Goal: Task Accomplishment & Management: Complete application form

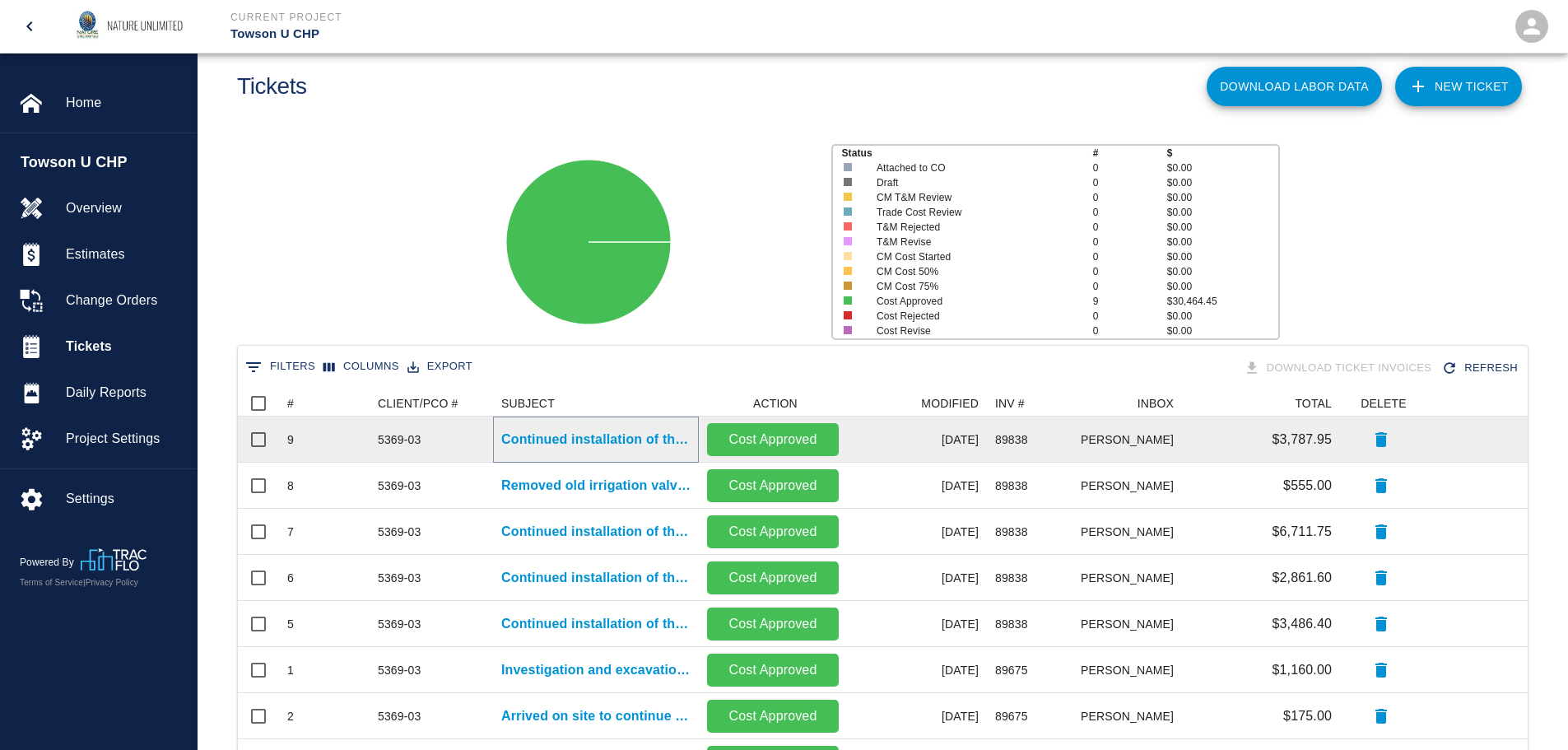
click at [578, 436] on p "Continued installation of the irrigation system." at bounding box center [596, 439] width 190 height 19
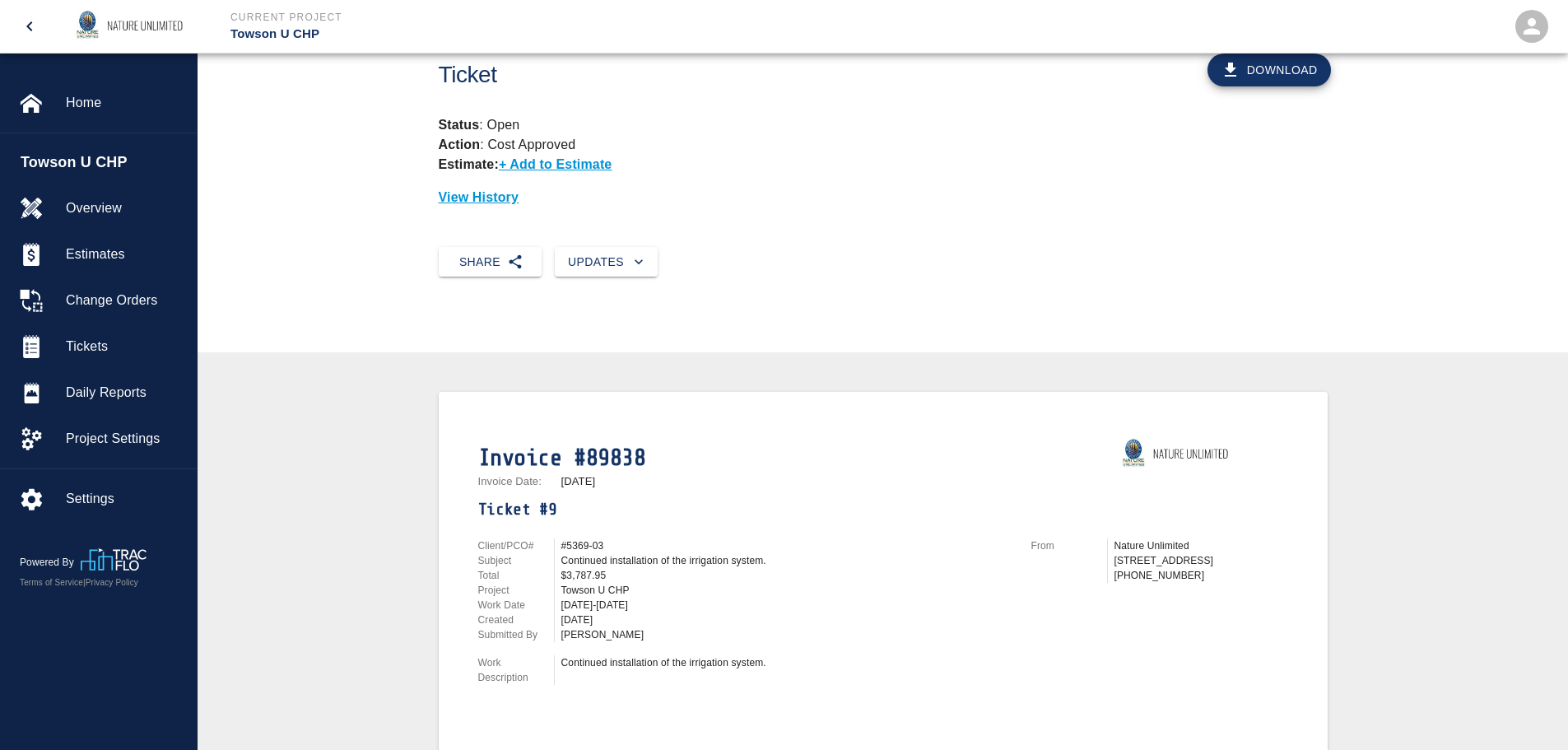
scroll to position [82, 0]
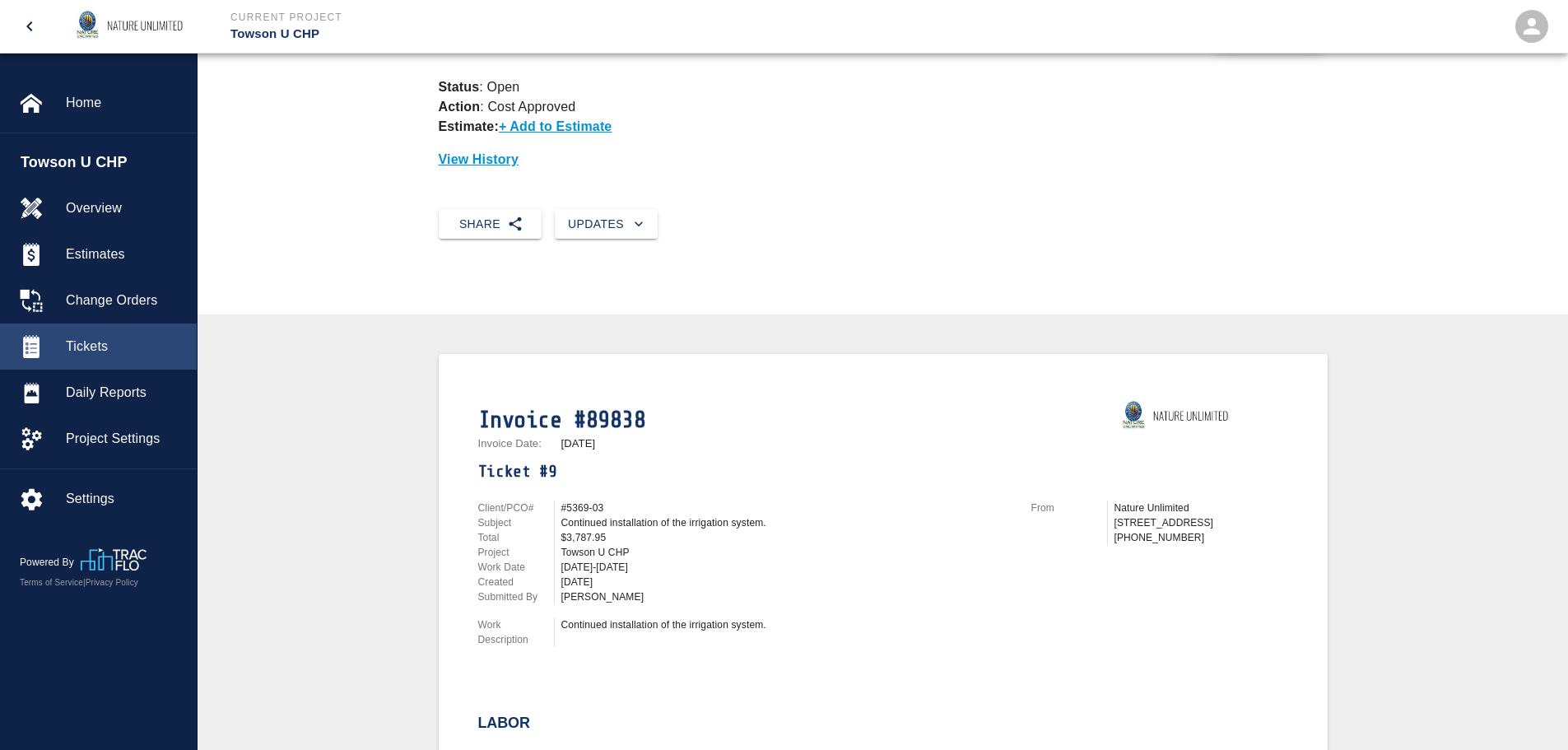
click at [89, 335] on div "Tickets" at bounding box center [98, 346] width 197 height 46
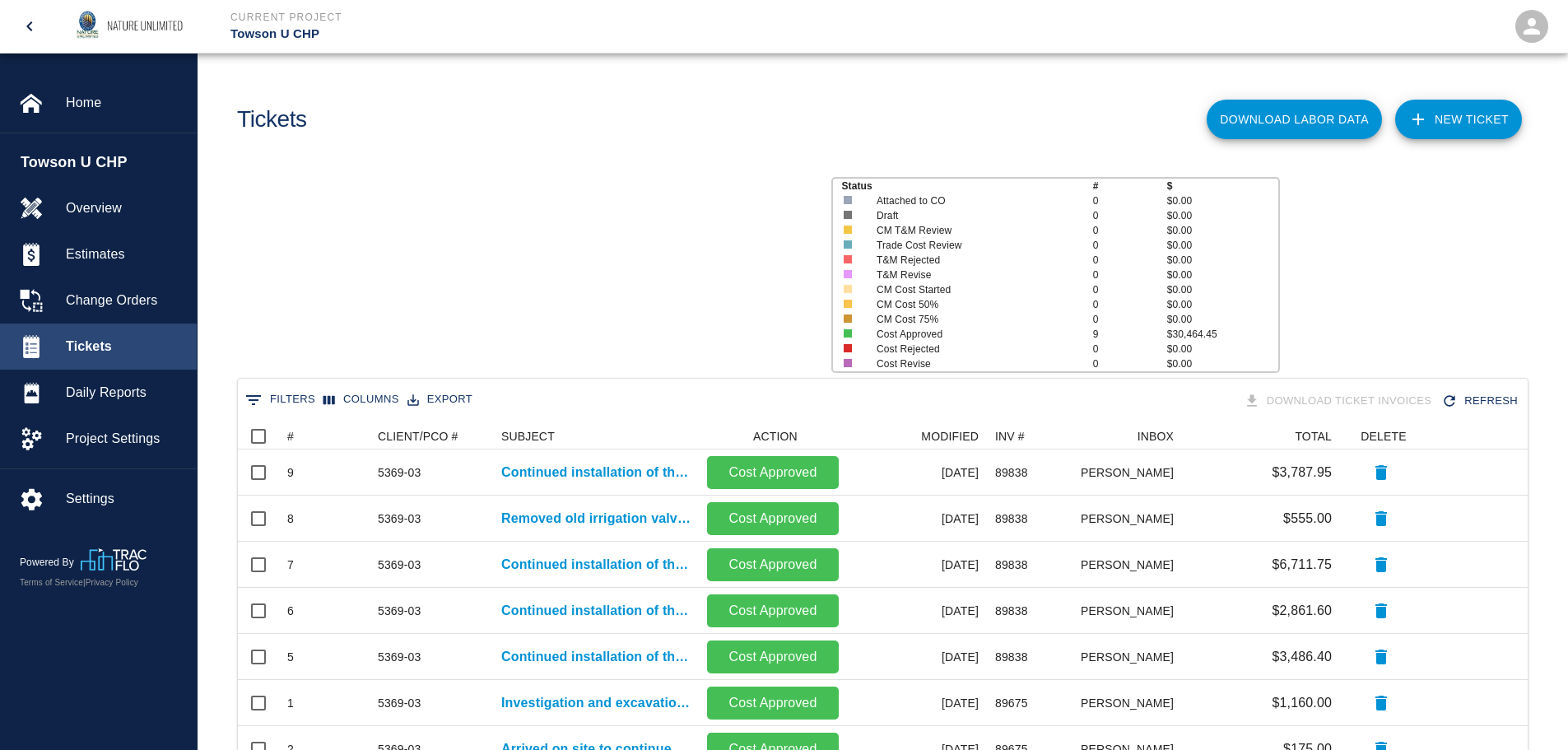
scroll to position [429, 1277]
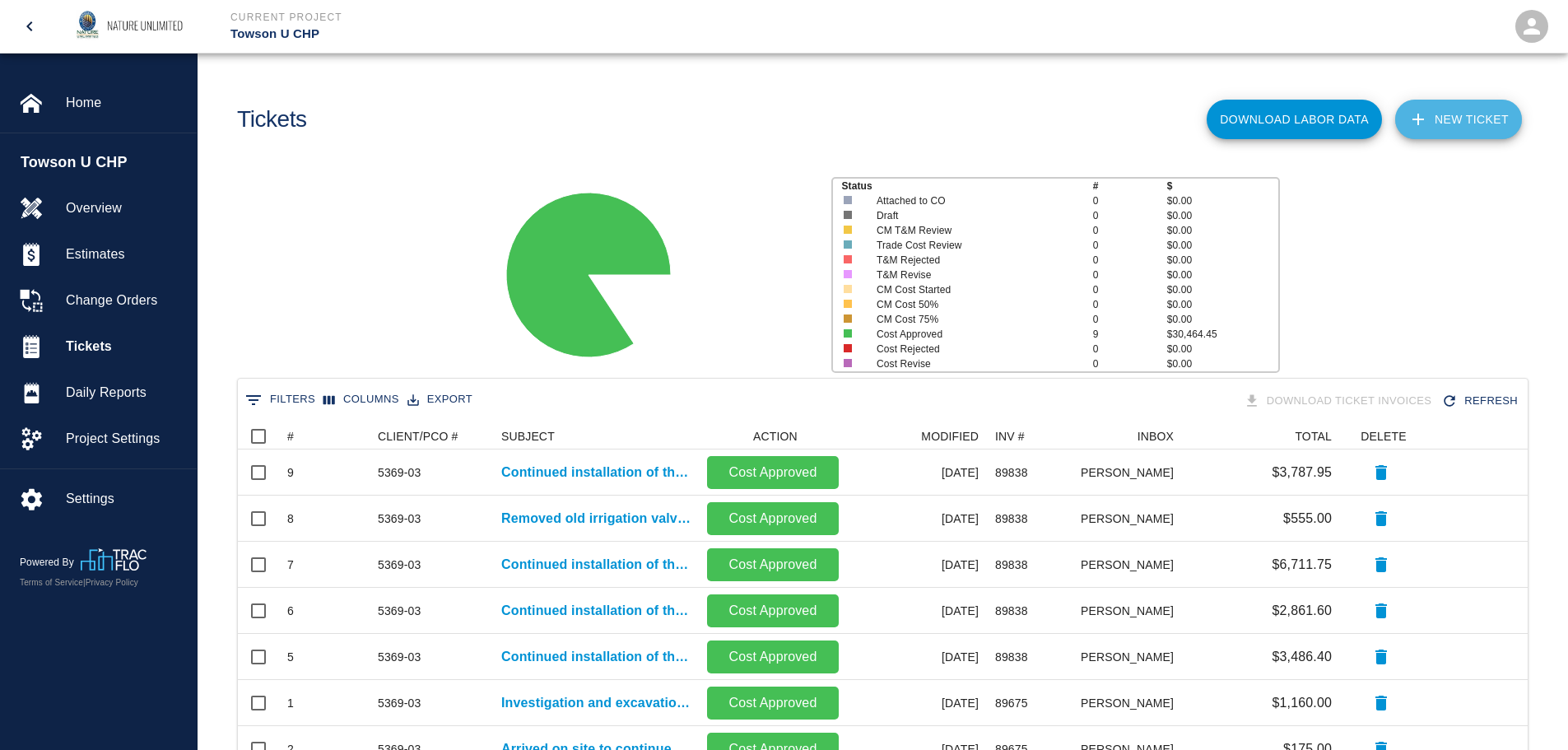
click at [1465, 120] on link "NEW TICKET" at bounding box center [1458, 119] width 127 height 40
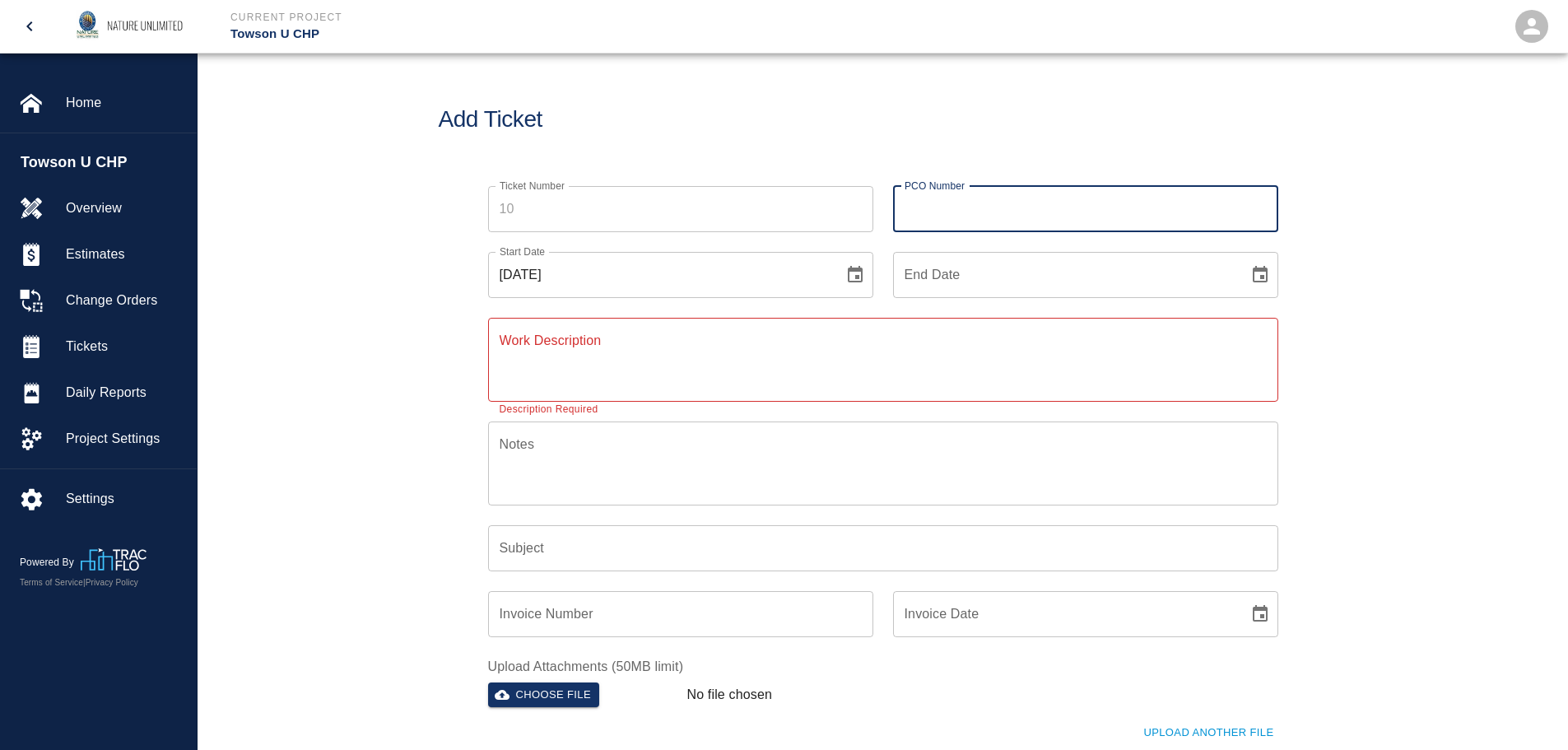
click at [1025, 207] on input "PCO Number" at bounding box center [1085, 209] width 385 height 46
type input "5369-03"
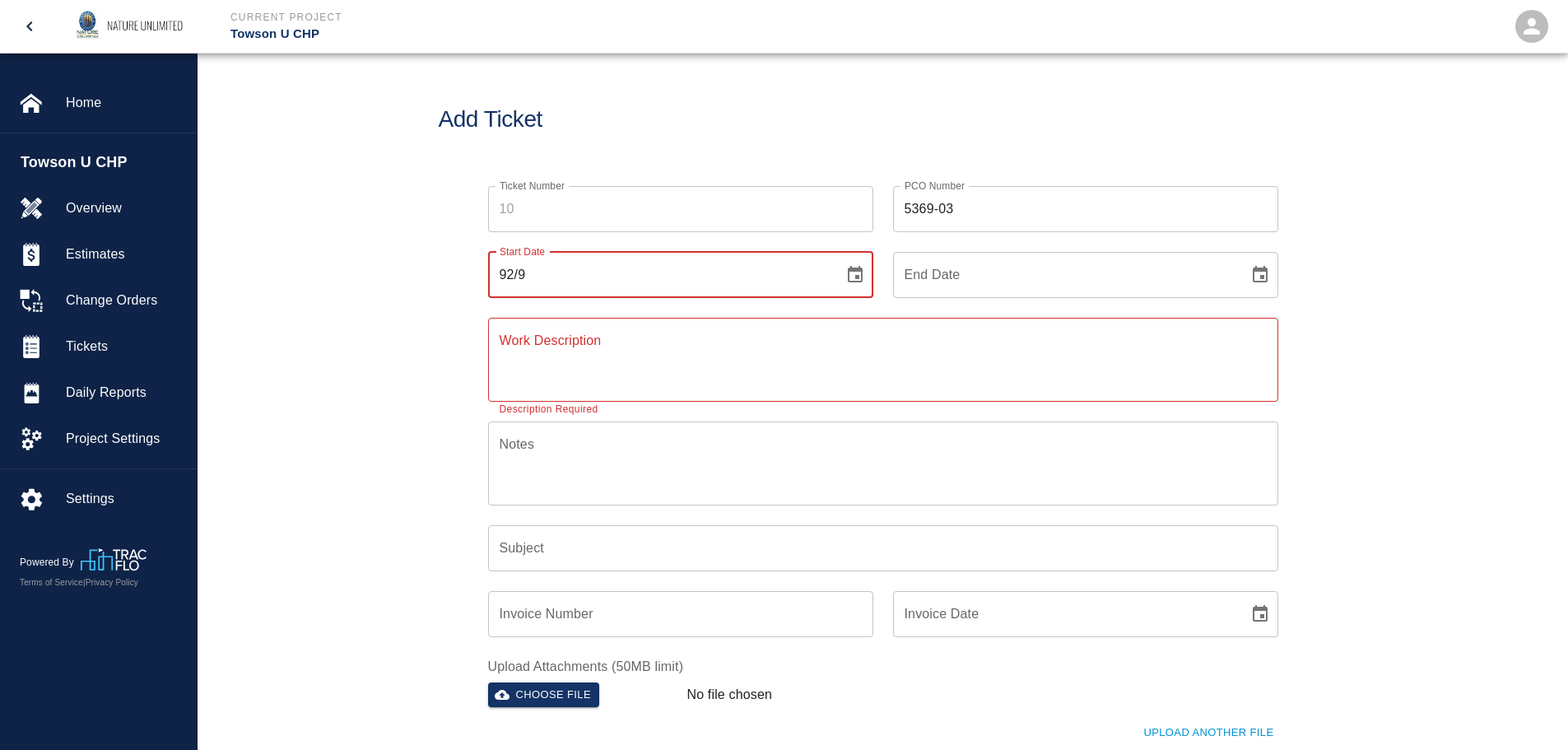
type input "92/9"
type input "[DATE]"
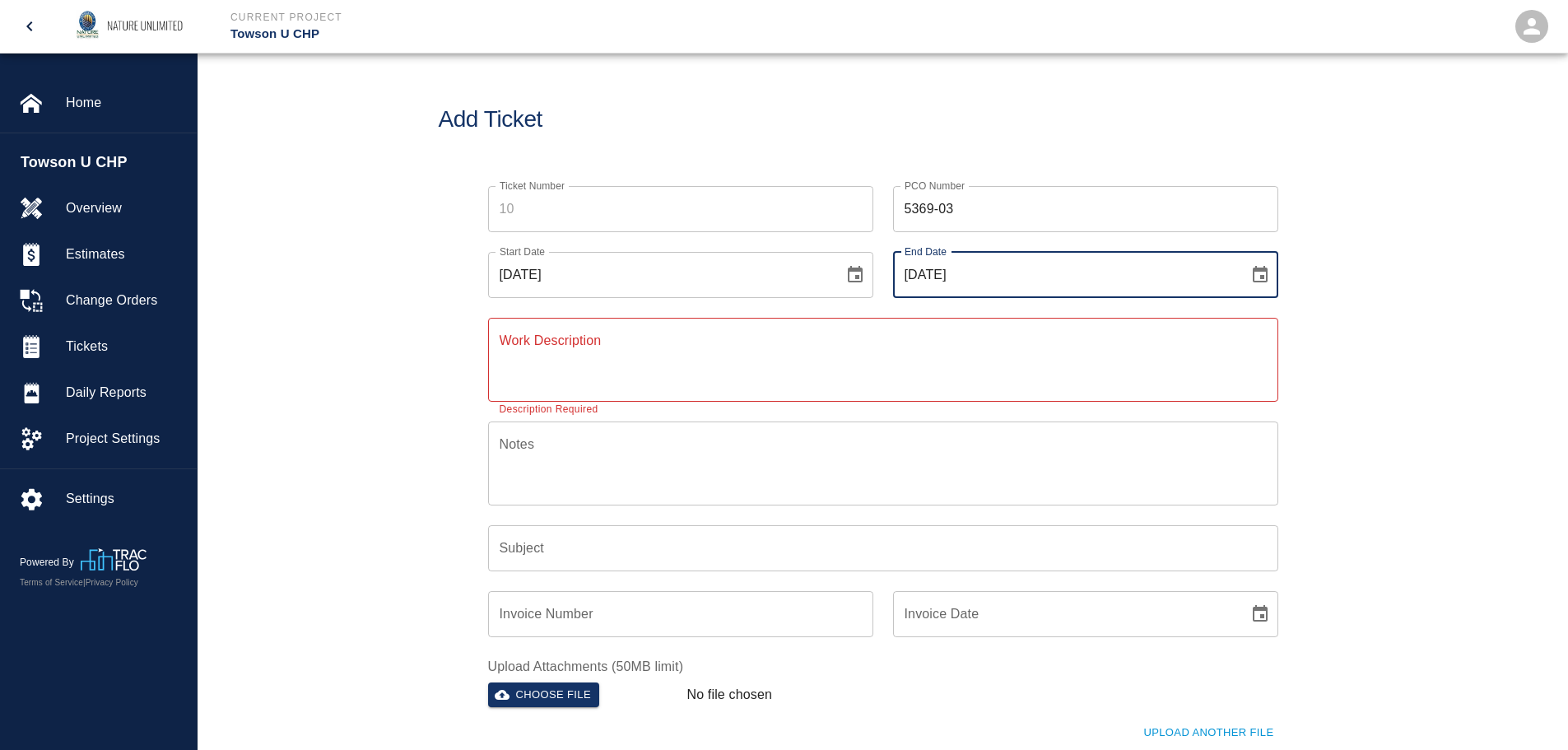
type input "[DATE]"
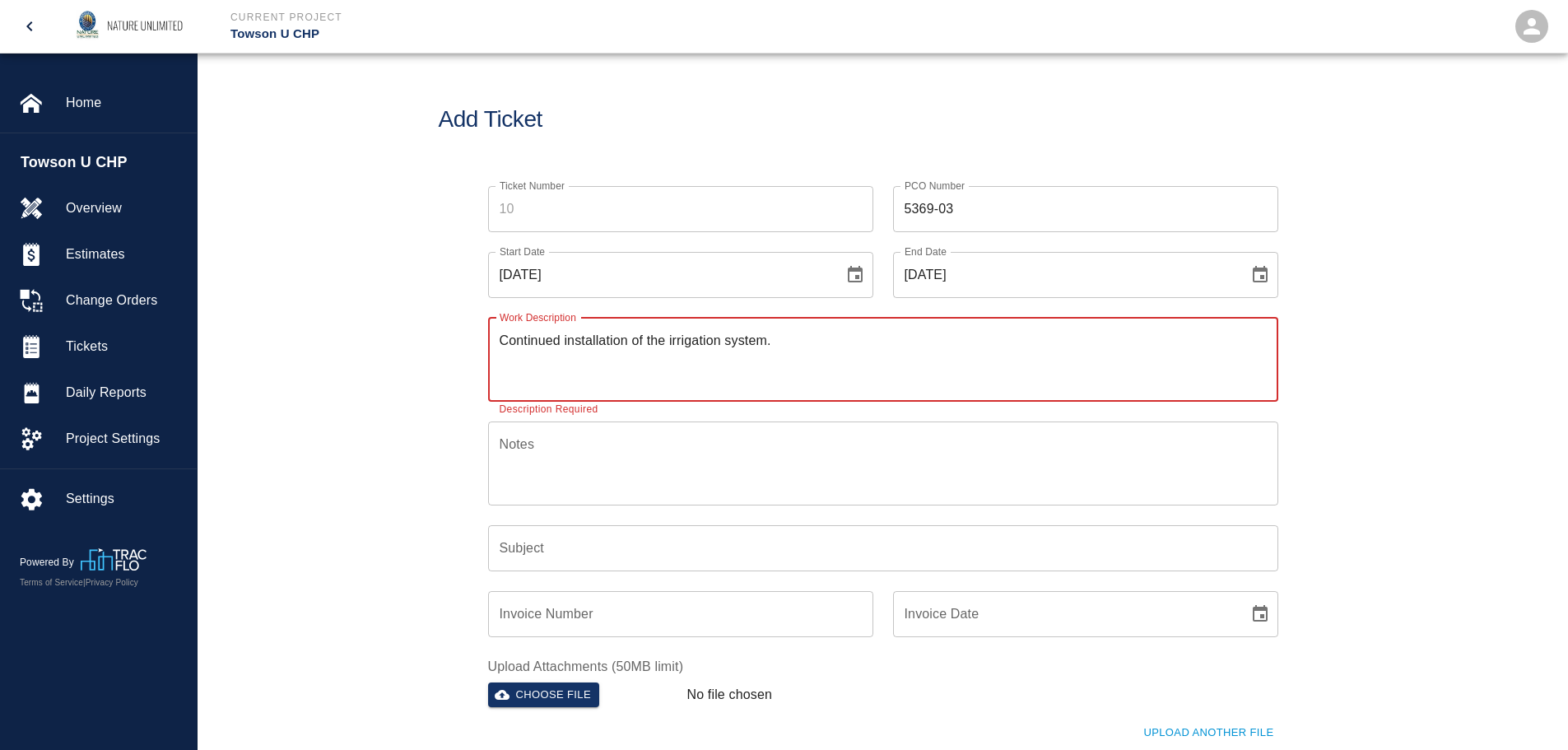
type textarea "Continued installation of the irrigation system."
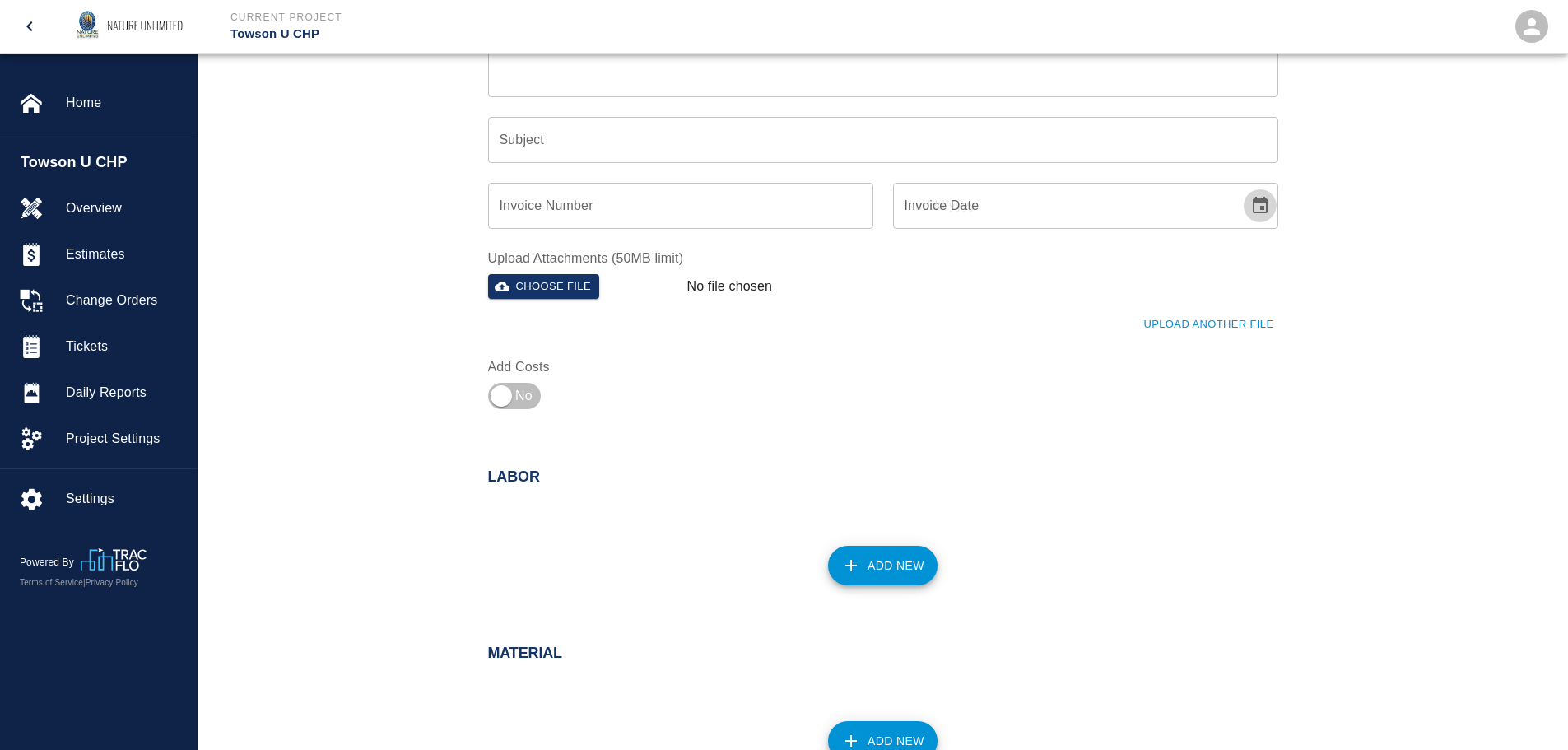
scroll to position [412, 0]
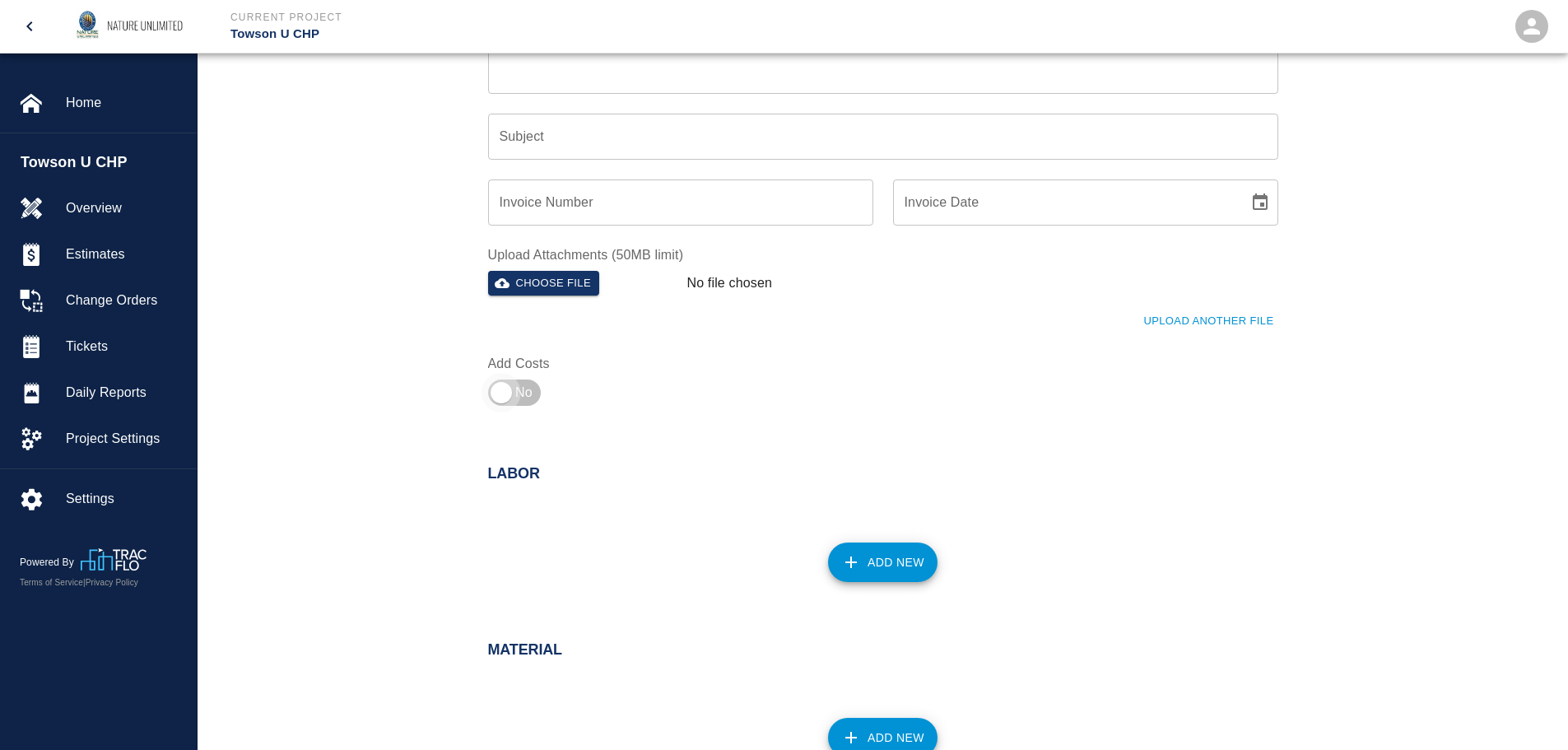
click at [520, 397] on input "checkbox" at bounding box center [501, 392] width 119 height 40
checkbox input "true"
click at [901, 561] on button "Add New" at bounding box center [883, 561] width 110 height 40
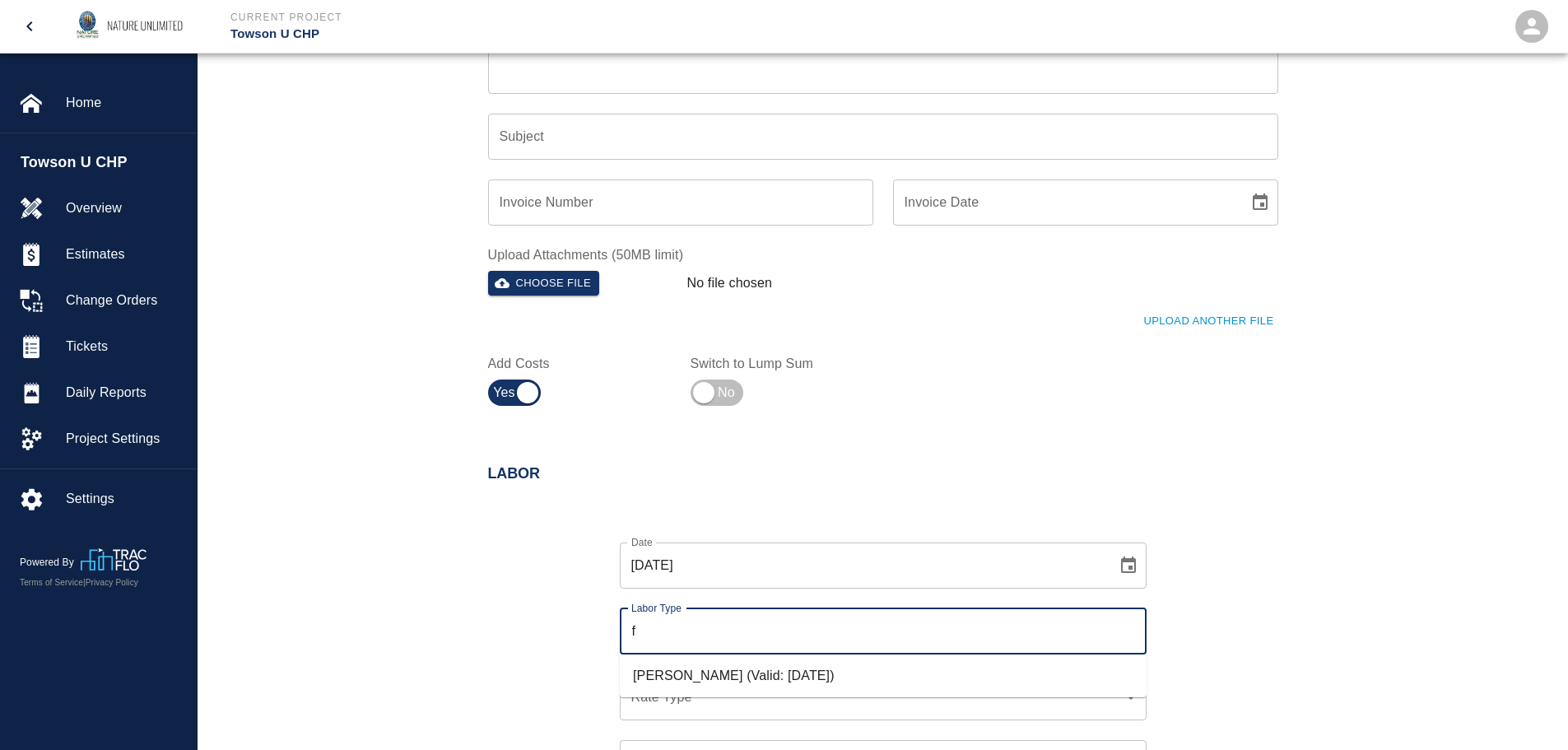
click at [777, 674] on li "[PERSON_NAME] (Valid: [DATE])" at bounding box center [883, 675] width 527 height 29
type input "[PERSON_NAME]"
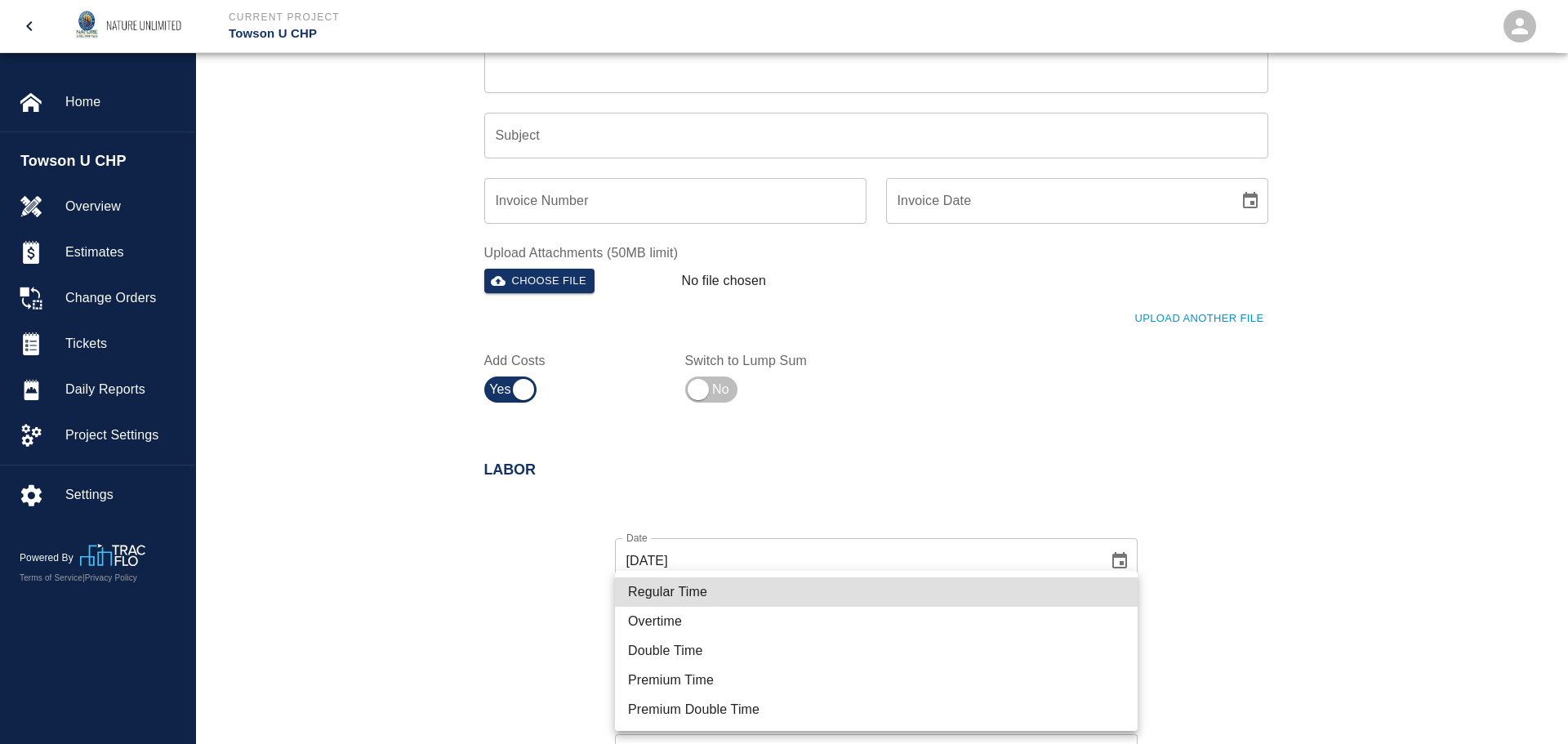
click at [719, 585] on li "Regular Time" at bounding box center [876, 591] width 523 height 29
type input "rate_rt"
type input "85.00"
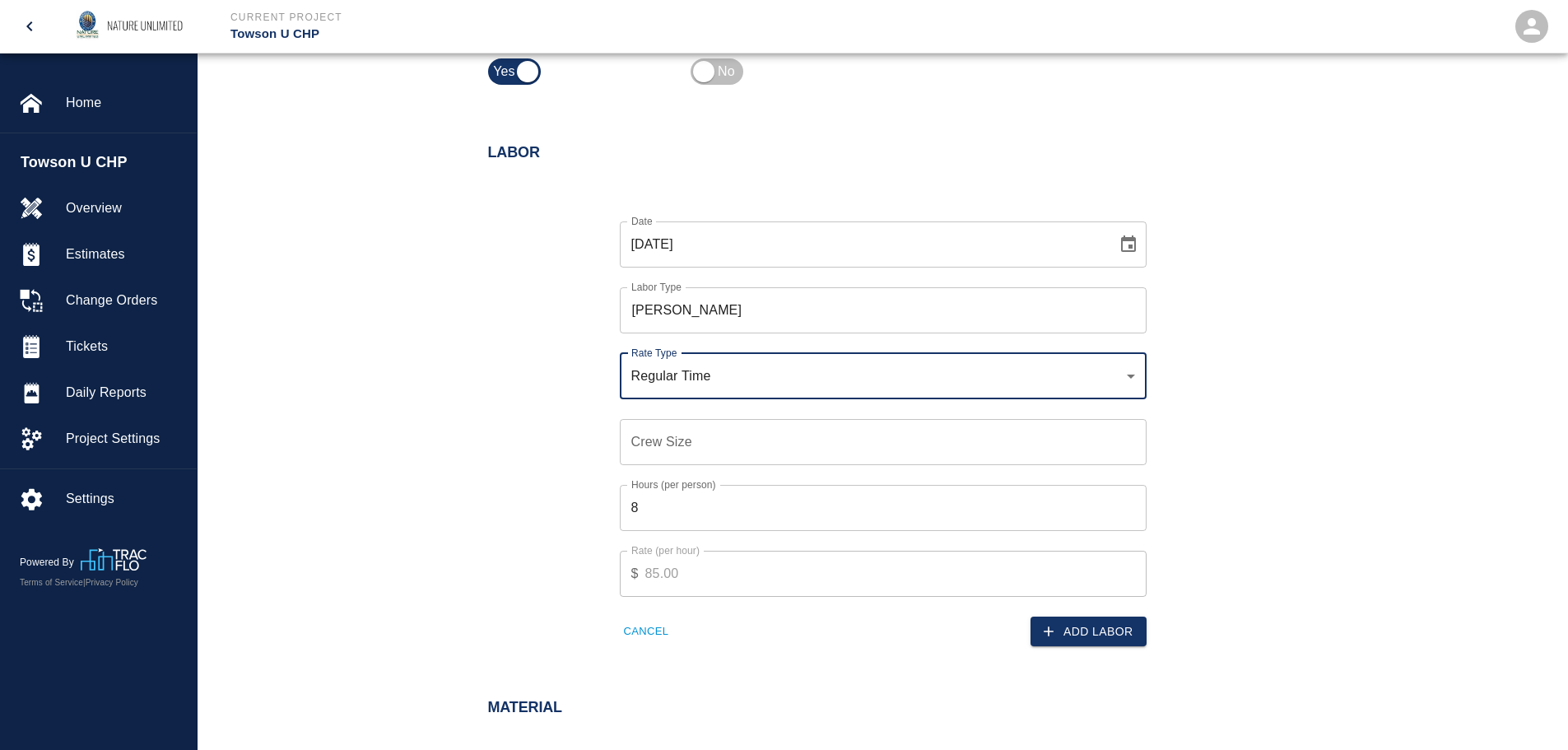
scroll to position [823, 0]
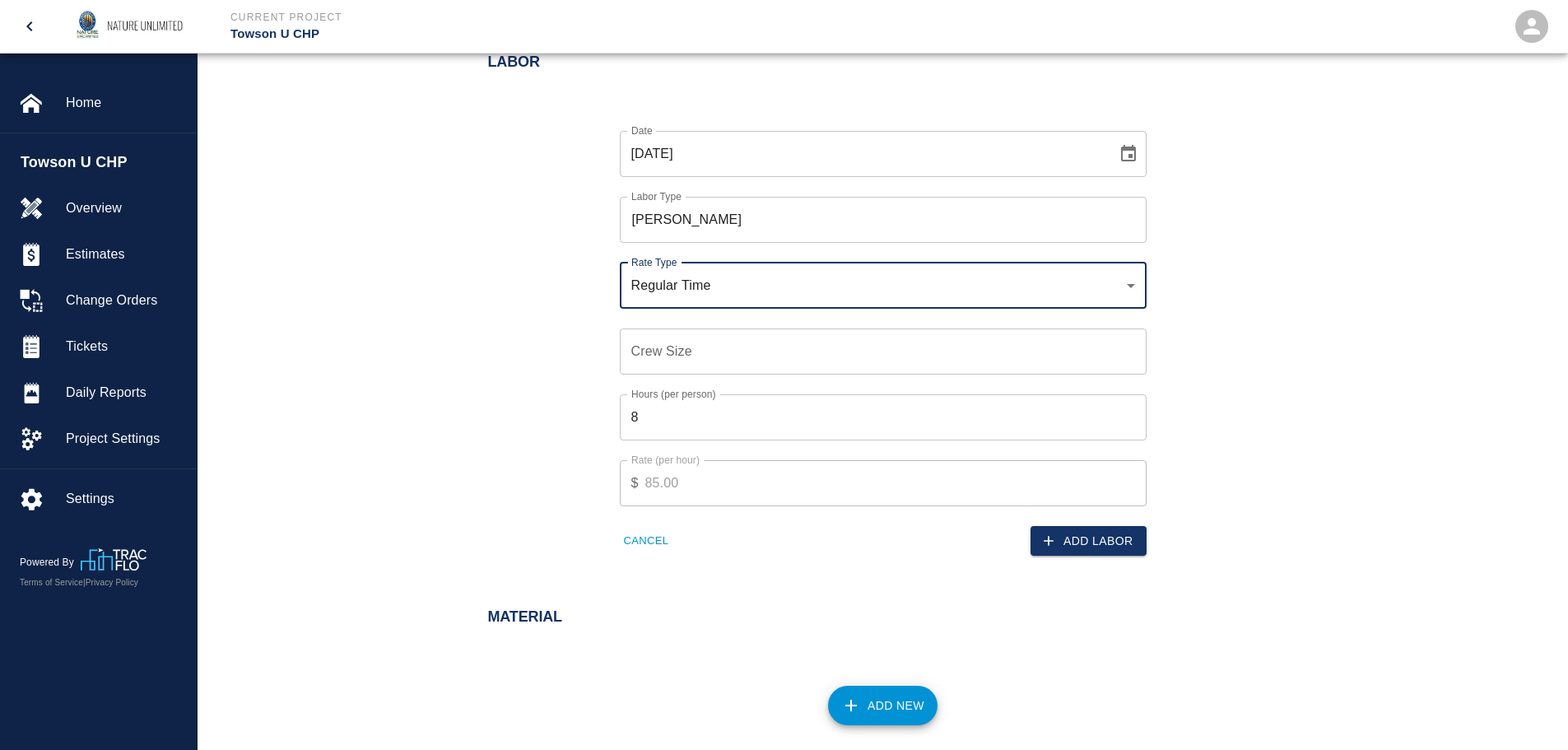
click at [663, 353] on input "Crew Size" at bounding box center [883, 352] width 527 height 46
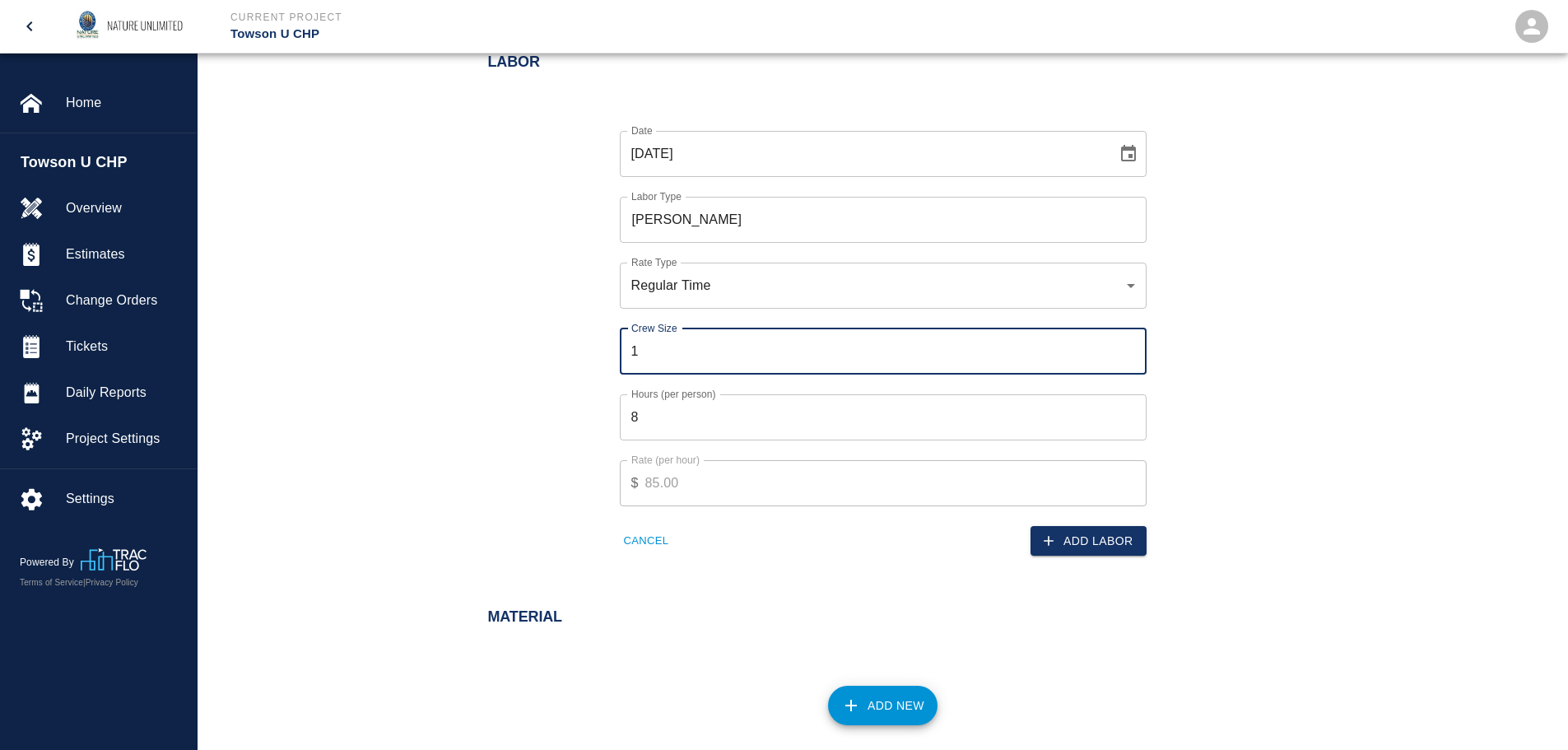
type input "1"
click at [1131, 343] on input "1" at bounding box center [883, 352] width 527 height 46
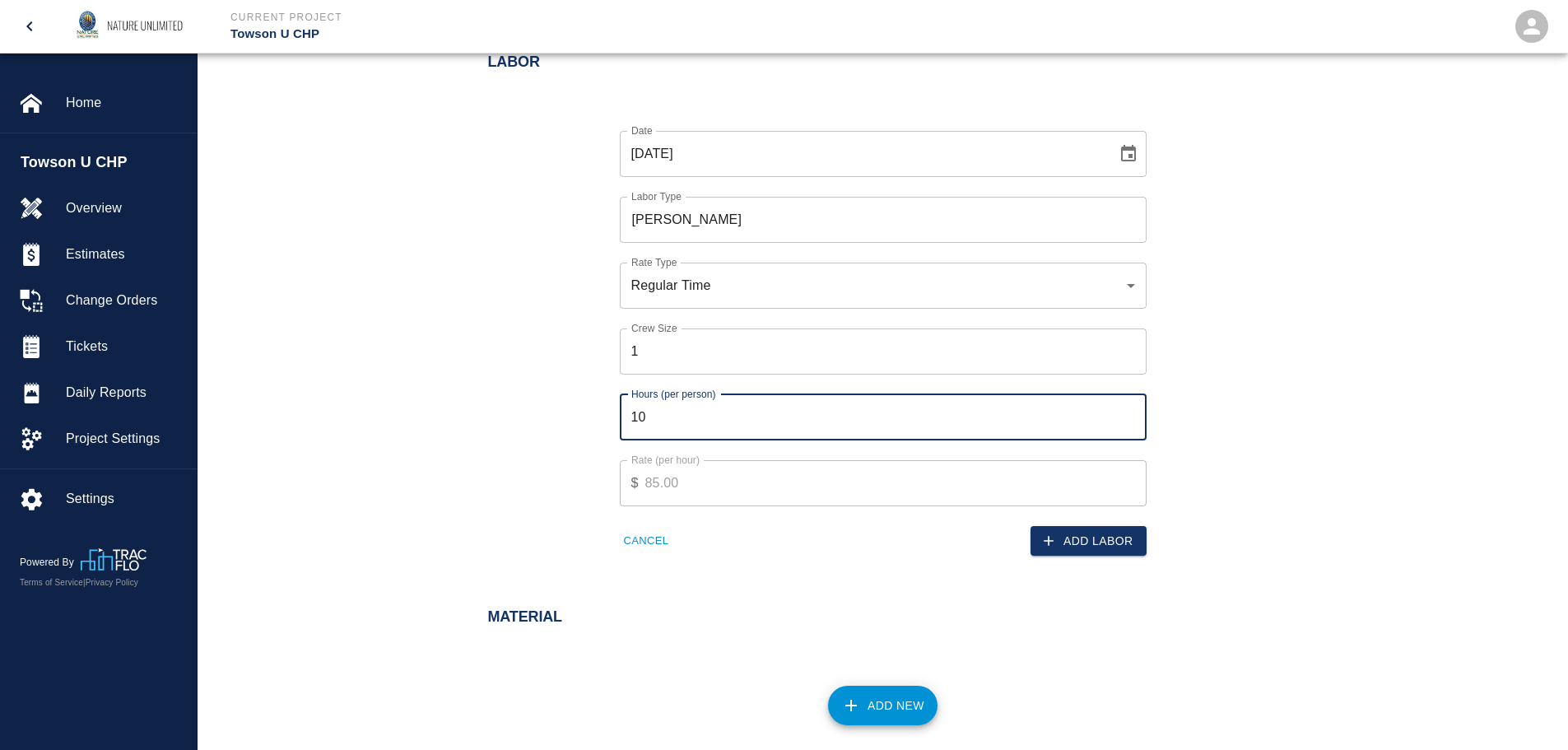
type input "10"
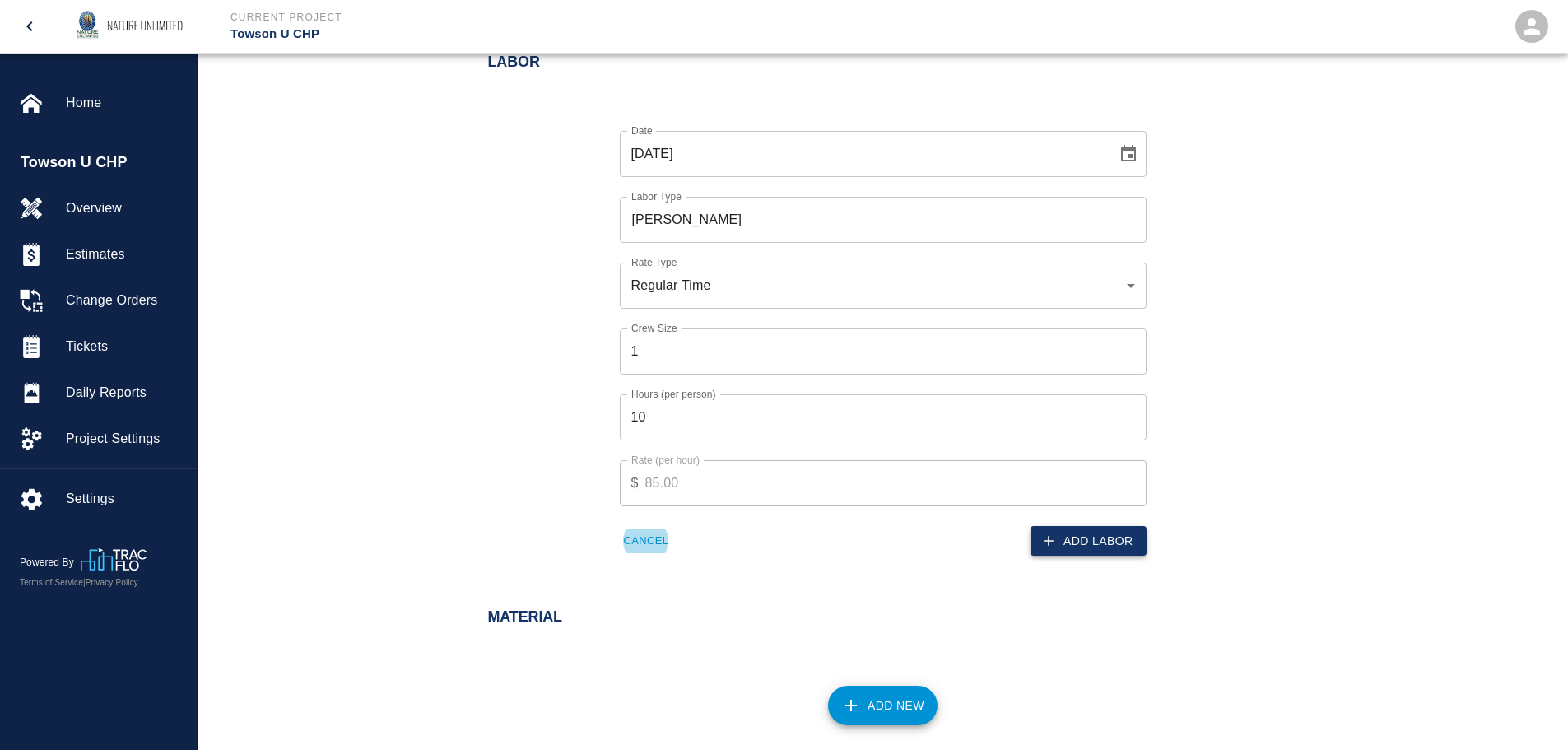
click at [1128, 538] on button "Add Labor" at bounding box center [1088, 541] width 116 height 30
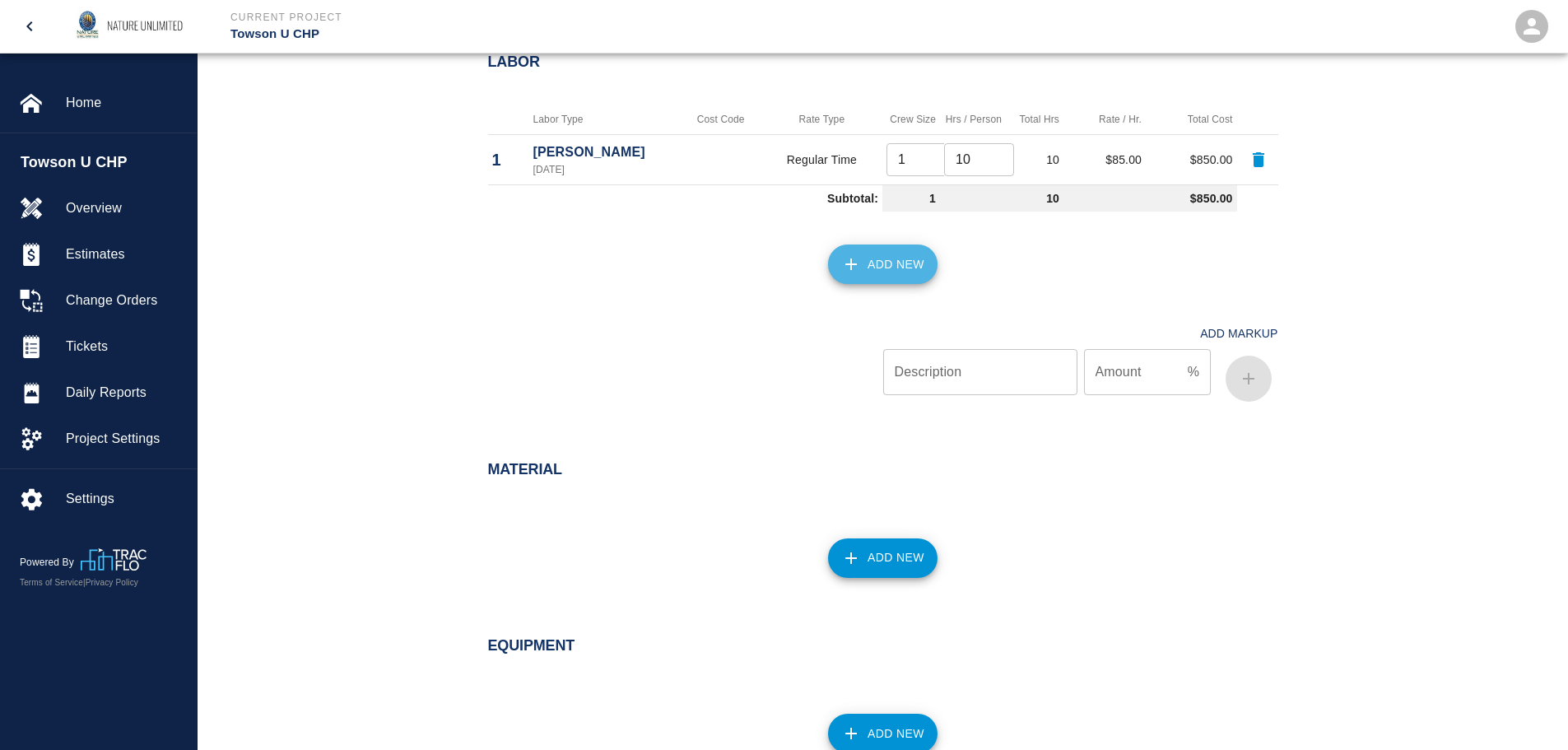
click at [898, 267] on button "Add New" at bounding box center [883, 264] width 110 height 40
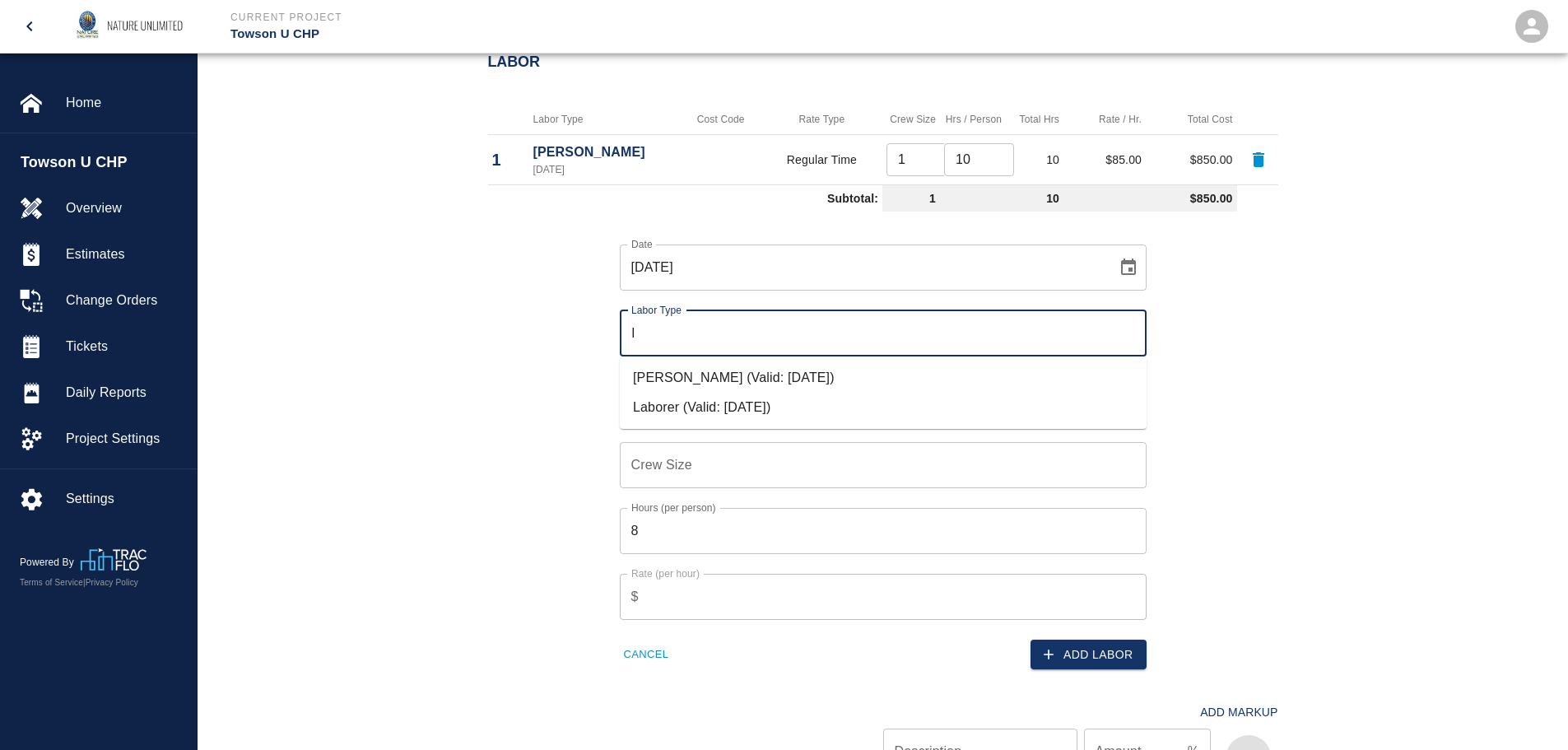
click at [783, 400] on li "Laborer (Valid: [DATE])" at bounding box center [883, 406] width 527 height 29
type input "Laborer"
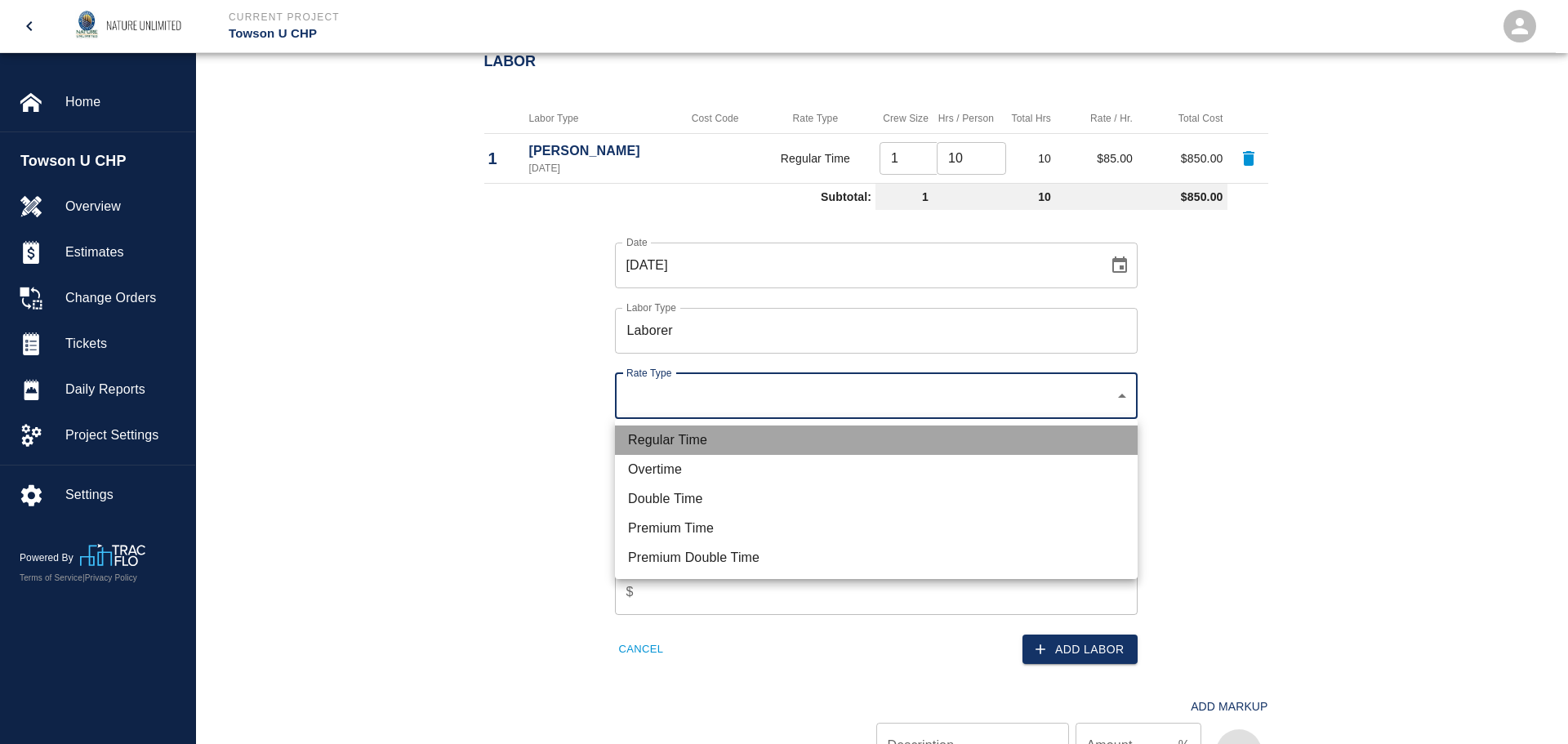
click at [744, 447] on li "Regular Time" at bounding box center [876, 439] width 523 height 29
type input "rate_rt"
type input "60.00"
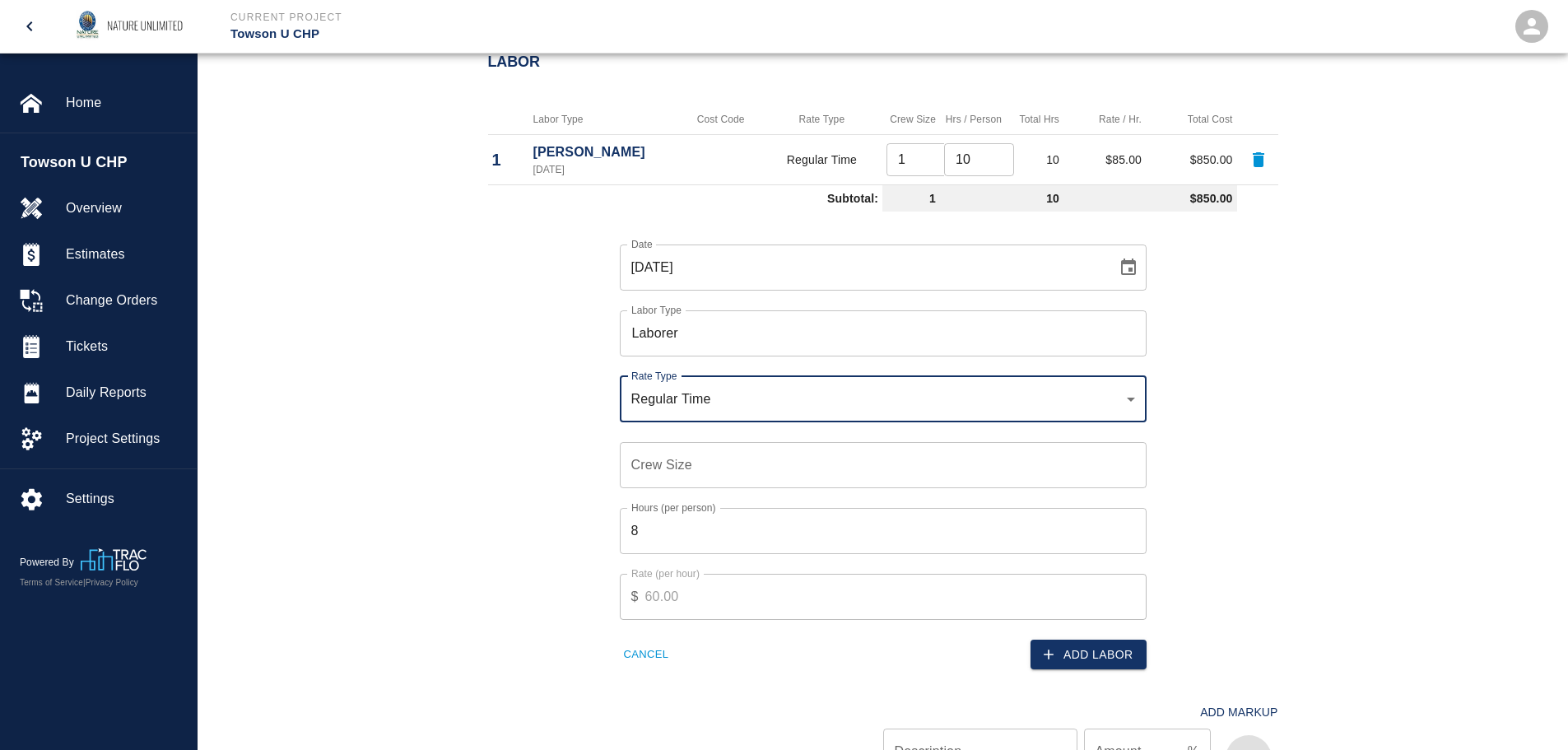
click at [741, 466] on input "Crew Size" at bounding box center [883, 465] width 527 height 46
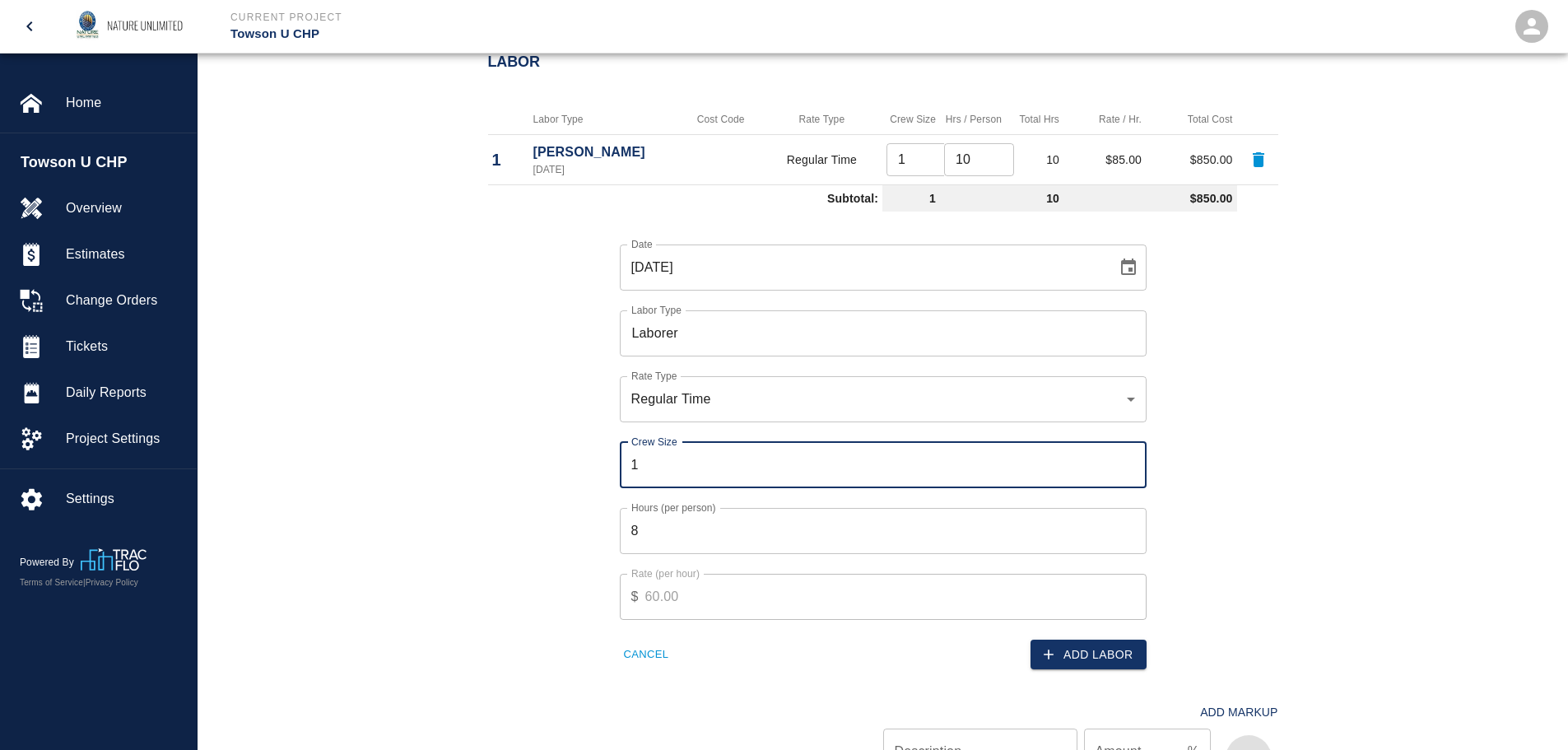
click at [1132, 461] on input "1" at bounding box center [883, 465] width 527 height 46
type input "2"
click at [1132, 461] on input "2" at bounding box center [883, 465] width 527 height 46
click at [1056, 522] on input "8" at bounding box center [883, 530] width 527 height 46
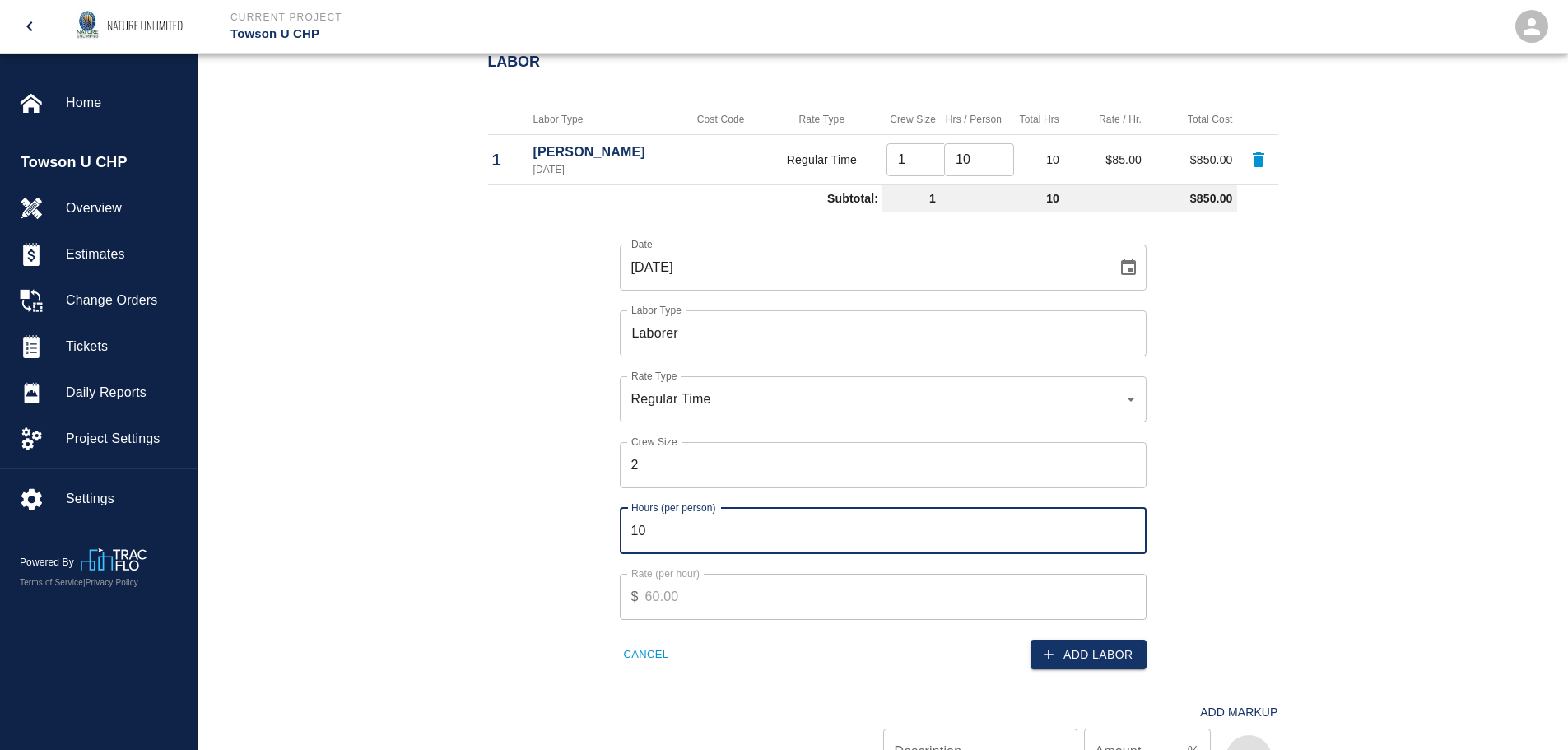
type input "10"
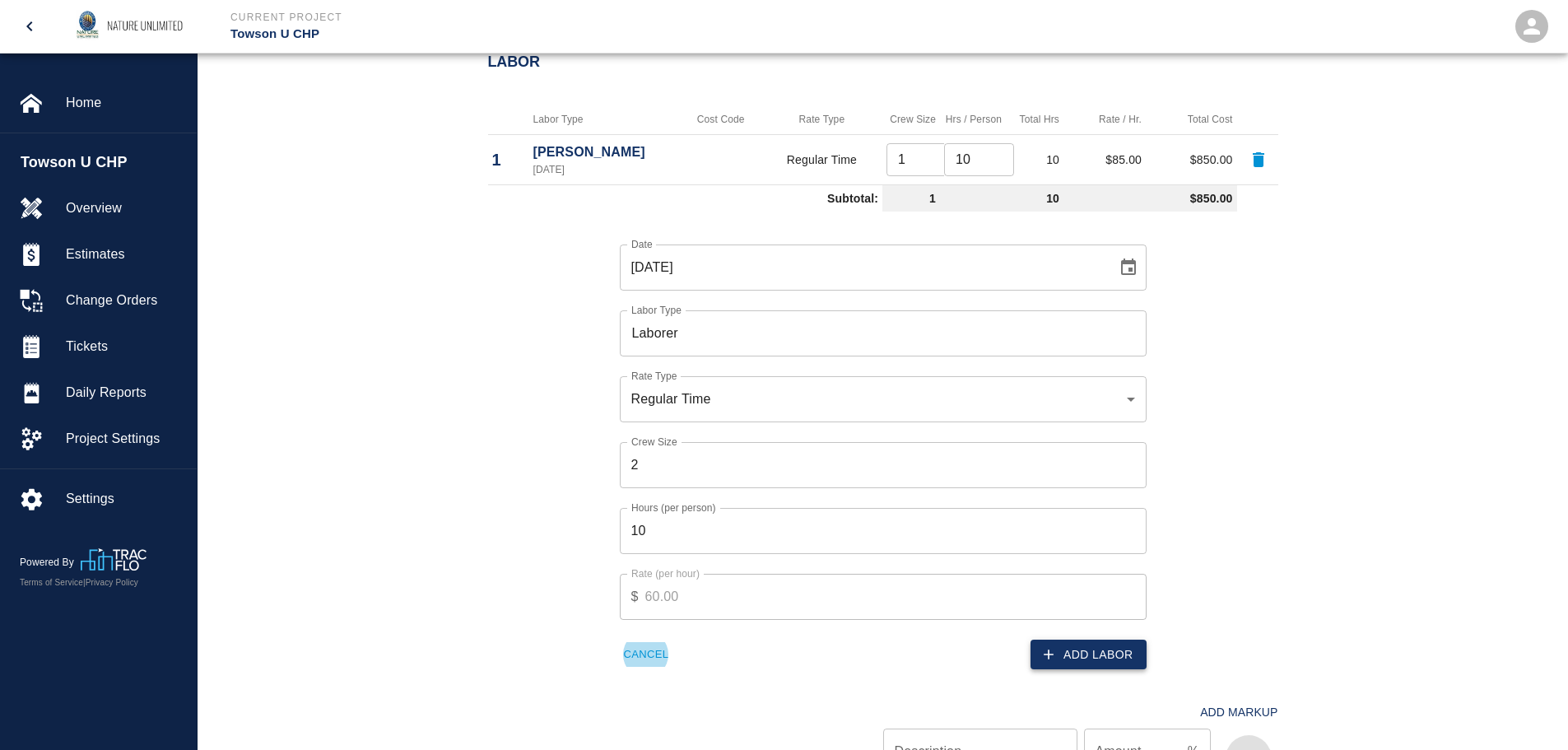
click at [1106, 653] on button "Add Labor" at bounding box center [1088, 654] width 116 height 30
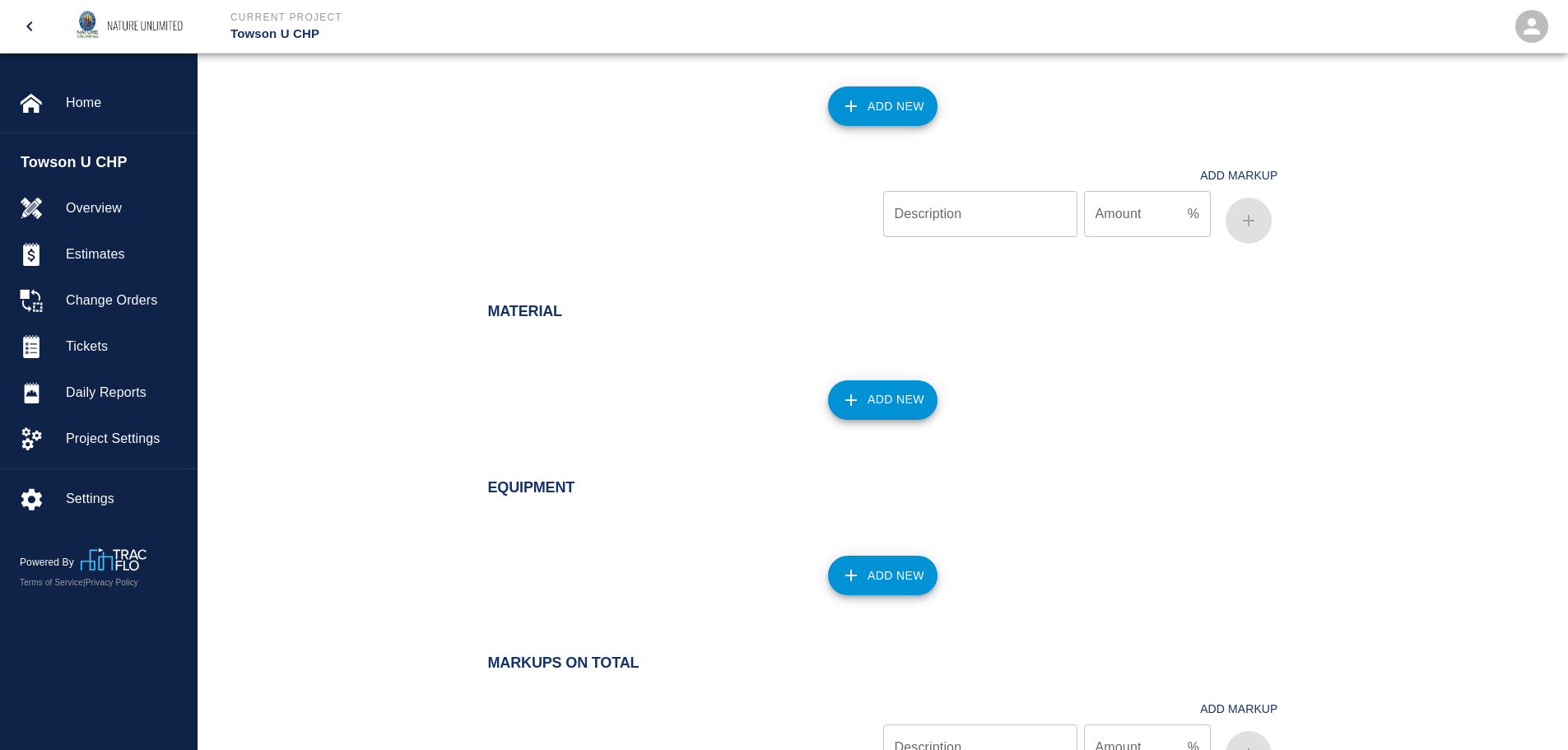
scroll to position [1070, 0]
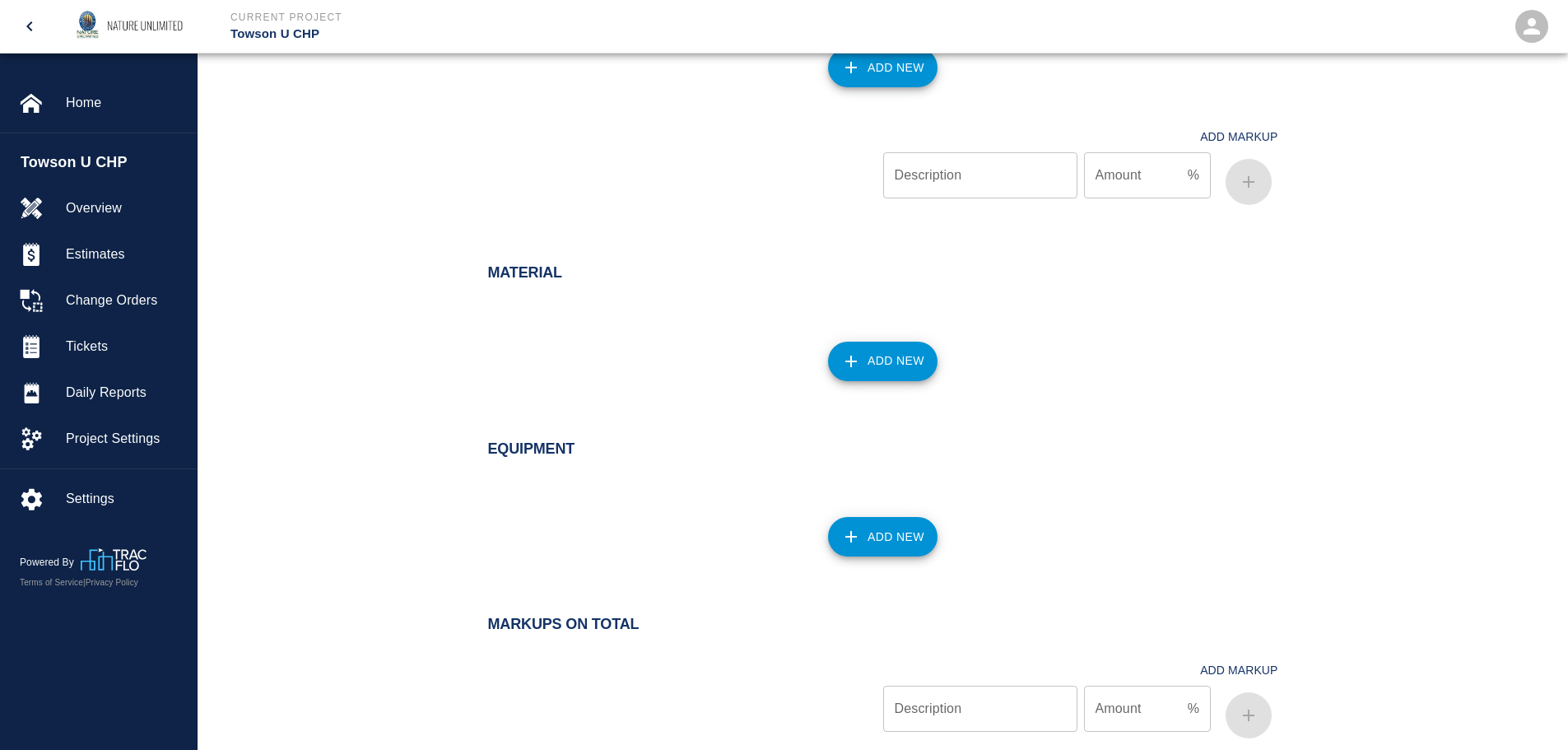
click at [886, 536] on button "Add New" at bounding box center [883, 537] width 110 height 40
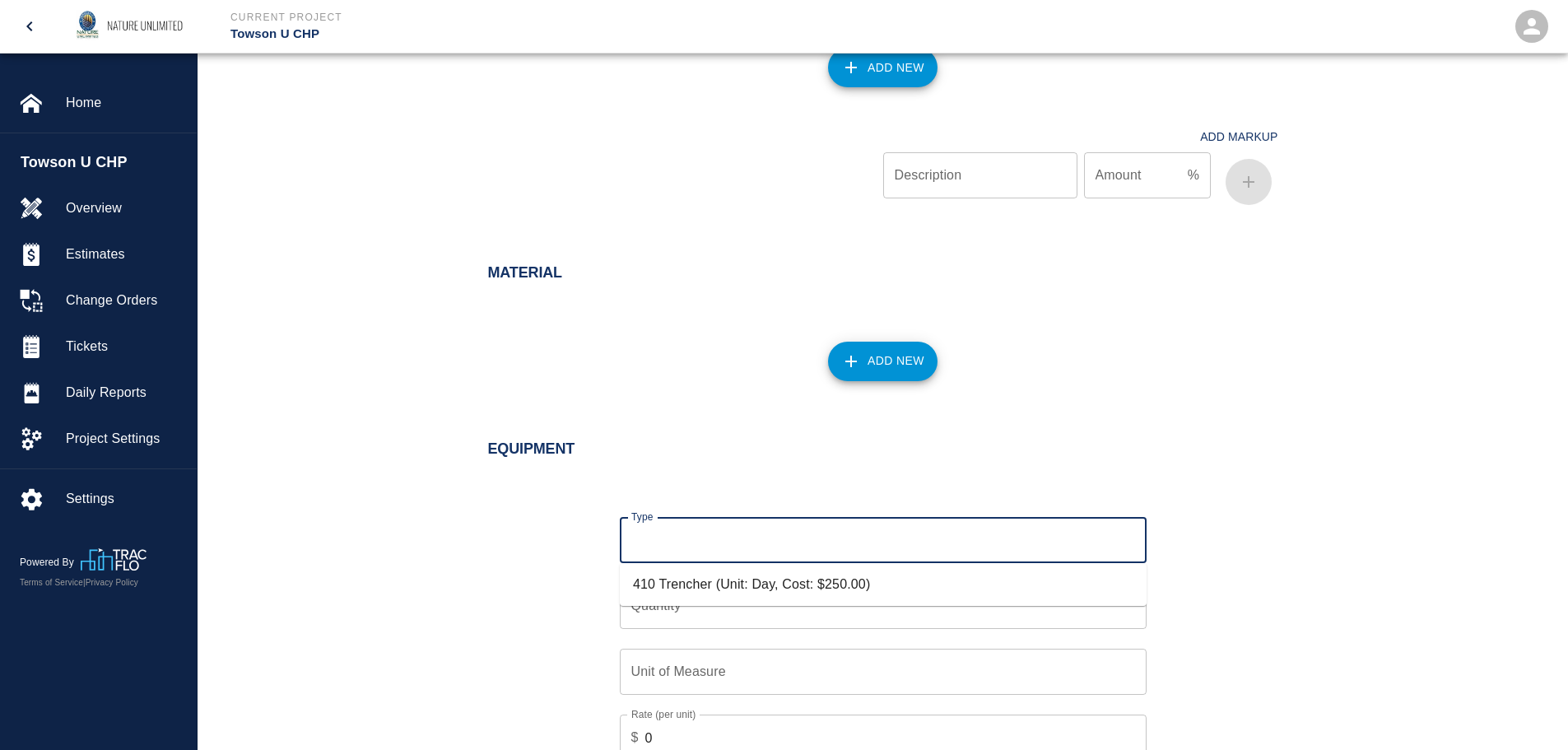
click at [886, 536] on input "Type" at bounding box center [883, 539] width 512 height 31
click at [868, 580] on li "410 Trencher (Unit: Day, Cost: $250.00)" at bounding box center [883, 584] width 527 height 29
type input "410 Trencher (Unit: Day, Cost: $250.00)"
type input "Day"
type input "250"
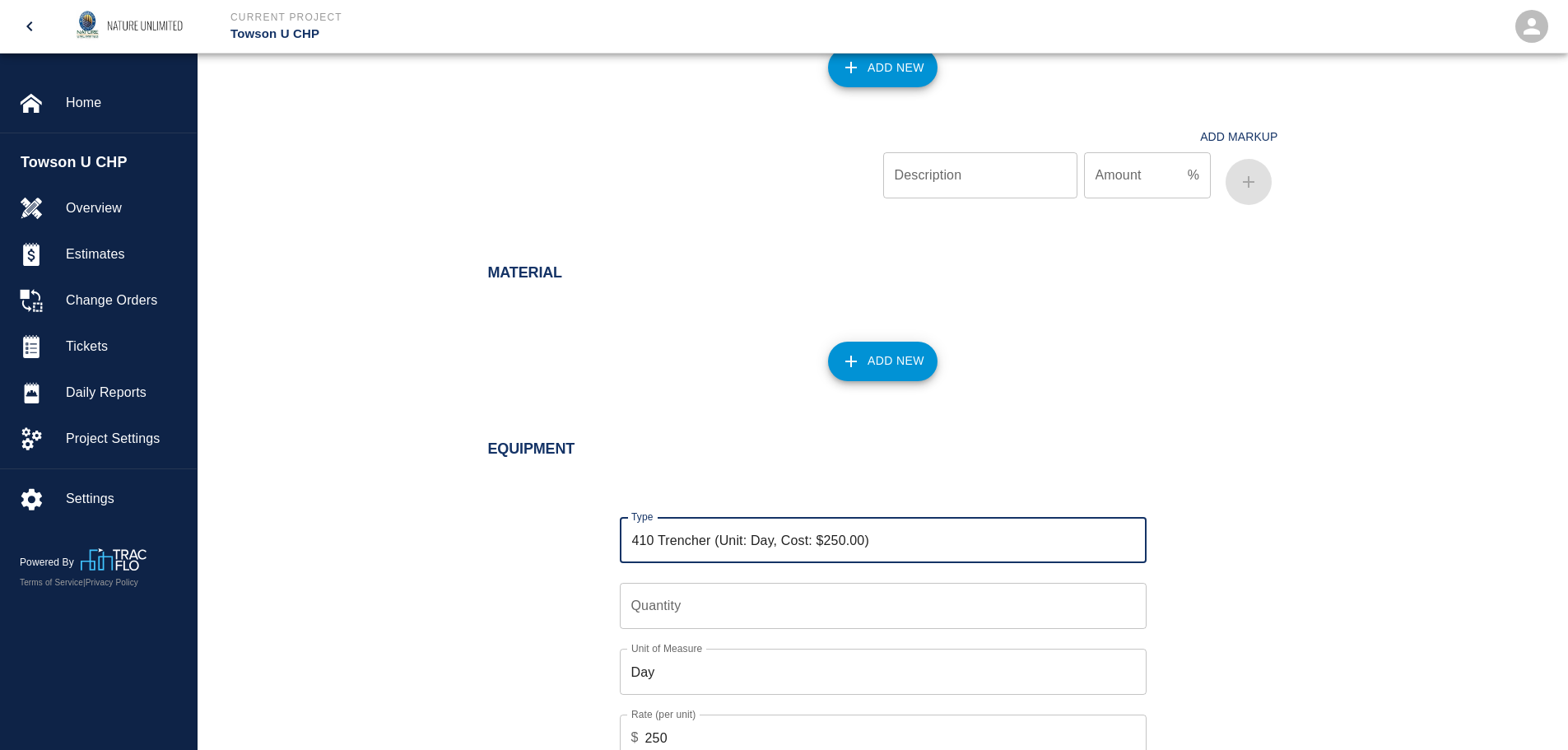
click at [868, 579] on div "Quantity Quantity" at bounding box center [873, 596] width 547 height 66
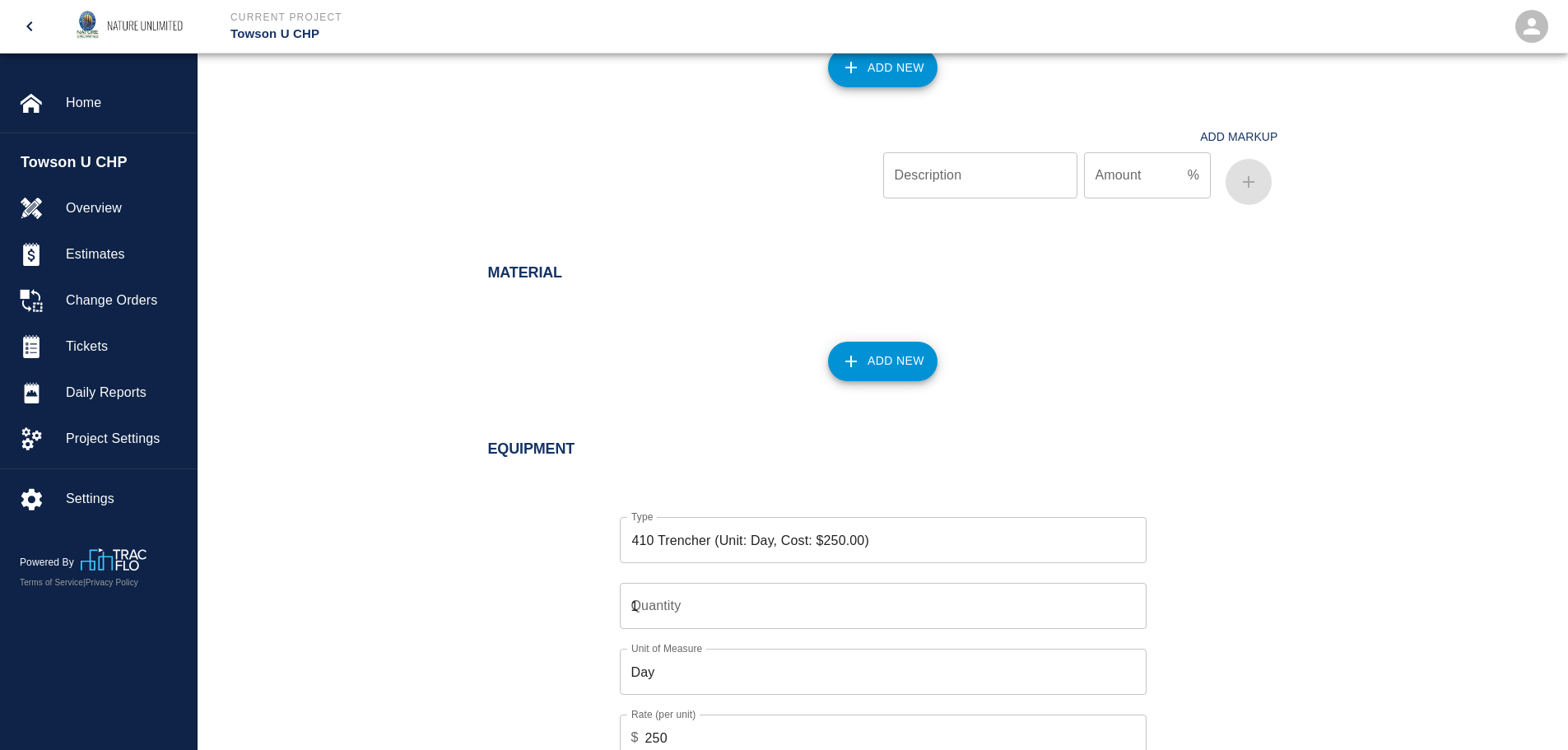
type input "1"
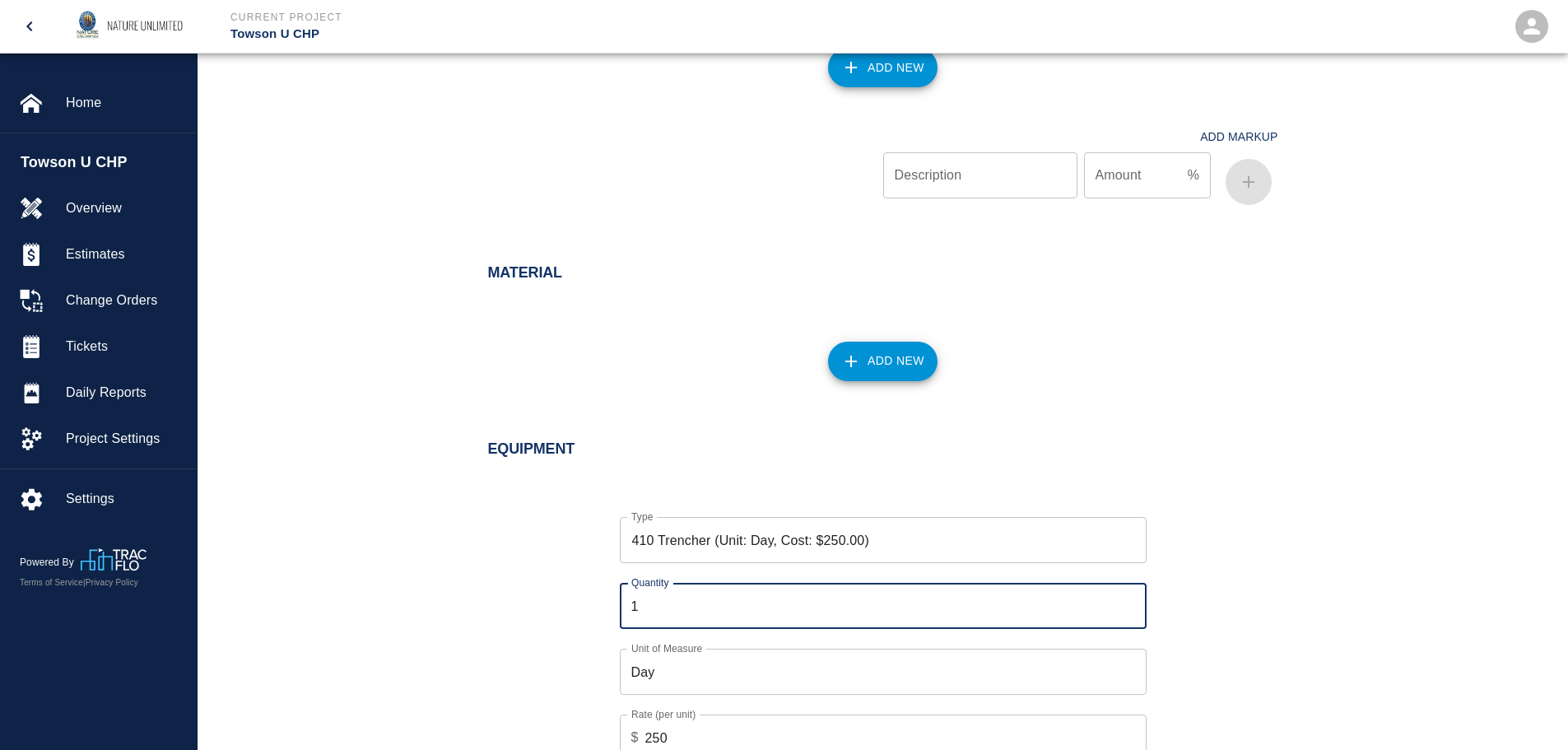
click at [1129, 597] on input "1" at bounding box center [883, 606] width 527 height 46
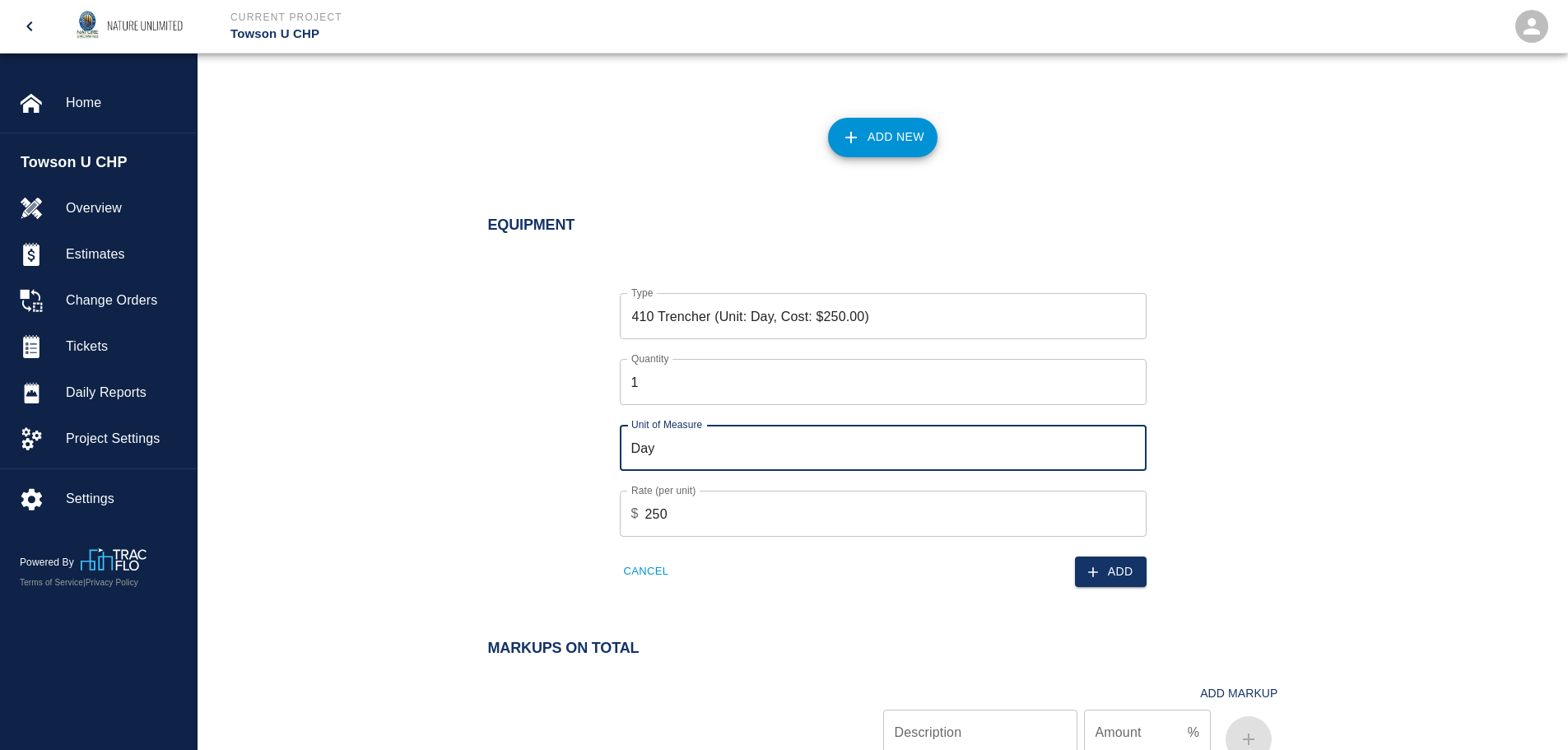
scroll to position [1399, 0]
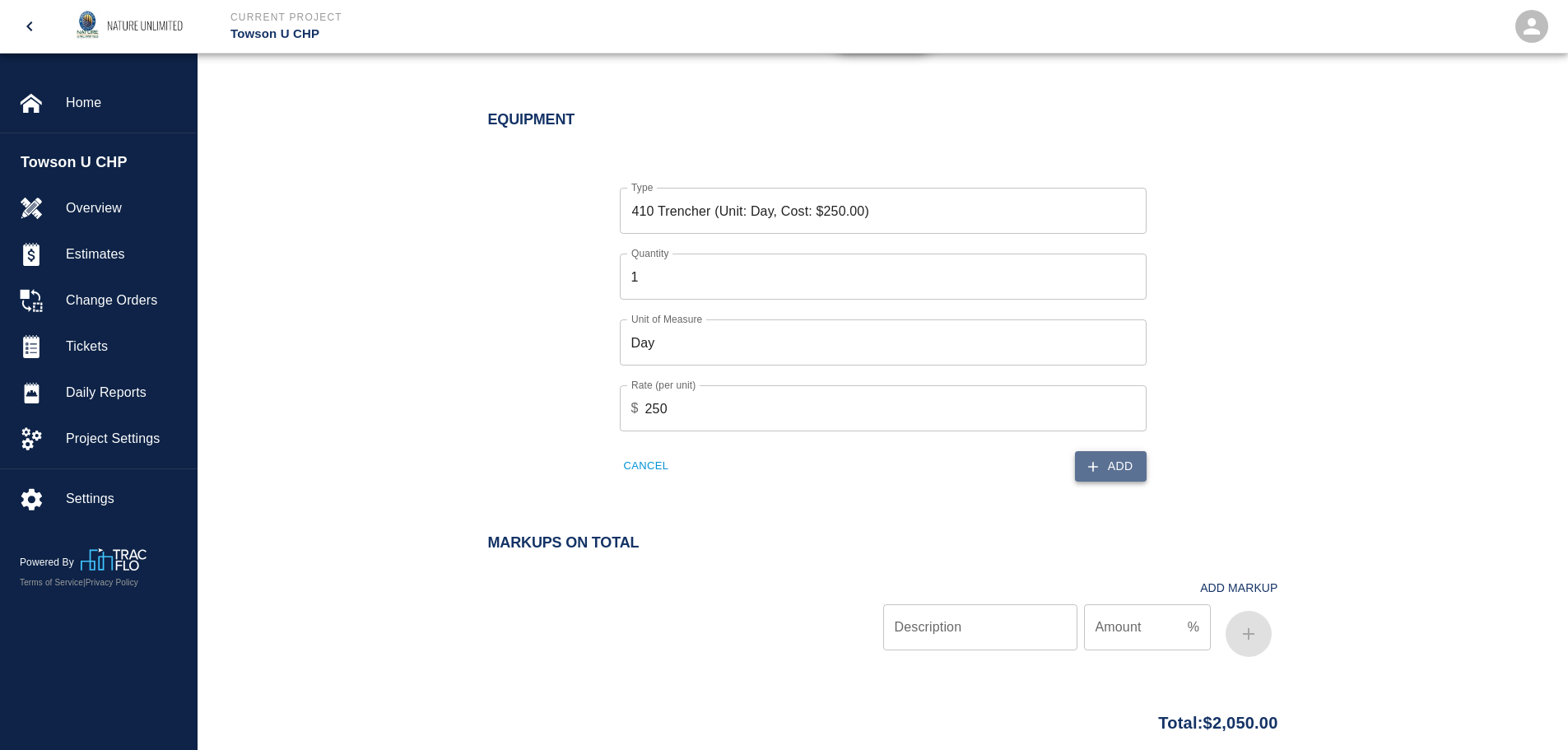
click at [1125, 466] on button "Add" at bounding box center [1111, 466] width 72 height 30
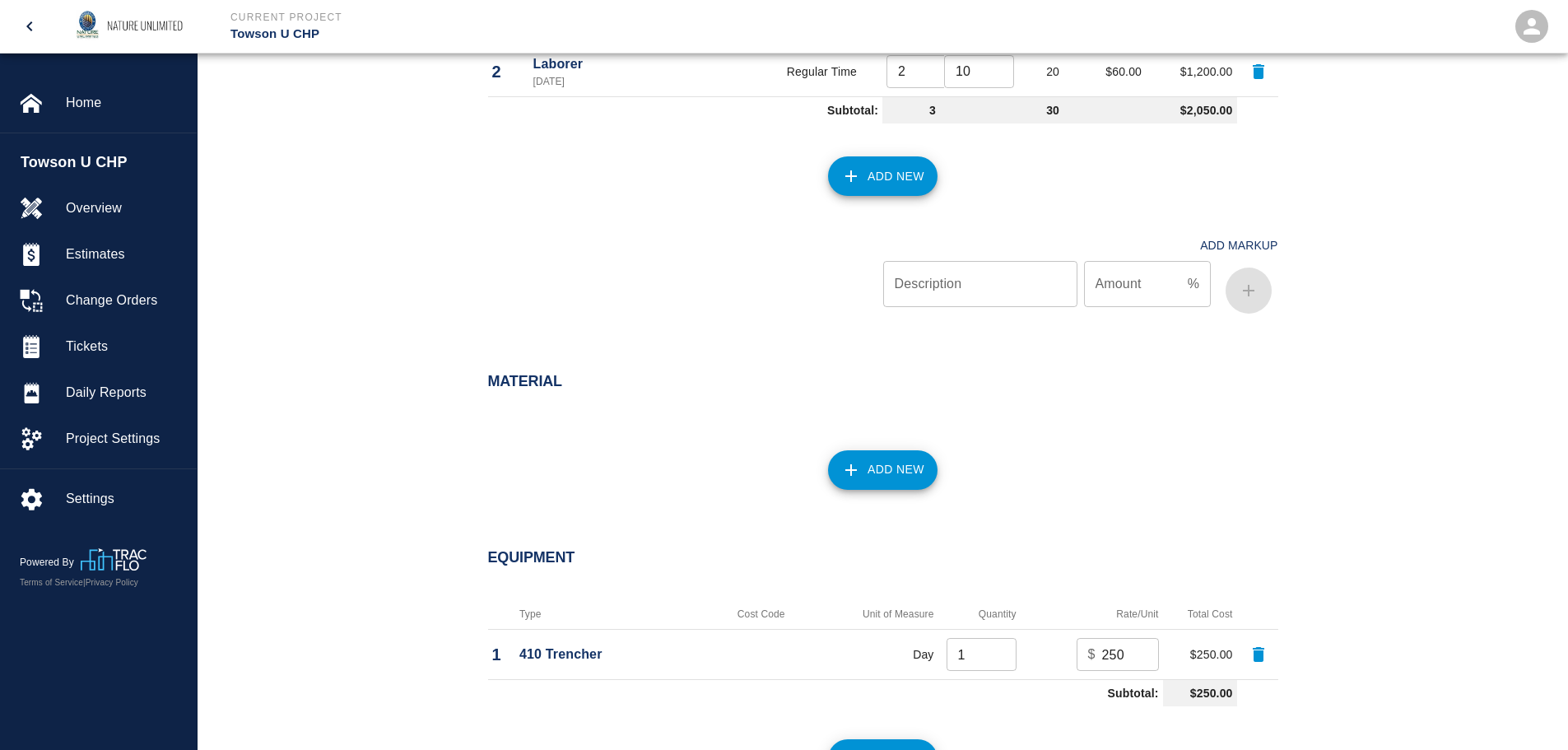
scroll to position [905, 0]
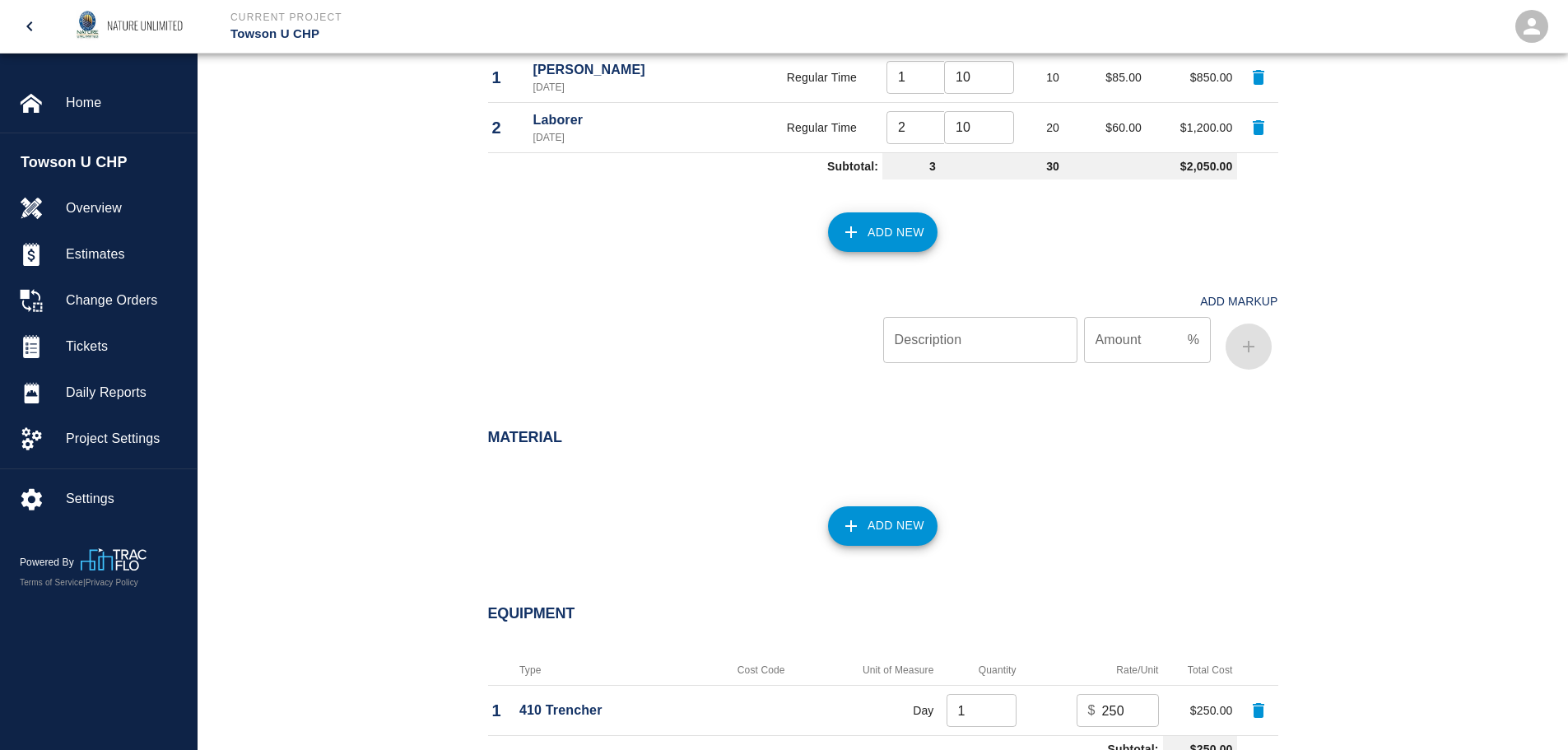
click at [885, 526] on button "Add New" at bounding box center [883, 525] width 110 height 40
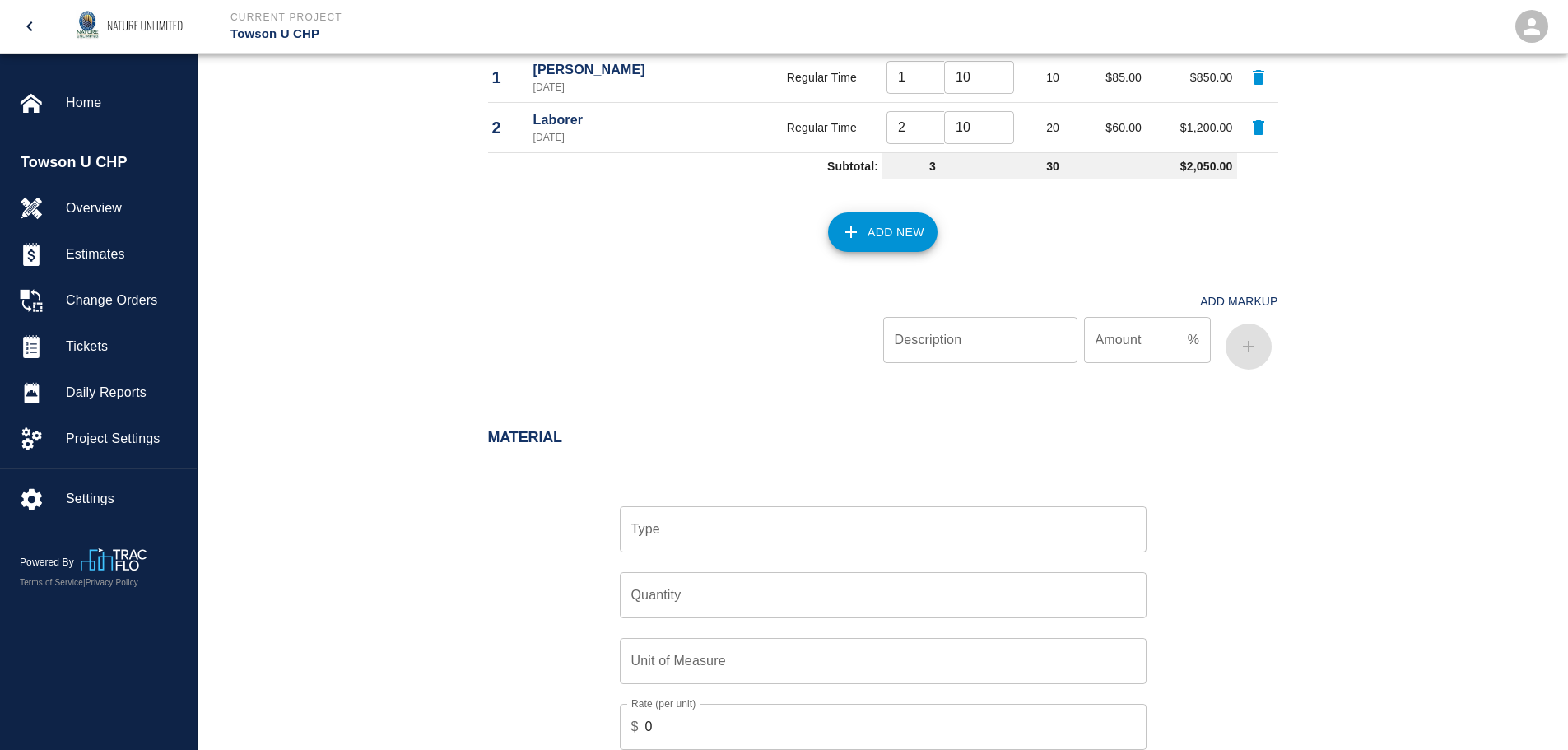
click at [845, 526] on input "Type" at bounding box center [883, 529] width 512 height 31
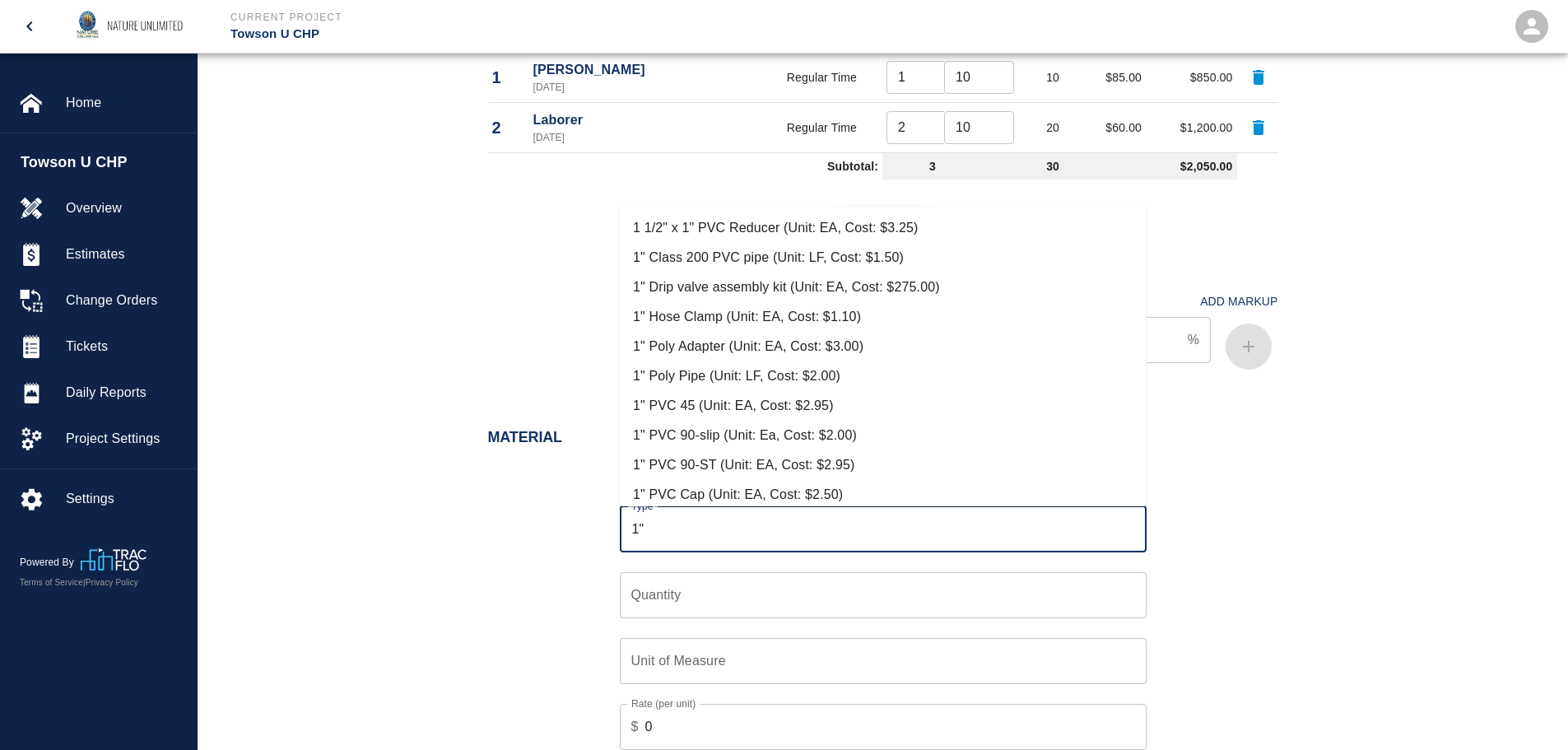
click at [710, 255] on li "1" Class 200 PVC pipe (Unit: LF, Cost: $1.50)" at bounding box center [883, 257] width 527 height 29
type input "1" Class 200 PVC pipe (Unit: LF, Cost: $1.50)"
type input "LF"
type input "1.5"
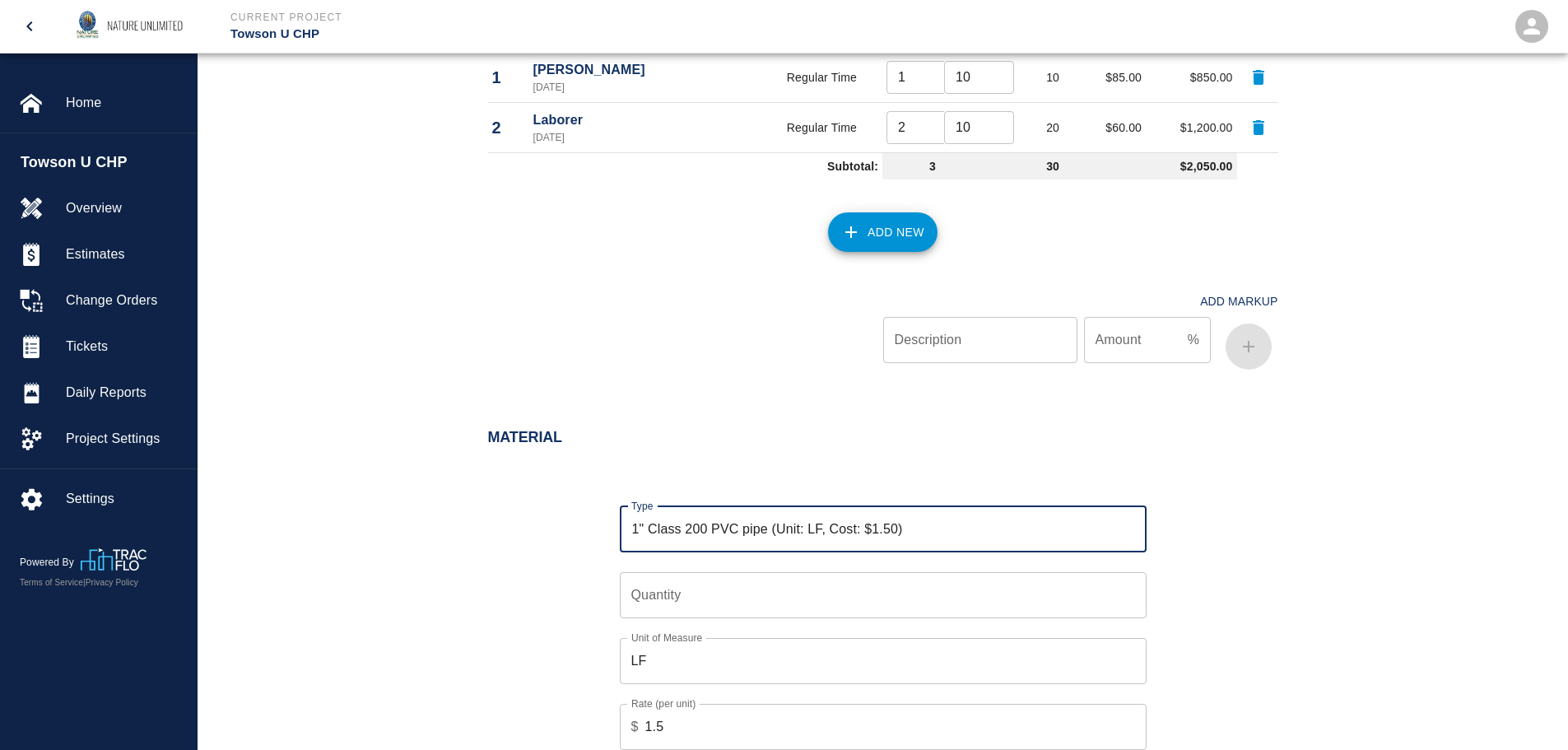
type input "1" Class 200 PVC pipe (Unit: LF, Cost: $1.50)"
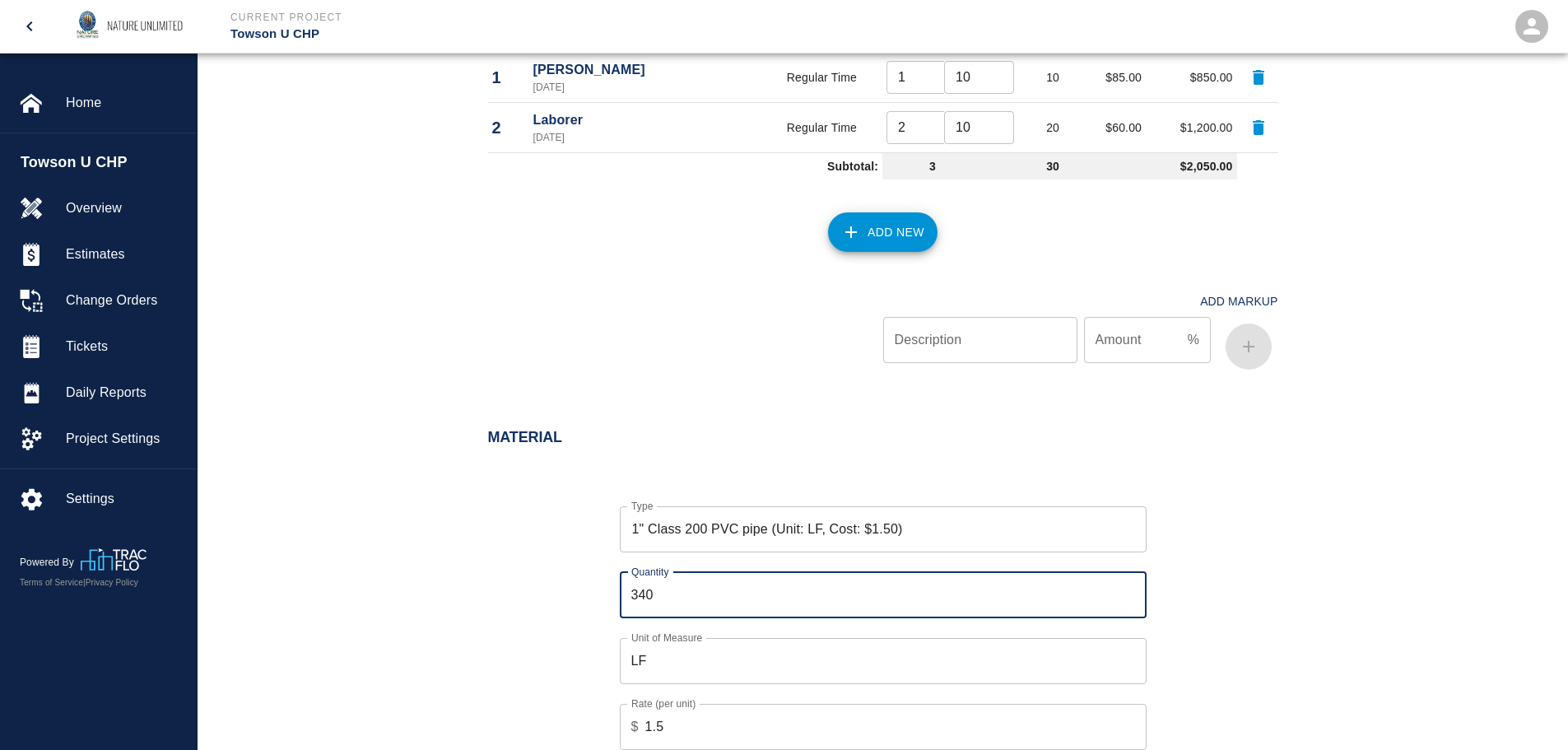
type input "340"
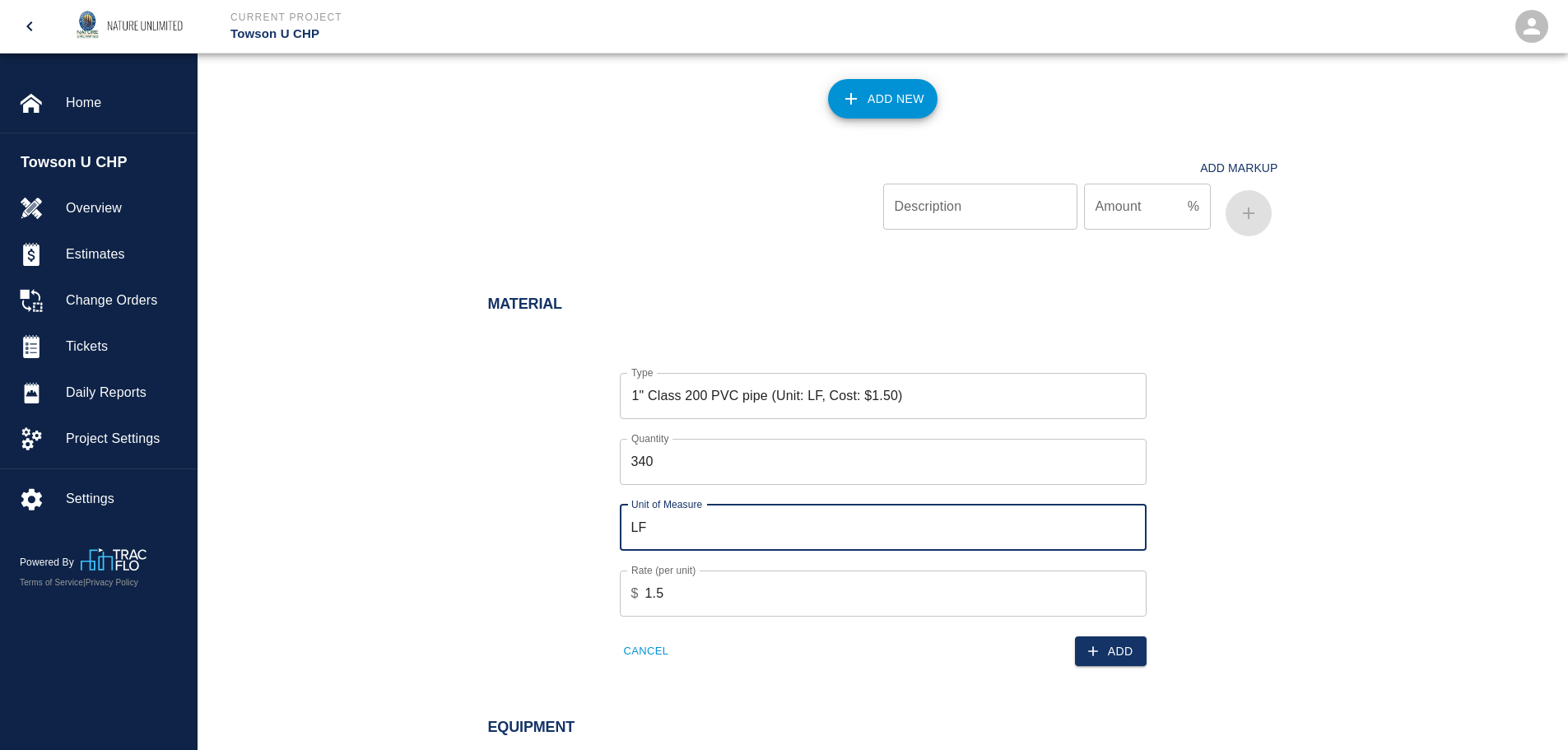
scroll to position [1070, 0]
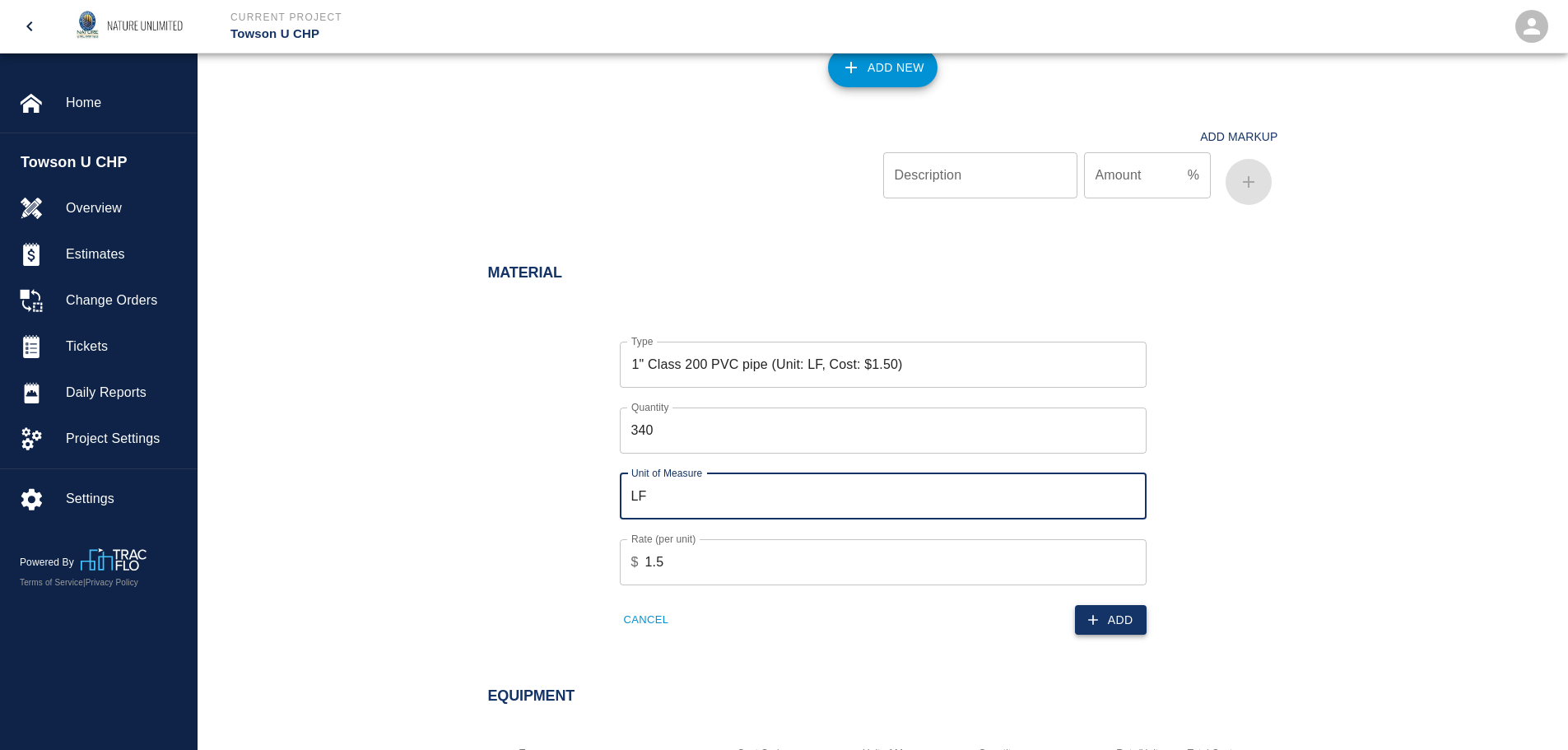
click at [1120, 622] on button "Add" at bounding box center [1111, 620] width 72 height 30
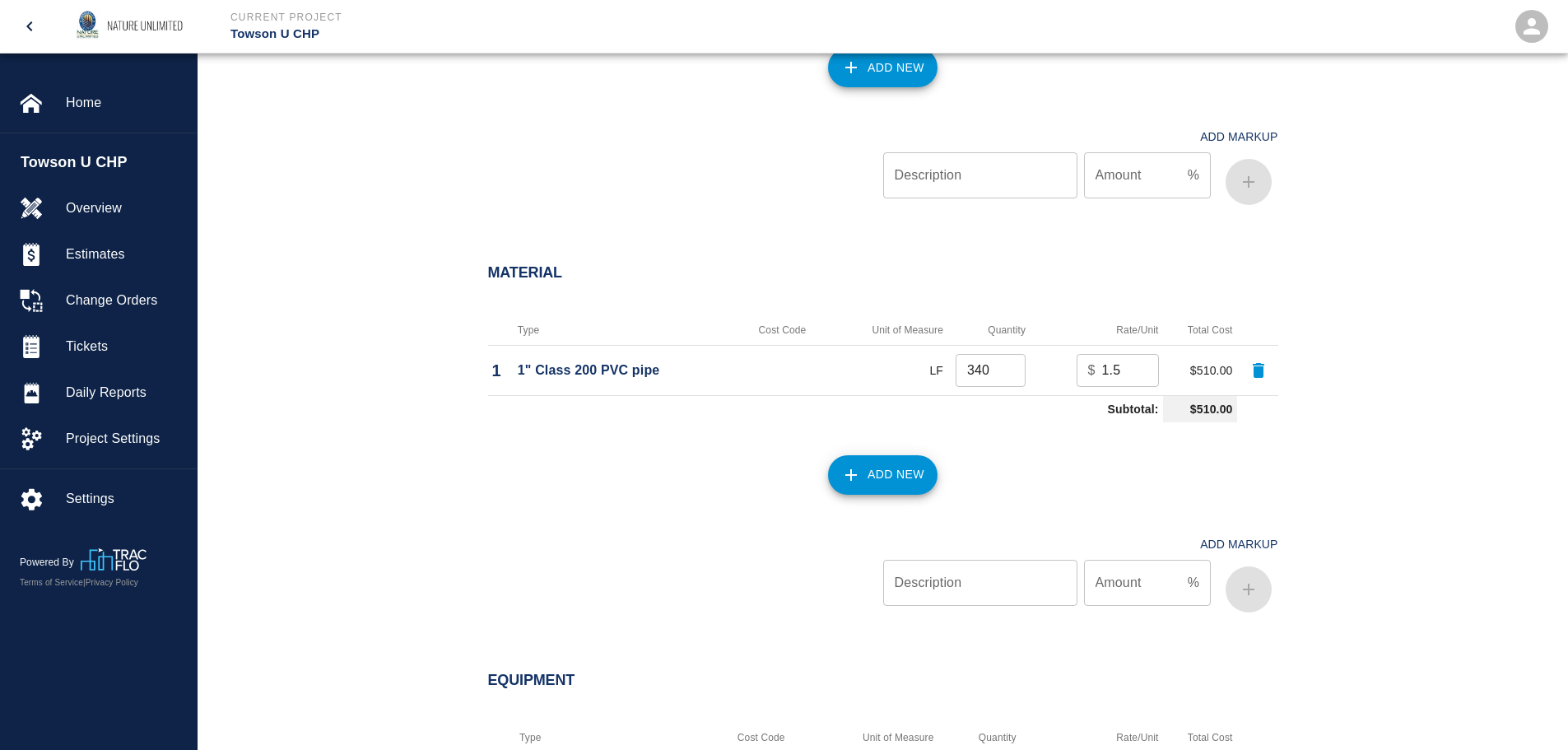
click at [894, 468] on button "Add New" at bounding box center [883, 475] width 110 height 40
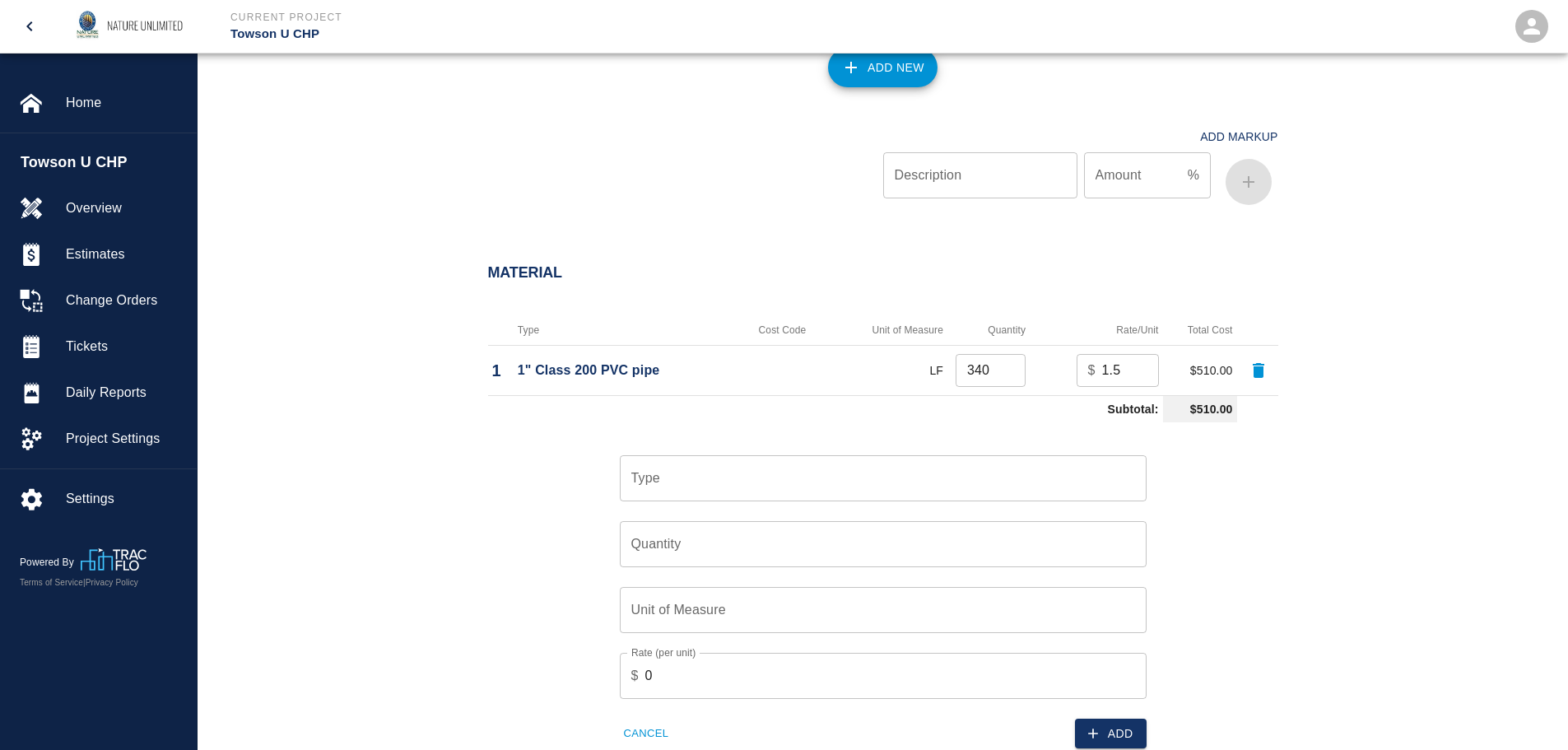
click at [710, 472] on input "Type" at bounding box center [883, 477] width 512 height 31
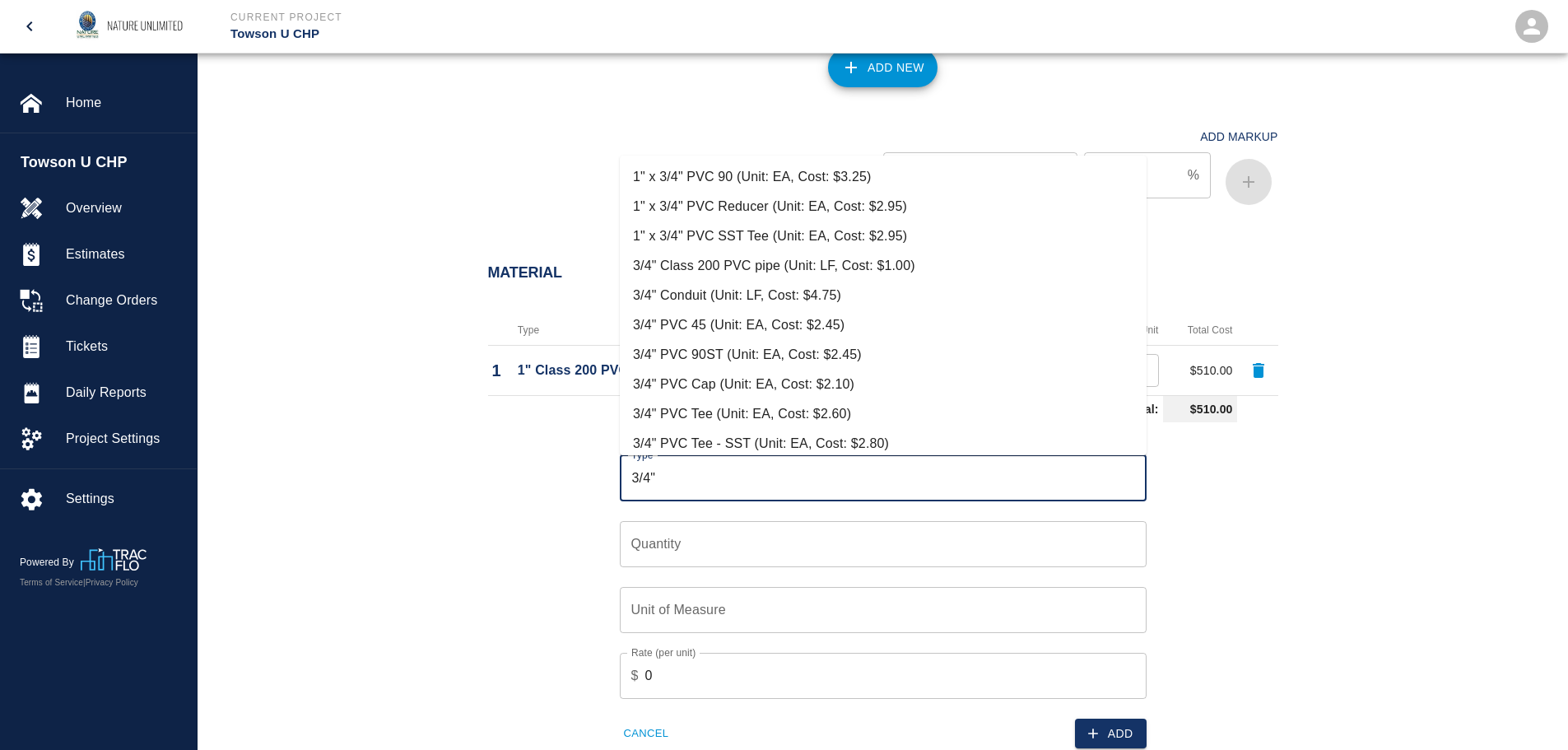
click at [706, 271] on li "3/4" Class 200 PVC pipe (Unit: LF, Cost: $1.00)" at bounding box center [883, 265] width 527 height 29
type input "3/4" Class 200 PVC pipe (Unit: LF, Cost: $1.00)"
type input "LF"
type input "1"
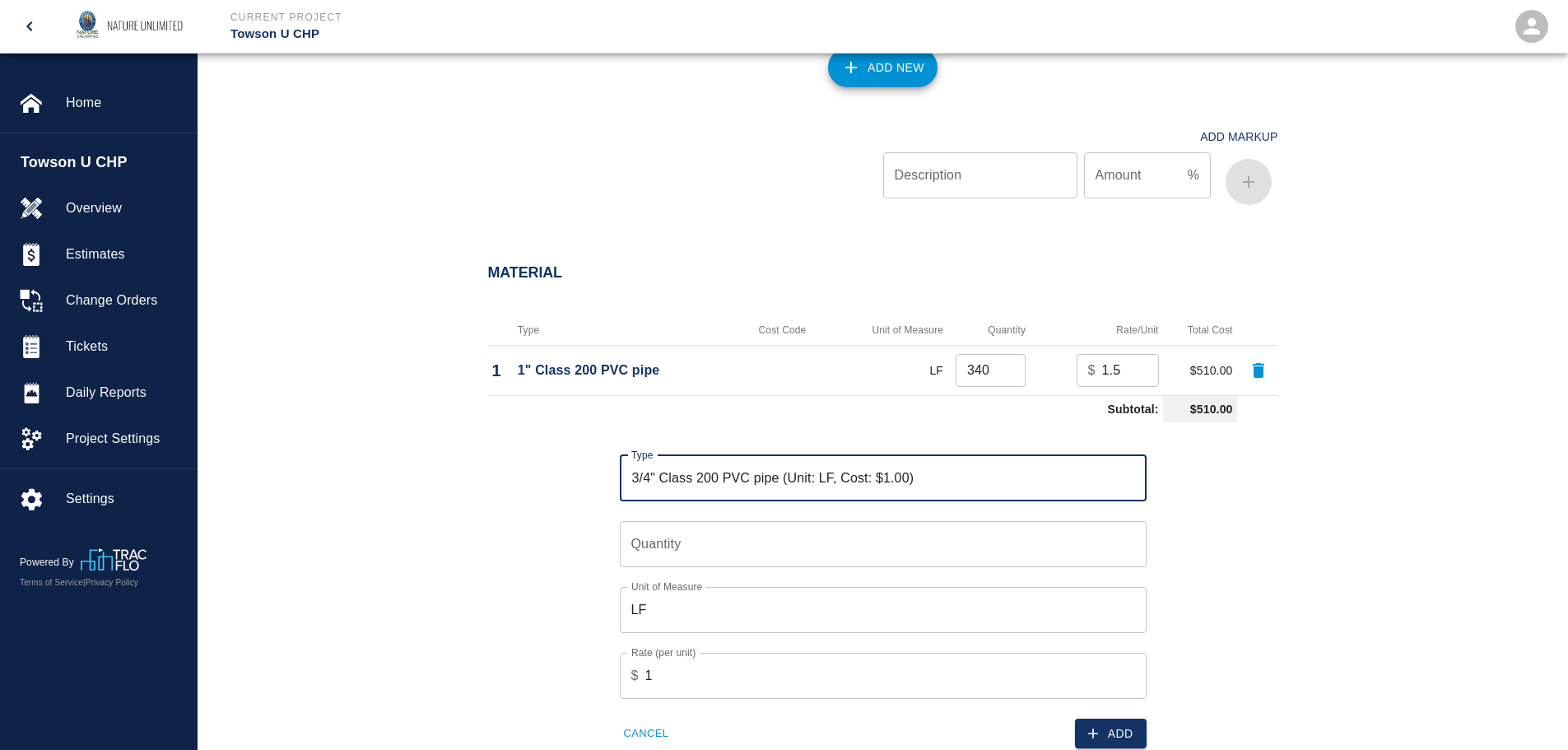
type input "3/4" Class 200 PVC pipe (Unit: LF, Cost: $1.00)"
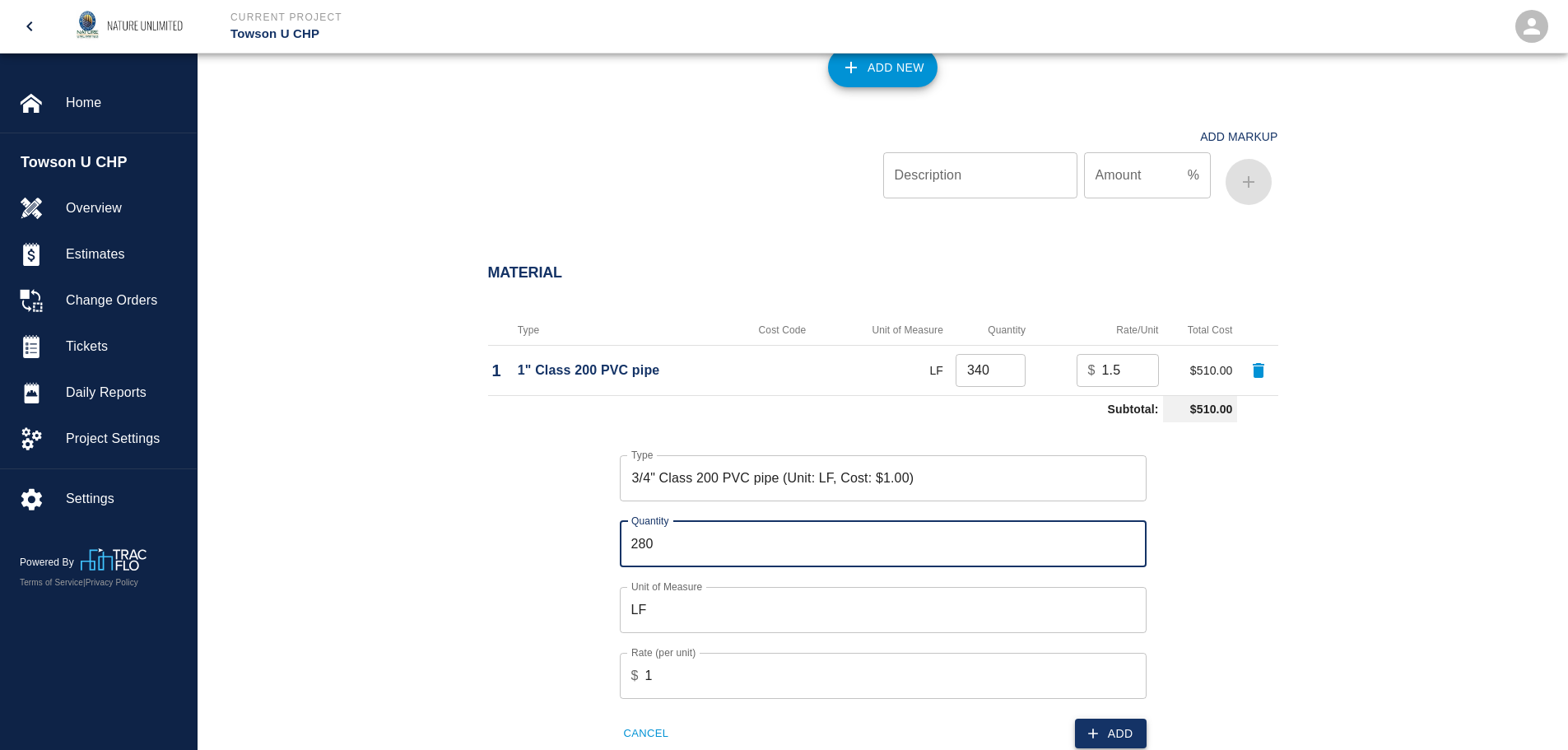
type input "280"
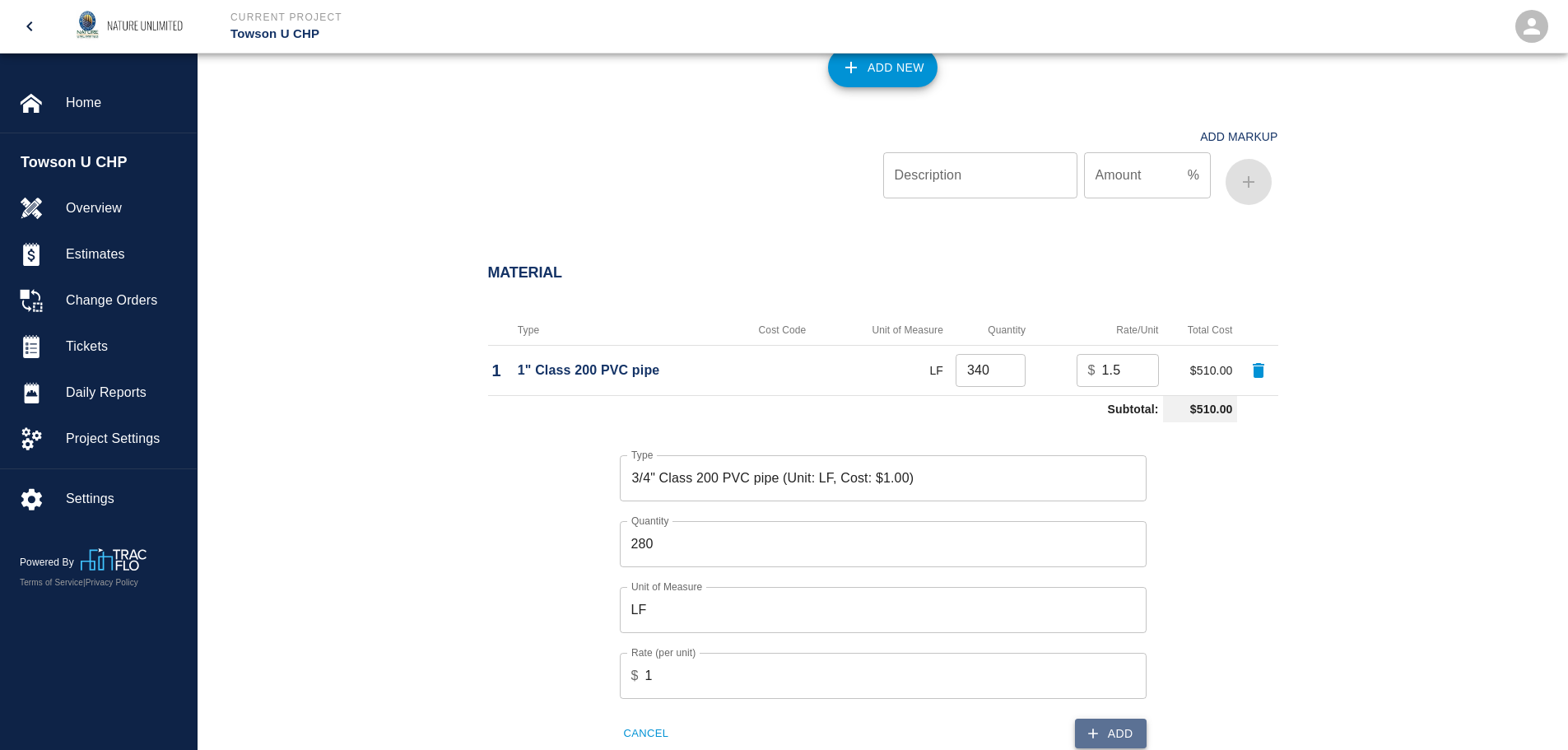
click at [1103, 737] on button "Add" at bounding box center [1111, 733] width 72 height 30
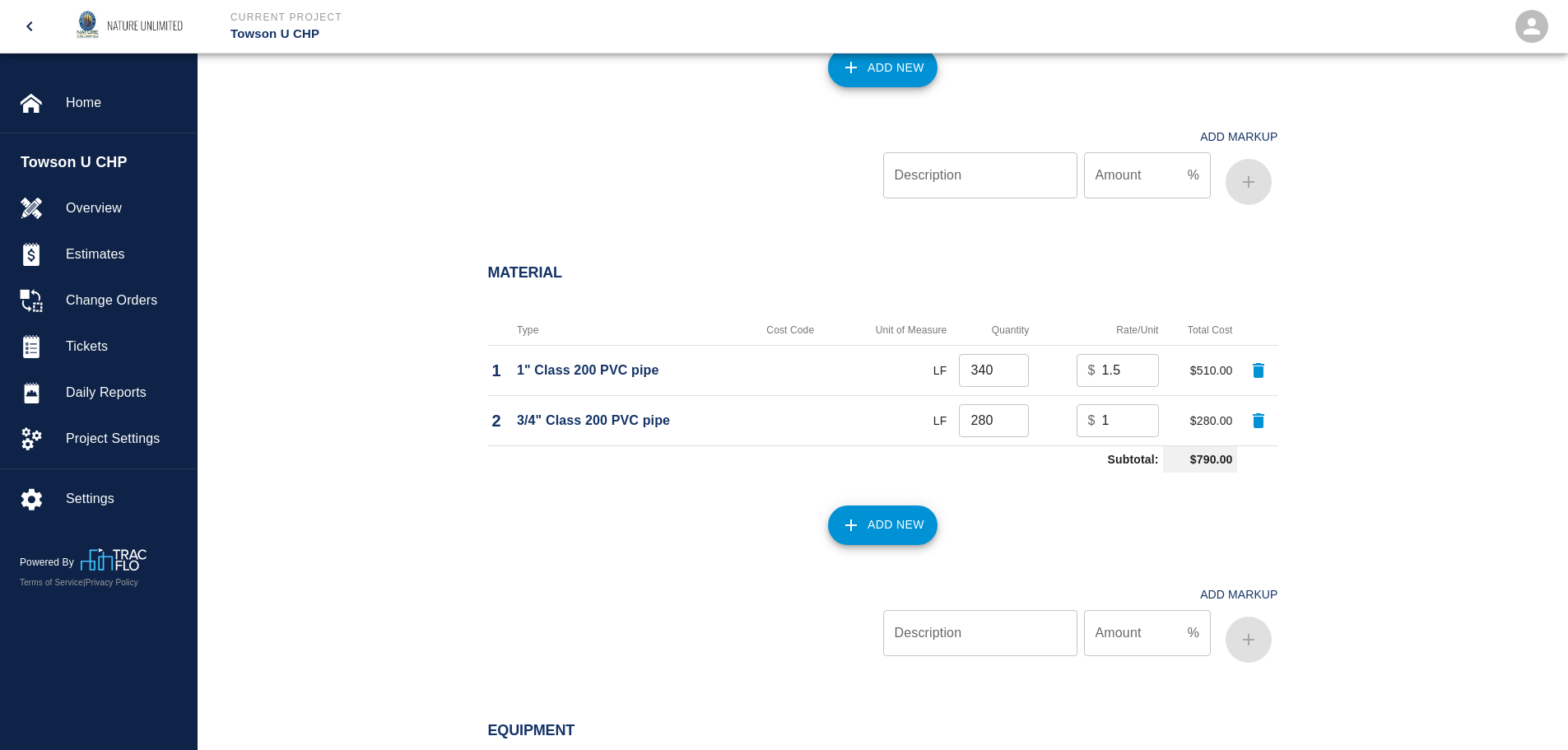
click at [887, 514] on button "Add New" at bounding box center [883, 525] width 110 height 40
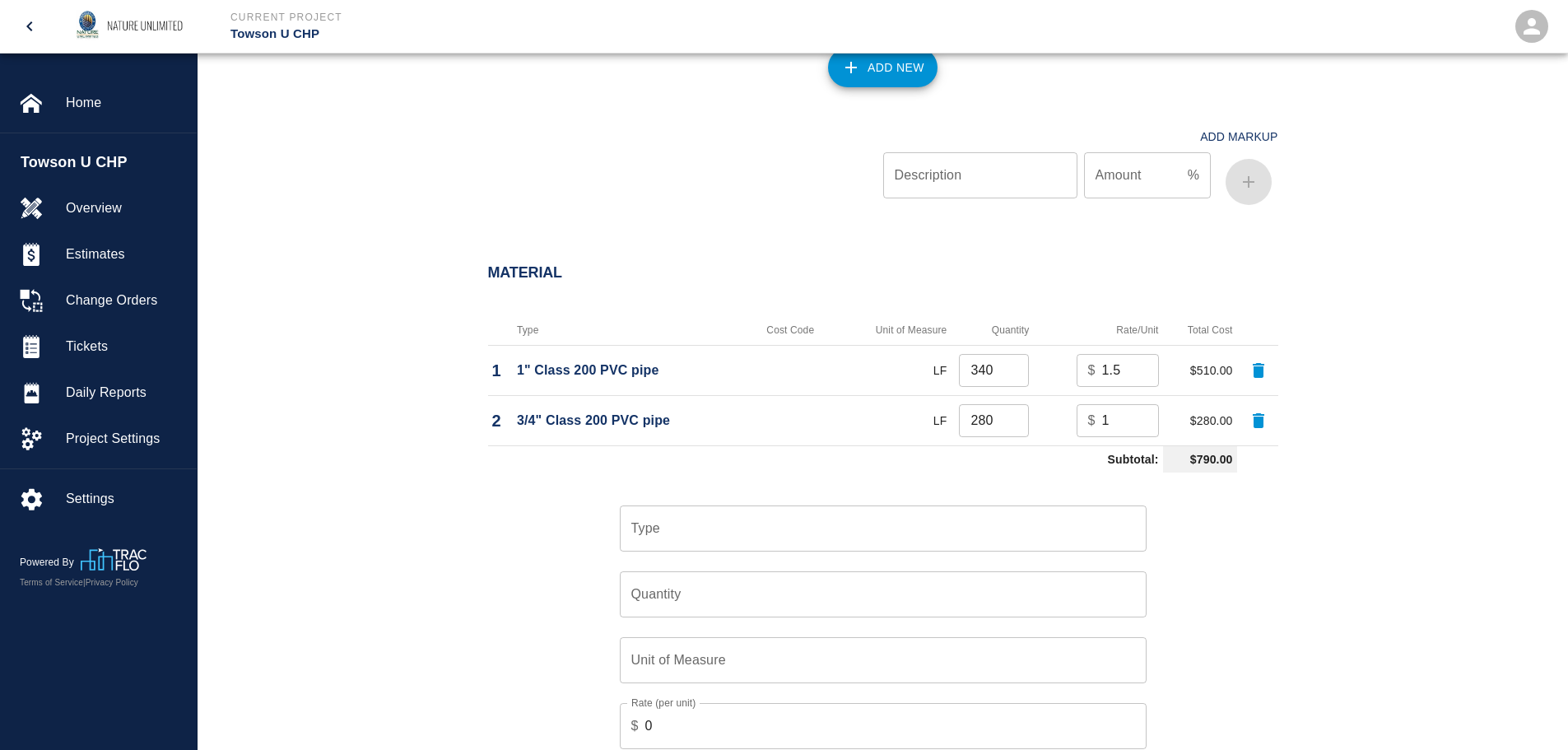
click at [664, 511] on div "Type" at bounding box center [883, 529] width 527 height 46
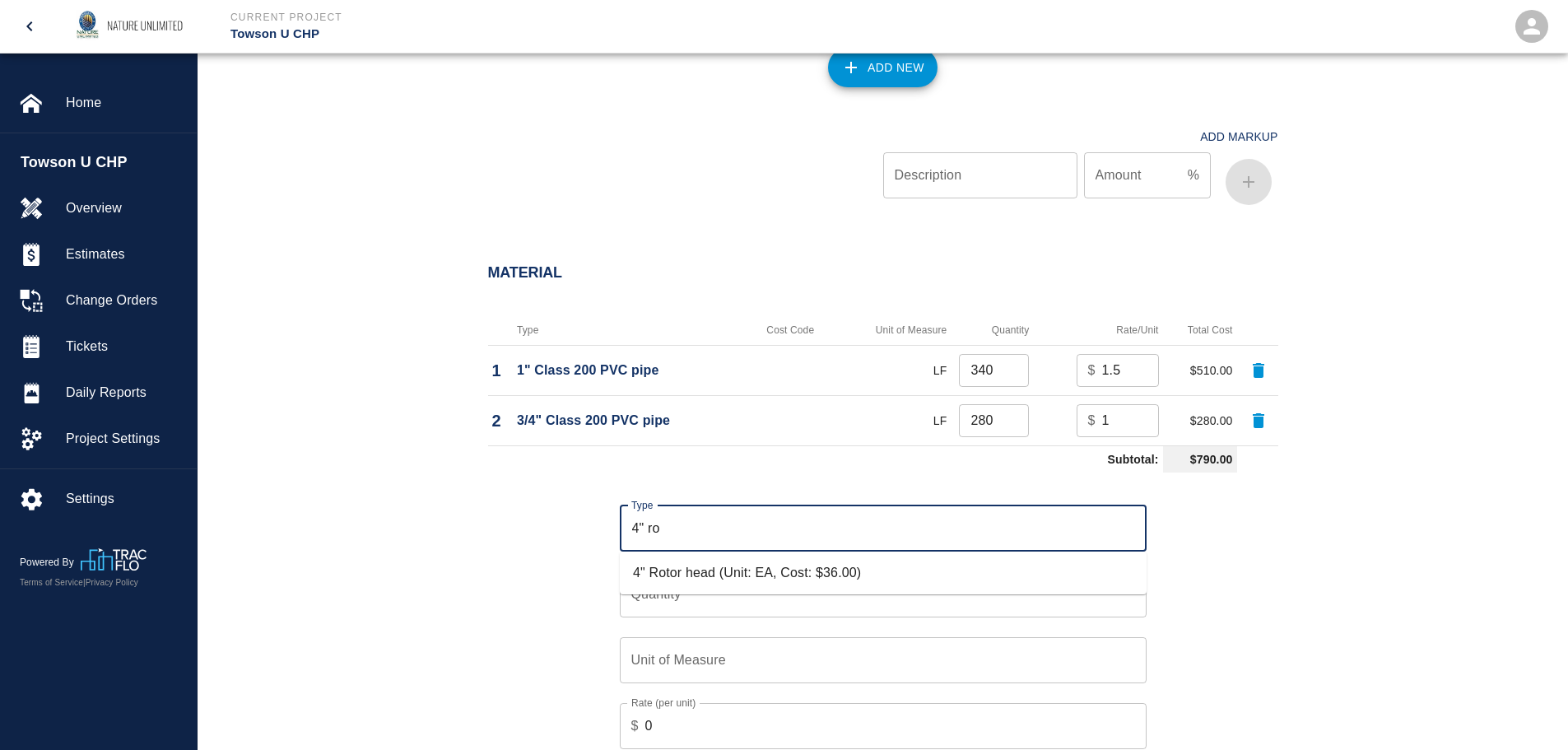
click at [706, 570] on li "4" Rotor head (Unit: EA, Cost: $36.00)" at bounding box center [883, 572] width 527 height 29
type input "4" Rotor head (Unit: EA, Cost: $36.00)"
type input "EA"
type input "36"
type input "4" Rotor head (Unit: EA, Cost: $36.00)"
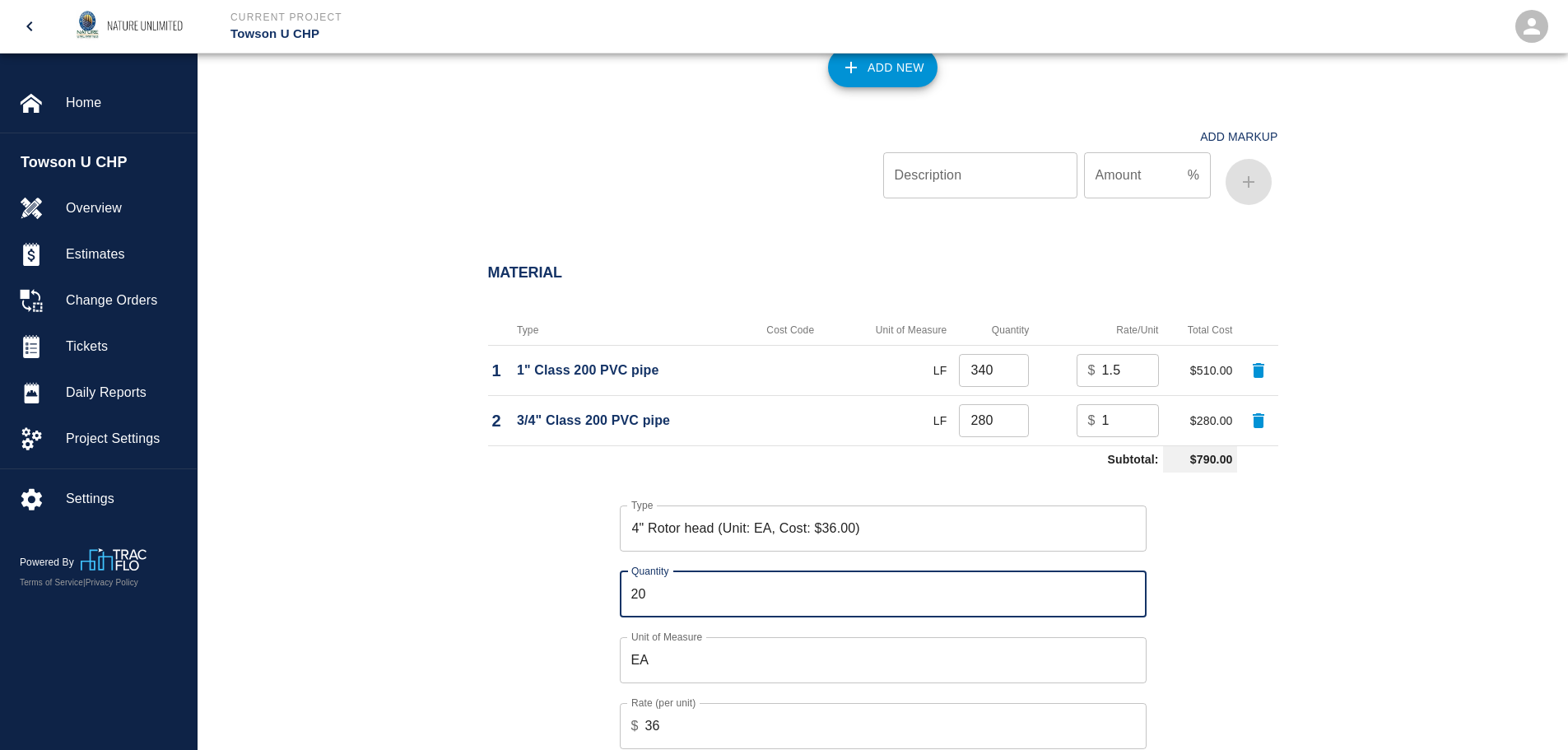
type input "20"
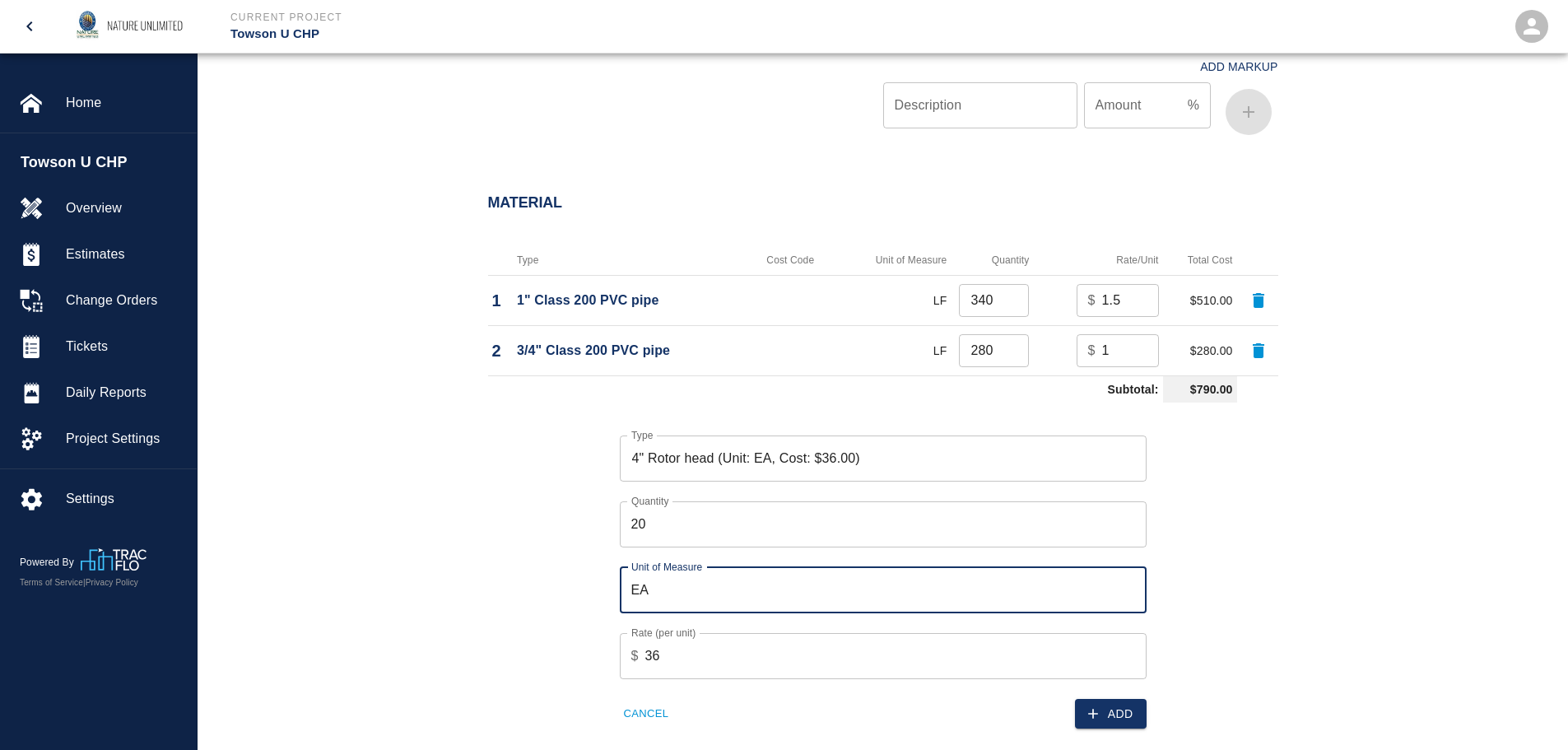
scroll to position [1234, 0]
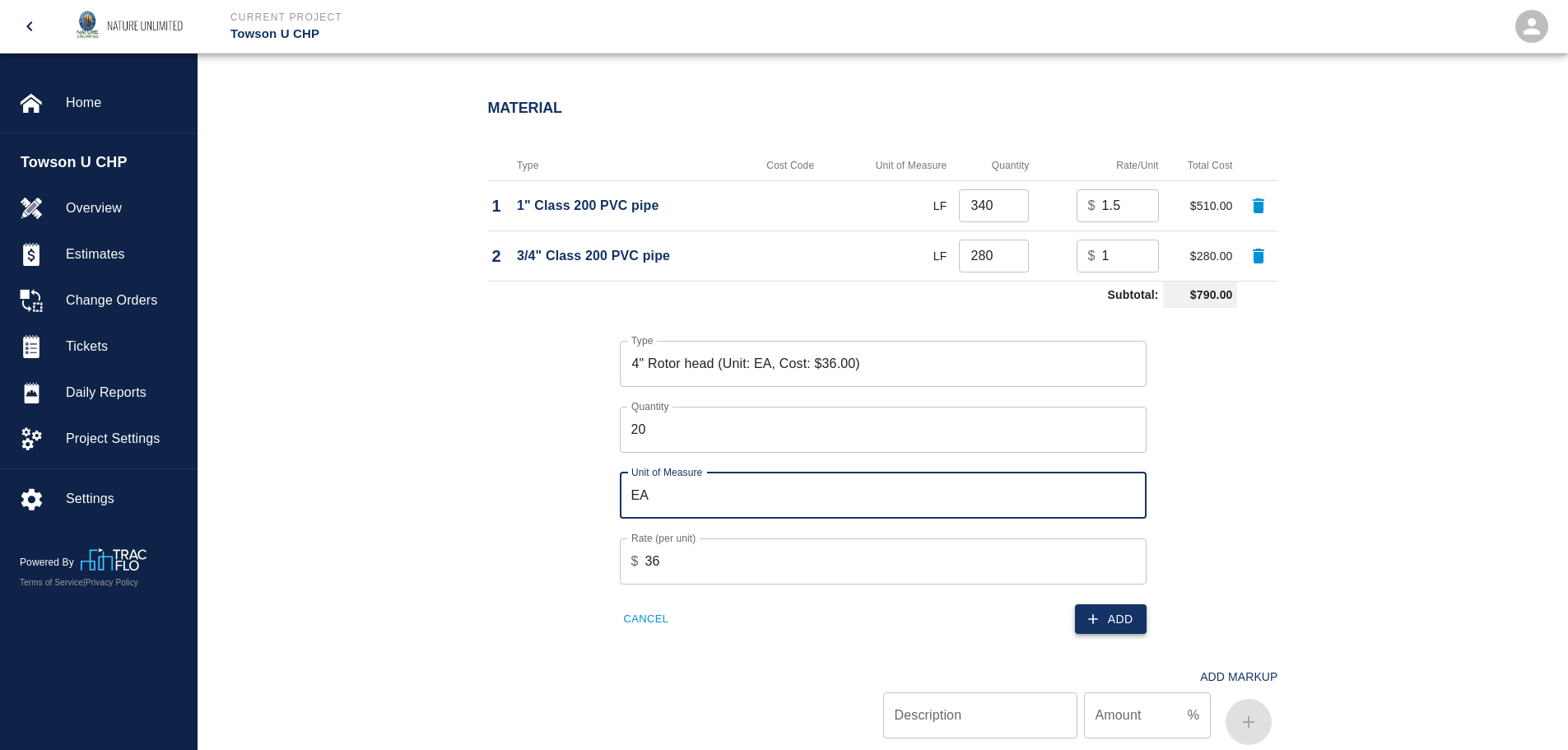
click at [1134, 622] on button "Add" at bounding box center [1111, 619] width 72 height 30
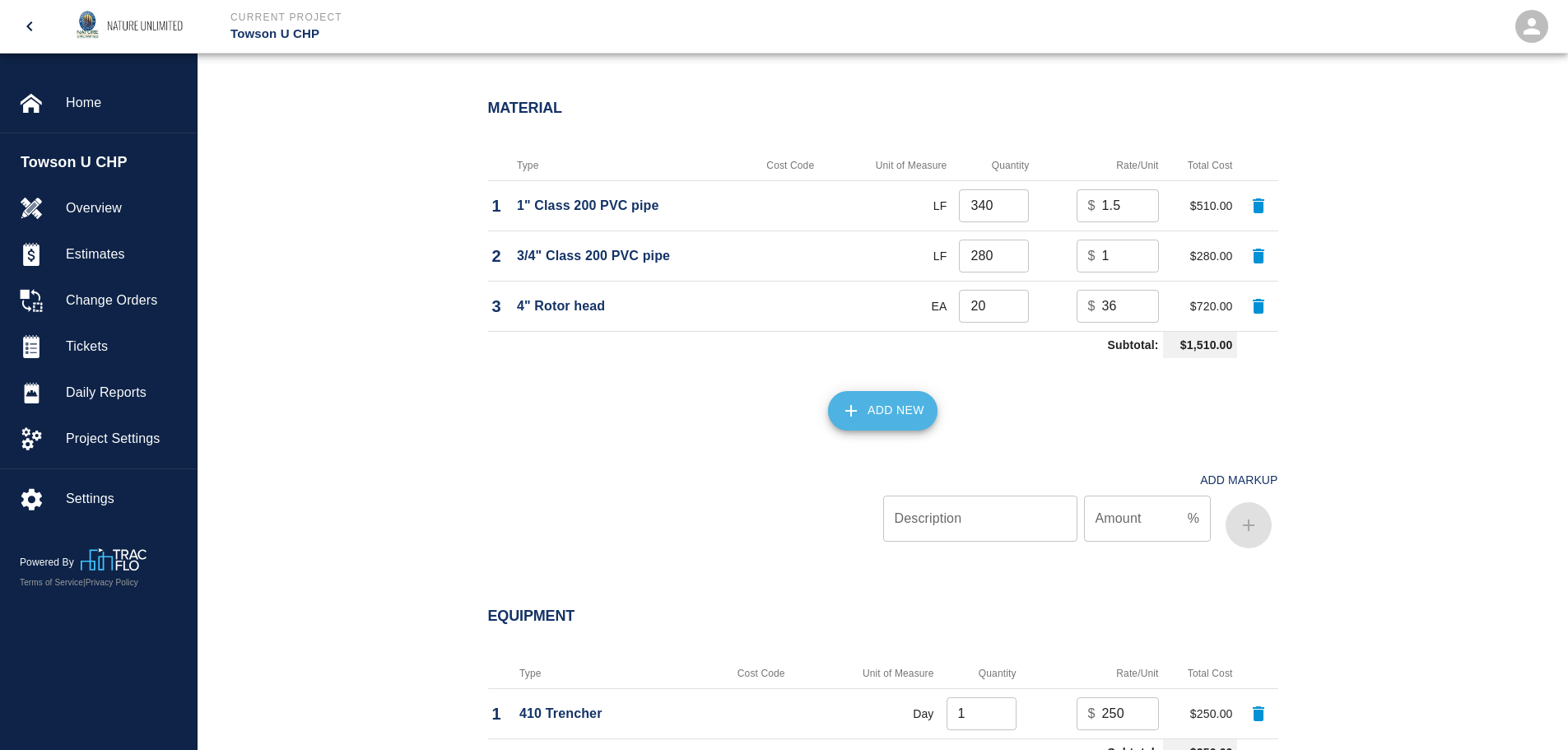
click at [906, 402] on button "Add New" at bounding box center [883, 410] width 110 height 40
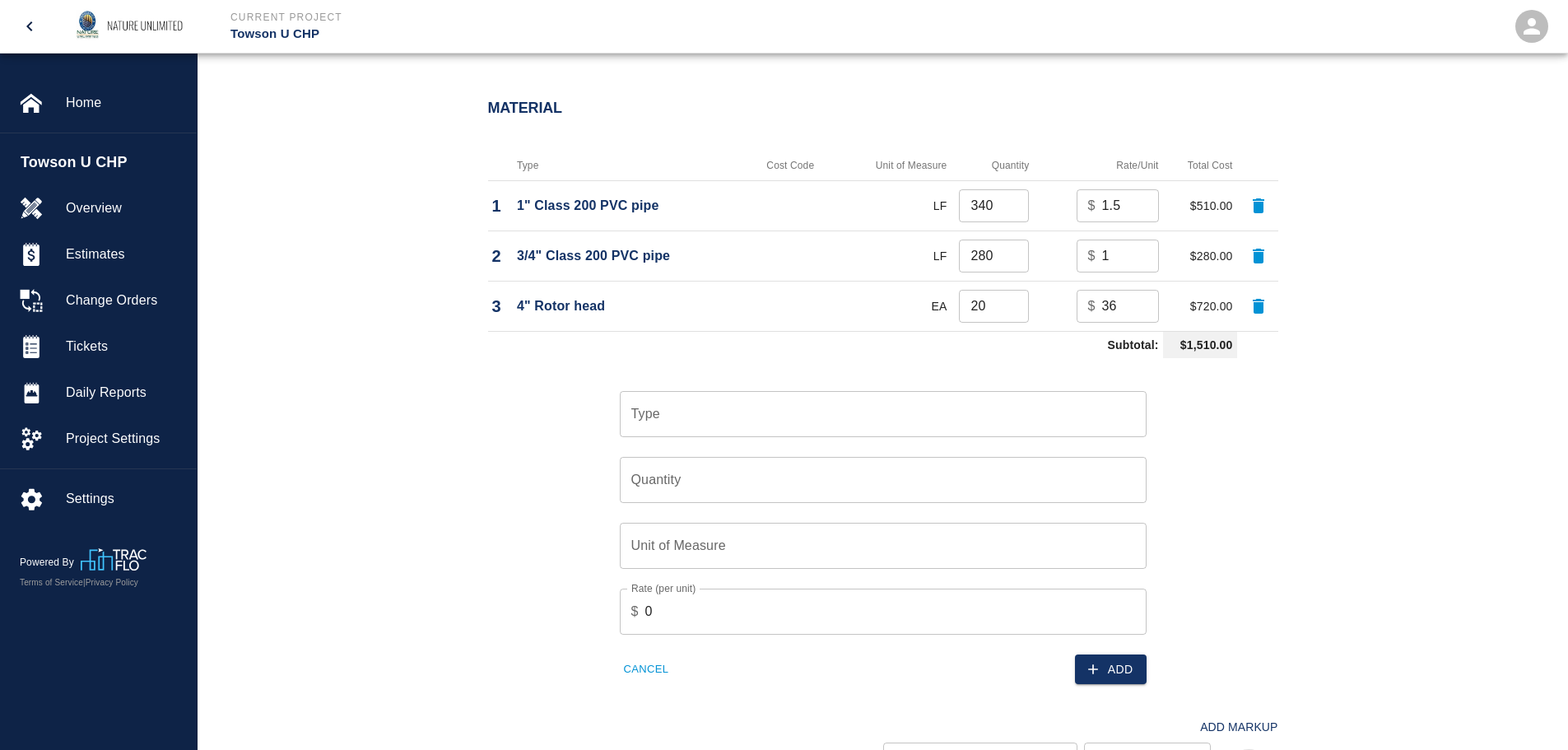
click at [707, 406] on input "Type" at bounding box center [883, 414] width 512 height 31
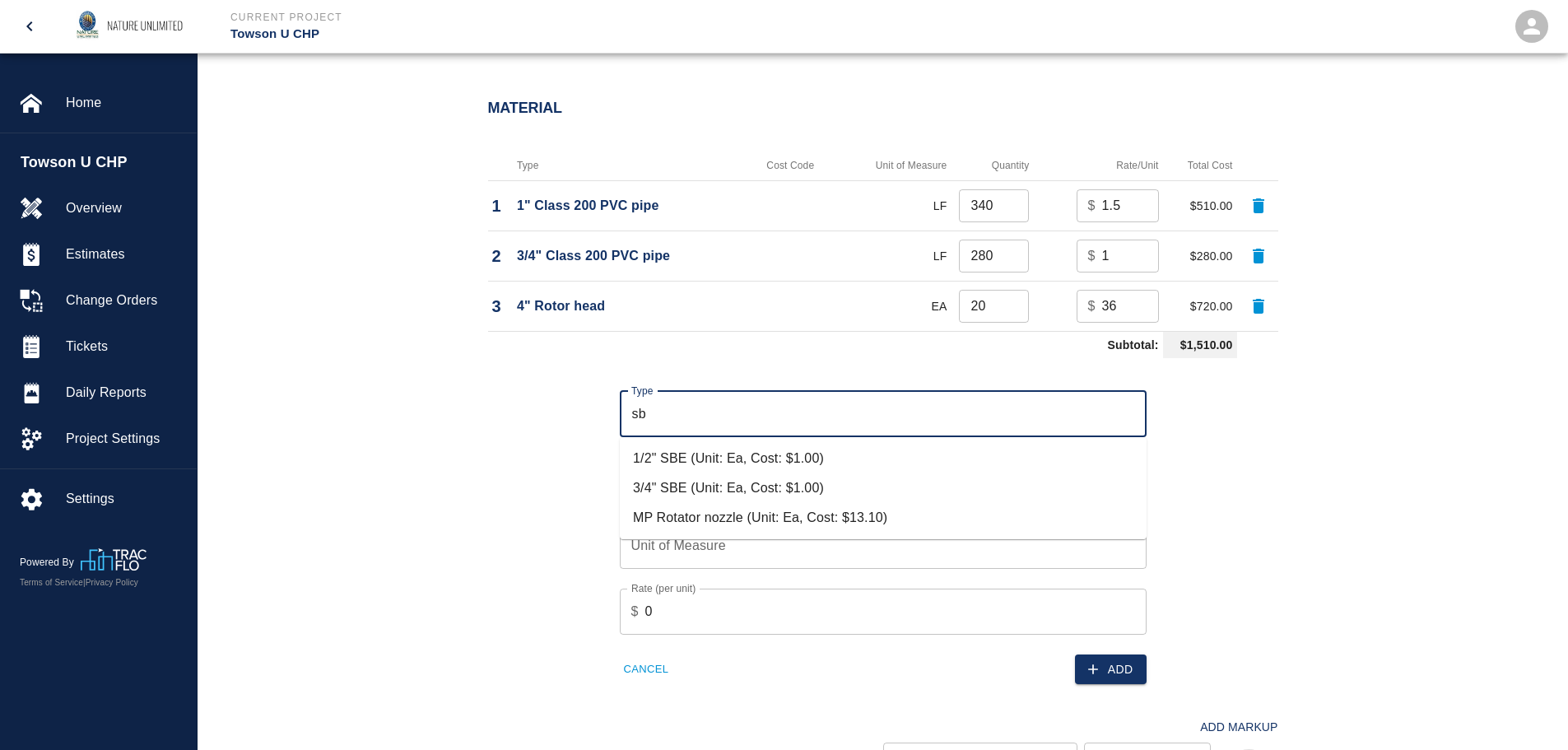
click at [705, 481] on li "3/4" SBE (Unit: Ea, Cost: $1.00)" at bounding box center [883, 487] width 527 height 29
type input "3/4" SBE (Unit: Ea, Cost: $1.00)"
type input "Ea"
type input "1"
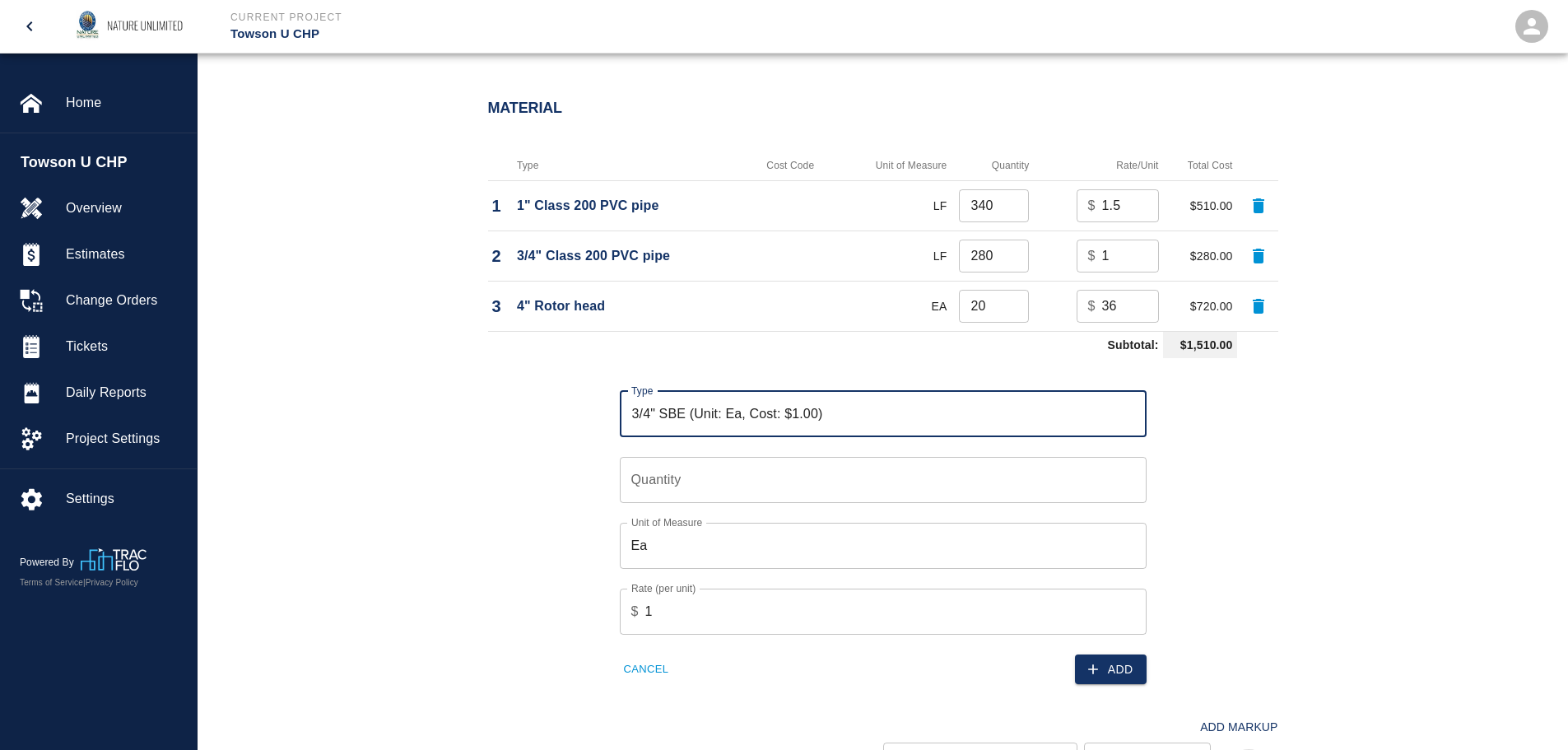
type input "3/4" SBE (Unit: Ea, Cost: $1.00)"
click at [705, 481] on input "Quantity" at bounding box center [883, 480] width 527 height 46
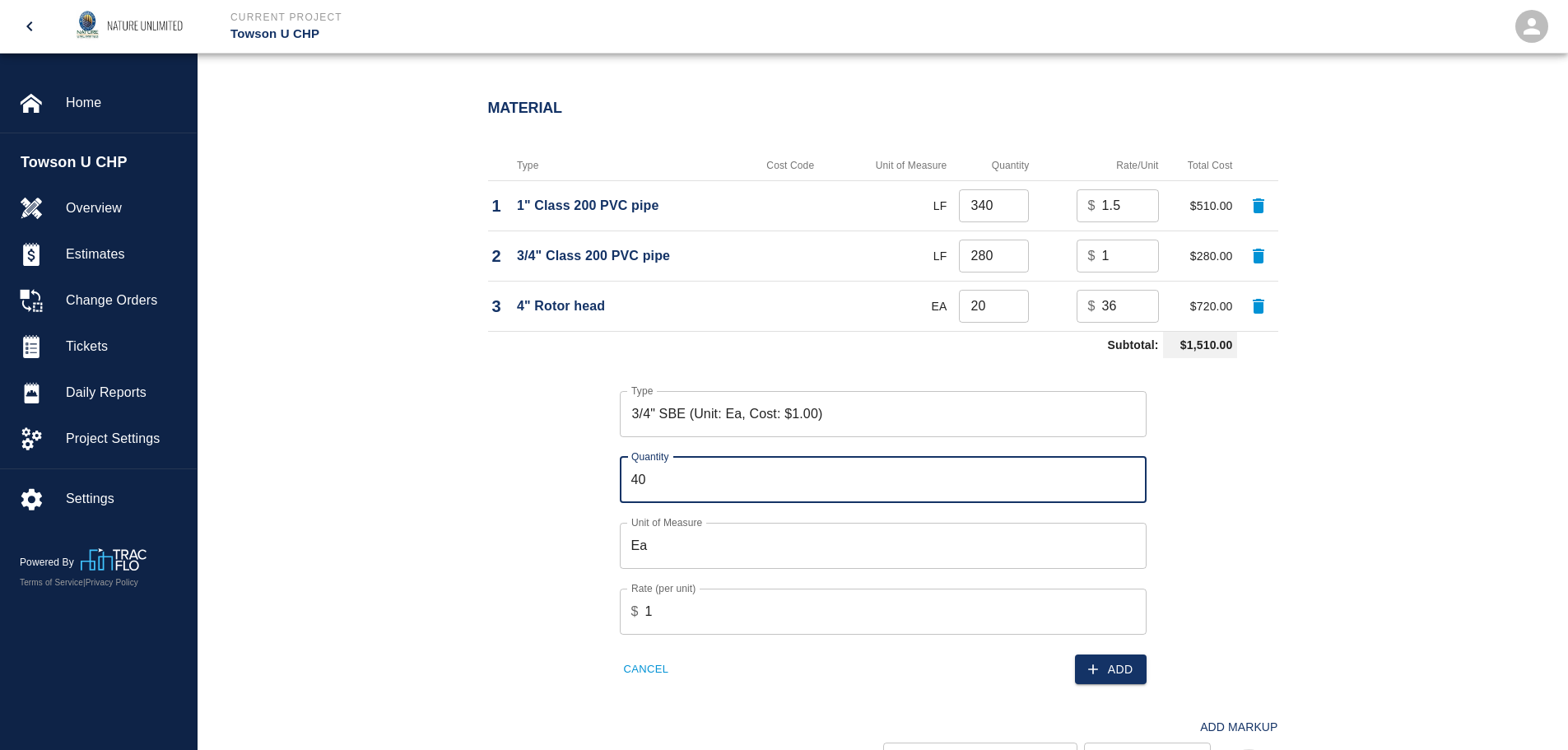
type input "40"
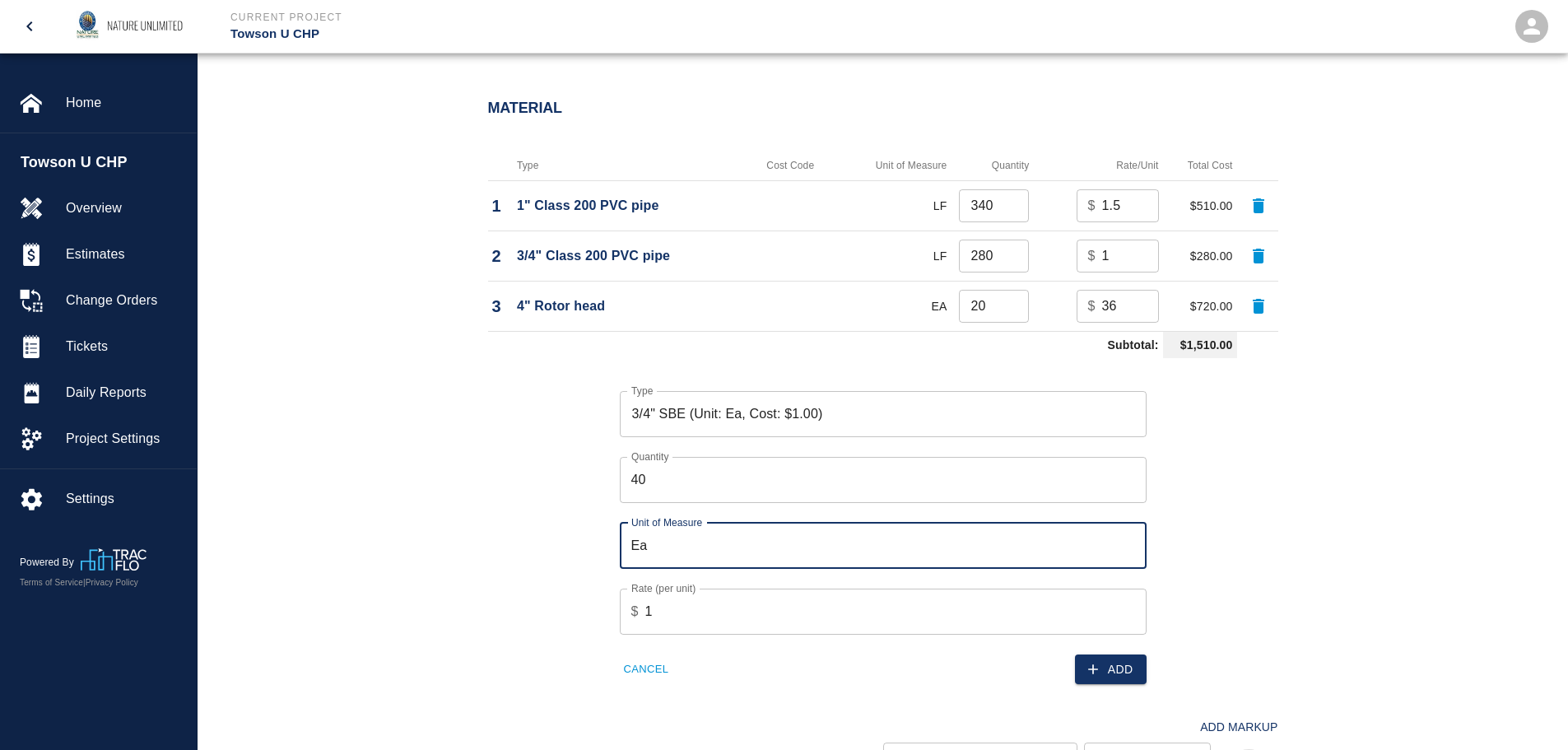
click at [1126, 667] on button "Add" at bounding box center [1111, 669] width 72 height 30
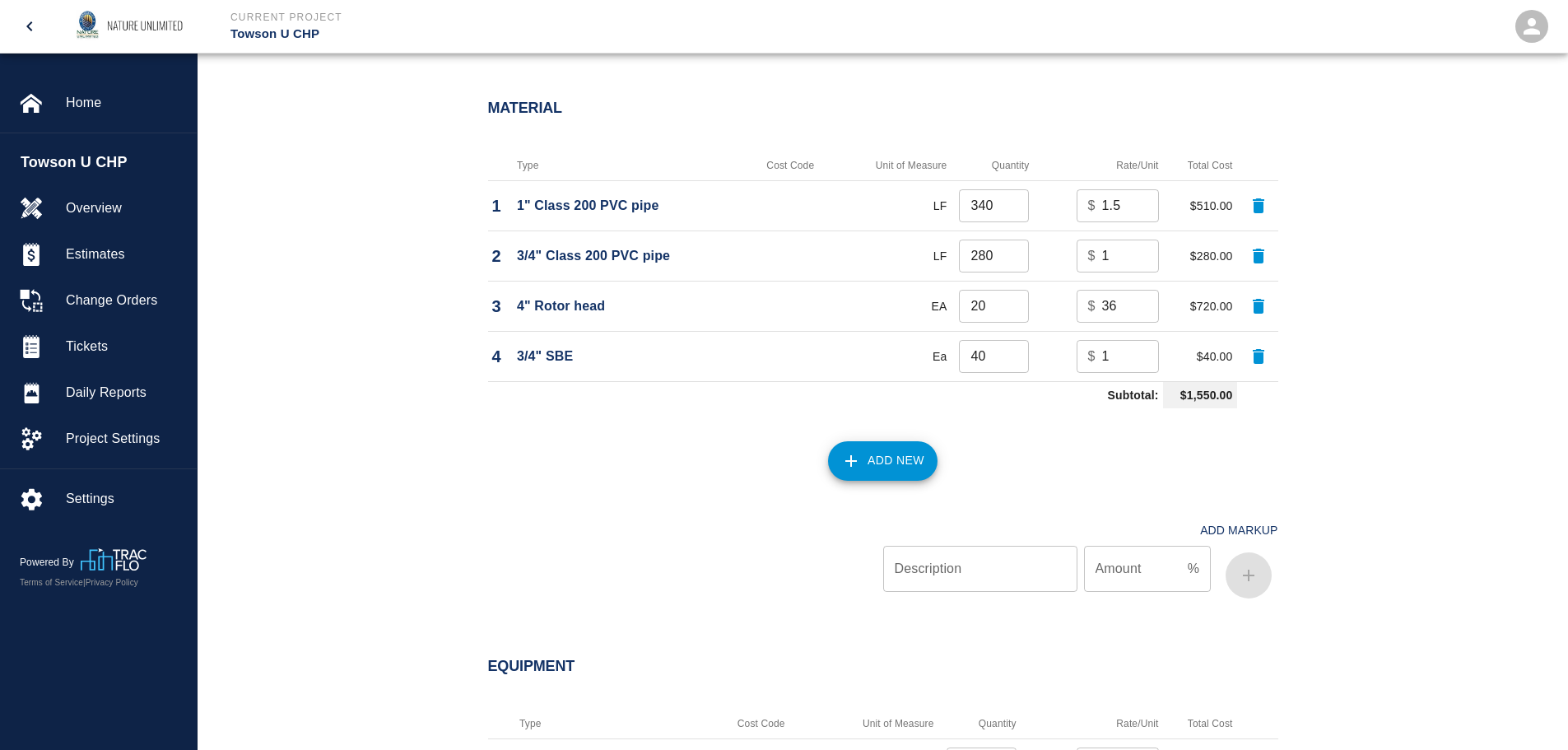
click at [860, 455] on icon "button" at bounding box center [851, 460] width 19 height 19
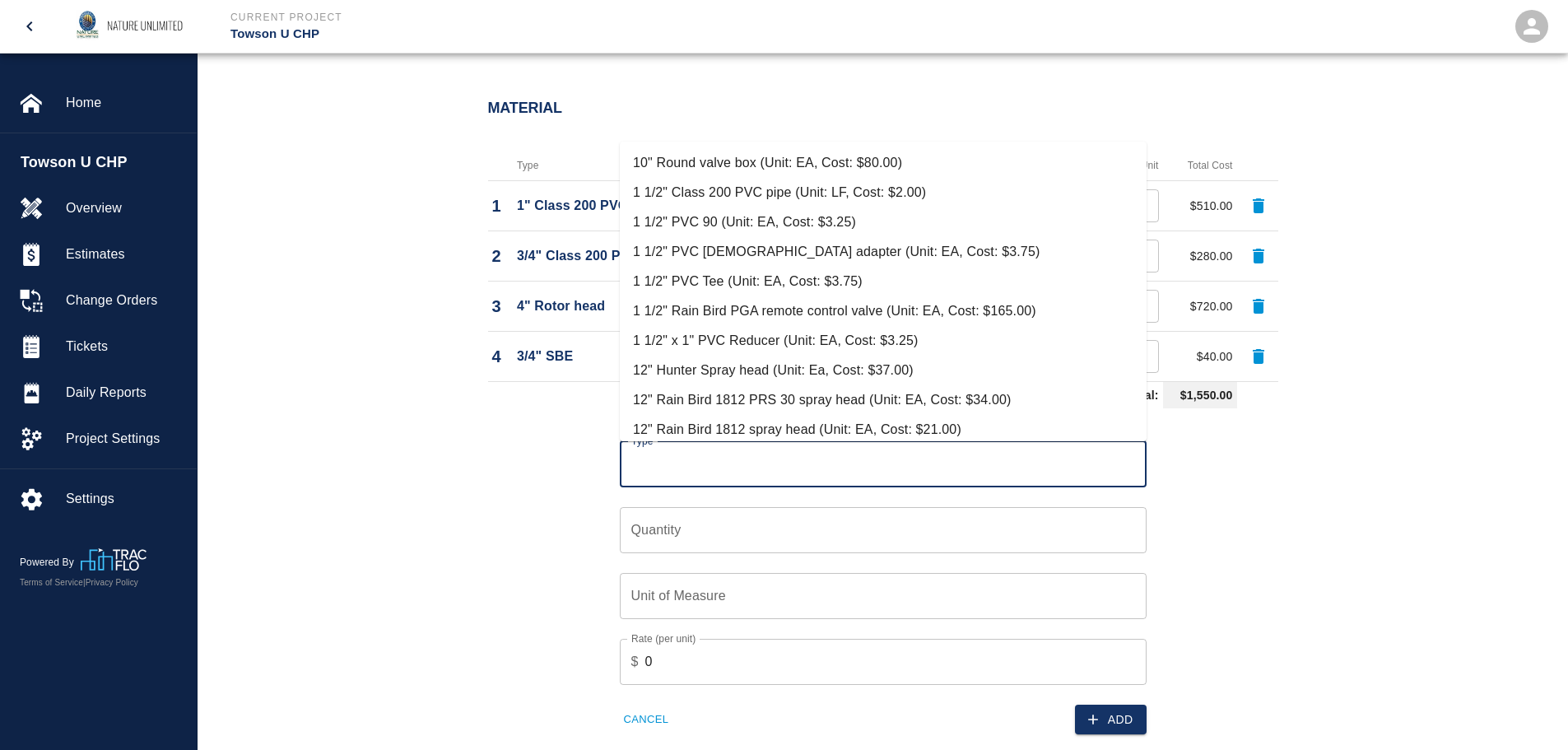
click at [856, 456] on input "Type" at bounding box center [883, 463] width 512 height 31
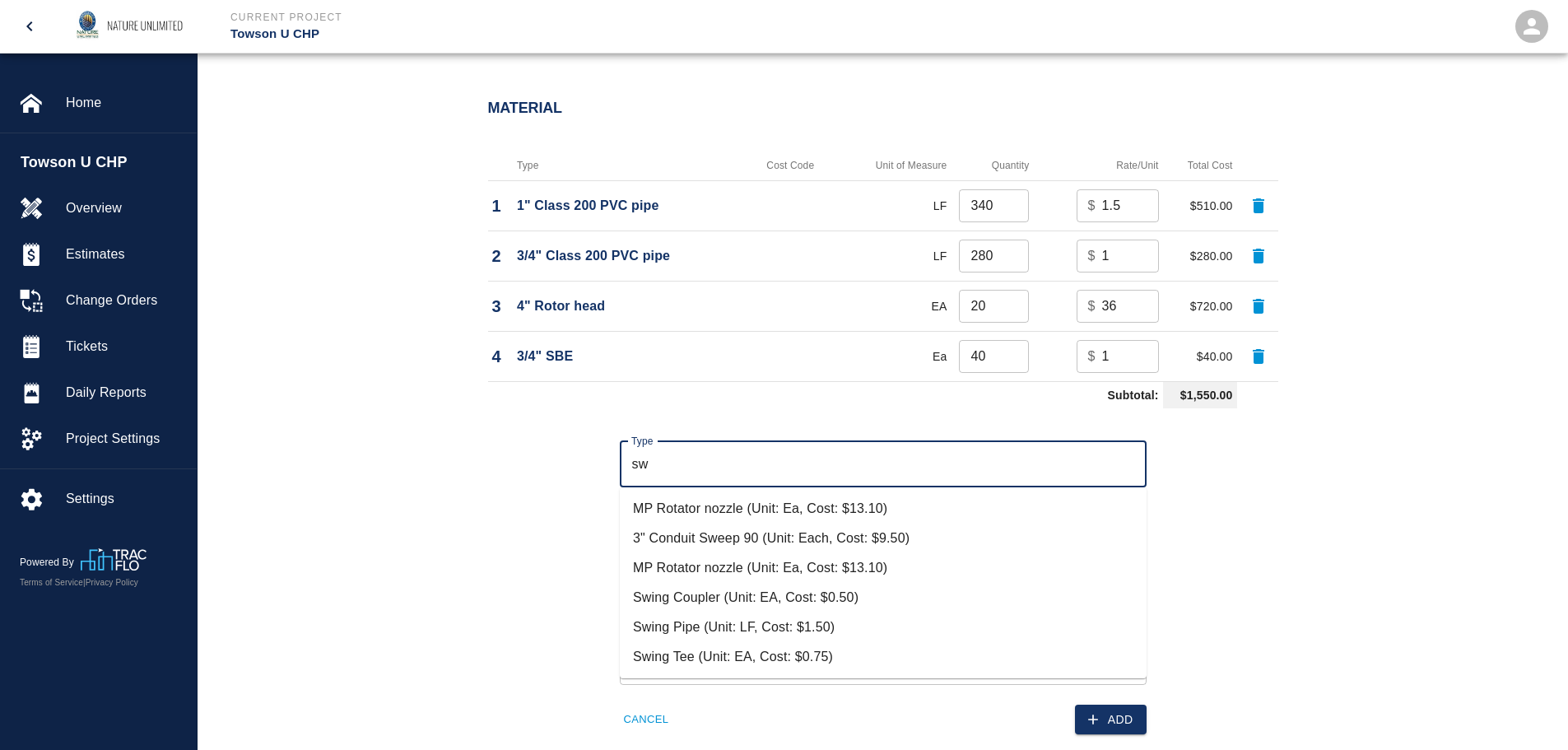
click at [702, 631] on li "Swing Pipe (Unit: LF, Cost: $1.50)" at bounding box center [883, 626] width 527 height 29
type input "Swing Pipe (Unit: LF, Cost: $1.50)"
type input "LF"
type input "1.5"
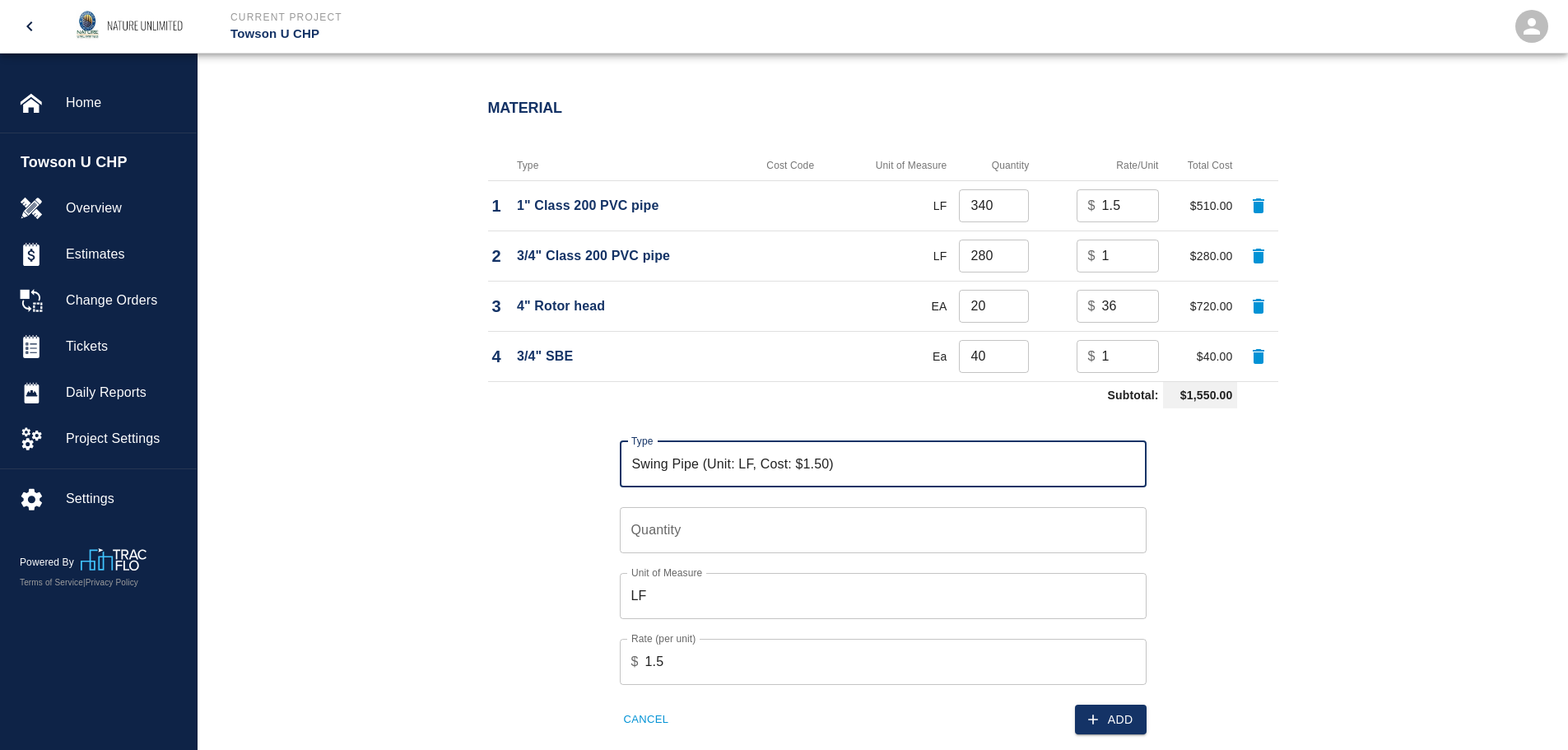
type input "Swing Pipe (Unit: LF, Cost: $1.50)"
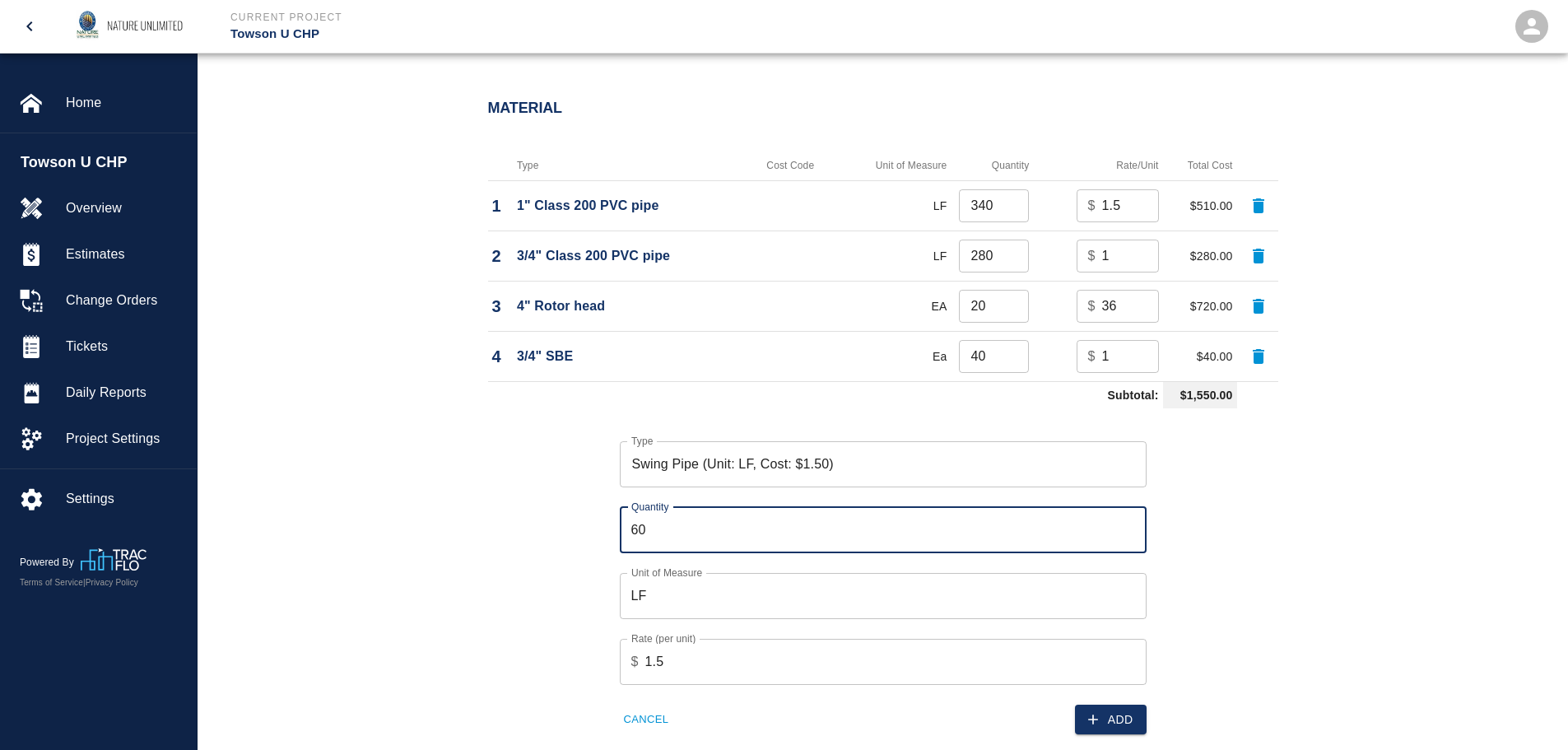
type input "60"
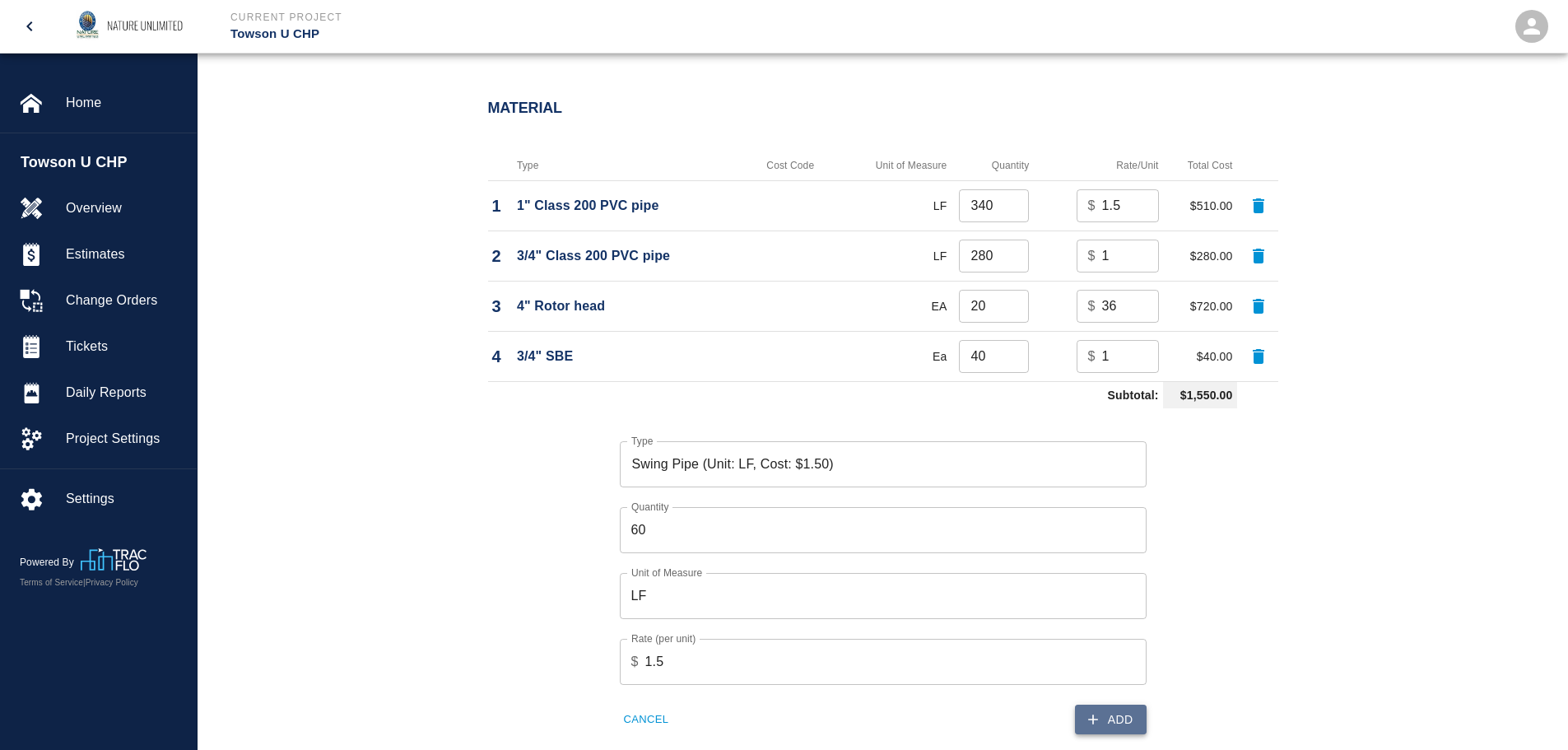
click at [1139, 726] on button "Add" at bounding box center [1111, 719] width 72 height 30
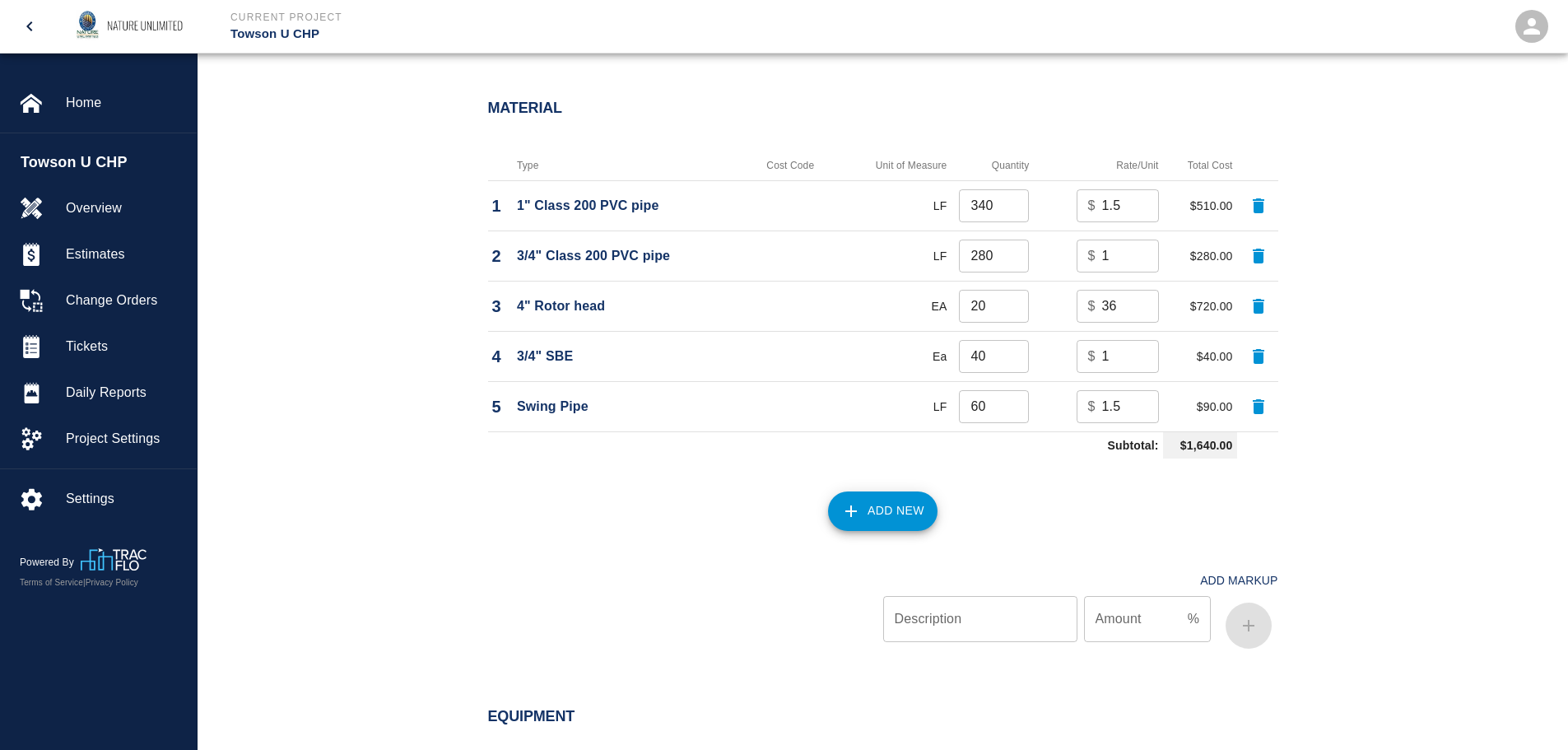
click at [883, 505] on button "Add New" at bounding box center [883, 511] width 110 height 40
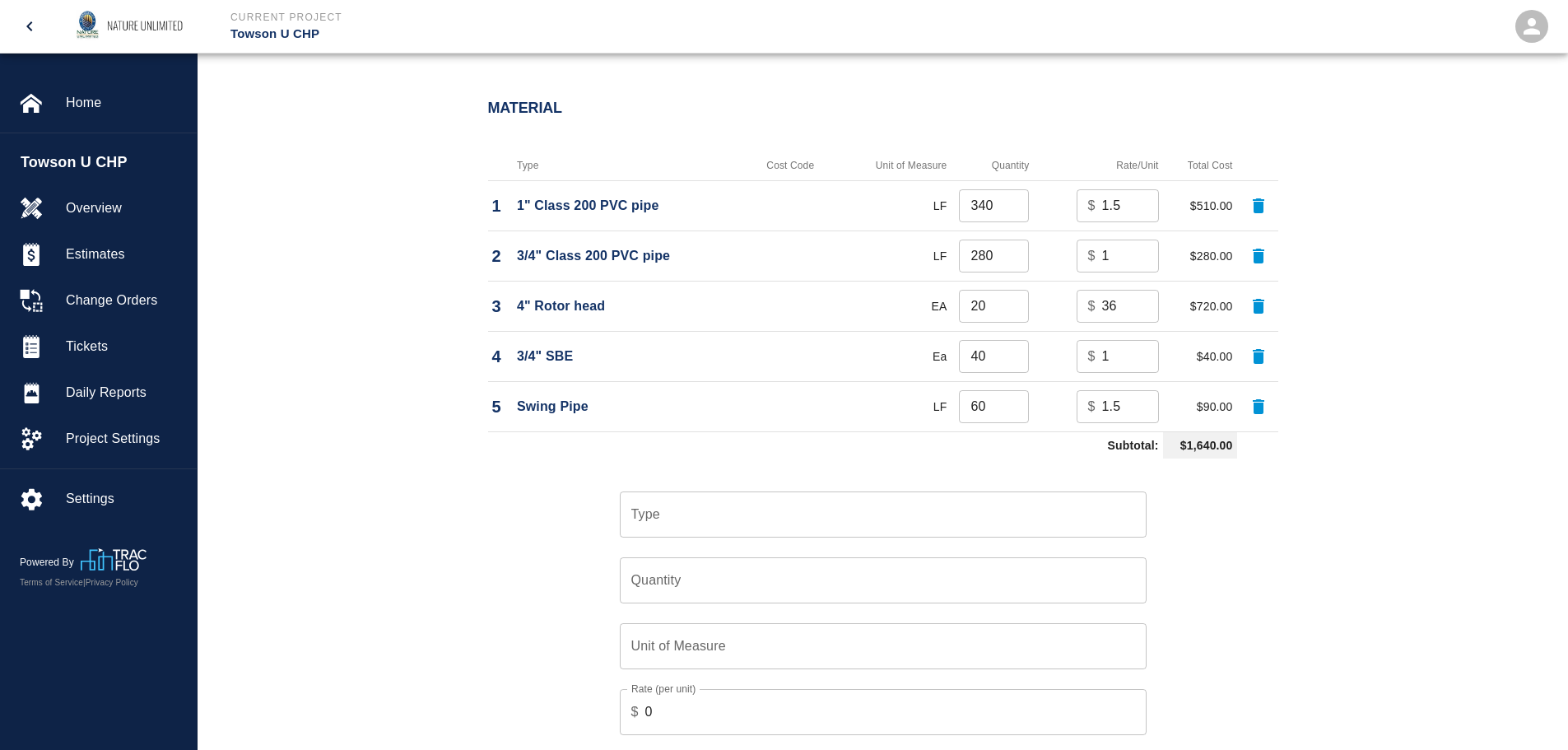
click at [844, 506] on input "Type" at bounding box center [883, 514] width 512 height 31
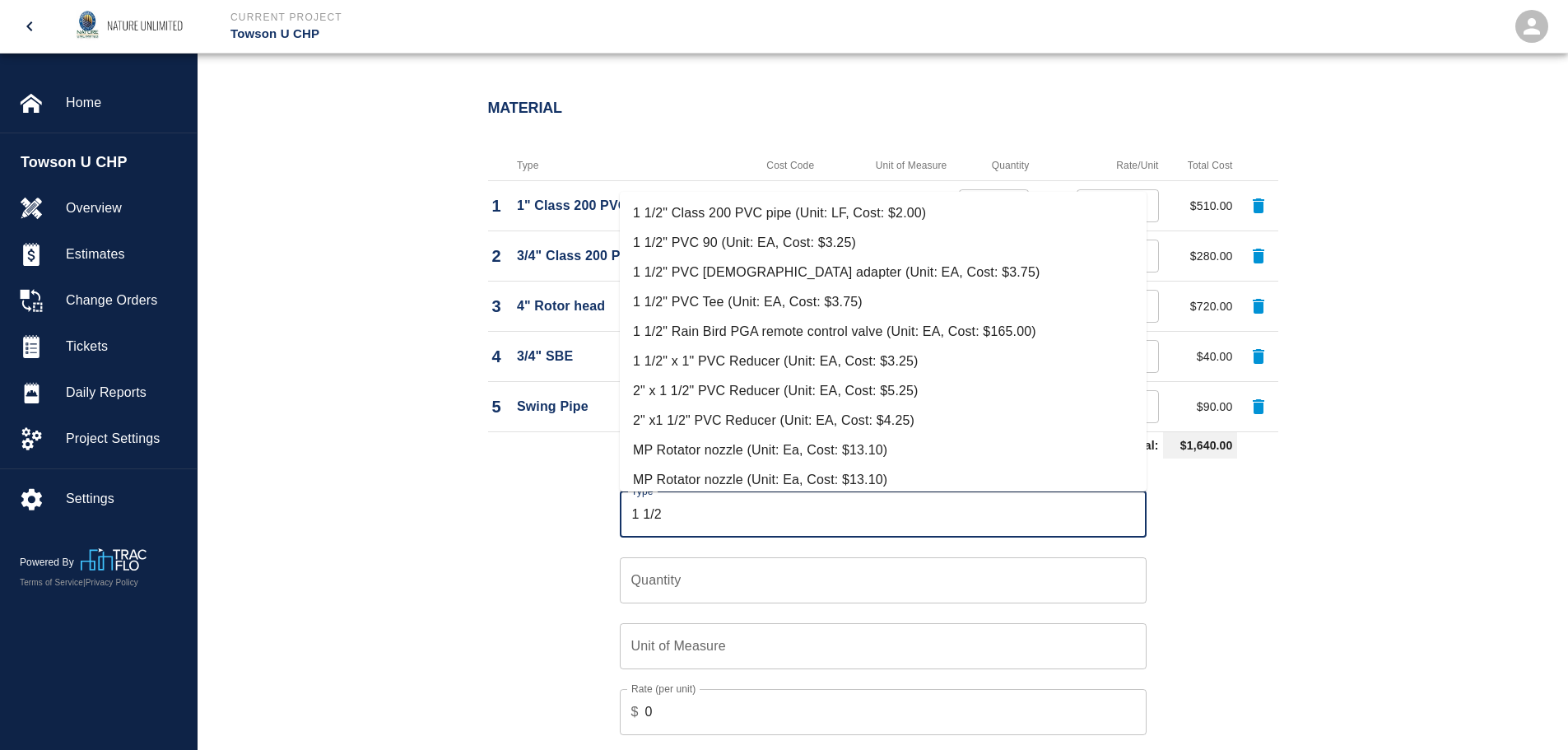
click at [726, 238] on li "1 1/2" PVC 90 (Unit: EA, Cost: $3.25)" at bounding box center [883, 242] width 527 height 29
type input "1 1/2" PVC 90 (Unit: EA, Cost: $3.25)"
type input "EA"
type input "3.25"
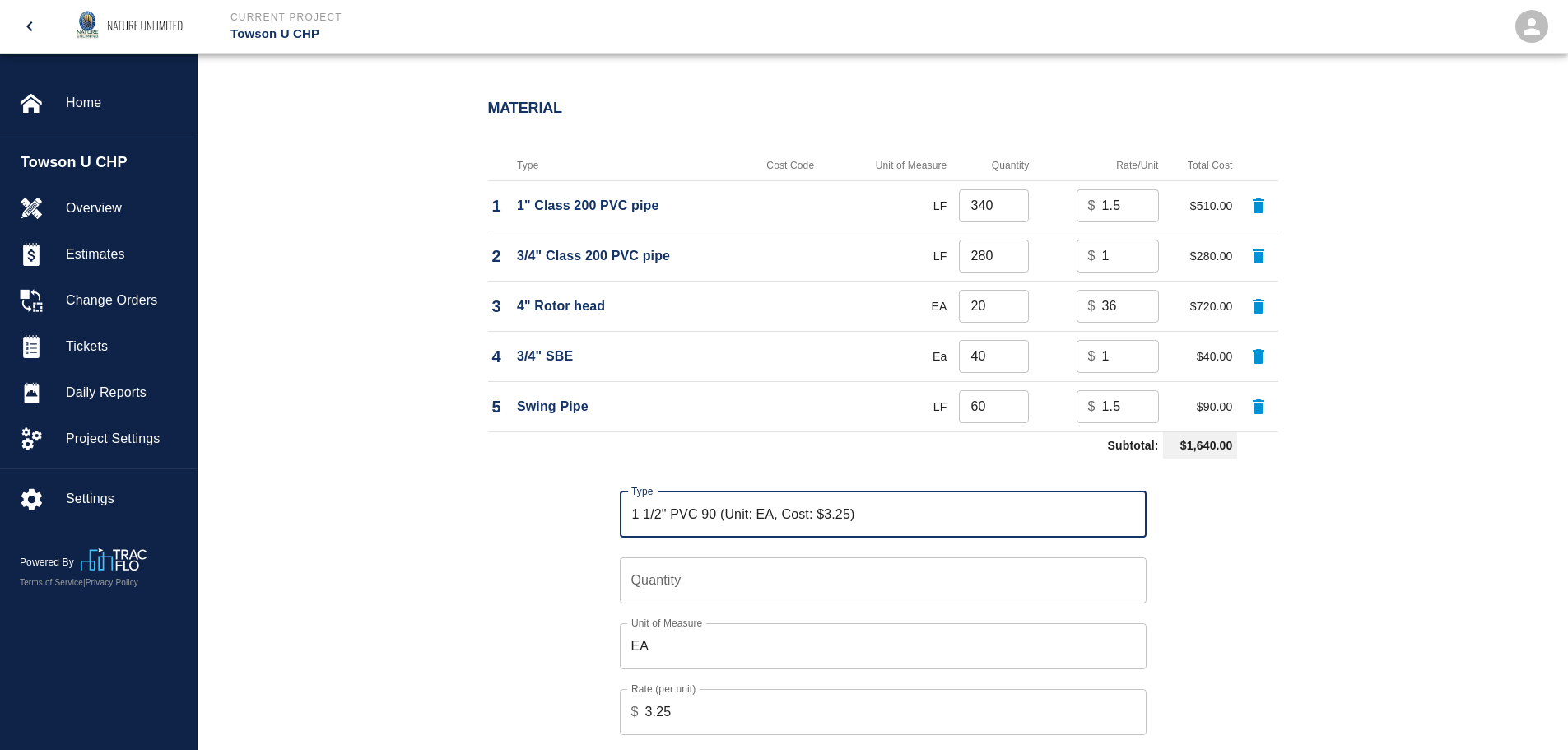
type input "1 1/2" PVC 90 (Unit: EA, Cost: $3.25)"
click at [743, 591] on input "Quantity" at bounding box center [883, 580] width 527 height 46
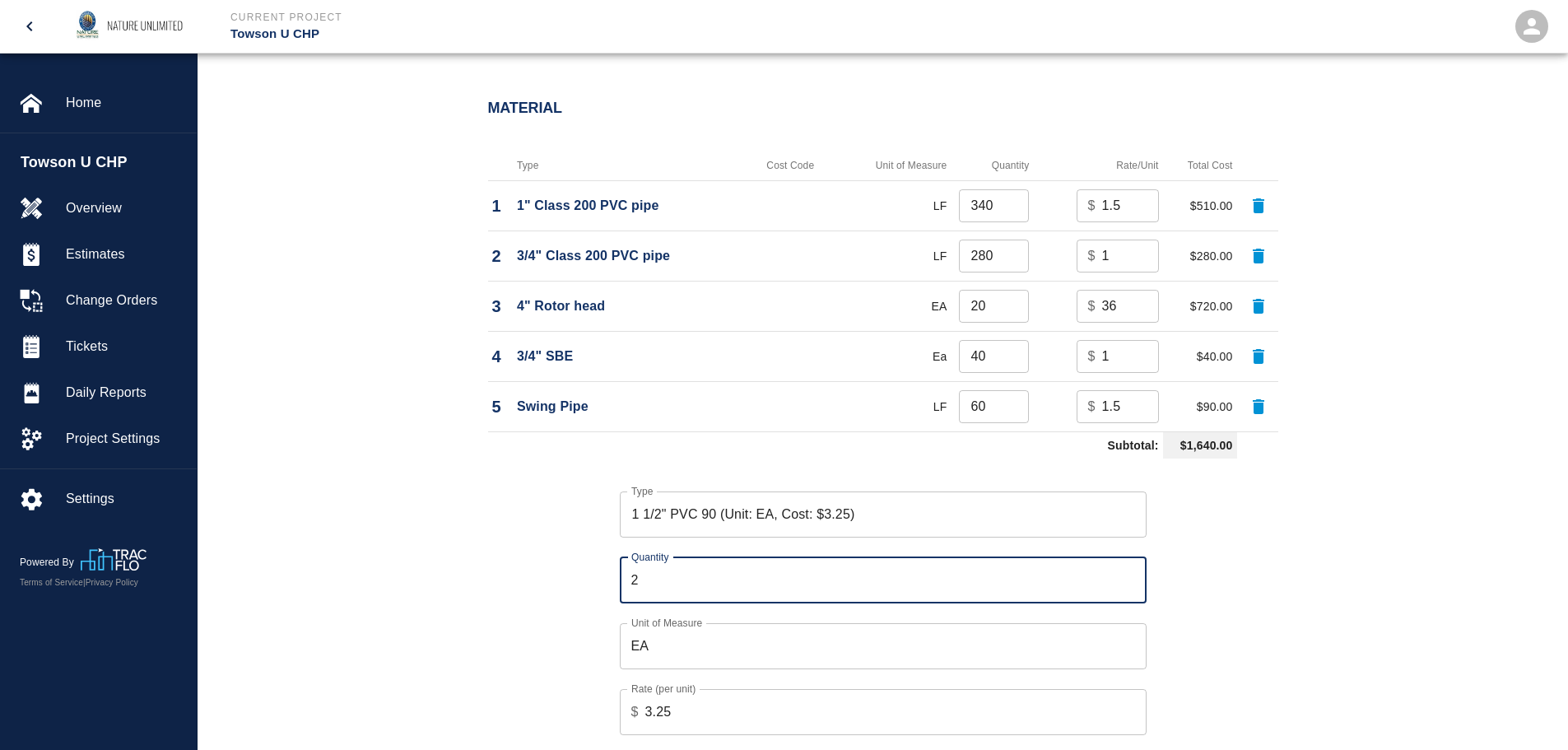
type input "2"
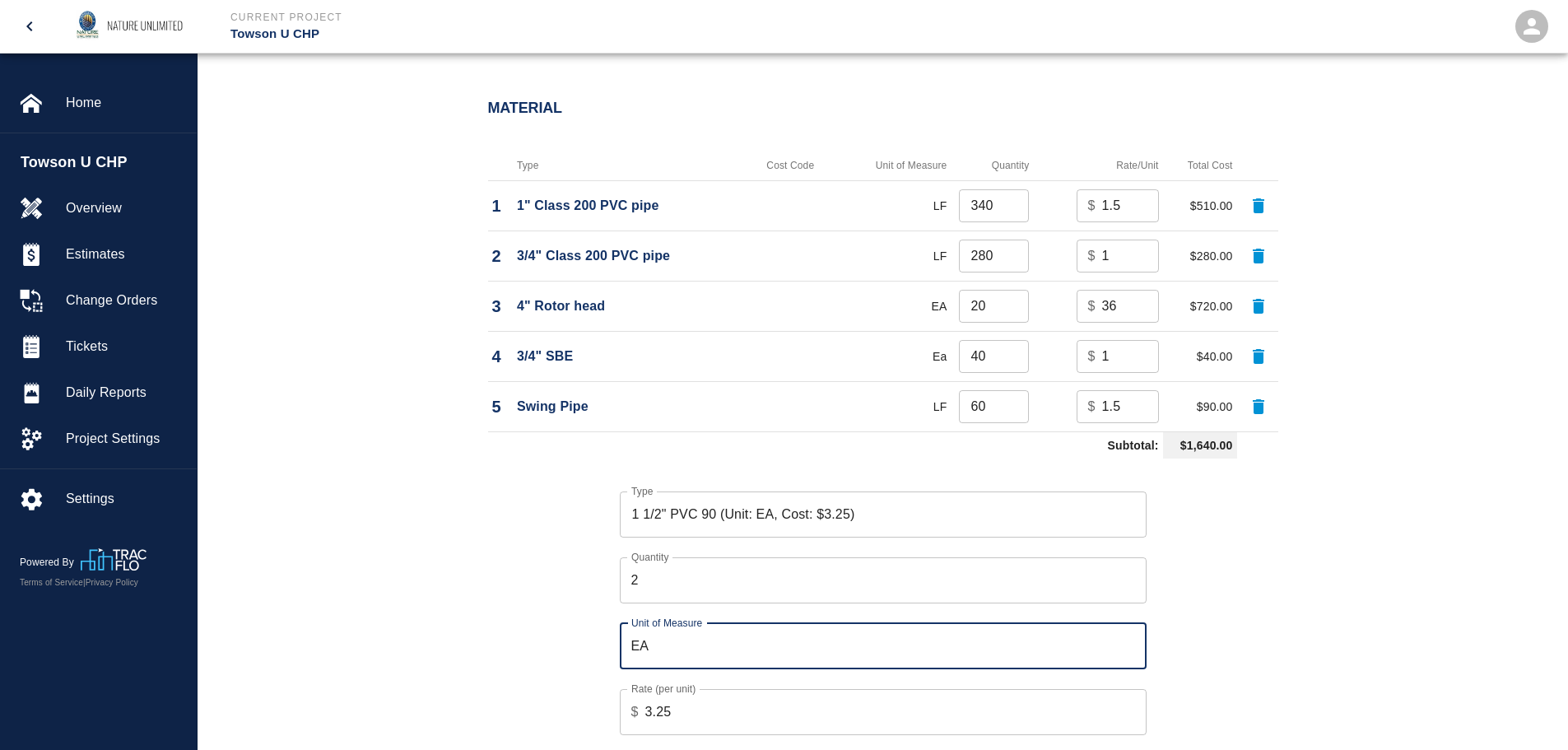
scroll to position [1317, 0]
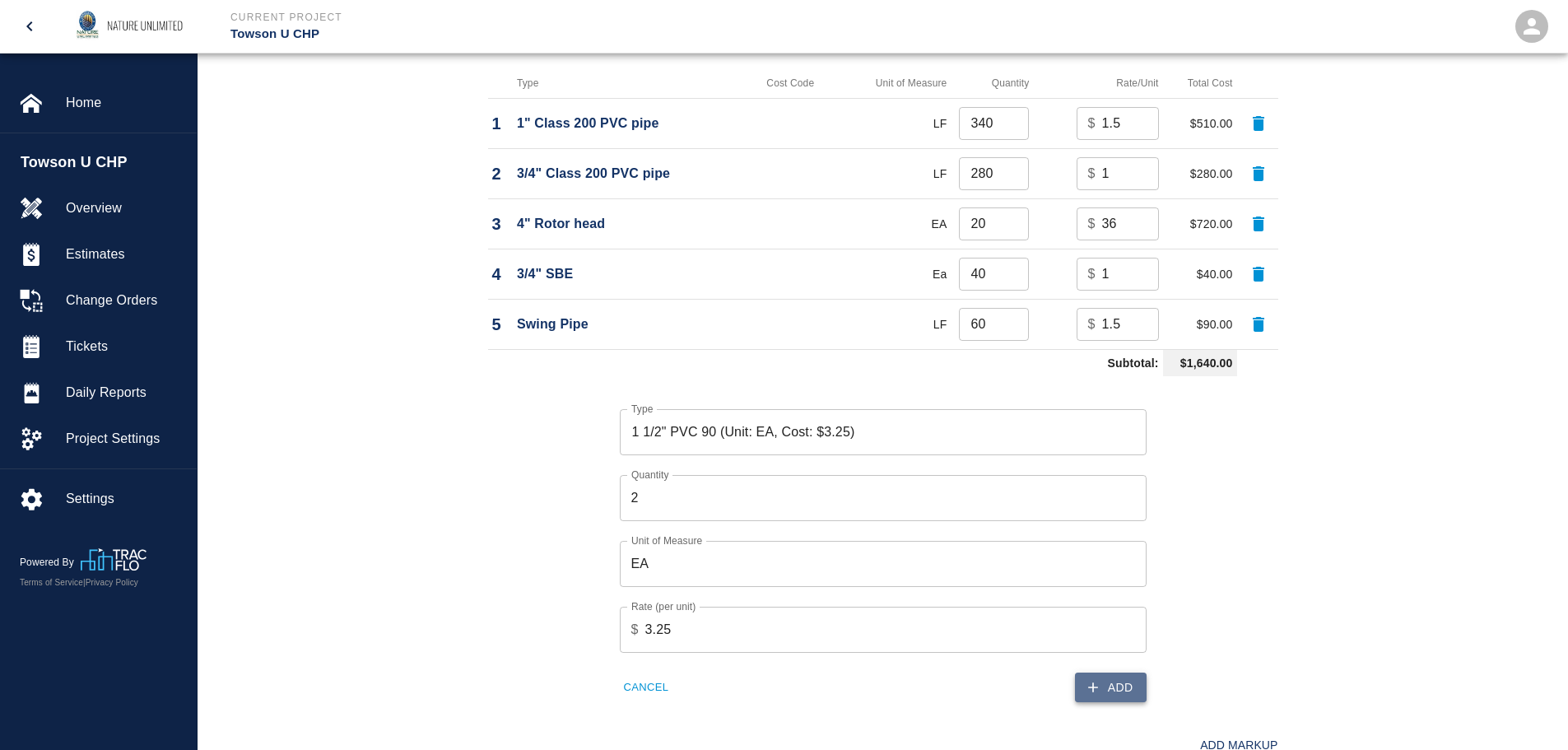
click at [1114, 679] on button "Add" at bounding box center [1111, 687] width 72 height 30
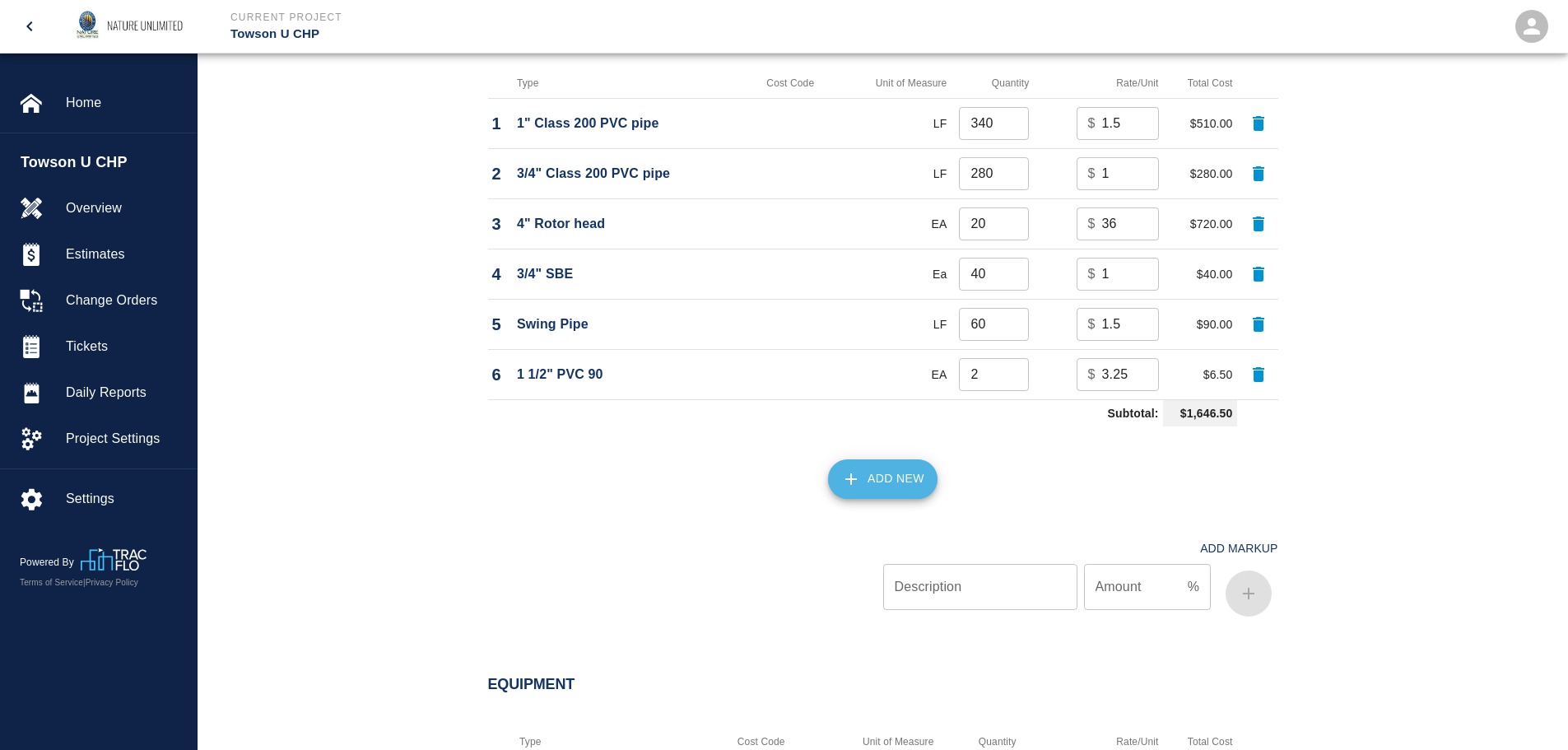
click at [880, 486] on button "Add New" at bounding box center [883, 478] width 110 height 40
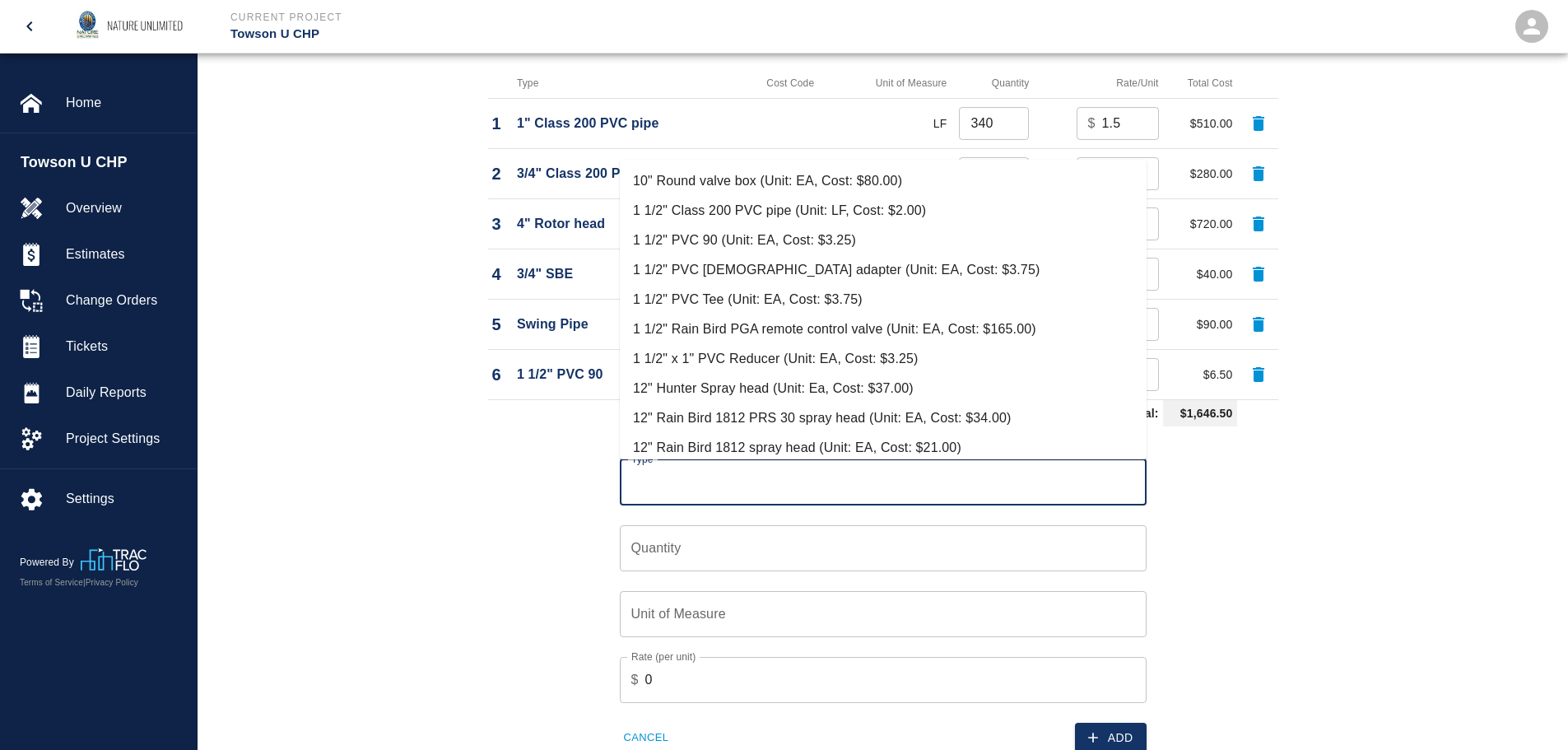
click at [698, 489] on input "Type" at bounding box center [883, 482] width 512 height 31
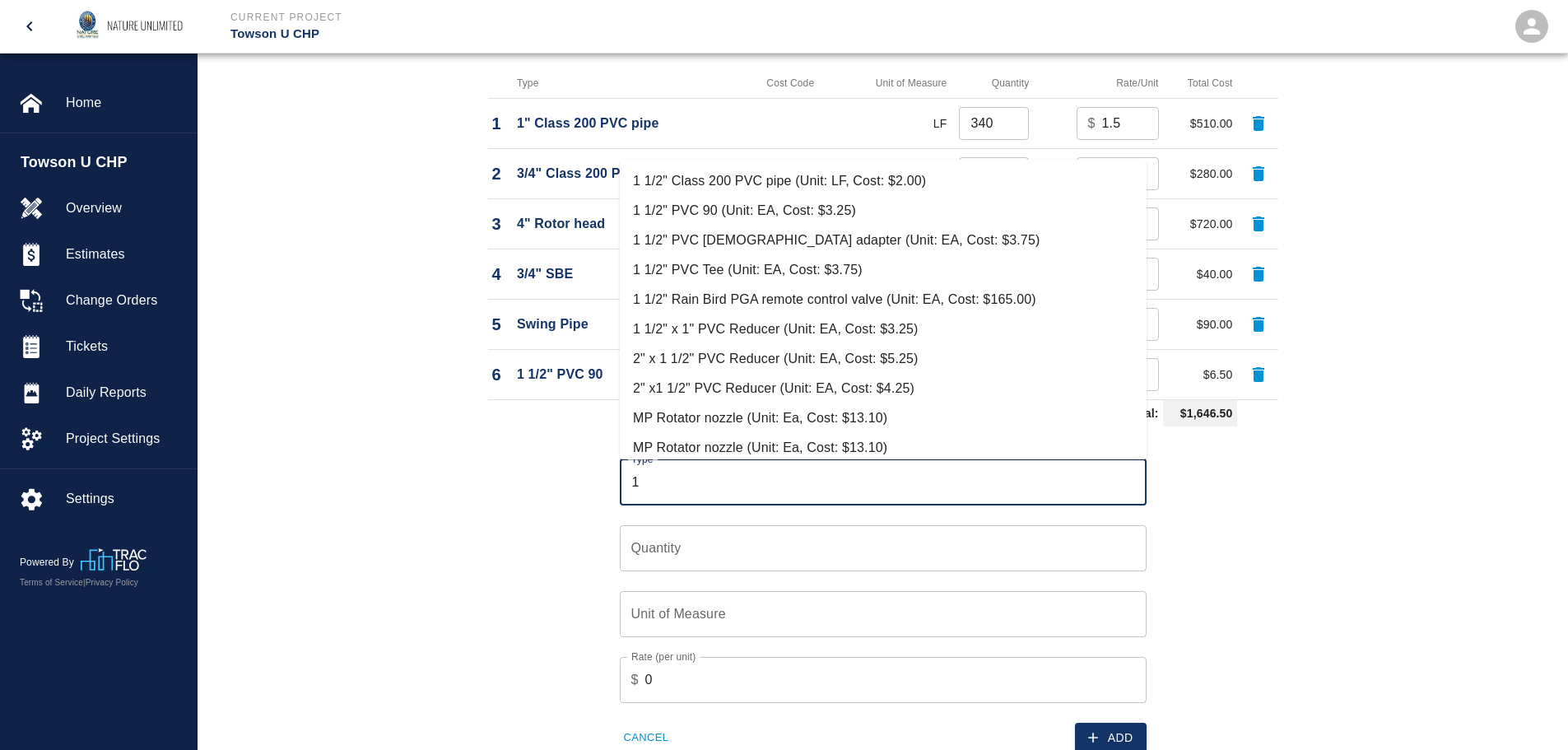
click at [759, 326] on li "1 1/2" x 1" PVC Reducer (Unit: EA, Cost: $3.25)" at bounding box center [883, 329] width 527 height 29
type input "1 1/2" x 1" PVC Reducer (Unit: EA, Cost: $3.25)"
type input "EA"
type input "3.25"
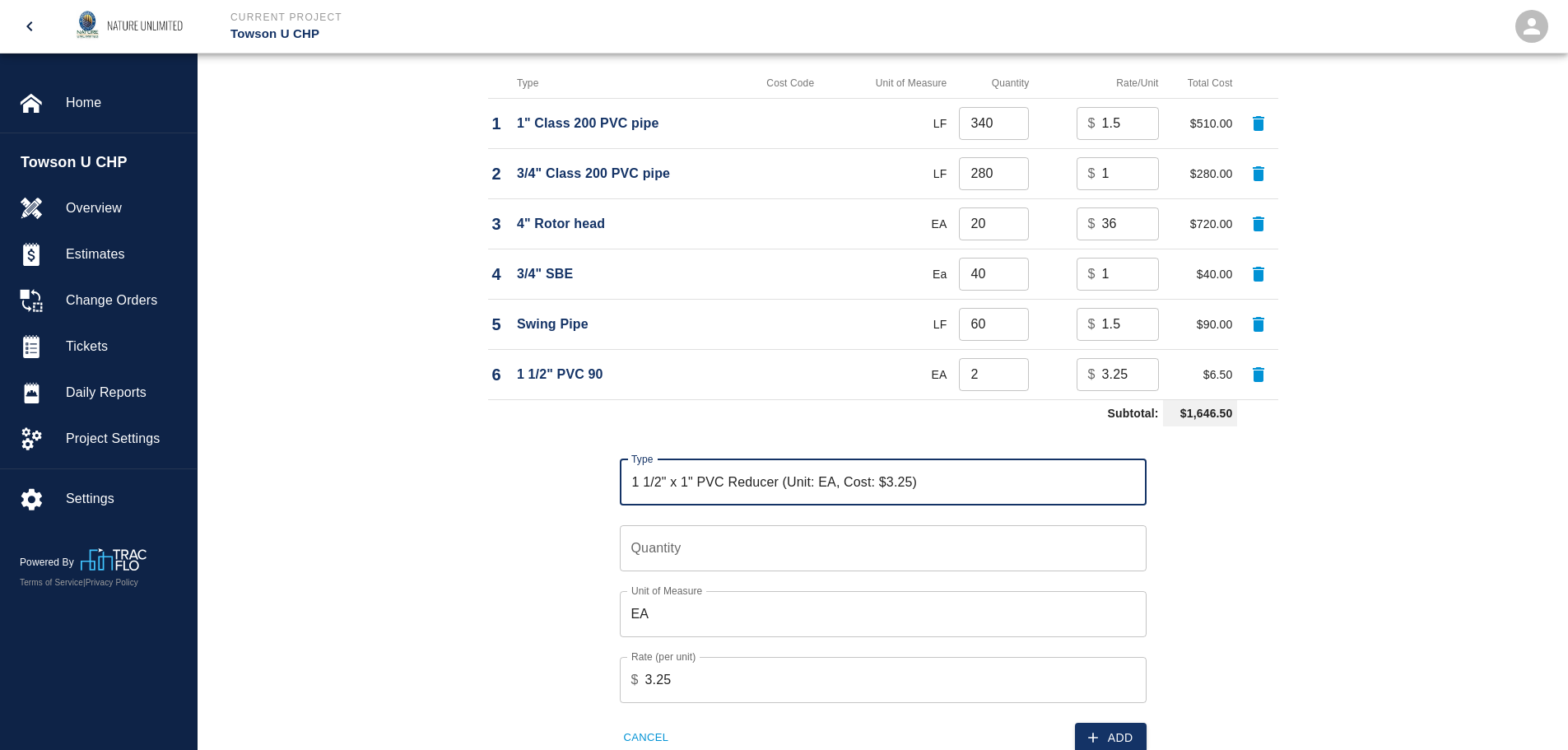
type input "1 1/2" x 1" PVC Reducer (Unit: EA, Cost: $3.25)"
click at [726, 553] on input "Quantity" at bounding box center [883, 548] width 527 height 46
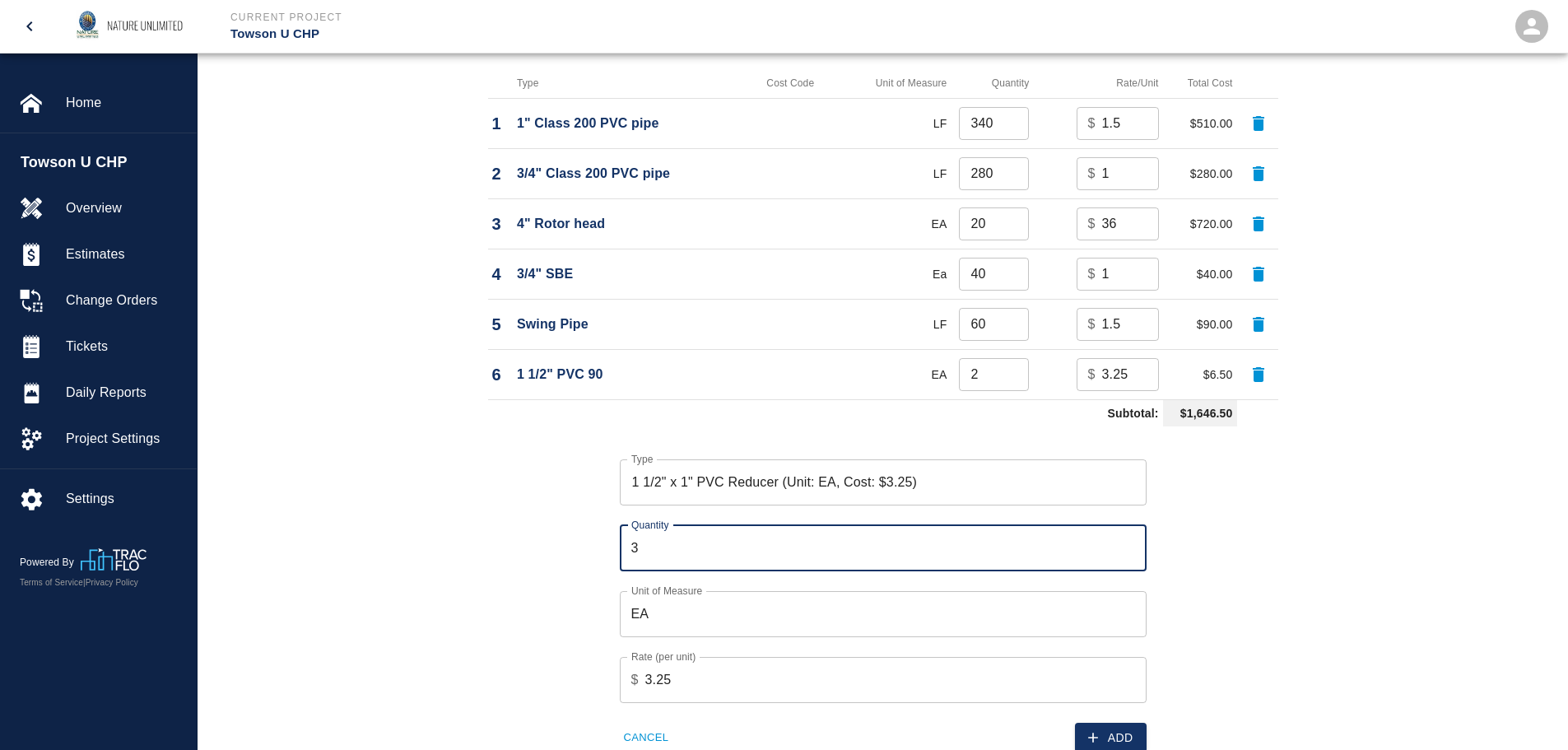
type input "3"
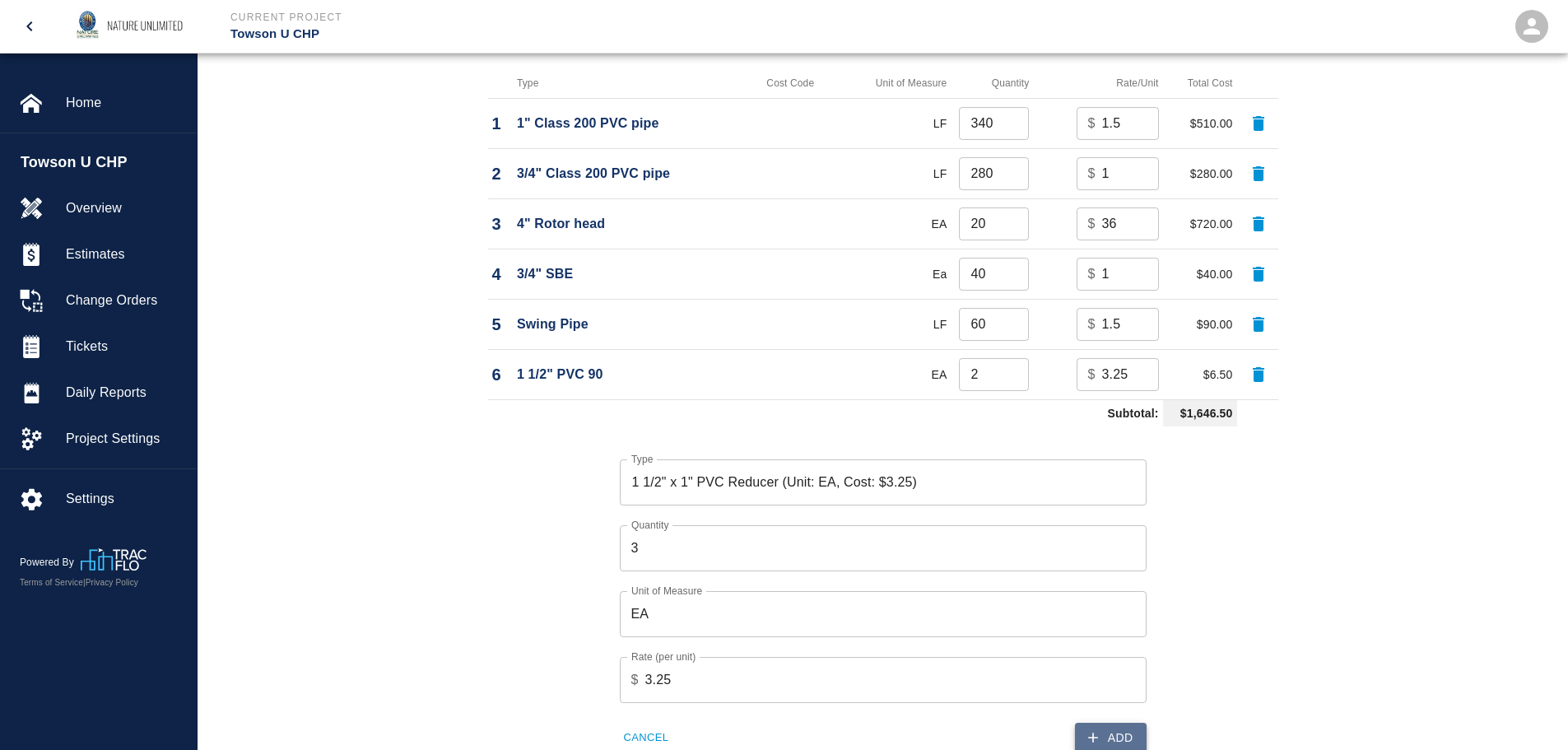
click at [1098, 730] on icon "button" at bounding box center [1093, 737] width 17 height 17
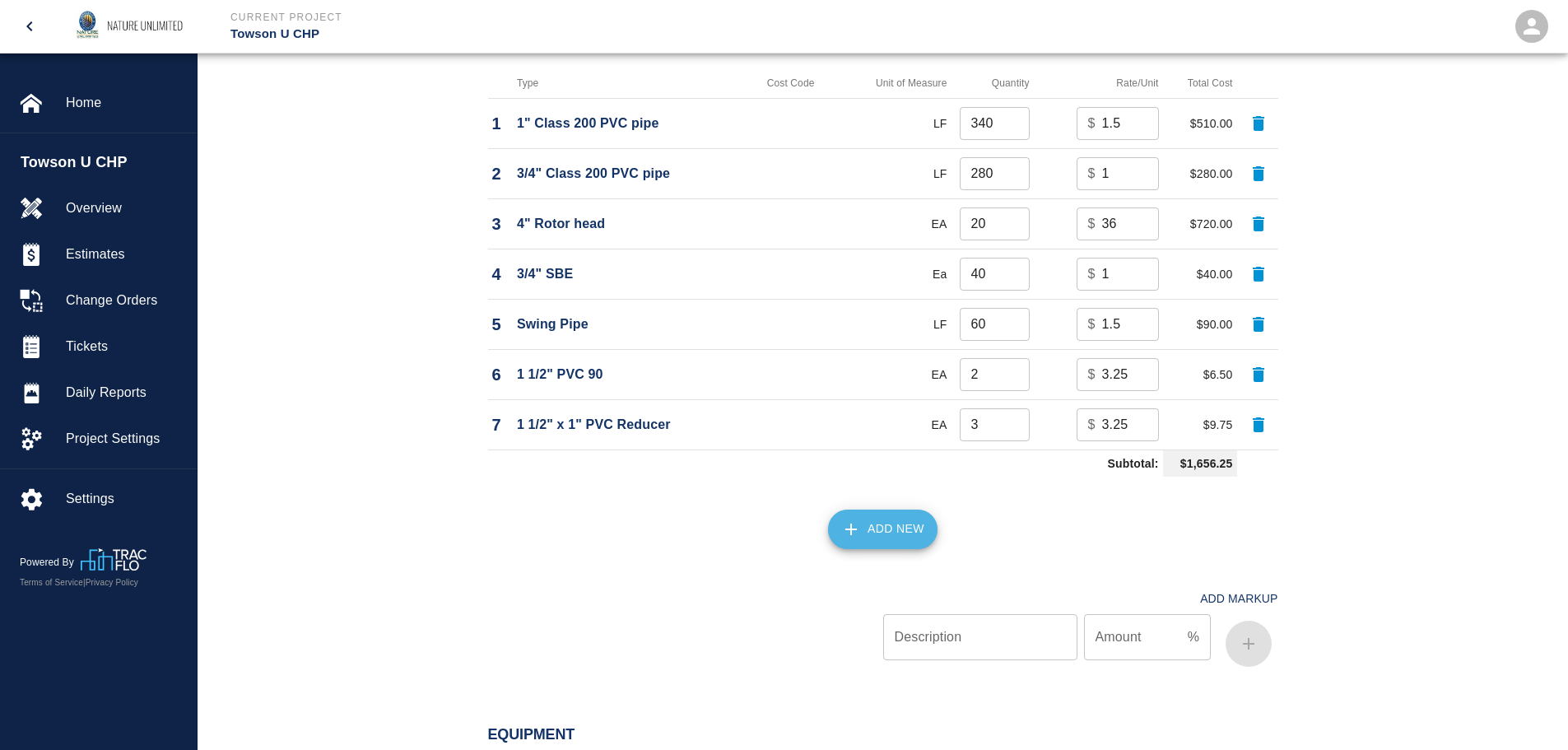
click at [893, 527] on button "Add New" at bounding box center [883, 529] width 110 height 40
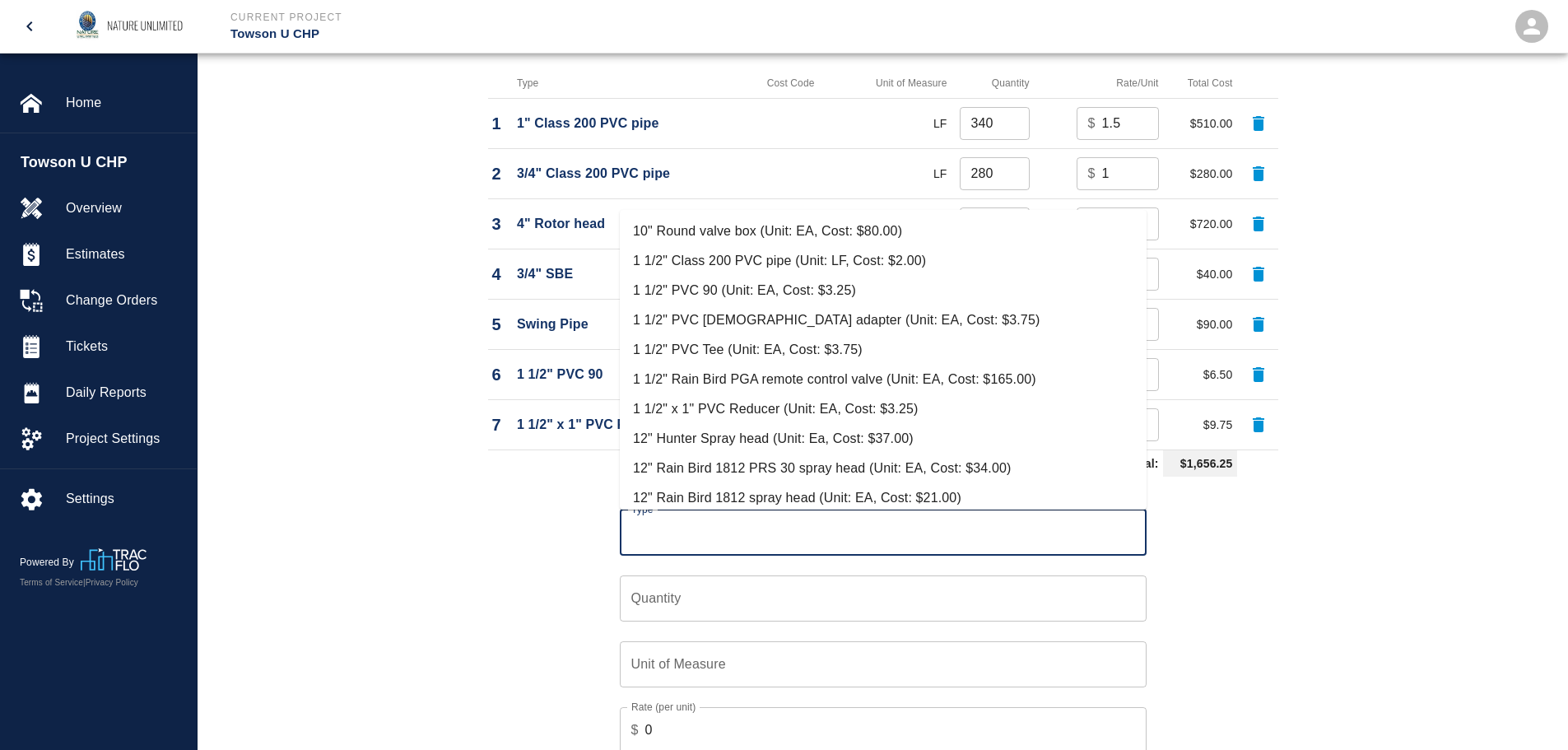
click at [893, 527] on input "Type" at bounding box center [883, 532] width 512 height 31
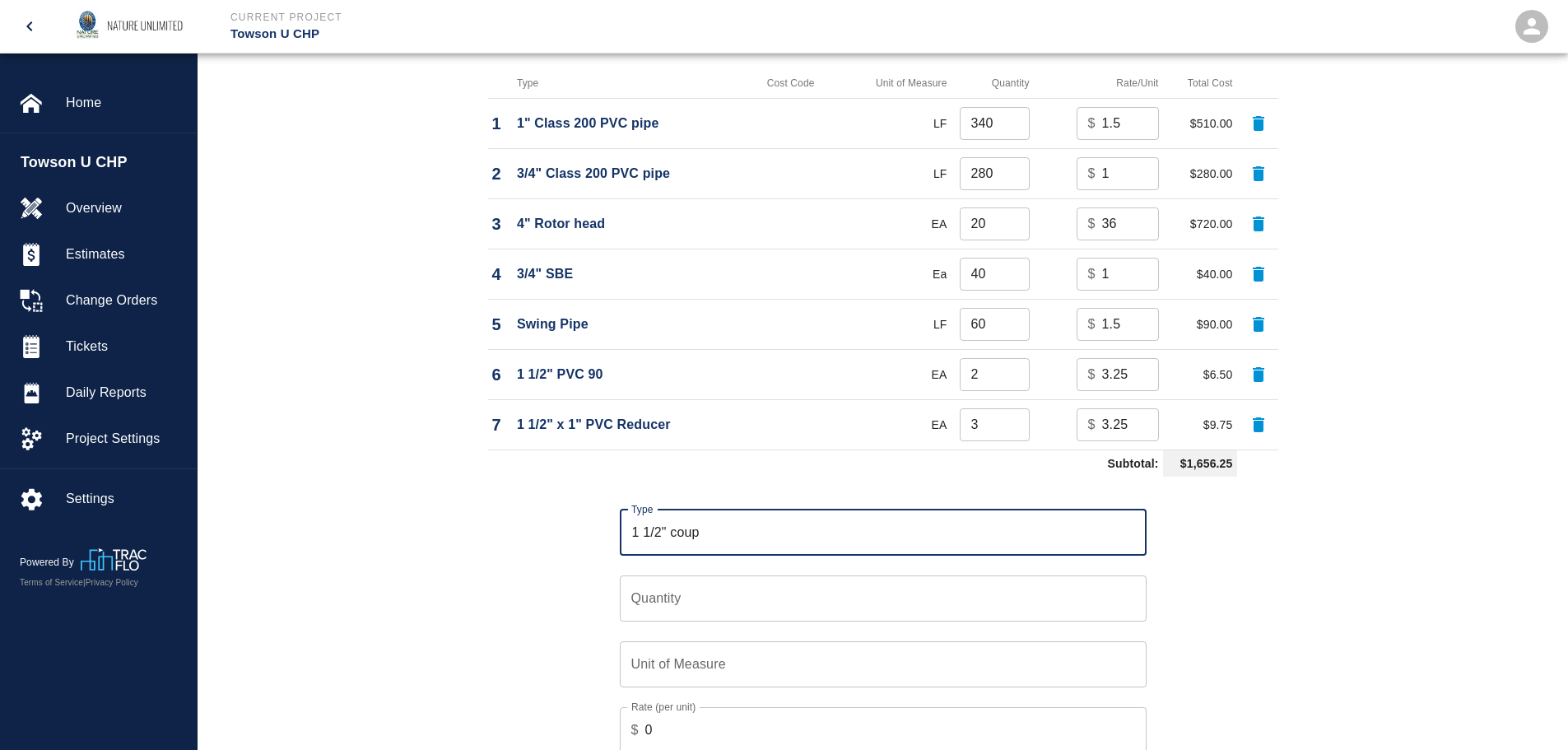
click at [671, 533] on input "1 1/2" coup" at bounding box center [883, 532] width 512 height 31
type input "1 1/2" PVC Coupling"
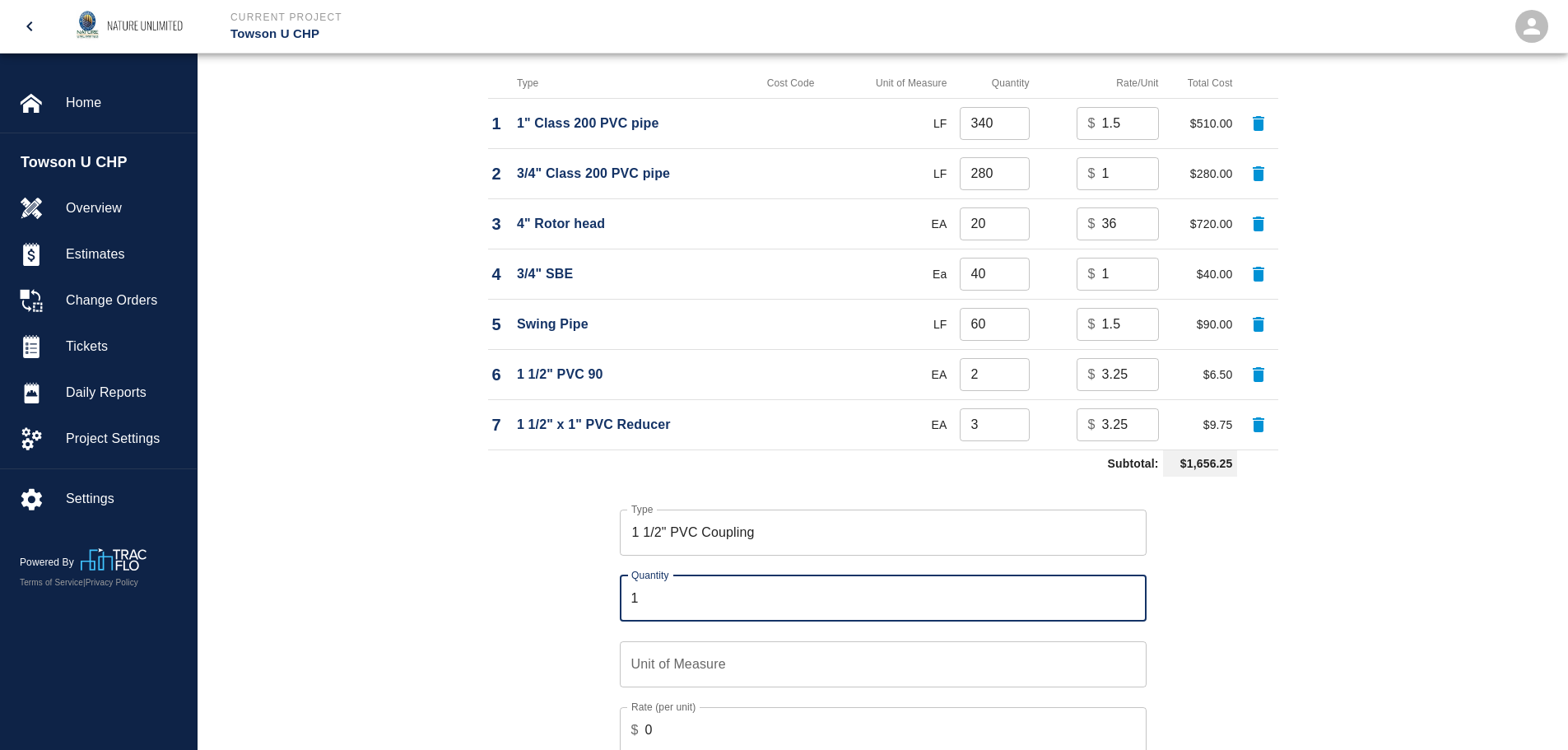
type input "1"
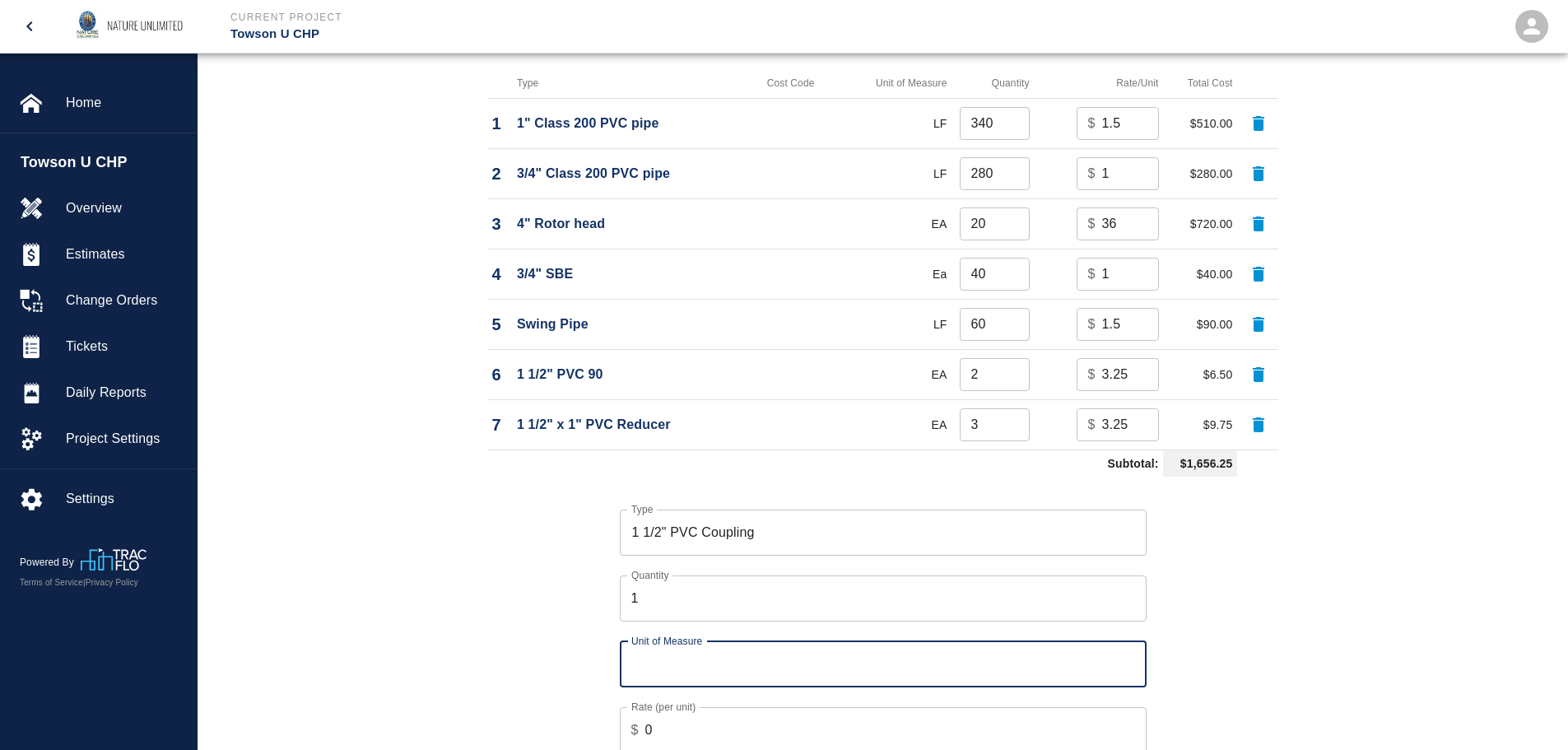
type input "e"
type input "EA"
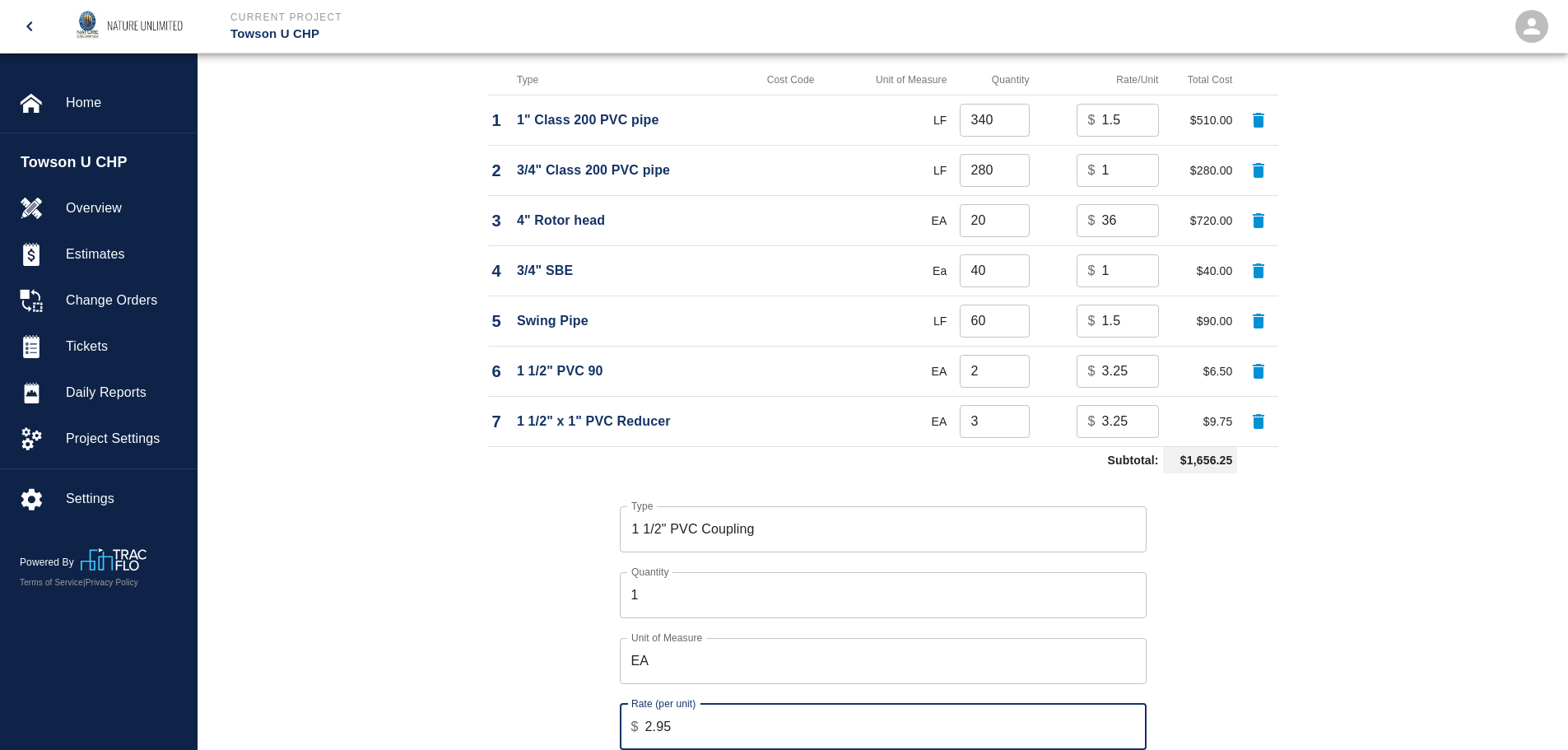
type input "2.95"
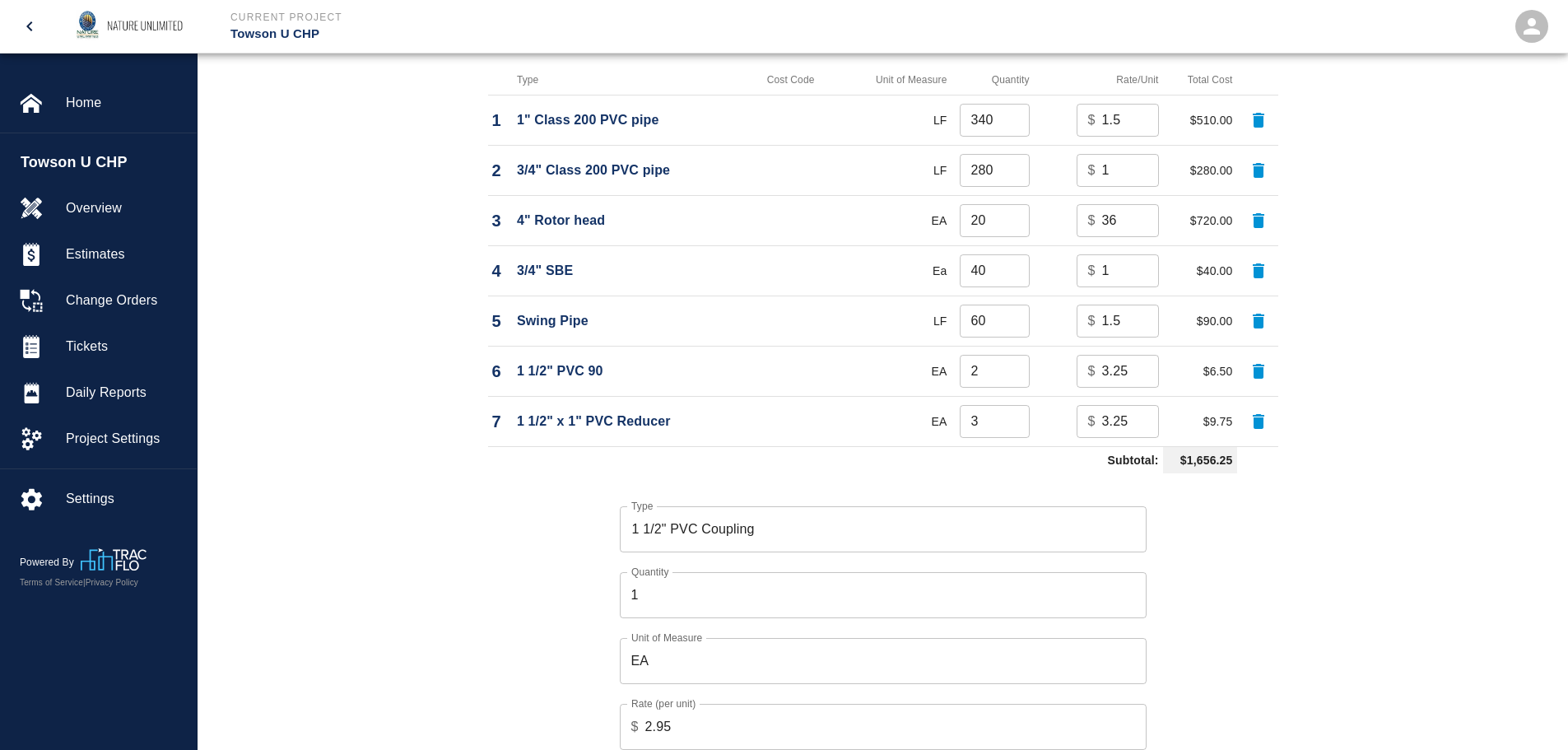
scroll to position [1728, 0]
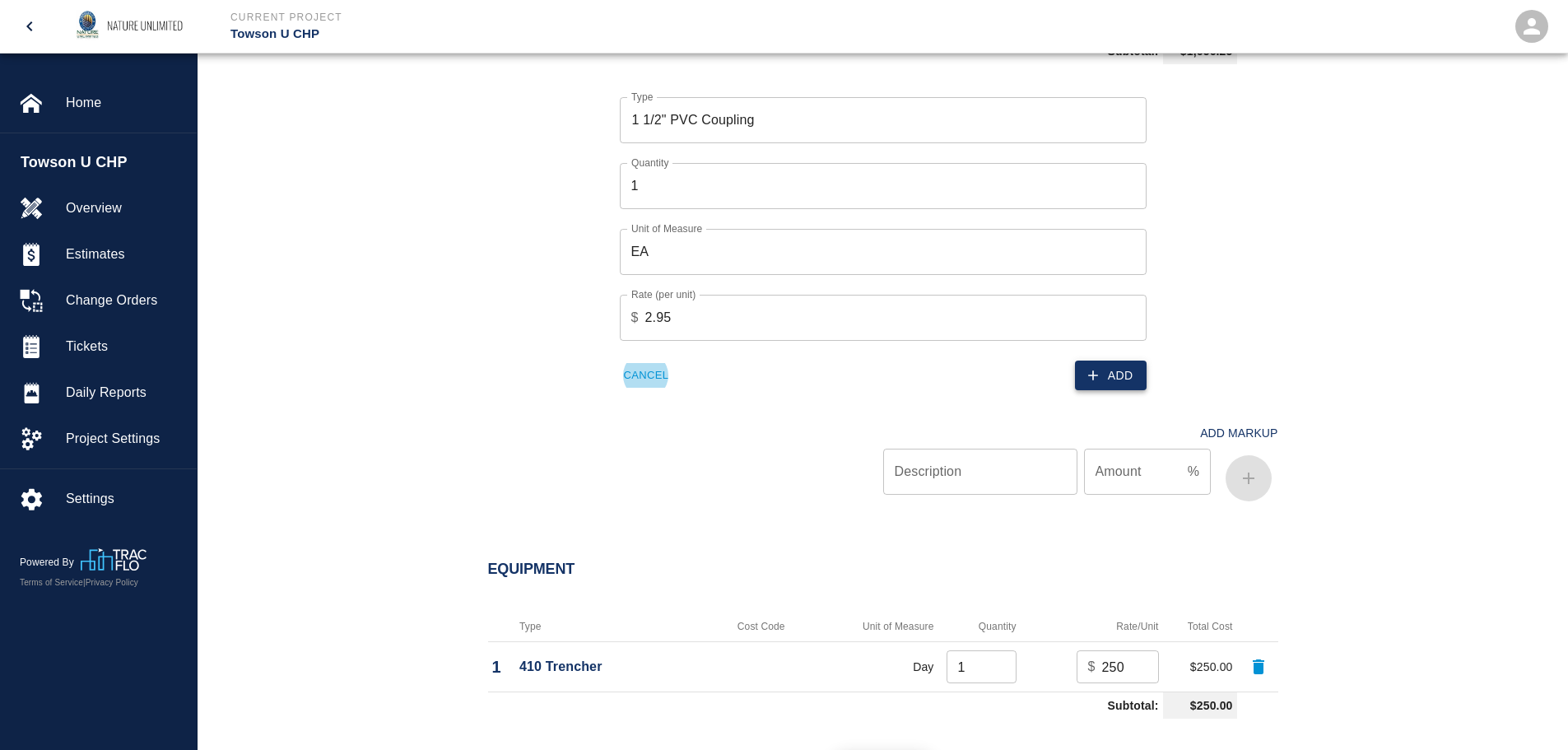
click at [1126, 375] on button "Add" at bounding box center [1111, 375] width 72 height 30
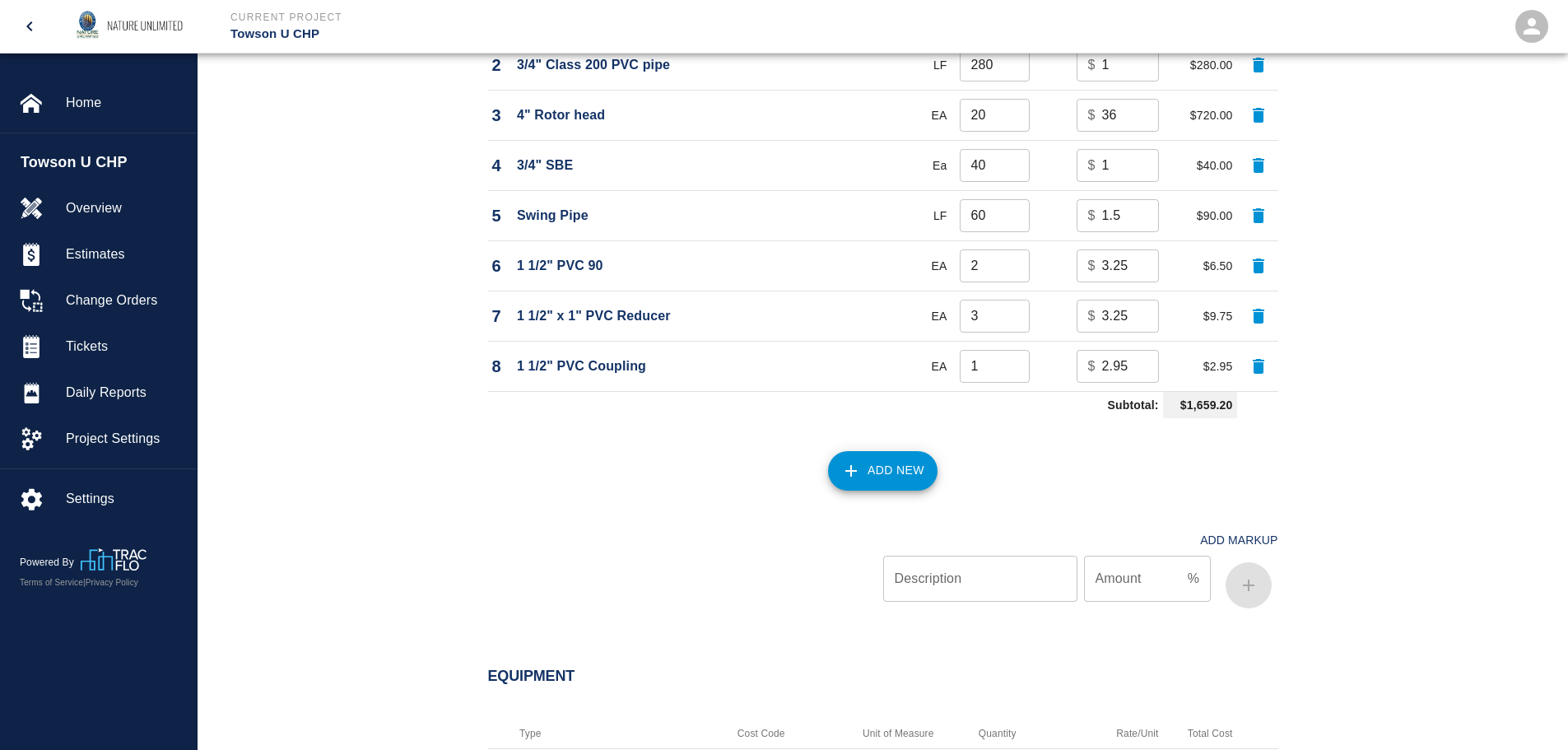
scroll to position [1400, 0]
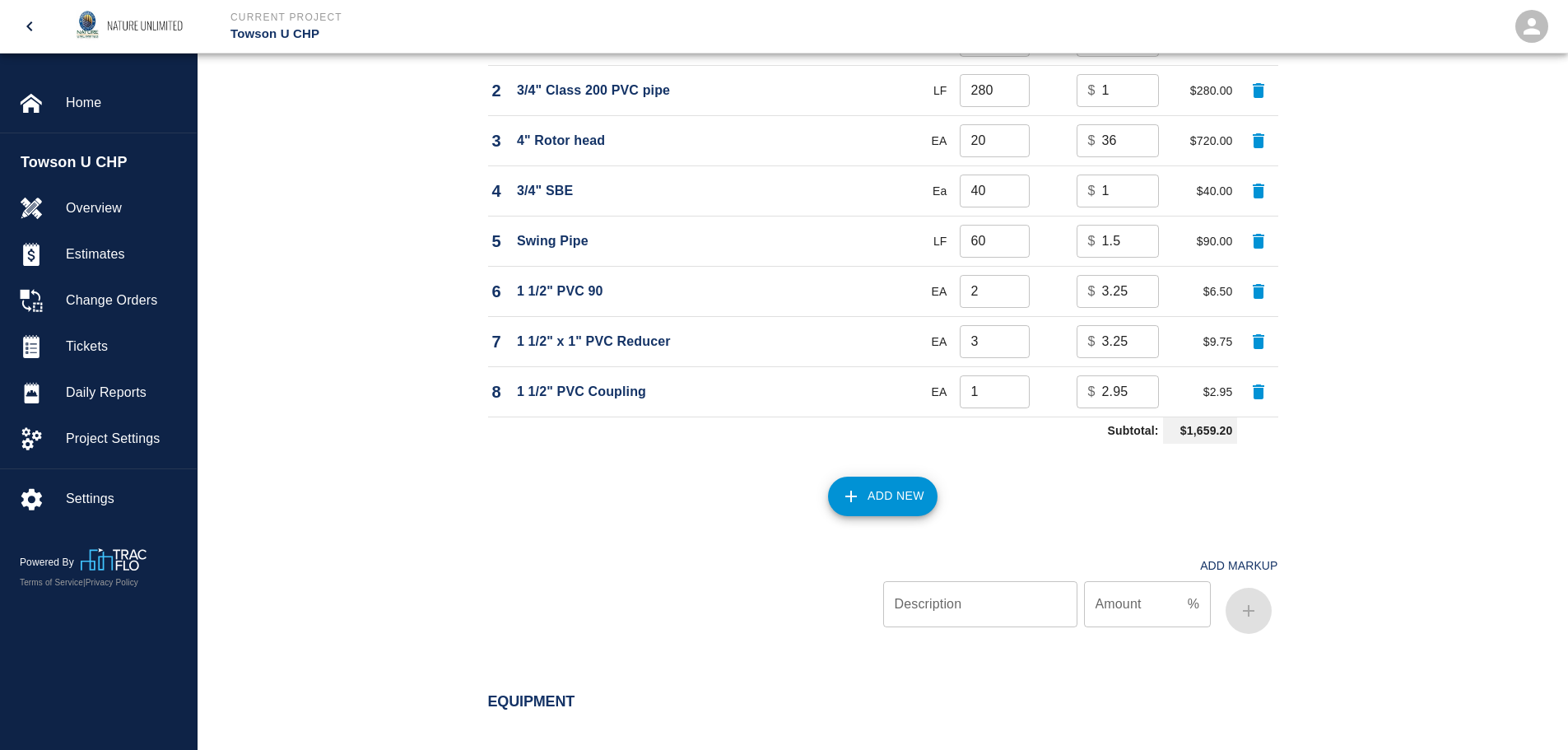
click at [890, 500] on button "Add New" at bounding box center [883, 496] width 110 height 40
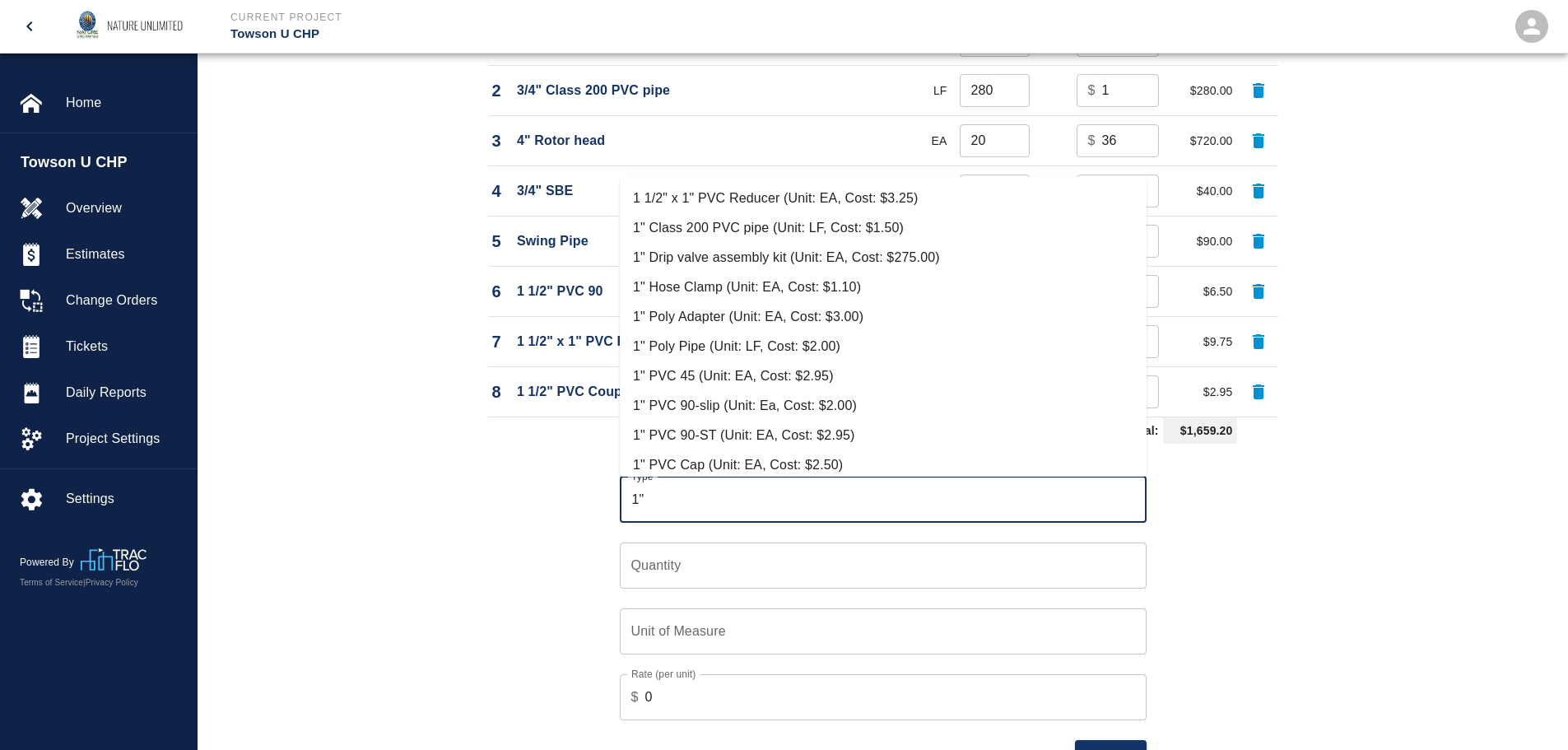
click at [750, 380] on li "1" PVC 45 (Unit: EA, Cost: $2.95)" at bounding box center [883, 375] width 527 height 29
type input "1" PVC 45 (Unit: EA, Cost: $2.95)"
type input "EA"
type input "2.95"
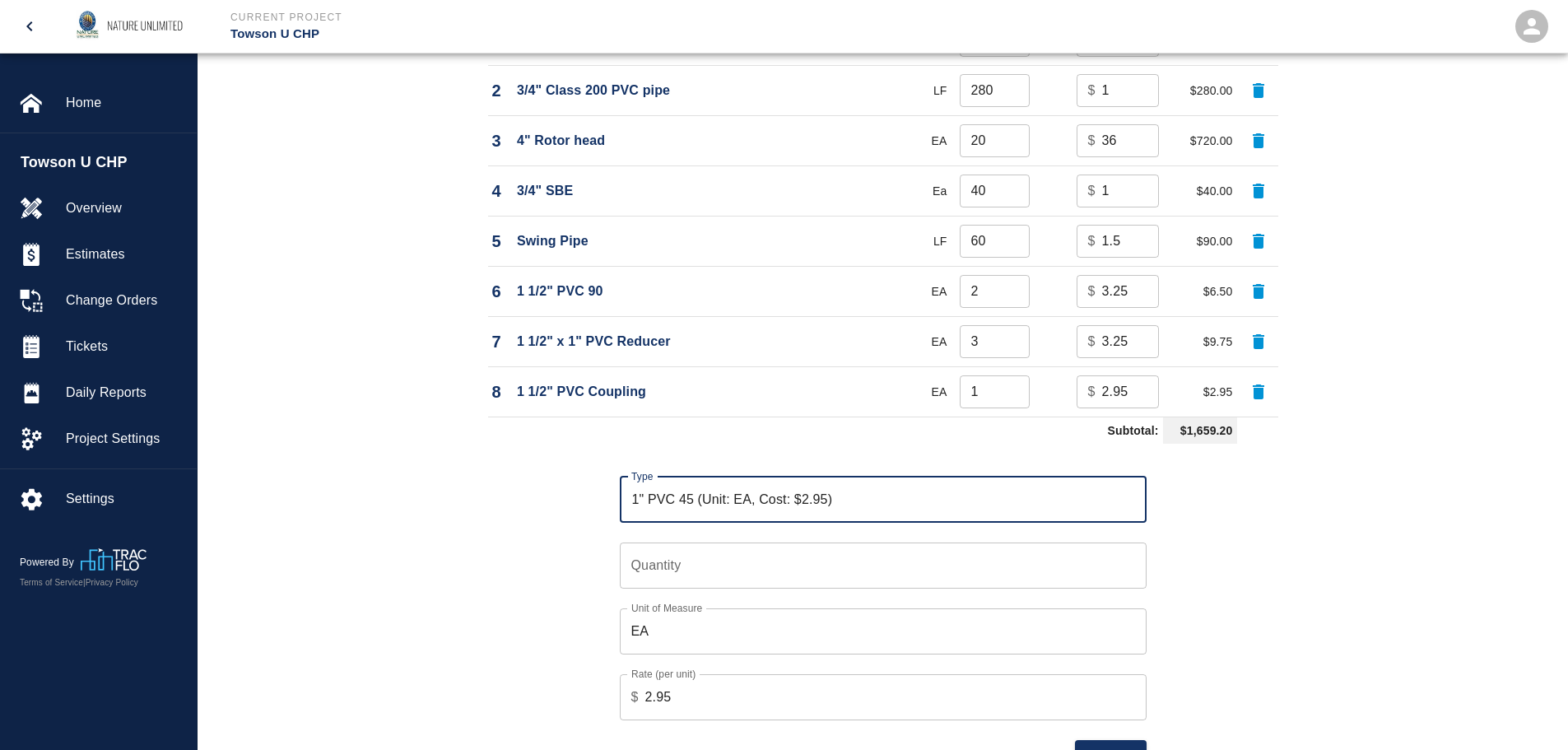
type input "1" PVC 45 (Unit: EA, Cost: $2.95)"
click at [745, 581] on input "Quantity" at bounding box center [883, 565] width 527 height 46
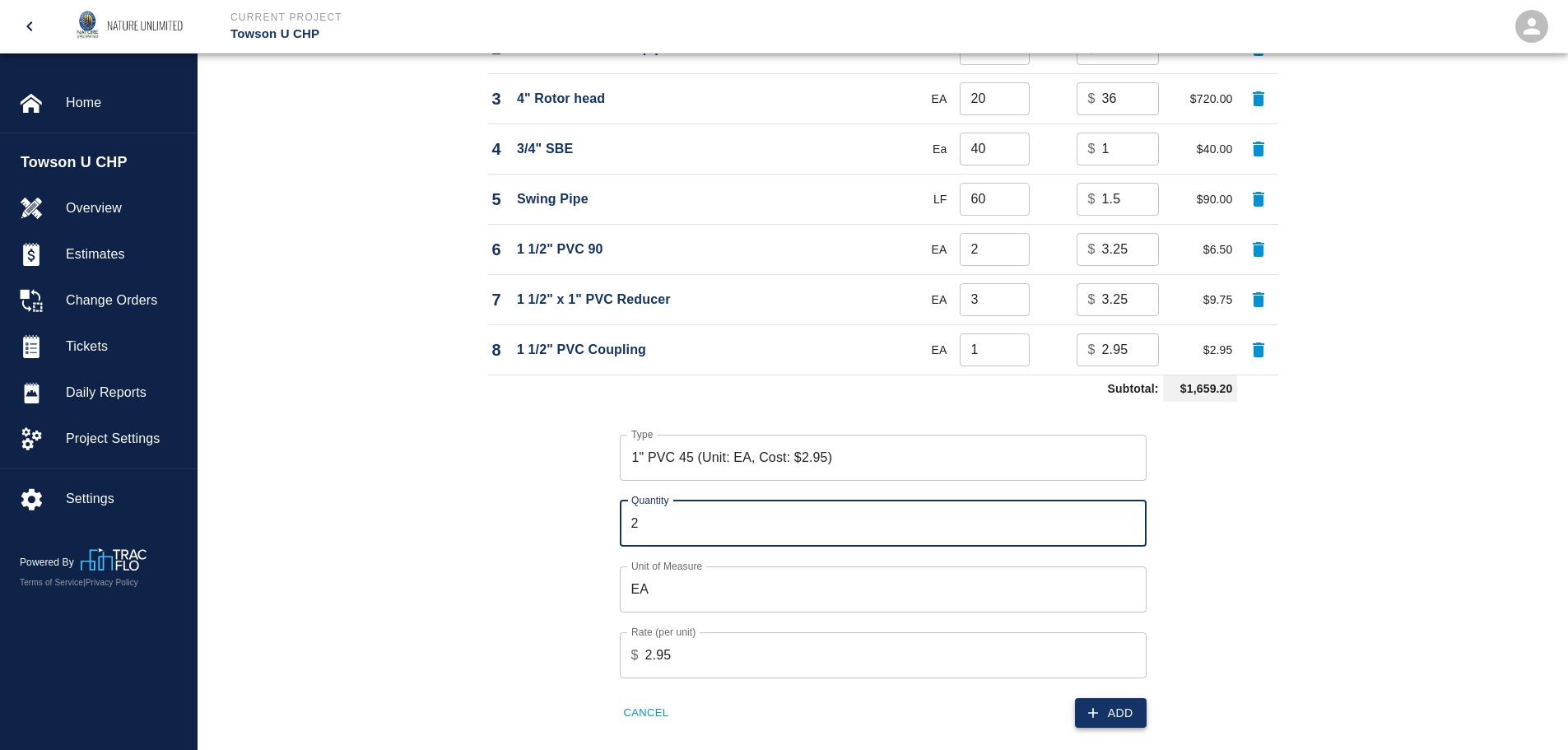
scroll to position [1482, 0]
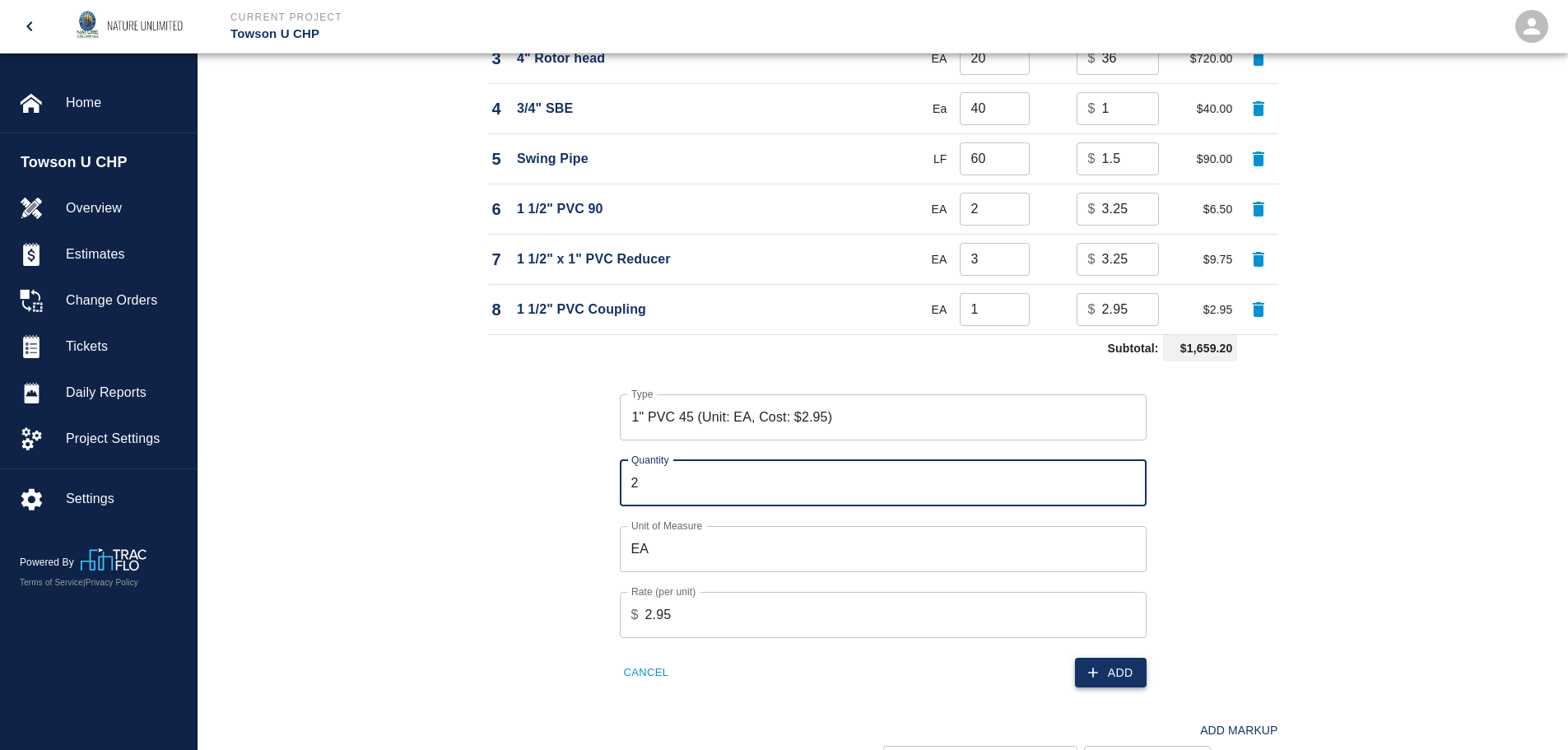
type input "2"
click at [1124, 672] on button "Add" at bounding box center [1111, 672] width 72 height 30
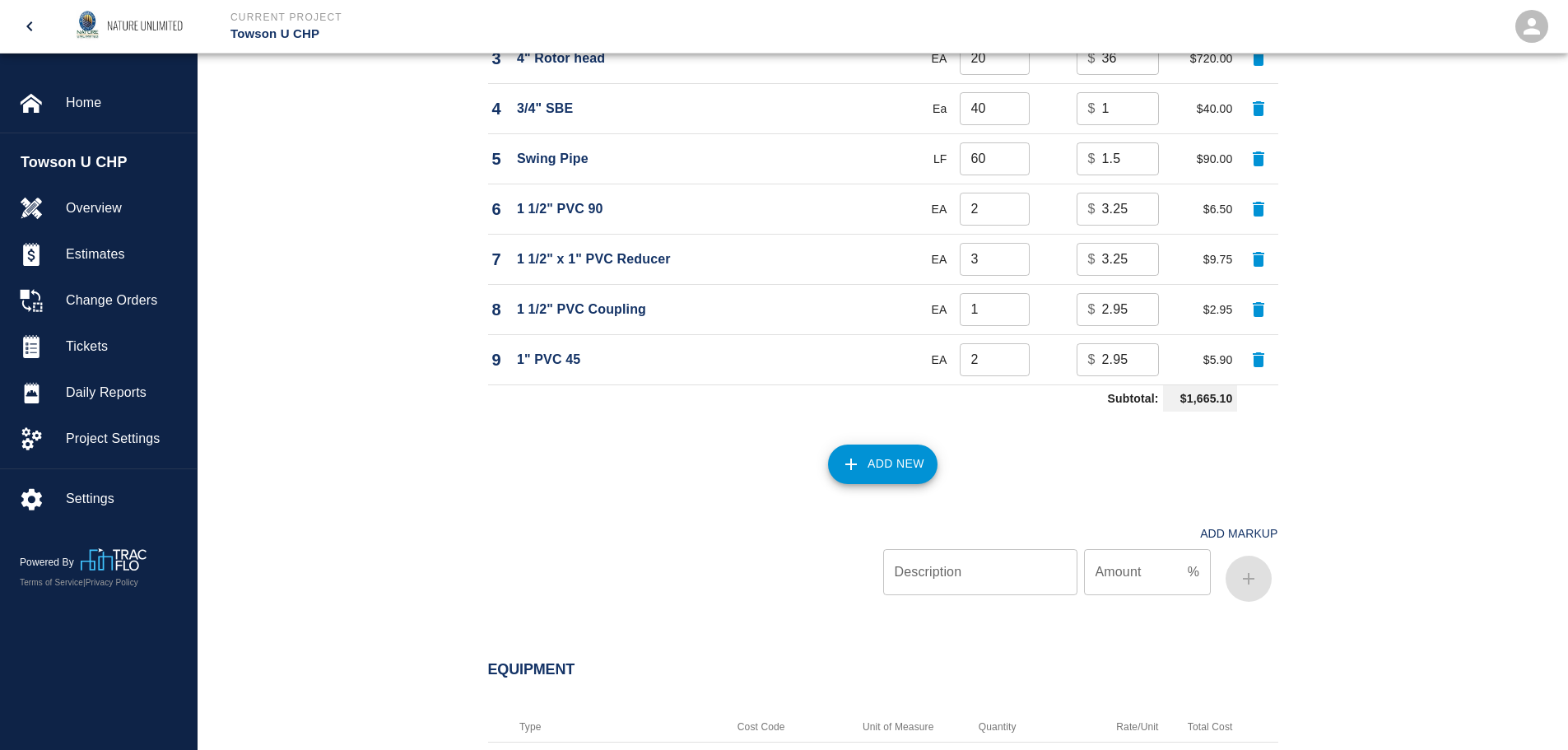
click at [878, 454] on button "Add New" at bounding box center [883, 464] width 110 height 40
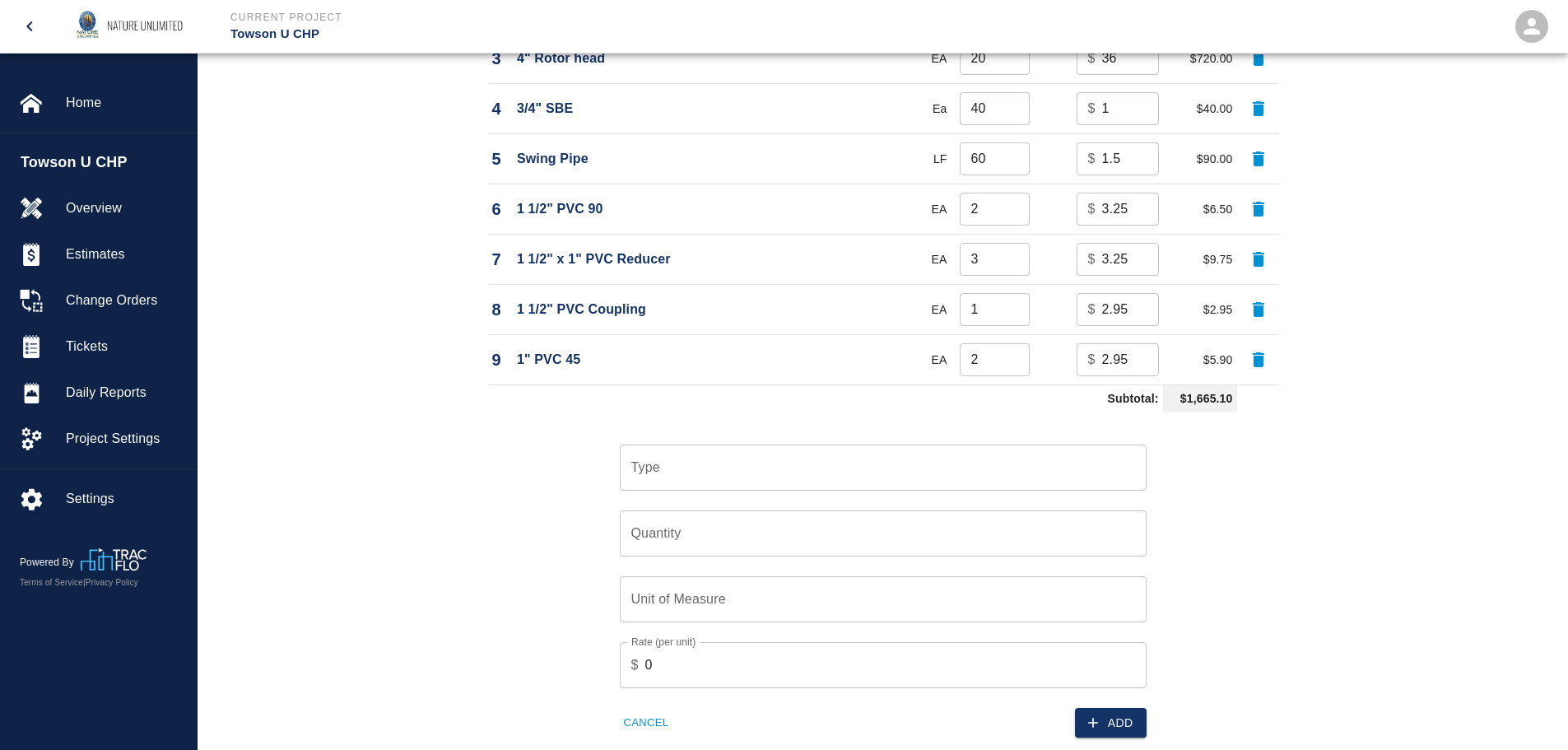
click at [715, 456] on input "Type" at bounding box center [883, 467] width 512 height 31
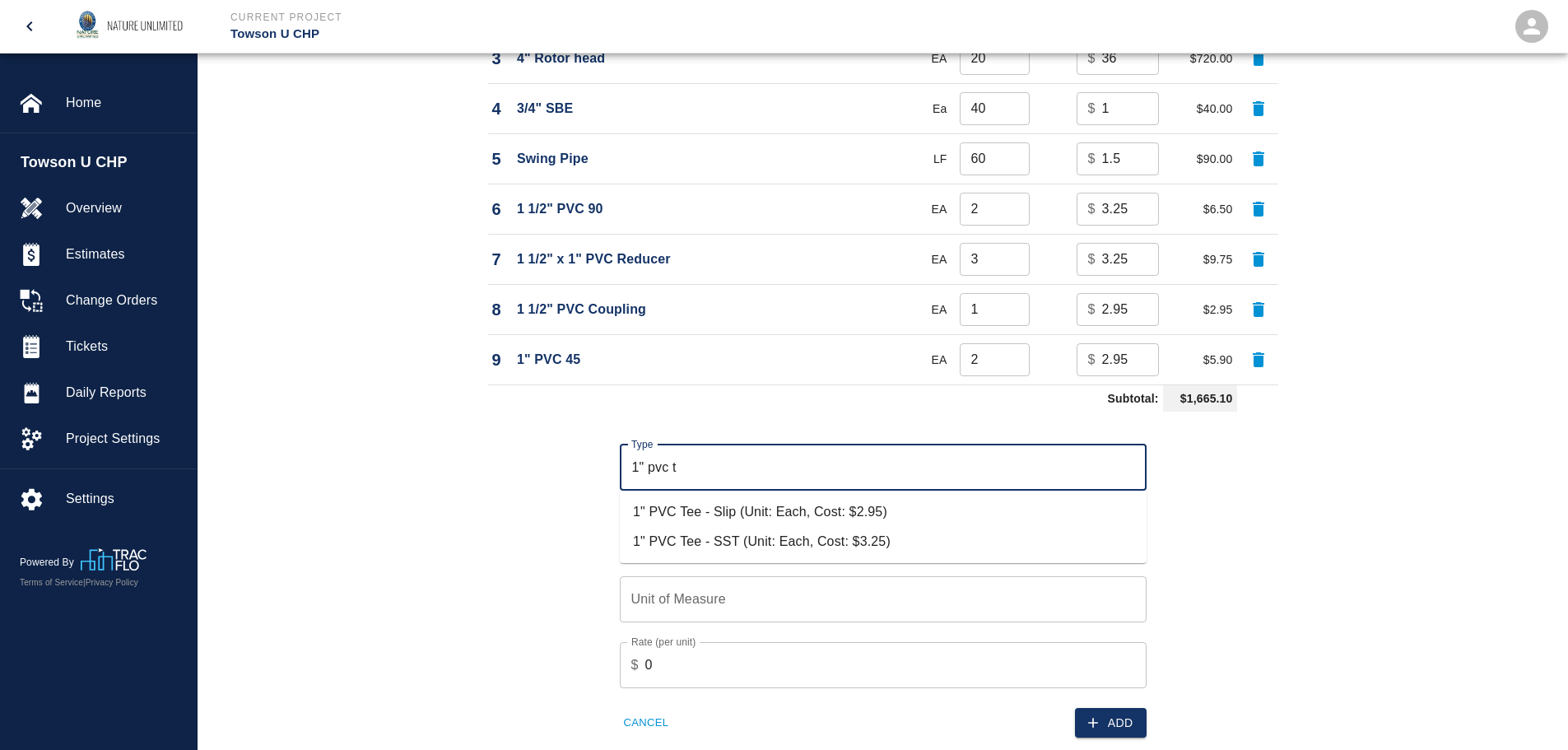
click at [724, 517] on li "1" PVC Tee - Slip (Unit: Each, Cost: $2.95)" at bounding box center [883, 511] width 527 height 29
type input "1" PVC Tee - Slip (Unit: Each, Cost: $2.95)"
type input "Each"
type input "2.95"
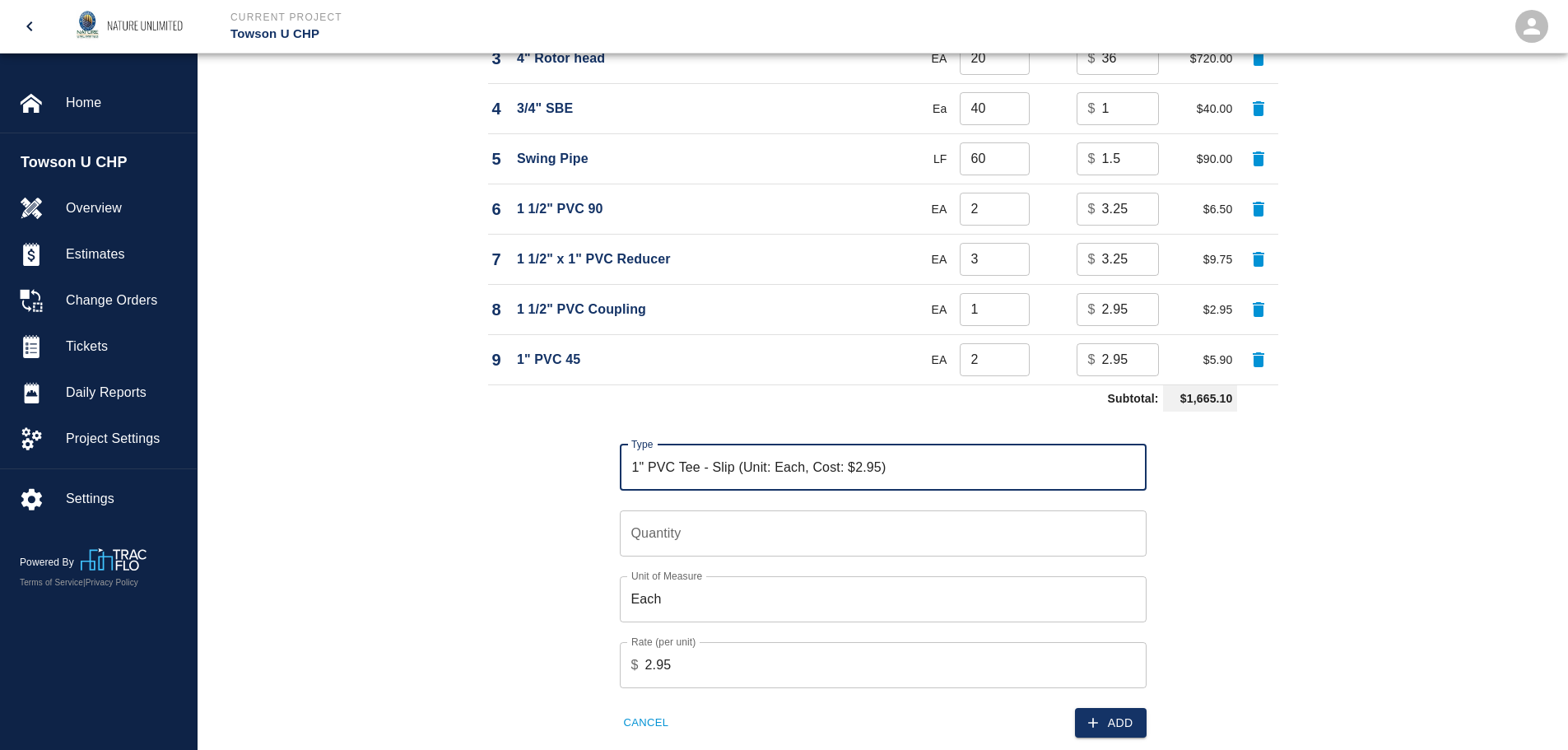
type input "1" PVC Tee - Slip (Unit: Each, Cost: $2.95)"
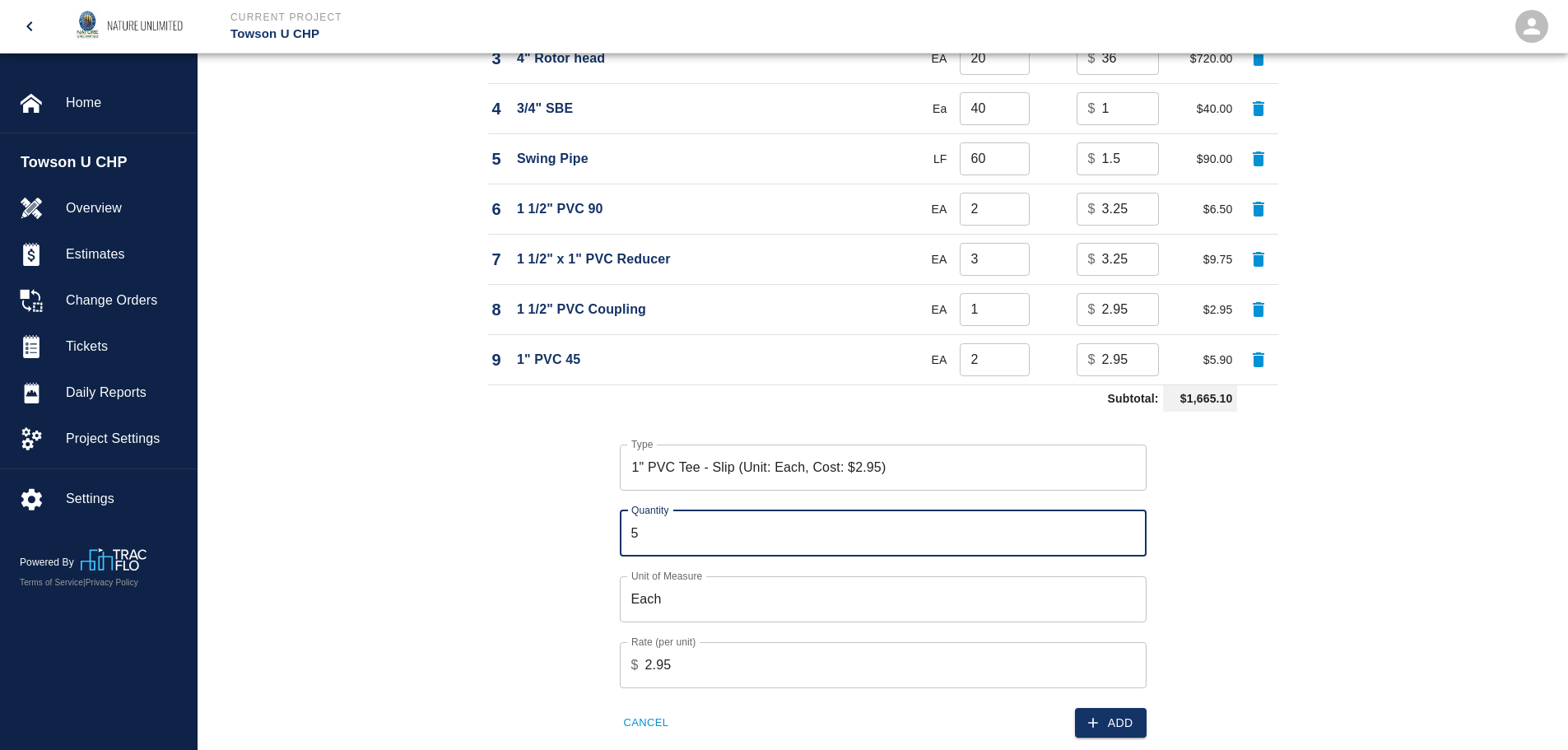
type input "5"
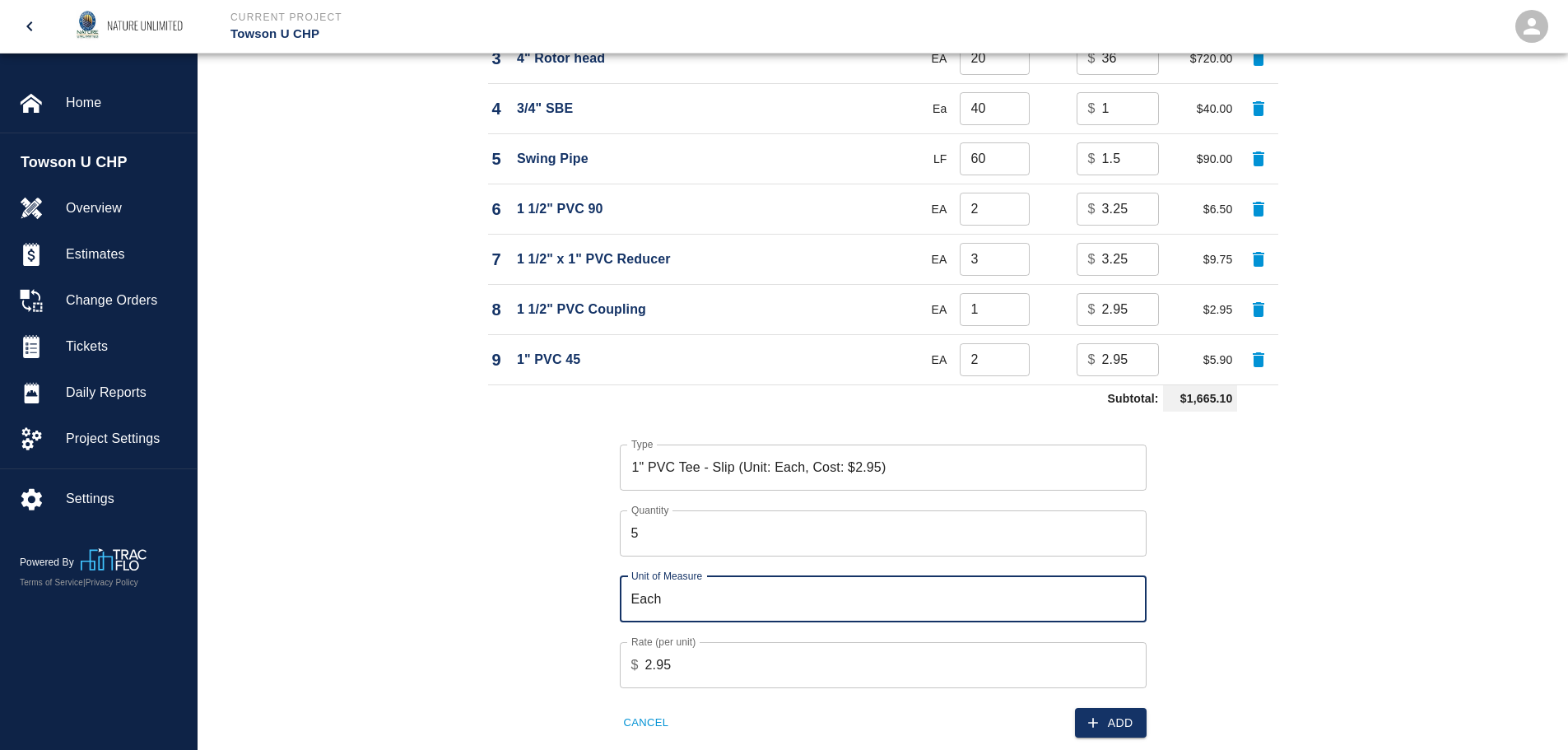
drag, startPoint x: 1099, startPoint y: 723, endPoint x: 1010, endPoint y: 639, distance: 122.4
click at [1099, 722] on icon "button" at bounding box center [1093, 723] width 17 height 17
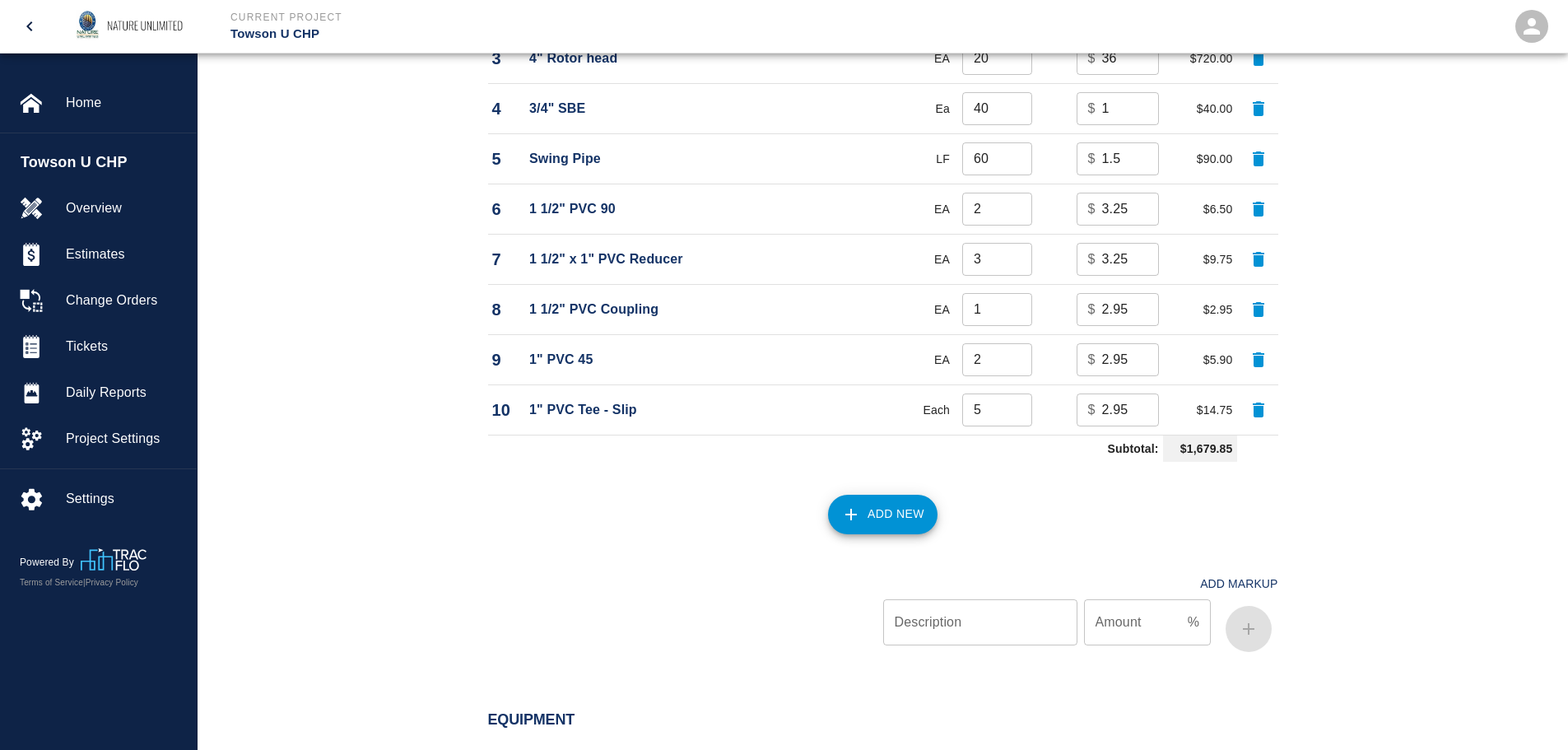
click at [875, 517] on button "Add New" at bounding box center [883, 514] width 110 height 40
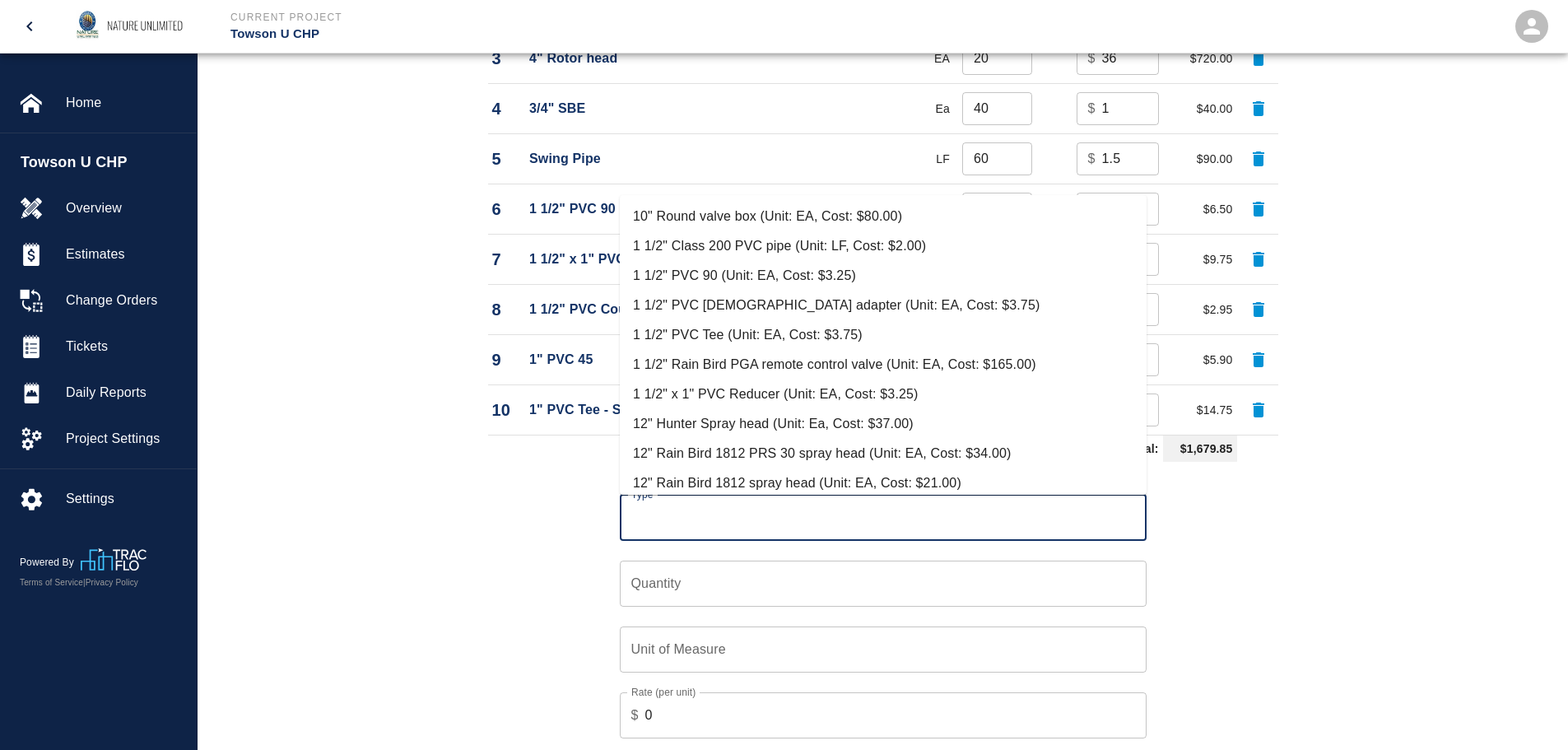
click at [681, 522] on input "Type" at bounding box center [883, 517] width 512 height 31
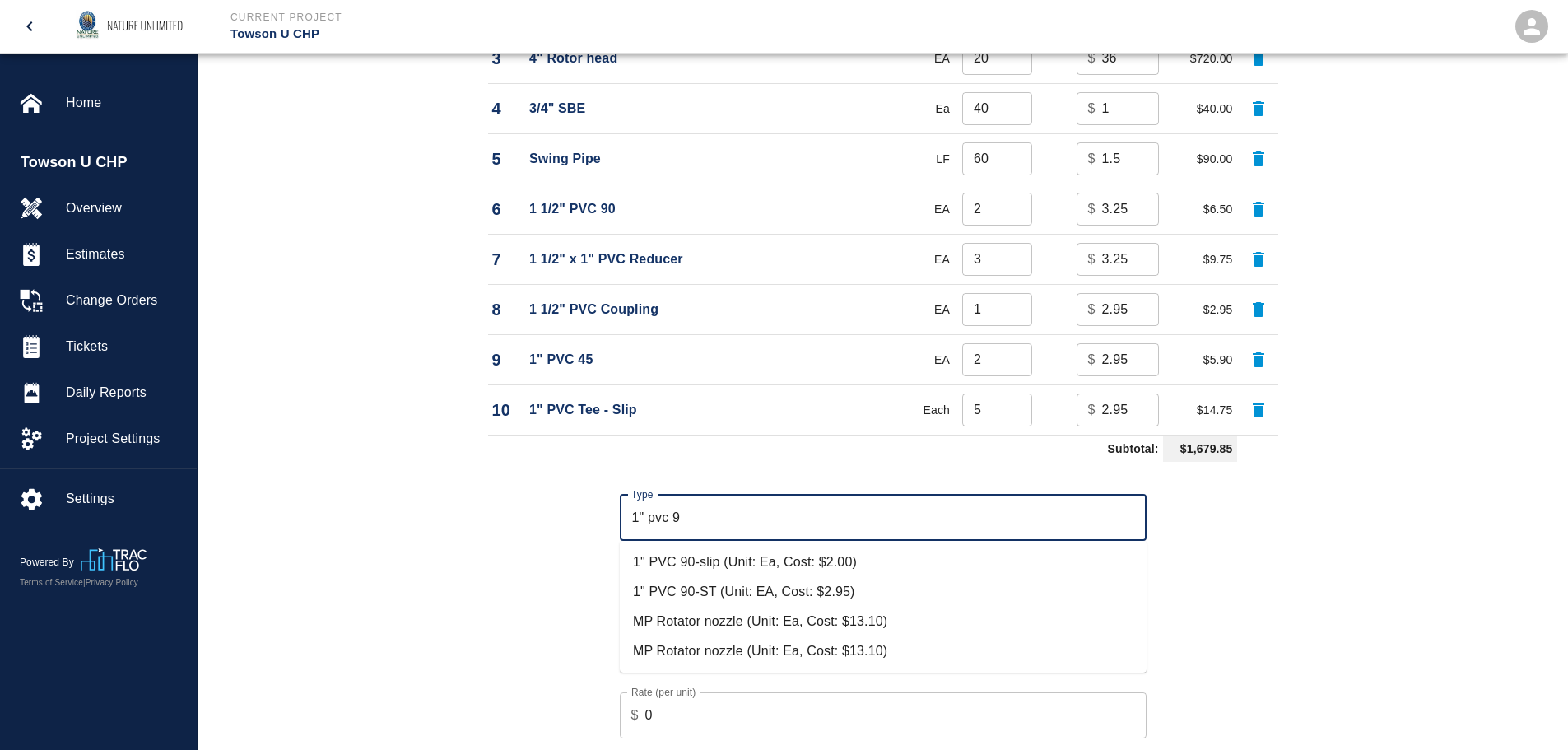
click at [703, 561] on li "1" PVC 90-slip (Unit: Ea, Cost: $2.00)" at bounding box center [883, 561] width 527 height 29
type input "1" PVC 90-slip (Unit: Ea, Cost: $2.00)"
type input "Ea"
type input "2"
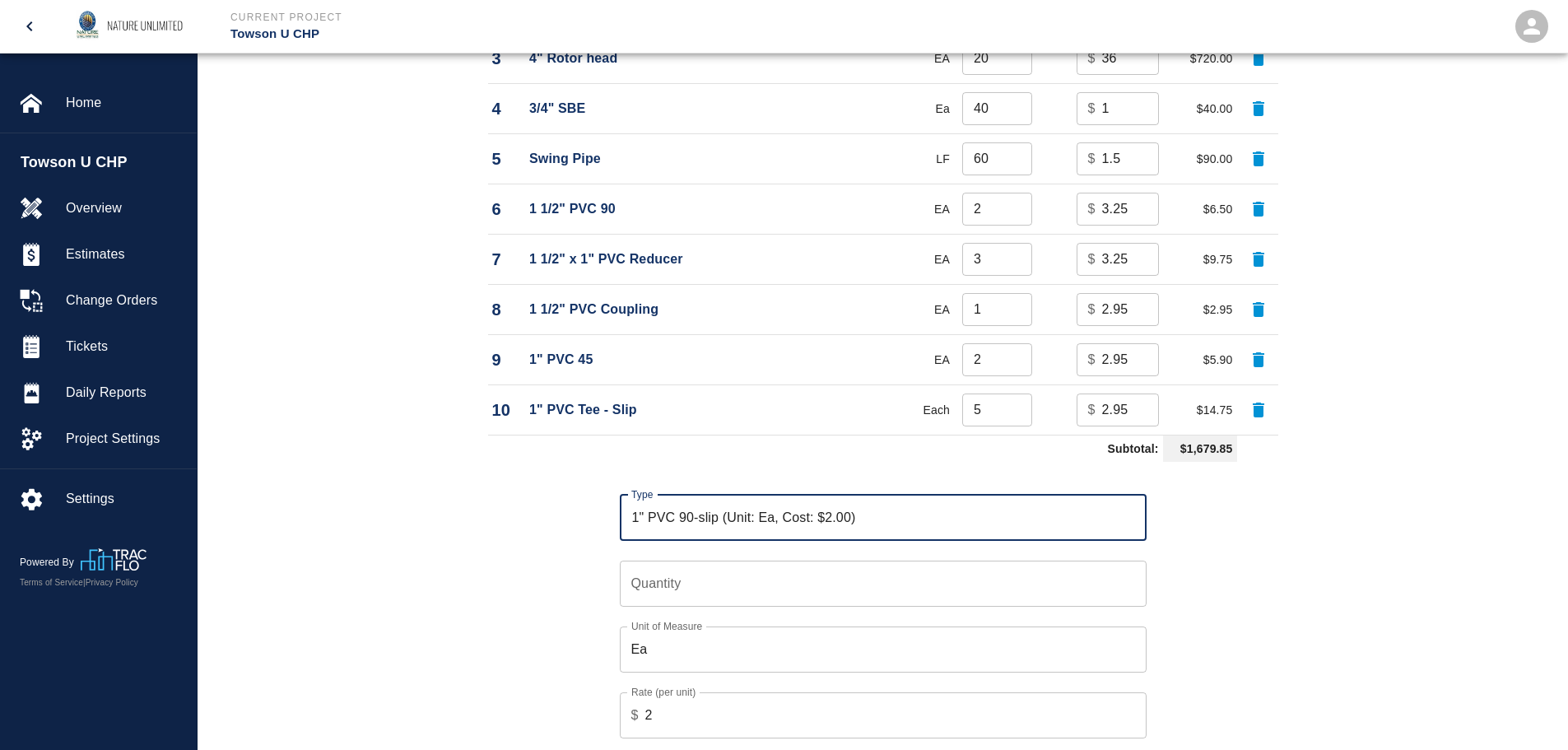
type input "1" PVC 90-slip (Unit: Ea, Cost: $2.00)"
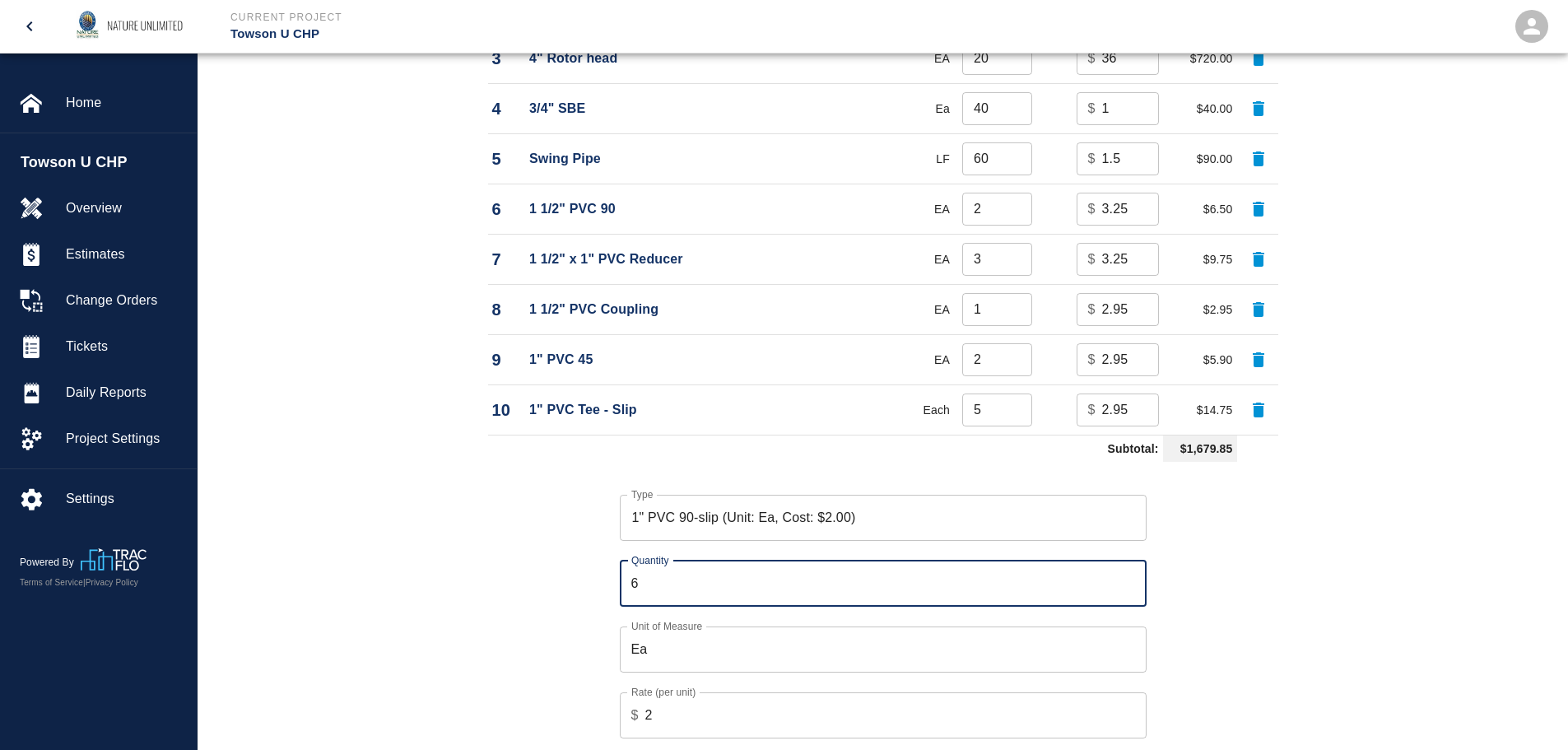
type input "6"
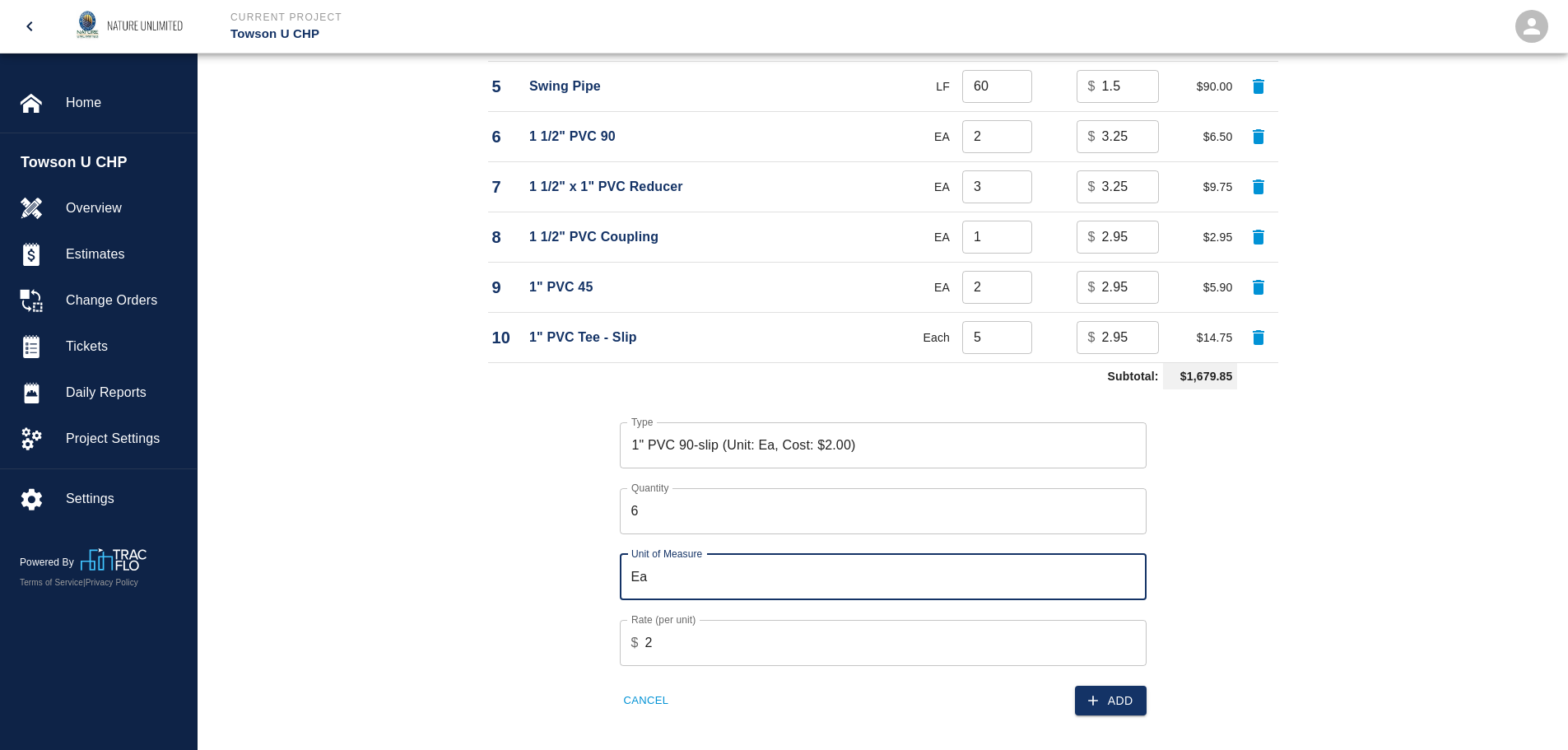
scroll to position [1646, 0]
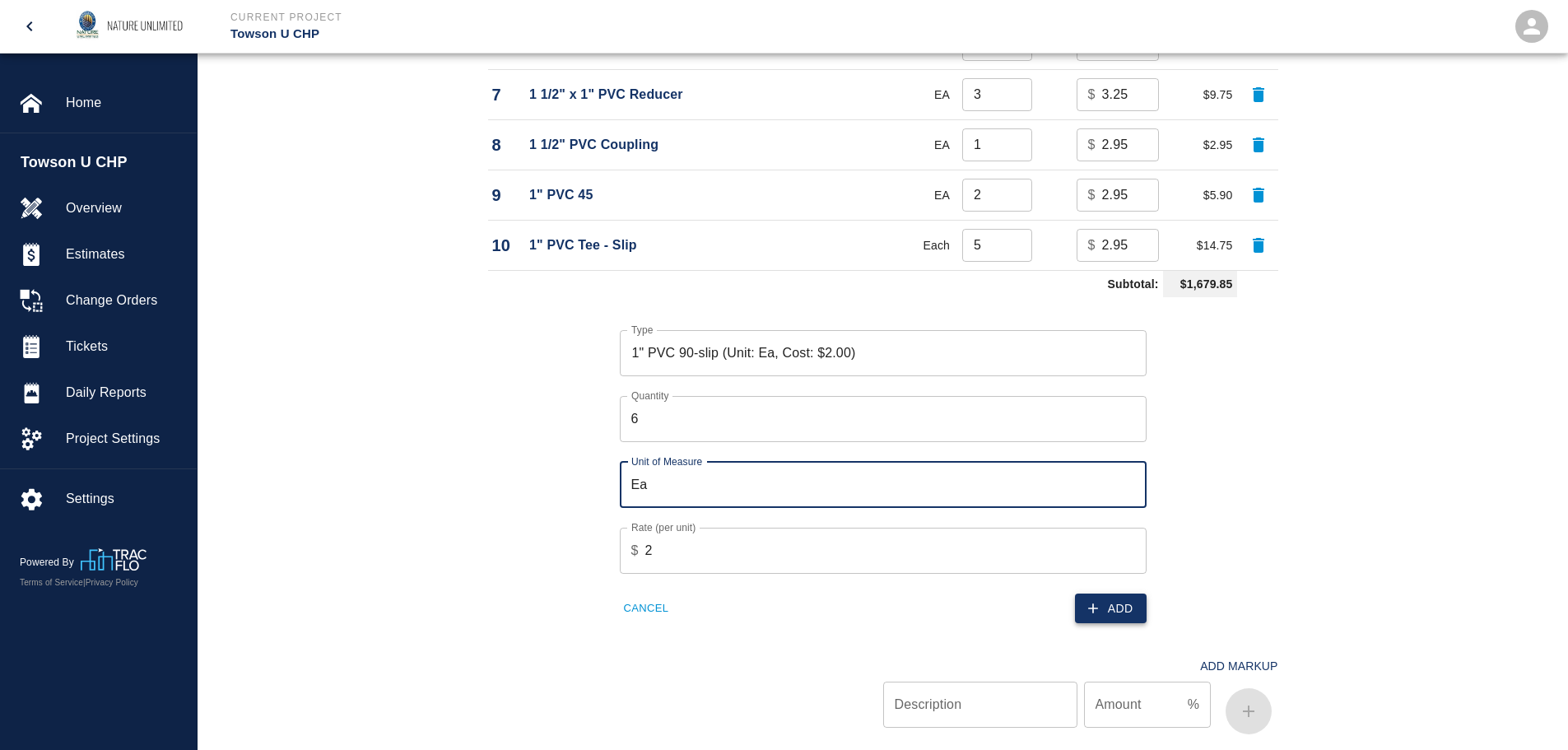
click at [1109, 608] on button "Add" at bounding box center [1111, 608] width 72 height 30
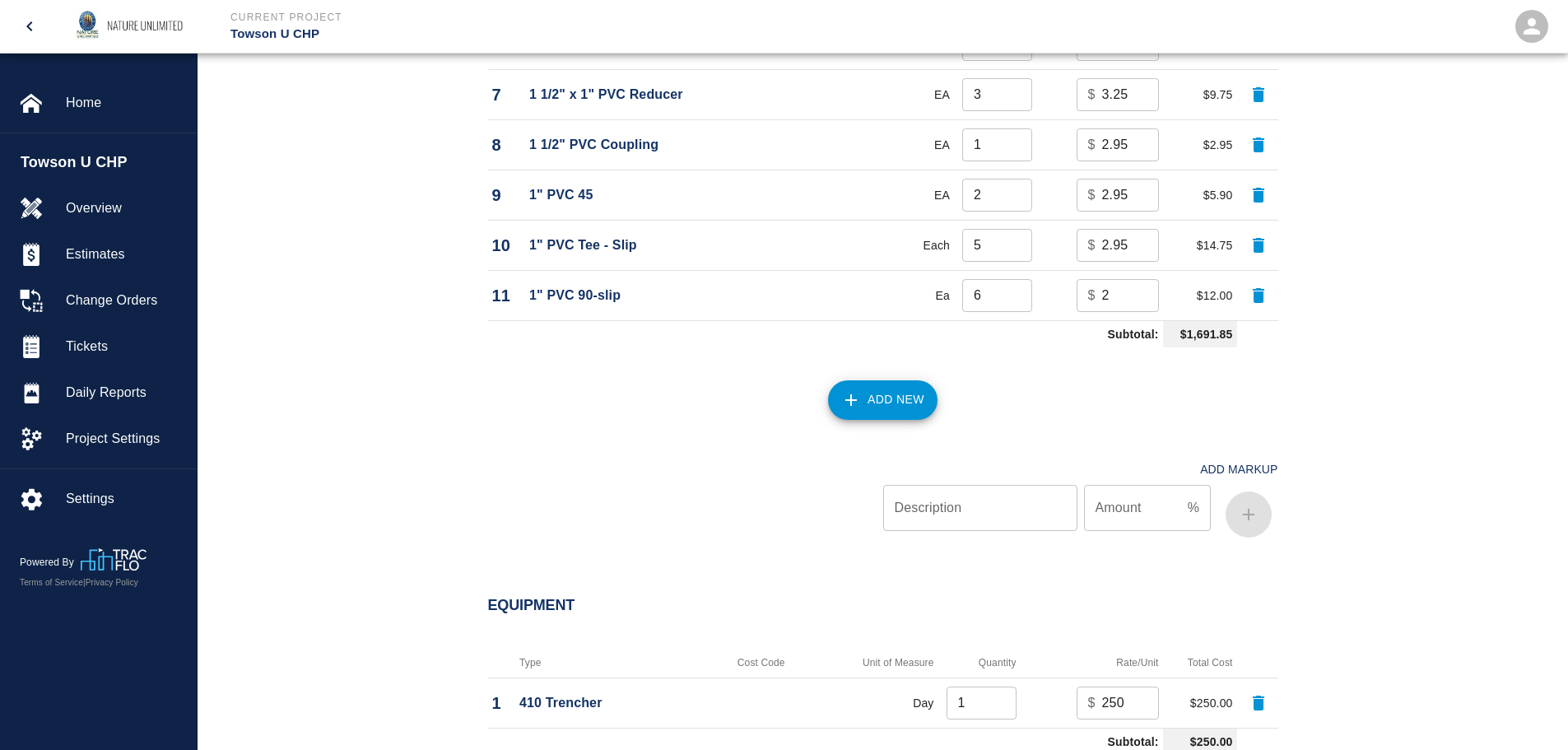
click at [879, 403] on button "Add New" at bounding box center [883, 399] width 110 height 40
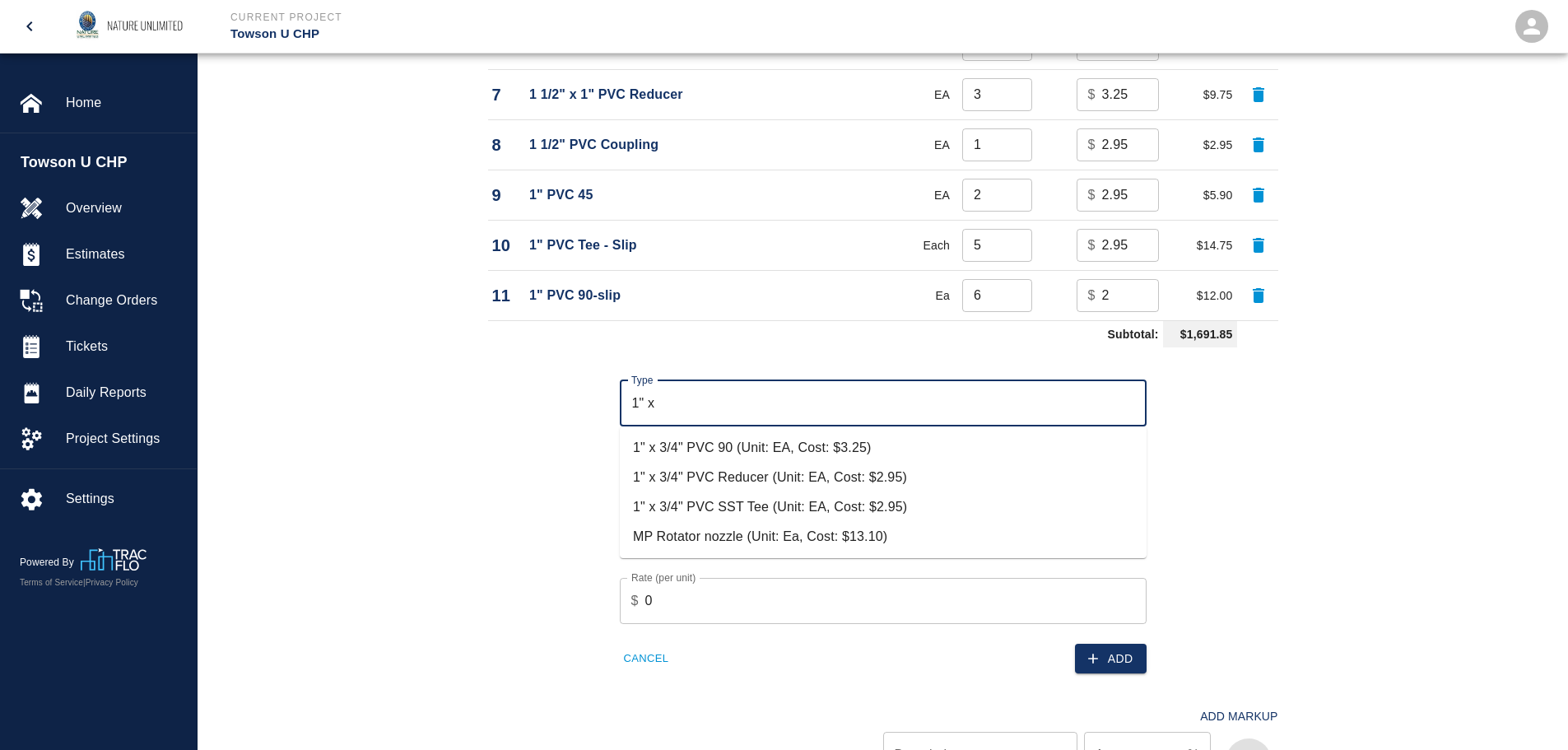
click at [810, 496] on li "1" x 3/4" PVC SST Tee (Unit: EA, Cost: $2.95)" at bounding box center [883, 506] width 527 height 29
type input "1" x 3/4" PVC SST Tee (Unit: EA, Cost: $2.95)"
type input "EA"
type input "2.95"
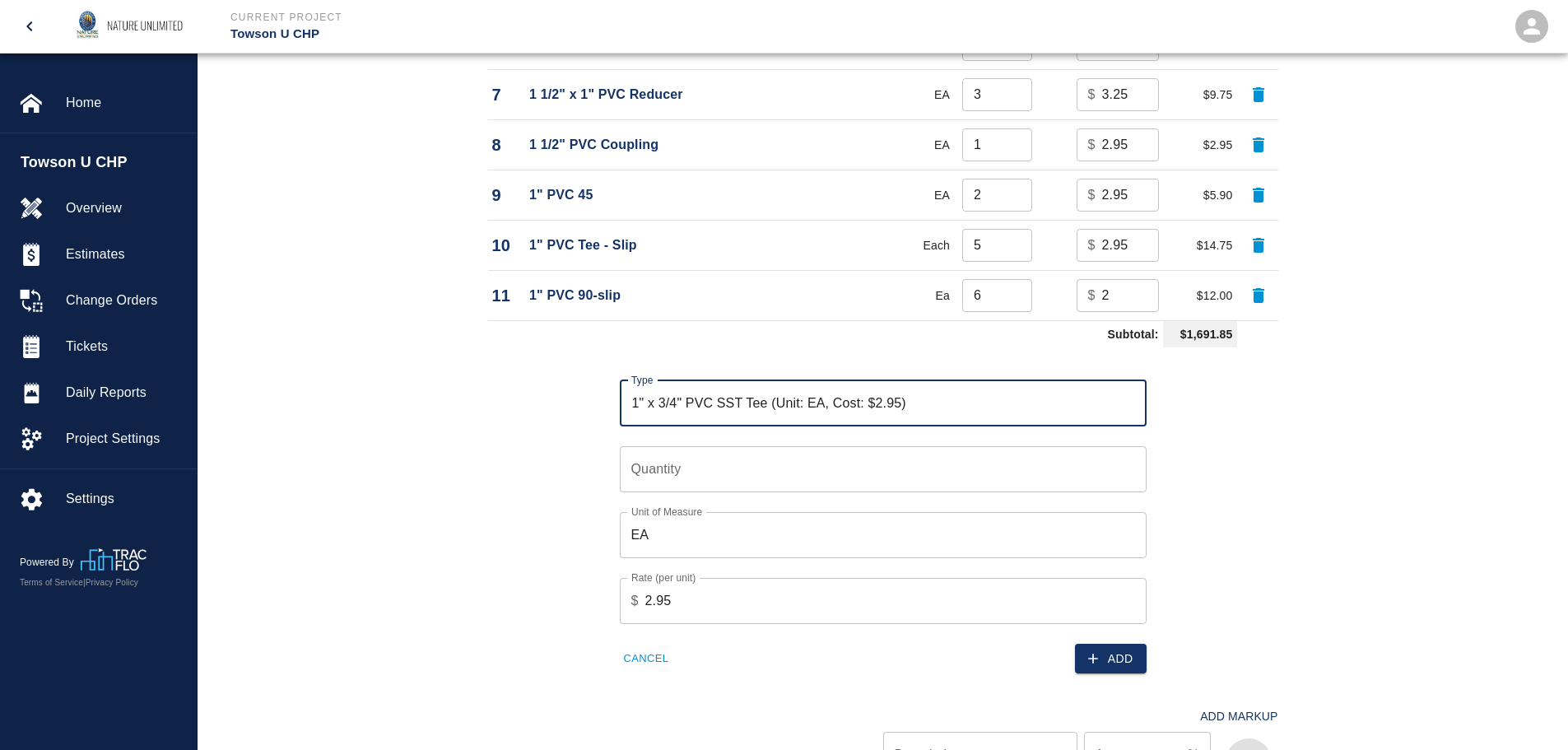
type input "1" x 3/4" PVC SST Tee (Unit: EA, Cost: $2.95)"
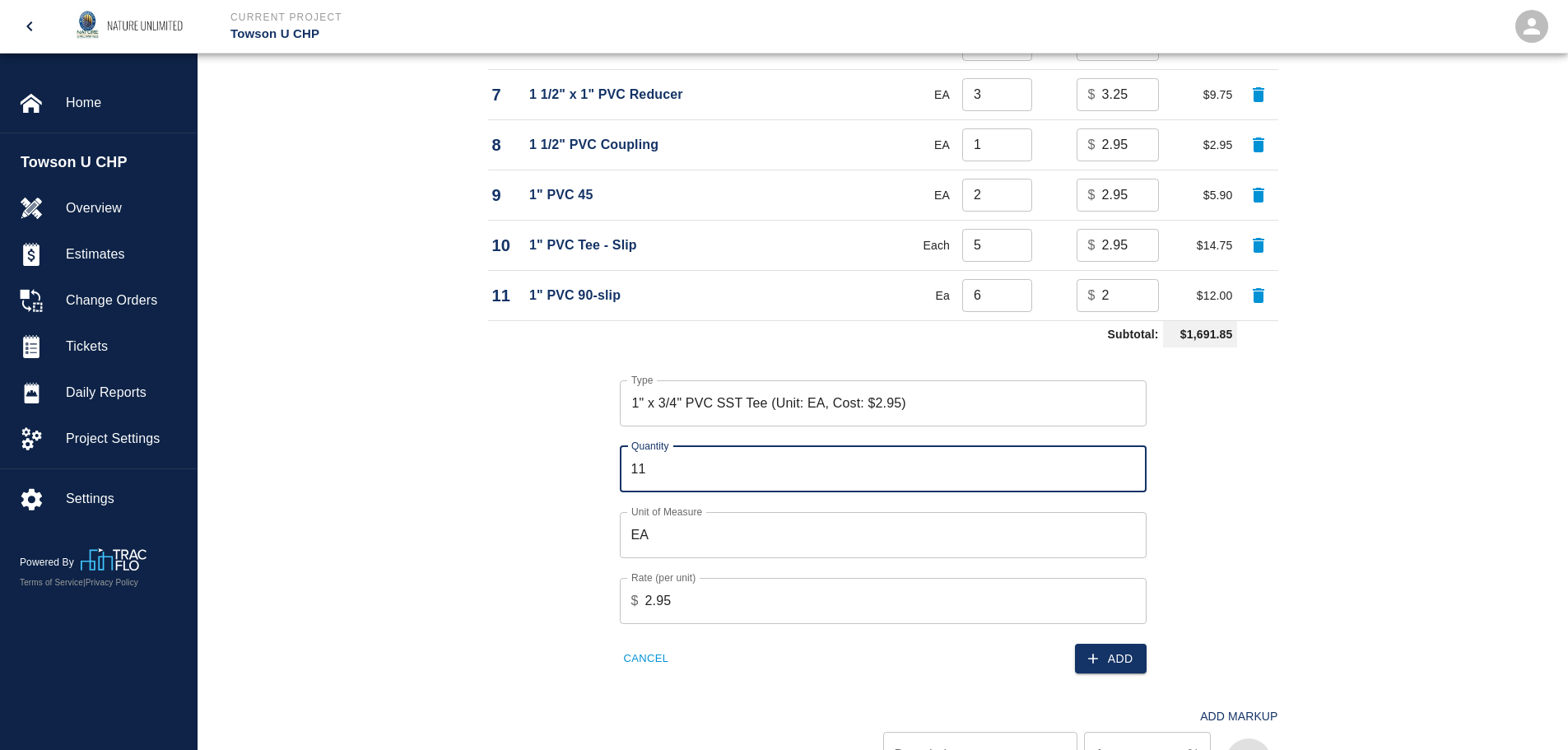
type input "11"
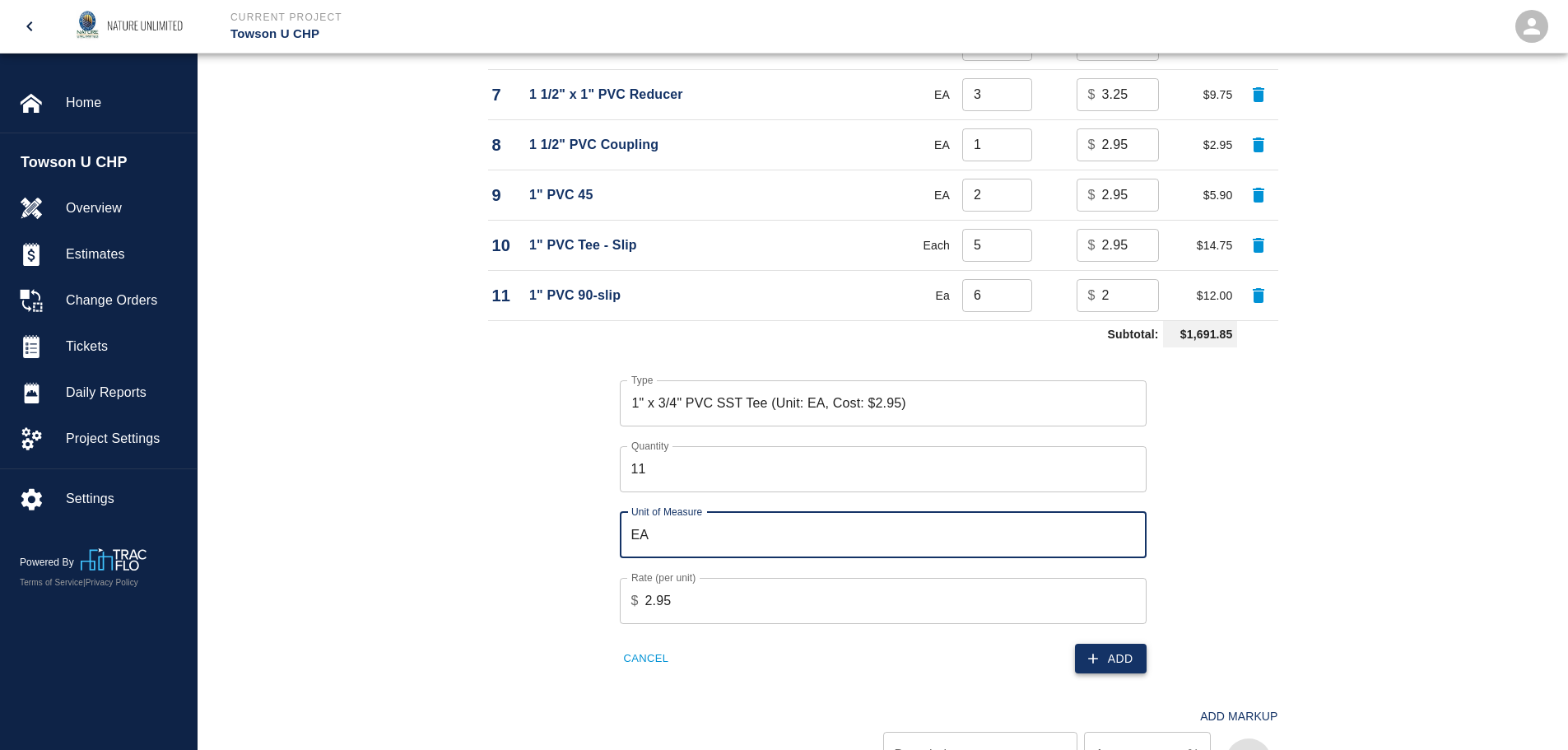
click at [1114, 659] on button "Add" at bounding box center [1111, 659] width 72 height 30
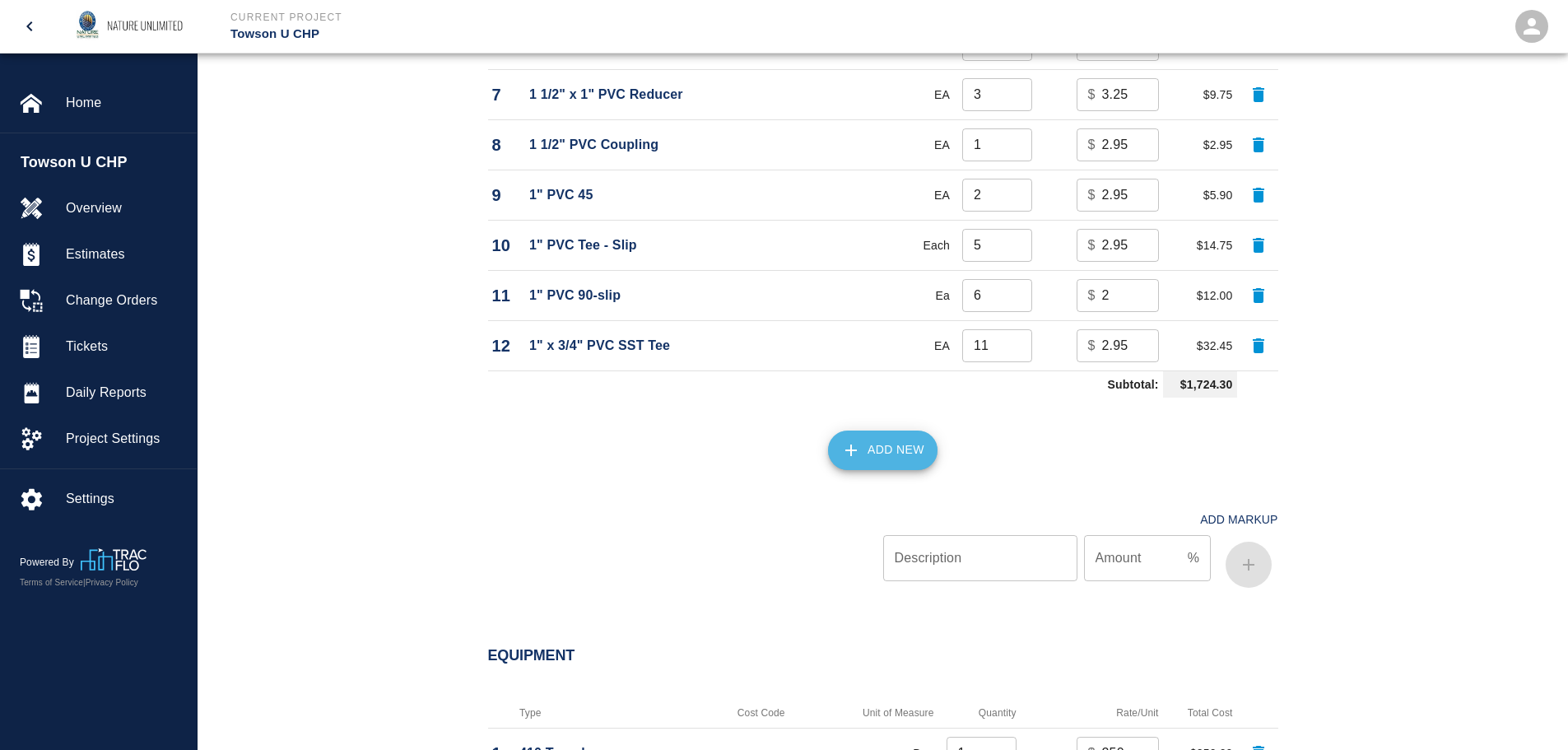
click at [864, 452] on button "Add New" at bounding box center [883, 450] width 110 height 40
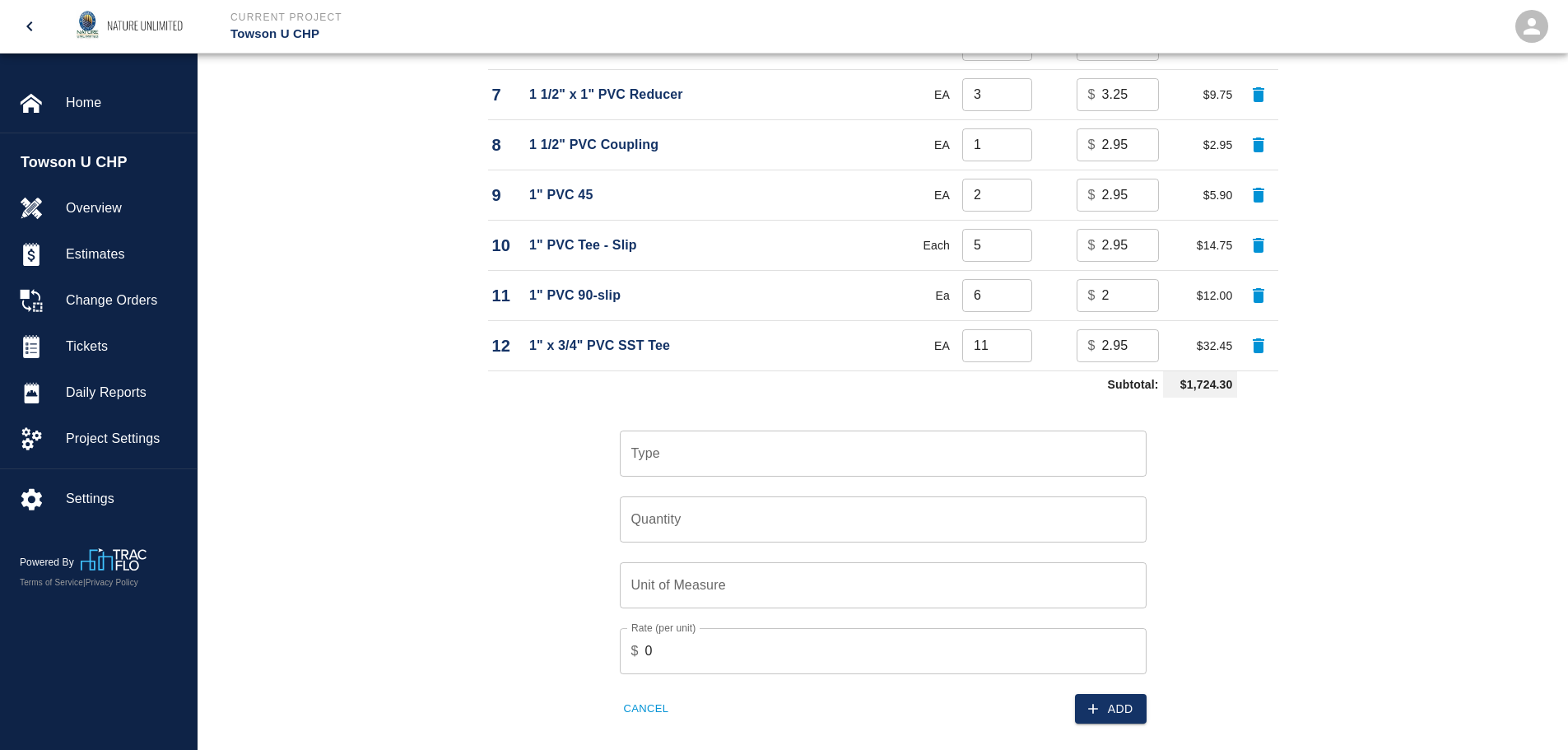
click at [635, 451] on input "Type" at bounding box center [883, 452] width 512 height 31
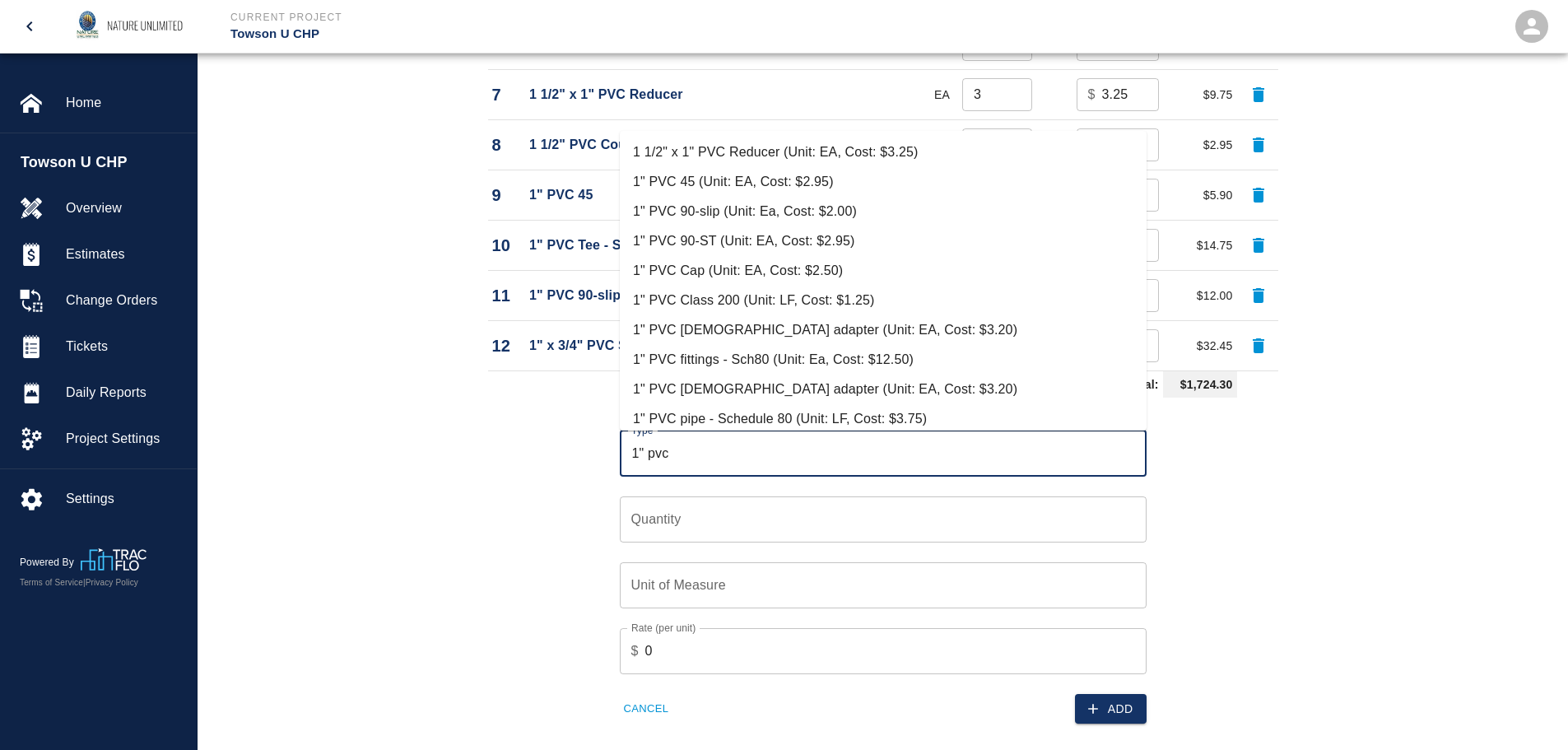
click at [702, 240] on li "1" PVC 90-ST (Unit: EA, Cost: $2.95)" at bounding box center [883, 241] width 527 height 29
type input "1" PVC 90-ST (Unit: EA, Cost: $2.95)"
type input "EA"
type input "2.95"
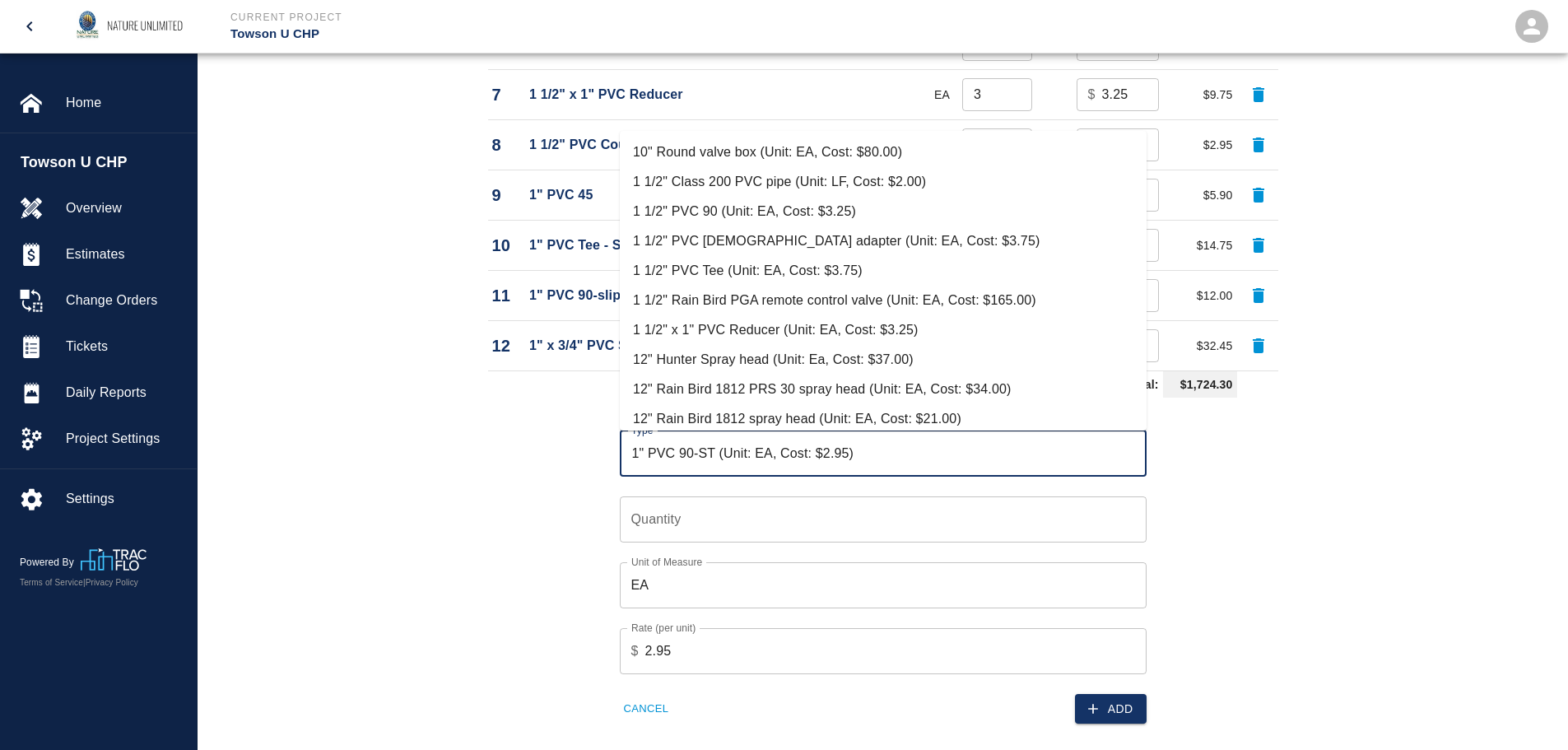
click at [648, 455] on input "1" PVC 90-ST (Unit: EA, Cost: $2.95)" at bounding box center [883, 452] width 512 height 31
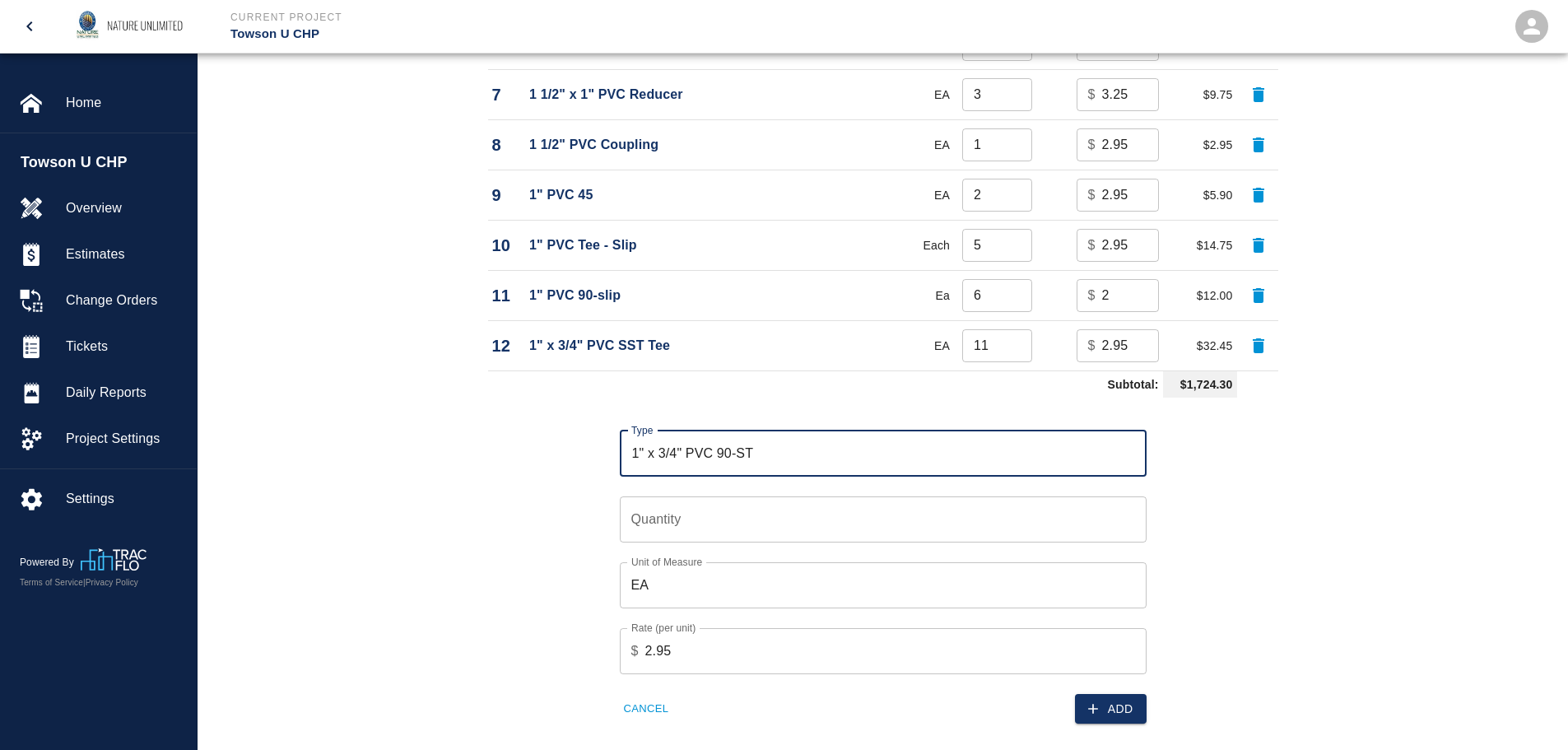
type input "1" x 3/4" PVC 90-ST"
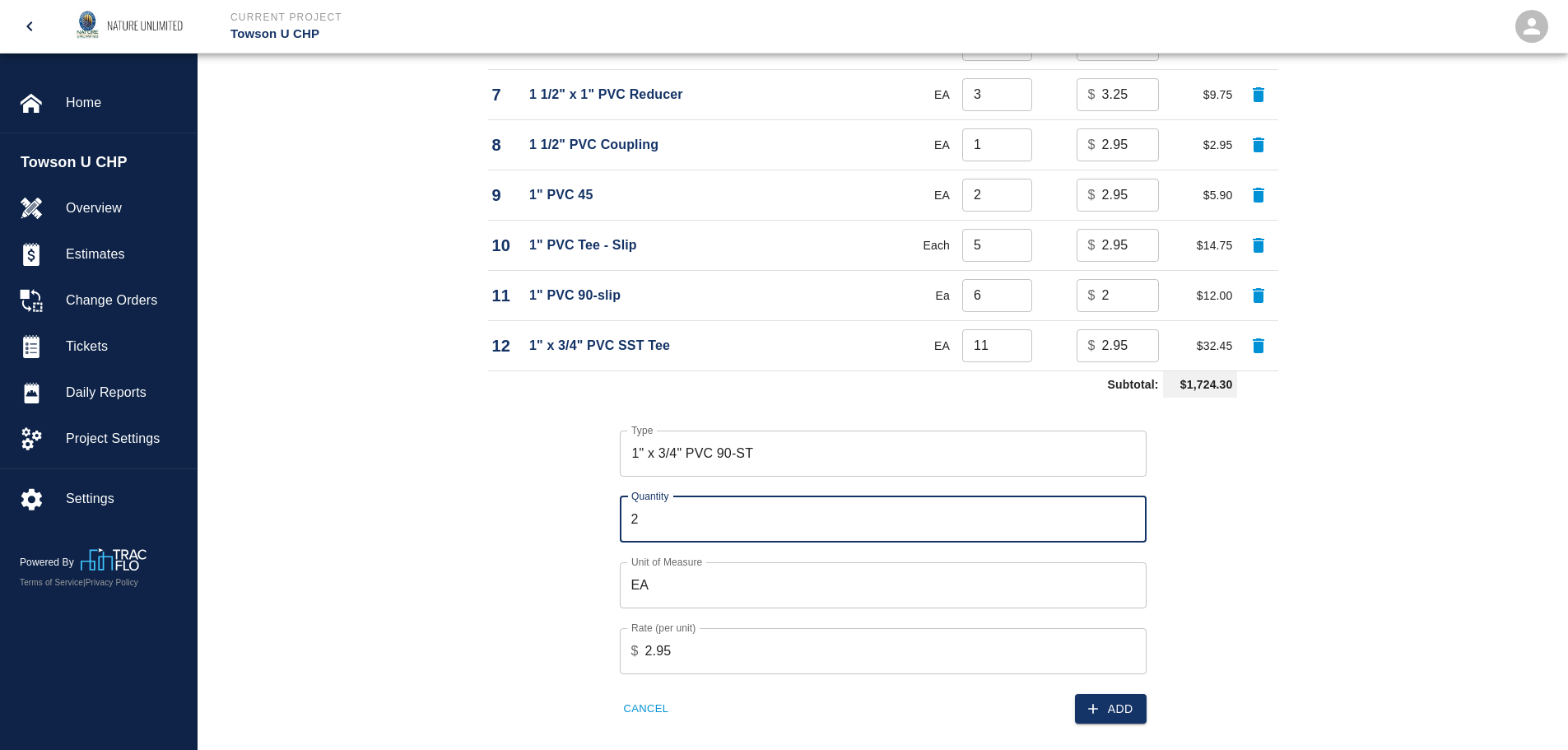
type input "2"
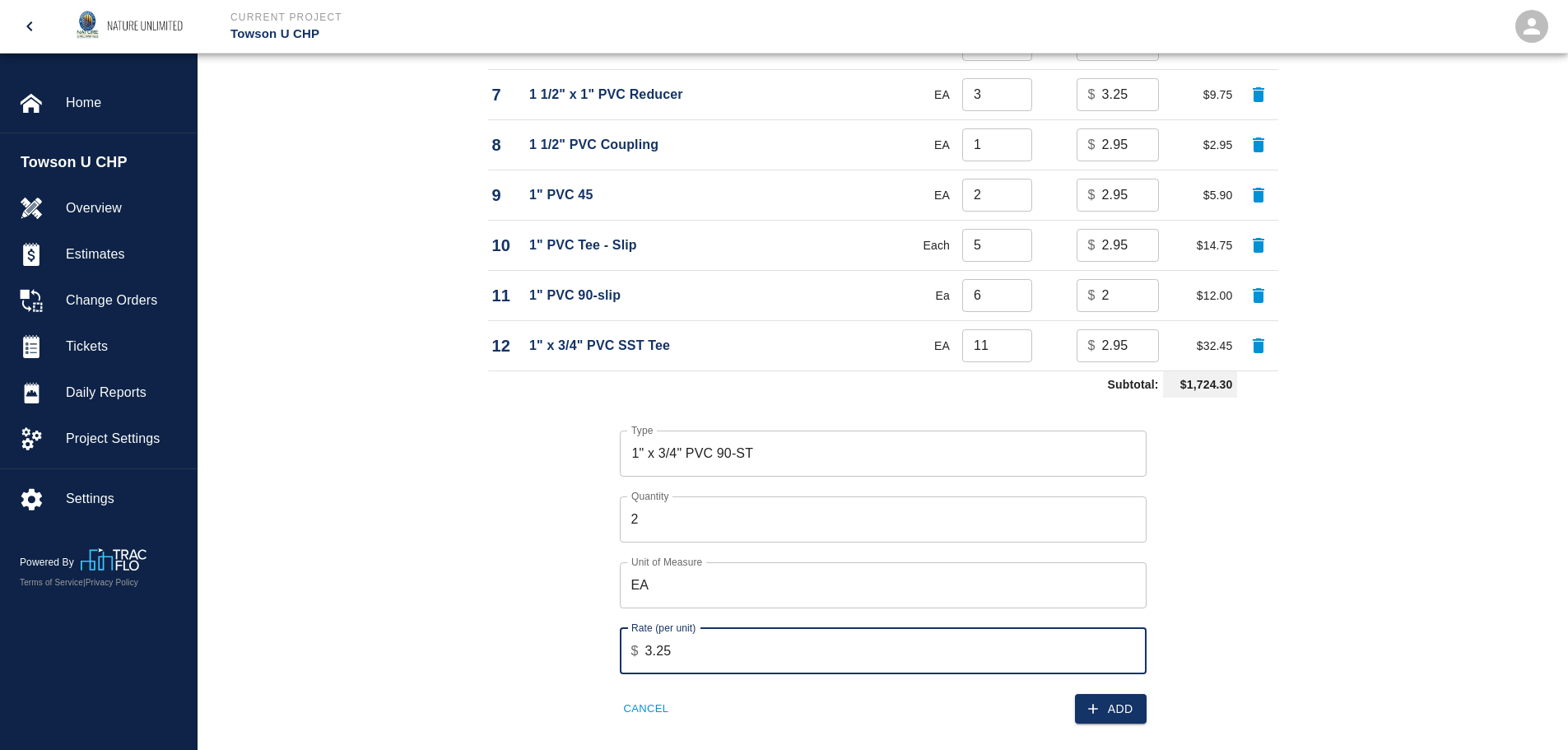
type input "3.25"
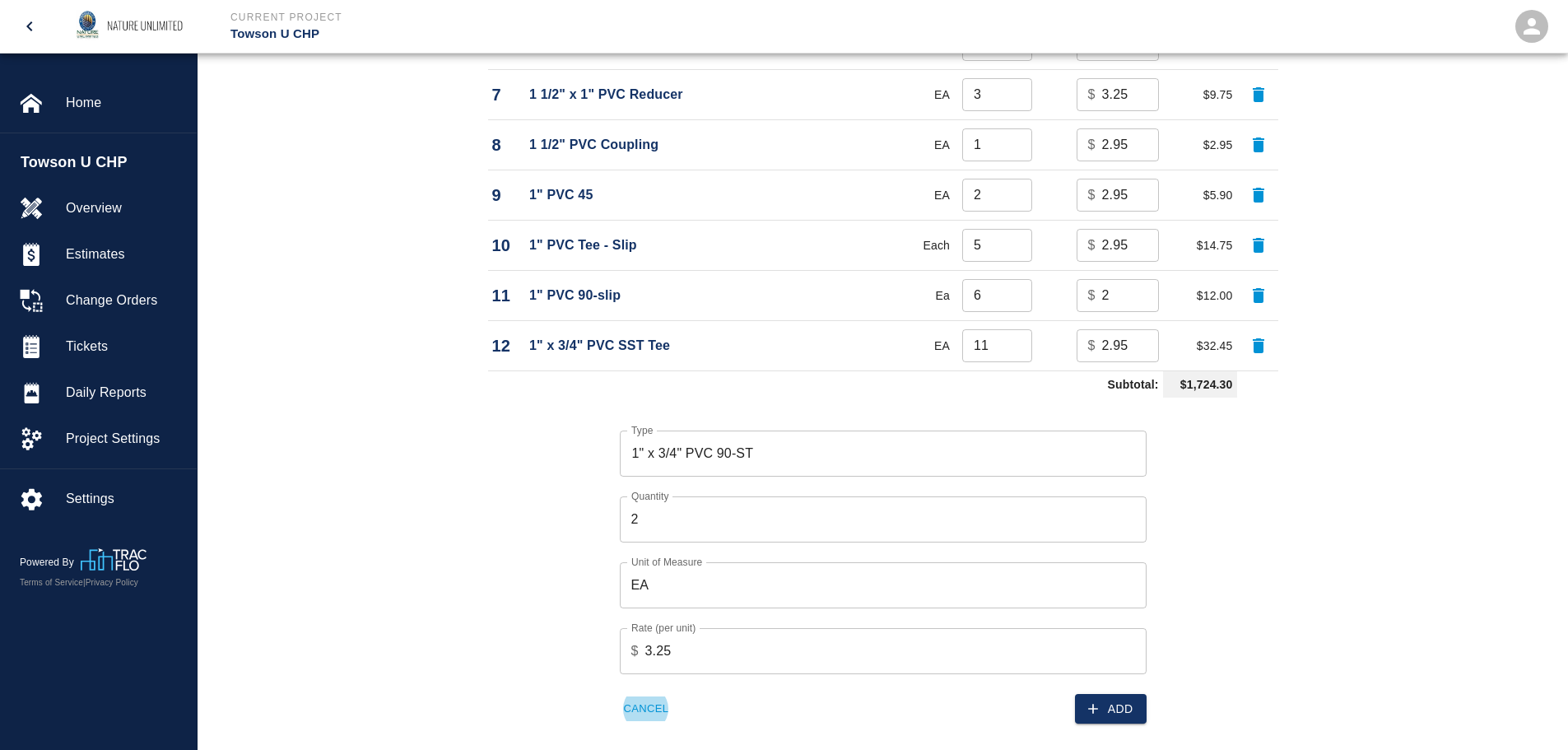
click at [1126, 708] on button "Add" at bounding box center [1111, 708] width 72 height 30
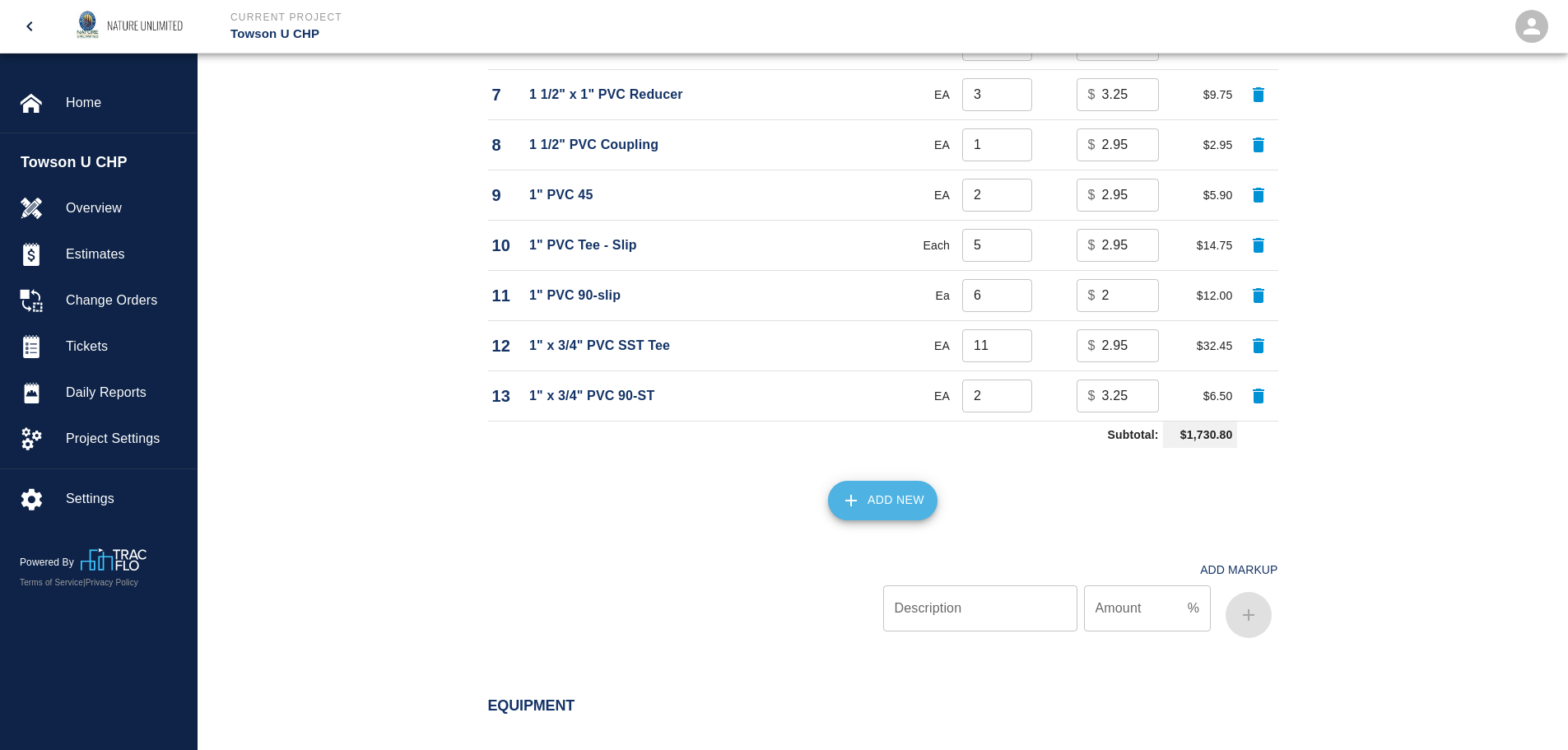
click at [890, 495] on button "Add New" at bounding box center [883, 500] width 110 height 40
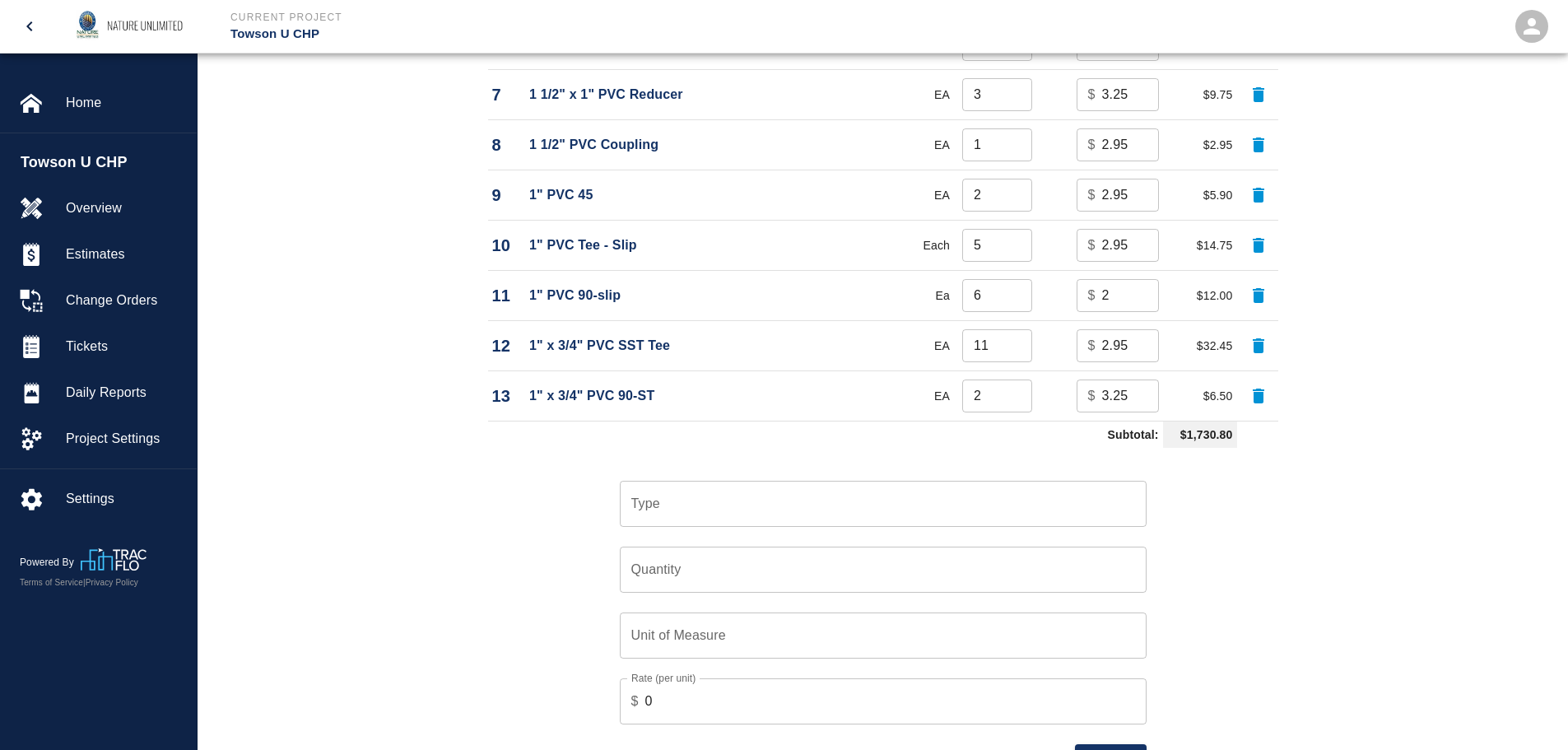
click at [675, 498] on input "Type" at bounding box center [883, 503] width 512 height 31
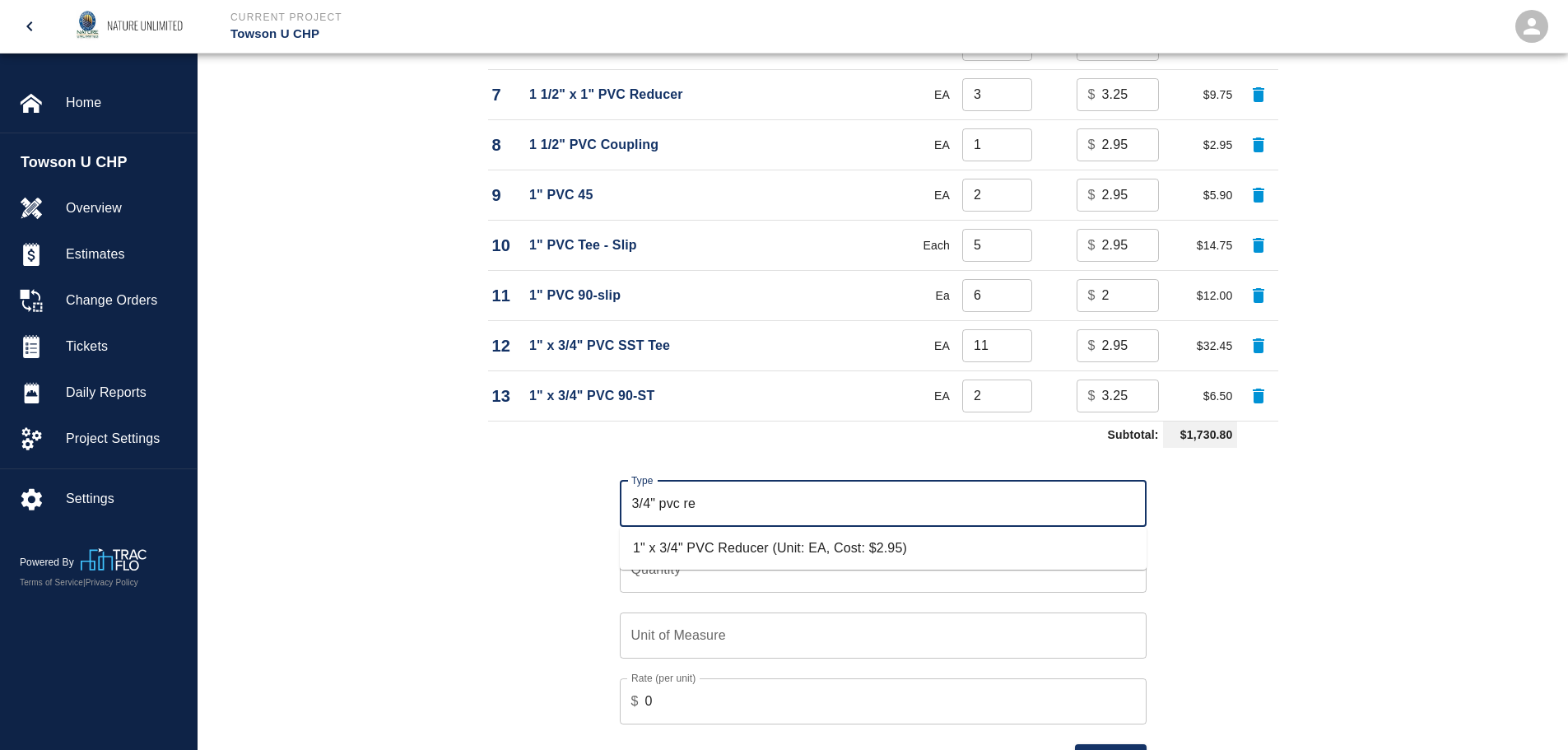
click at [725, 545] on li "1" x 3/4" PVC Reducer (Unit: EA, Cost: $2.95)" at bounding box center [883, 547] width 527 height 29
type input "1" x 3/4" PVC Reducer (Unit: EA, Cost: $2.95)"
type input "EA"
type input "2.95"
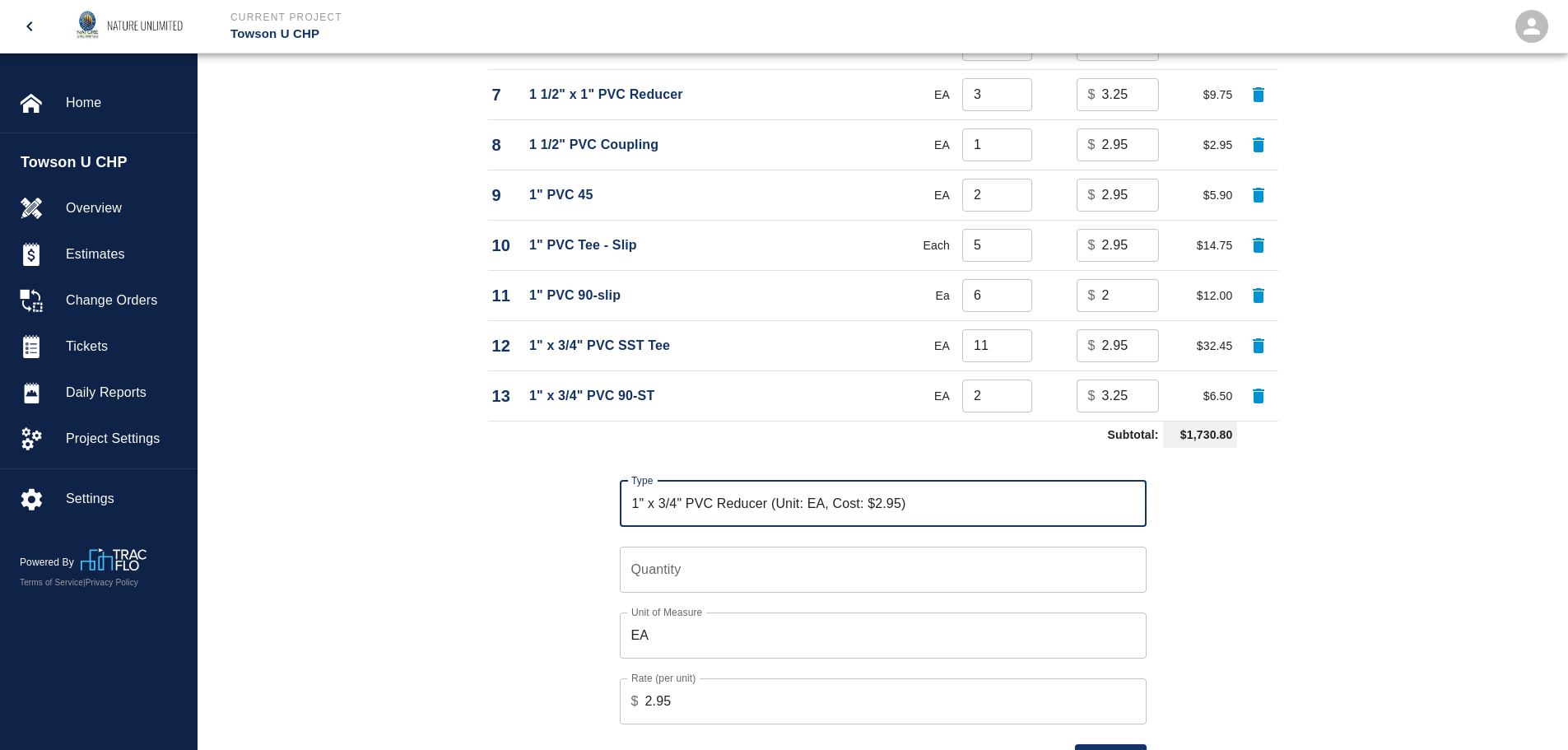
type input "1" x 3/4" PVC Reducer (Unit: EA, Cost: $2.95)"
click at [723, 577] on input "Quantity" at bounding box center [883, 569] width 527 height 46
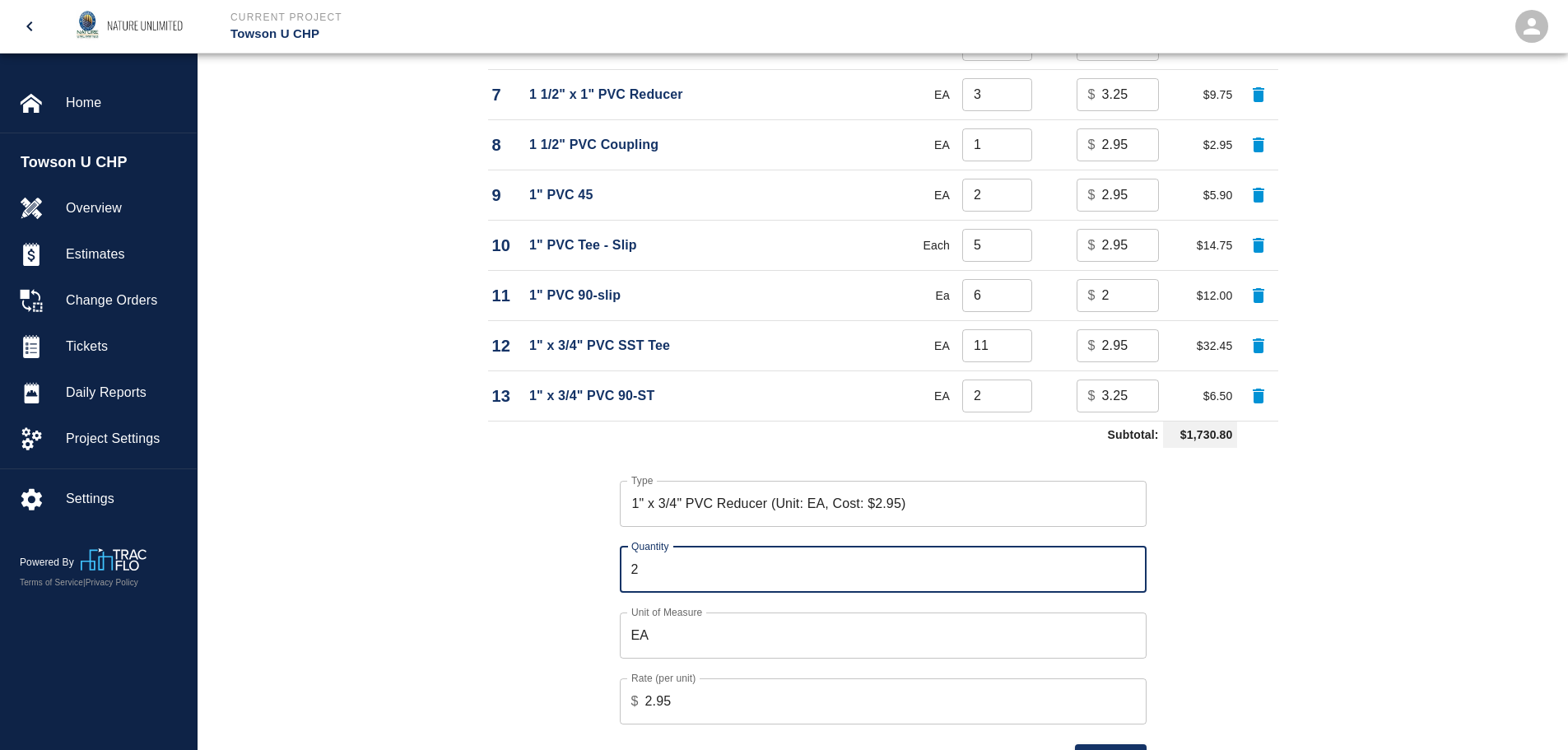
type input "2"
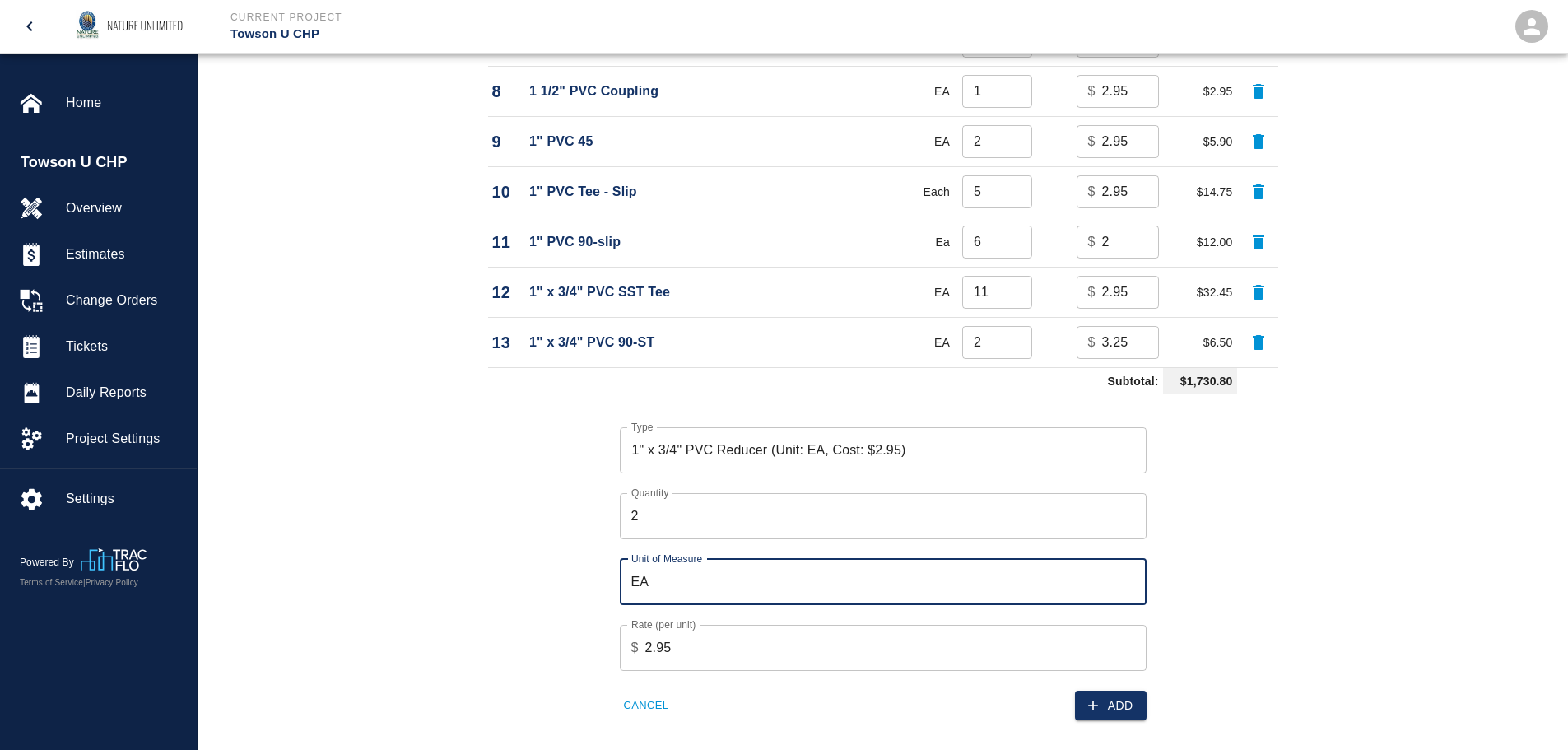
scroll to position [1728, 0]
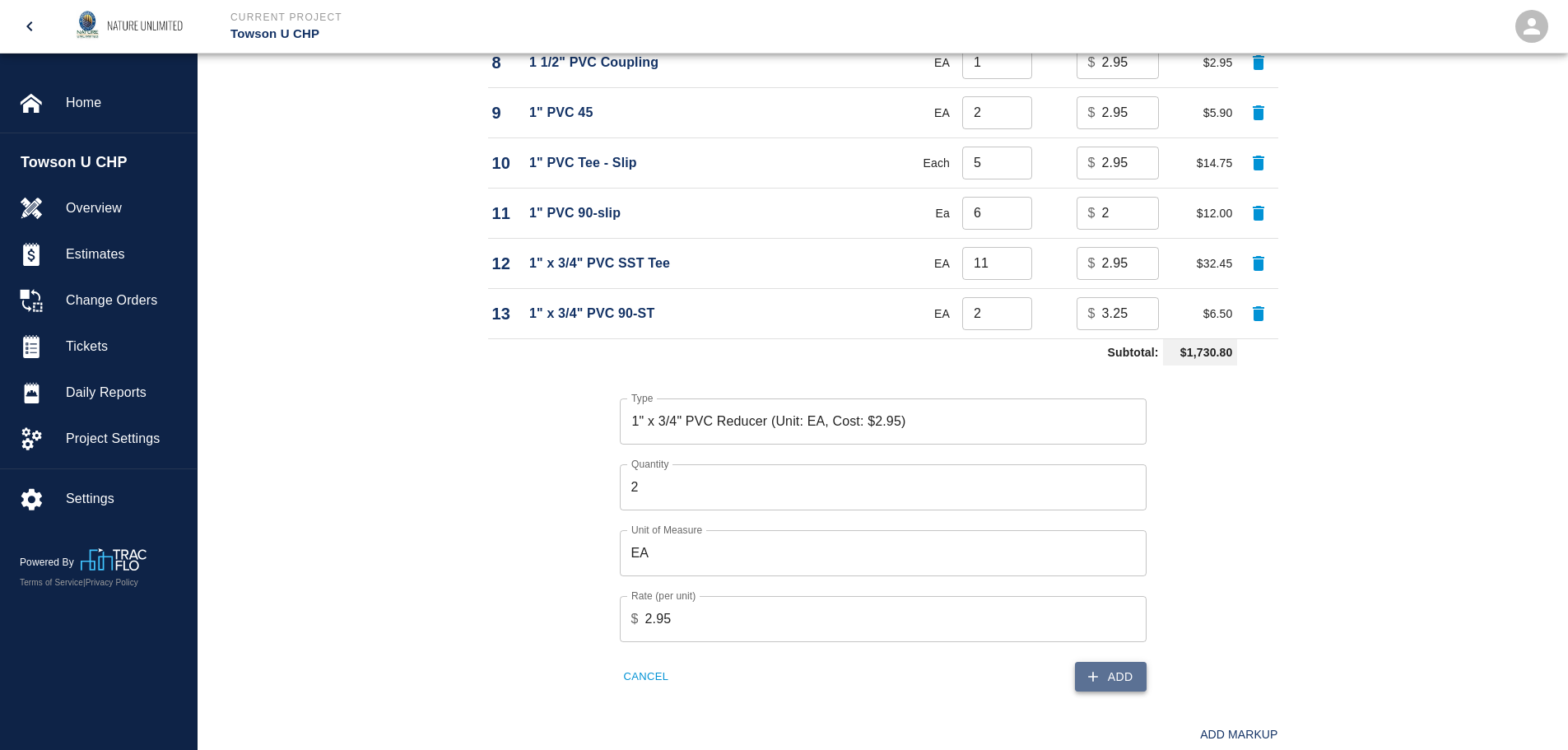
click at [1133, 669] on button "Add" at bounding box center [1111, 677] width 72 height 30
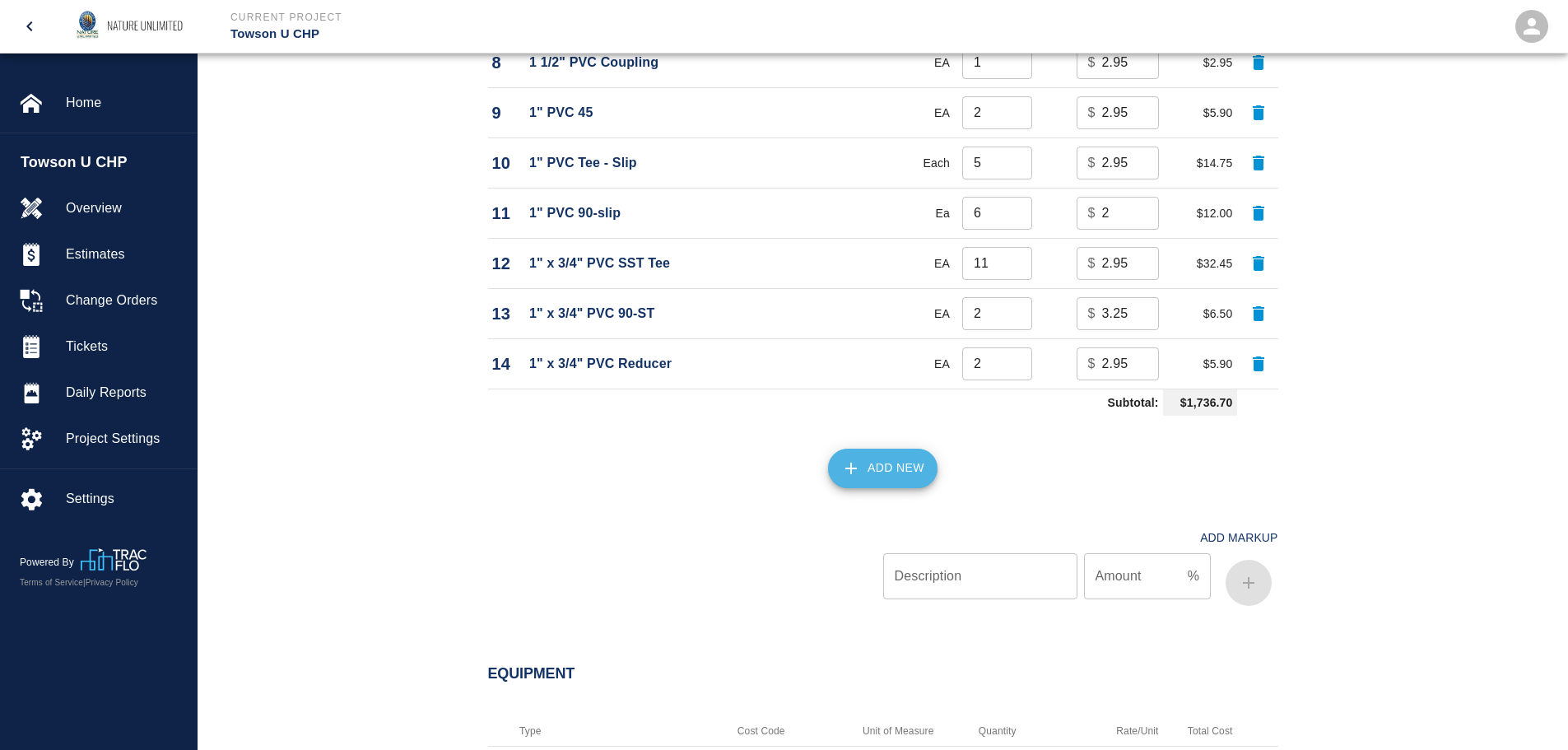
click at [900, 469] on button "Add New" at bounding box center [883, 468] width 110 height 40
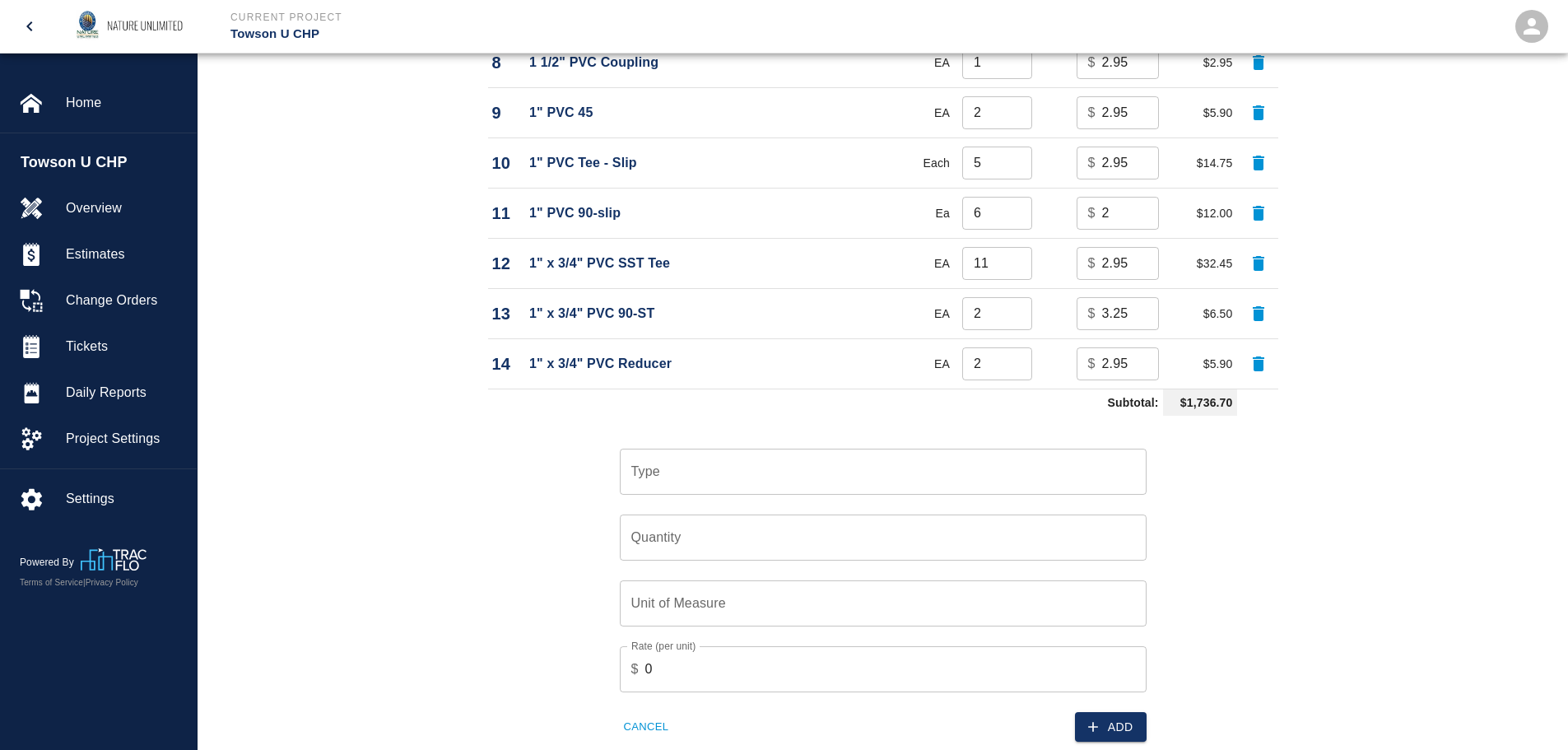
click at [682, 468] on input "Type" at bounding box center [883, 471] width 512 height 31
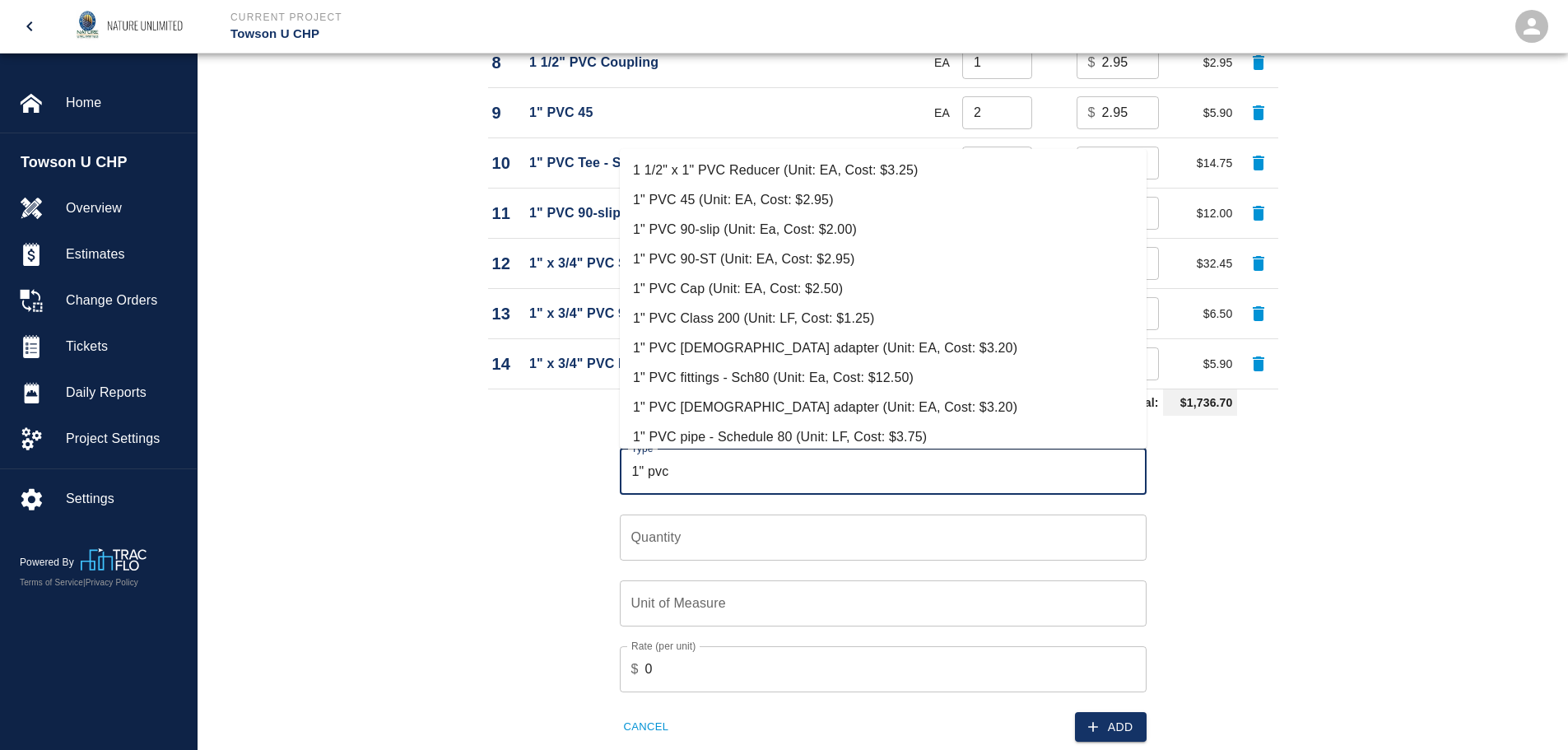
click at [700, 229] on li "1" PVC 90-slip (Unit: Ea, Cost: $2.00)" at bounding box center [883, 229] width 527 height 29
type input "1" PVC 90-slip (Unit: Ea, Cost: $2.00)"
type input "Ea"
type input "2"
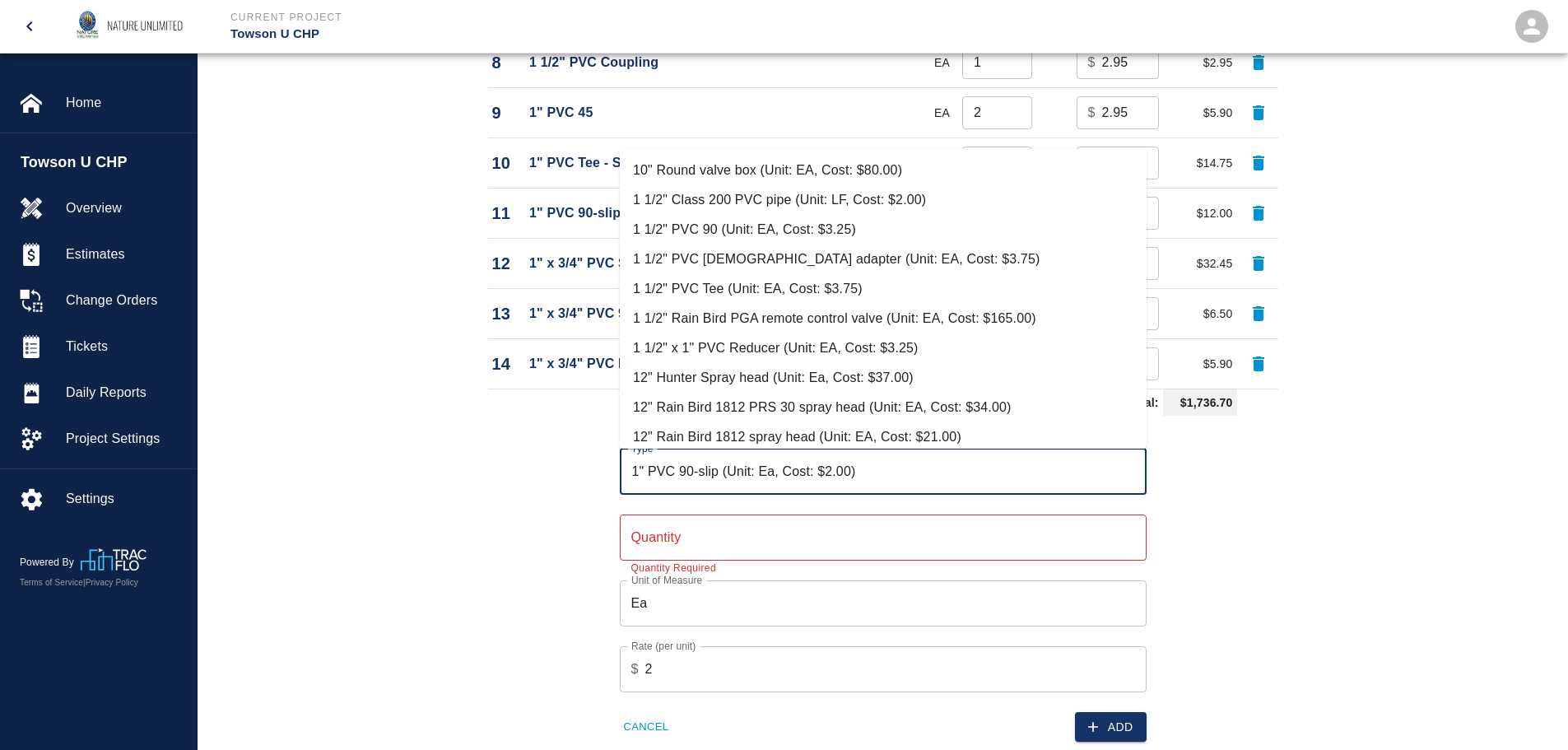
click at [694, 466] on input "1" PVC 90-slip (Unit: Ea, Cost: $2.00)" at bounding box center [883, 471] width 512 height 31
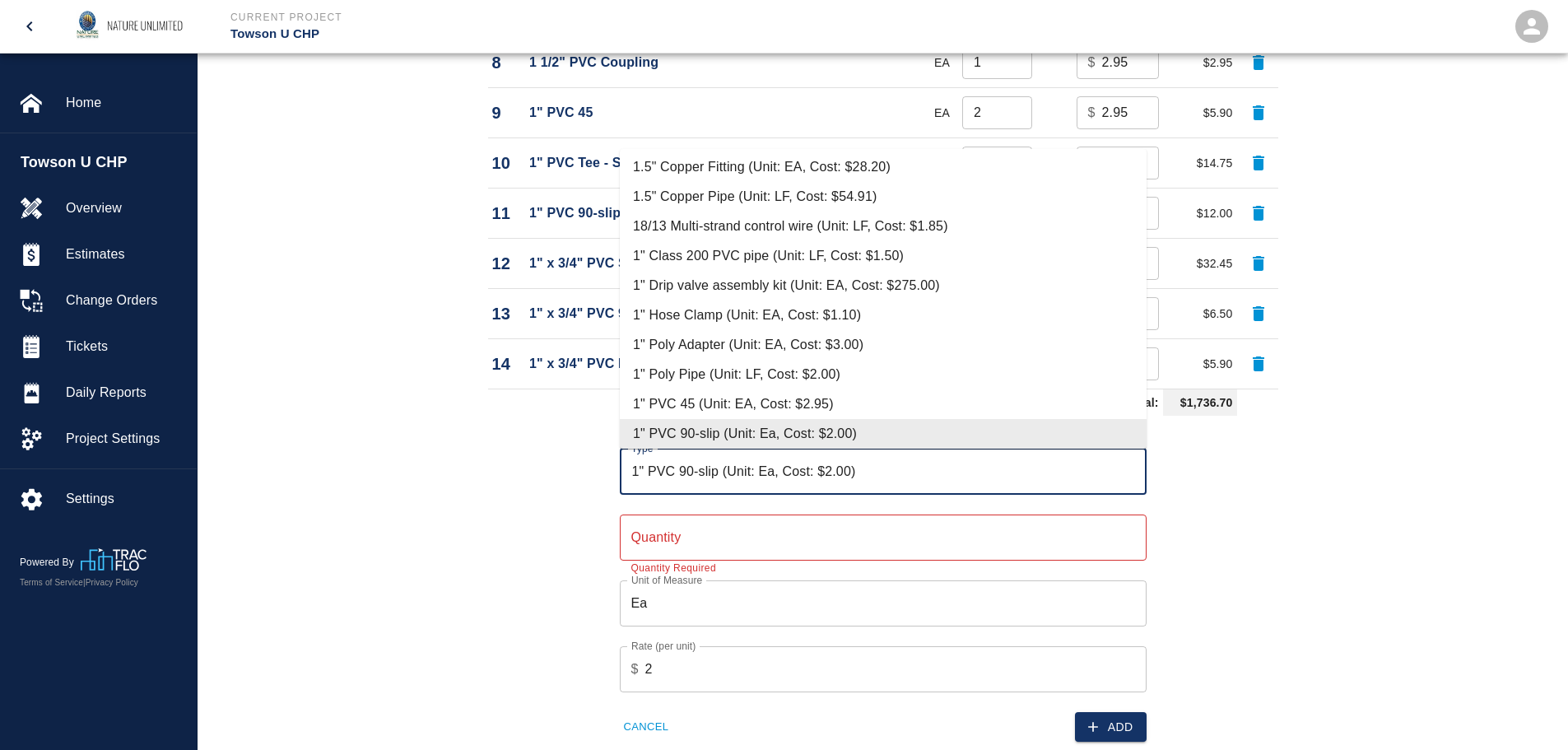
drag, startPoint x: 694, startPoint y: 471, endPoint x: 1095, endPoint y: 464, distance: 401.1
click at [1095, 464] on input "1" PVC 90-slip (Unit: Ea, Cost: $2.00)" at bounding box center [883, 471] width 512 height 31
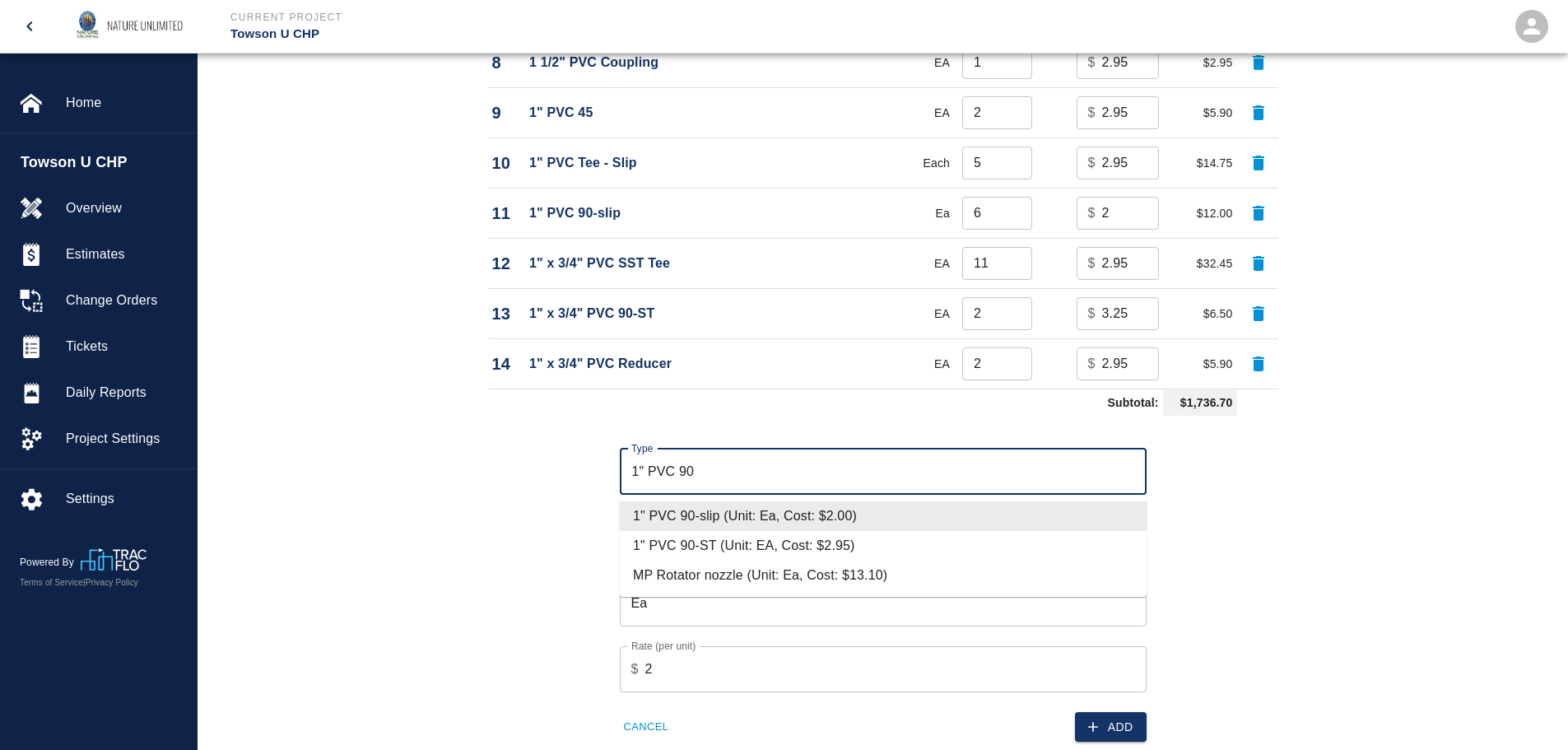
click at [795, 524] on li "1" PVC 90-slip (Unit: Ea, Cost: $2.00)" at bounding box center [883, 515] width 527 height 29
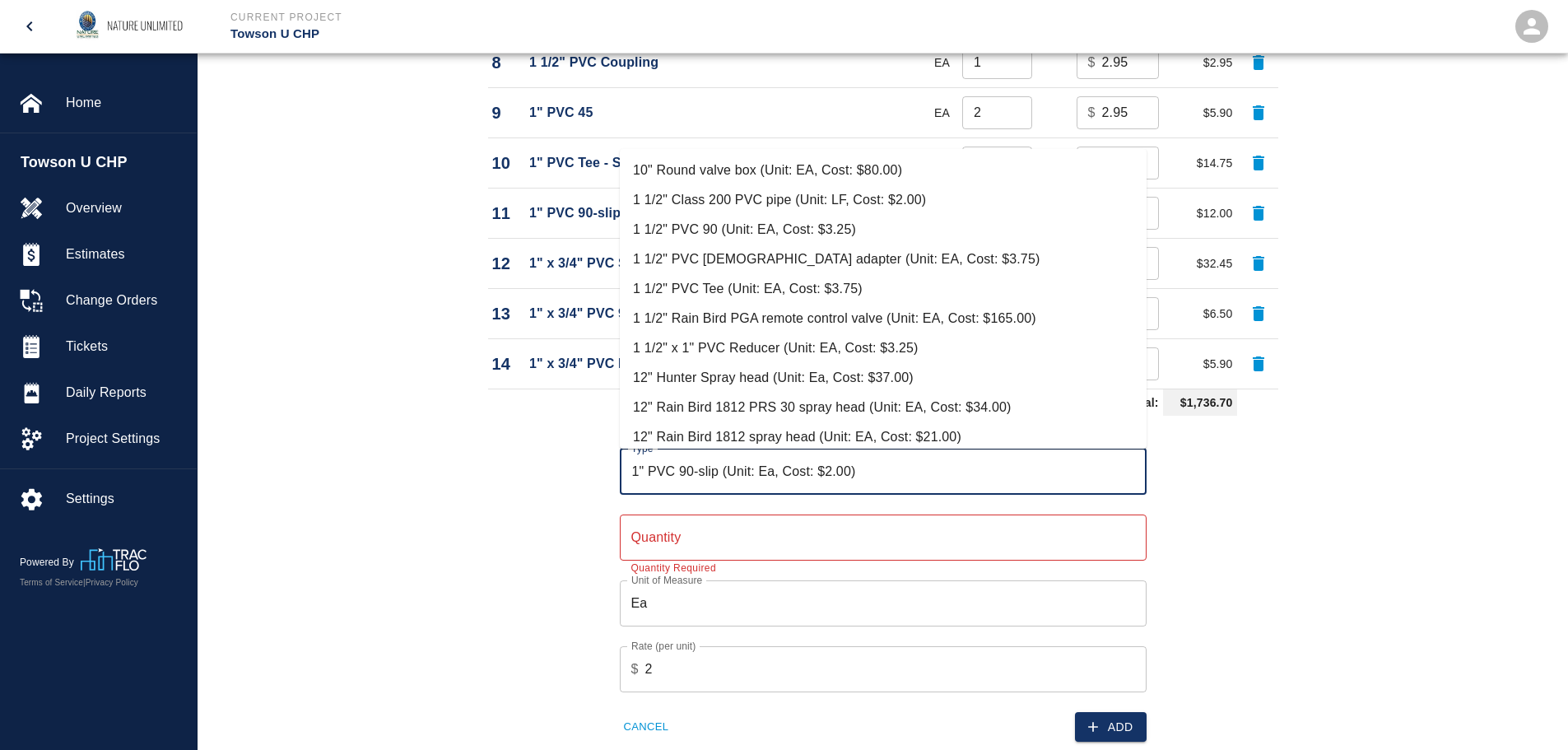
scroll to position [389, 0]
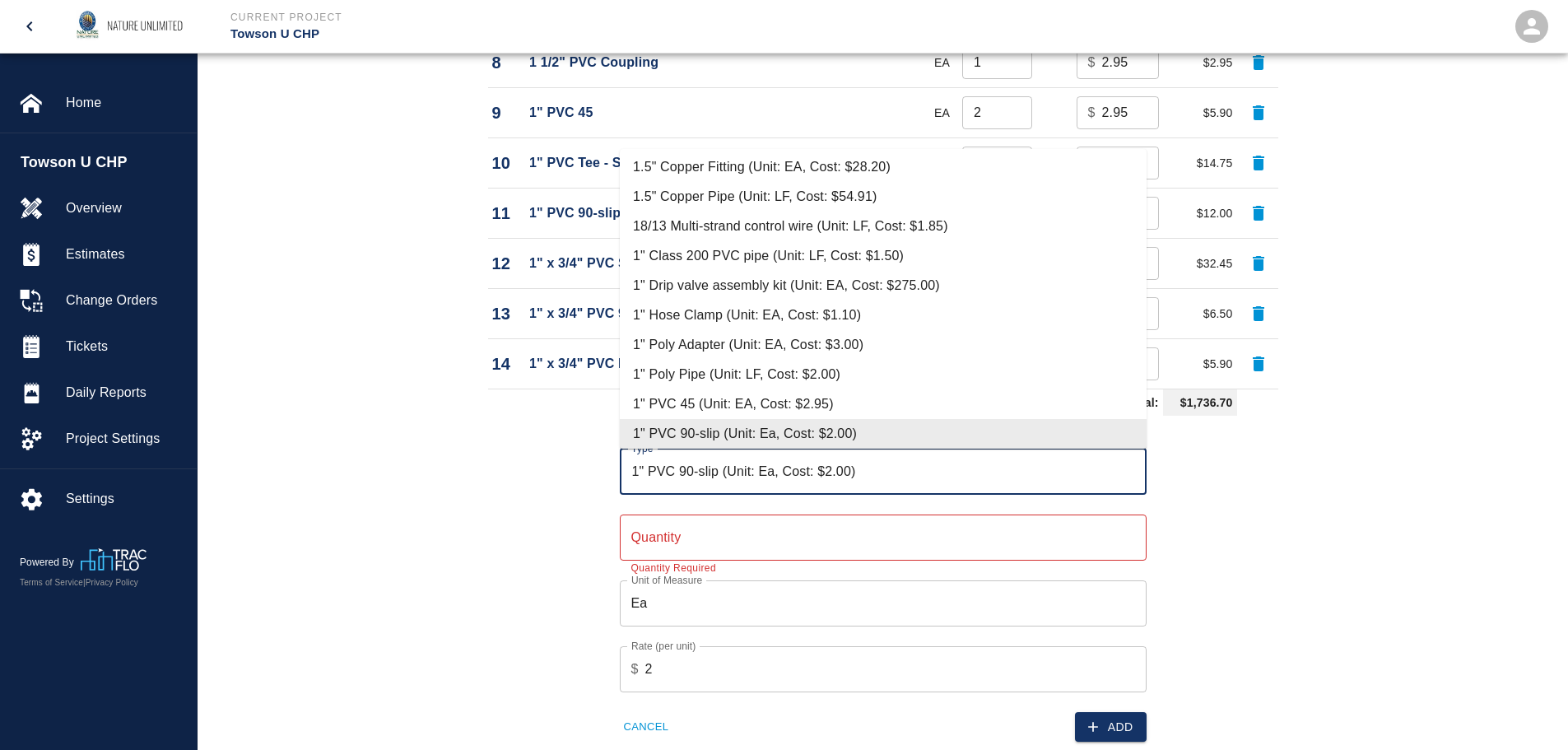
drag, startPoint x: 695, startPoint y: 473, endPoint x: 1064, endPoint y: 473, distance: 369.0
click at [1064, 473] on input "1" PVC 90-slip (Unit: Ea, Cost: $2.00)" at bounding box center [883, 471] width 512 height 31
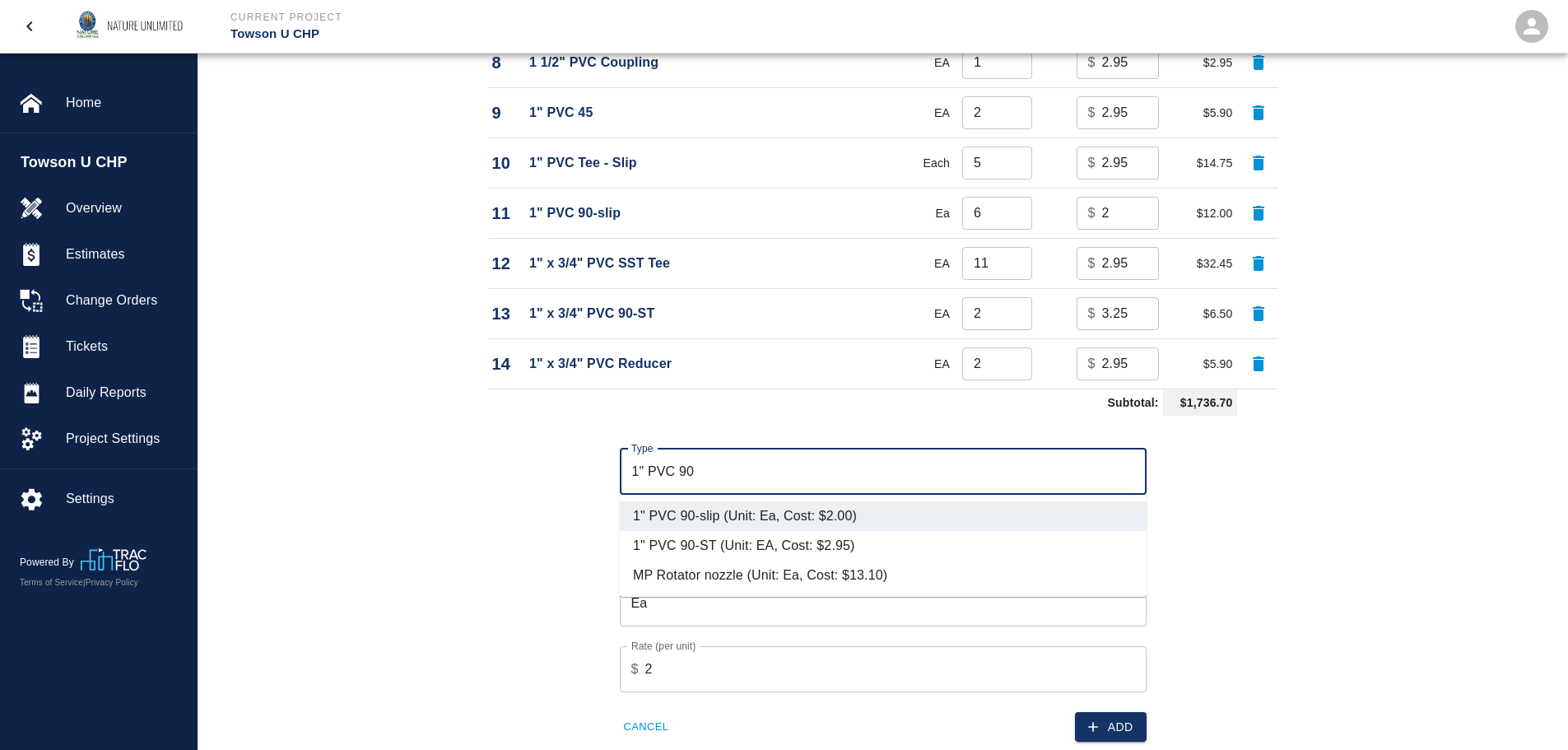
click at [786, 537] on li "1" PVC 90-ST (Unit: EA, Cost: $2.95)" at bounding box center [883, 545] width 527 height 29
type input "1" PVC 90-ST (Unit: EA, Cost: $2.95)"
type input "EA"
type input "2.95"
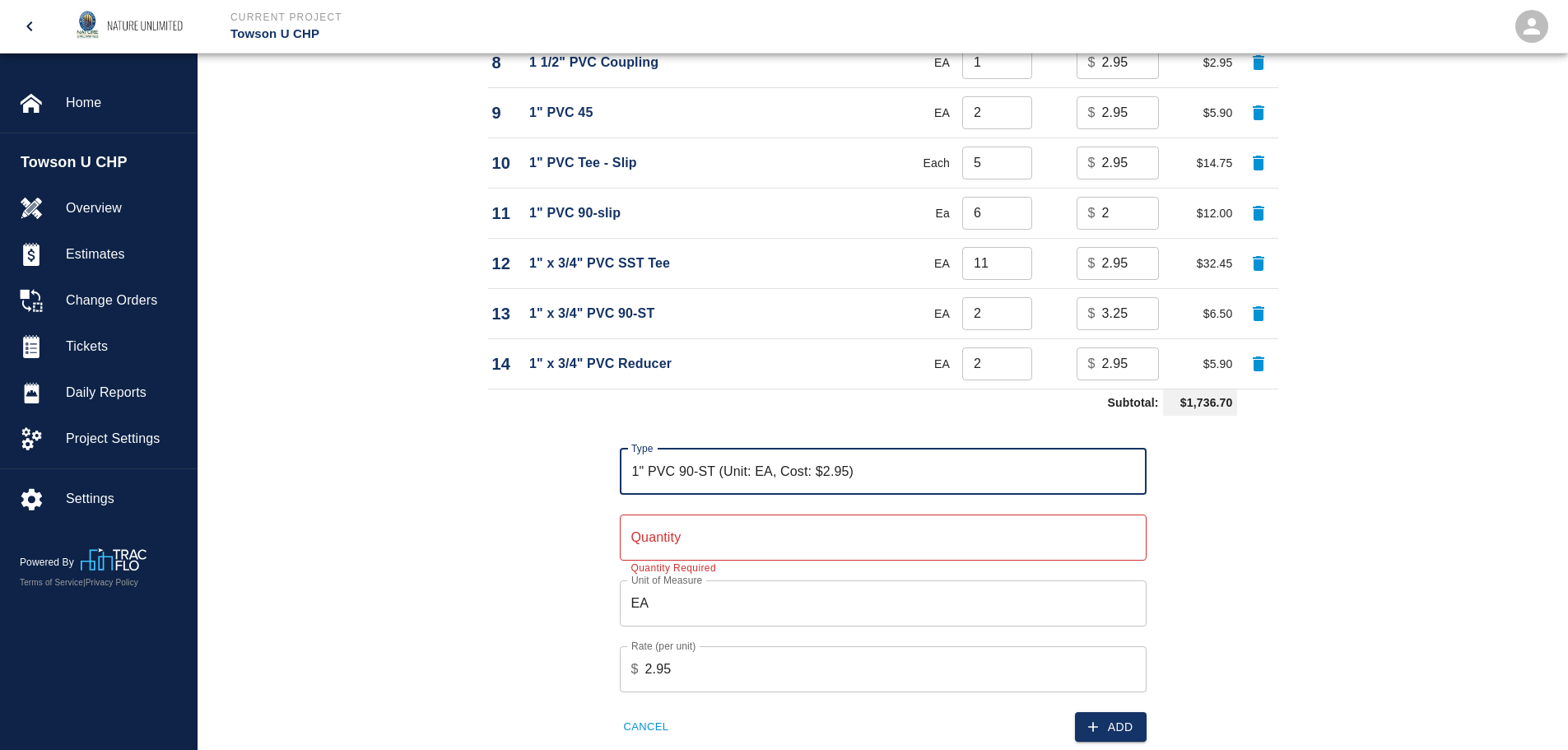
type input "1" PVC 90-ST (Unit: EA, Cost: $2.95)"
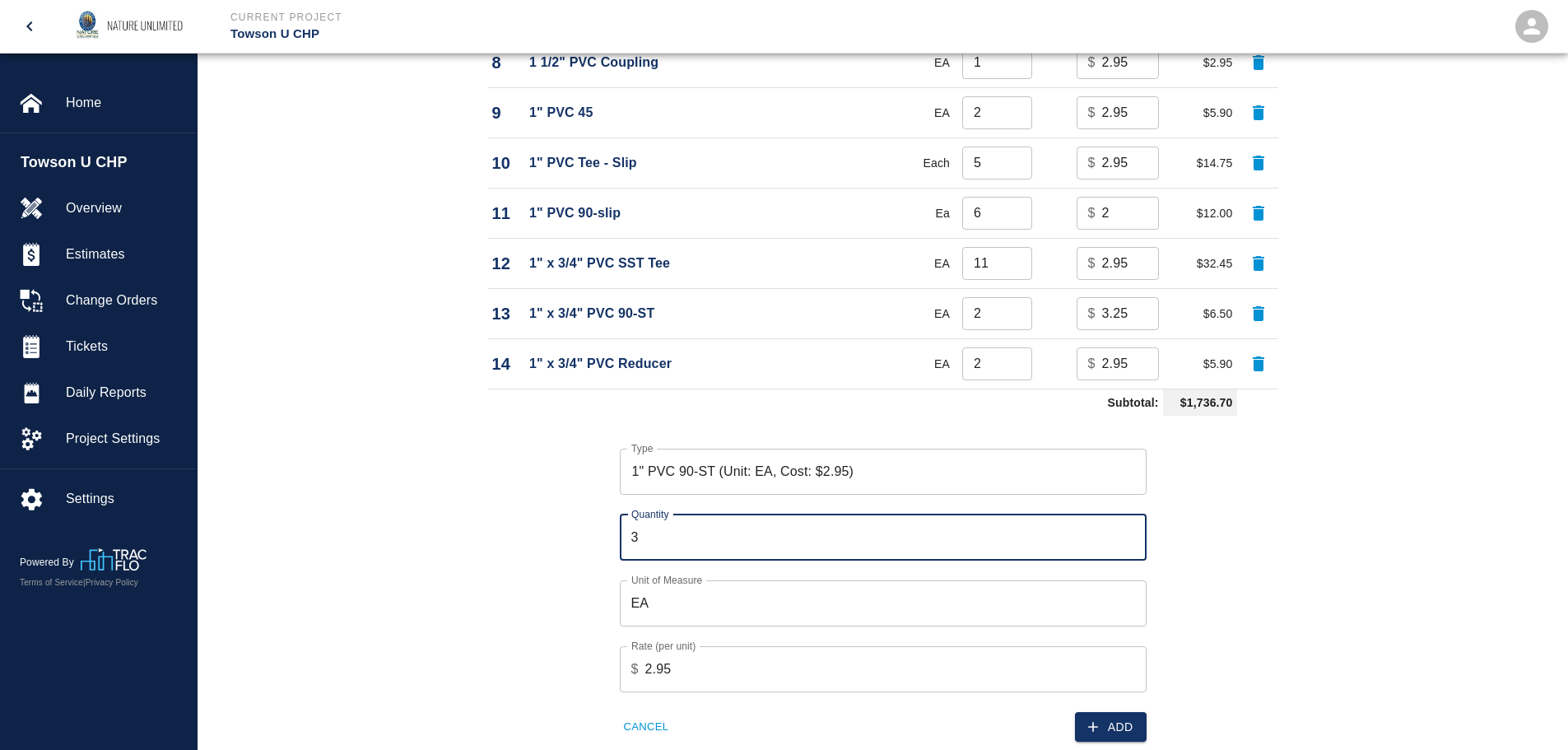
type input "3"
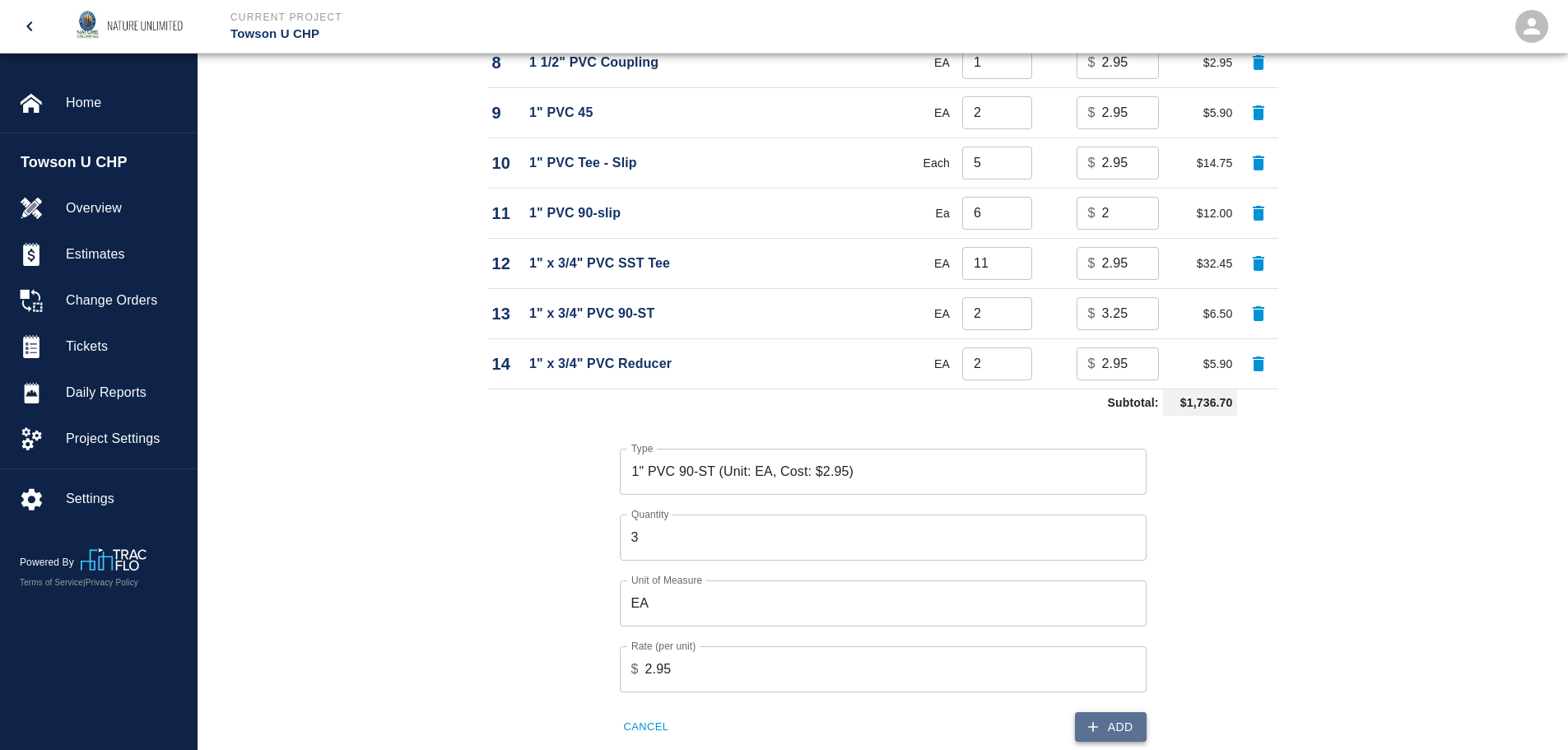
click at [1119, 724] on button "Add" at bounding box center [1111, 727] width 72 height 30
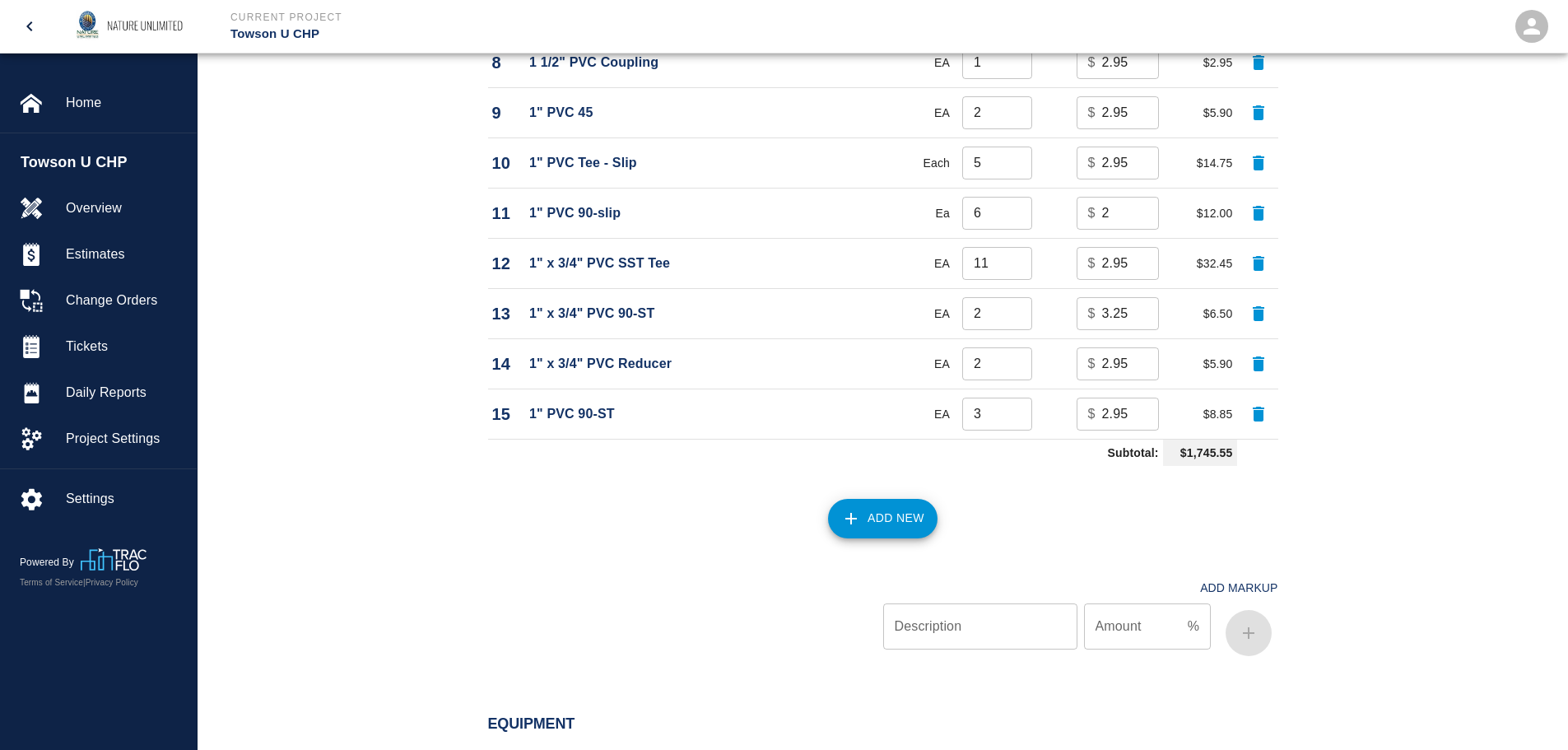
click at [889, 530] on button "Add New" at bounding box center [883, 518] width 110 height 40
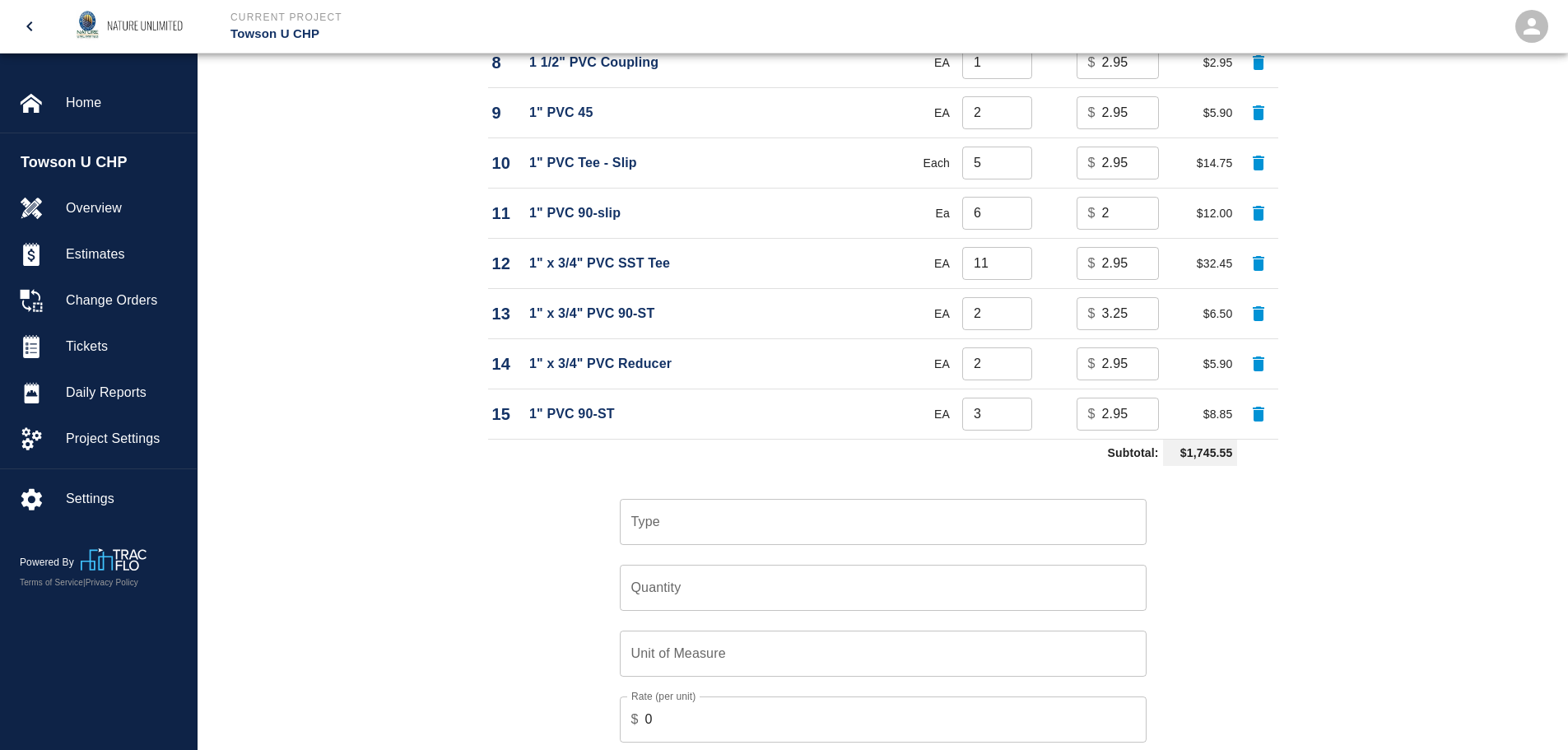
click at [647, 524] on input "Type" at bounding box center [883, 521] width 512 height 31
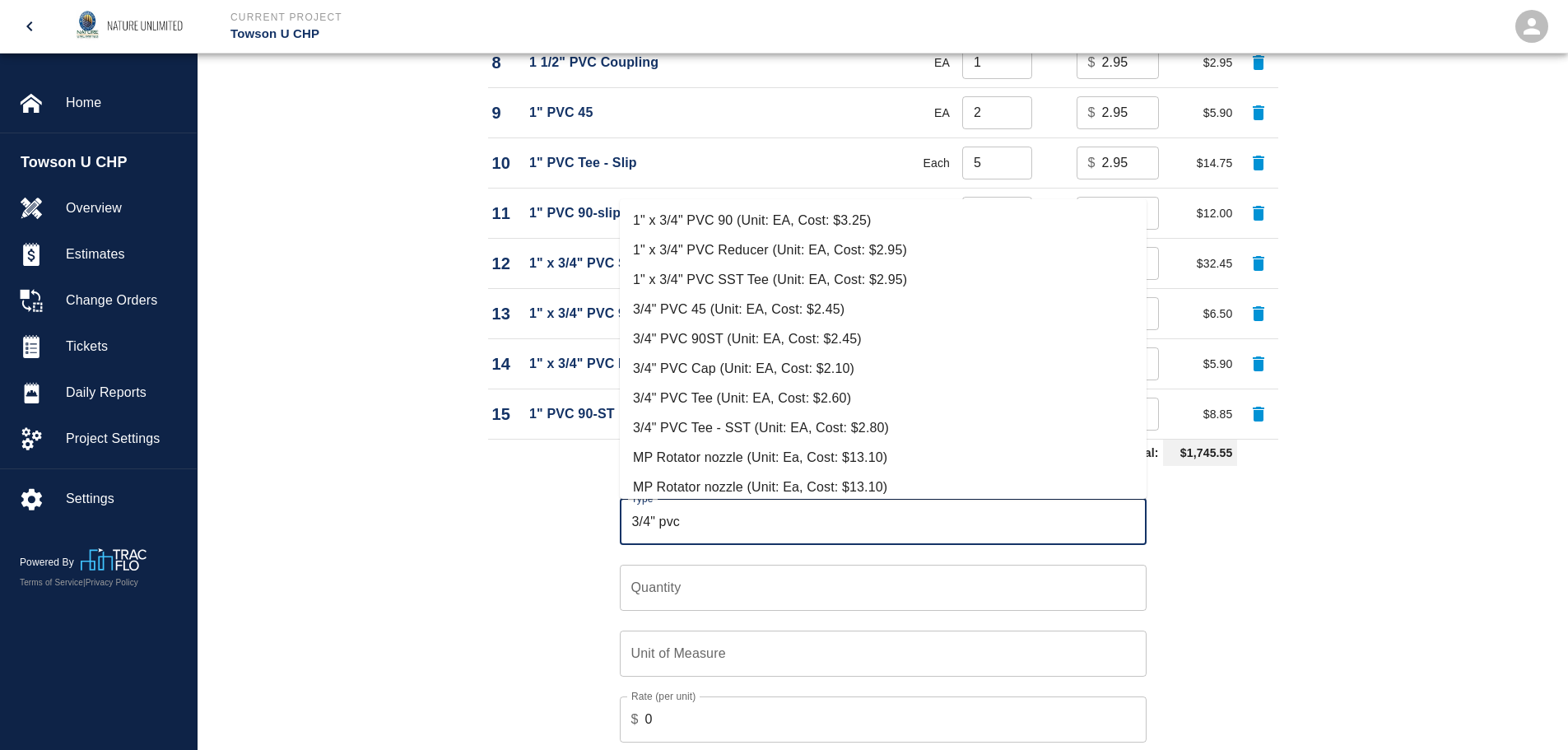
click at [689, 423] on li "3/4" PVC Tee - SST (Unit: EA, Cost: $2.80)" at bounding box center [883, 427] width 527 height 29
type input "3/4" PVC Tee - SST (Unit: EA, Cost: $2.80)"
type input "EA"
type input "2.8"
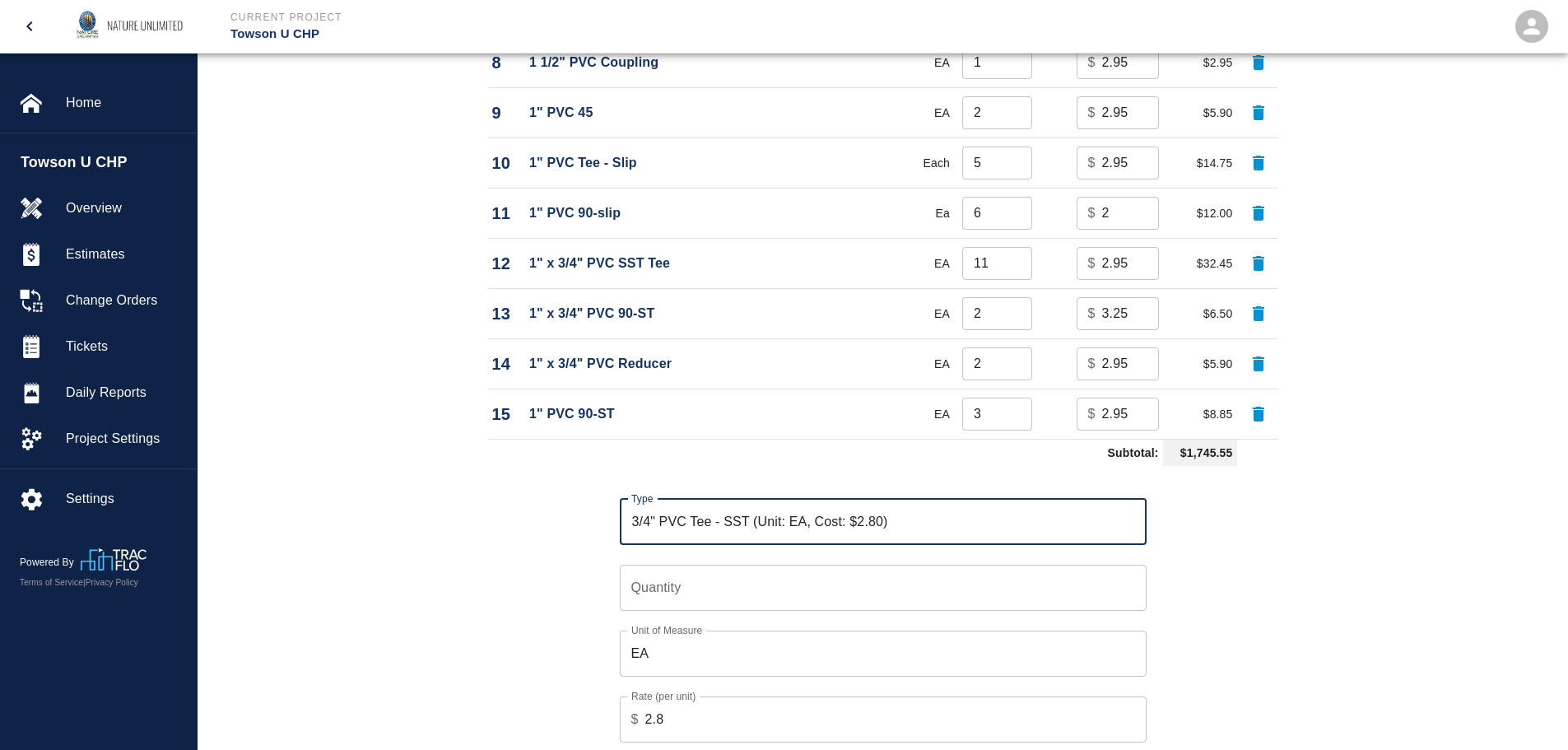
type input "3/4" PVC Tee - SST (Unit: EA, Cost: $2.80)"
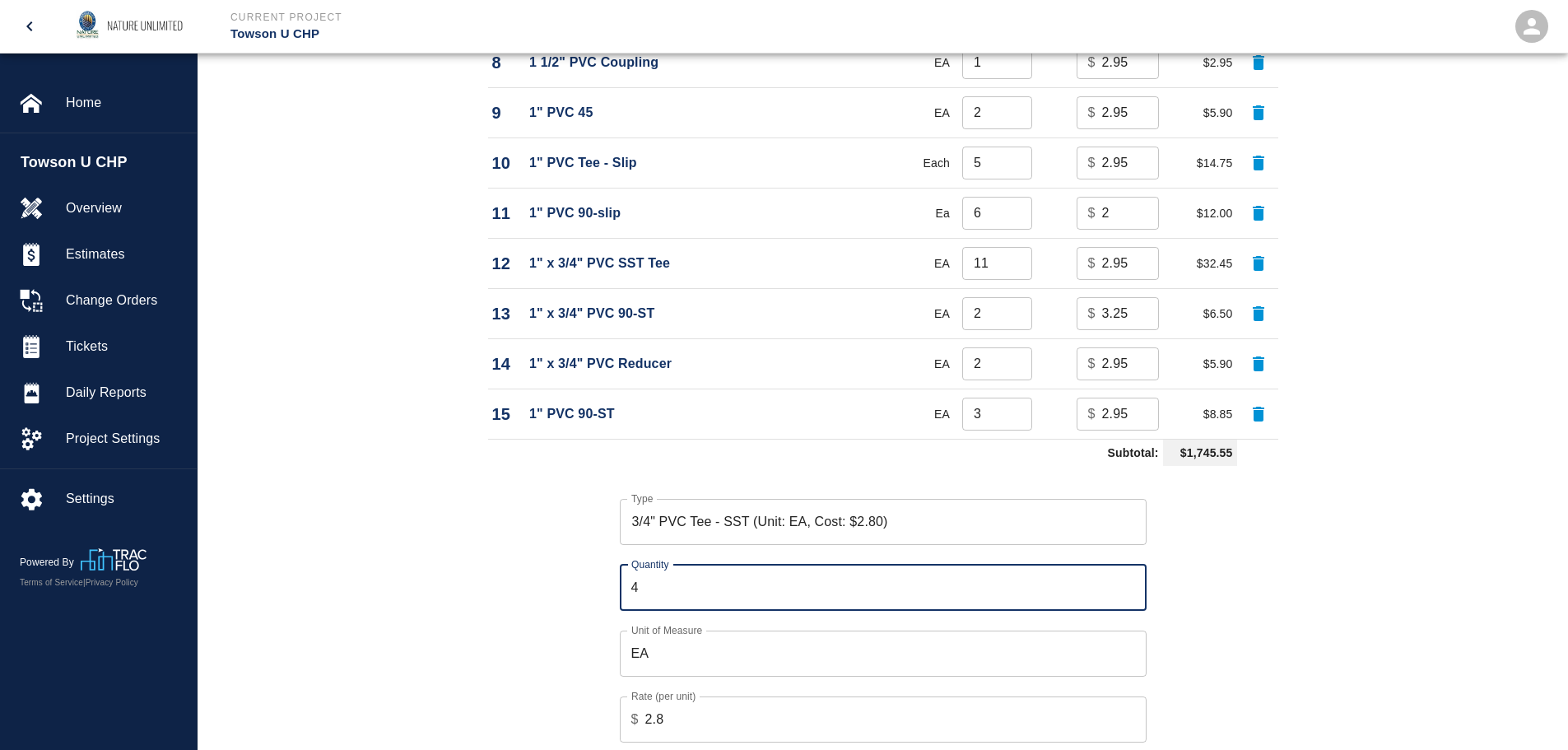
type input "4"
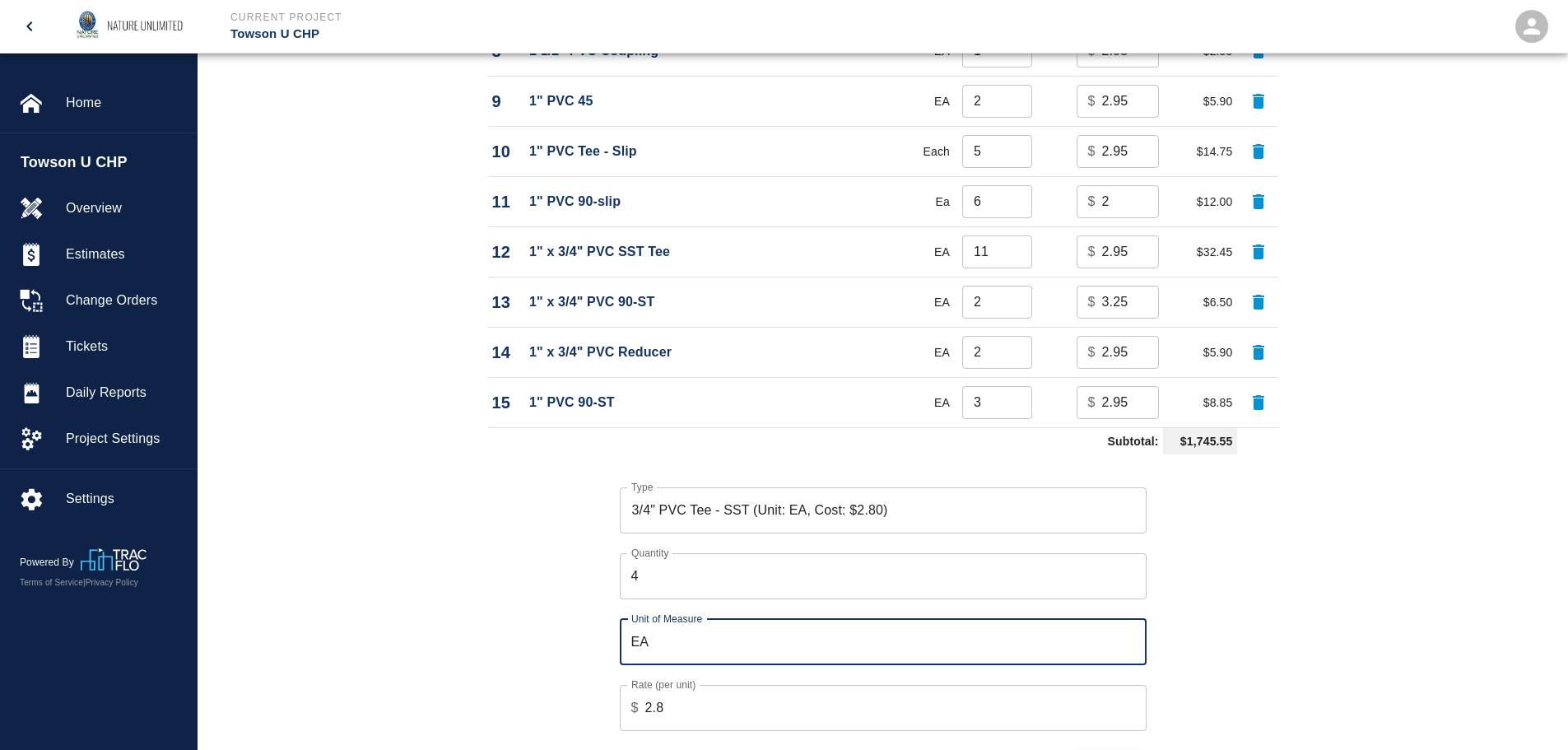
scroll to position [1811, 0]
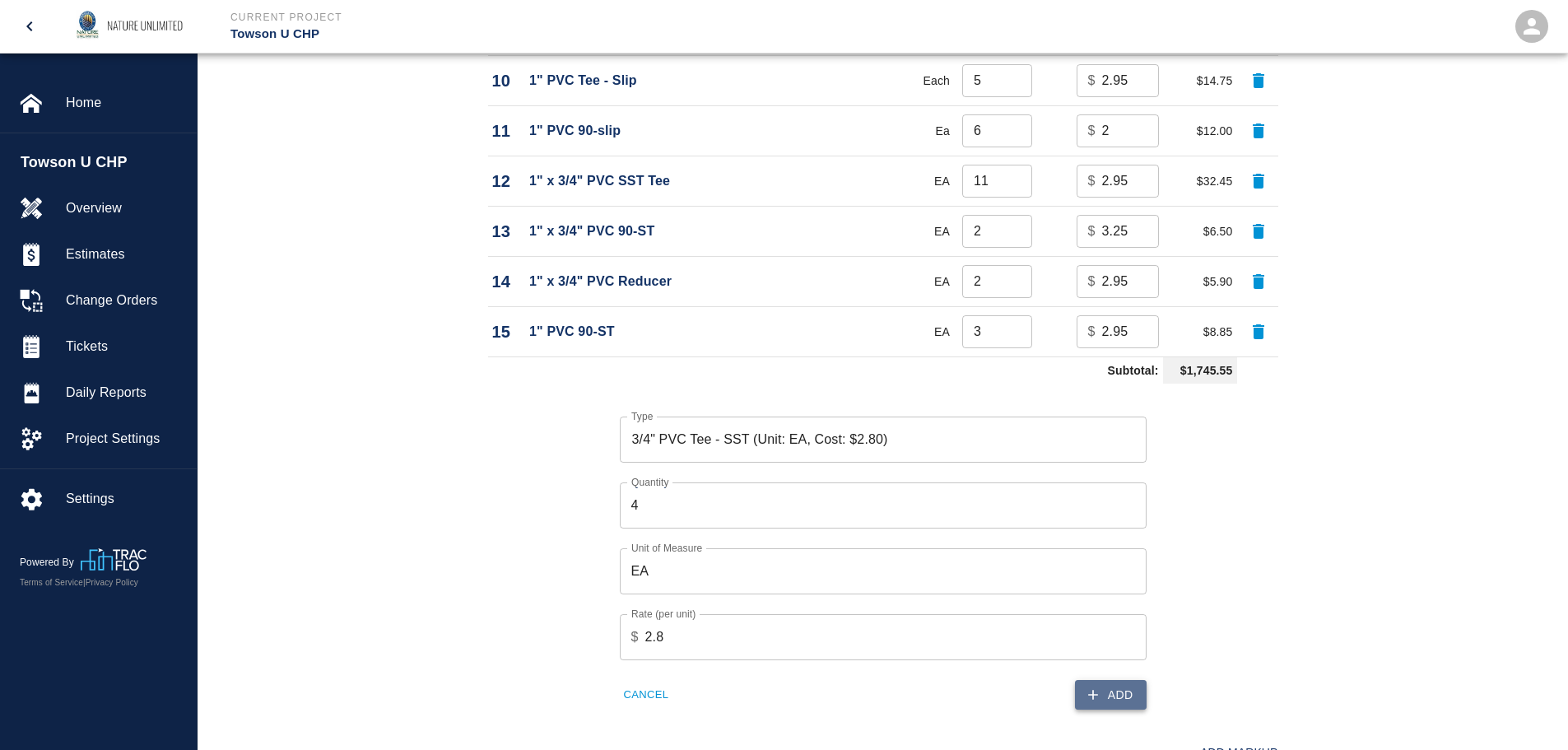
click at [1115, 694] on button "Add" at bounding box center [1111, 695] width 72 height 30
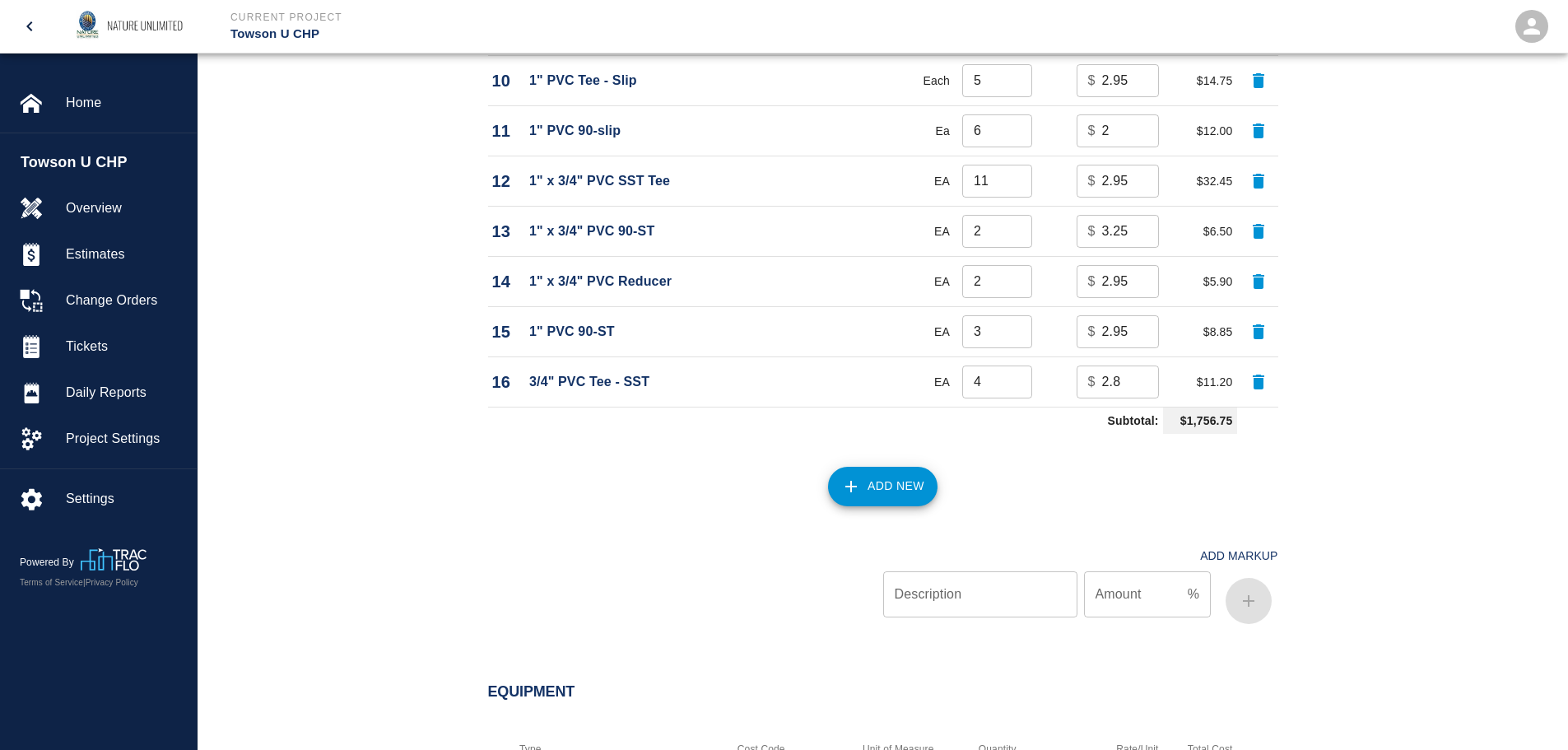
click at [894, 486] on button "Add New" at bounding box center [883, 486] width 110 height 40
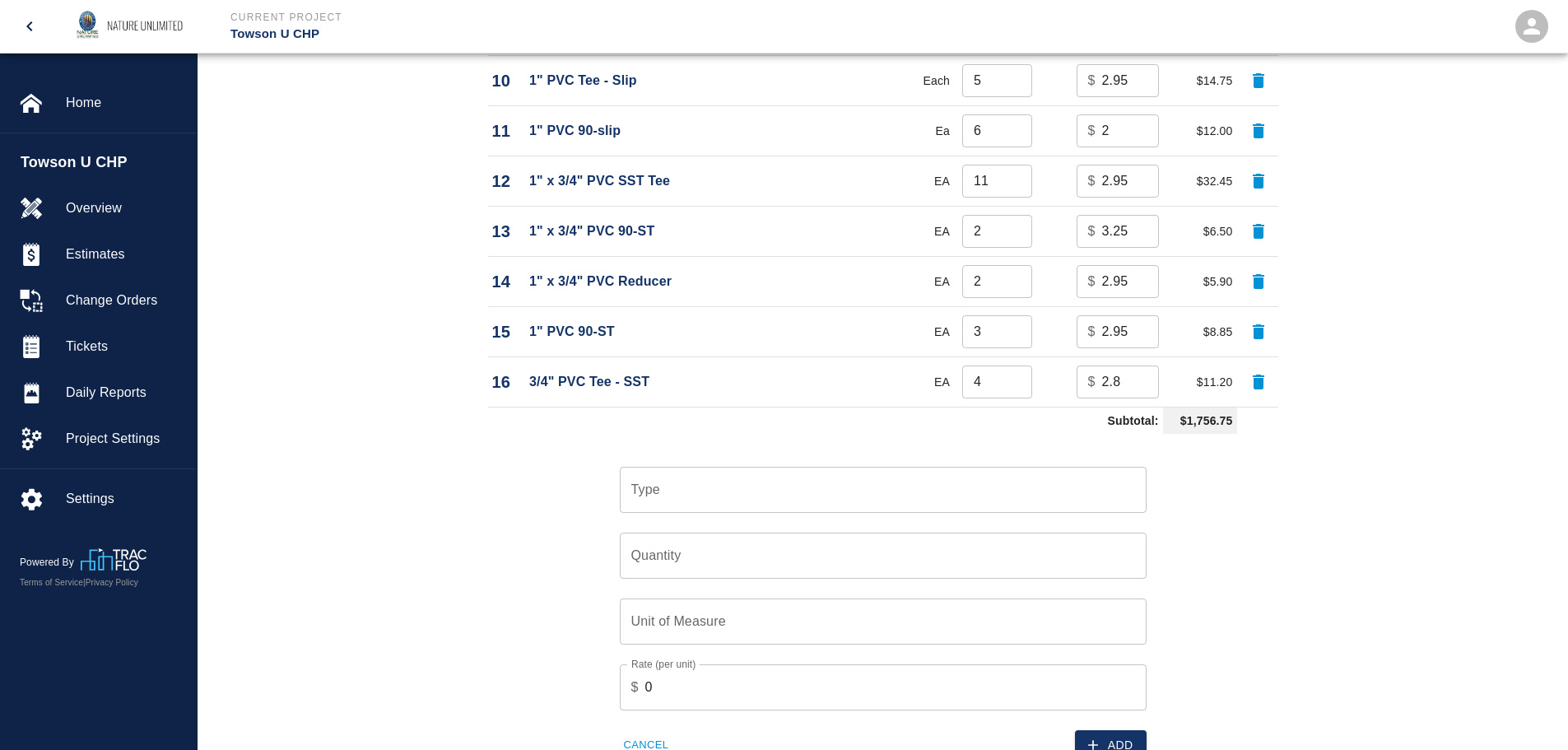
click at [680, 494] on input "Type" at bounding box center [883, 489] width 512 height 31
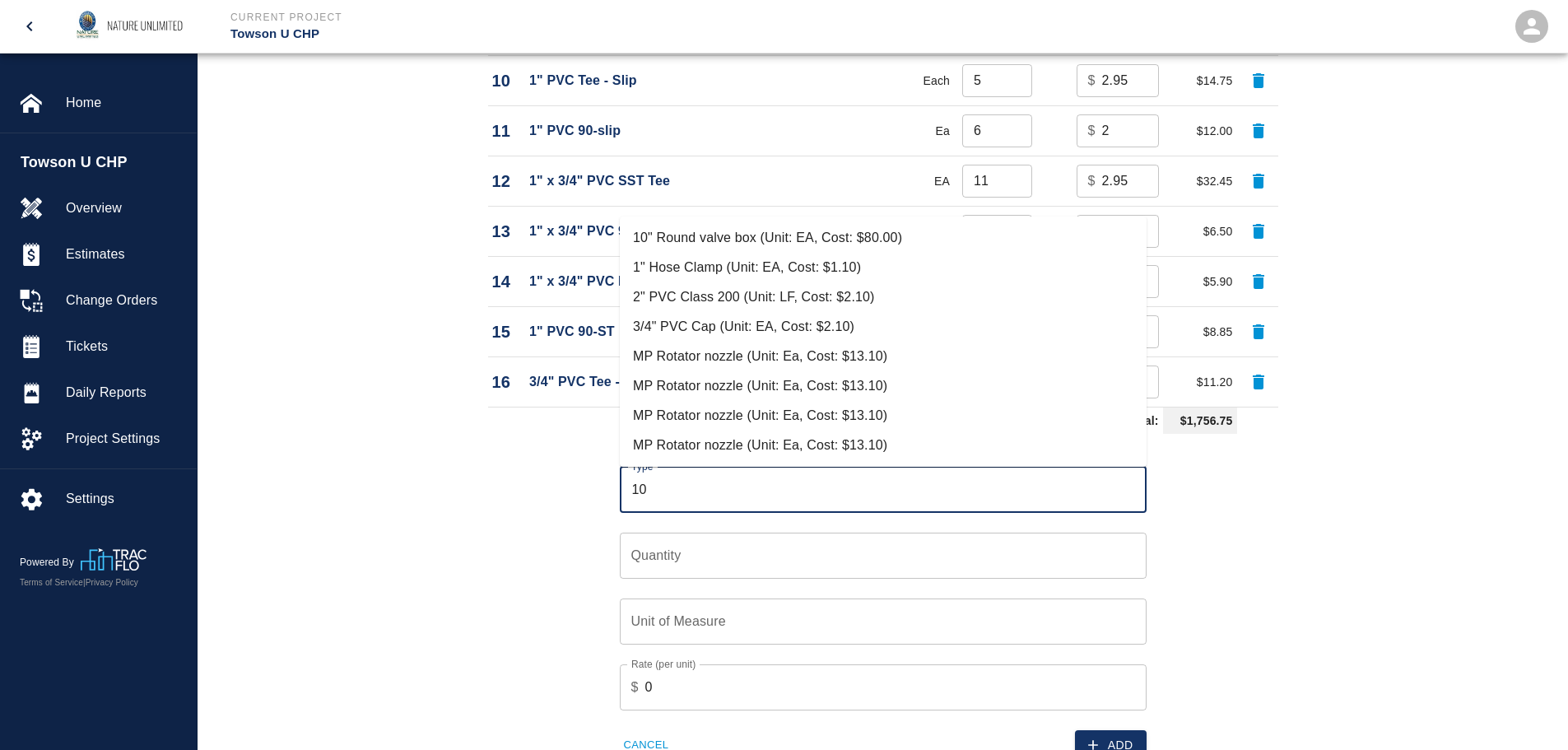
click at [746, 237] on li "10" Round valve box (Unit: EA, Cost: $80.00)" at bounding box center [883, 237] width 527 height 29
type input "10" Round valve box (Unit: EA, Cost: $80.00)"
type input "EA"
type input "80"
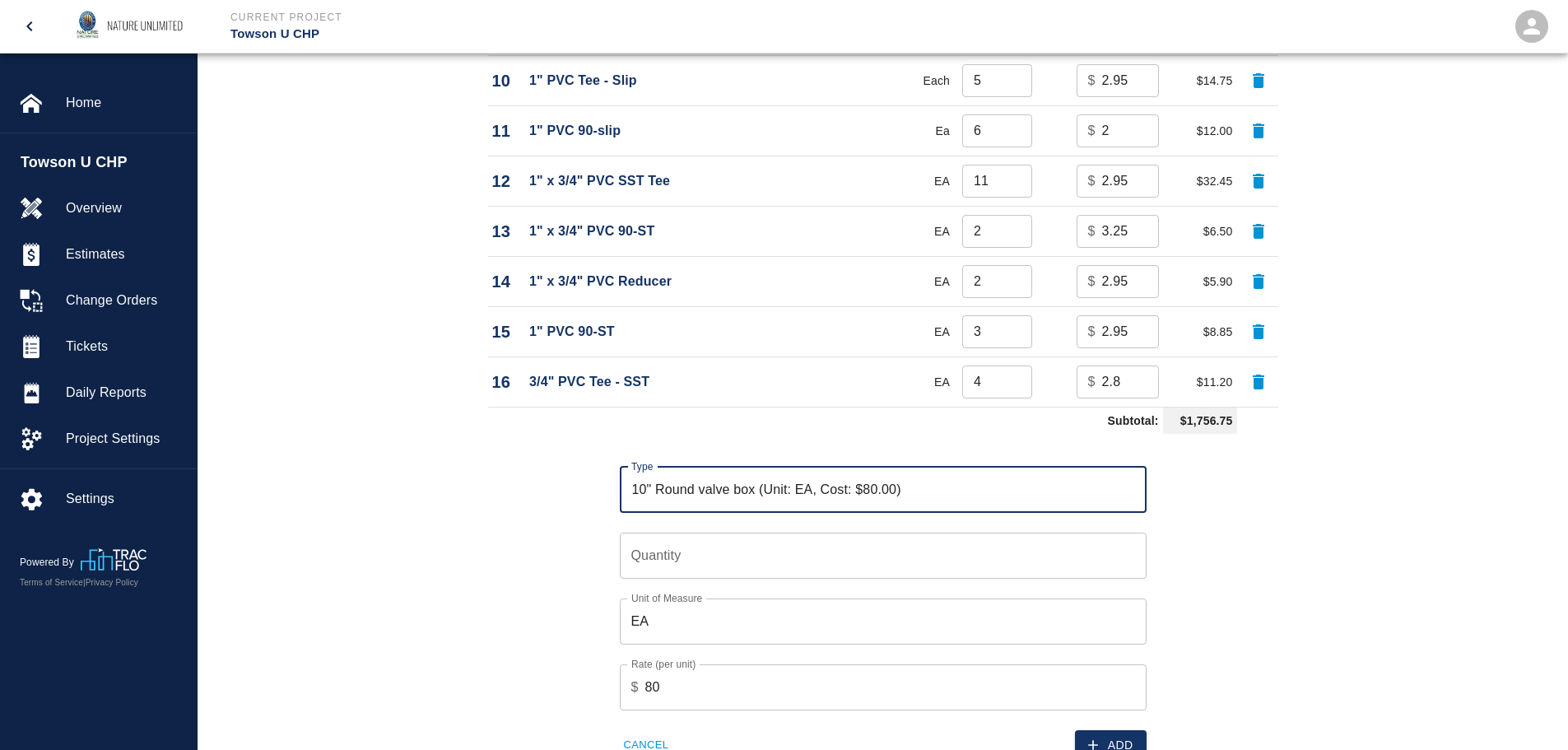
type input "10" Round valve box (Unit: EA, Cost: $80.00)"
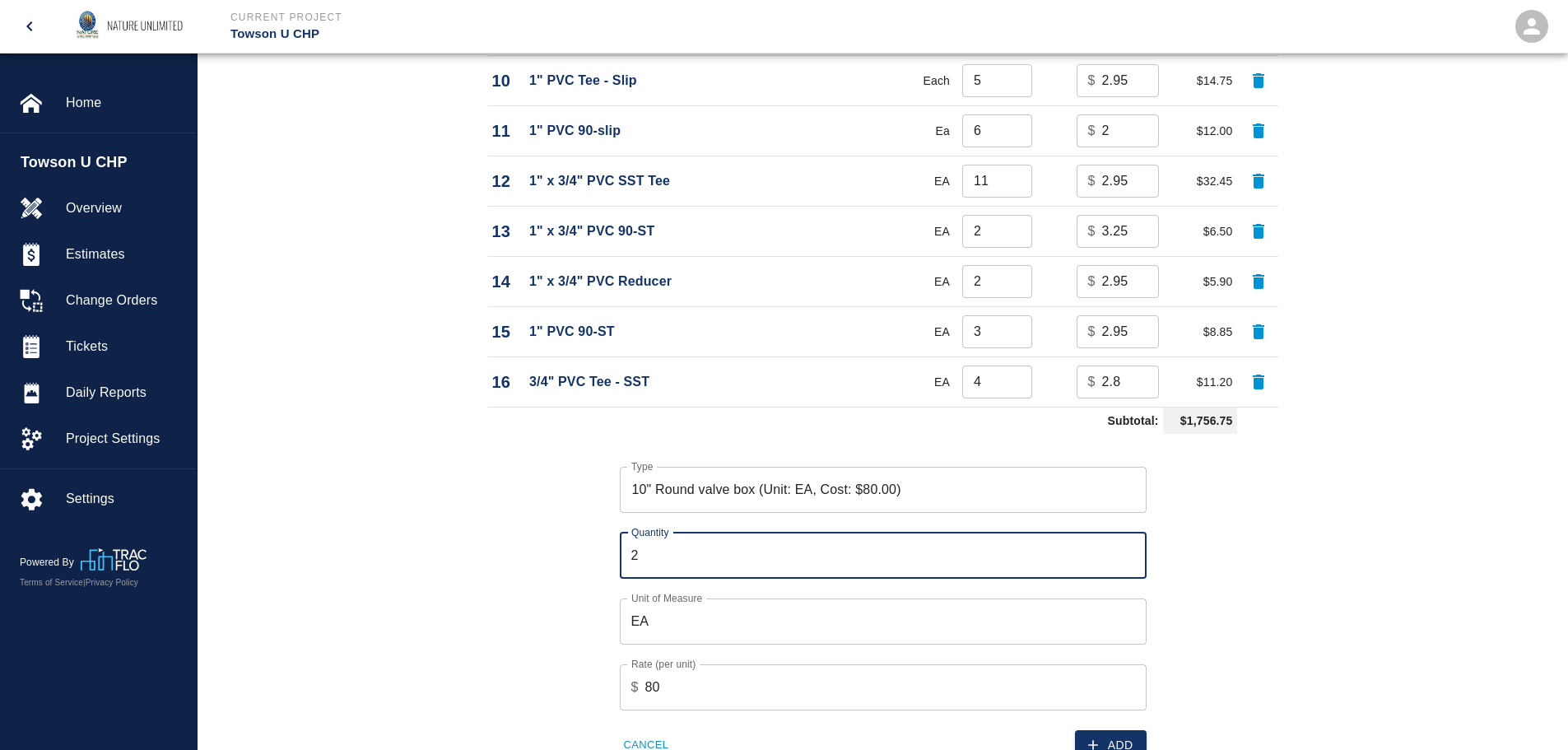
type input "2"
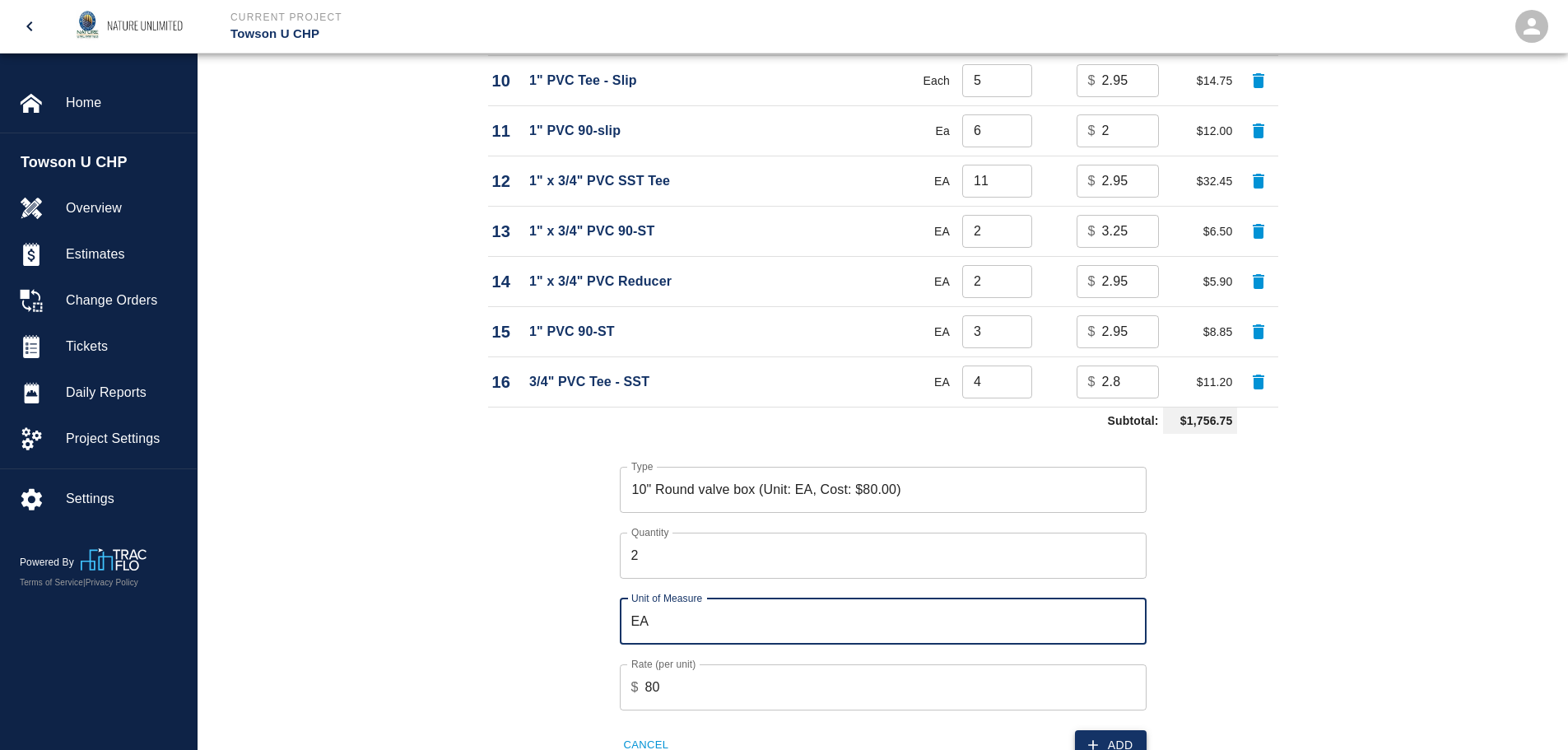
click at [1119, 738] on button "Add" at bounding box center [1111, 745] width 72 height 30
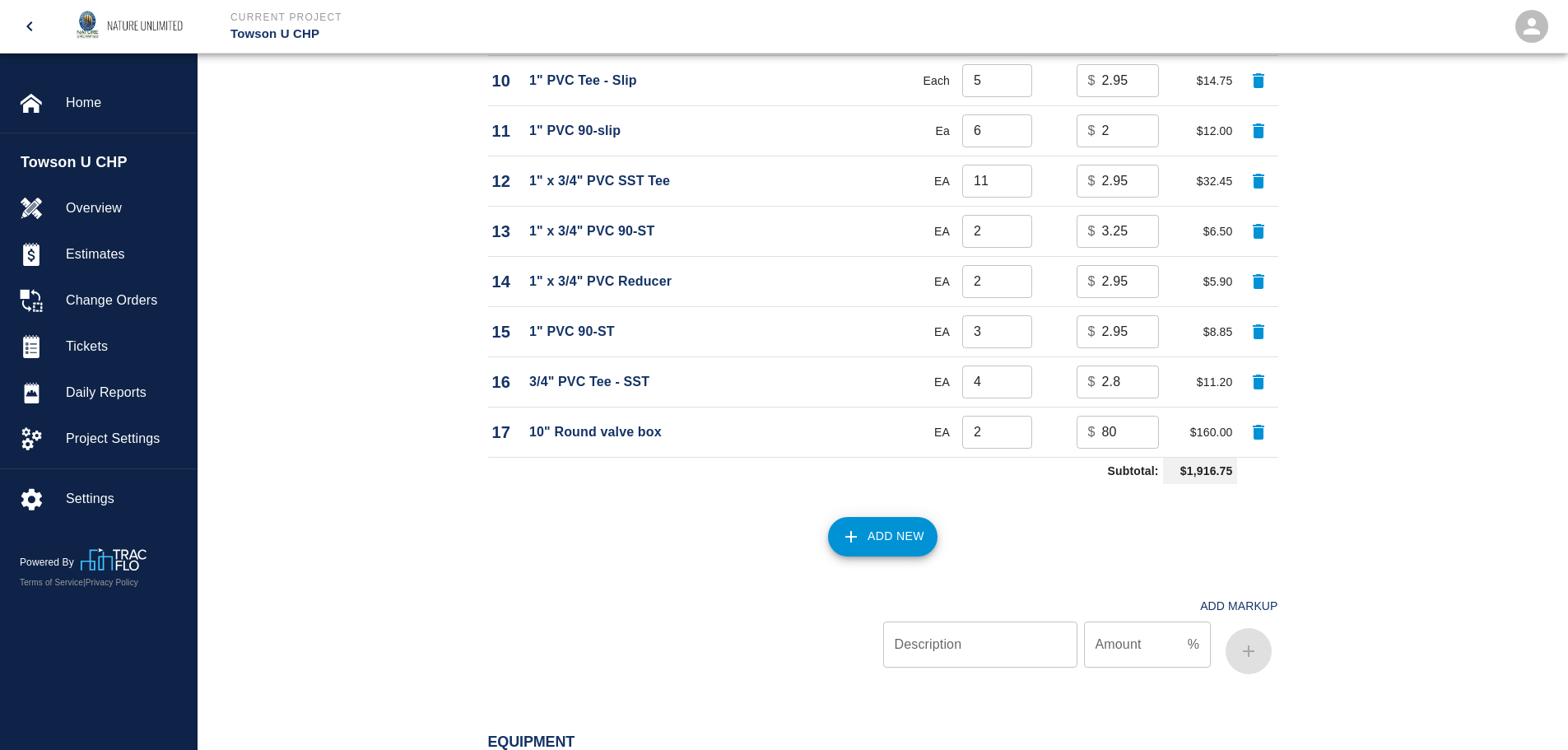
click at [882, 519] on button "Add New" at bounding box center [883, 537] width 110 height 40
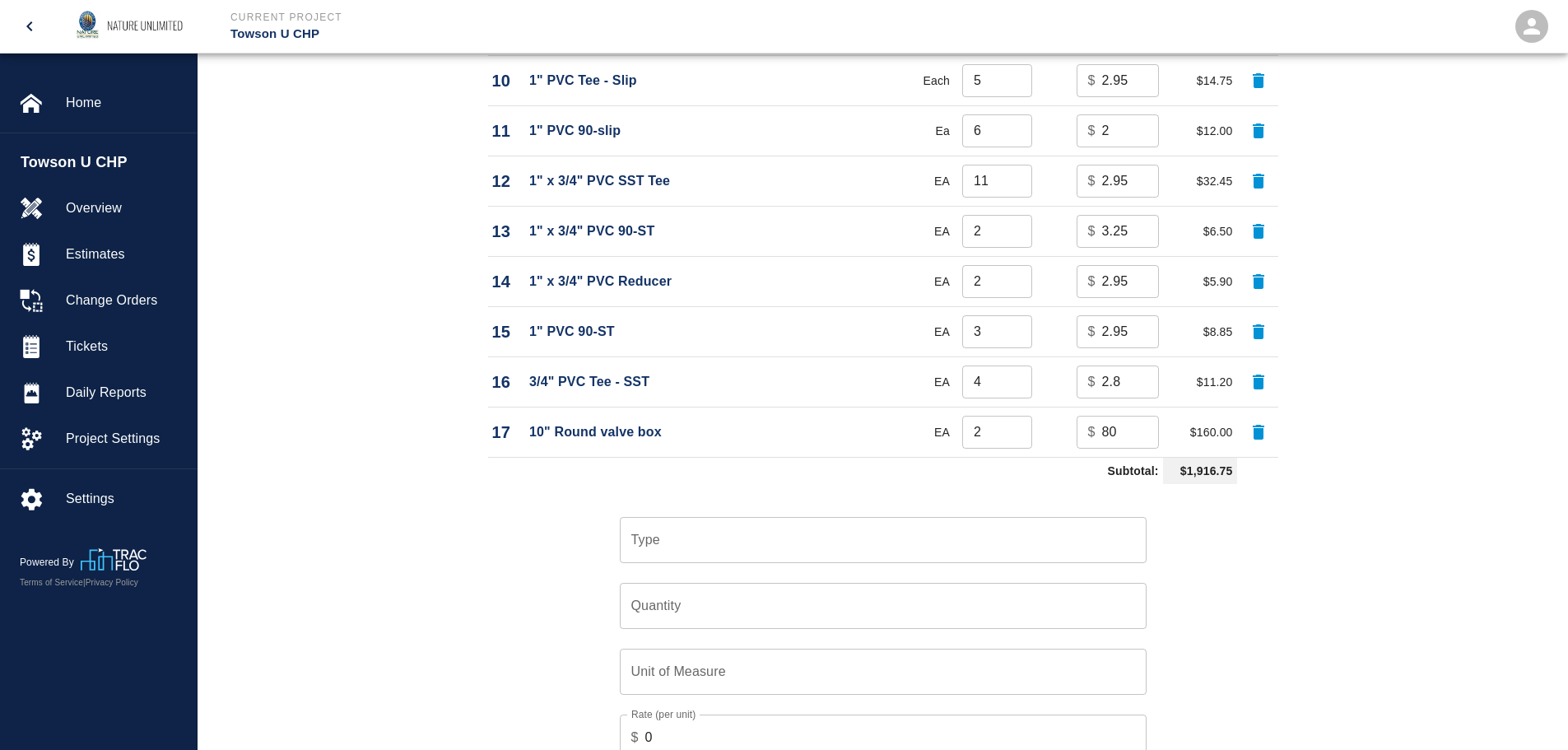
click at [677, 539] on input "Type" at bounding box center [883, 539] width 512 height 31
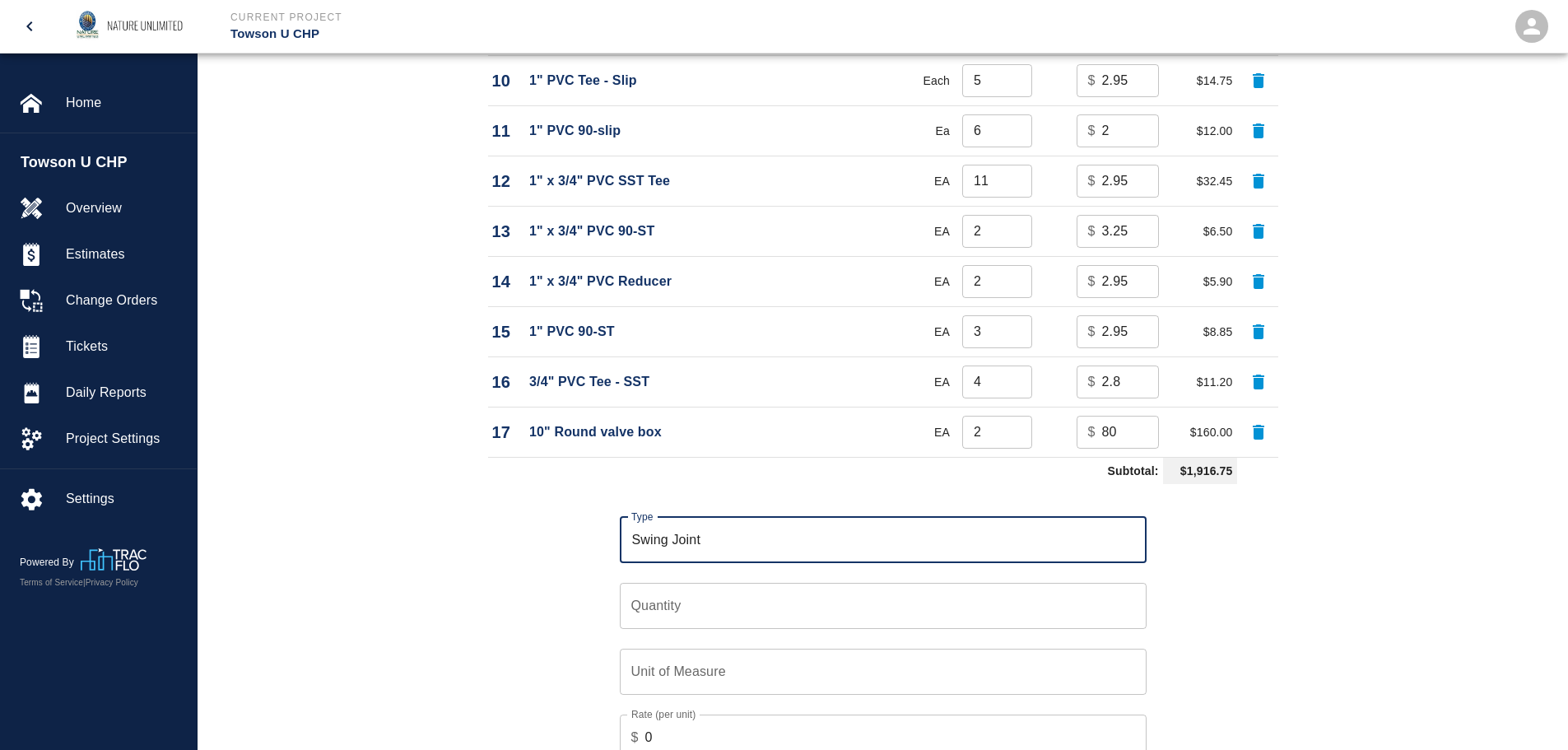
type input "Swing Joint"
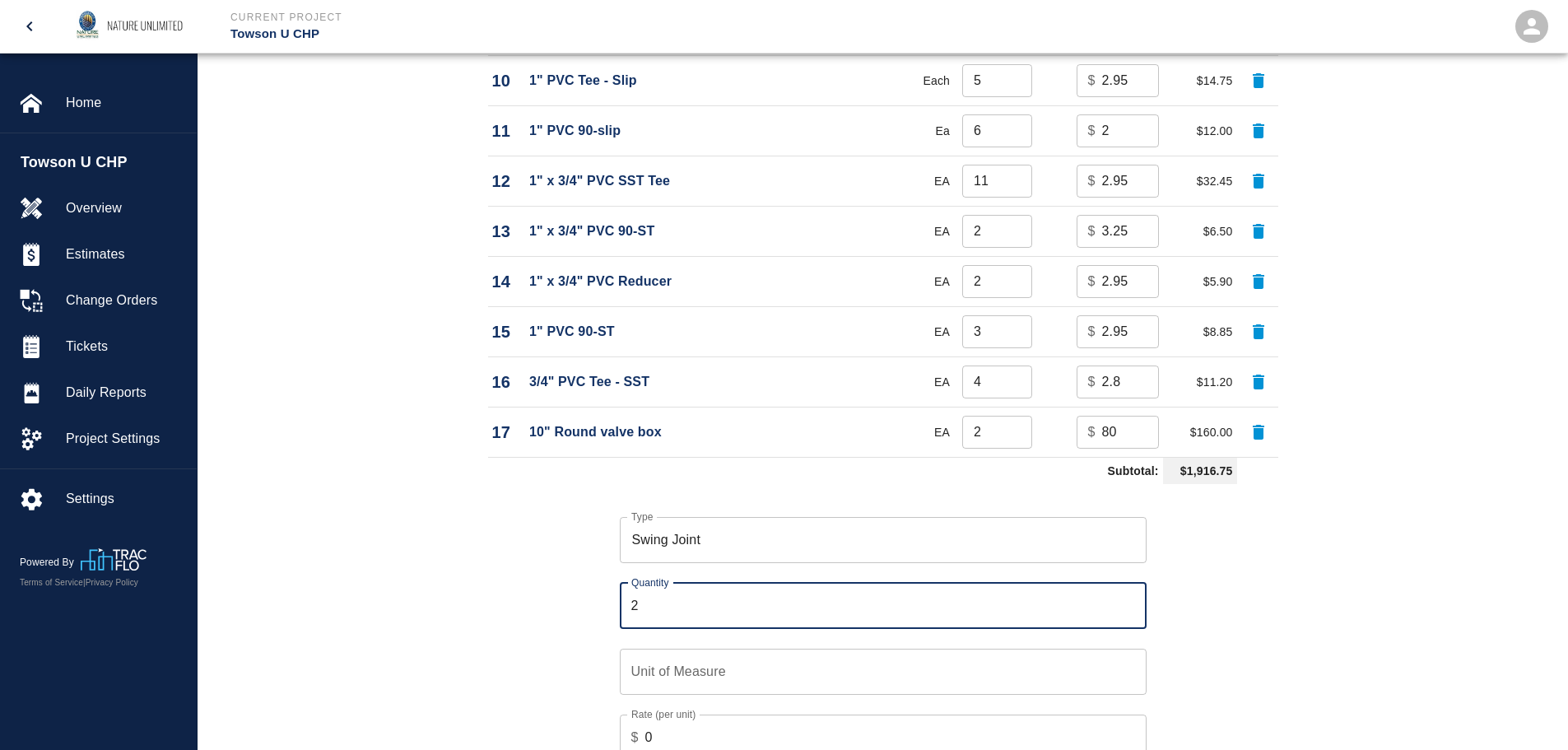
type input "2"
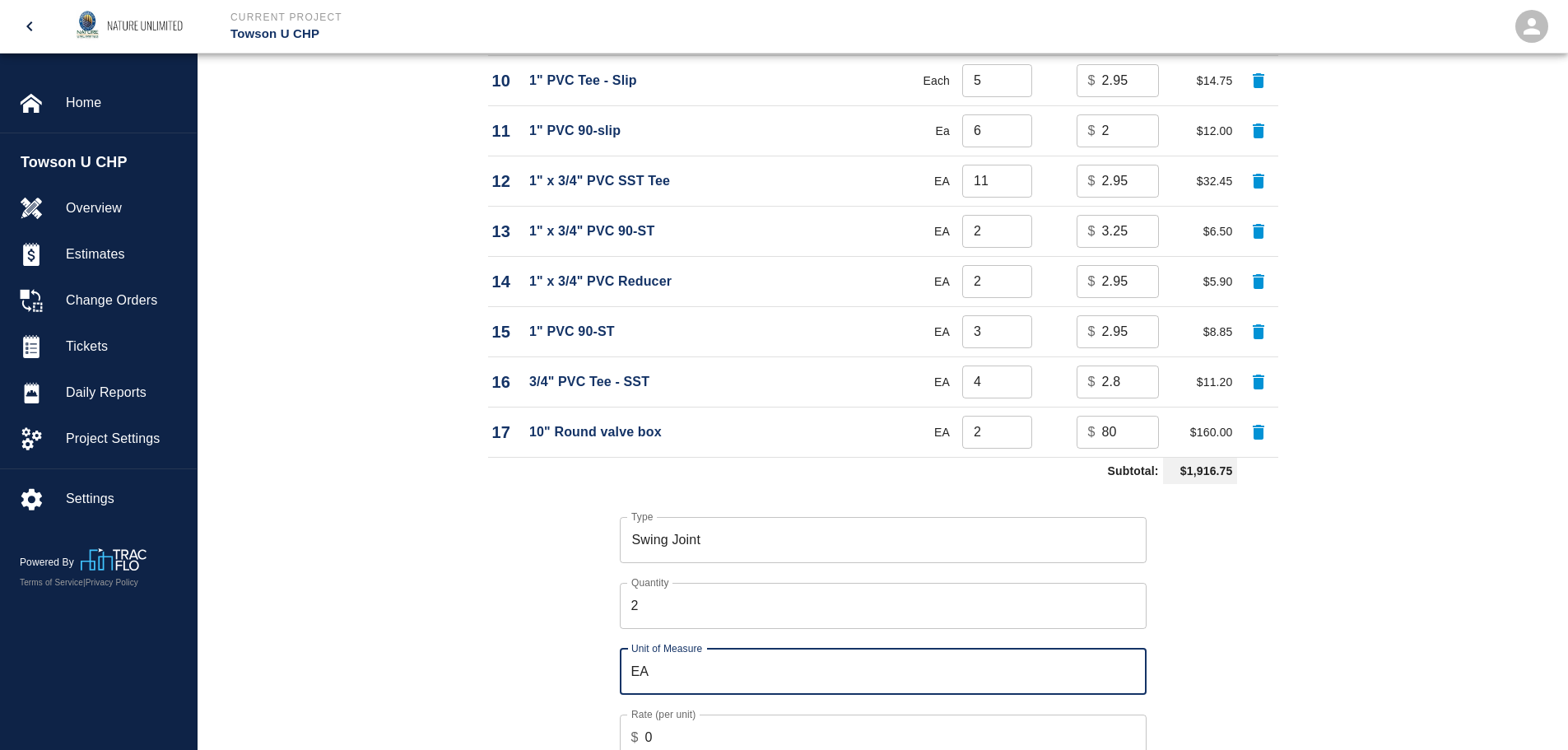
type input "EA"
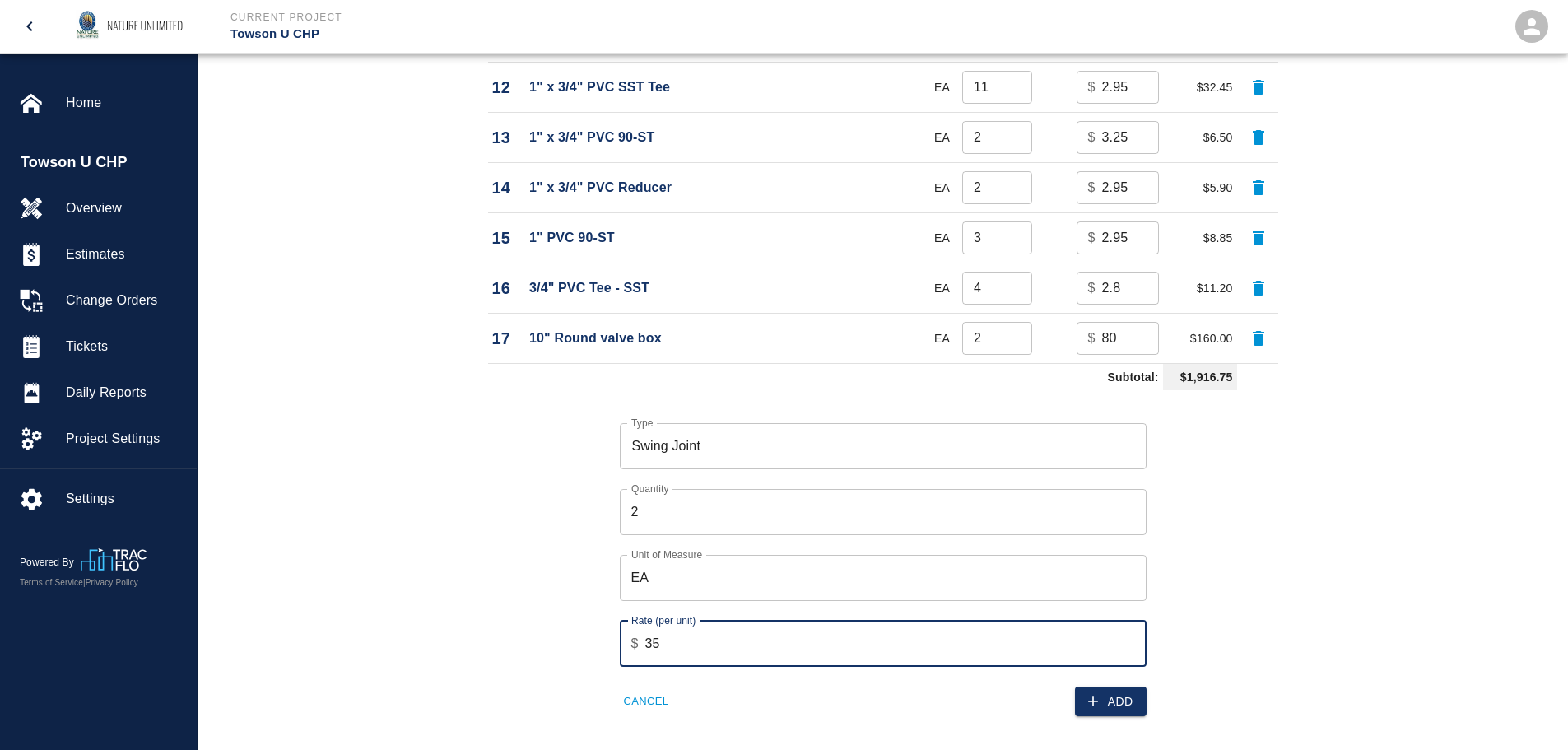
scroll to position [1986, 0]
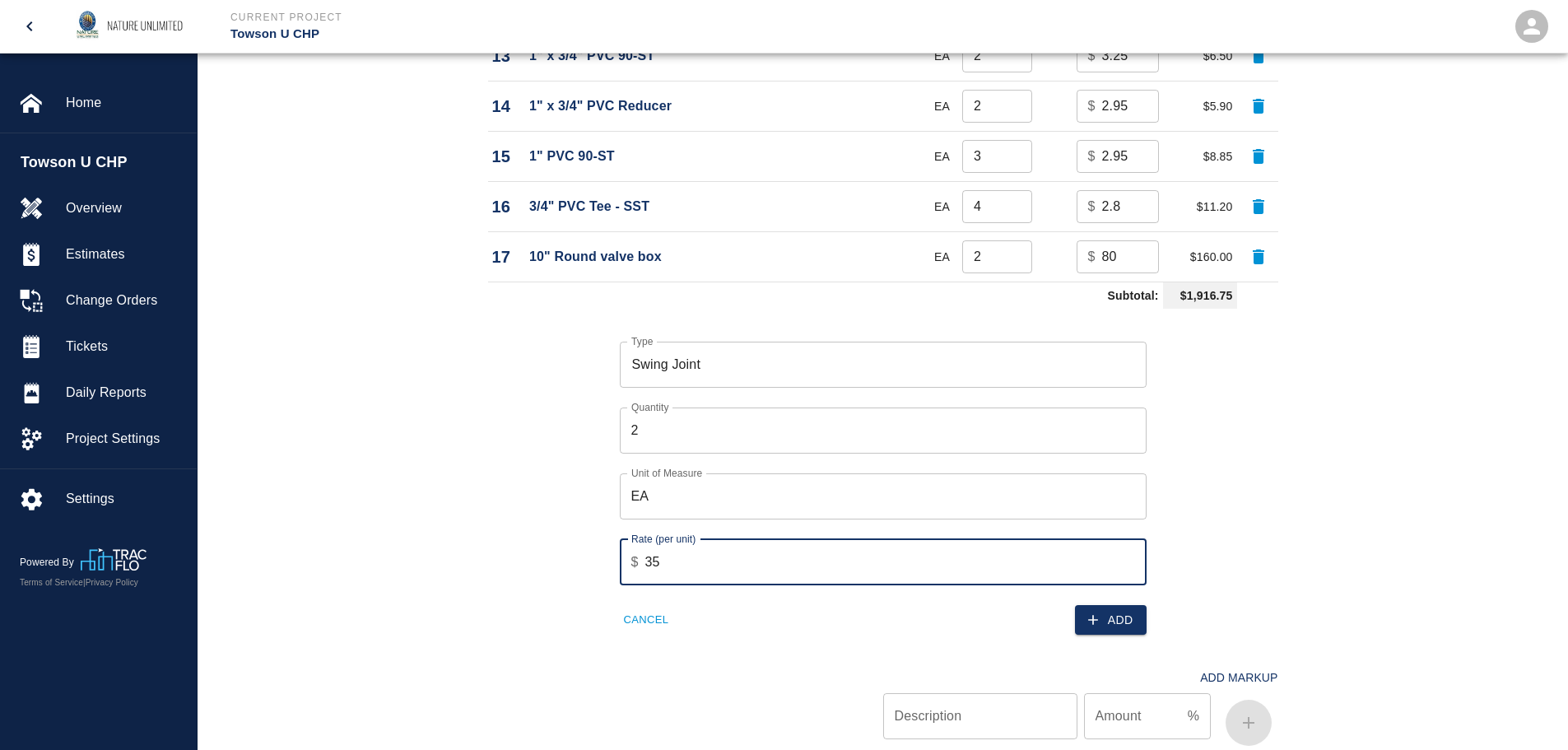
type input "35"
click at [1107, 619] on button "Add" at bounding box center [1111, 620] width 72 height 30
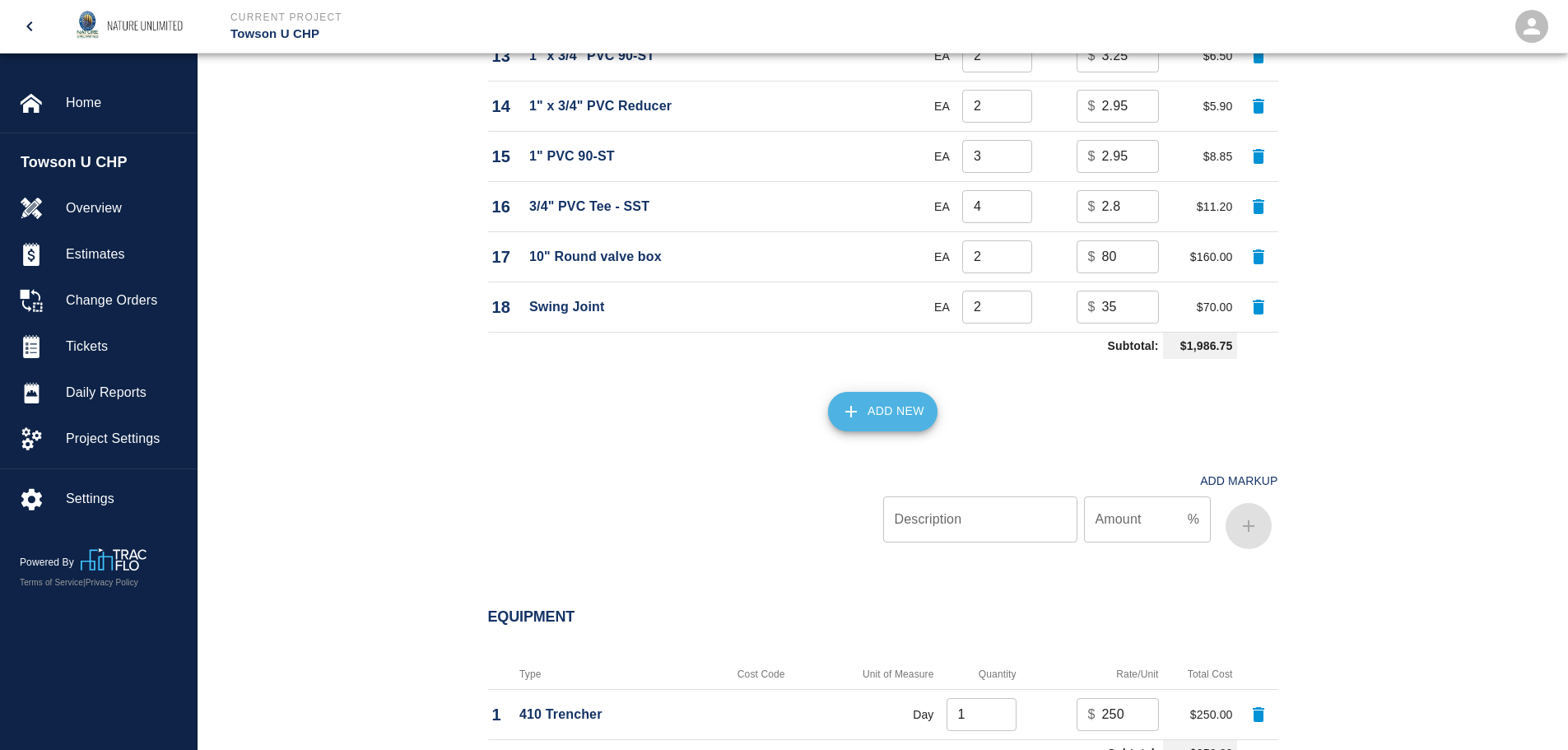
click at [878, 418] on button "Add New" at bounding box center [883, 411] width 110 height 40
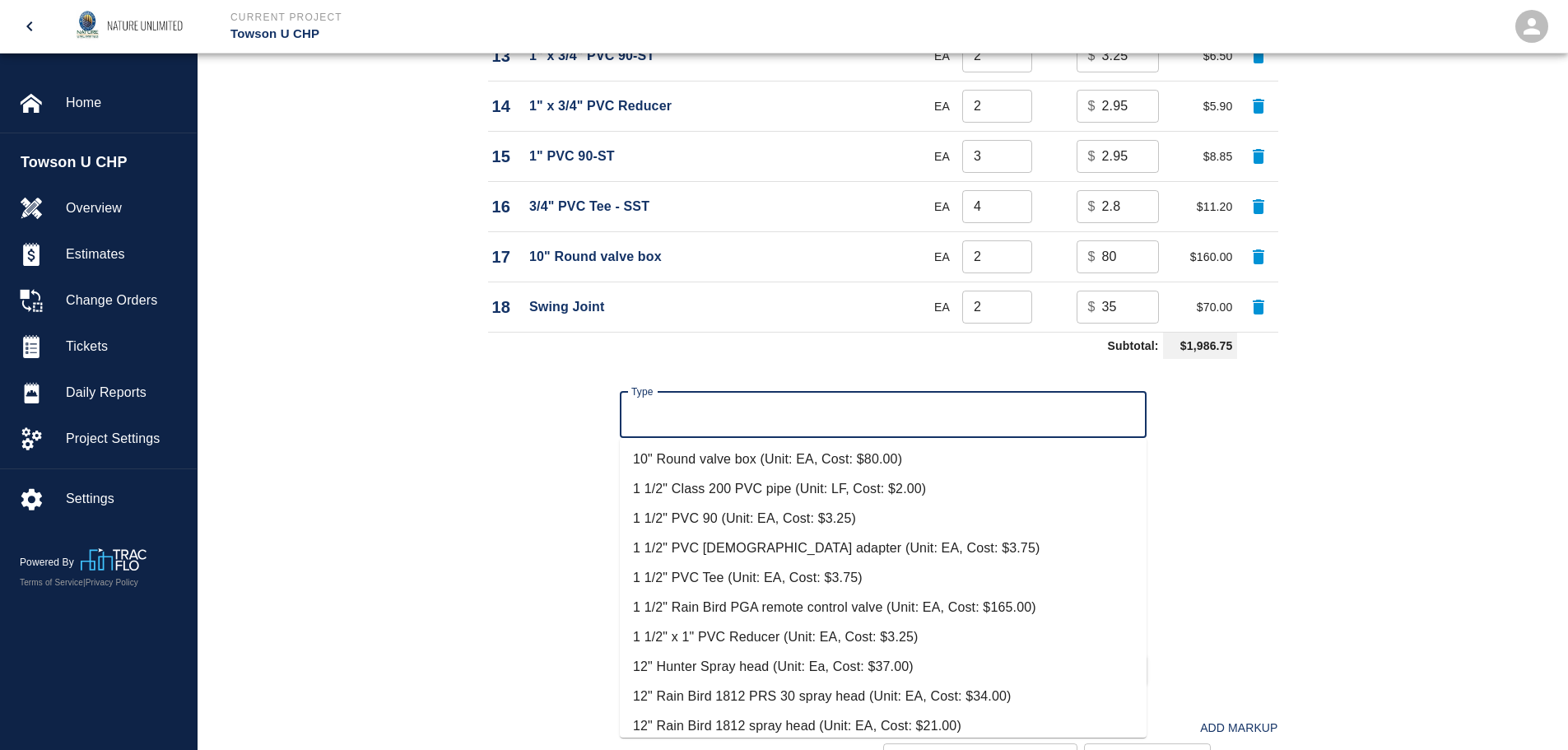
click at [665, 428] on input "Type" at bounding box center [883, 414] width 512 height 31
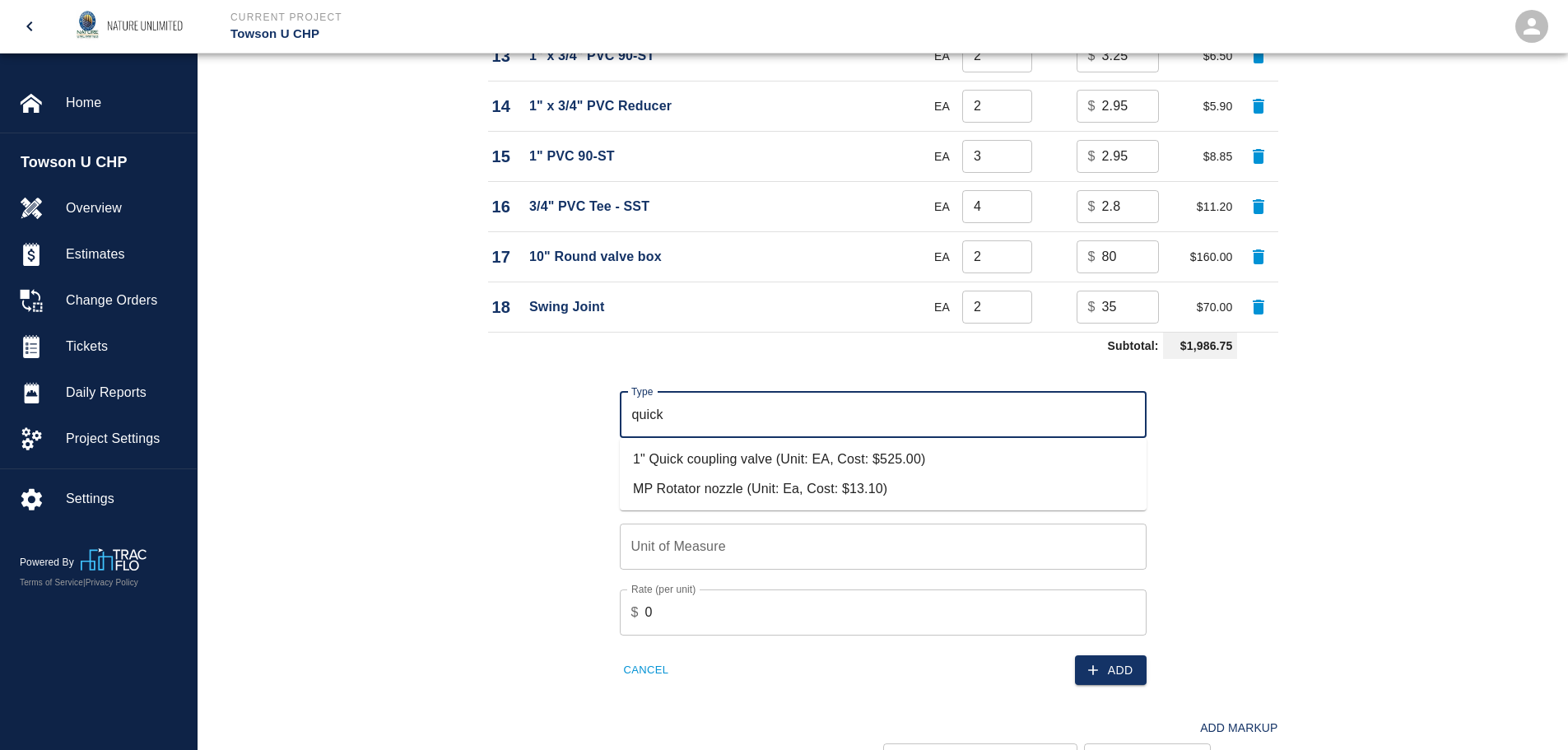
click at [663, 464] on li "1" Quick coupling valve (Unit: EA, Cost: $525.00)" at bounding box center [883, 459] width 527 height 29
type input "1" Quick coupling valve (Unit: EA, Cost: $525.00)"
type input "EA"
type input "525"
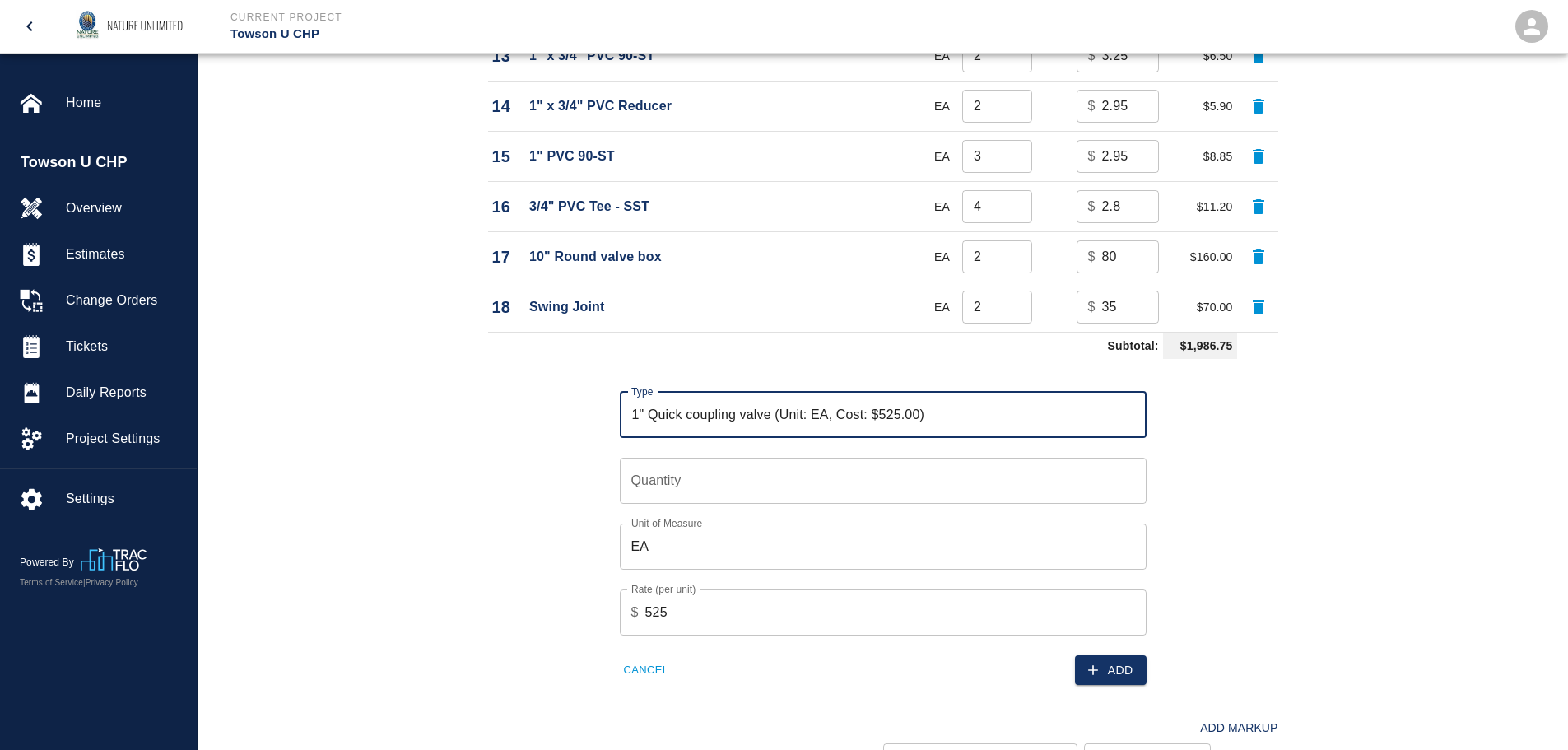
type input "1" Quick coupling valve (Unit: EA, Cost: $525.00)"
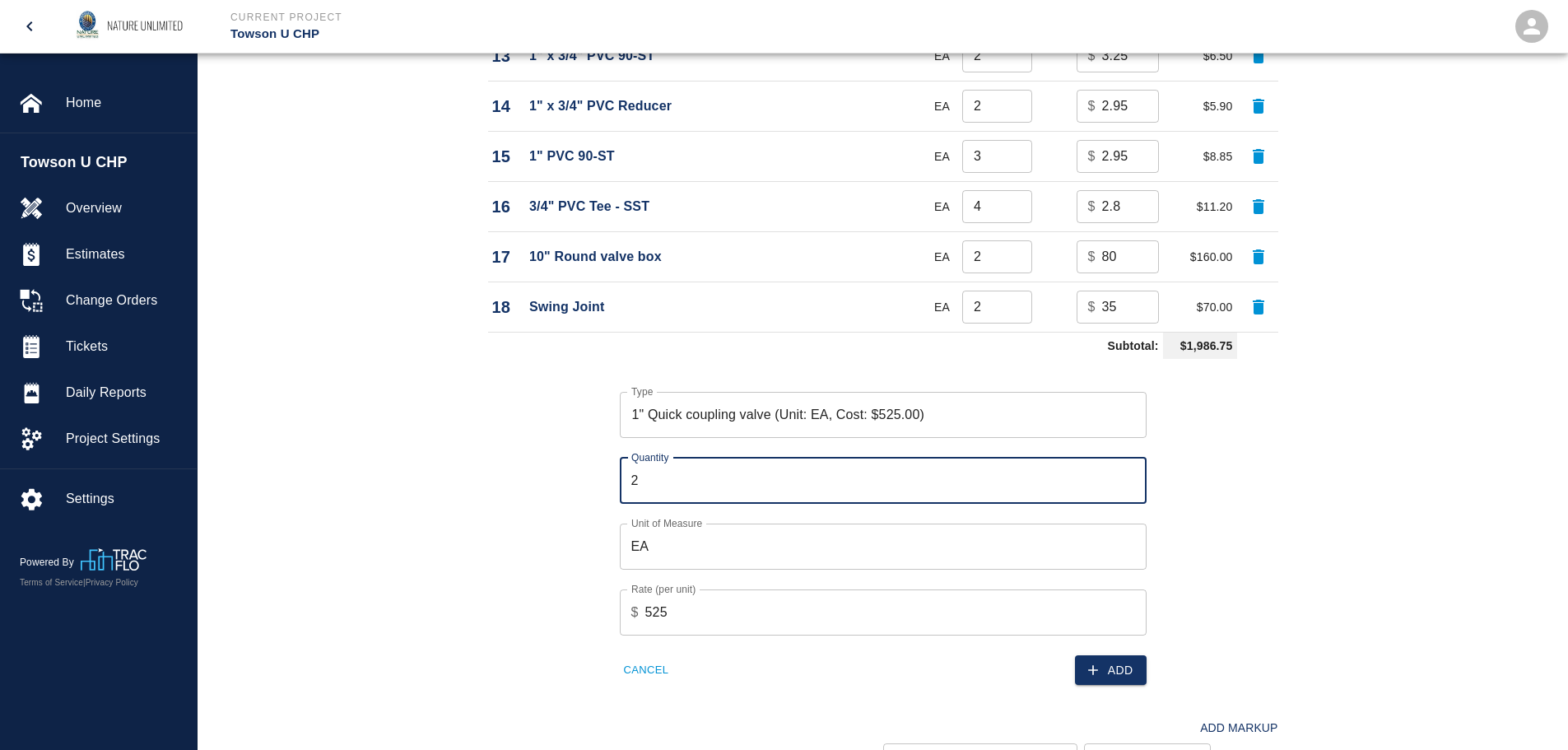
type input "2"
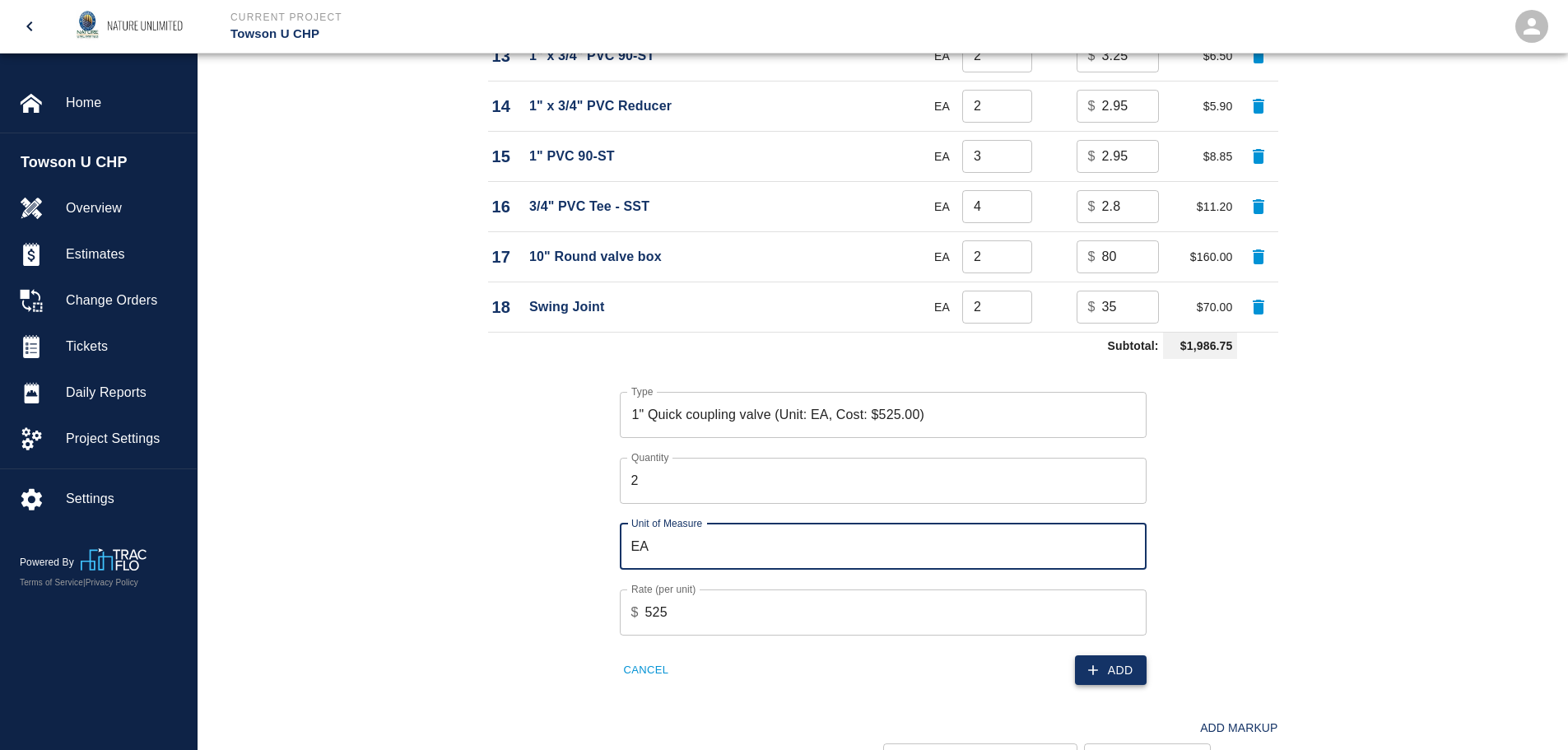
click at [1130, 668] on button "Add" at bounding box center [1111, 670] width 72 height 30
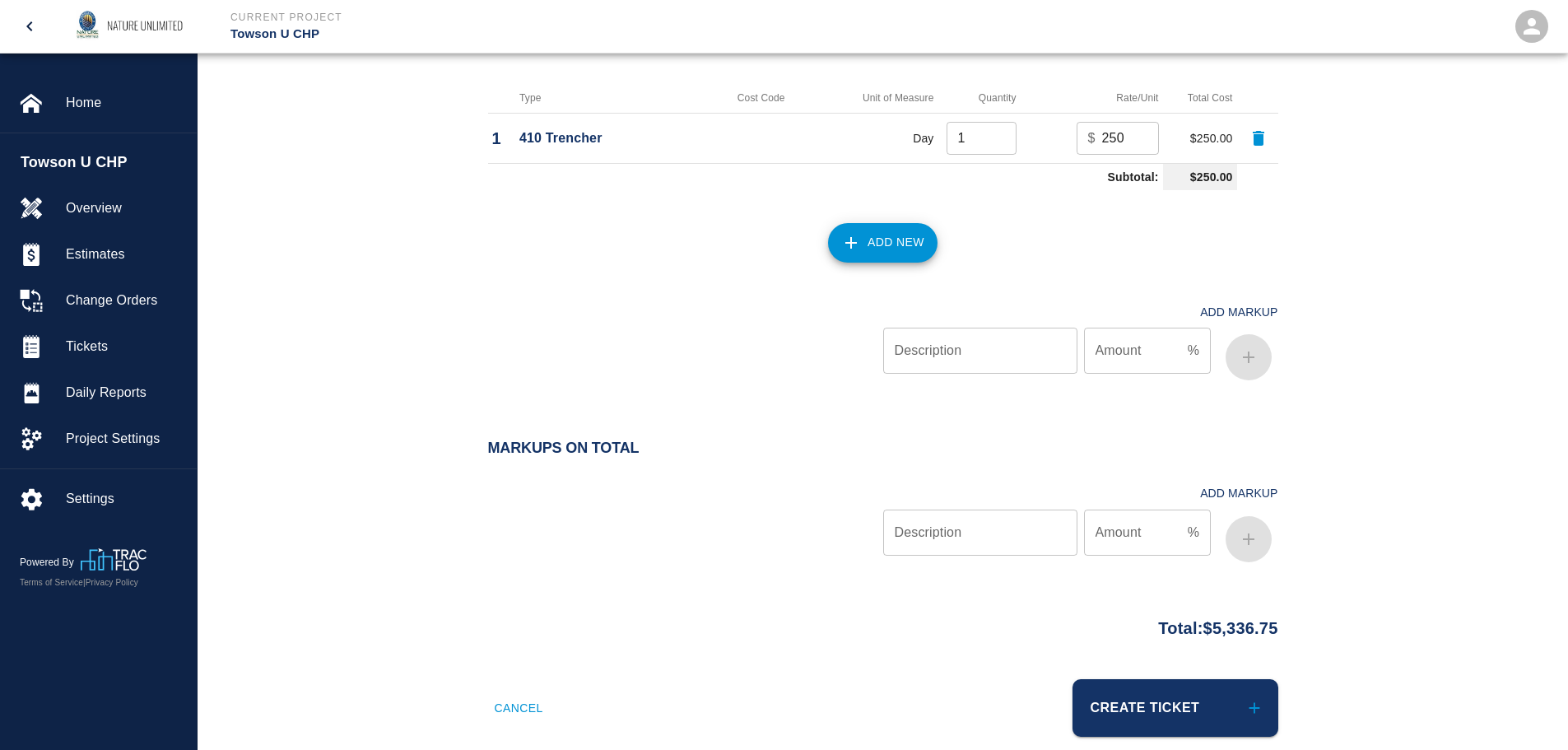
scroll to position [2639, 0]
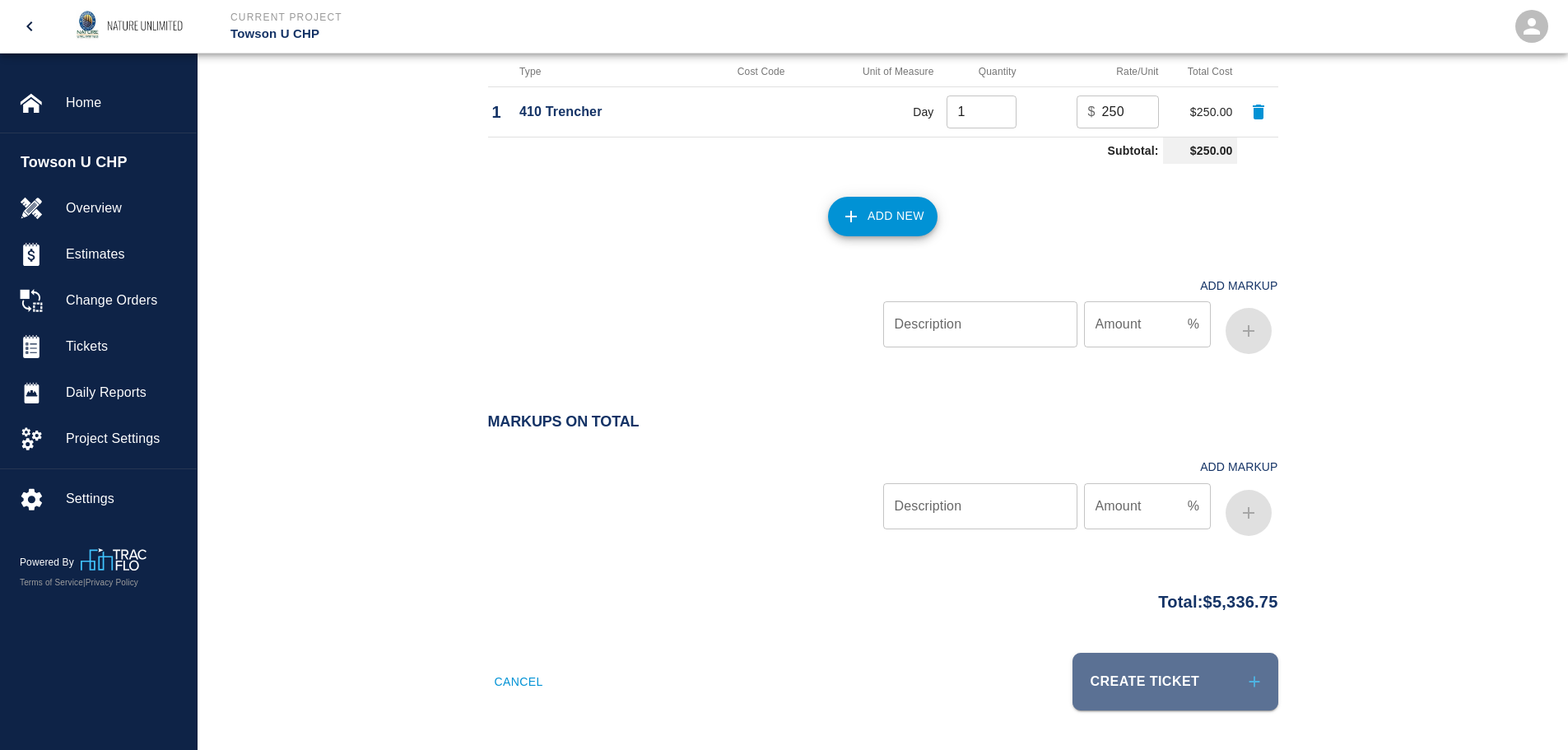
click at [1190, 682] on button "Create Ticket" at bounding box center [1176, 681] width 206 height 58
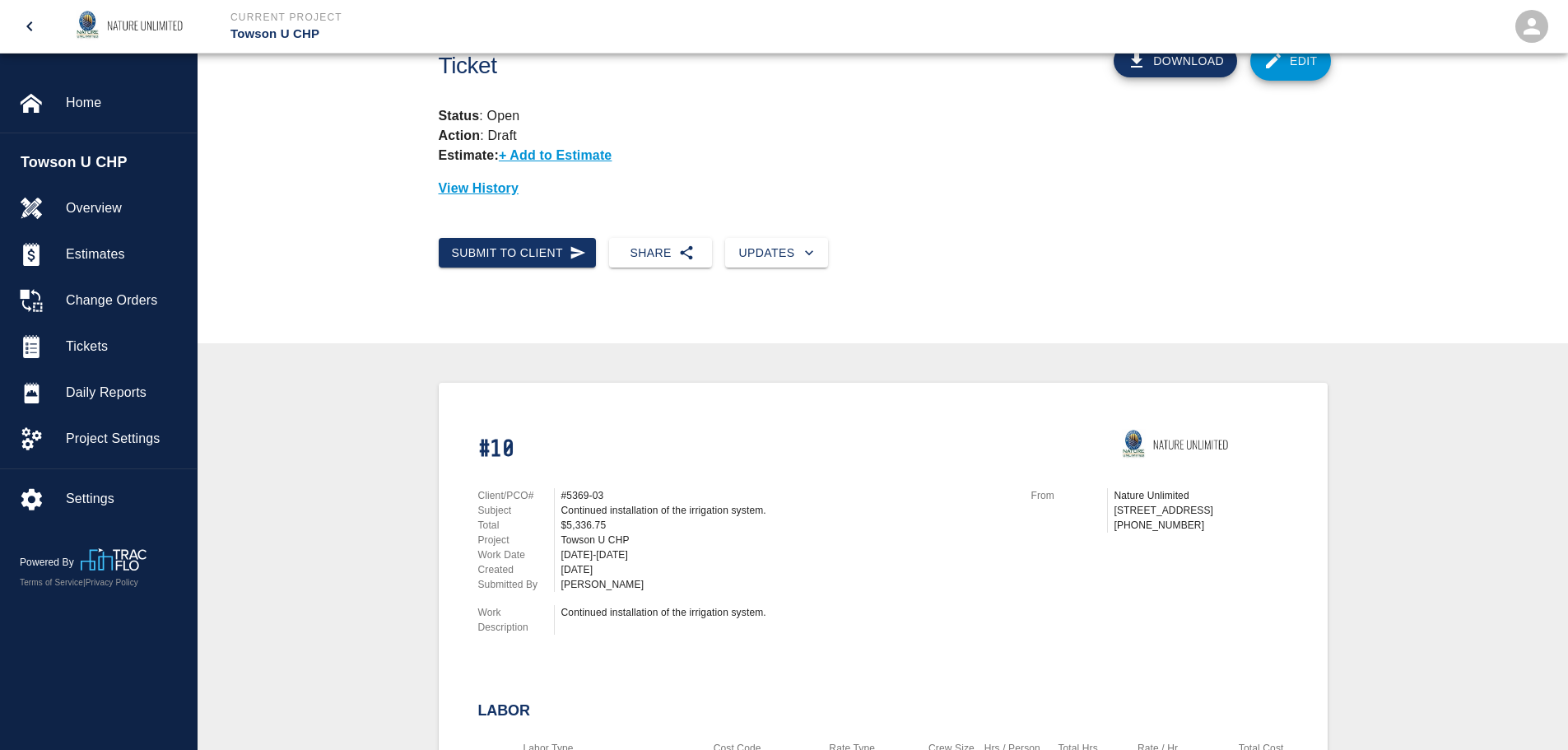
scroll to position [82, 0]
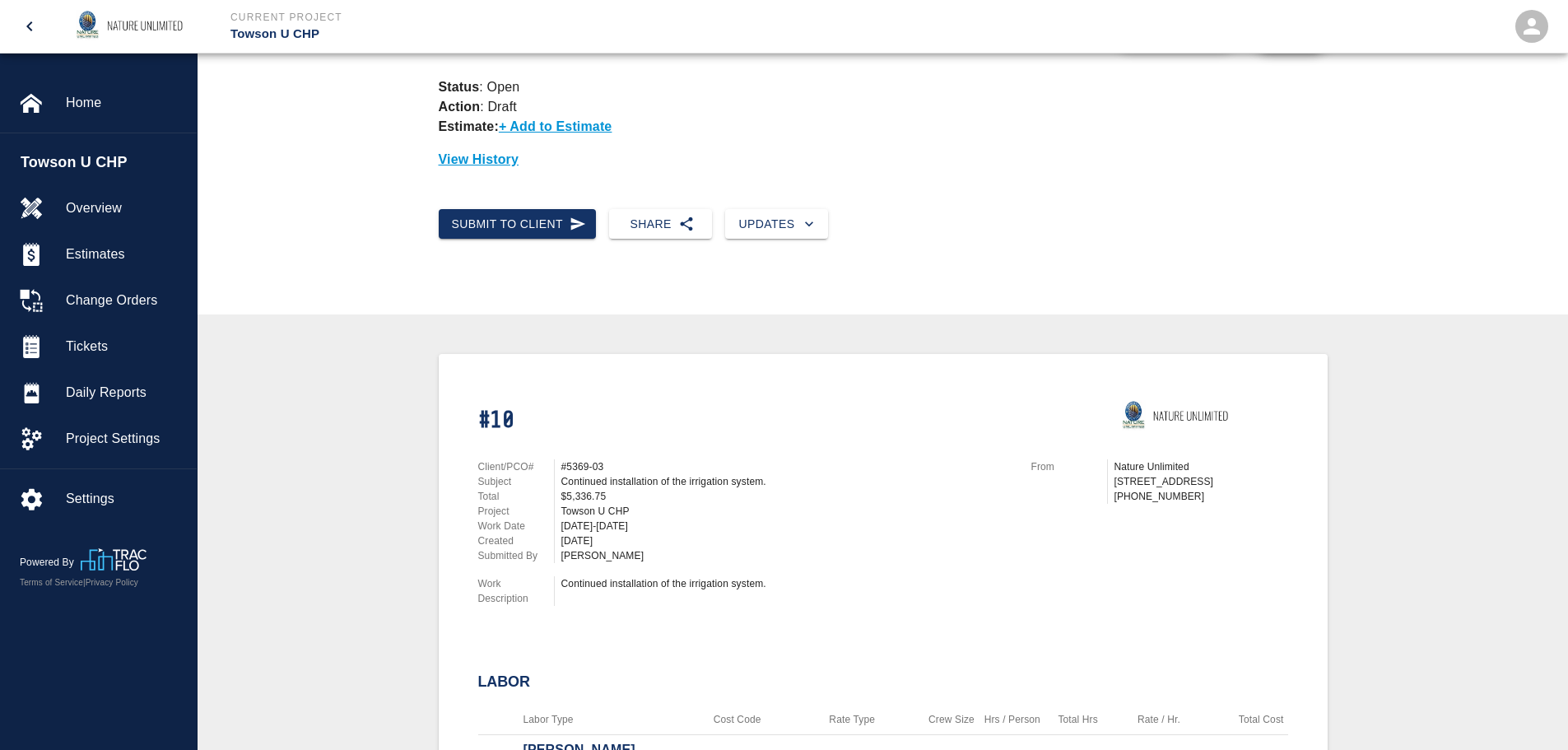
drag, startPoint x: 777, startPoint y: 589, endPoint x: 555, endPoint y: 589, distance: 222.0
click at [555, 589] on div "Continued installation of the irrigation system." at bounding box center [782, 590] width 458 height 29
copy div "Continued installation of the irrigation system."
click at [85, 343] on span "Tickets" at bounding box center [124, 346] width 118 height 19
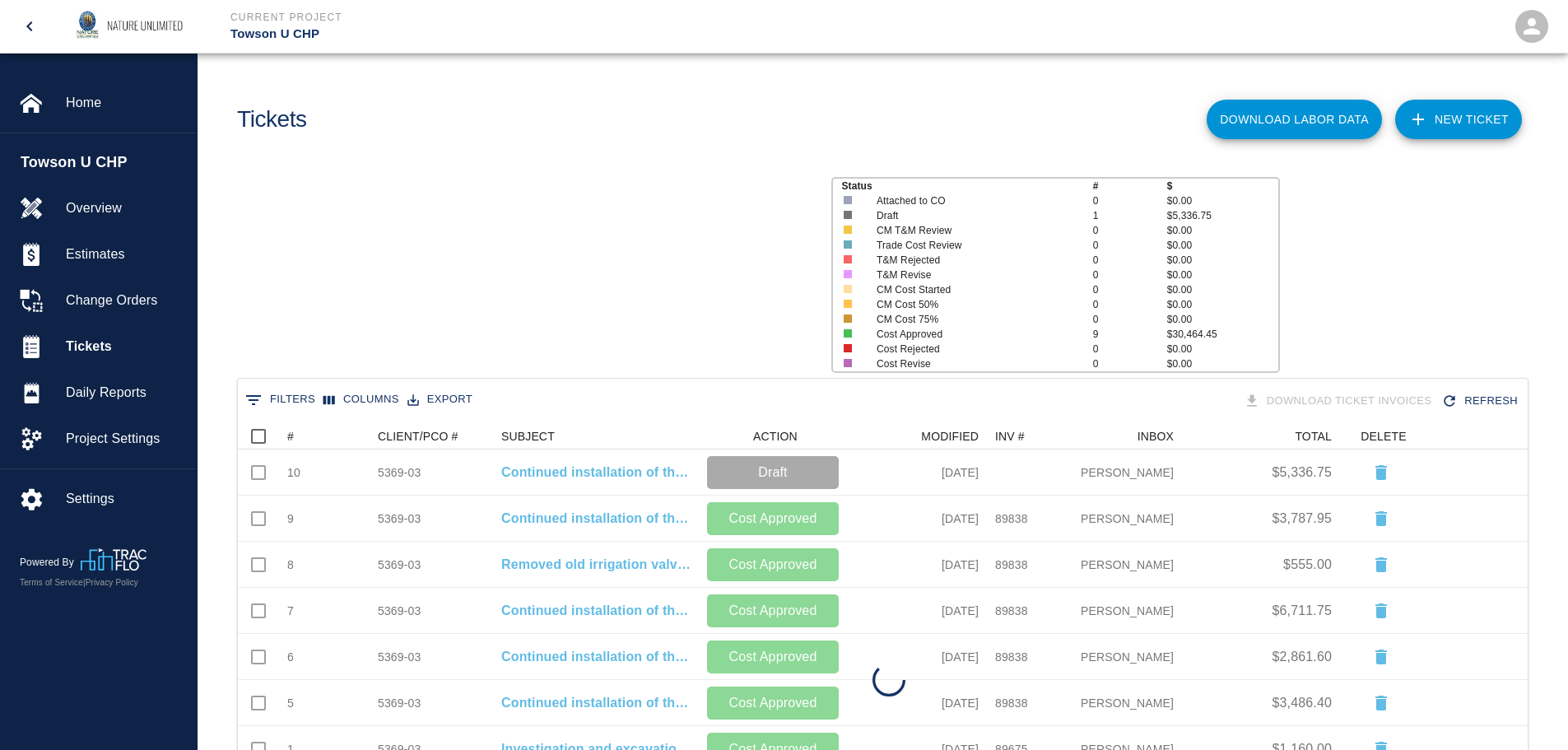
scroll to position [475, 1277]
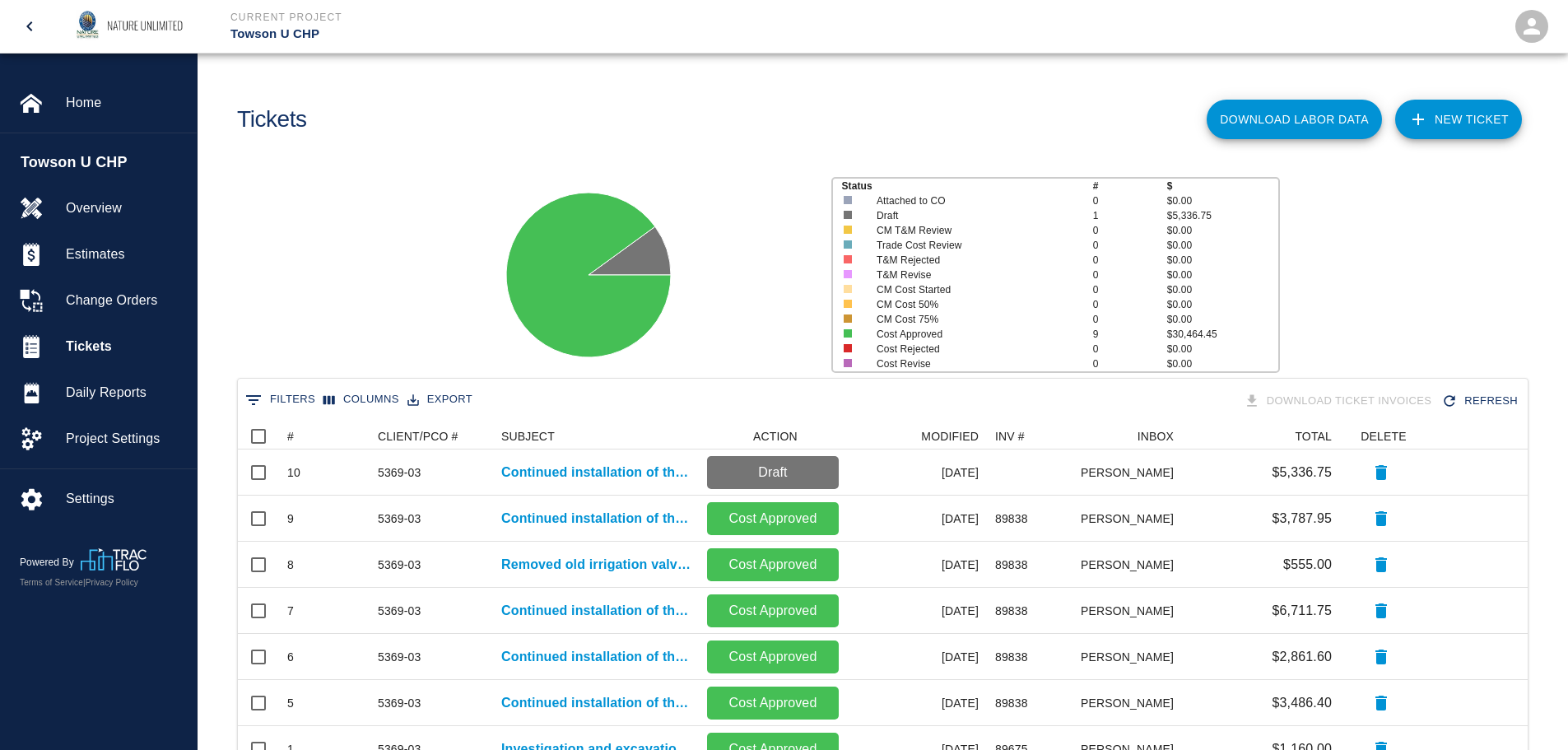
click at [1457, 115] on link "NEW TICKET" at bounding box center [1458, 119] width 127 height 40
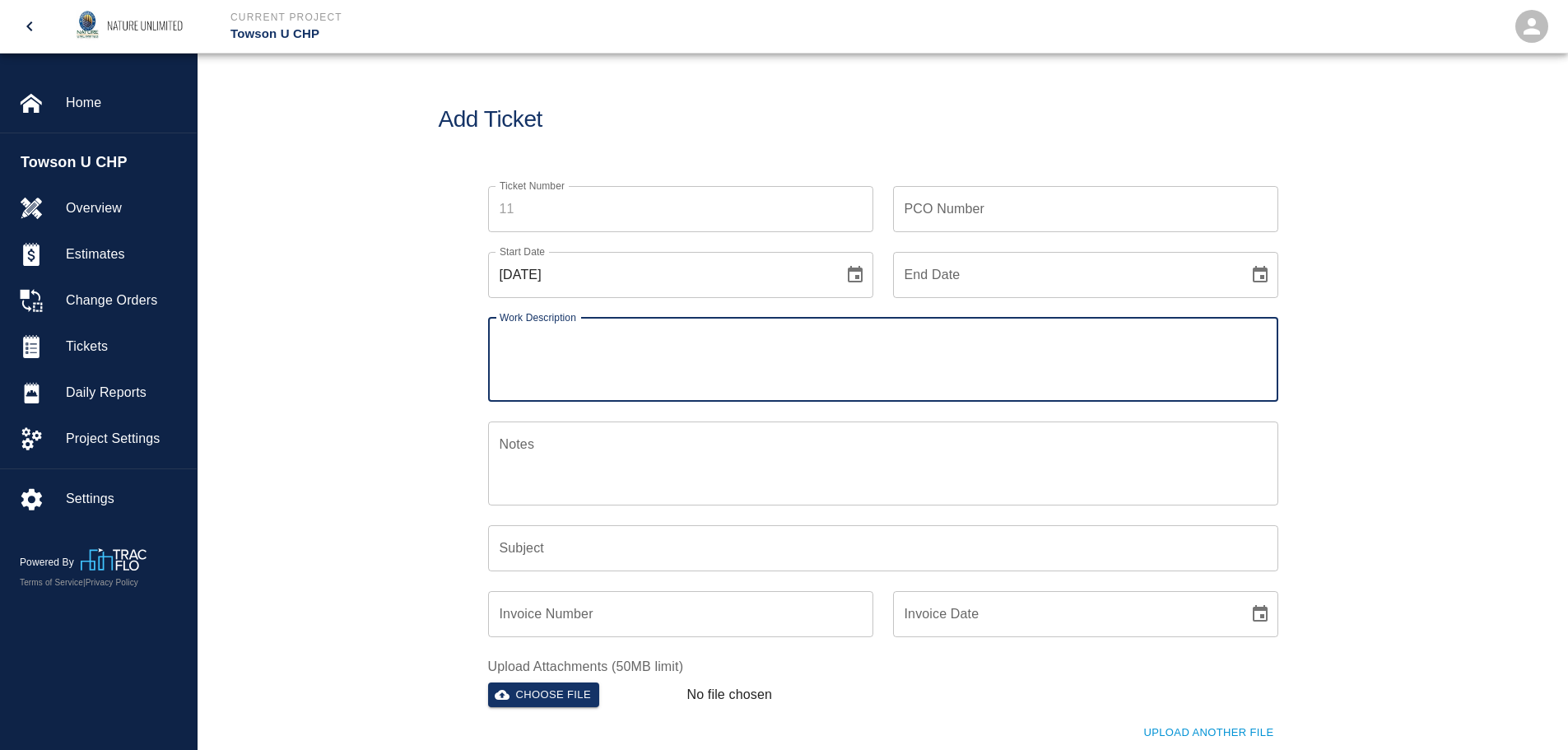
click at [1015, 206] on input "PCO Number" at bounding box center [1085, 209] width 385 height 46
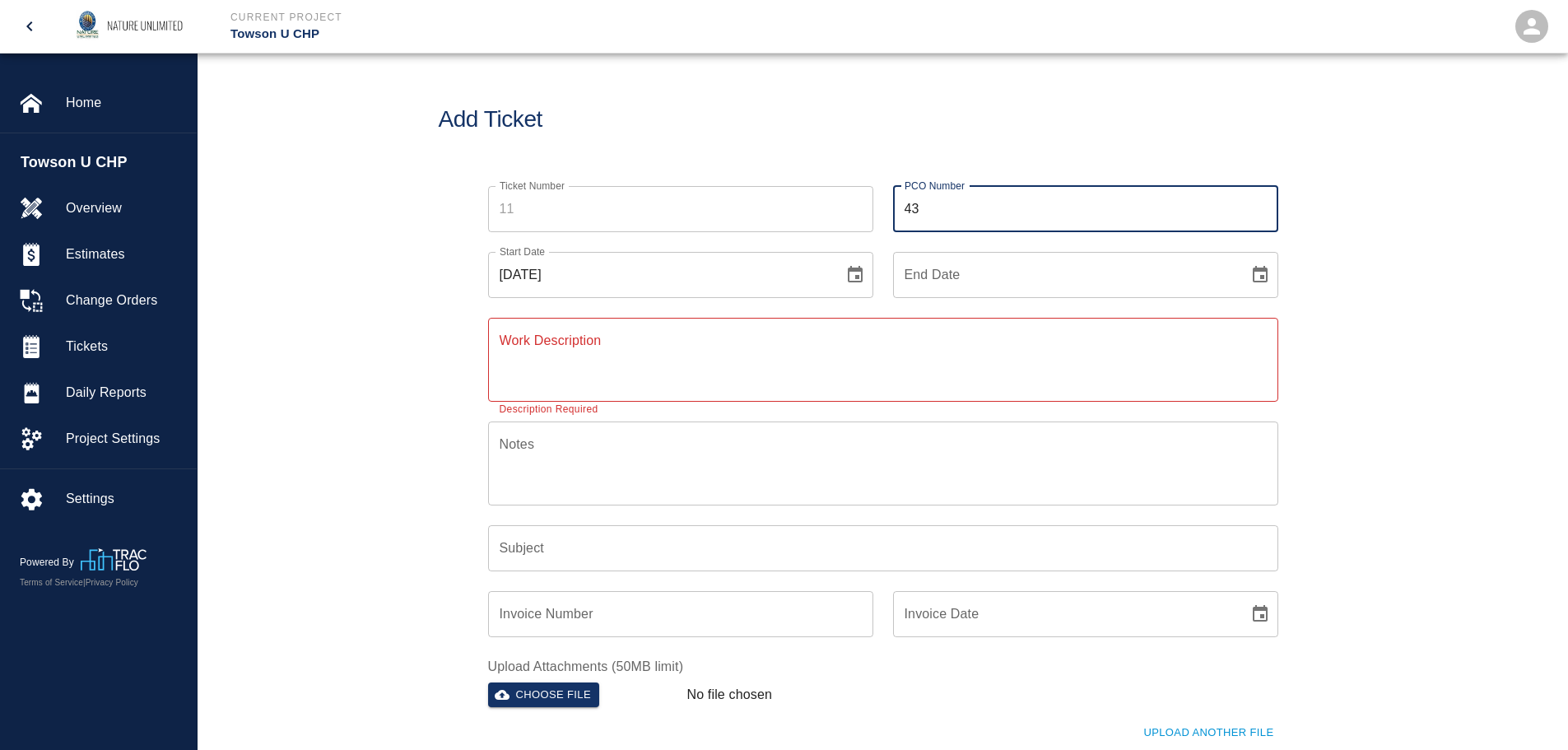
type input "4"
type input "5369-03"
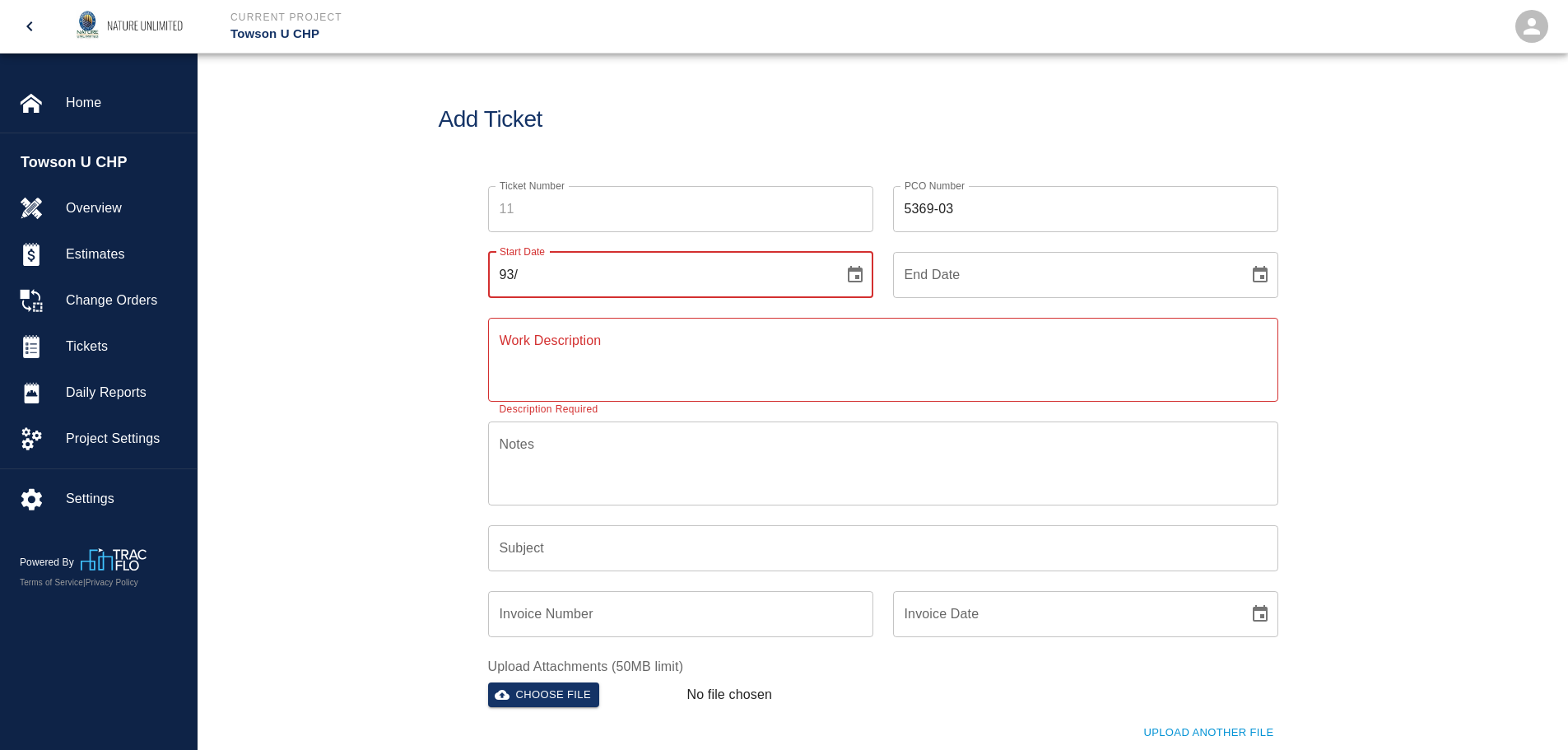
type input "9"
type input "[DATE]"
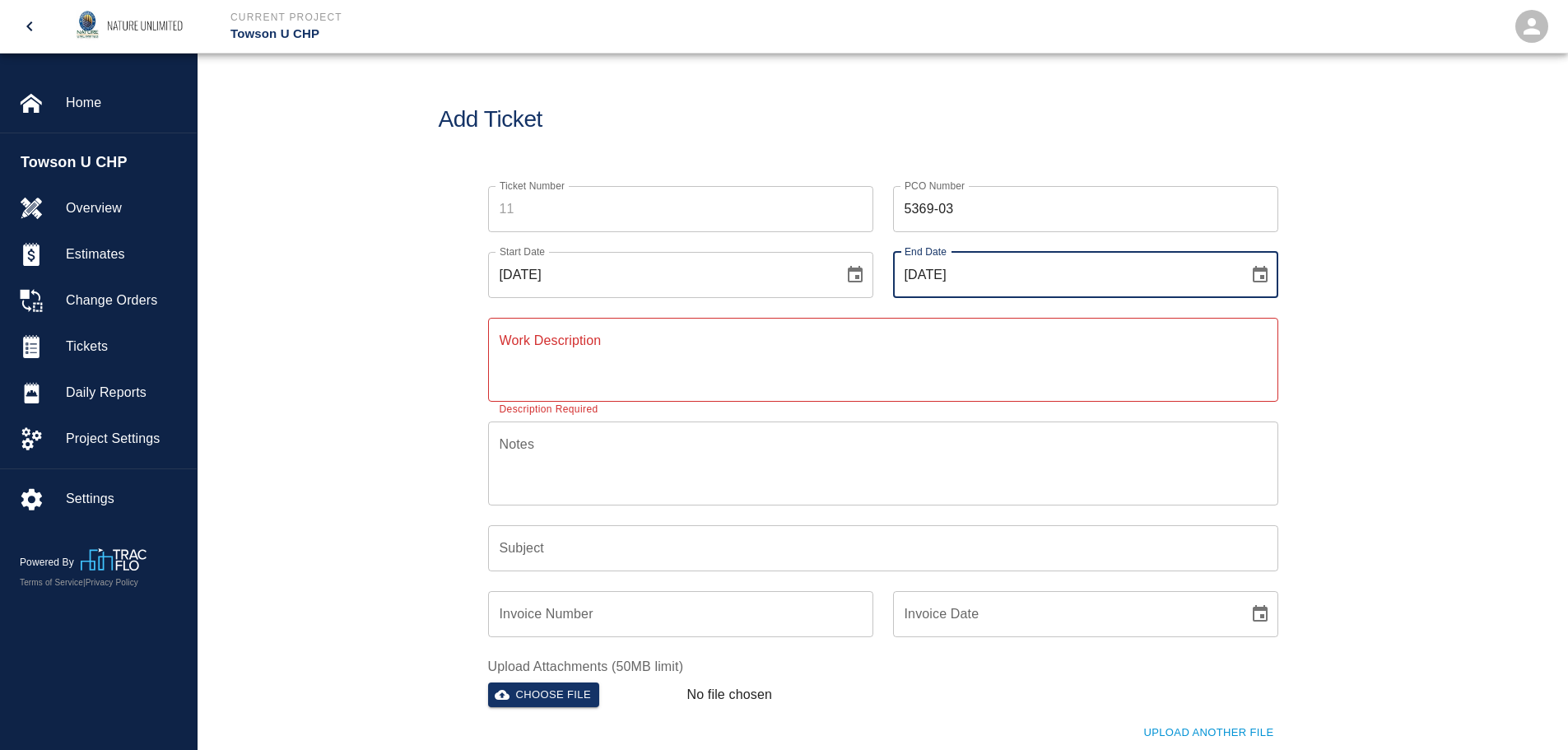
type input "[DATE]"
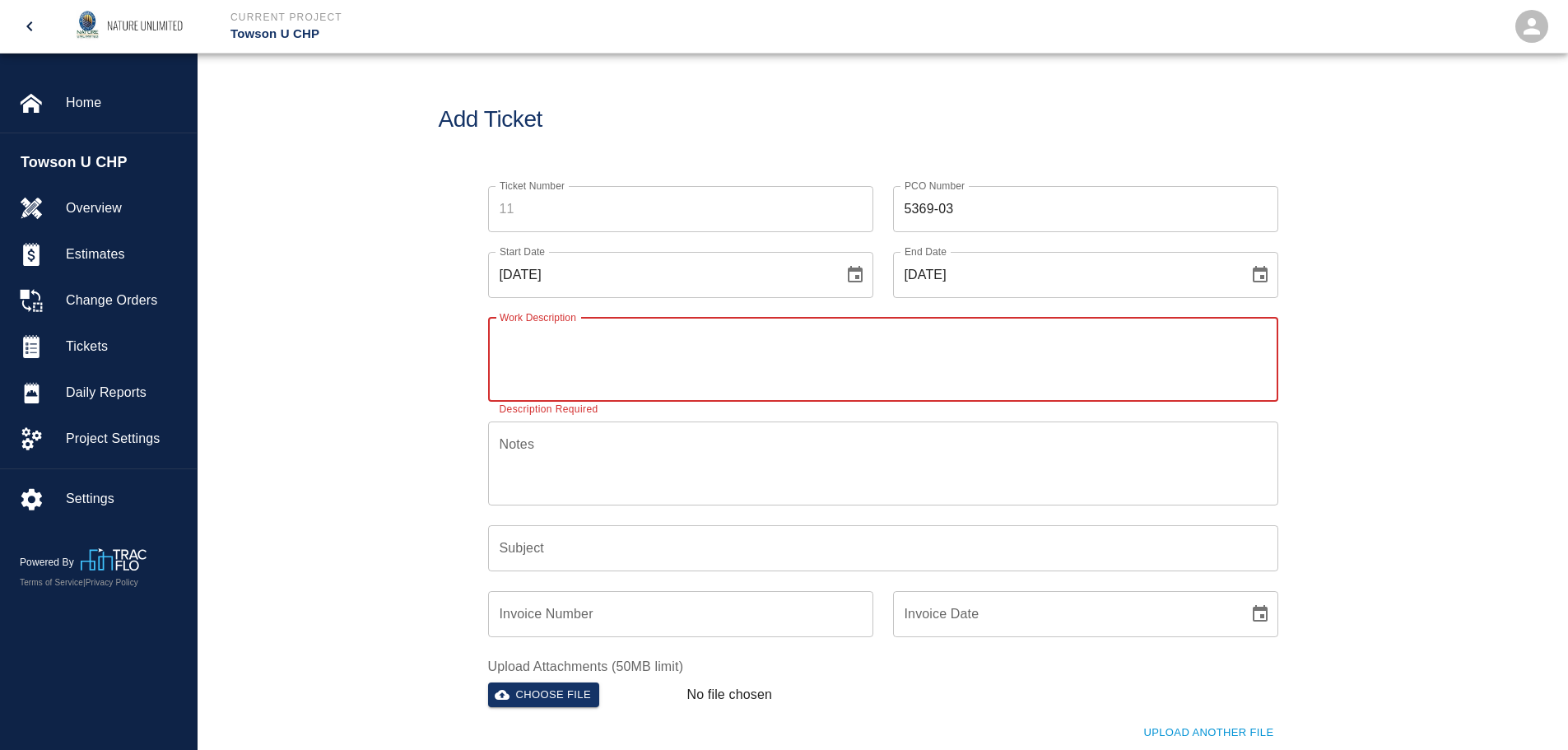
paste textarea "Continued installation of the irrigation system."
type textarea "Continued installation of the irrigation system."
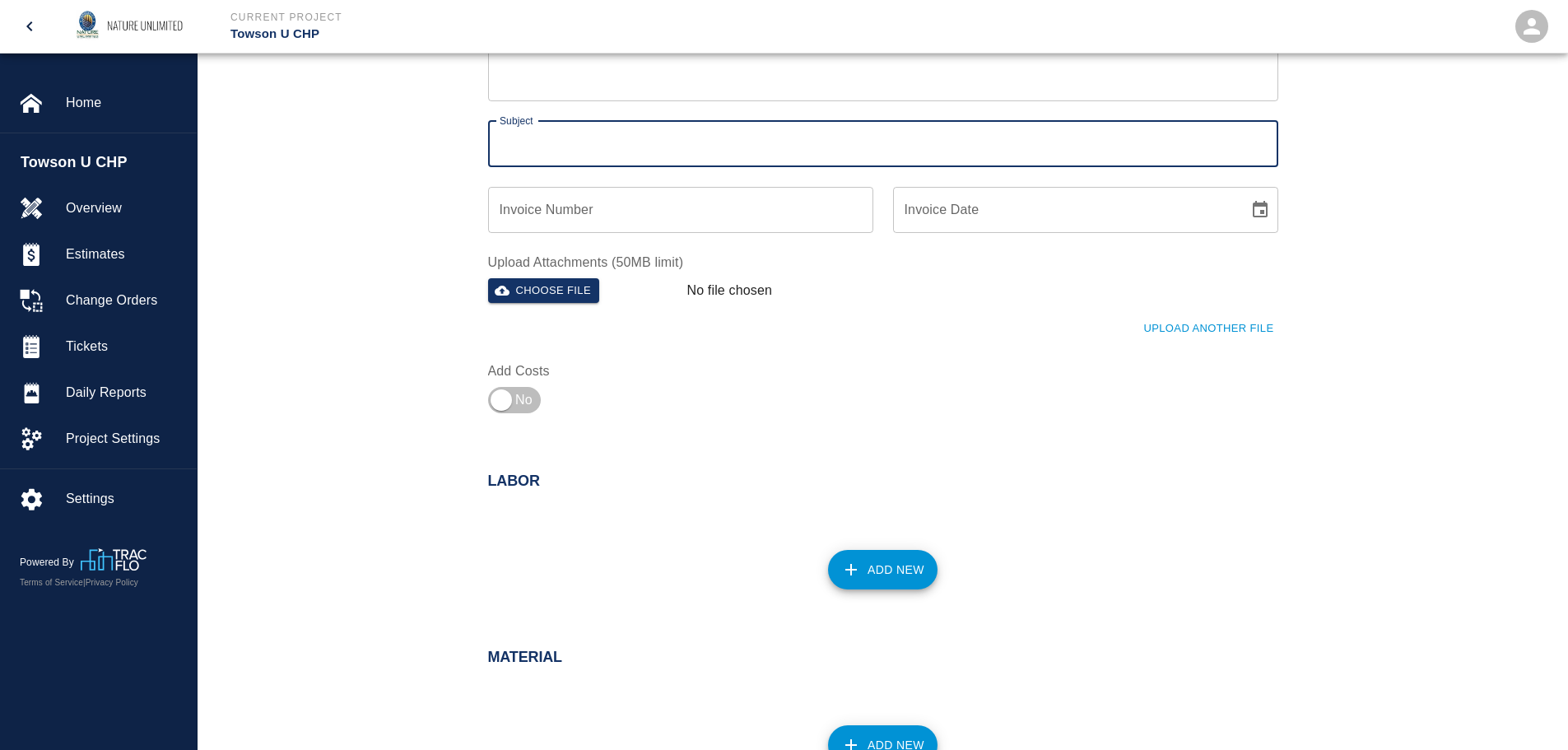
scroll to position [412, 0]
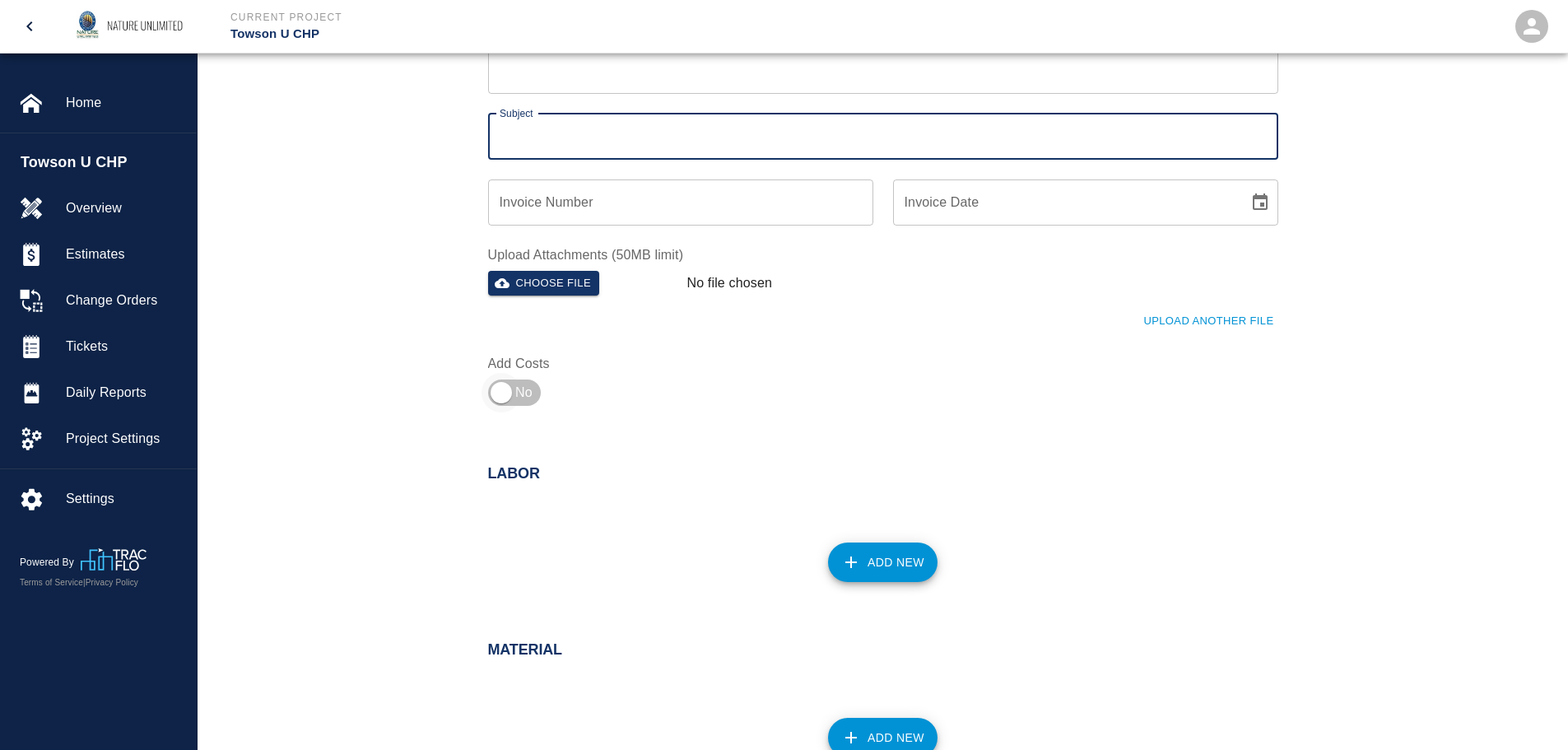
click at [499, 390] on input "checkbox" at bounding box center [501, 392] width 119 height 40
checkbox input "true"
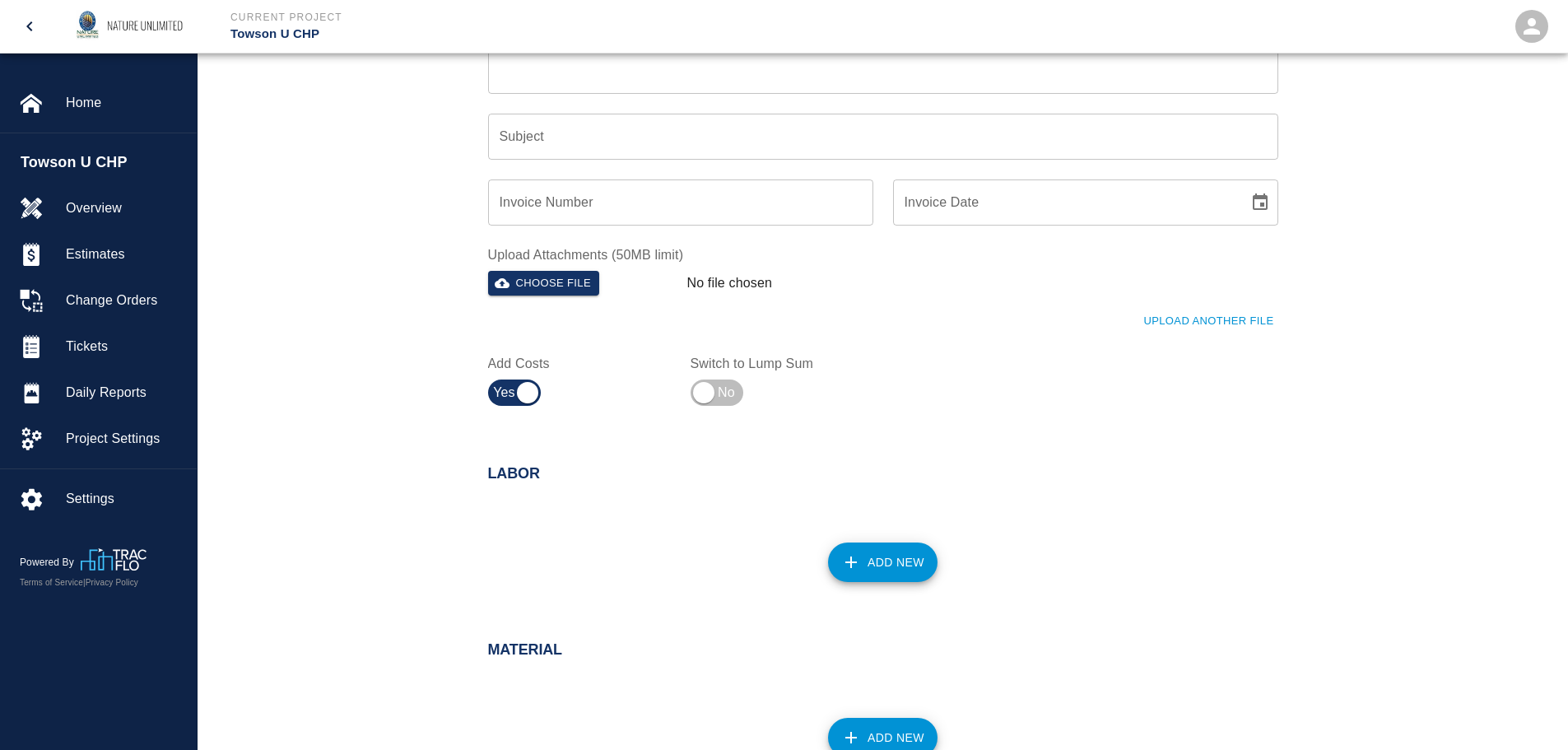
click at [889, 563] on button "Add New" at bounding box center [883, 561] width 110 height 40
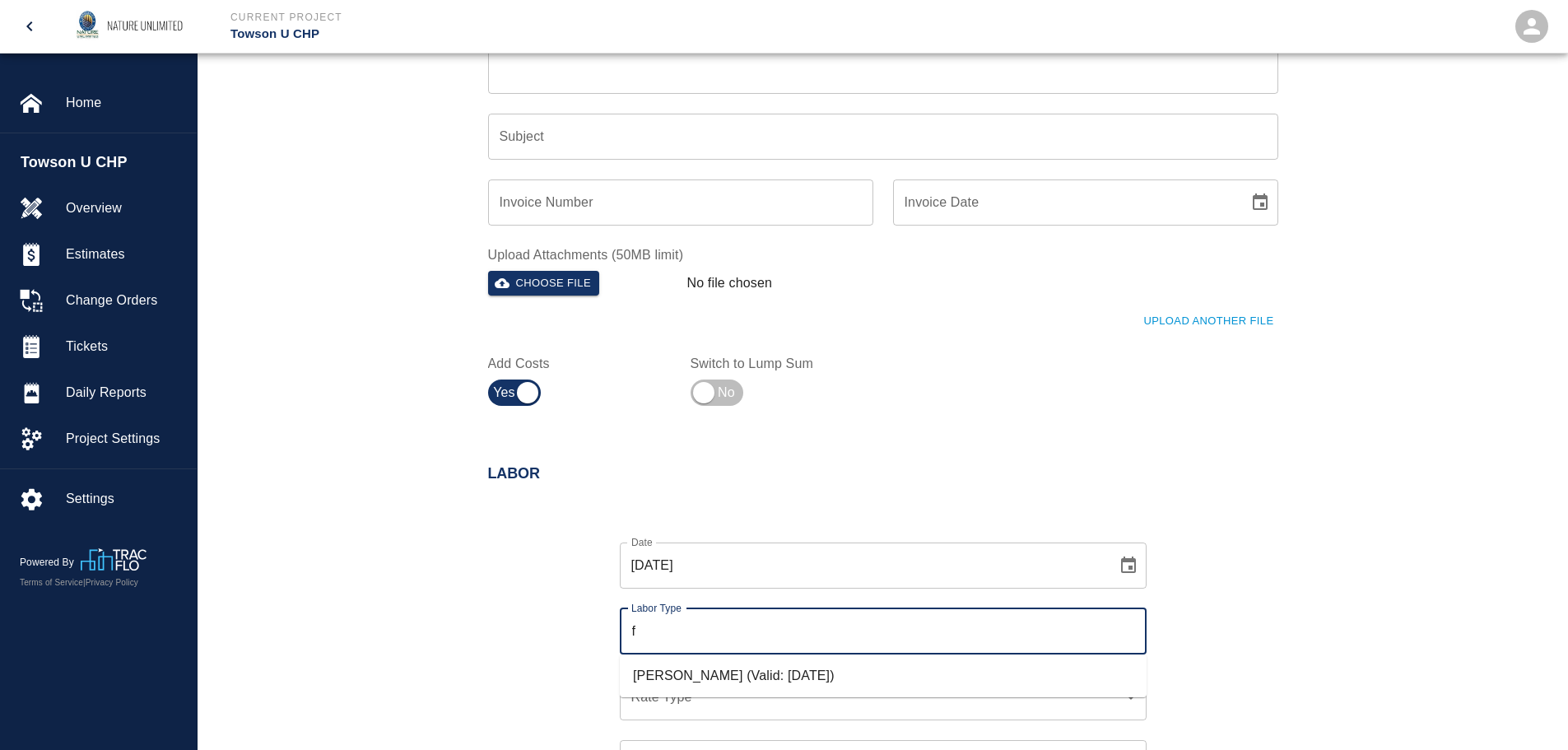
click at [727, 676] on li "[PERSON_NAME] (Valid: [DATE])" at bounding box center [883, 675] width 527 height 29
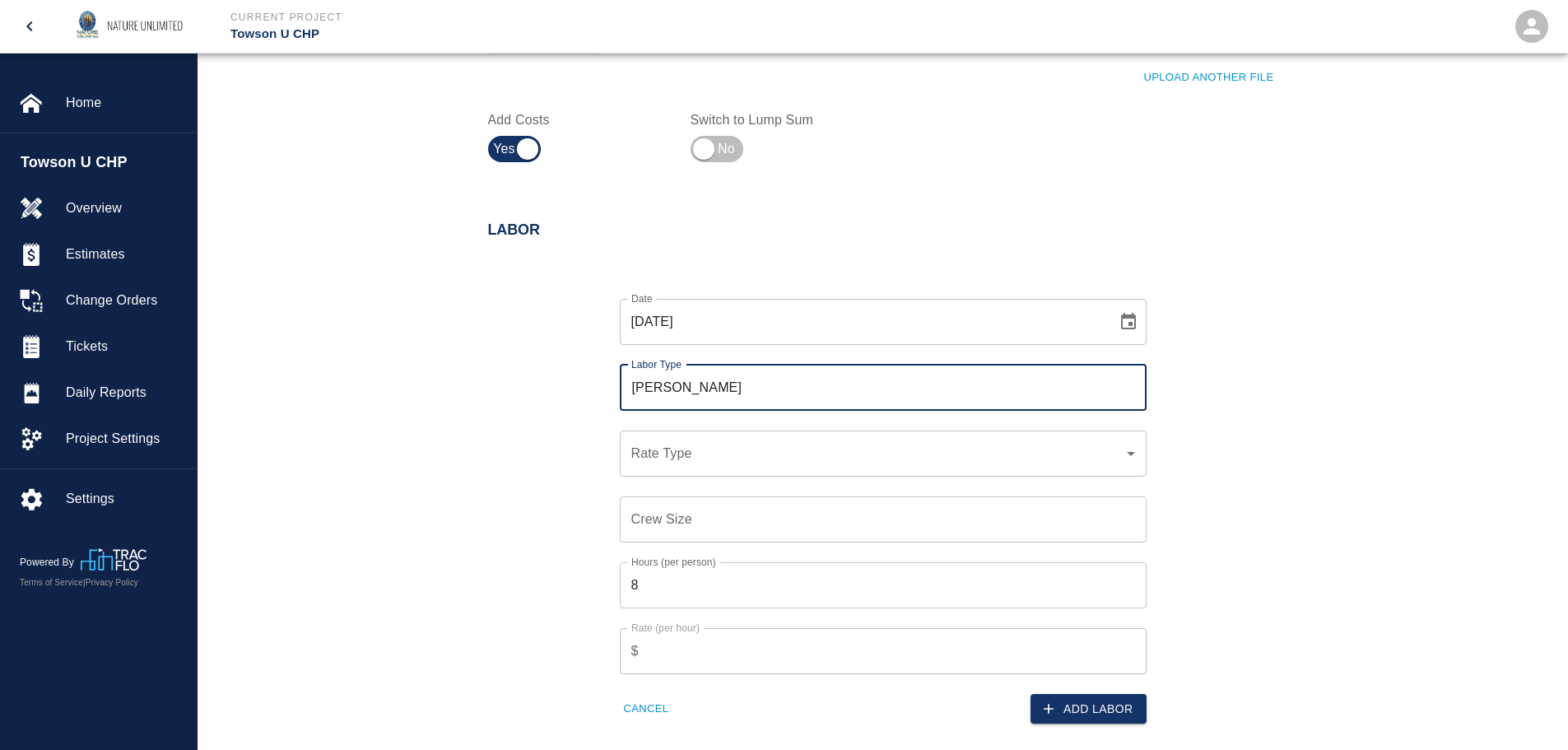
scroll to position [658, 0]
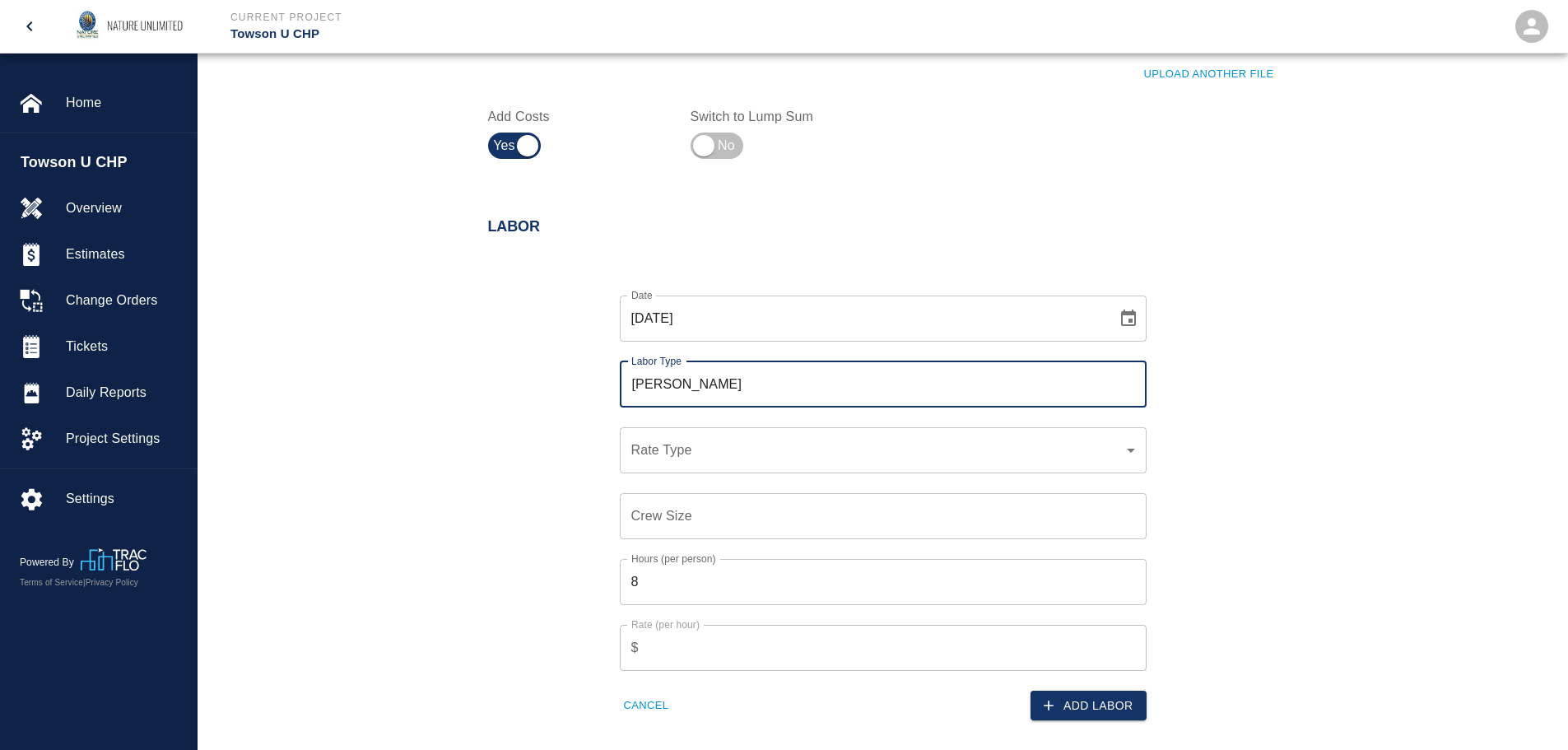
type input "[PERSON_NAME]"
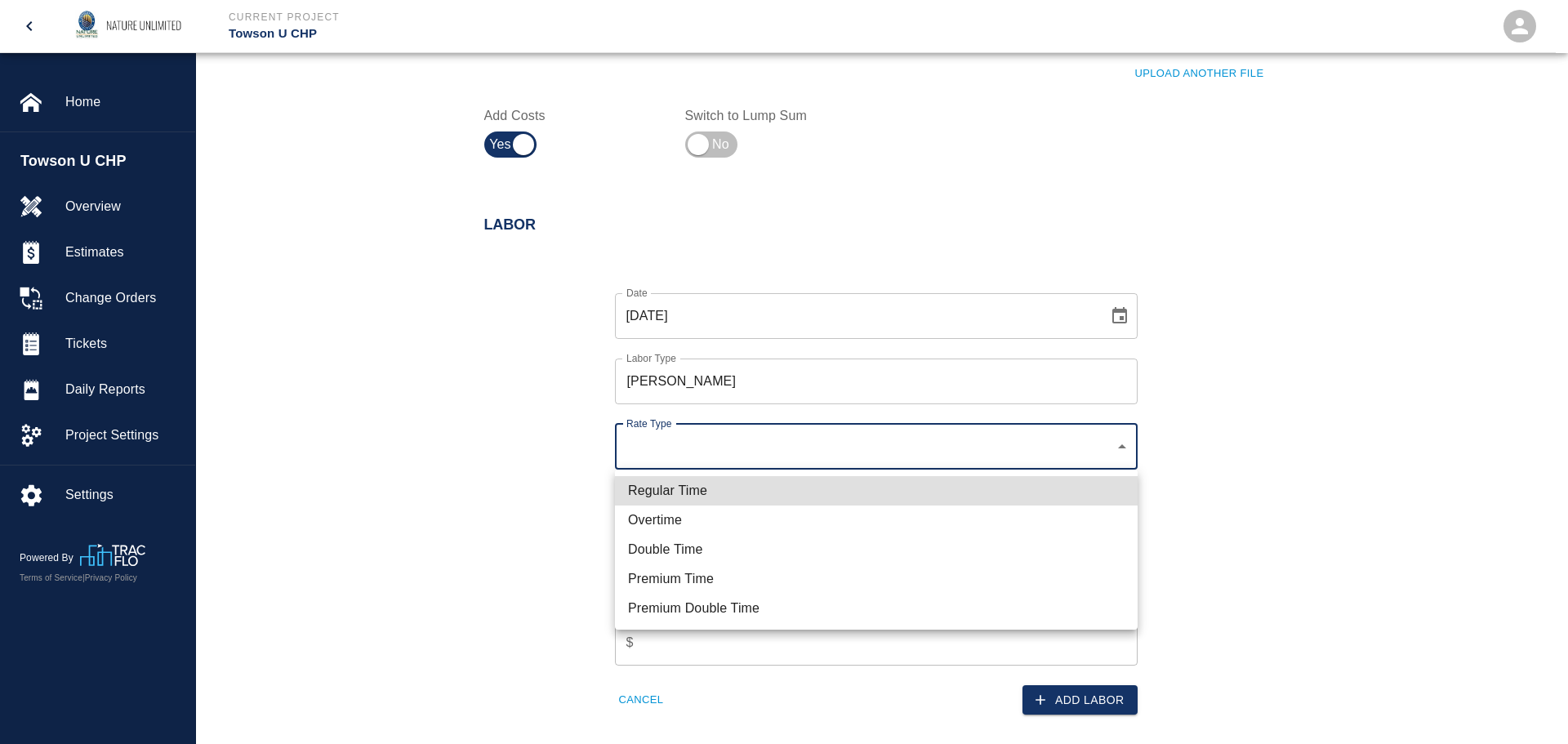
click at [697, 495] on li "Regular Time" at bounding box center [876, 490] width 523 height 29
type input "rate_rt"
type input "85.00"
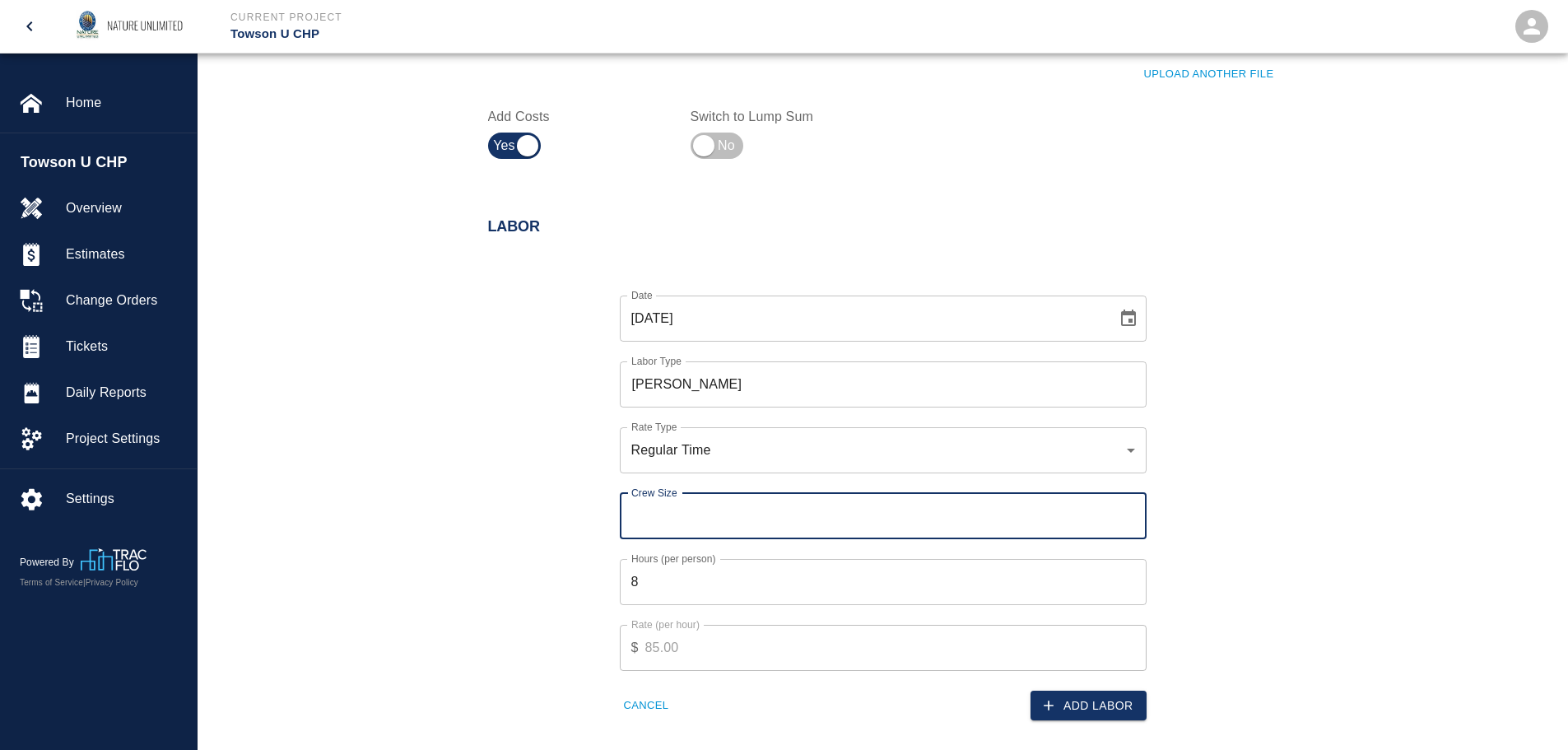
click at [699, 516] on input "Crew Size" at bounding box center [883, 516] width 527 height 46
type input "1"
click at [1129, 507] on input "1" at bounding box center [883, 516] width 527 height 46
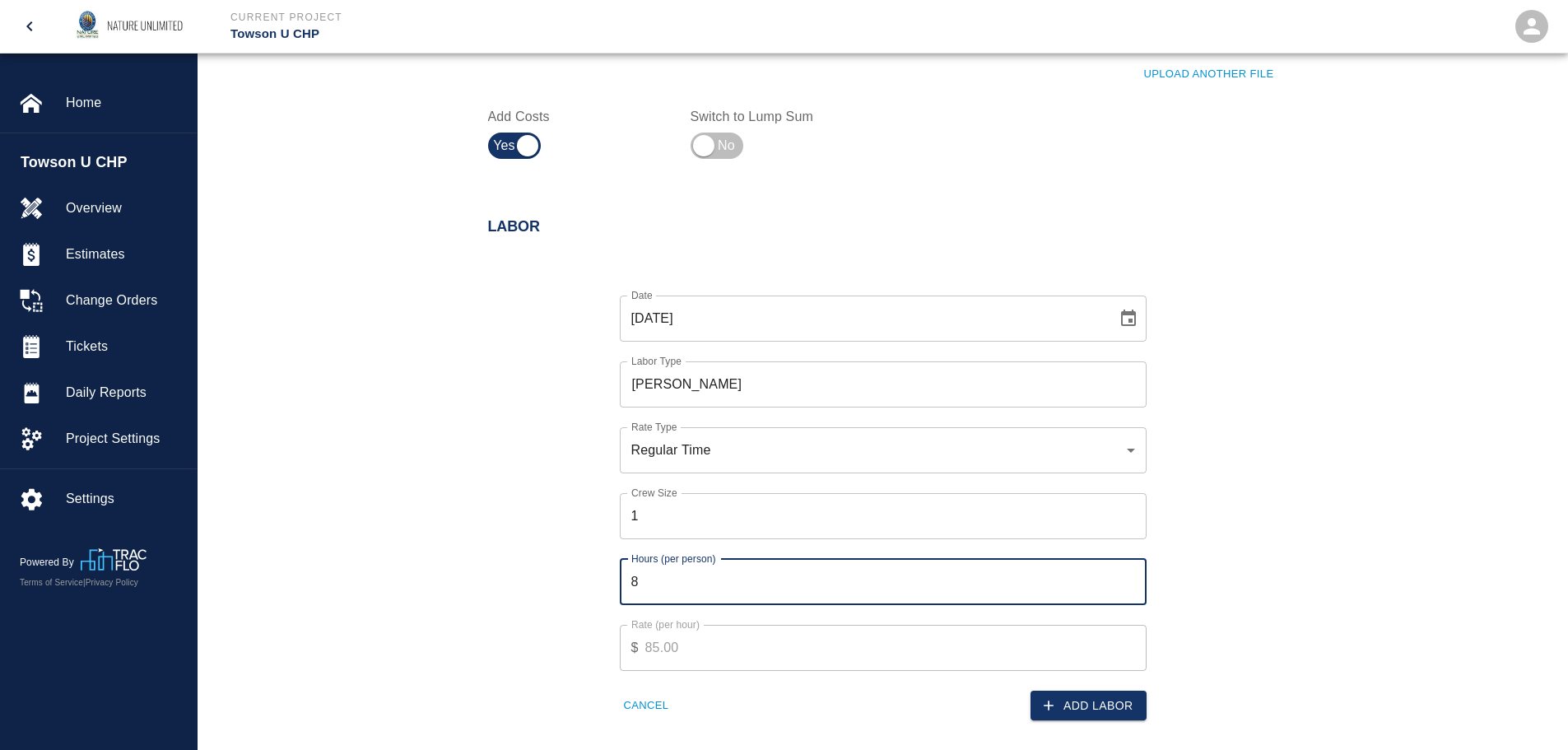
click at [811, 588] on input "8" at bounding box center [883, 582] width 527 height 46
type input "9"
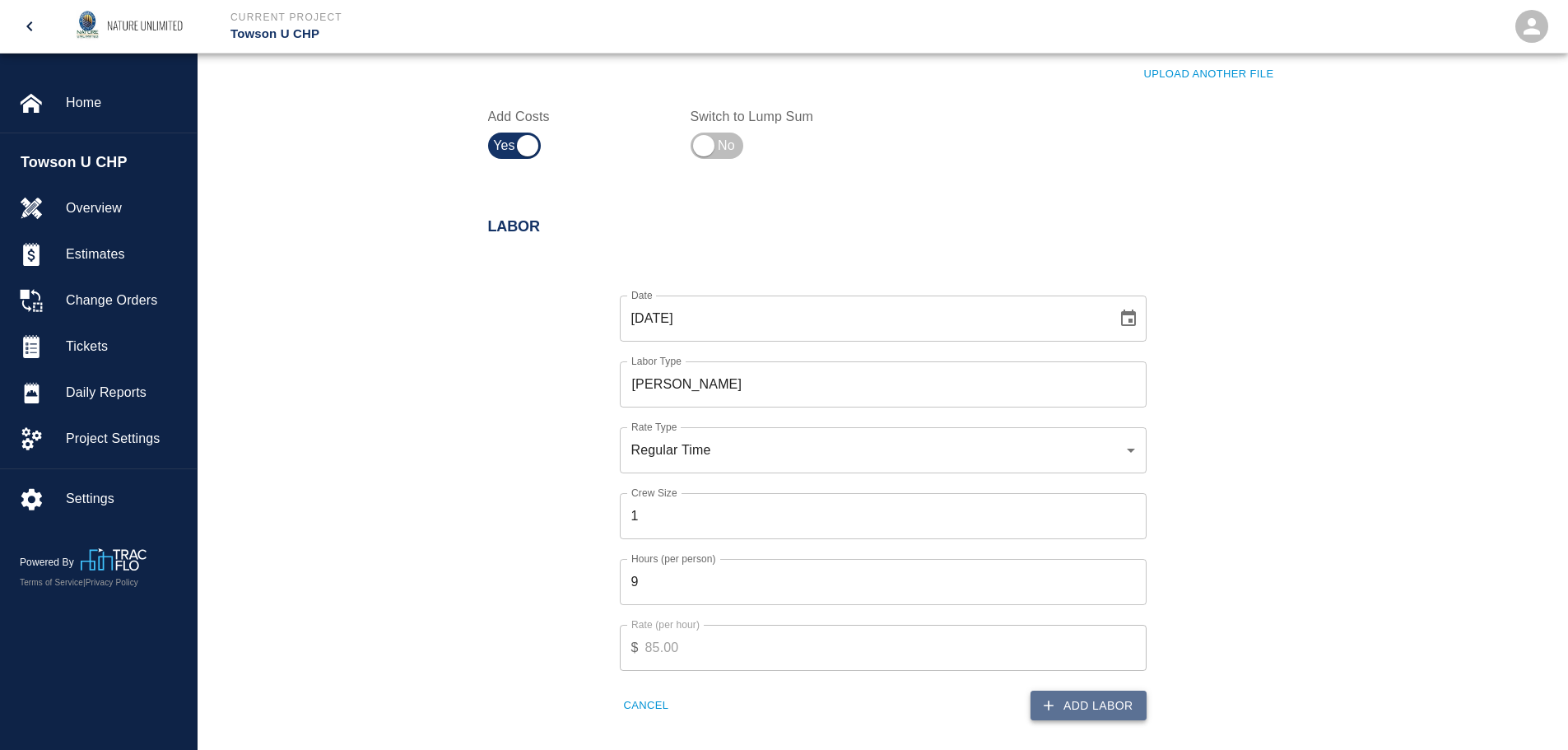
click at [1076, 712] on button "Add Labor" at bounding box center [1088, 706] width 116 height 30
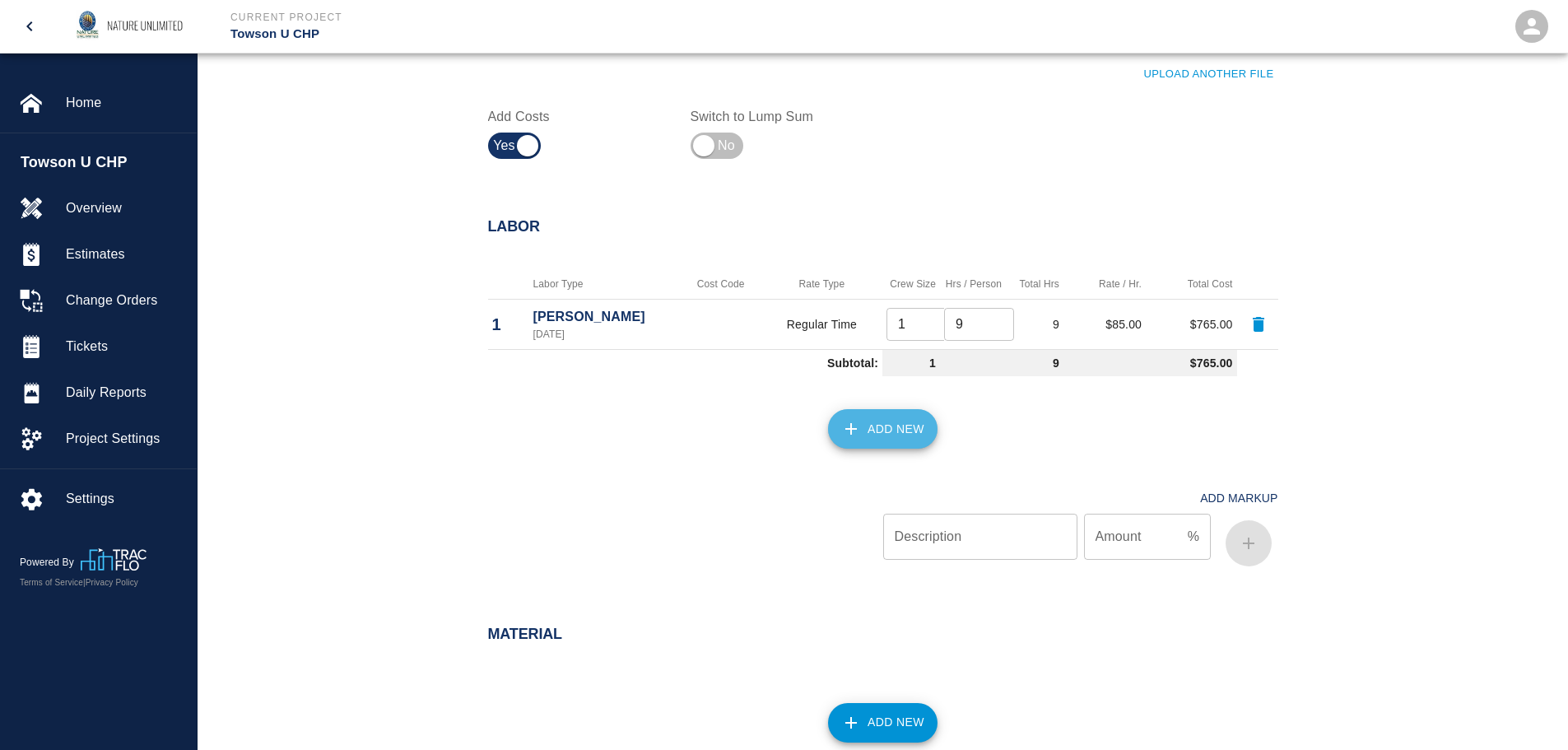
click at [901, 430] on button "Add New" at bounding box center [883, 429] width 110 height 40
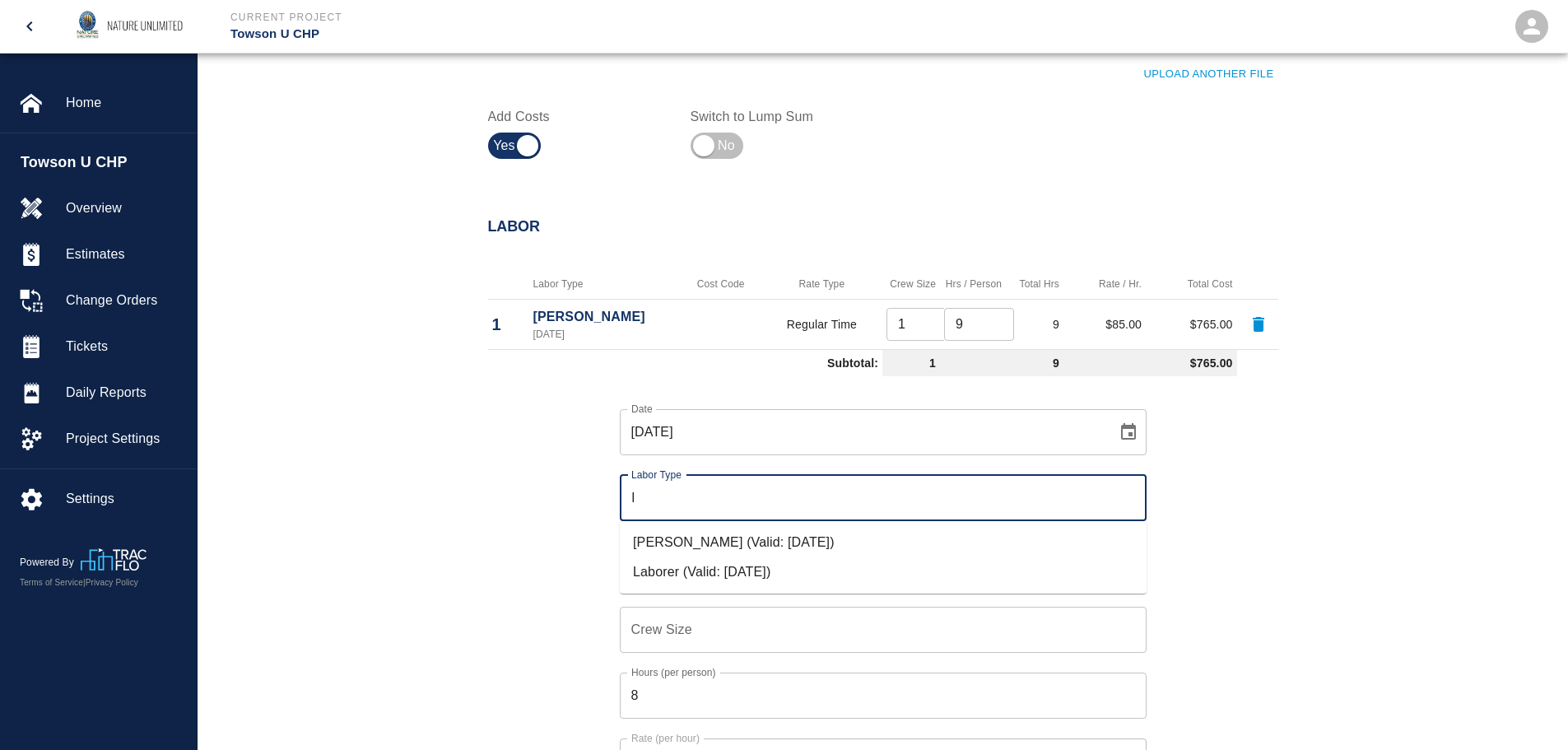
click at [779, 564] on li "Laborer (Valid: [DATE])" at bounding box center [883, 571] width 527 height 29
type input "Laborer"
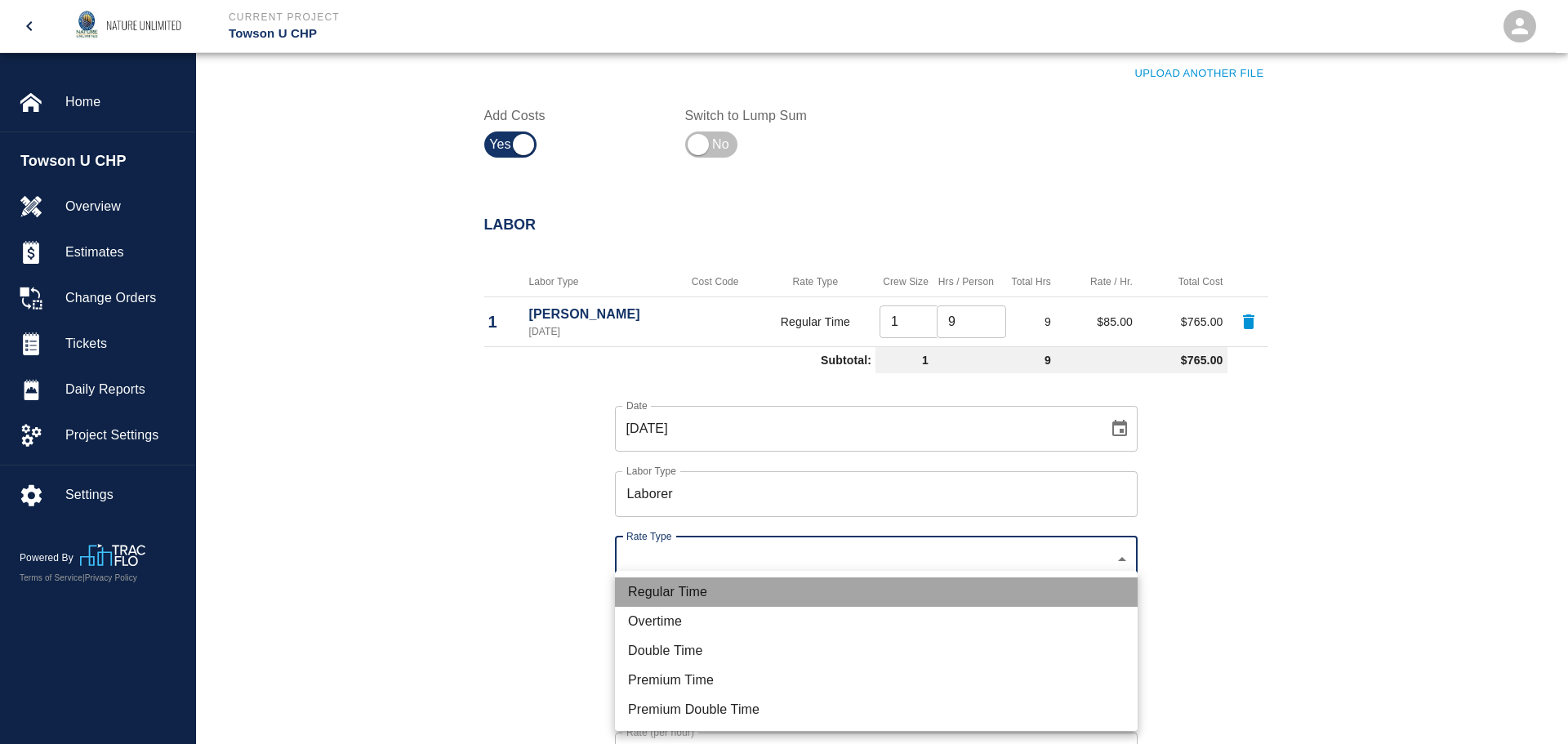
click at [721, 596] on li "Regular Time" at bounding box center [876, 591] width 523 height 29
type input "rate_rt"
type input "60.00"
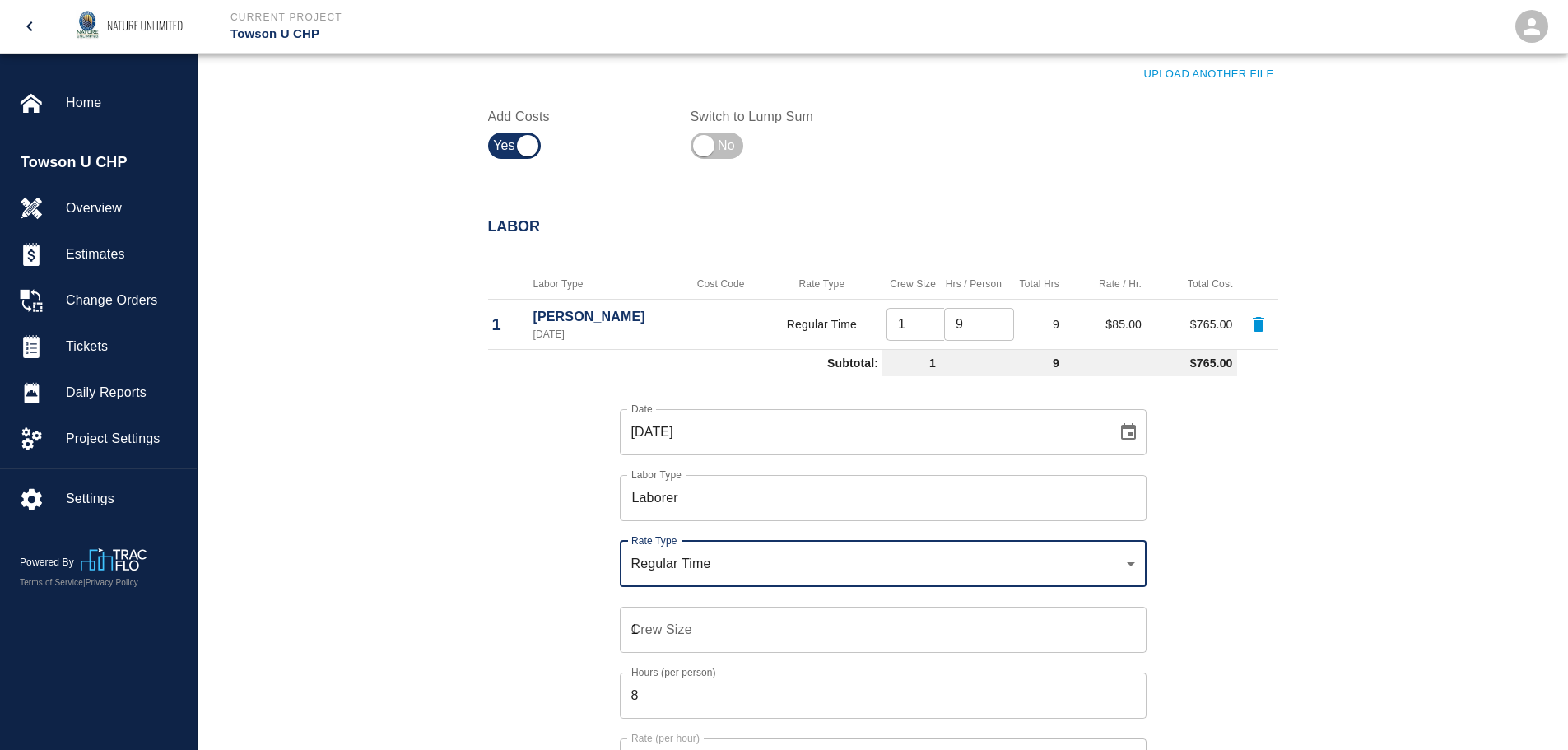
click at [1133, 625] on input "1" at bounding box center [883, 630] width 527 height 46
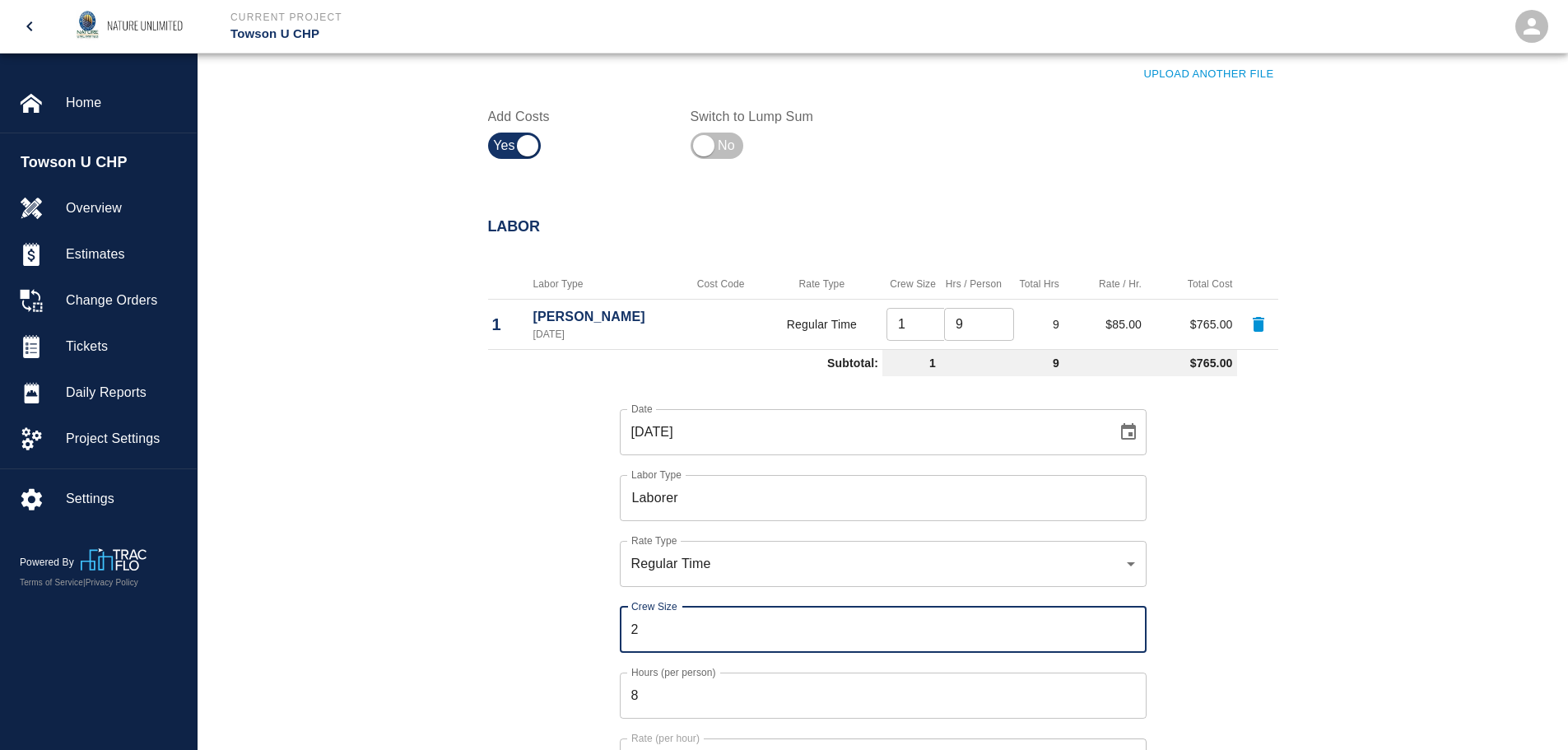
type input "2"
click at [1131, 625] on input "2" at bounding box center [883, 630] width 527 height 46
click at [996, 698] on input "8" at bounding box center [883, 695] width 527 height 46
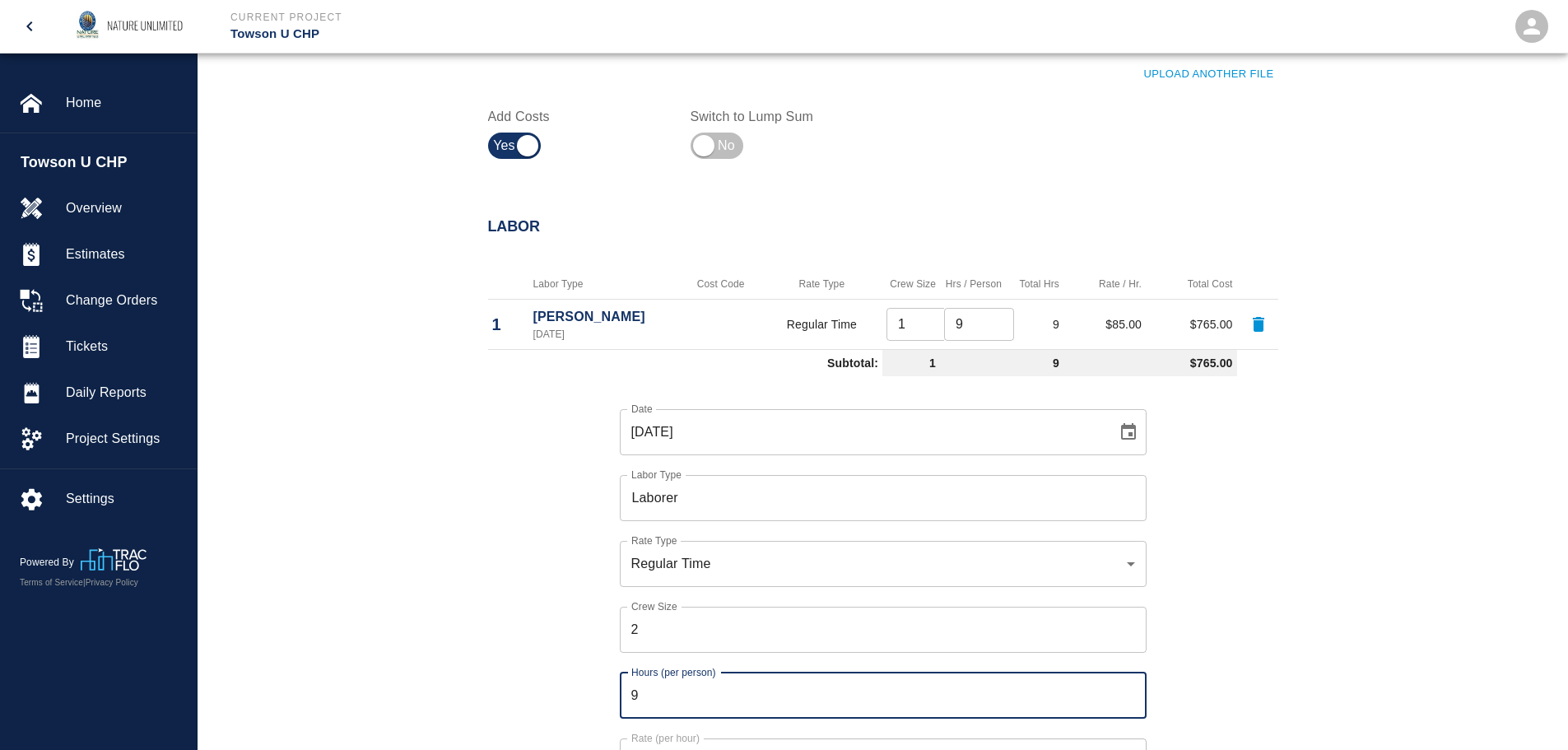
type input "9"
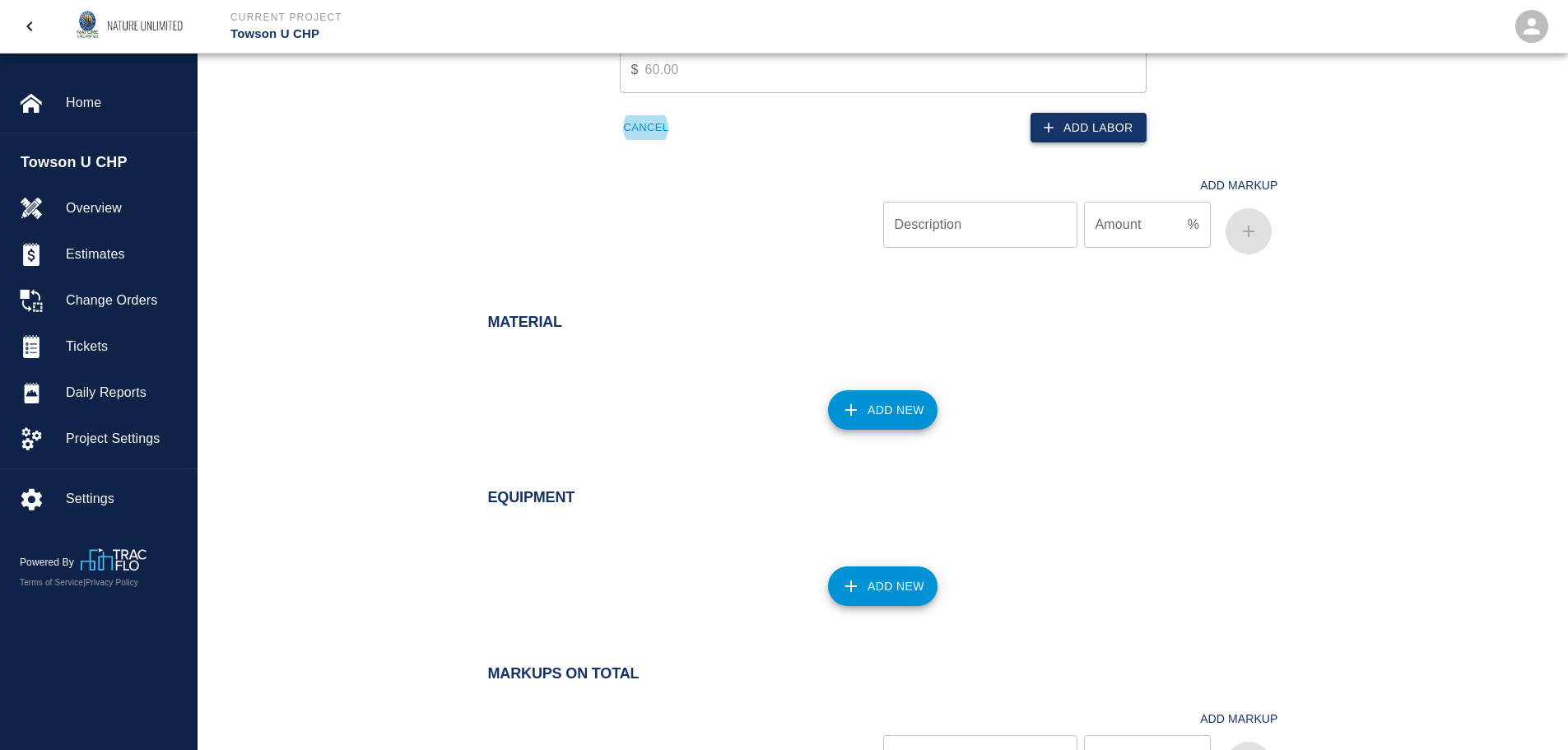
click at [1108, 114] on button "Add Labor" at bounding box center [1088, 128] width 116 height 30
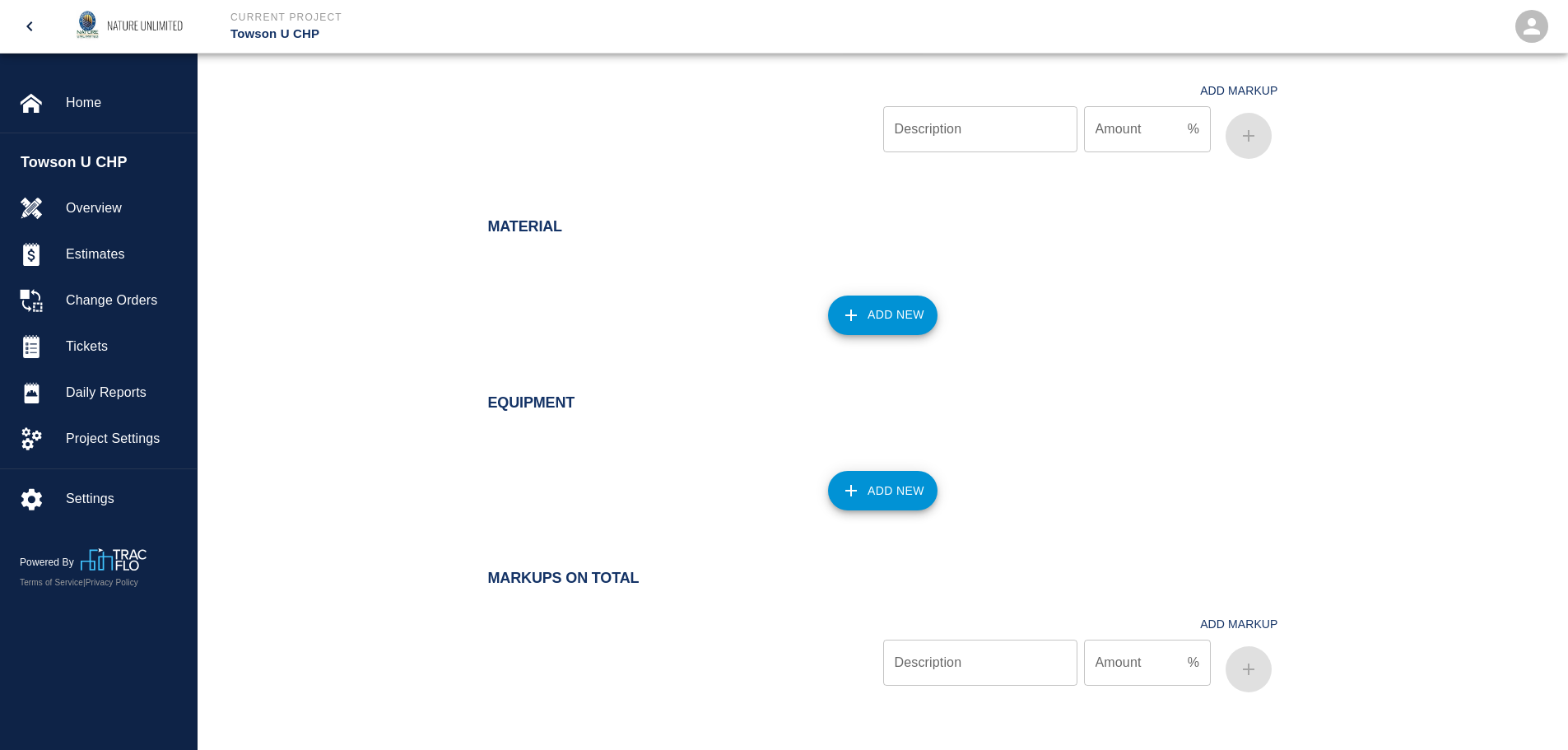
scroll to position [1109, 0]
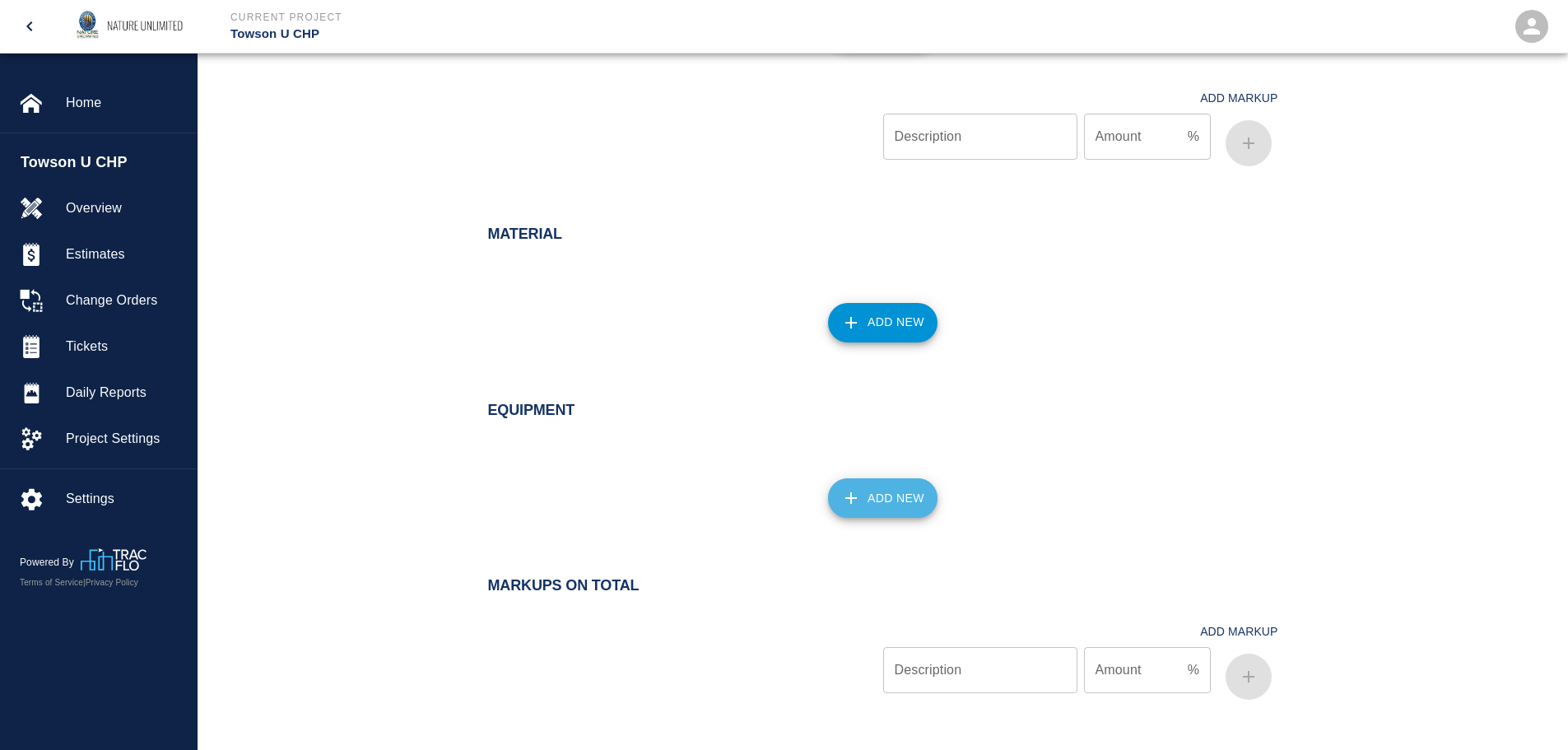
click at [882, 493] on button "Add New" at bounding box center [883, 498] width 110 height 40
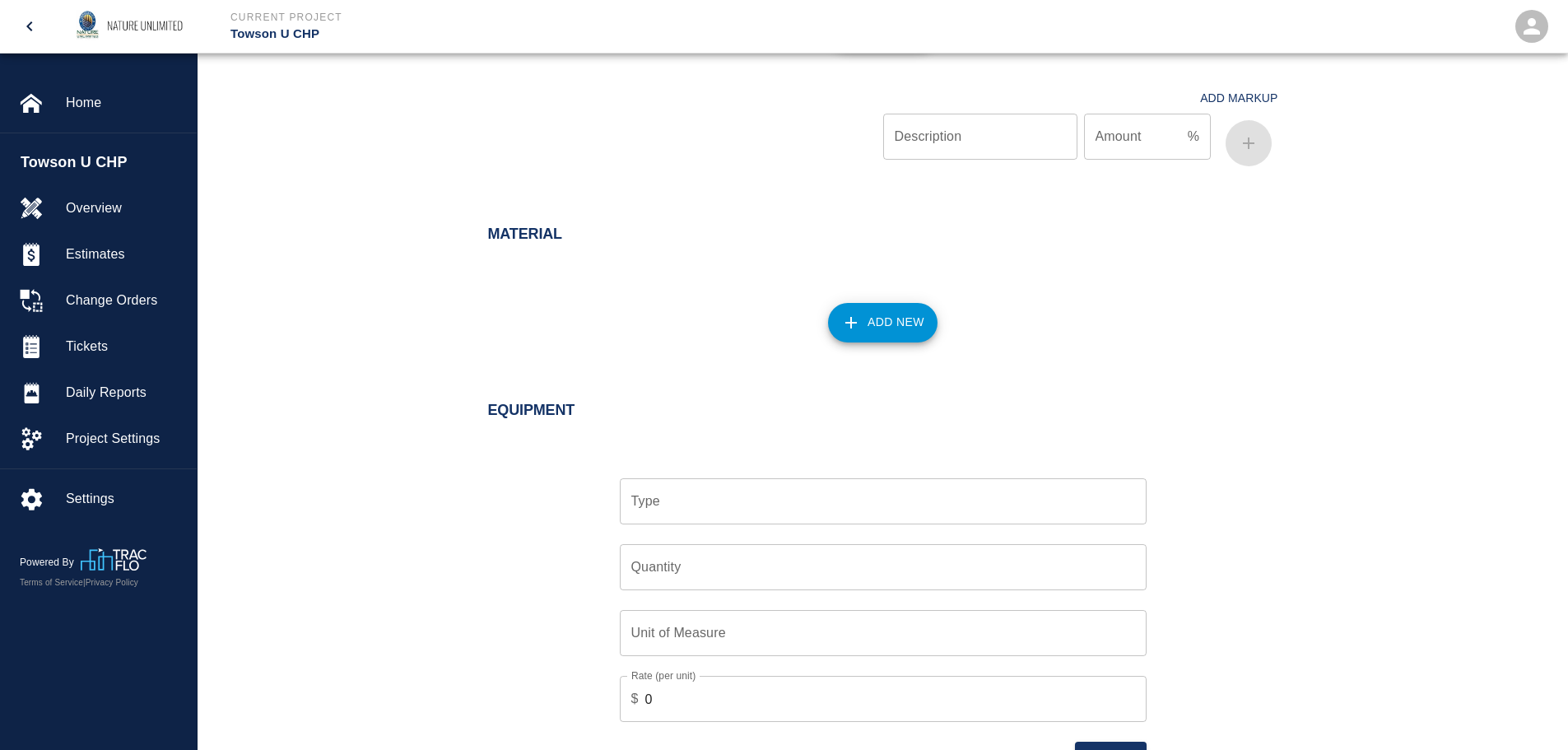
click at [873, 497] on input "Type" at bounding box center [883, 500] width 512 height 31
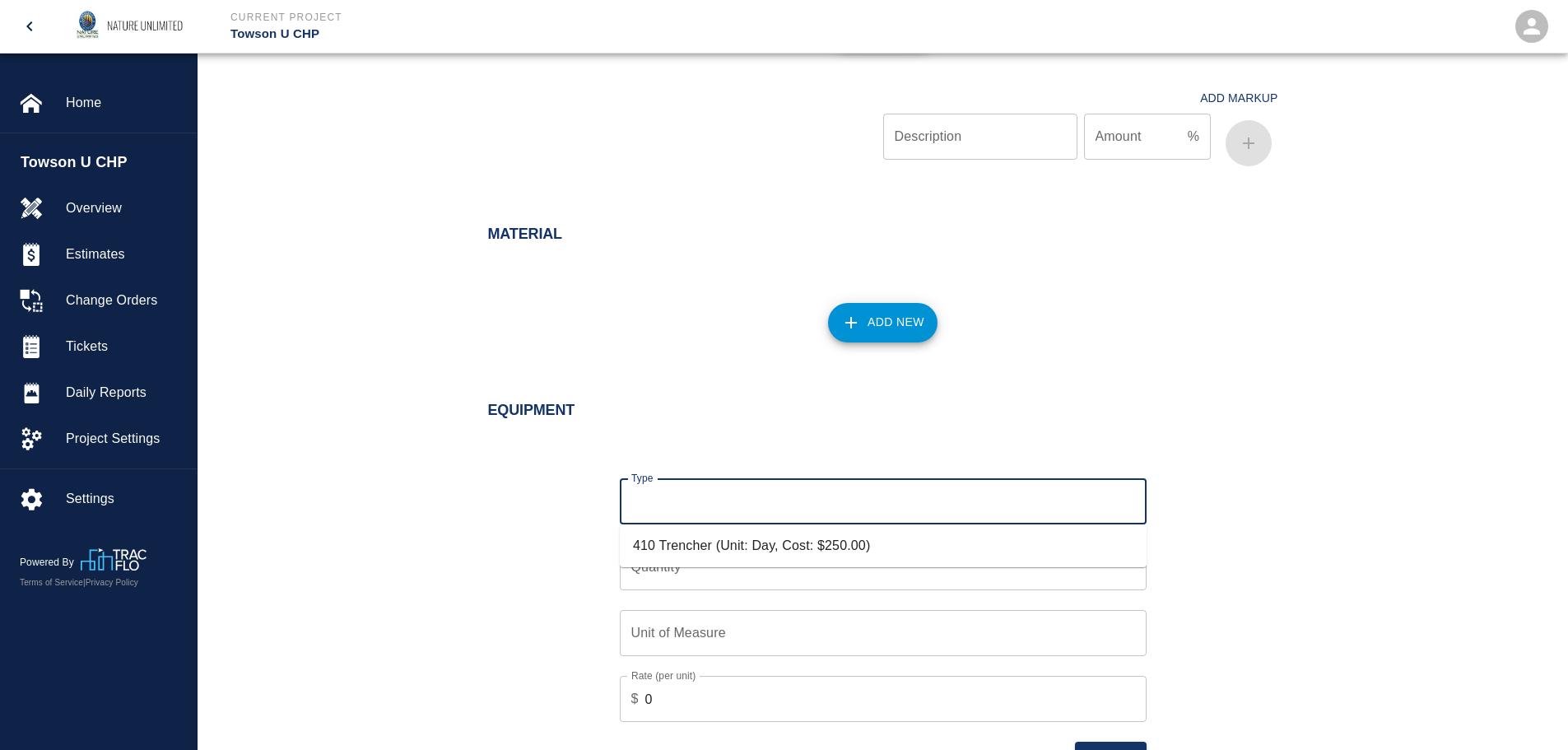
click at [827, 559] on li "410 Trencher (Unit: Day, Cost: $250.00)" at bounding box center [883, 545] width 527 height 29
type input "410 Trencher (Unit: Day, Cost: $250.00)"
type input "Day"
type input "250"
click at [671, 565] on input "Quantity" at bounding box center [883, 567] width 527 height 46
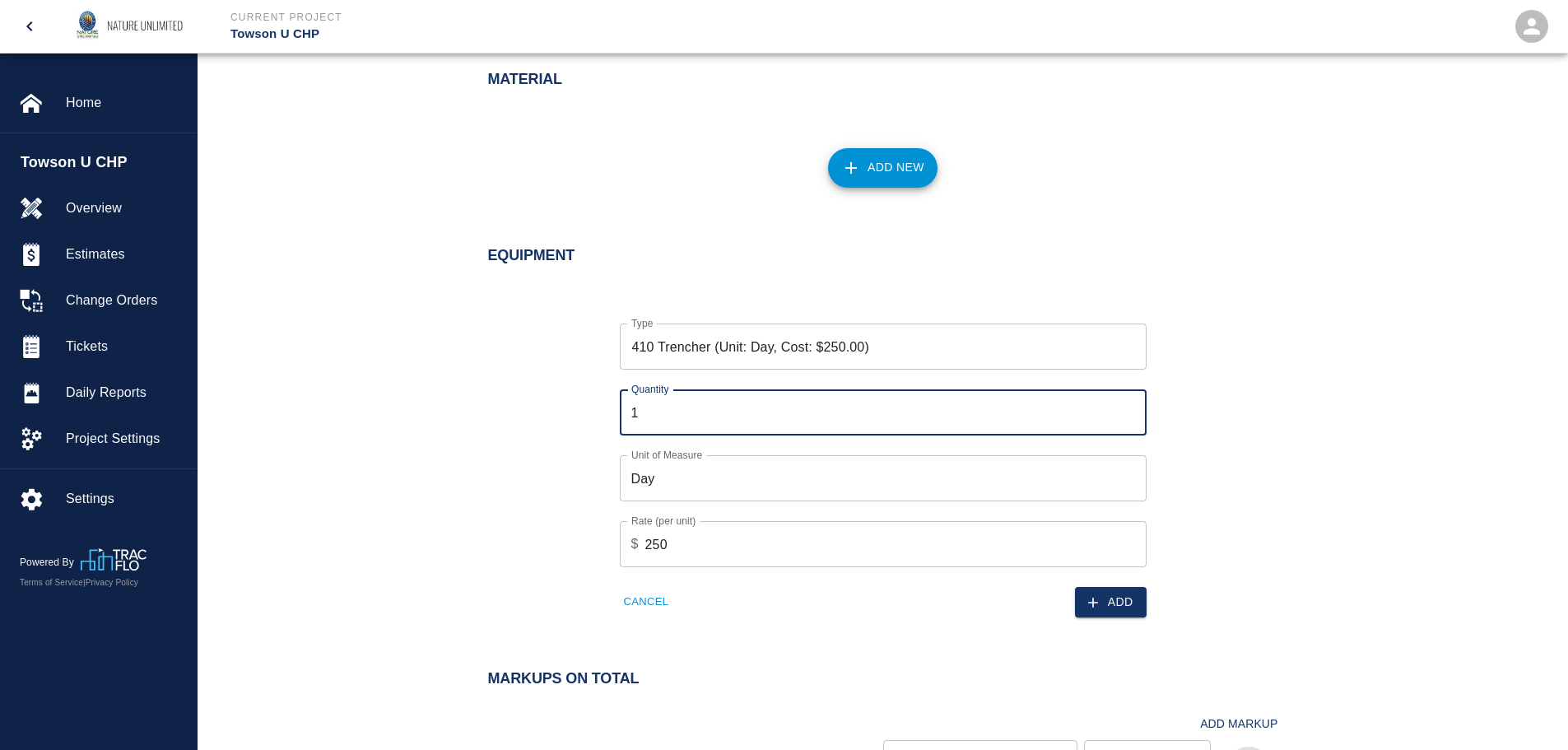
scroll to position [1272, 0]
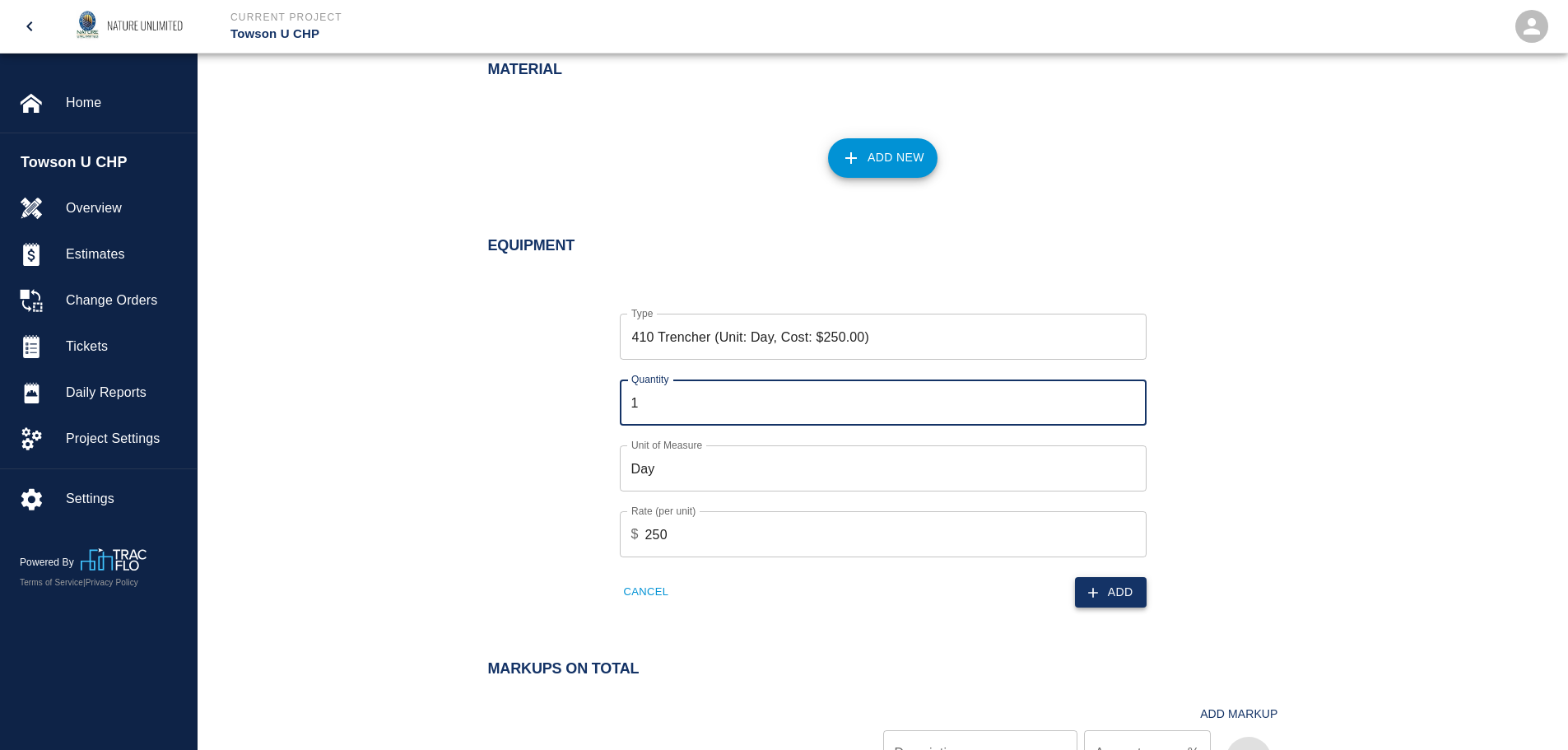
type input "1"
click at [1115, 589] on button "Add" at bounding box center [1111, 591] width 72 height 30
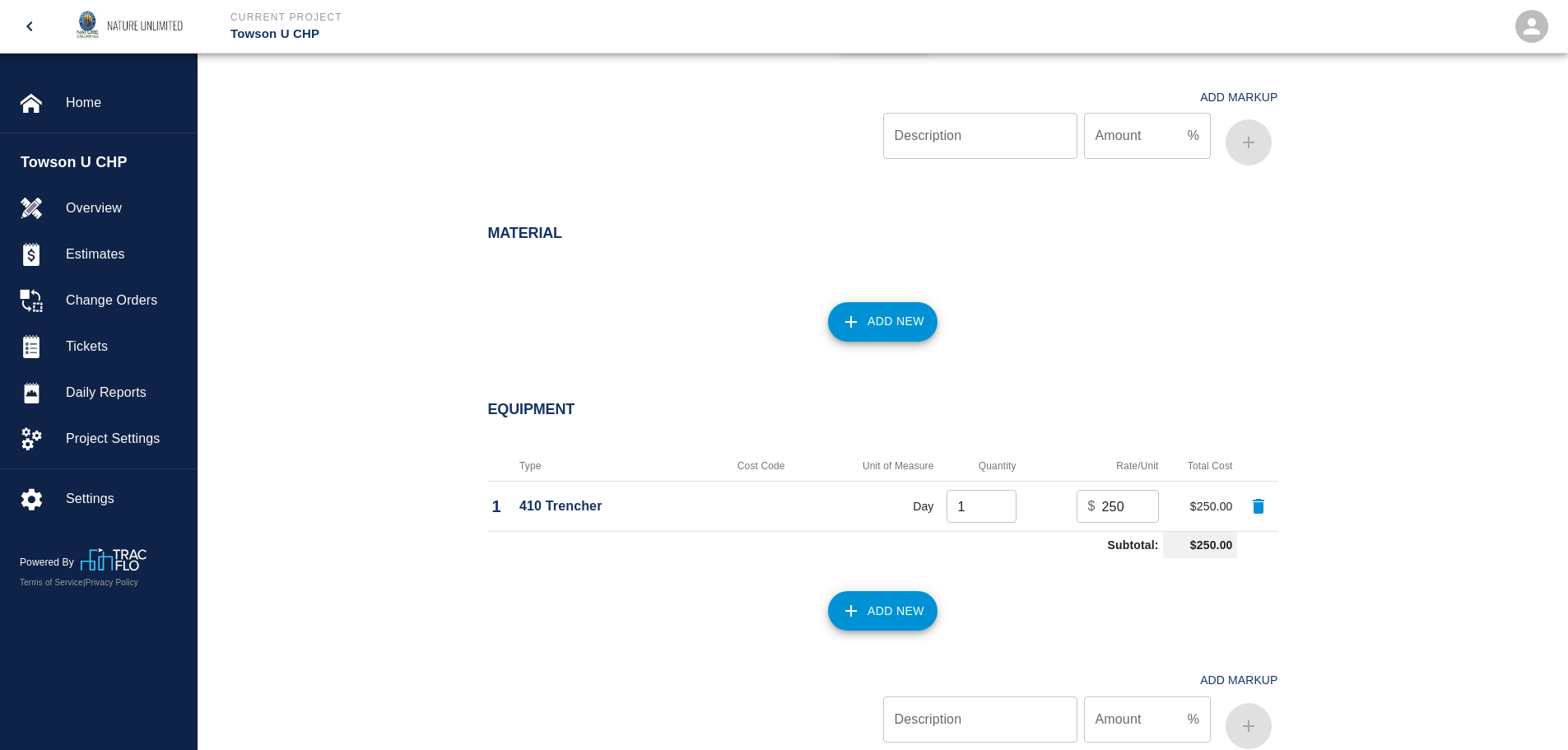
scroll to position [1109, 0]
click at [873, 322] on button "Add New" at bounding box center [883, 322] width 110 height 40
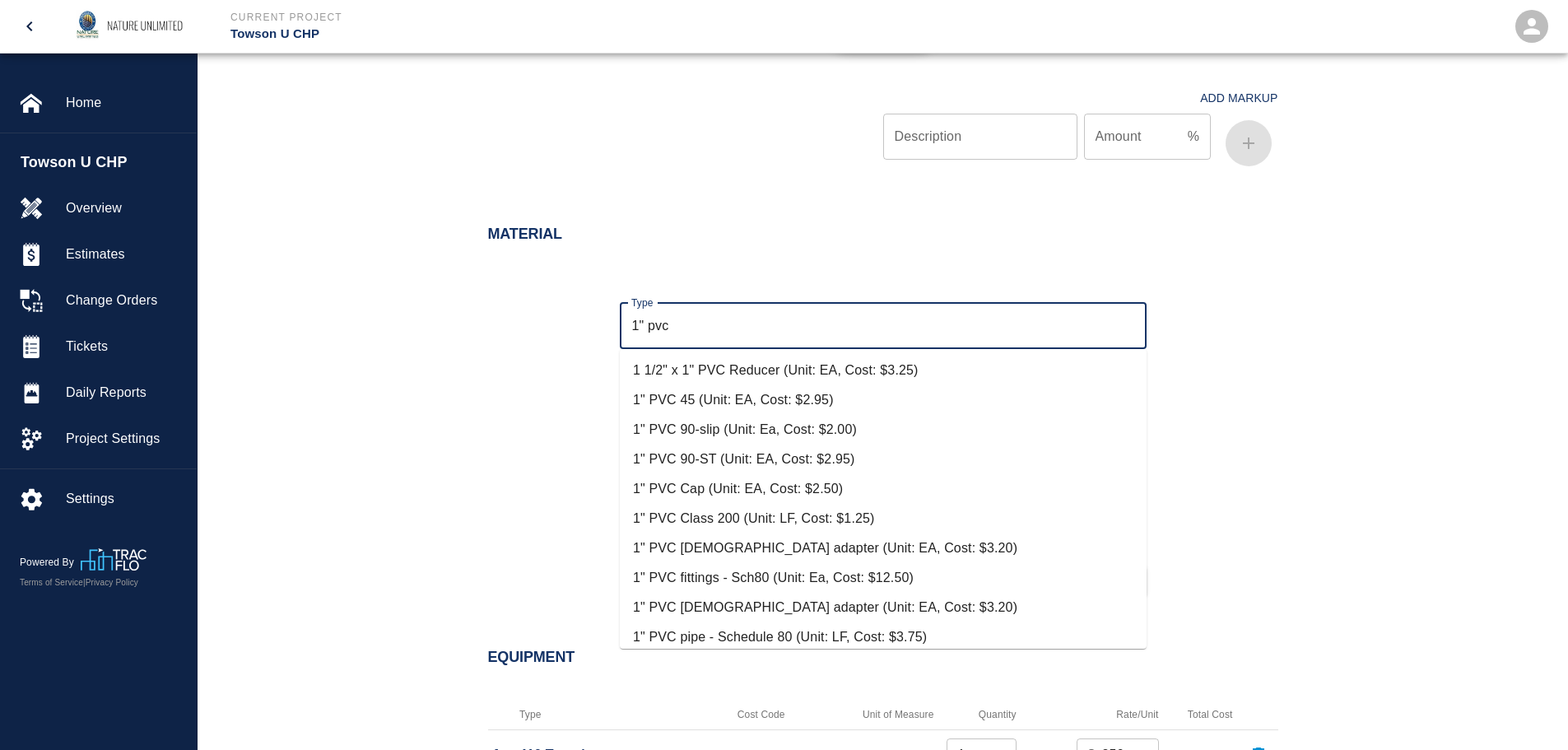
click at [689, 517] on li "1" PVC Class 200 (Unit: LF, Cost: $1.25)" at bounding box center [883, 518] width 527 height 29
type input "1" PVC Class 200 (Unit: LF, Cost: $1.25)"
type input "LF"
type input "1.25"
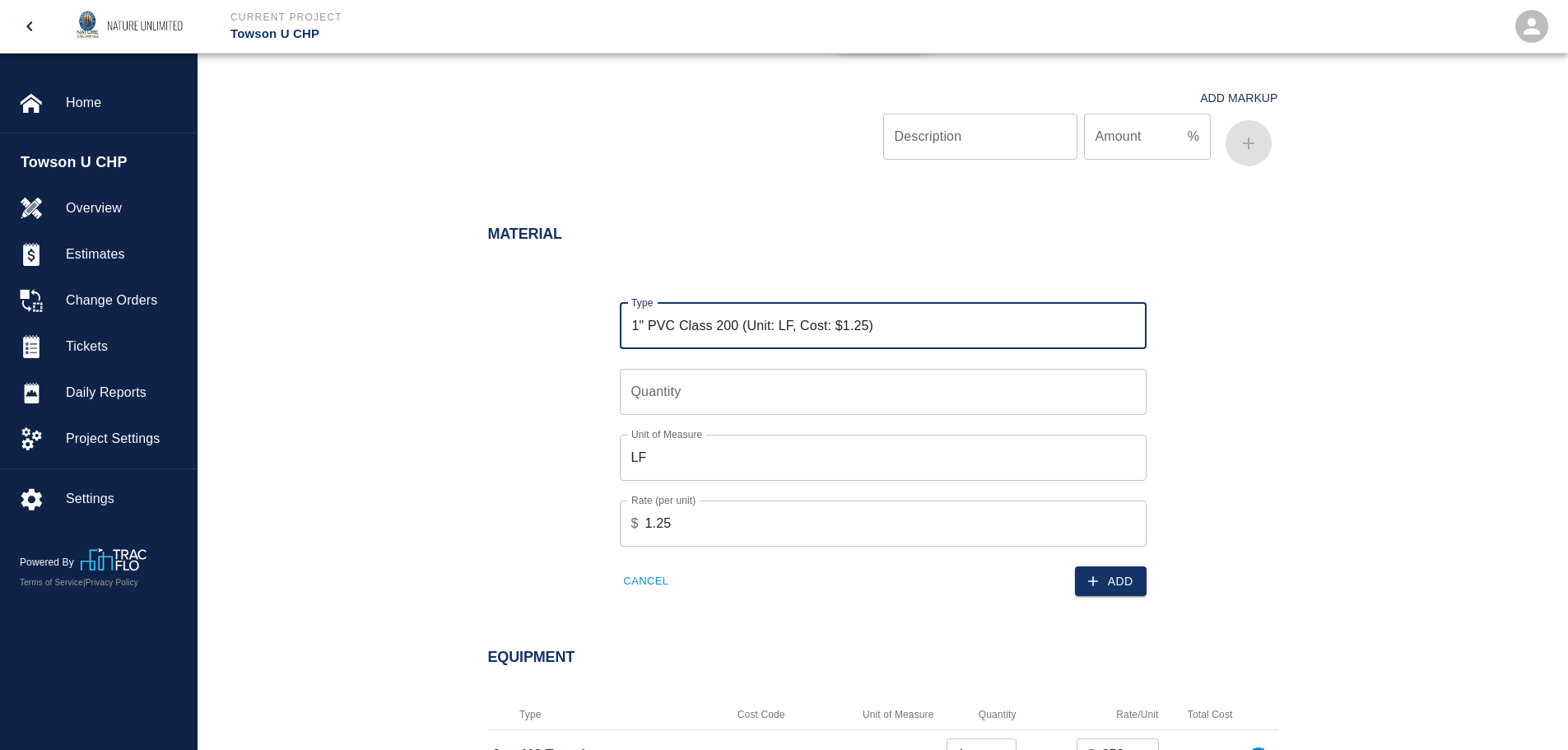
type input "1" PVC Class 200 (Unit: LF, Cost: $1.25)"
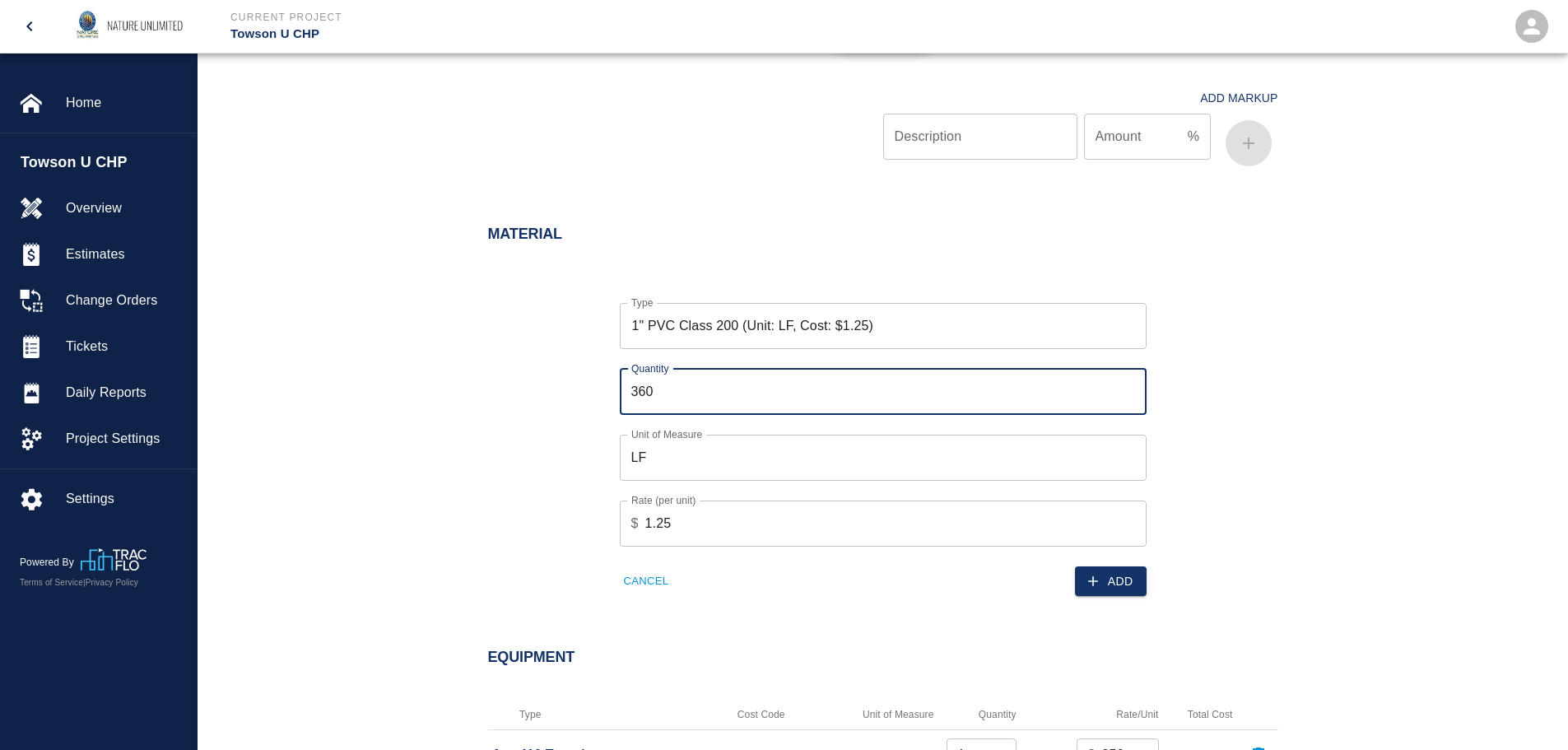
type input "360"
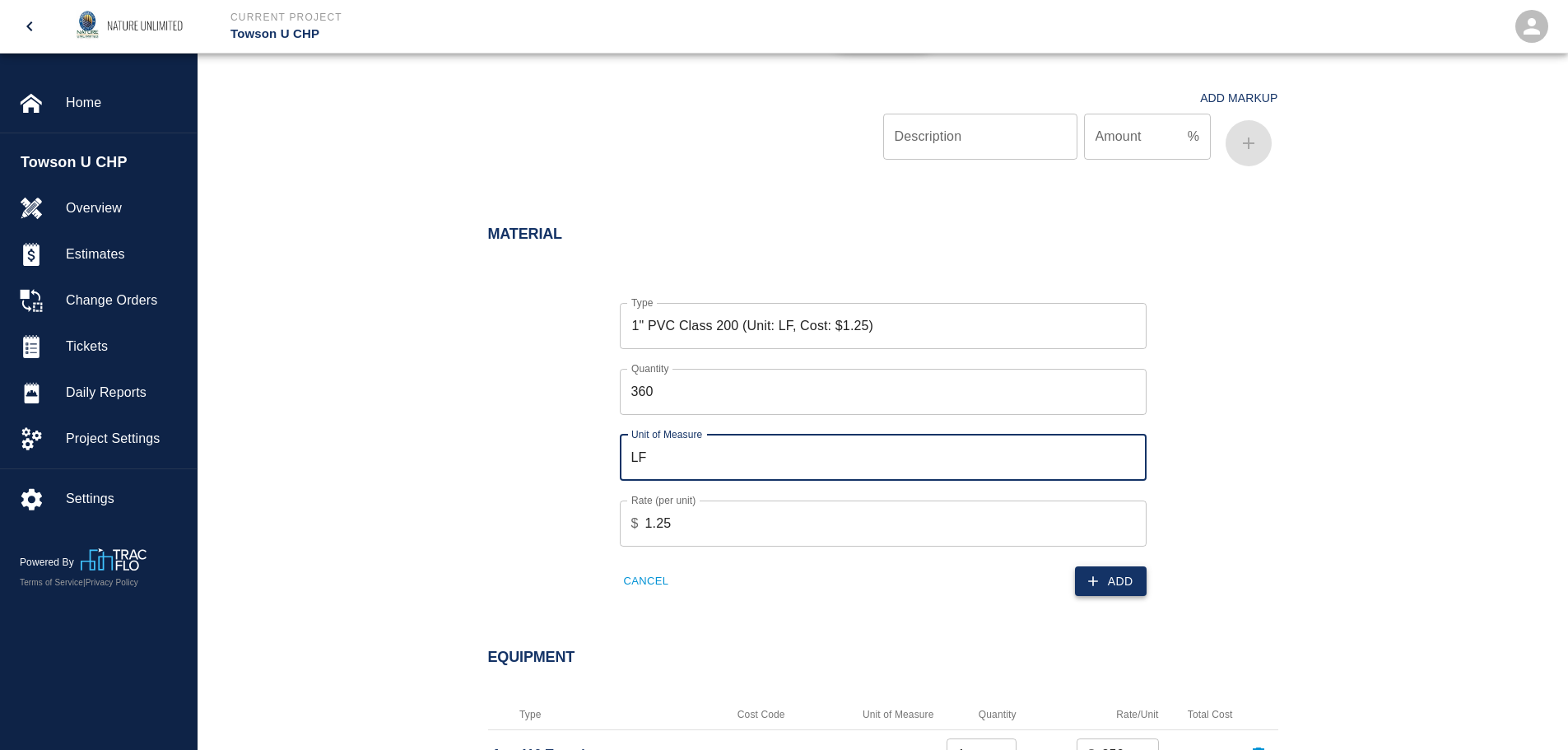
click at [1117, 585] on button "Add" at bounding box center [1111, 581] width 72 height 30
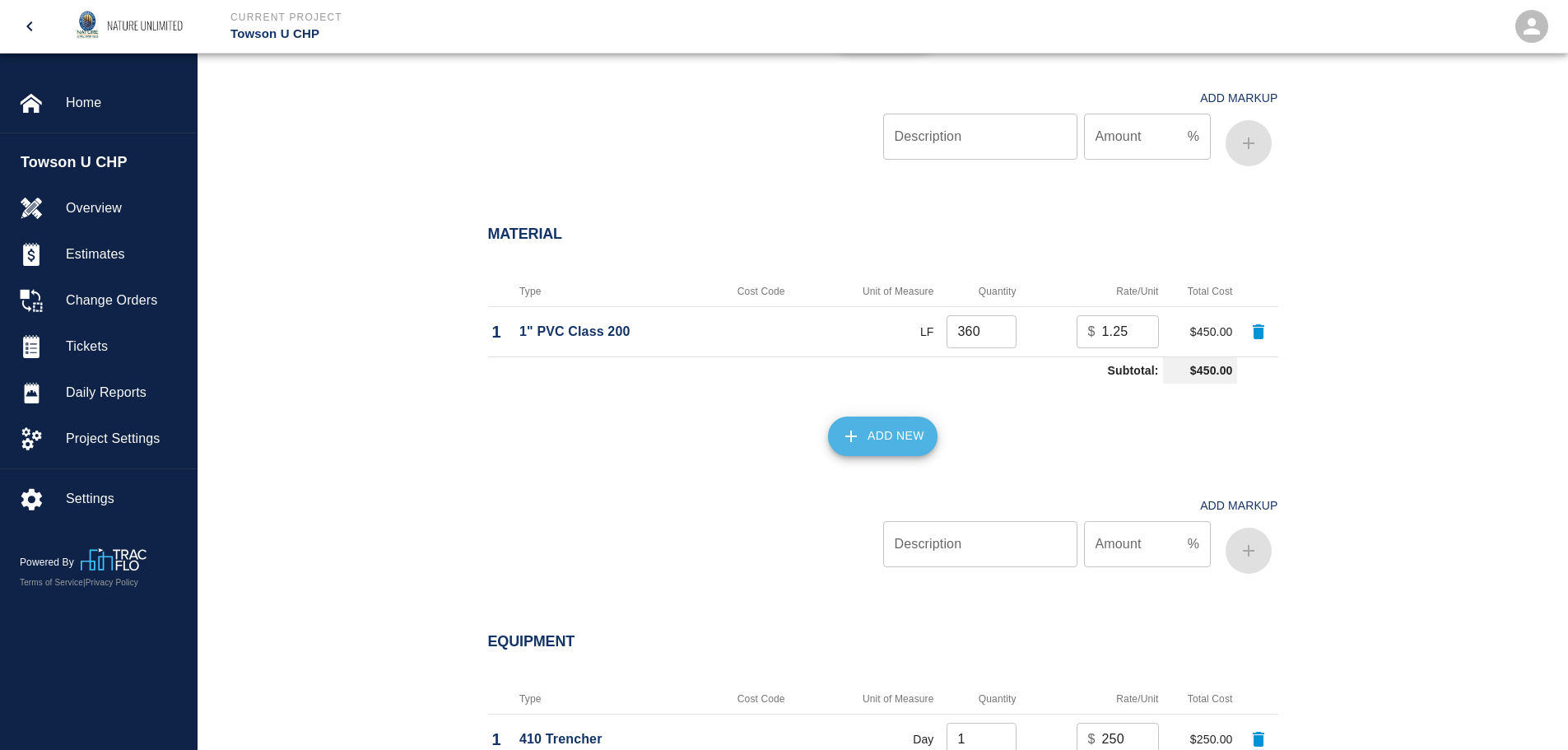
click at [866, 426] on button "Add New" at bounding box center [883, 436] width 110 height 40
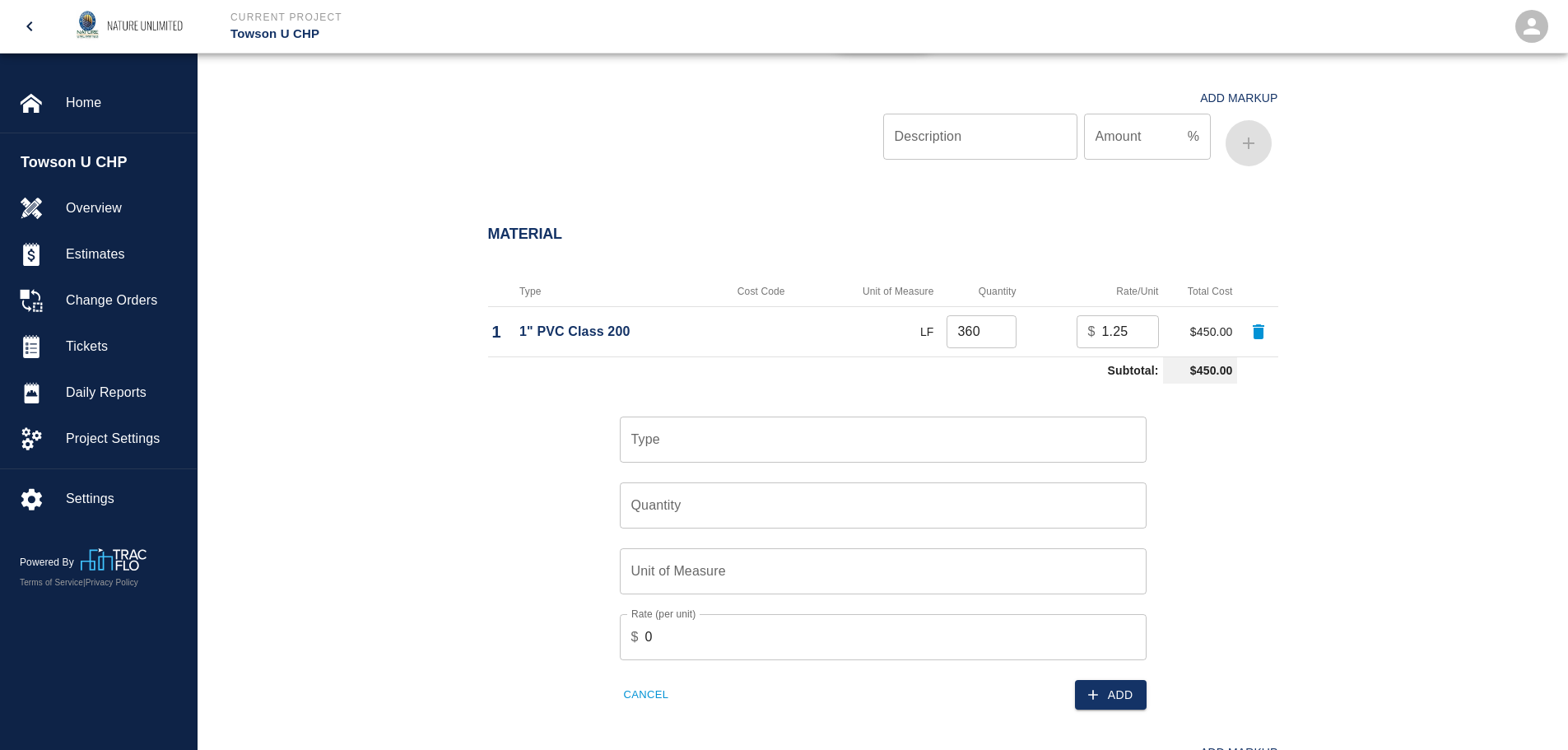
click at [726, 445] on input "Type" at bounding box center [883, 439] width 512 height 31
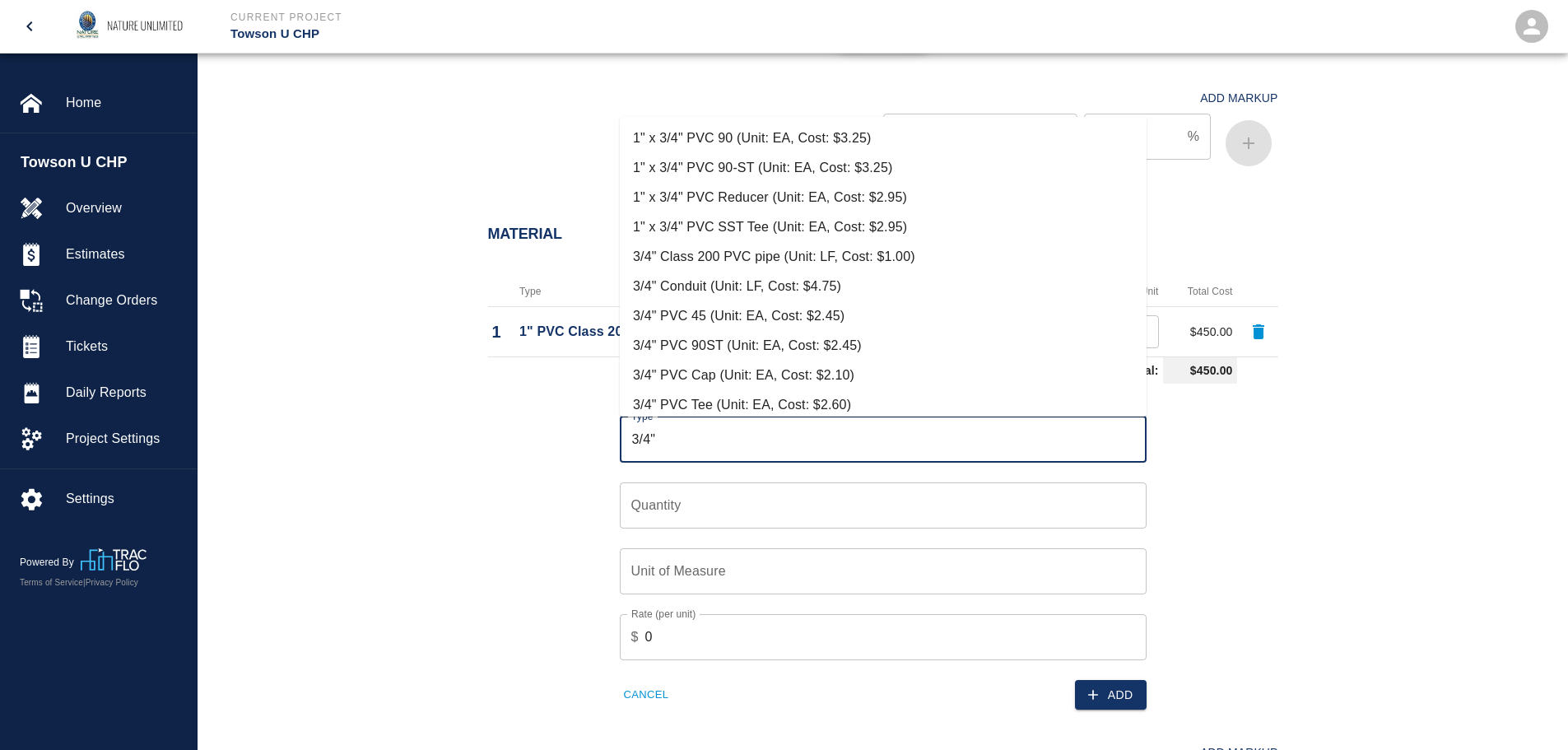
click at [721, 266] on li "3/4" Class 200 PVC pipe (Unit: LF, Cost: $1.00)" at bounding box center [883, 256] width 527 height 29
type input "3/4" Class 200 PVC pipe (Unit: LF, Cost: $1.00)"
type input "LF"
type input "1"
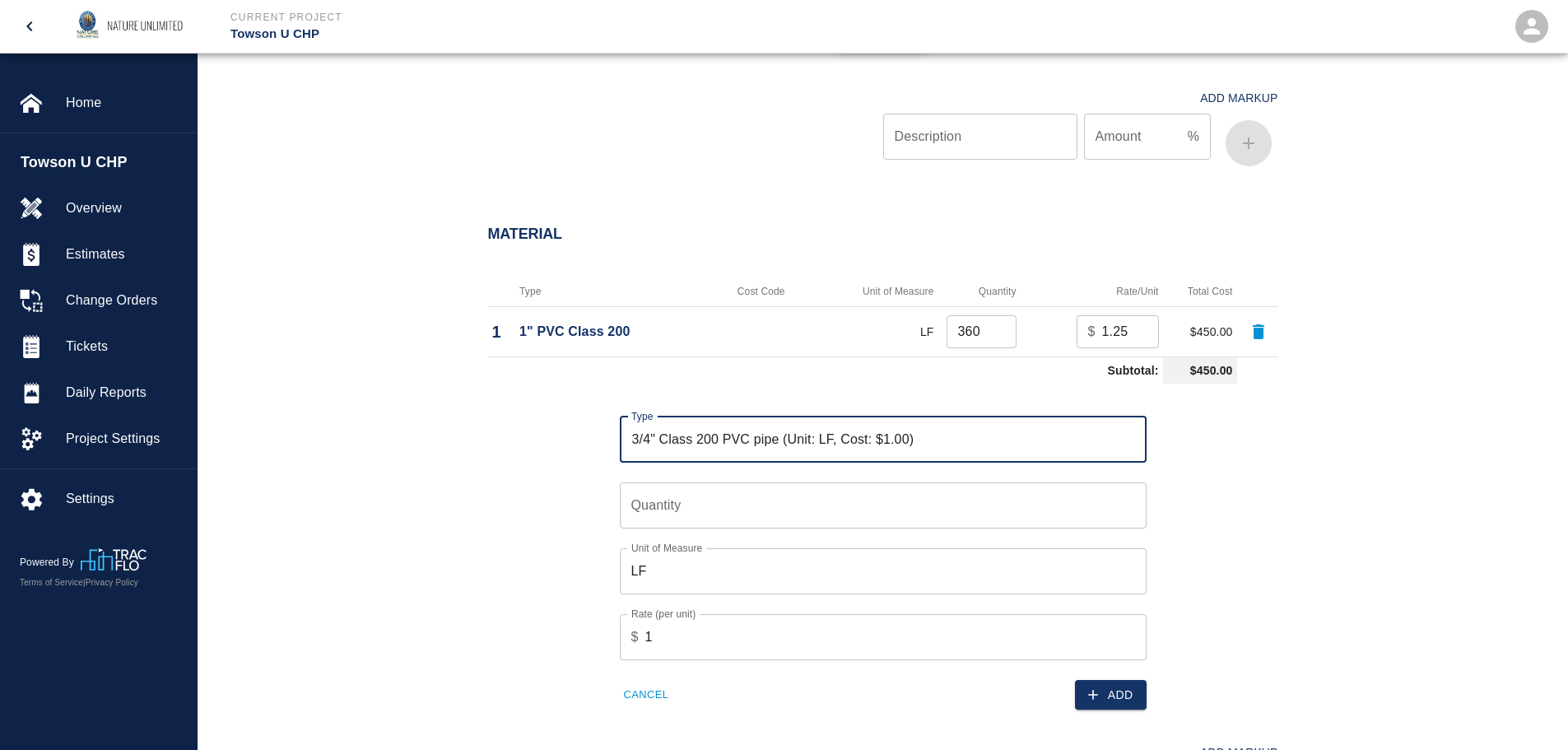
type input "3/4" Class 200 PVC pipe (Unit: LF, Cost: $1.00)"
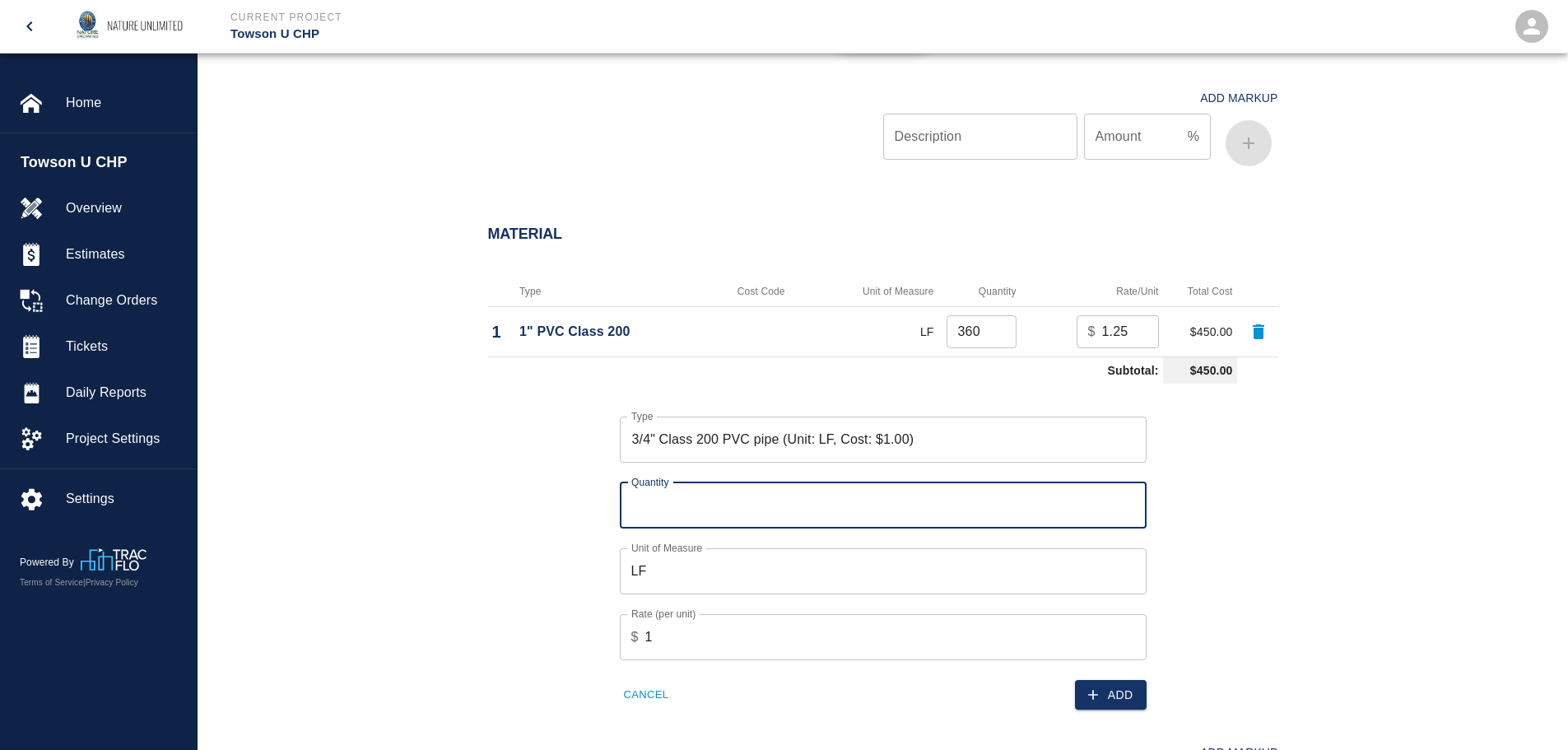
click at [695, 509] on input "Quantity" at bounding box center [883, 506] width 527 height 46
type input "40"
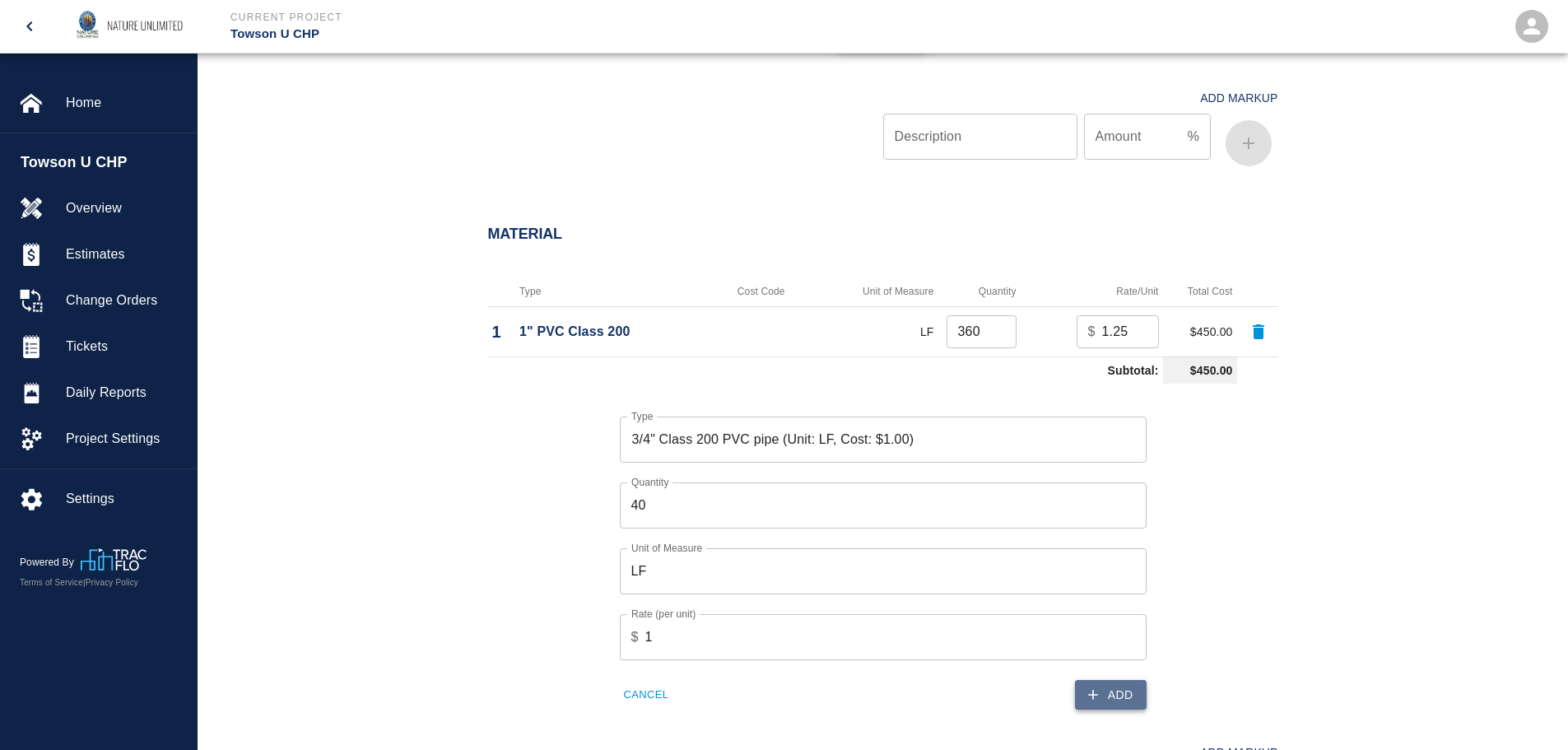
click at [1138, 688] on button "Add" at bounding box center [1111, 695] width 72 height 30
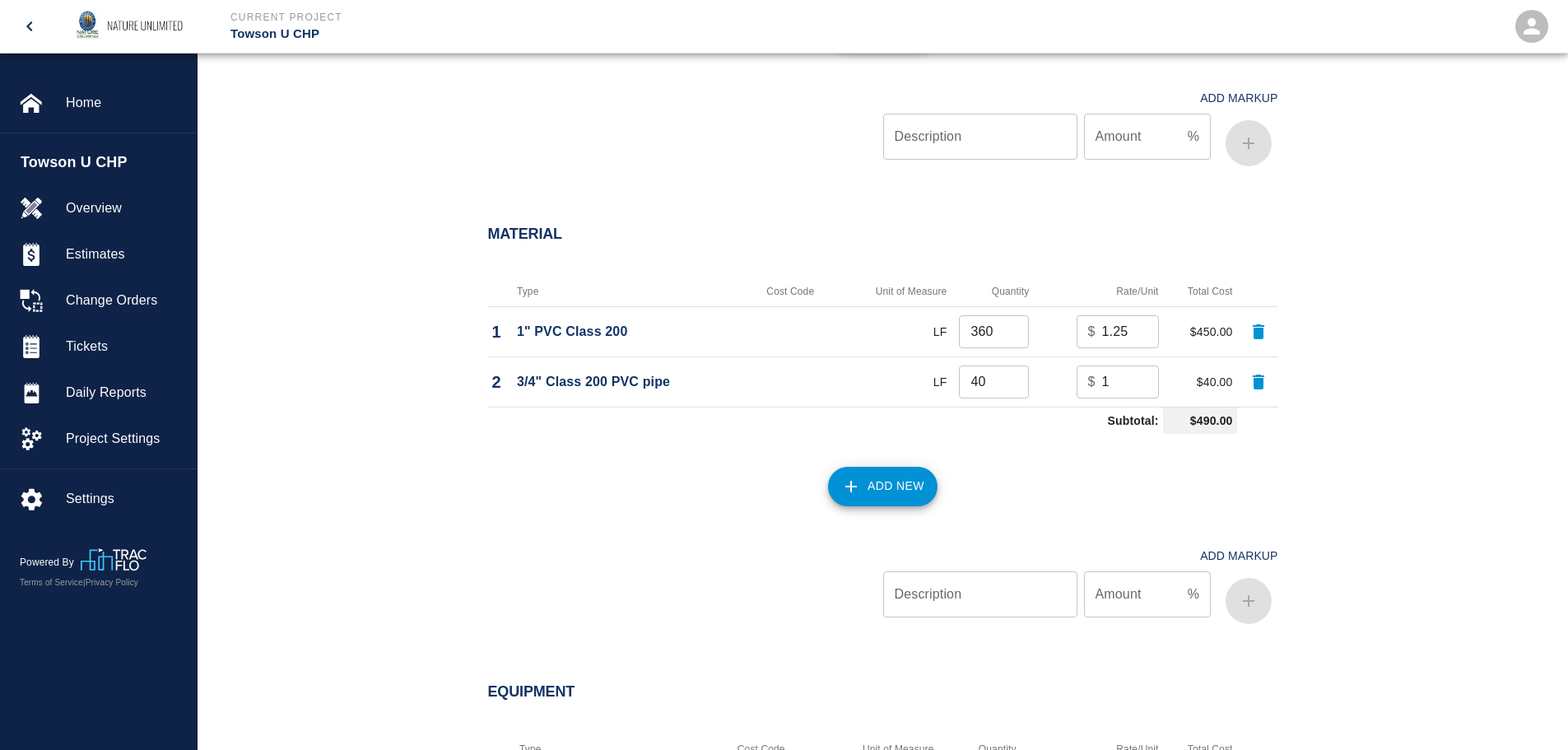
click at [922, 483] on button "Add New" at bounding box center [883, 486] width 110 height 40
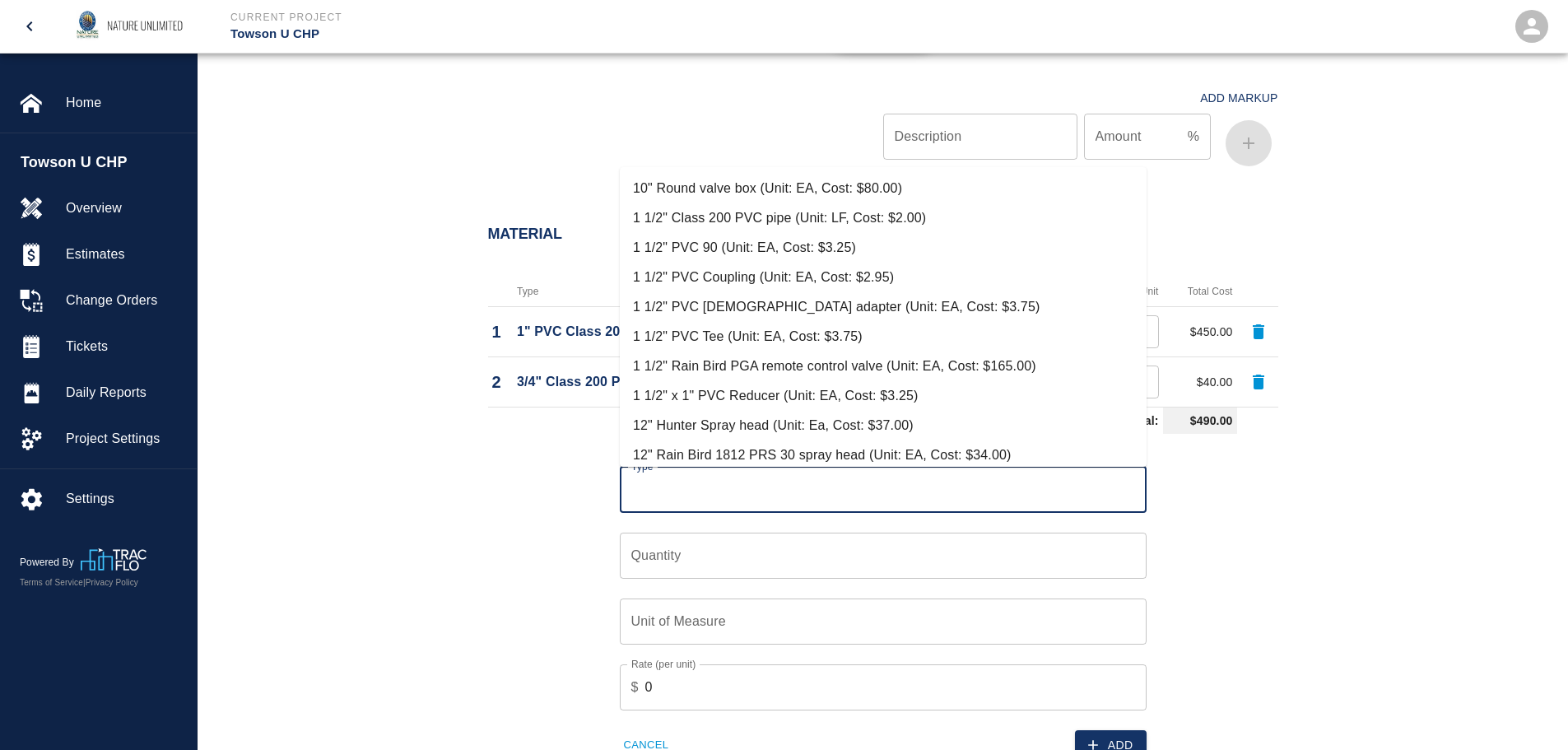
click at [662, 494] on input "Type" at bounding box center [883, 489] width 512 height 31
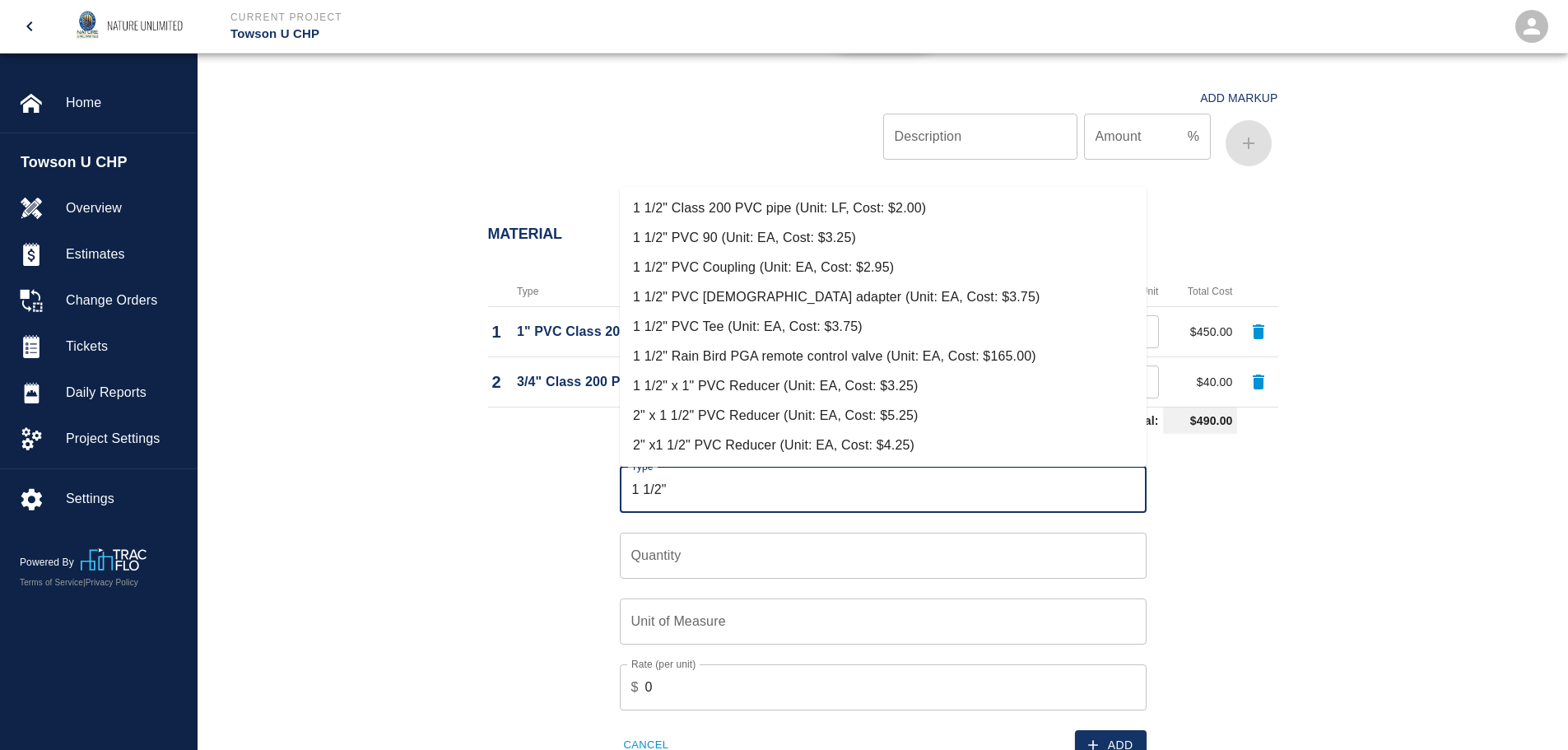
click at [703, 238] on li "1 1/2" PVC 90 (Unit: EA, Cost: $3.25)" at bounding box center [883, 237] width 527 height 29
type input "1 1/2" PVC 90 (Unit: EA, Cost: $3.25)"
type input "EA"
type input "3.25"
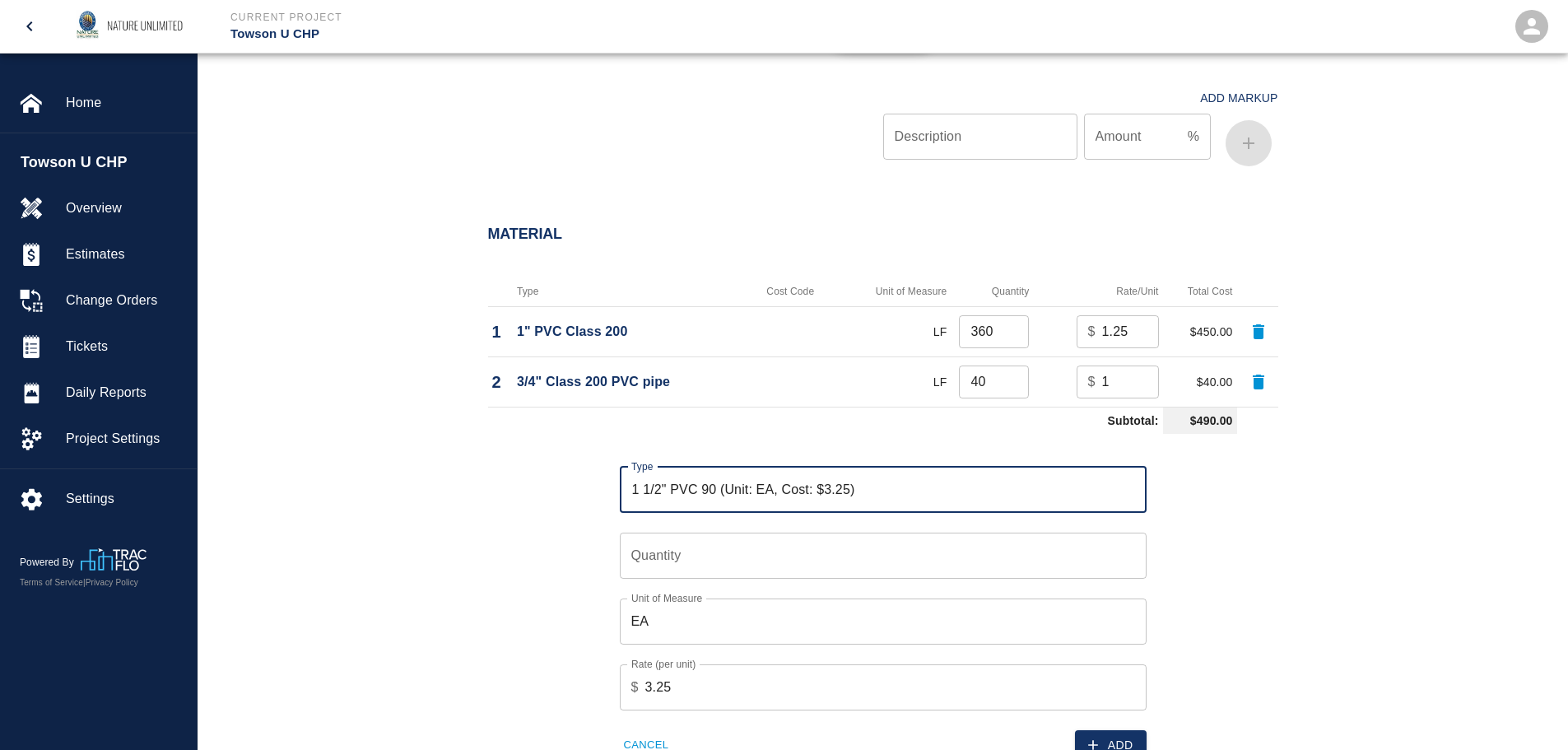
type input "1 1/2" PVC 90 (Unit: EA, Cost: $3.25)"
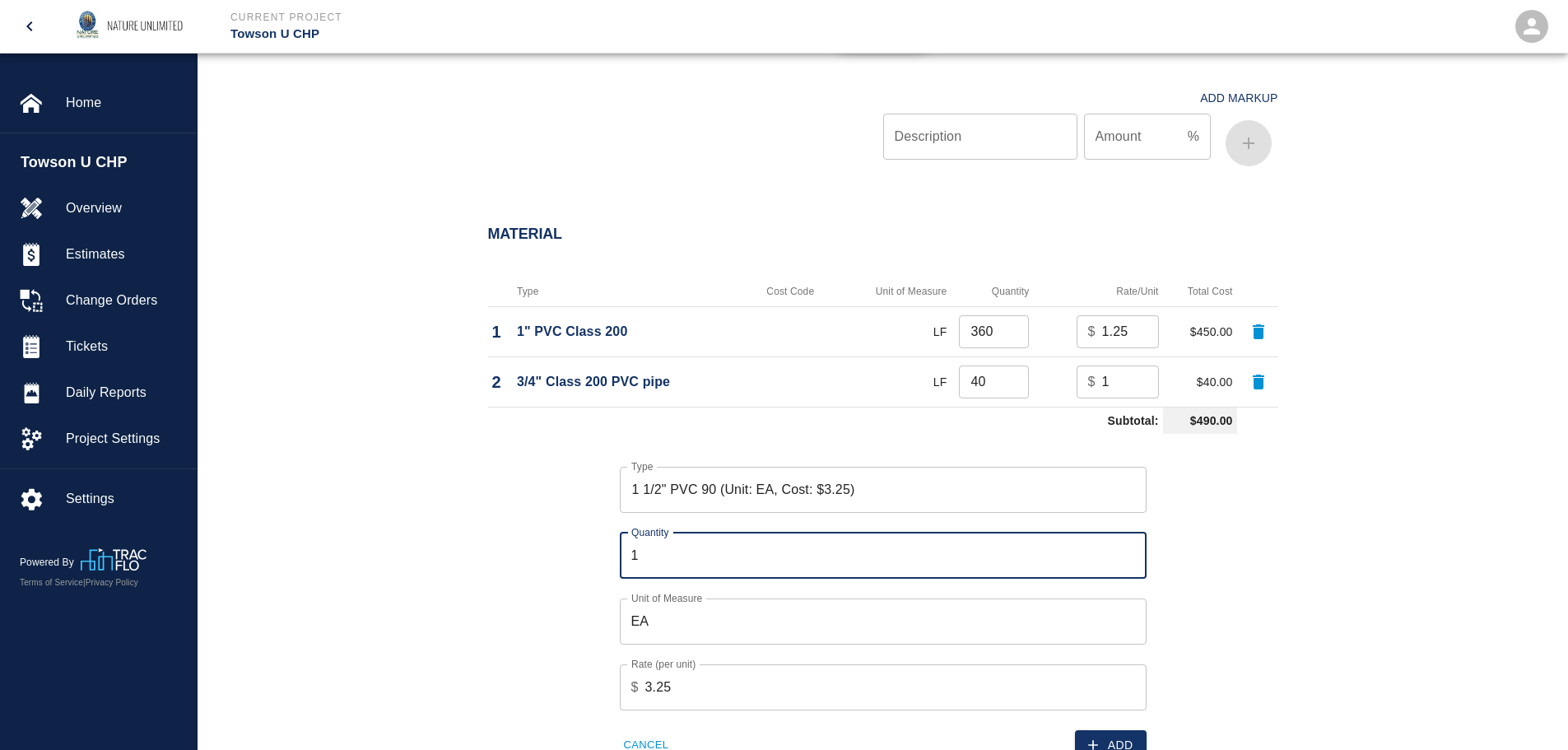
type input "1"
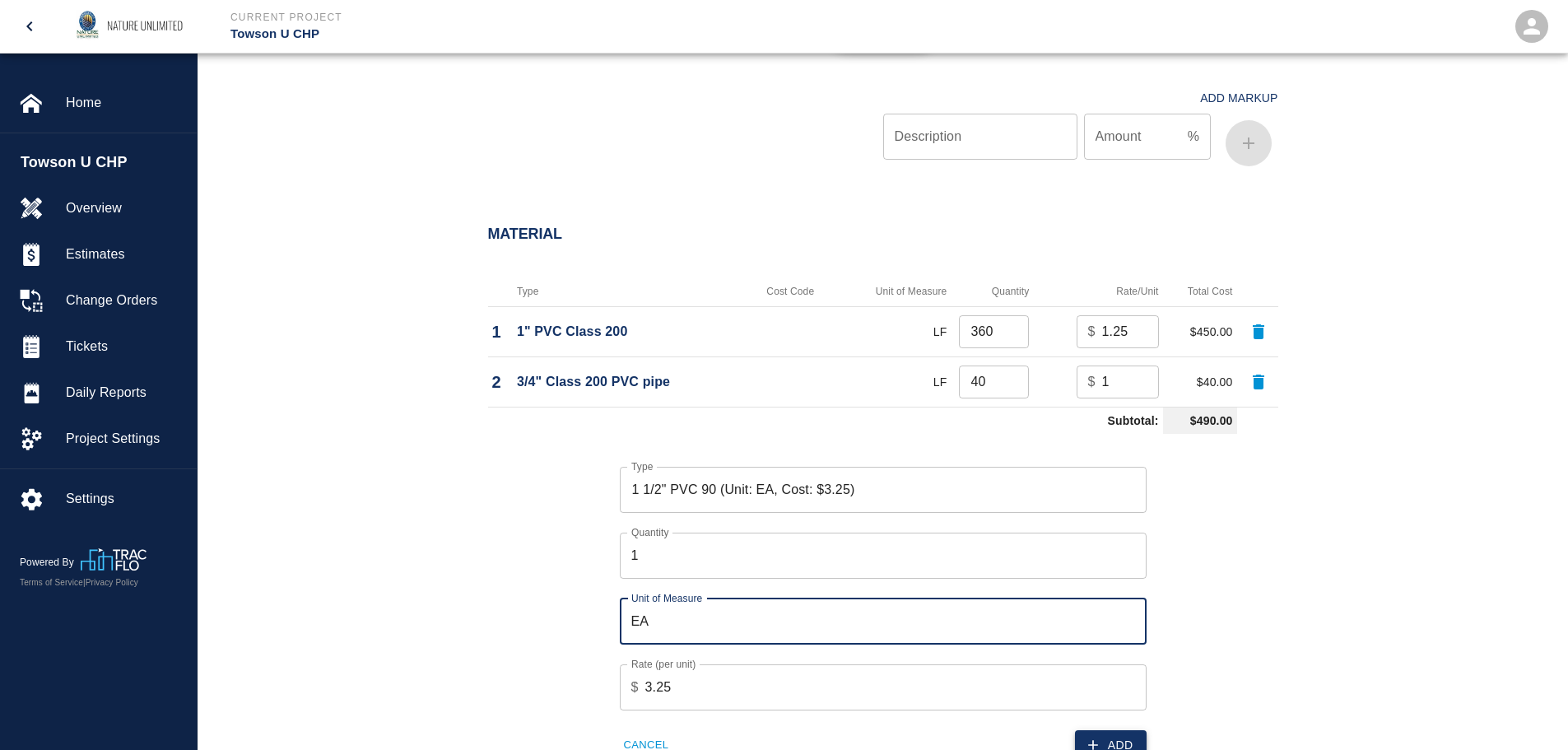
click at [1101, 740] on button "Add" at bounding box center [1111, 745] width 72 height 30
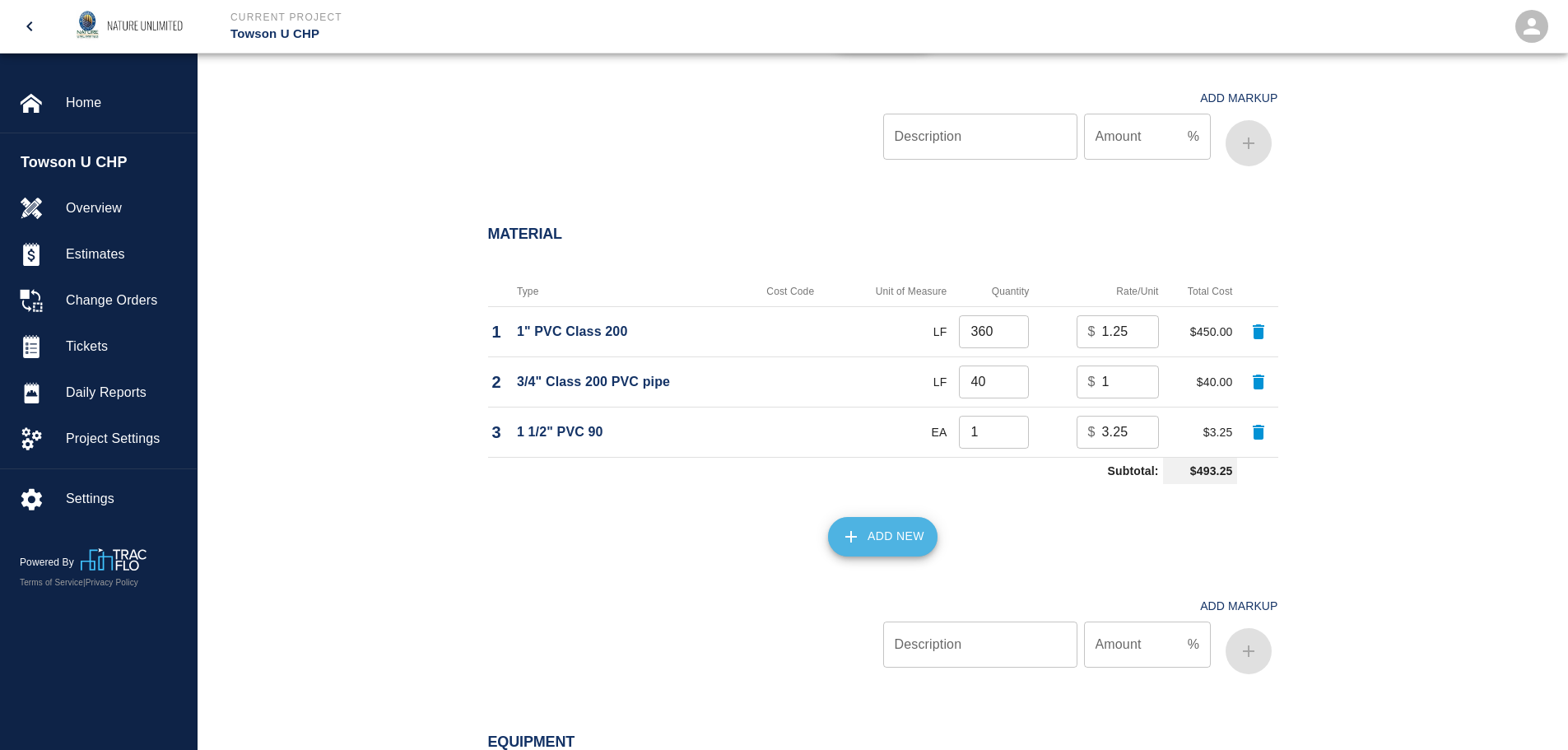
click at [897, 545] on button "Add New" at bounding box center [883, 537] width 110 height 40
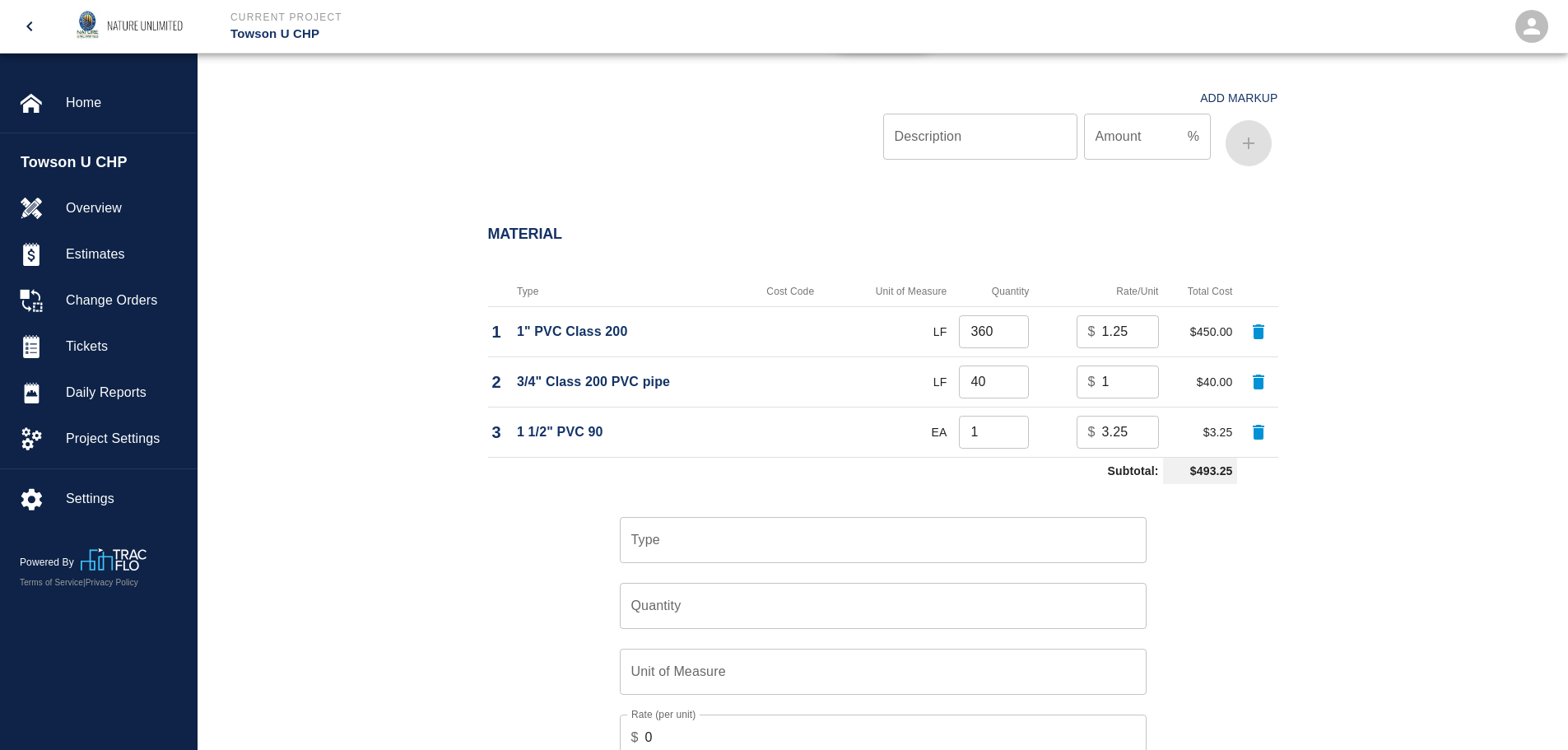
click at [813, 547] on input "Type" at bounding box center [883, 539] width 512 height 31
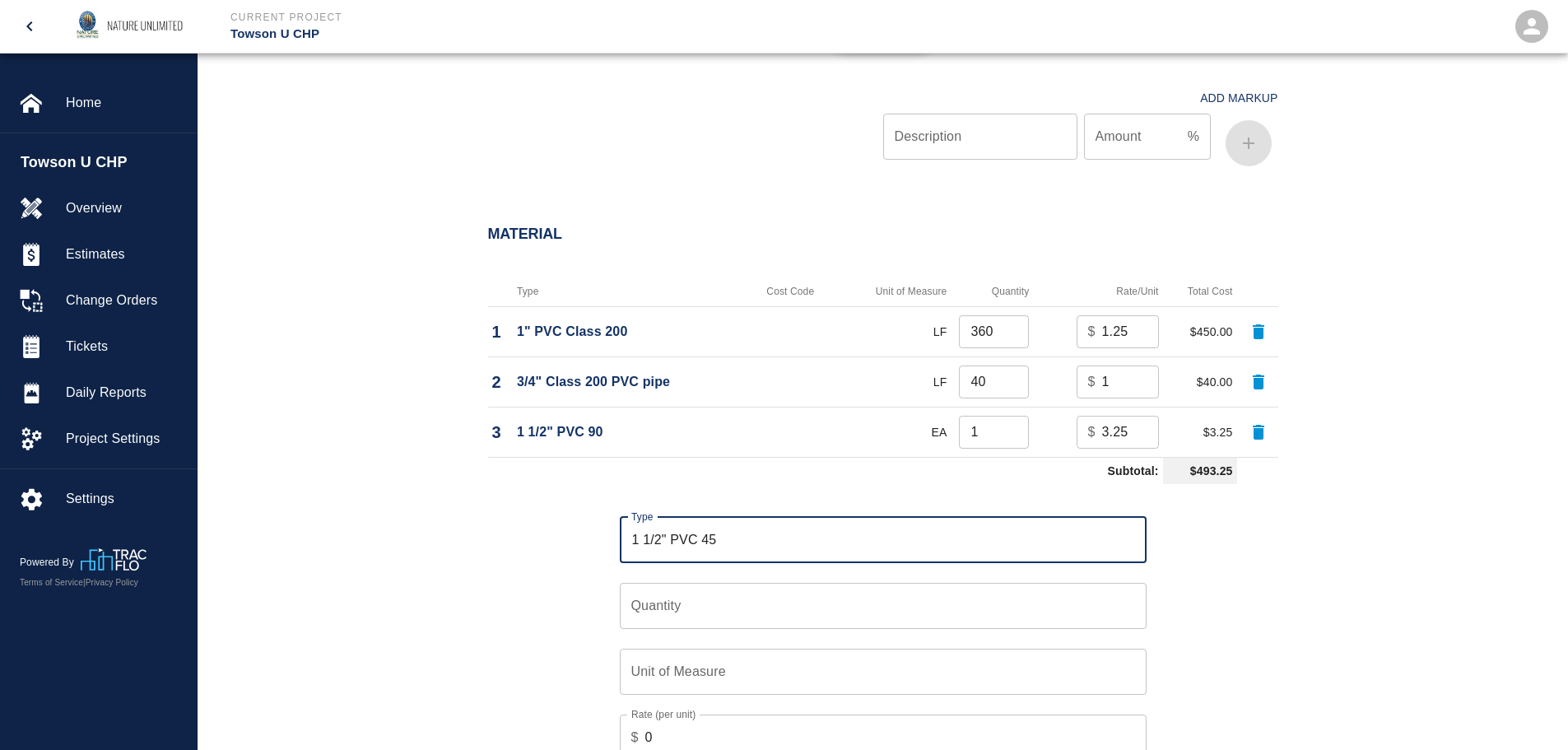
type input "1 1/2" PVC 45"
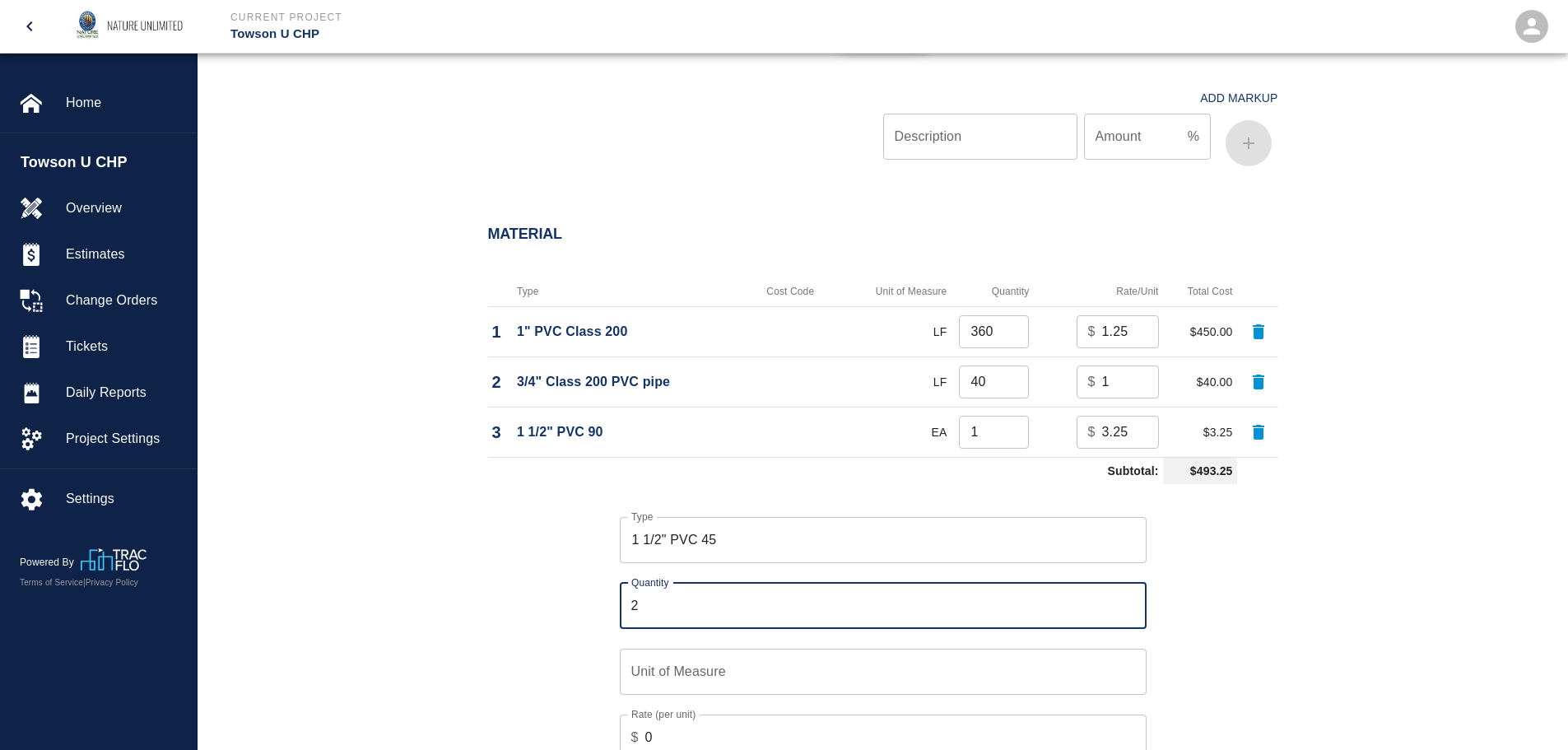
type input "2"
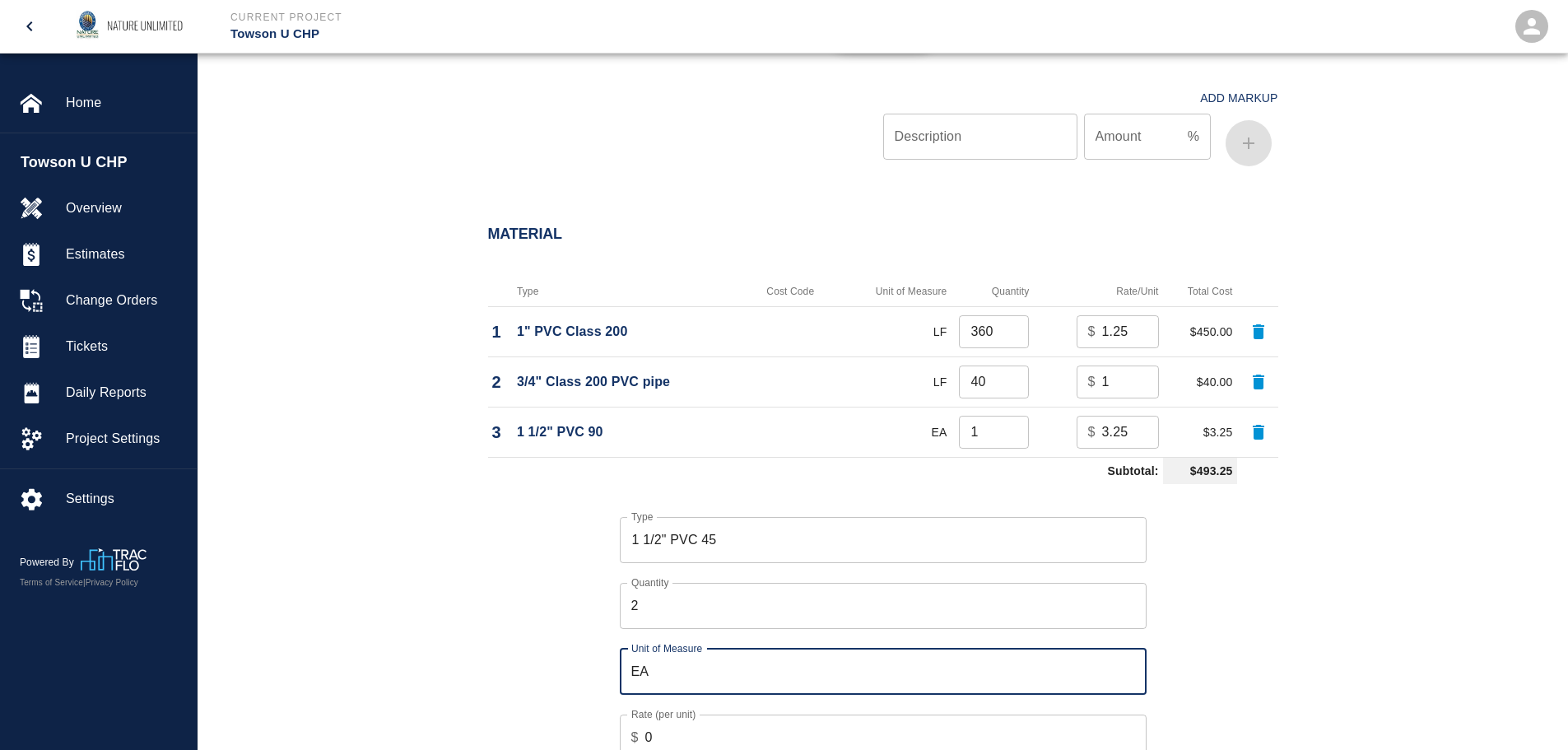
type input "EA"
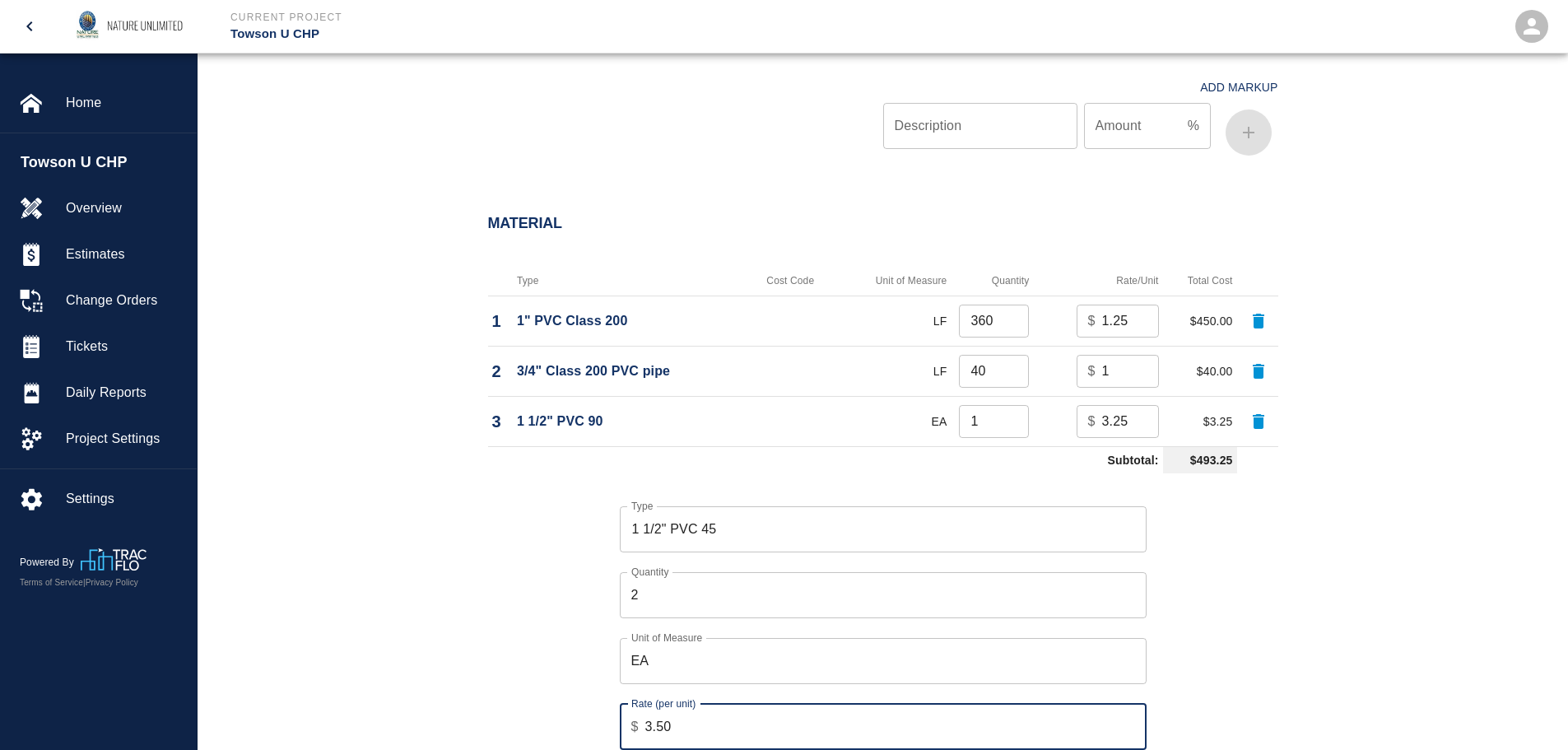
type input "3.50"
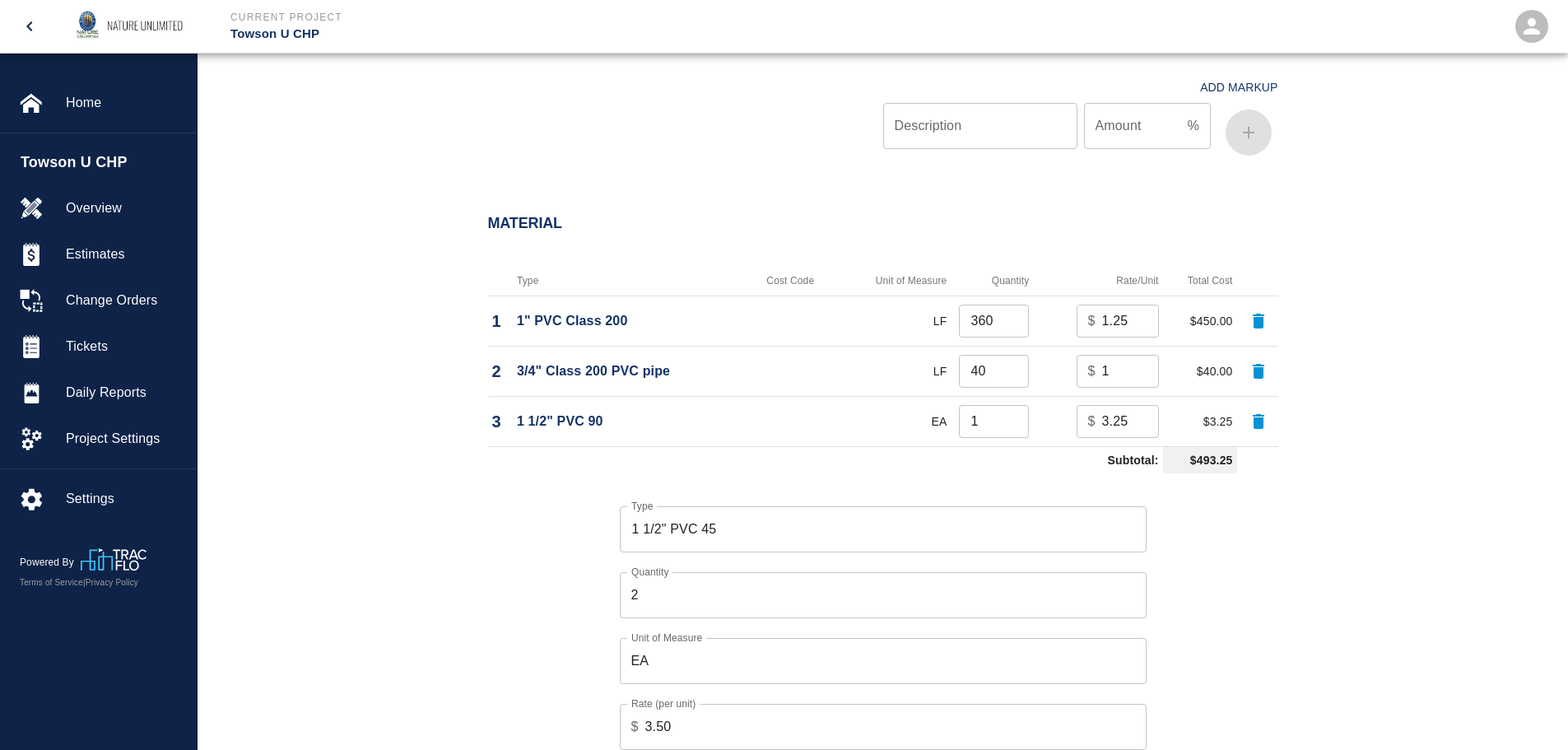
scroll to position [1528, 0]
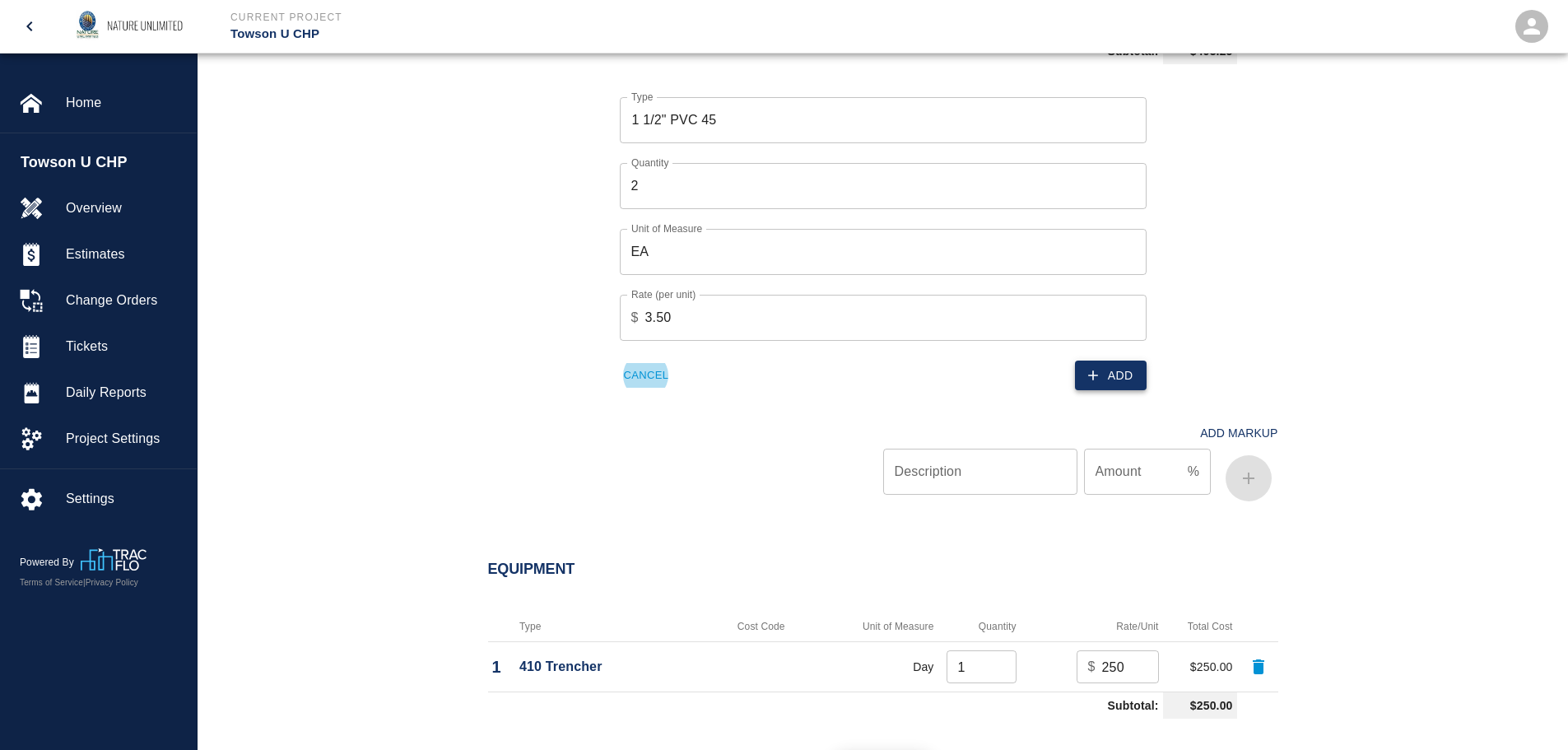
click at [1112, 375] on button "Add" at bounding box center [1111, 375] width 72 height 30
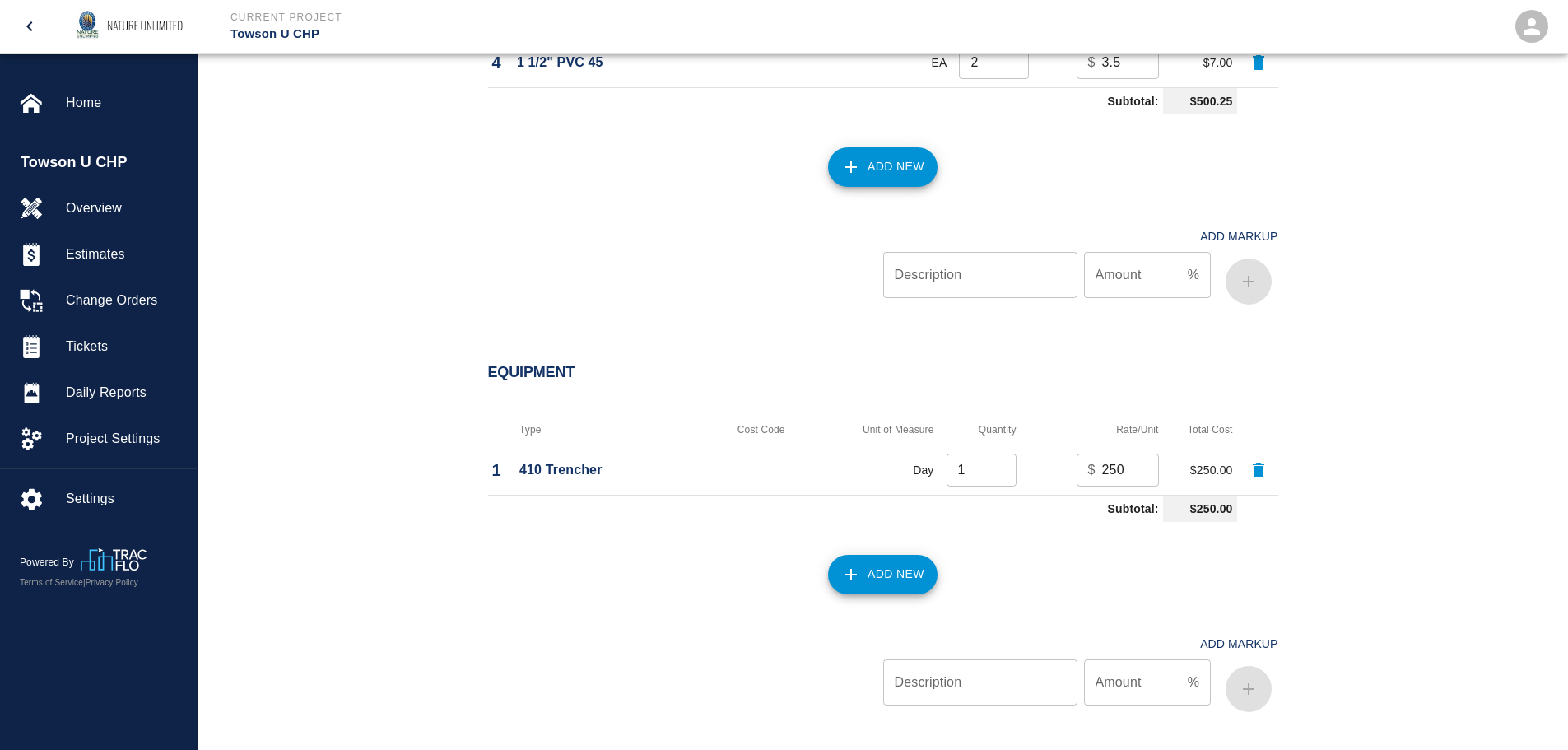
click at [878, 176] on button "Add New" at bounding box center [883, 166] width 110 height 40
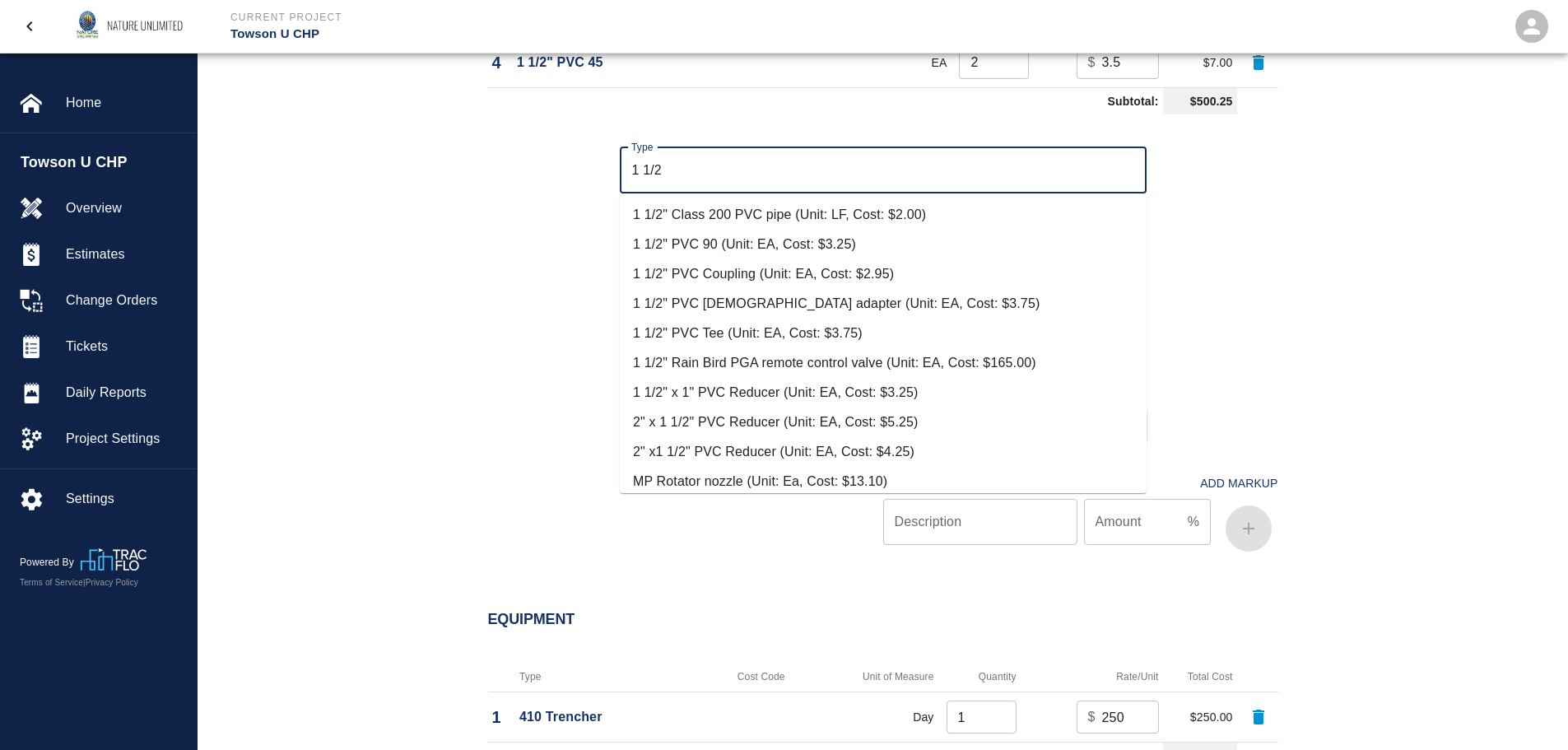
click at [778, 273] on li "1 1/2" PVC Coupling (Unit: EA, Cost: $2.95)" at bounding box center [883, 274] width 527 height 29
type input "1 1/2" PVC Coupling (Unit: EA, Cost: $2.95)"
type input "EA"
type input "2.95"
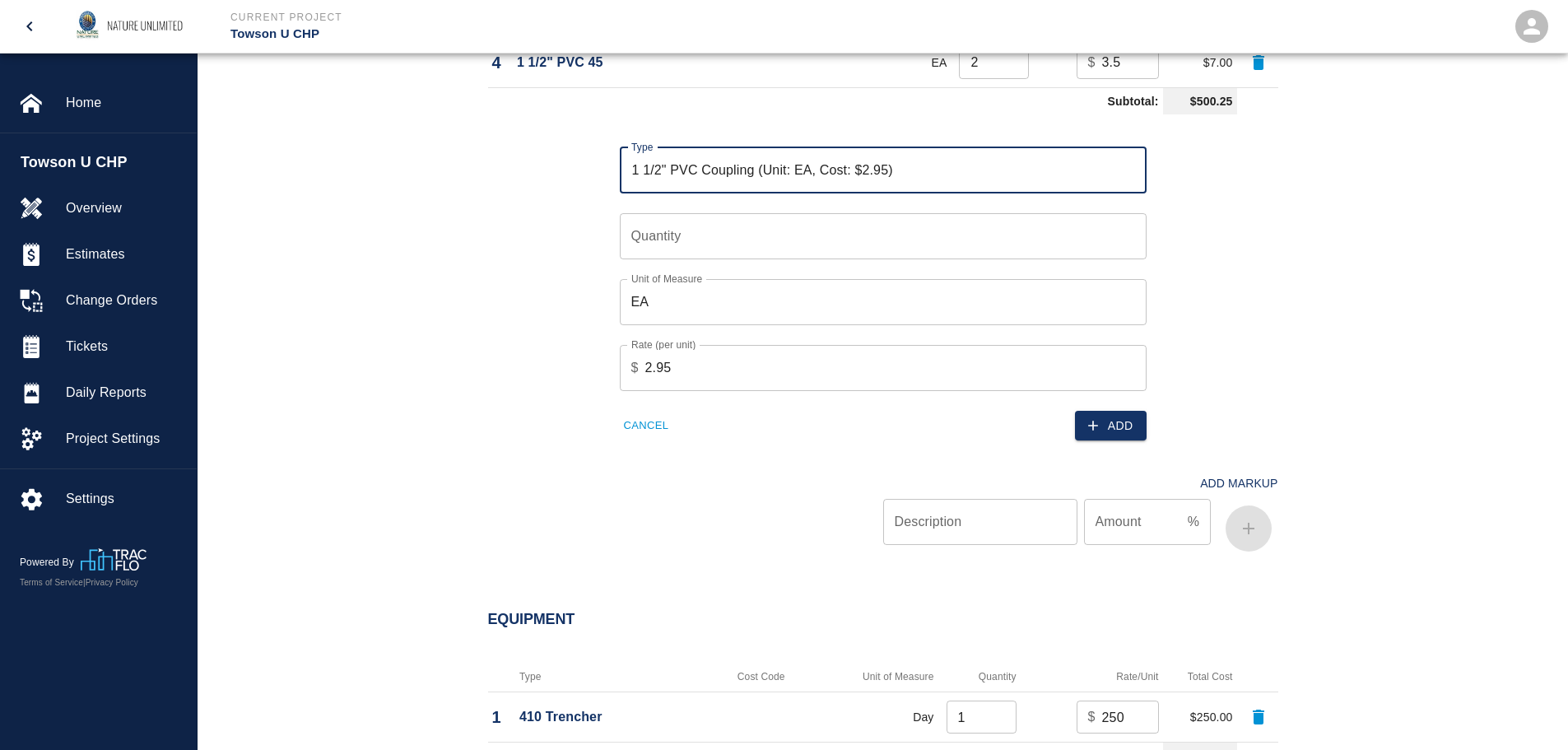
type input "1 1/2" PVC Coupling (Unit: EA, Cost: $2.95)"
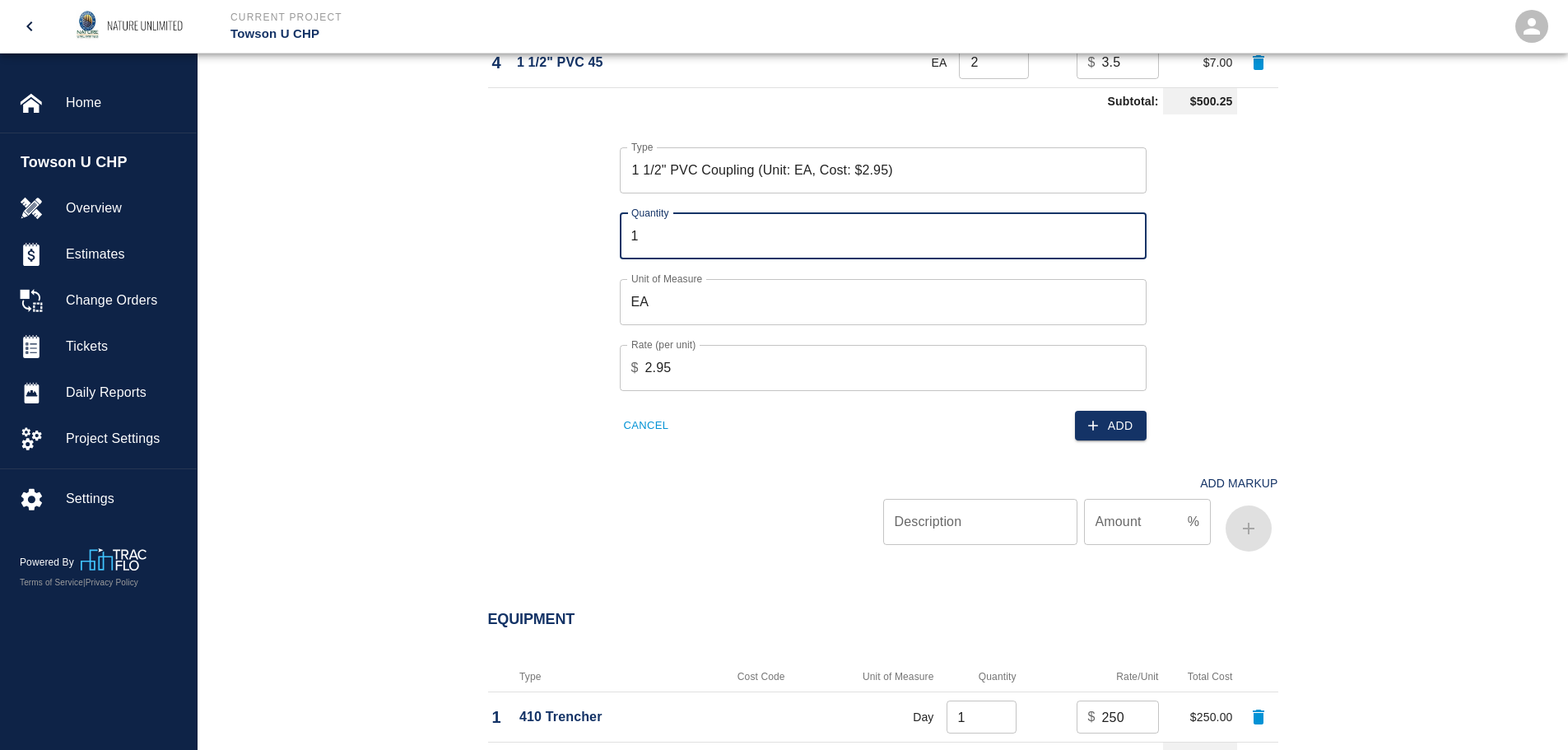
type input "1"
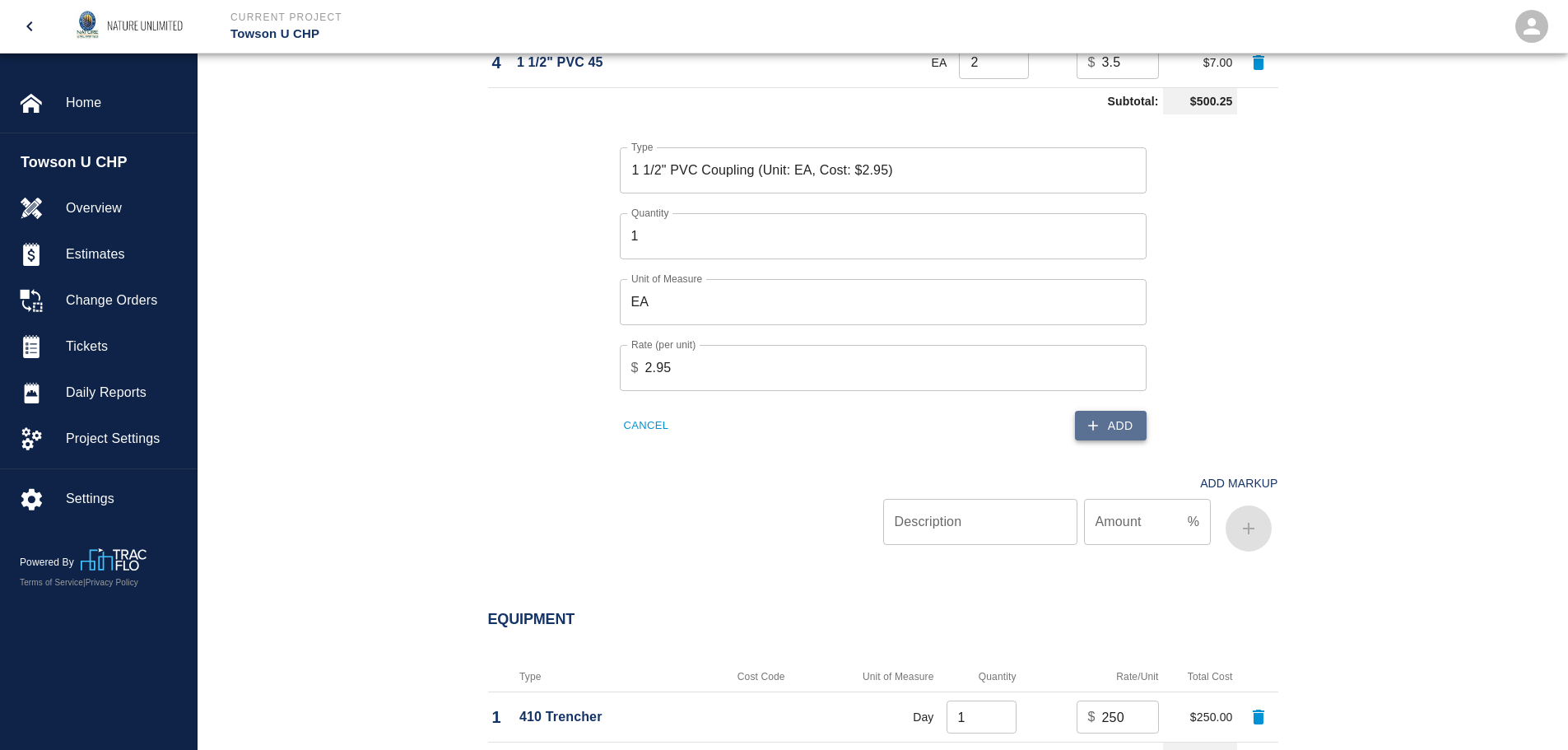
click at [1102, 429] on button "Add" at bounding box center [1111, 426] width 72 height 30
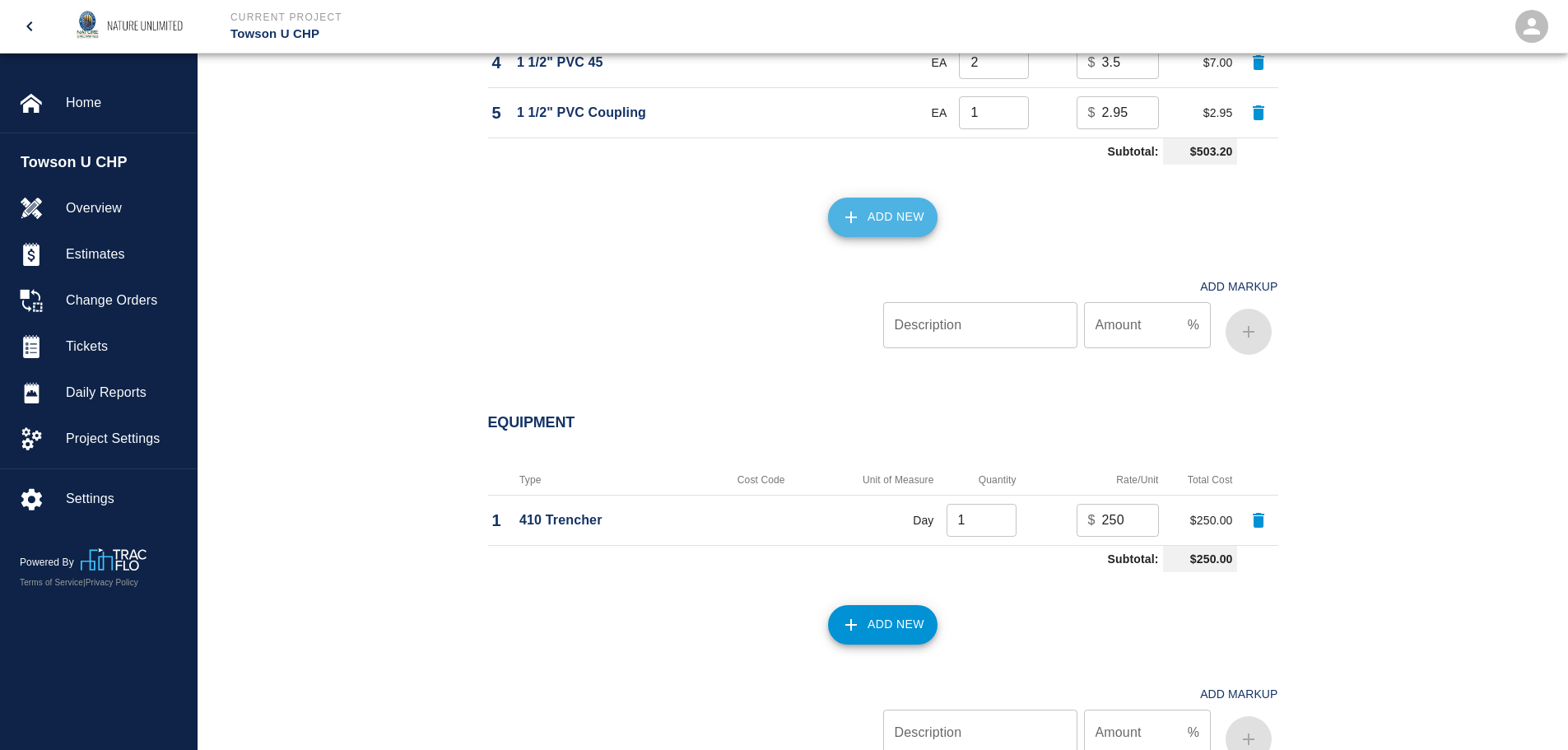
click at [901, 222] on button "Add New" at bounding box center [883, 217] width 110 height 40
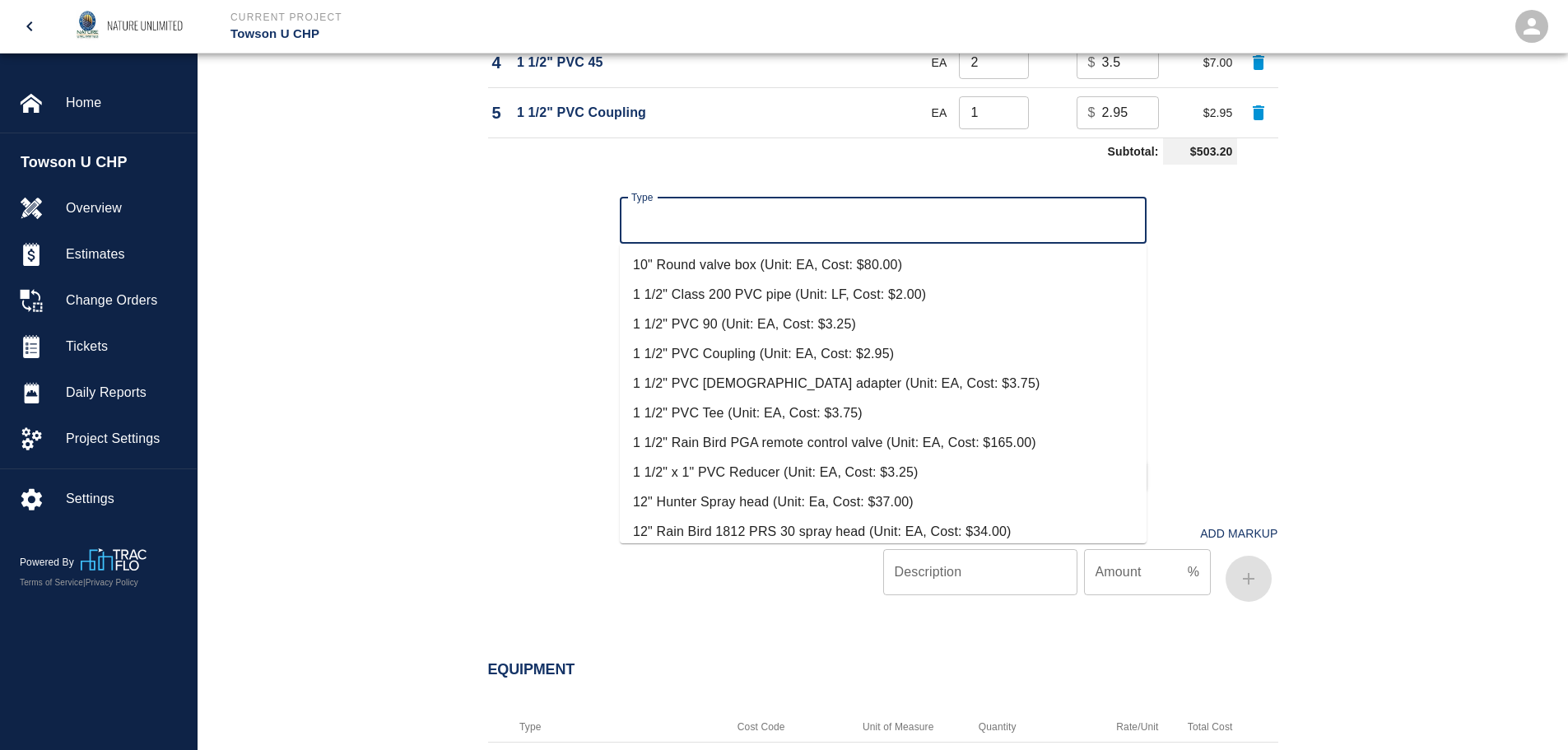
click at [669, 218] on input "Type" at bounding box center [883, 220] width 512 height 31
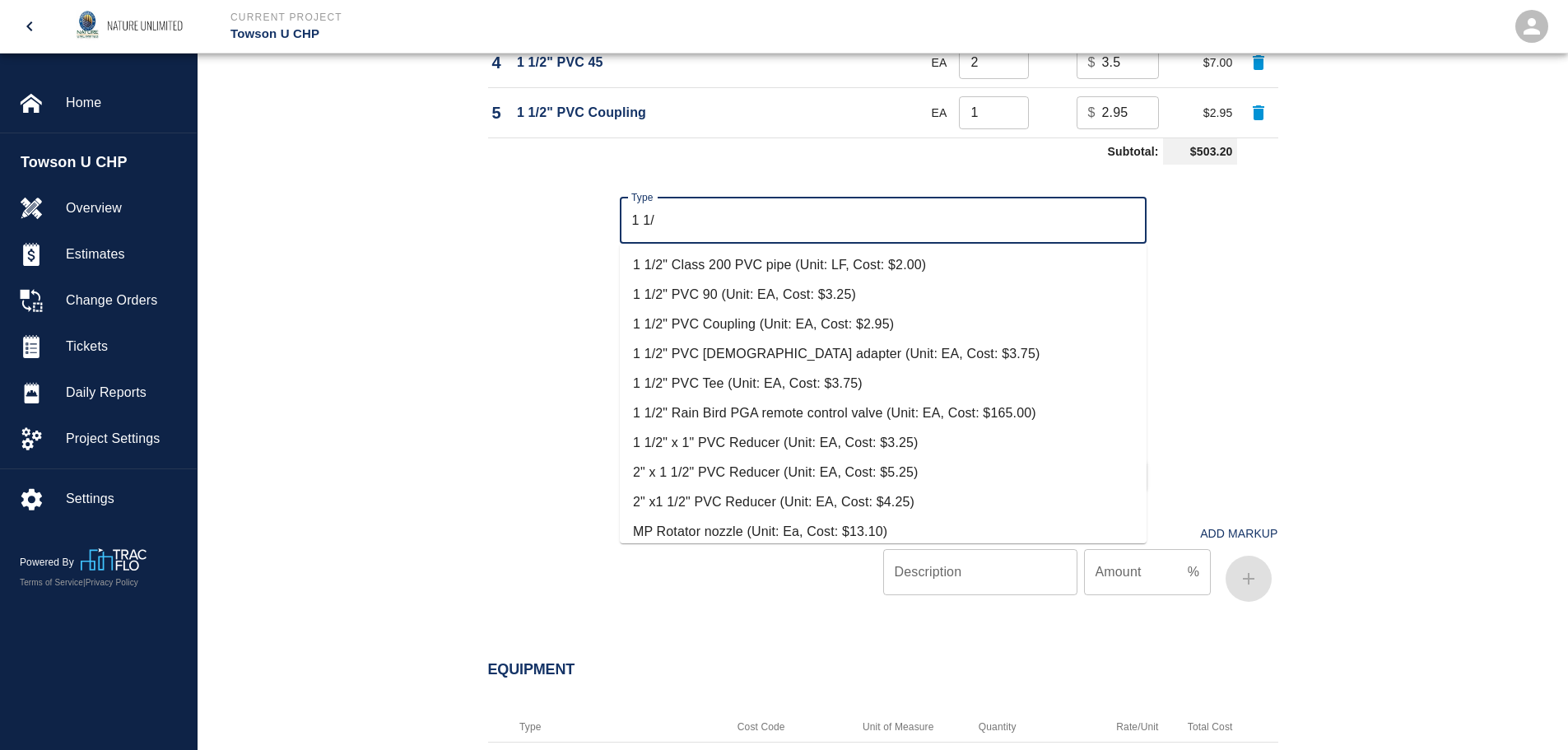
click at [679, 432] on li "1 1/2" x 1" PVC Reducer (Unit: EA, Cost: $3.25)" at bounding box center [883, 442] width 527 height 29
type input "1 1/2" x 1" PVC Reducer (Unit: EA, Cost: $3.25)"
type input "EA"
type input "3.25"
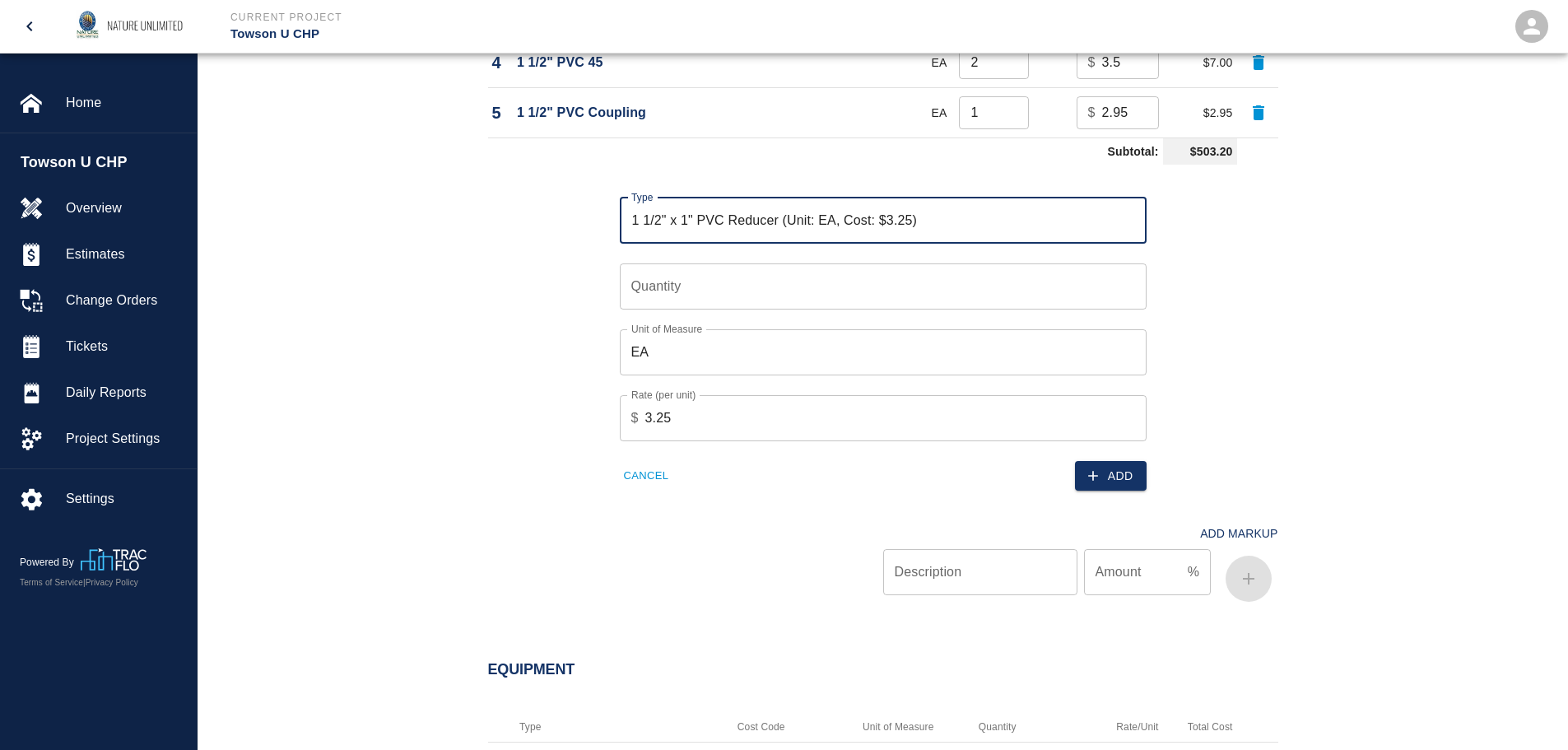
type input "1 1/2" x 1" PVC Reducer (Unit: EA, Cost: $3.25)"
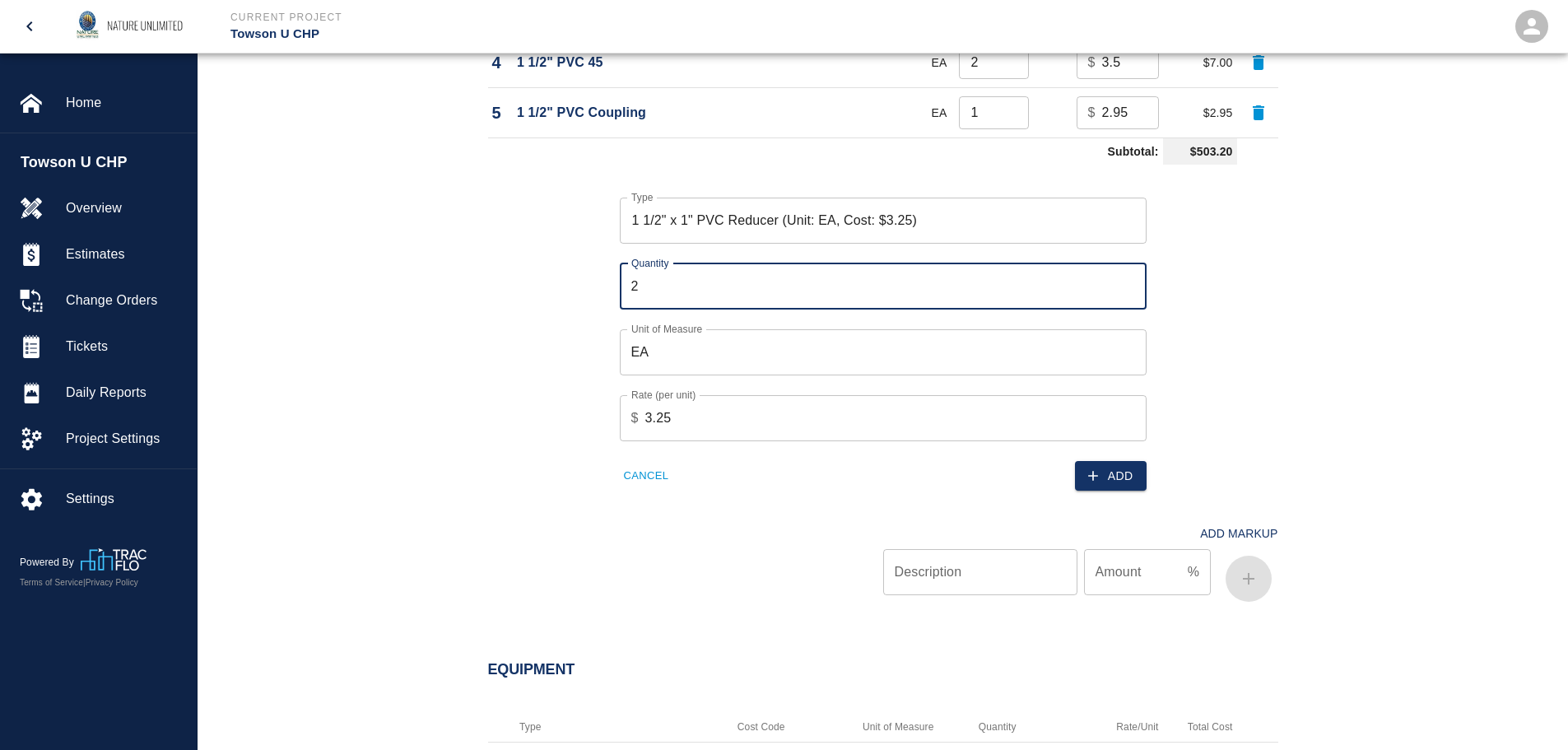
type input "2"
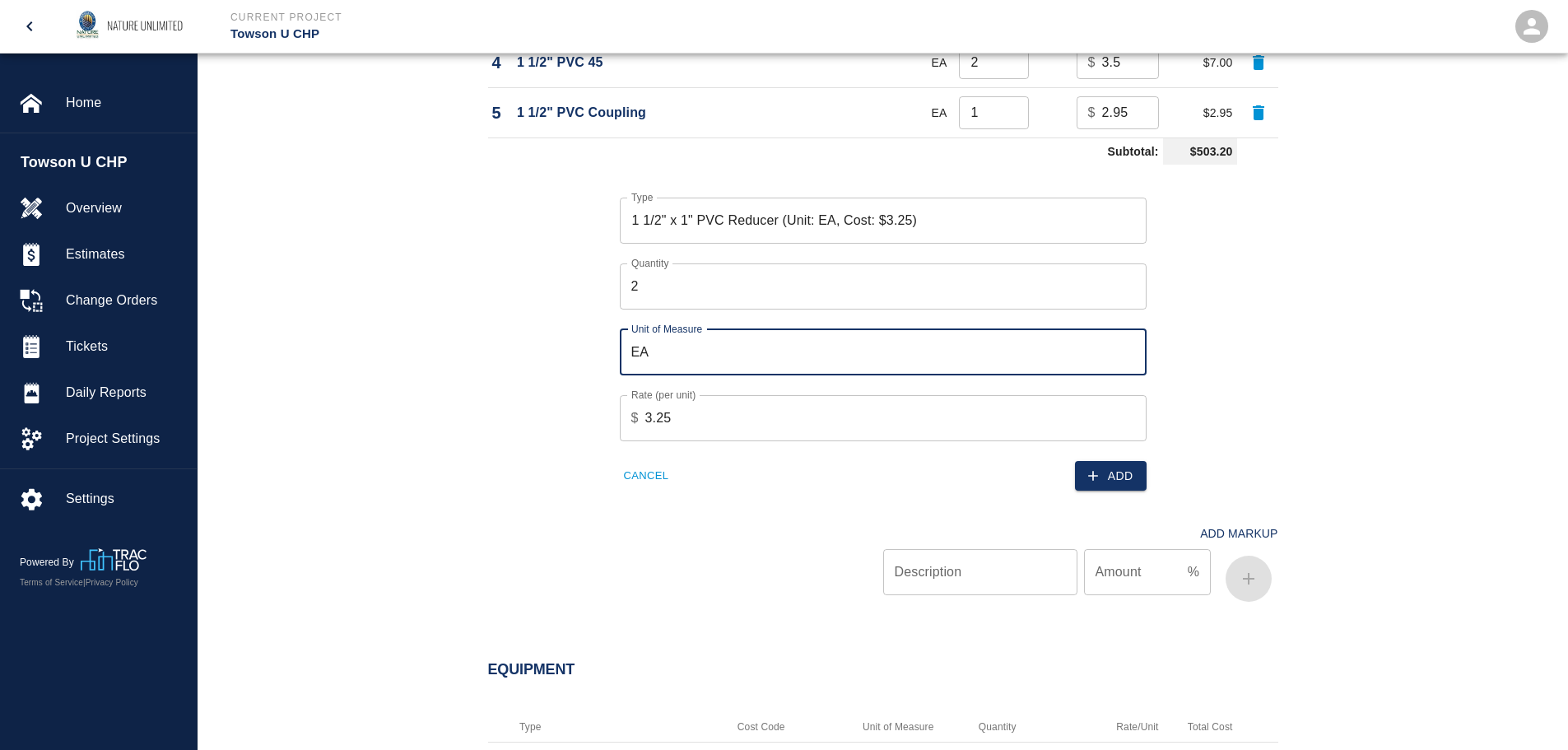
drag, startPoint x: 1121, startPoint y: 480, endPoint x: 1081, endPoint y: 483, distance: 40.1
click at [1121, 479] on button "Add" at bounding box center [1111, 476] width 72 height 30
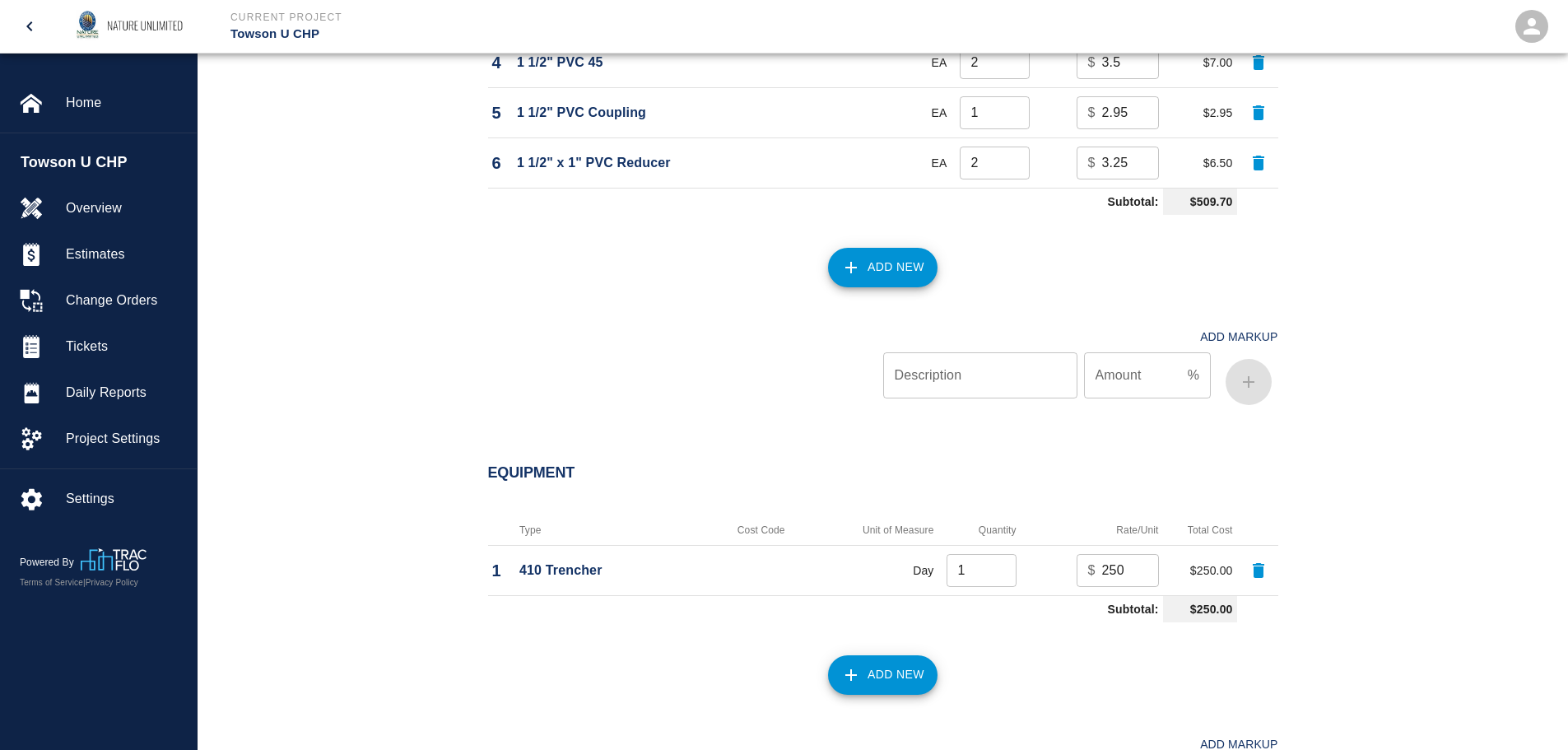
click at [895, 265] on button "Add New" at bounding box center [883, 267] width 110 height 40
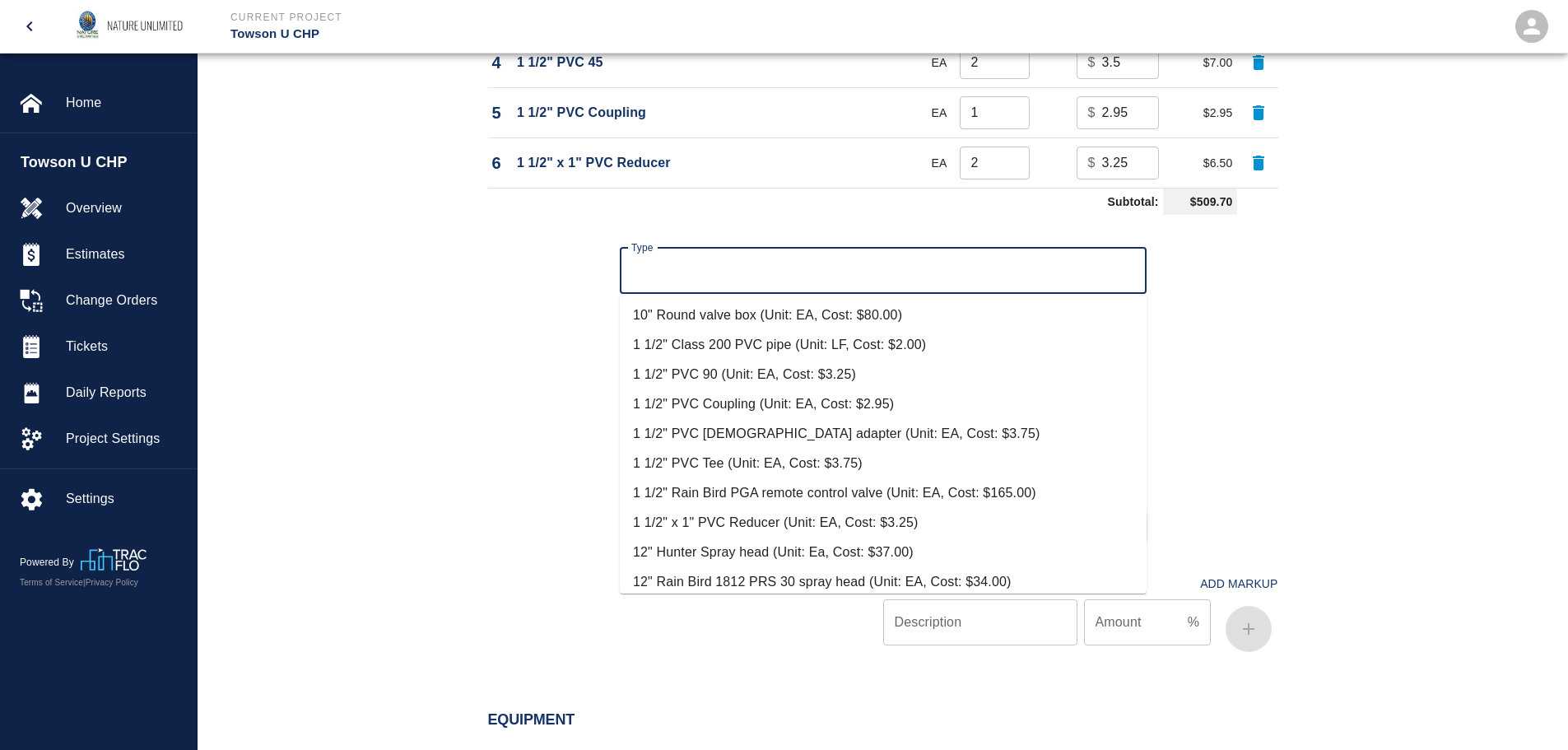
click at [694, 274] on input "Type" at bounding box center [883, 270] width 512 height 31
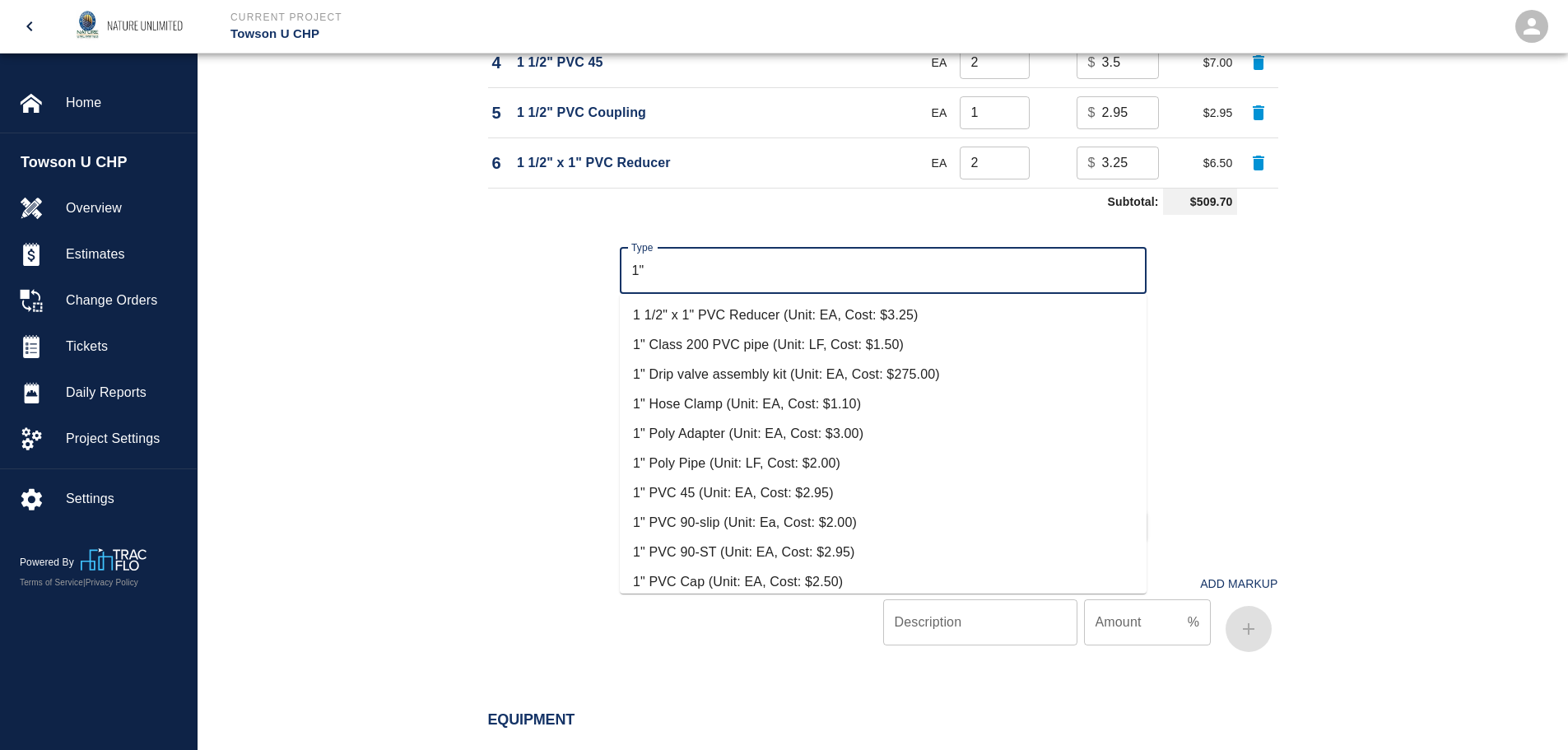
click at [699, 514] on li "1" PVC 90-slip (Unit: Ea, Cost: $2.00)" at bounding box center [883, 522] width 527 height 29
type input "1" PVC 90-slip (Unit: Ea, Cost: $2.00)"
type input "Ea"
type input "2"
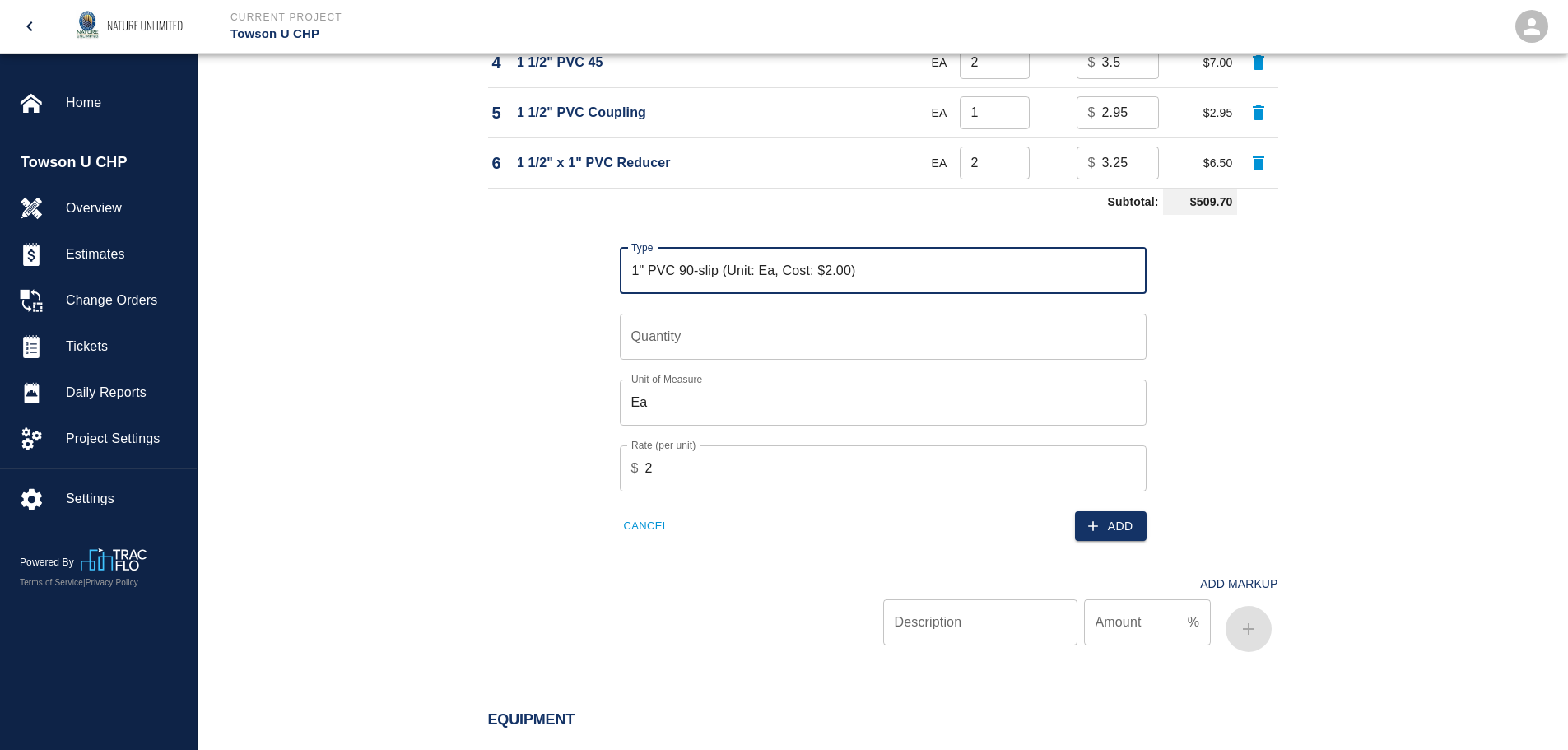
type input "1" PVC 90-slip (Unit: Ea, Cost: $2.00)"
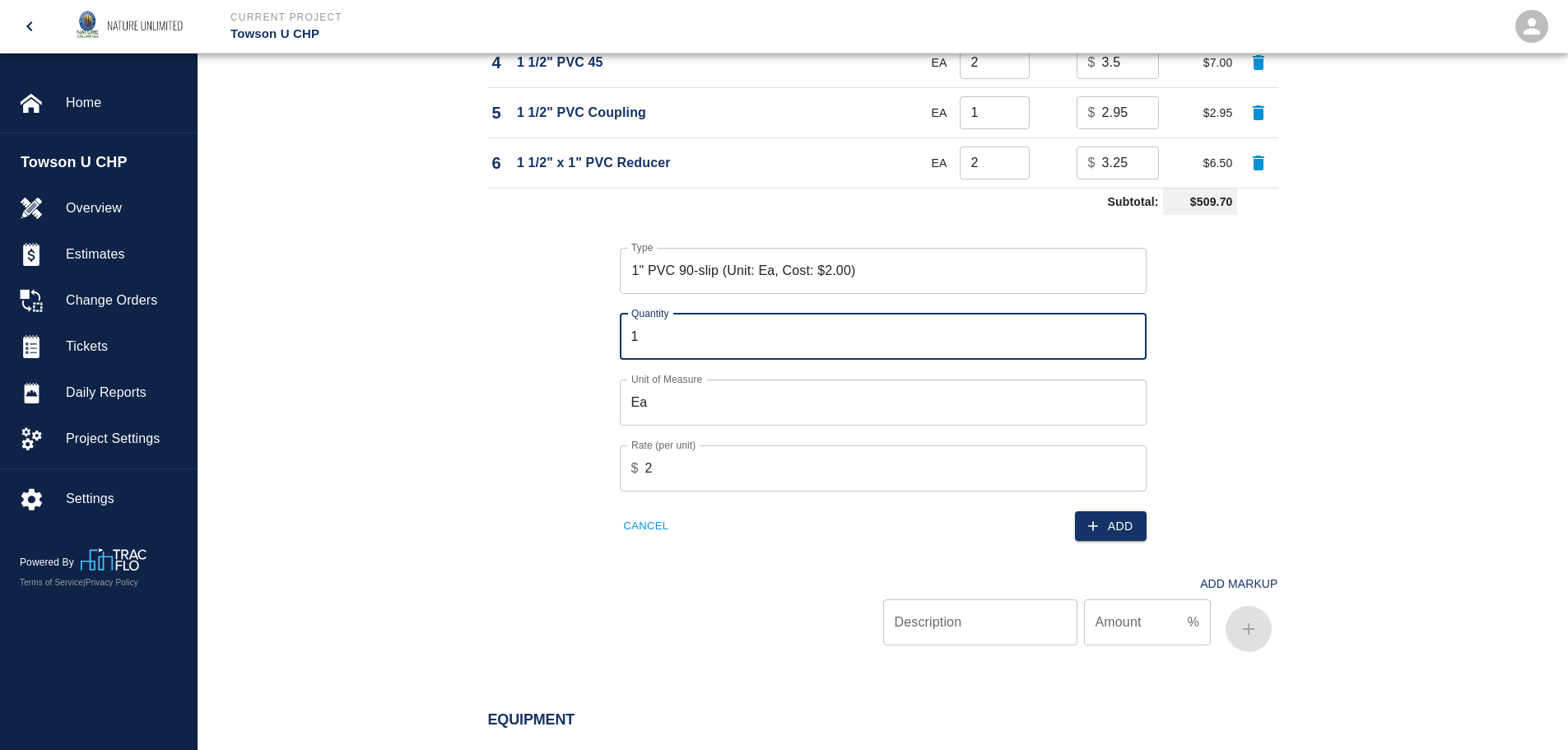
type input "1"
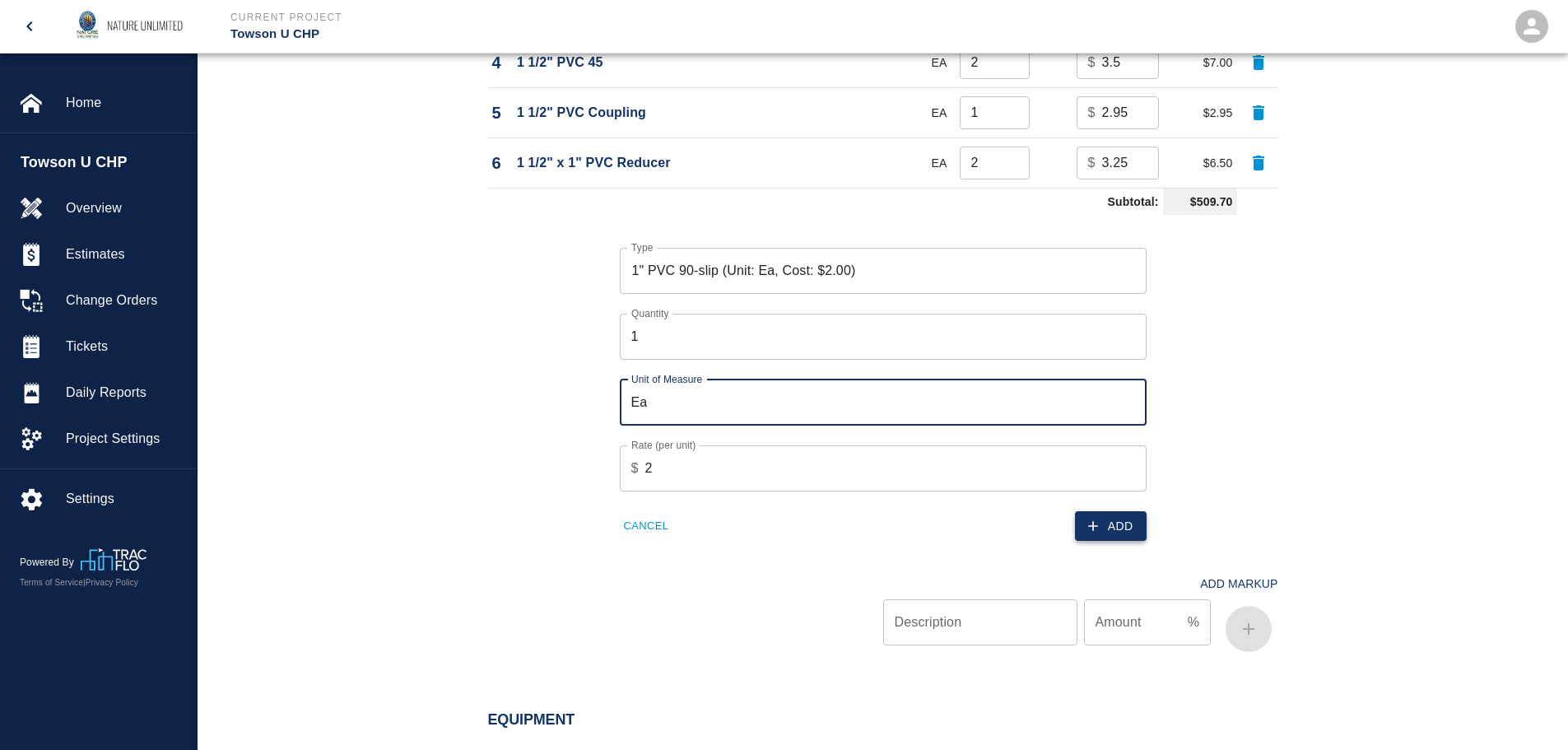
click at [1119, 520] on button "Add" at bounding box center [1111, 526] width 72 height 30
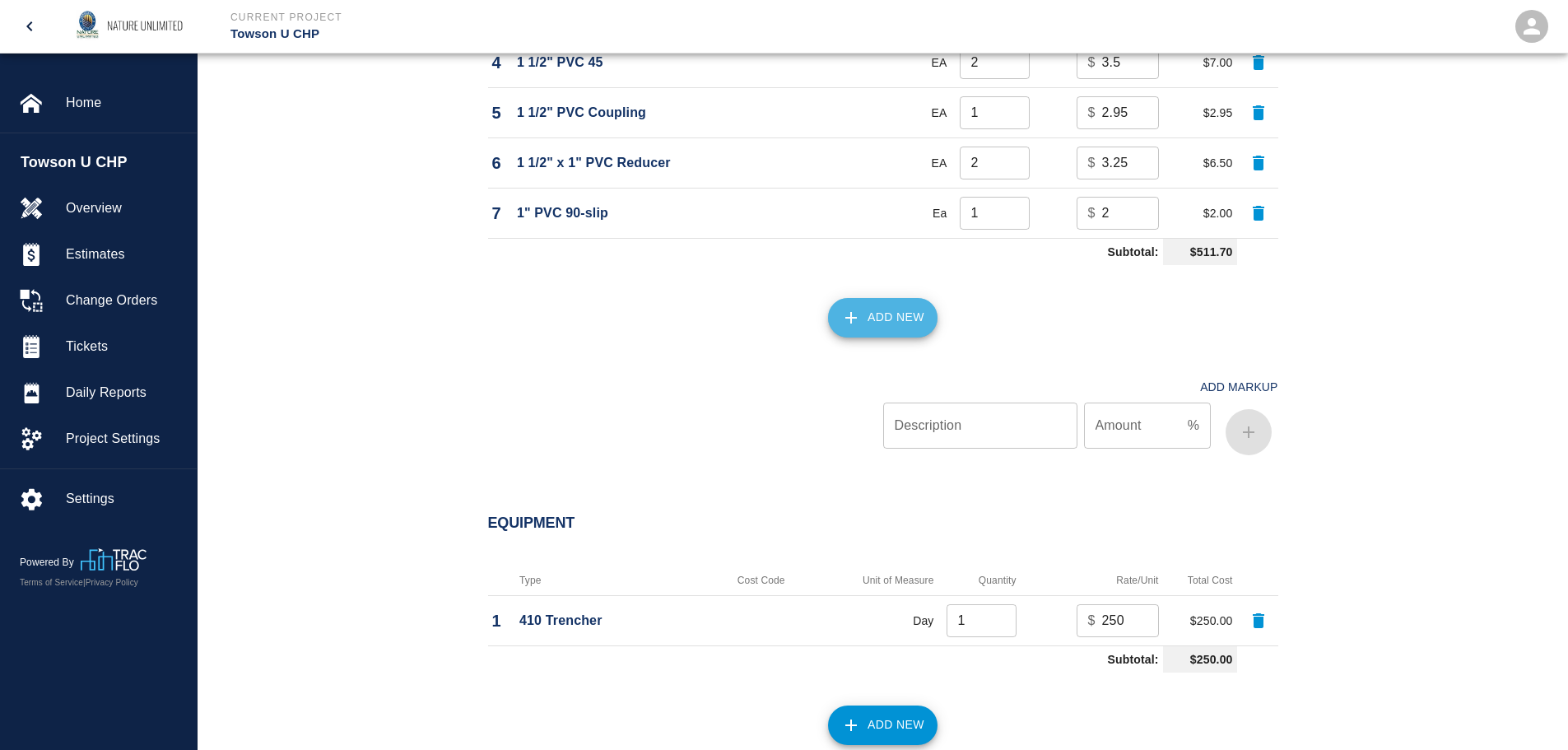
click at [874, 330] on button "Add New" at bounding box center [883, 317] width 110 height 40
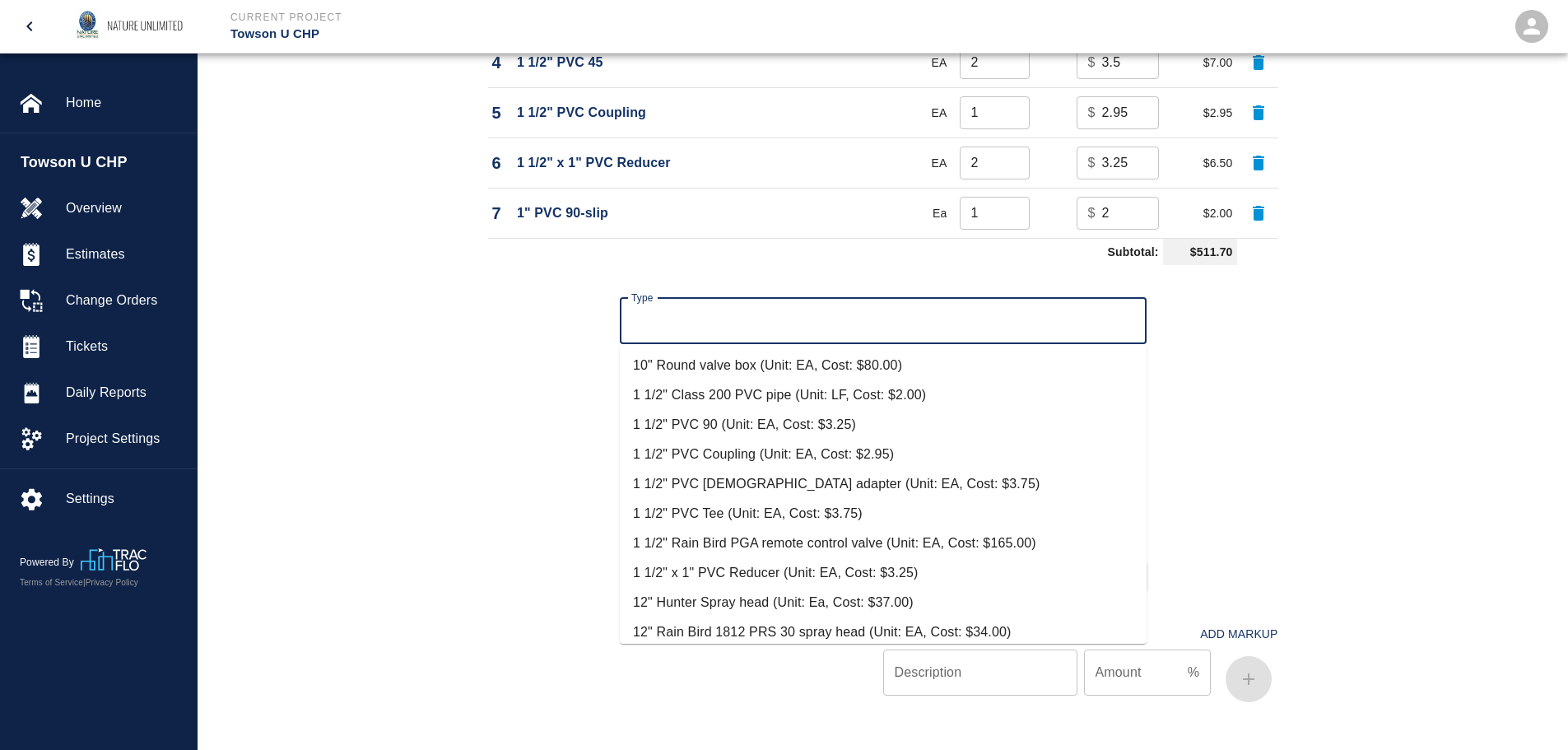
click at [680, 325] on input "Type" at bounding box center [883, 321] width 512 height 31
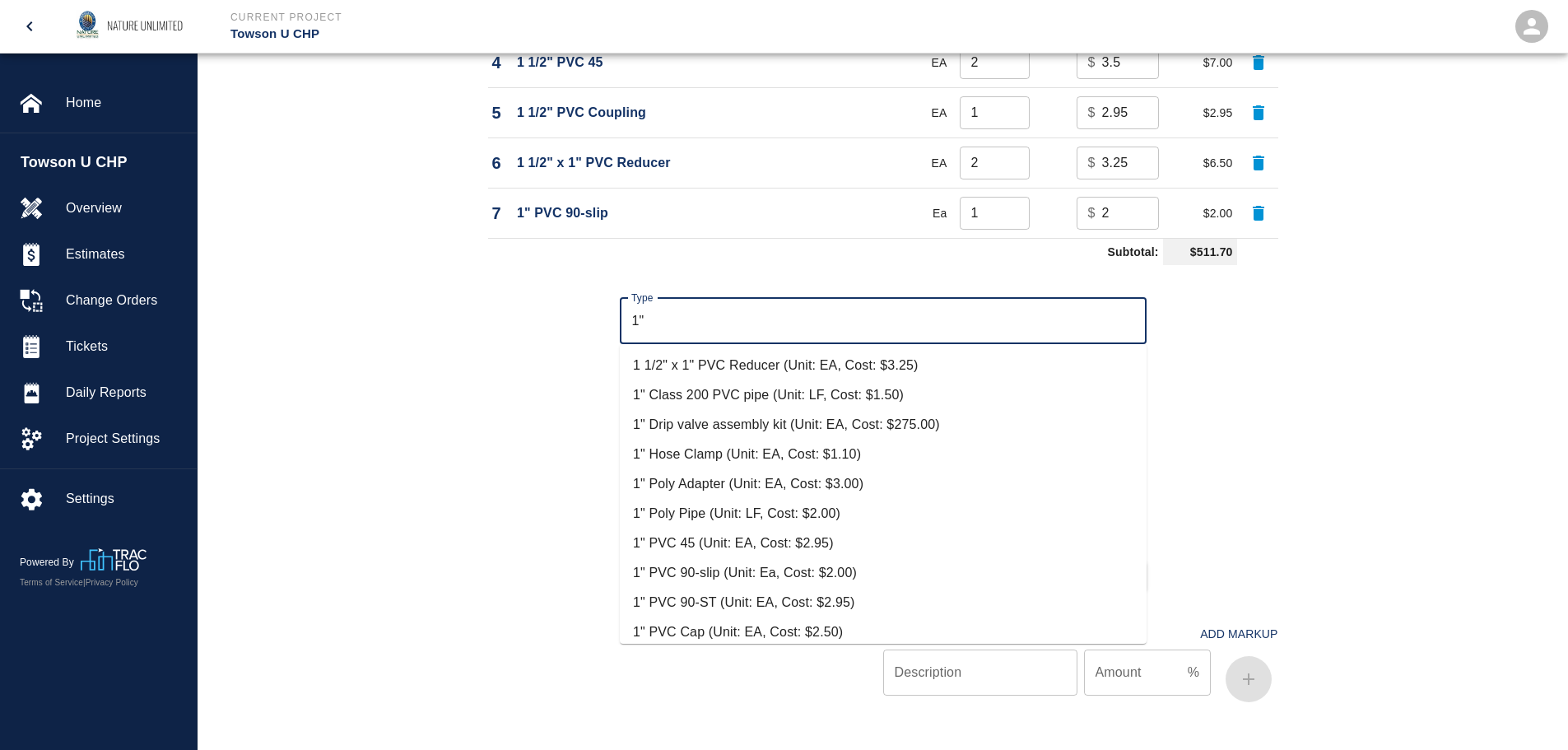
click at [667, 537] on li "1" PVC 45 (Unit: EA, Cost: $2.95)" at bounding box center [883, 543] width 527 height 29
type input "1" PVC 45 (Unit: EA, Cost: $2.95)"
type input "EA"
type input "2.95"
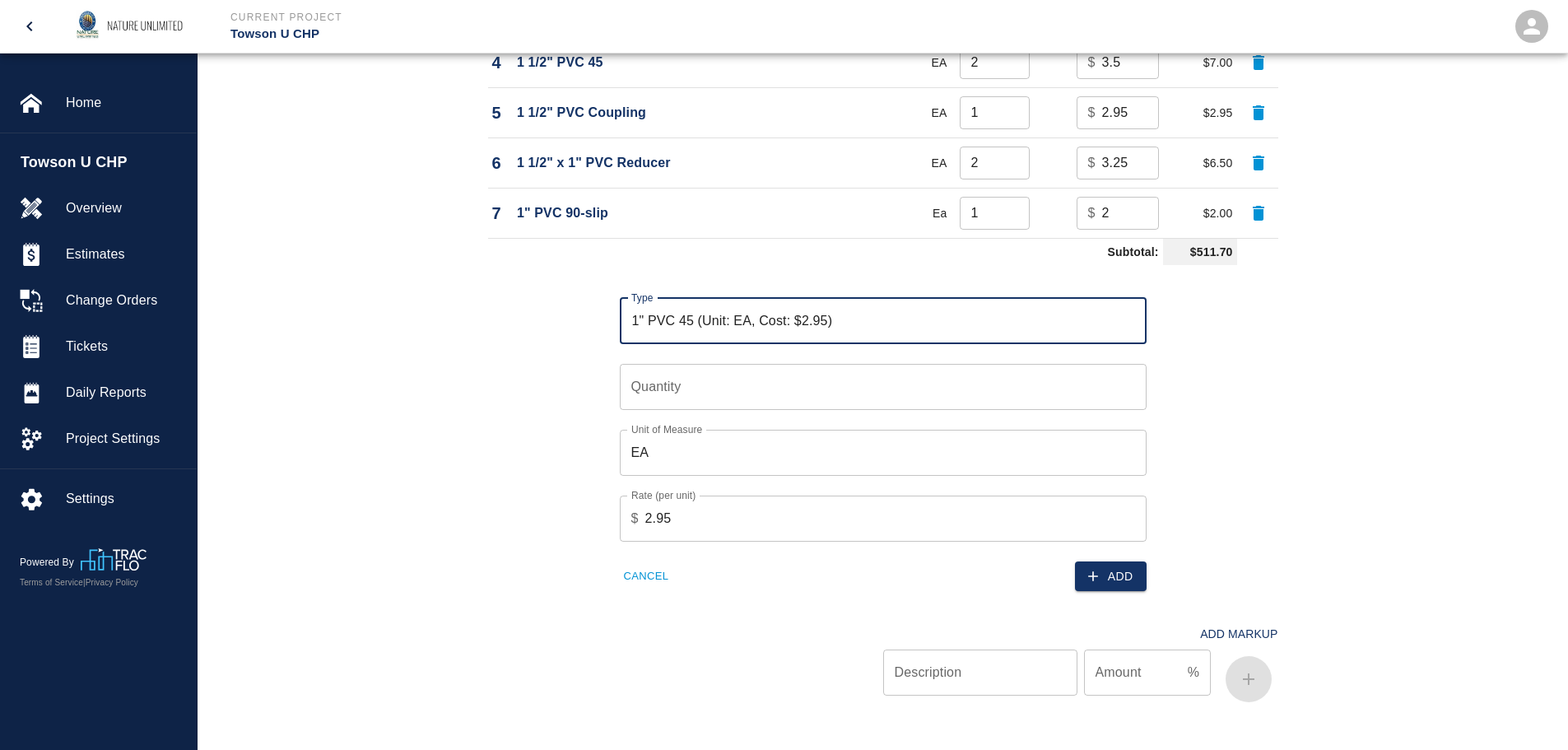
type input "1" PVC 45 (Unit: EA, Cost: $2.95)"
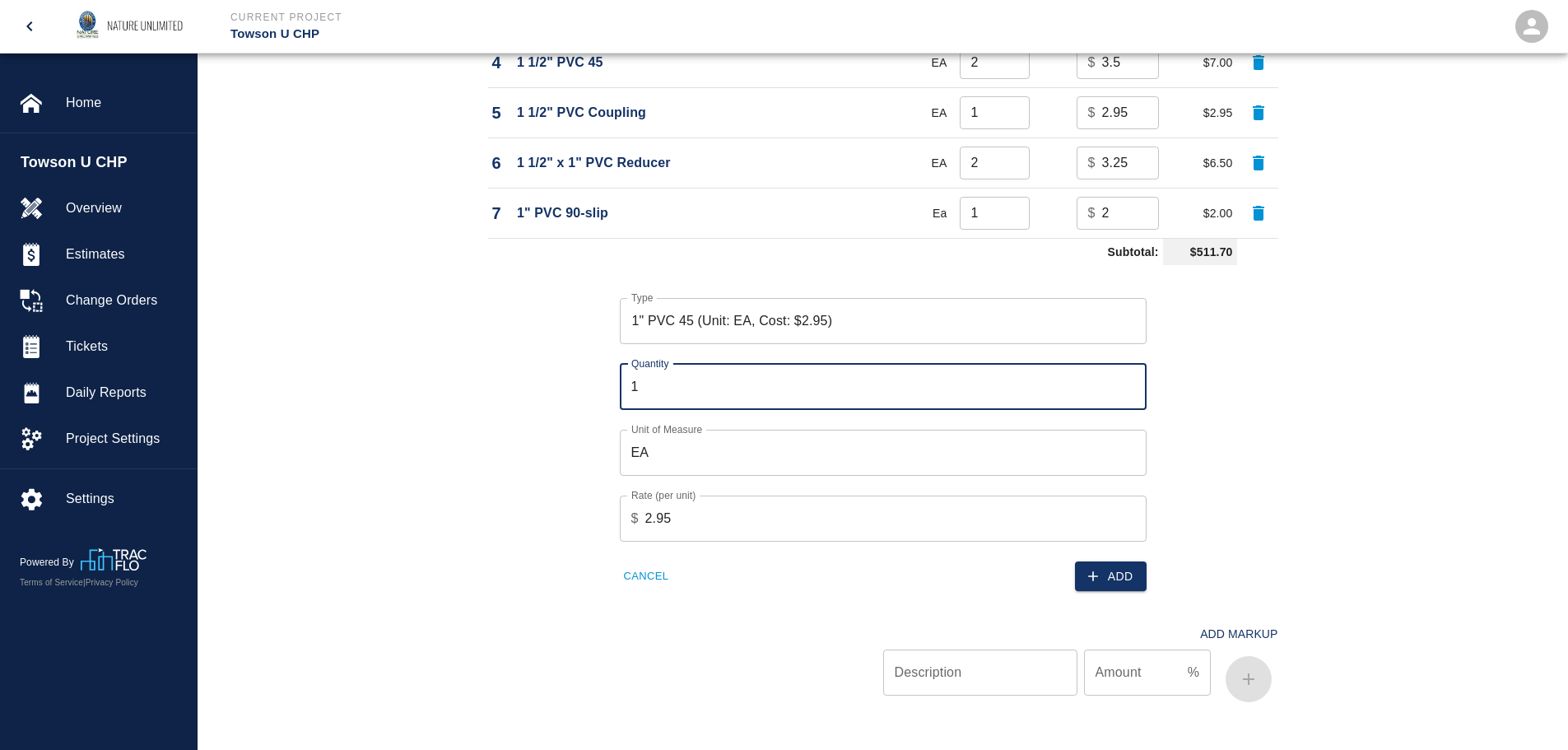
type input "1"
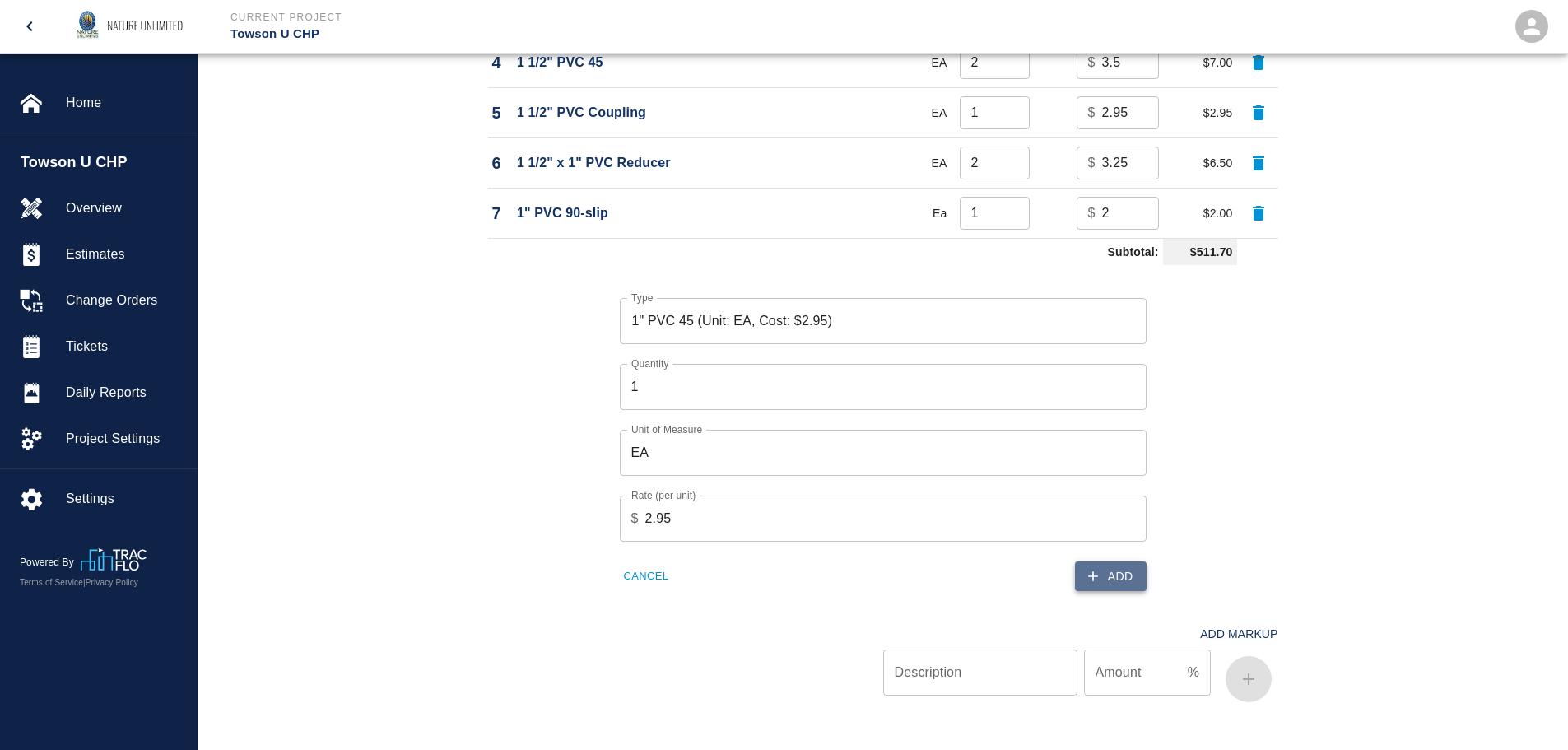
click at [1114, 576] on button "Add" at bounding box center [1111, 576] width 72 height 30
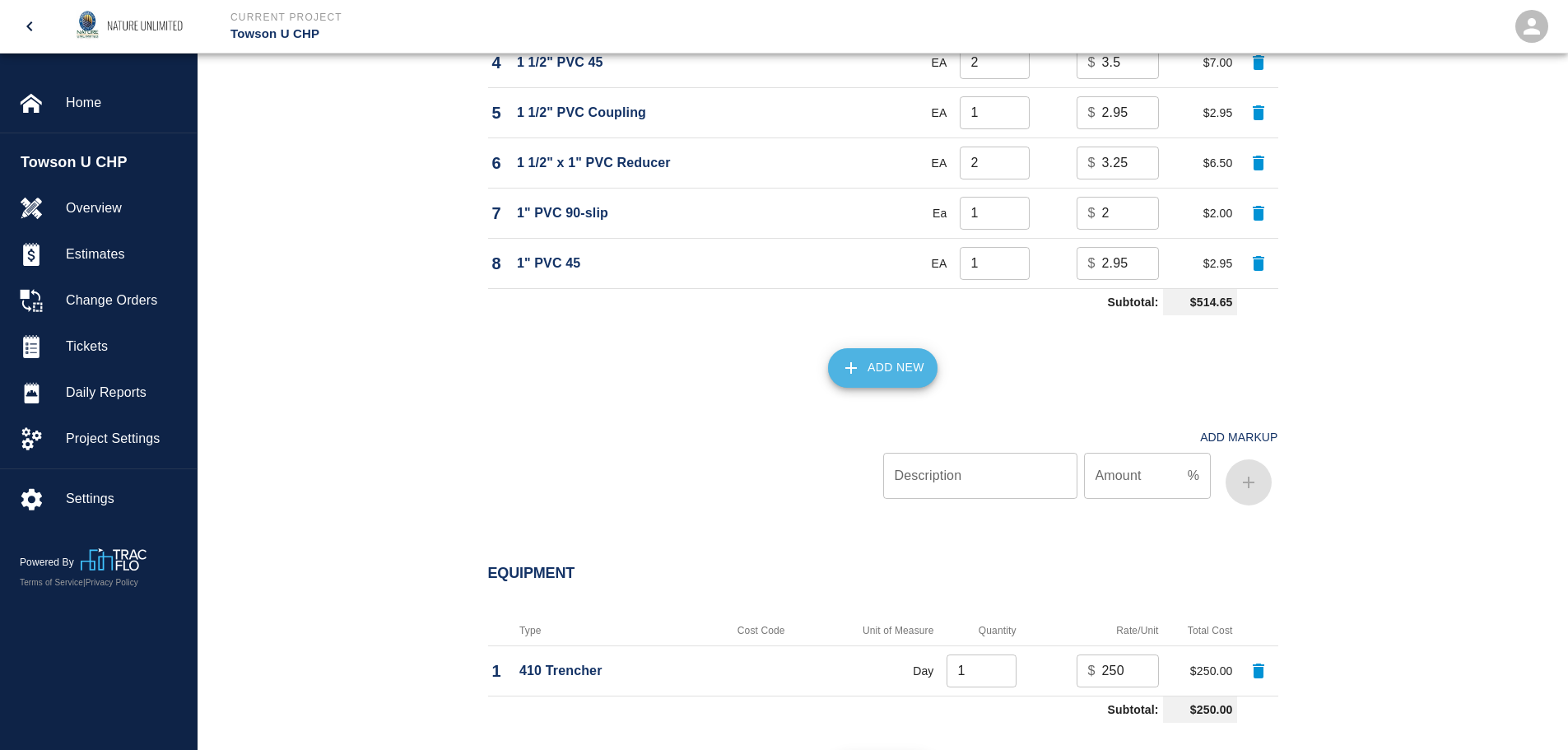
click at [874, 358] on button "Add New" at bounding box center [883, 367] width 110 height 40
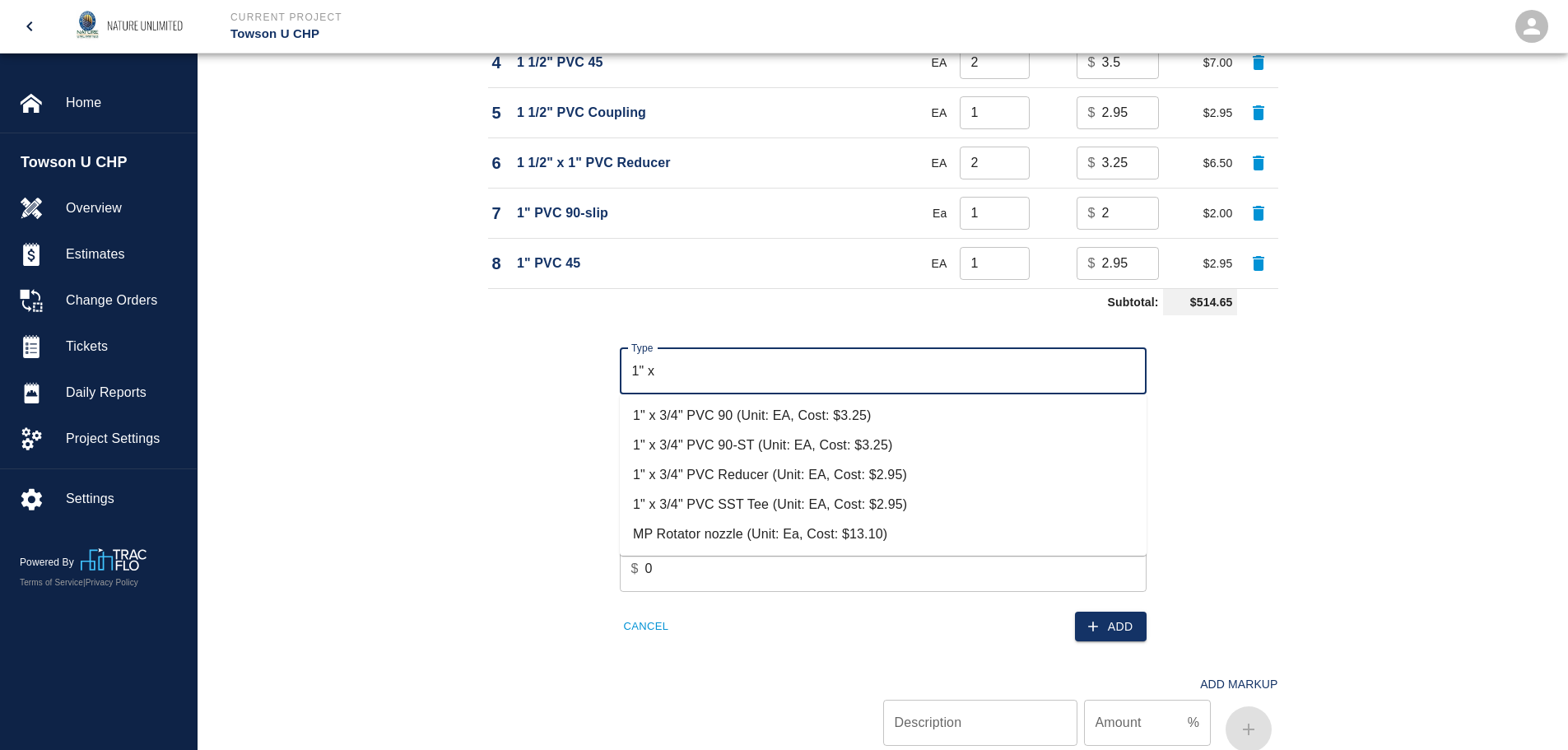
click at [772, 477] on li "1" x 3/4" PVC Reducer (Unit: EA, Cost: $2.95)" at bounding box center [883, 474] width 527 height 29
type input "1" x 3/4" PVC Reducer (Unit: EA, Cost: $2.95)"
type input "EA"
type input "2.95"
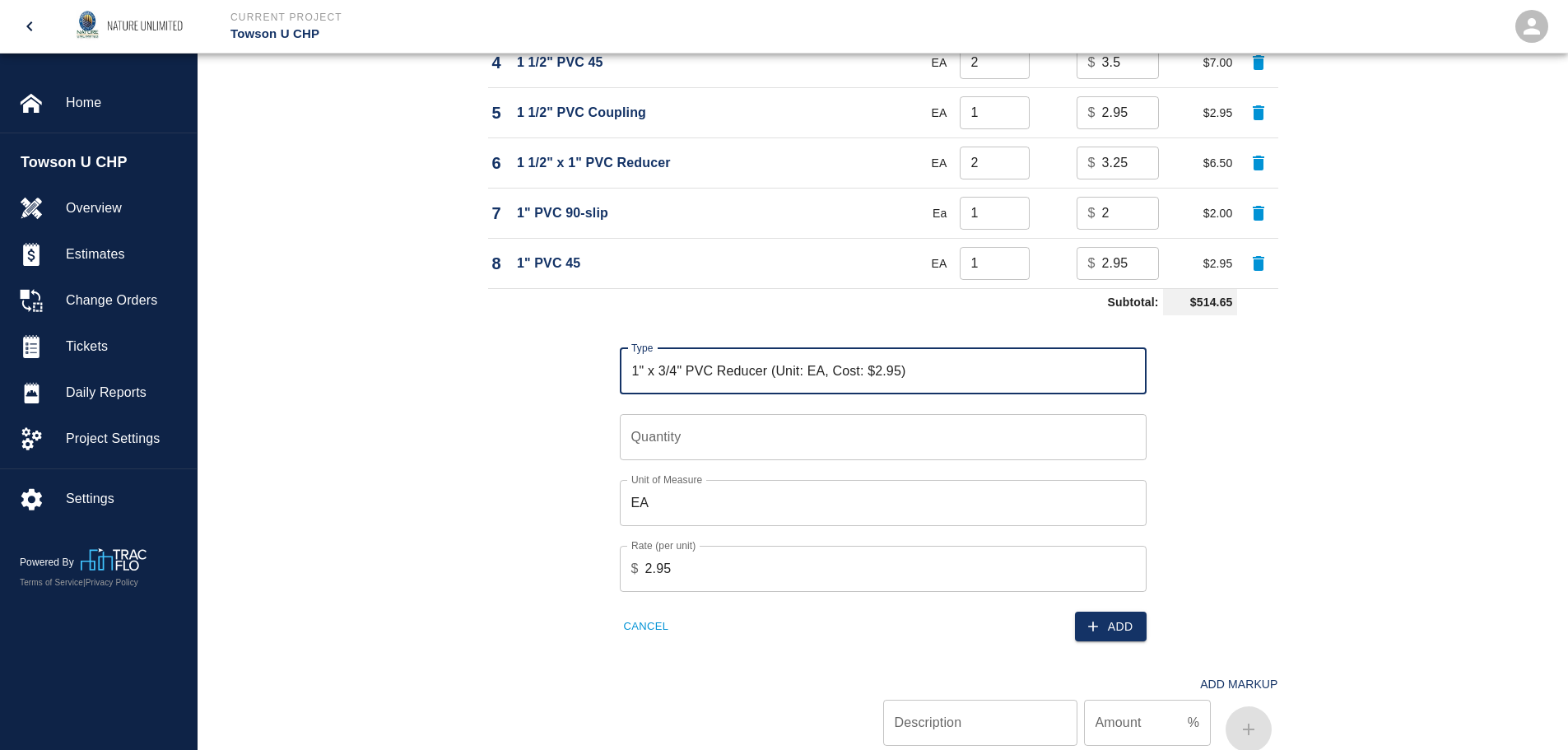
type input "1" x 3/4" PVC Reducer (Unit: EA, Cost: $2.95)"
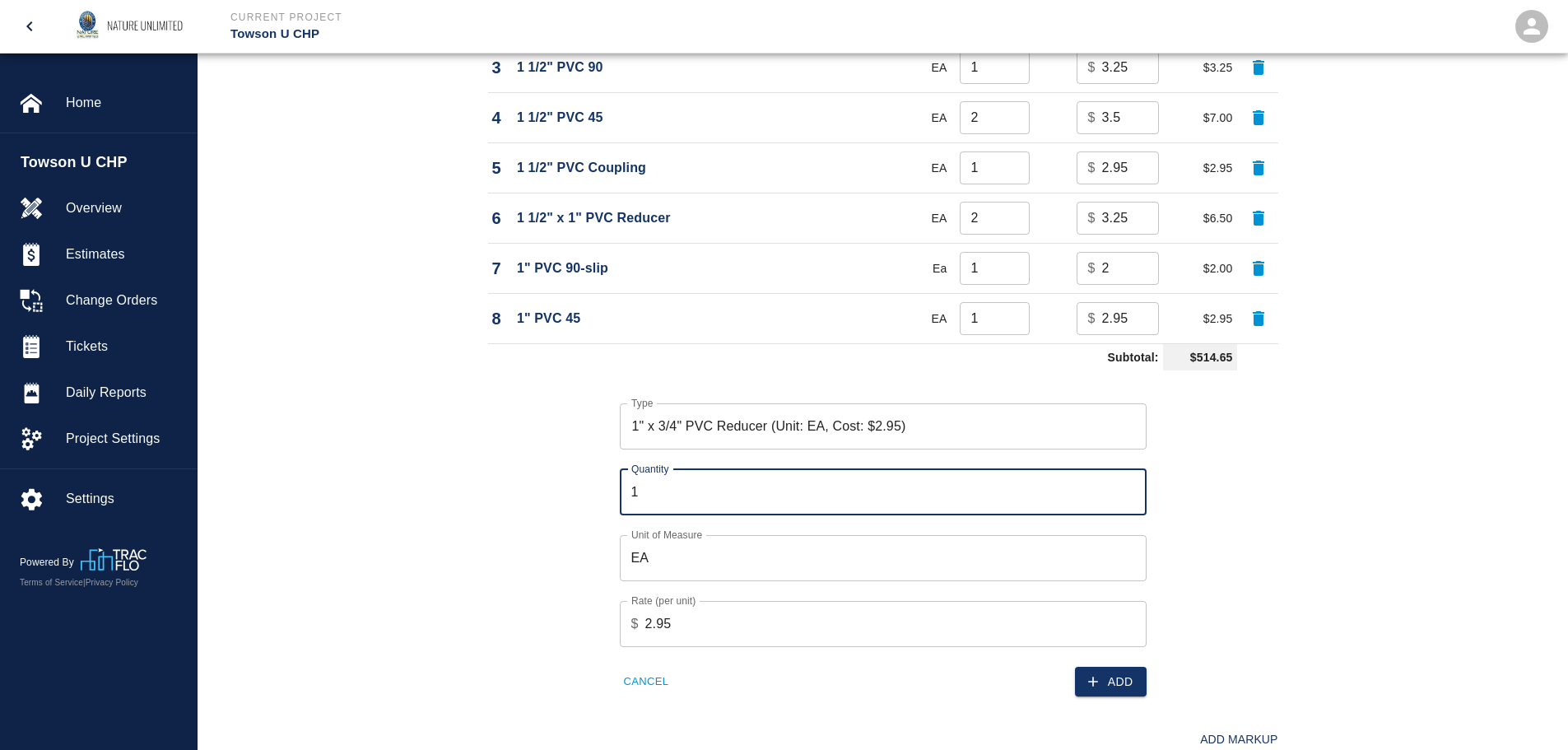
type input "1"
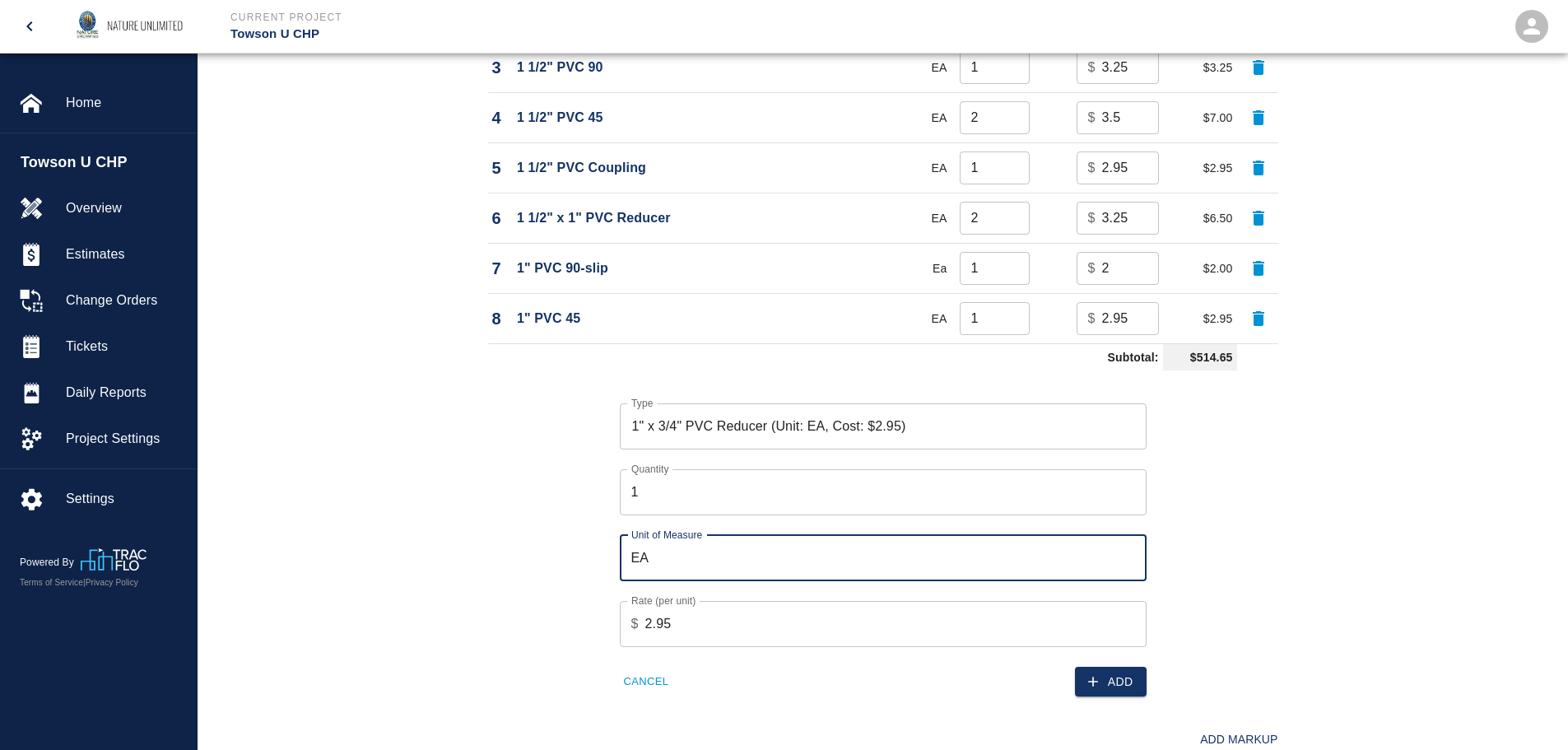
scroll to position [1446, 0]
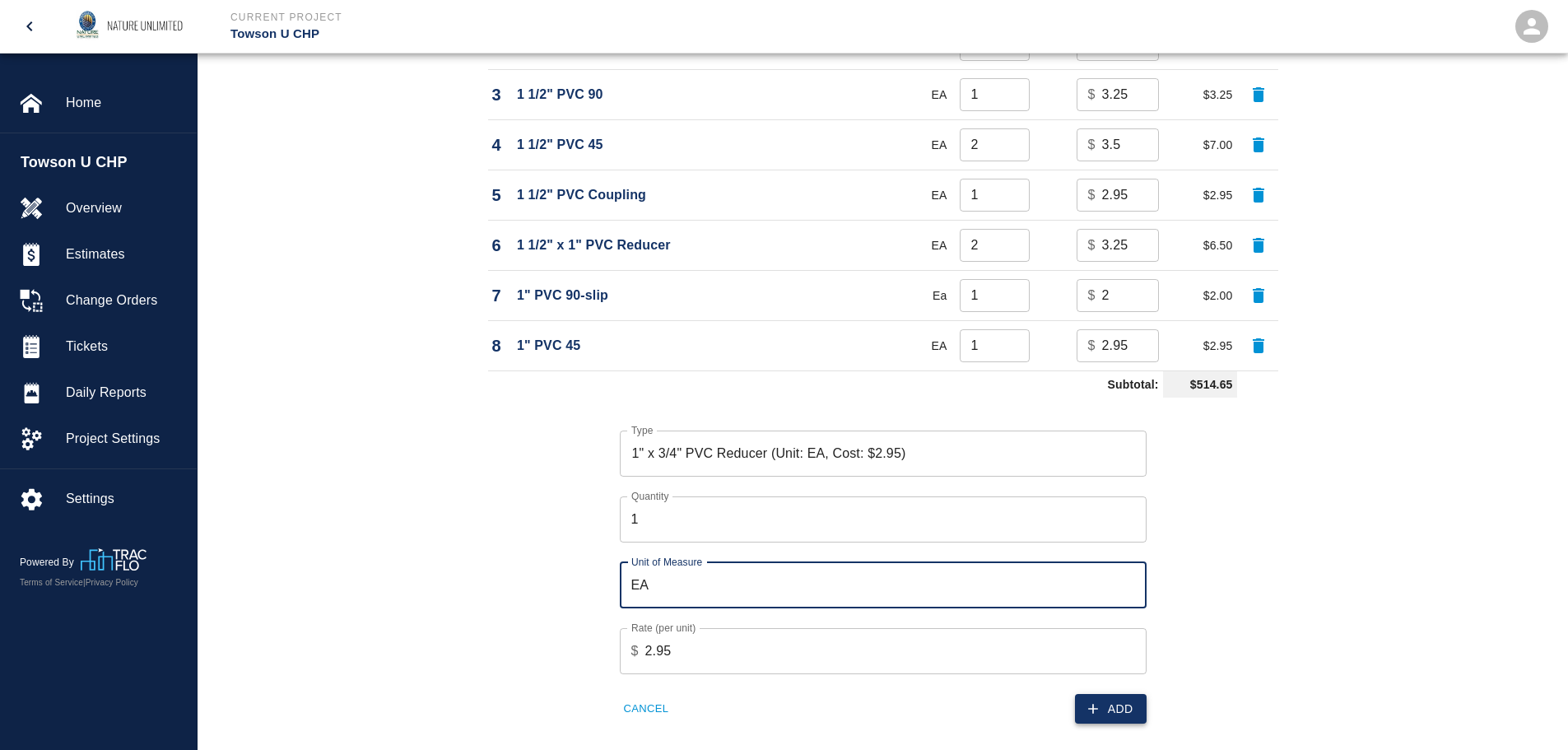
click at [1135, 703] on button "Add" at bounding box center [1111, 708] width 72 height 30
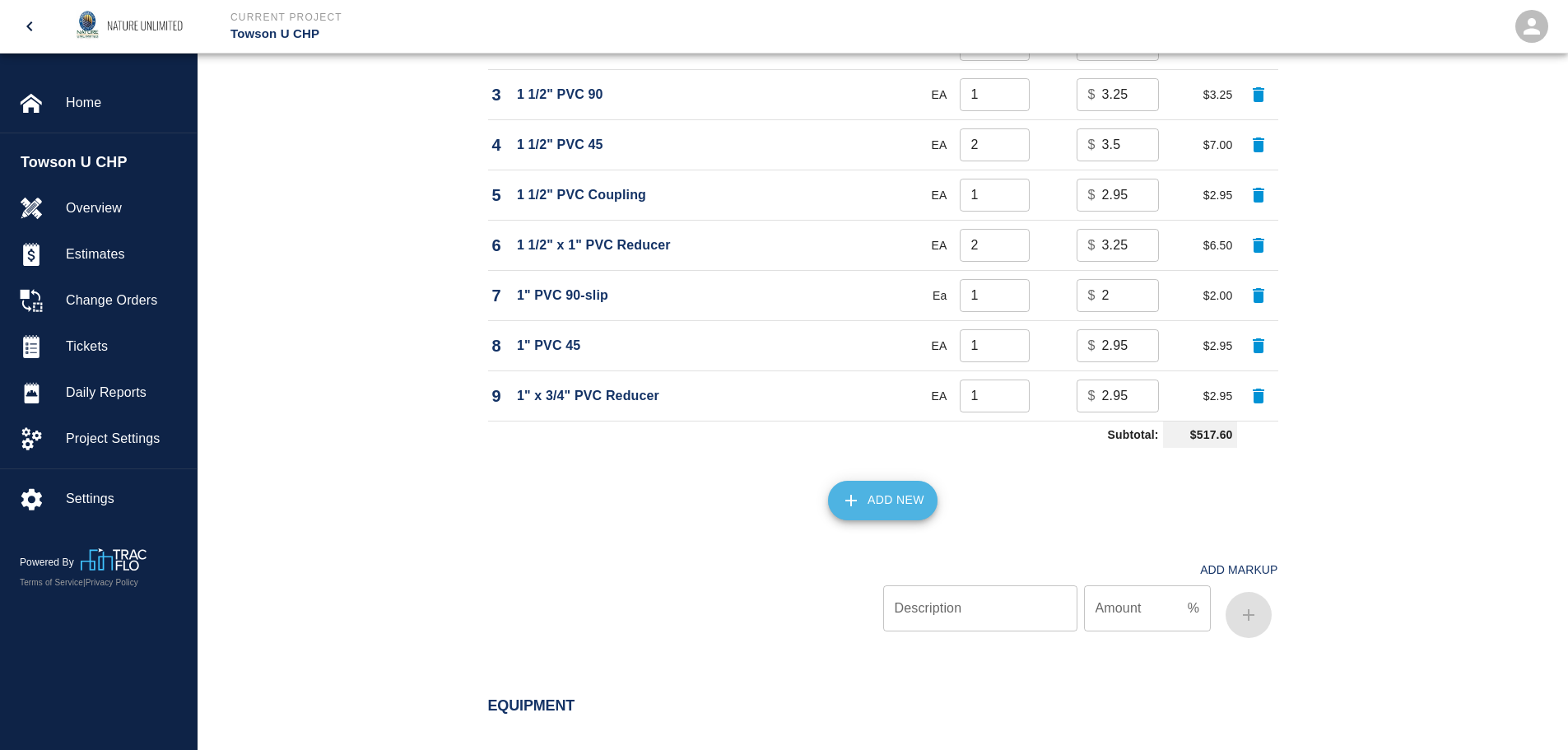
click at [863, 499] on button "Add New" at bounding box center [883, 500] width 110 height 40
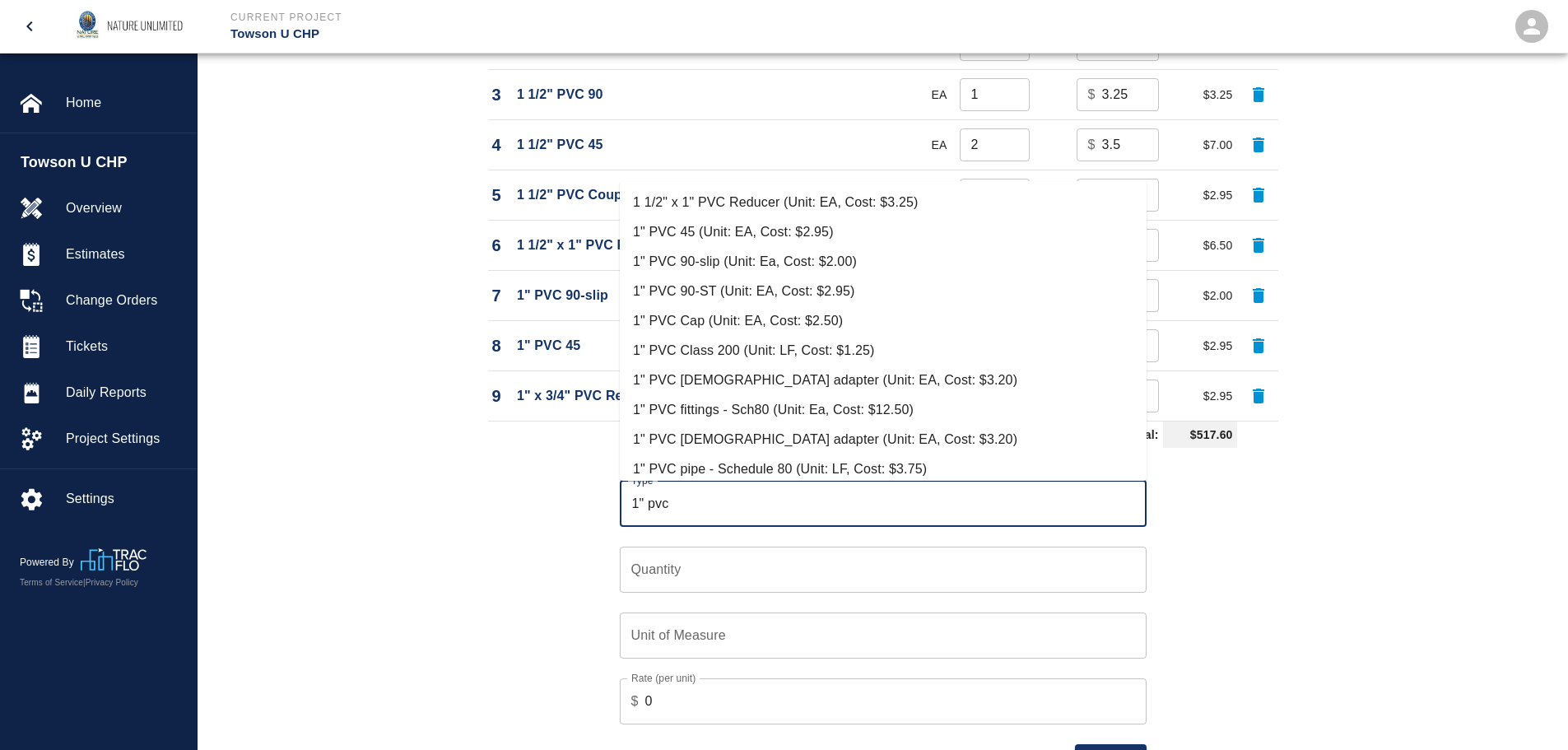
click at [729, 500] on input "1" pvc" at bounding box center [883, 503] width 512 height 31
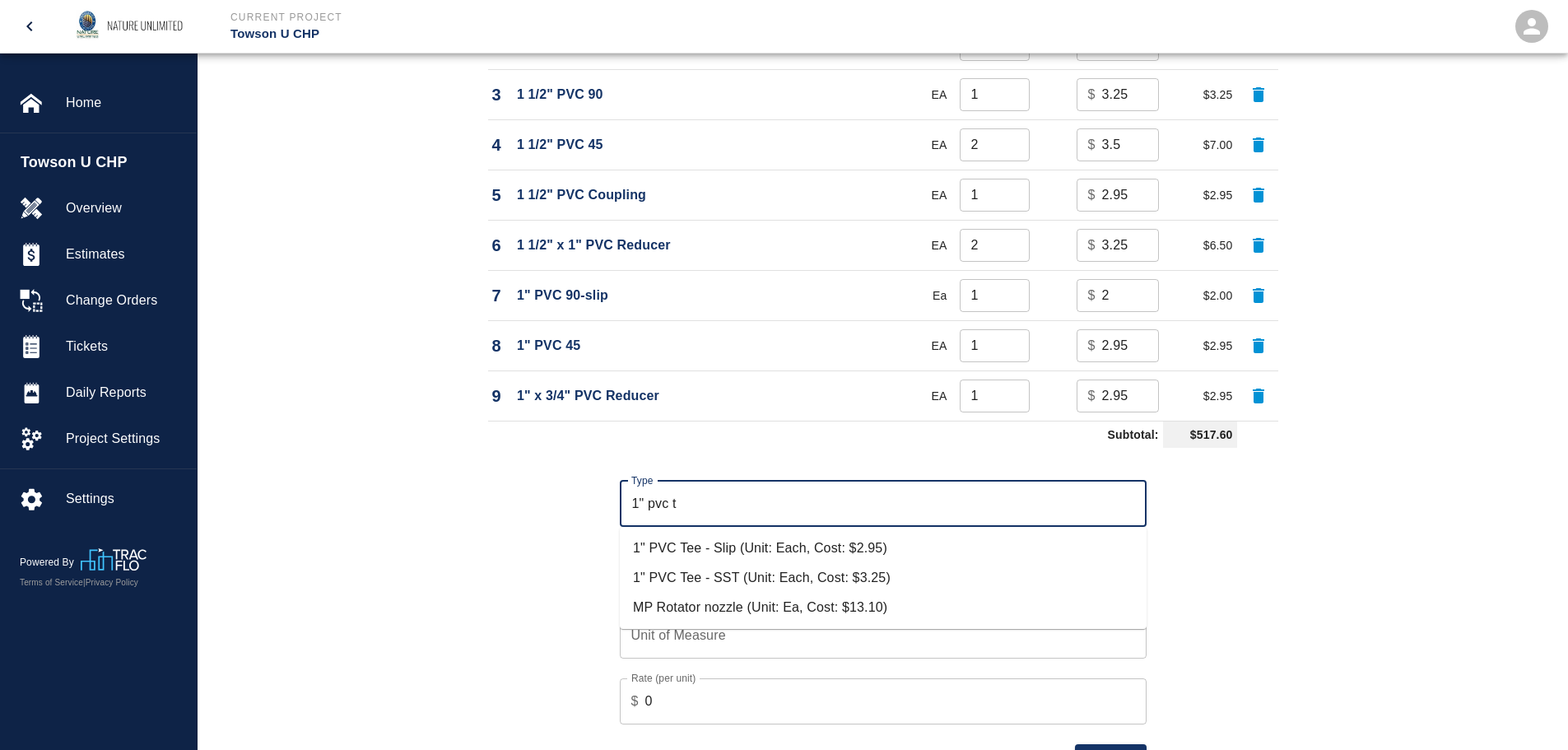
click at [726, 550] on li "1" PVC Tee - Slip (Unit: Each, Cost: $2.95)" at bounding box center [883, 547] width 527 height 29
type input "1" PVC Tee - Slip (Unit: Each, Cost: $2.95)"
type input "Each"
type input "2.95"
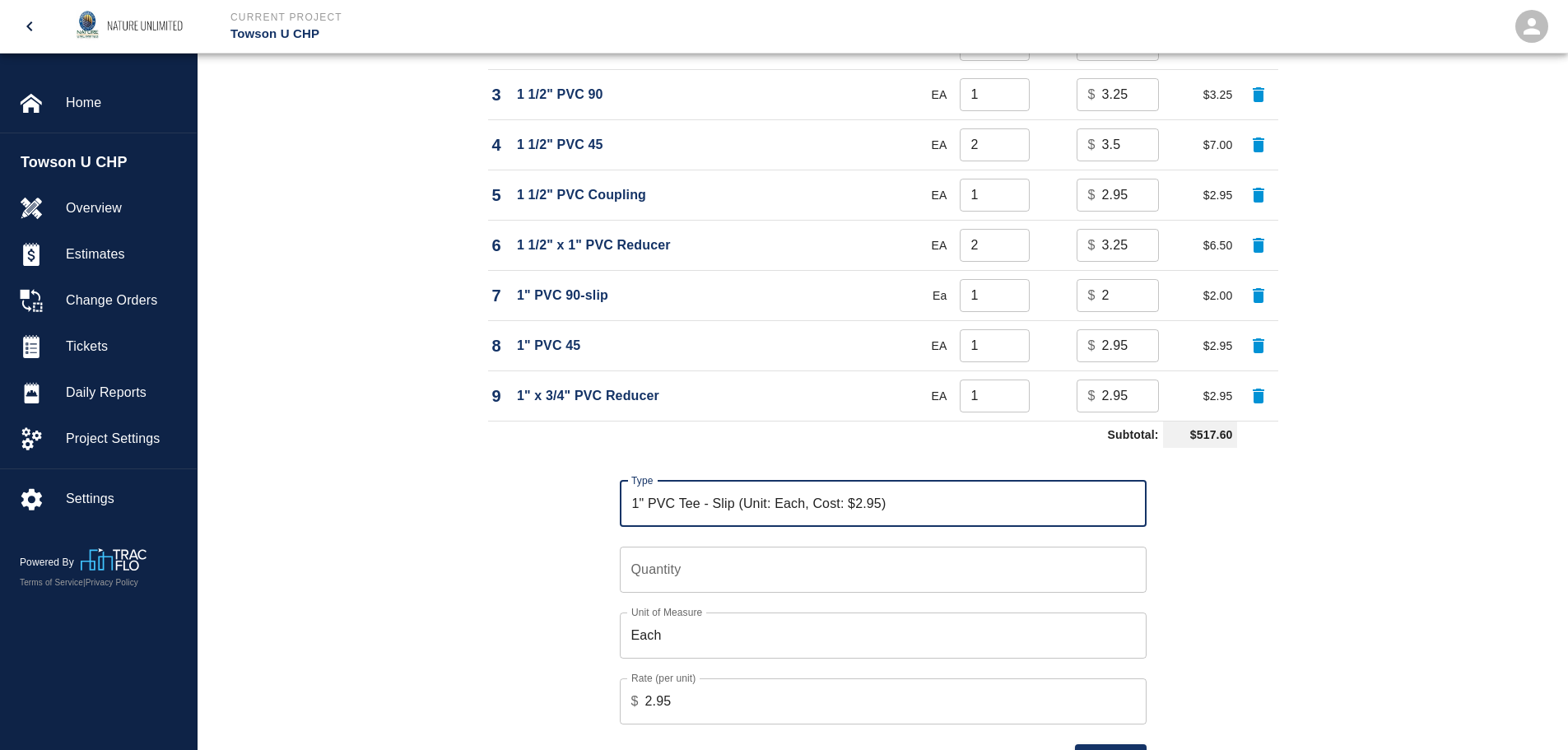
type input "1" PVC Tee - Slip (Unit: Each, Cost: $2.95)"
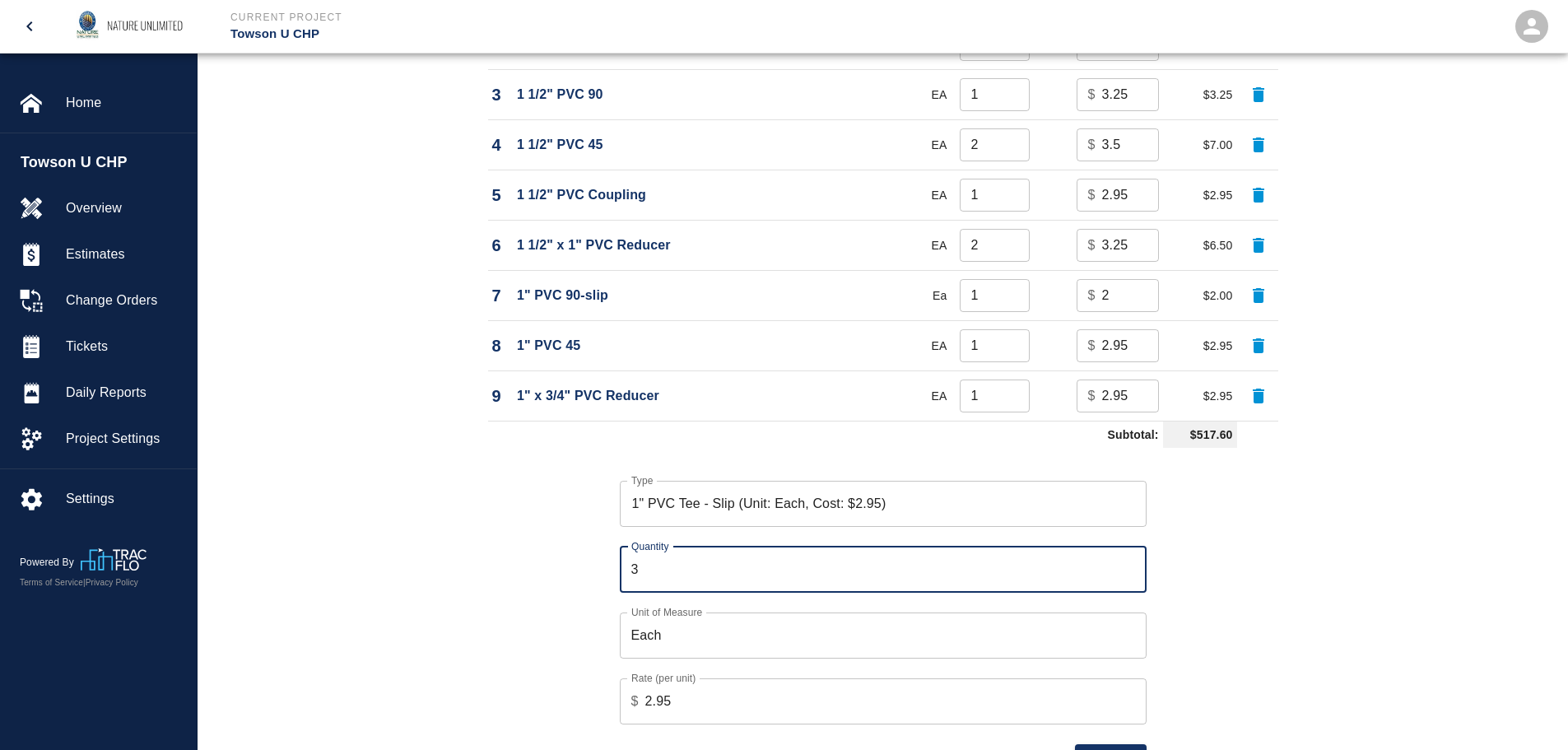
type input "3"
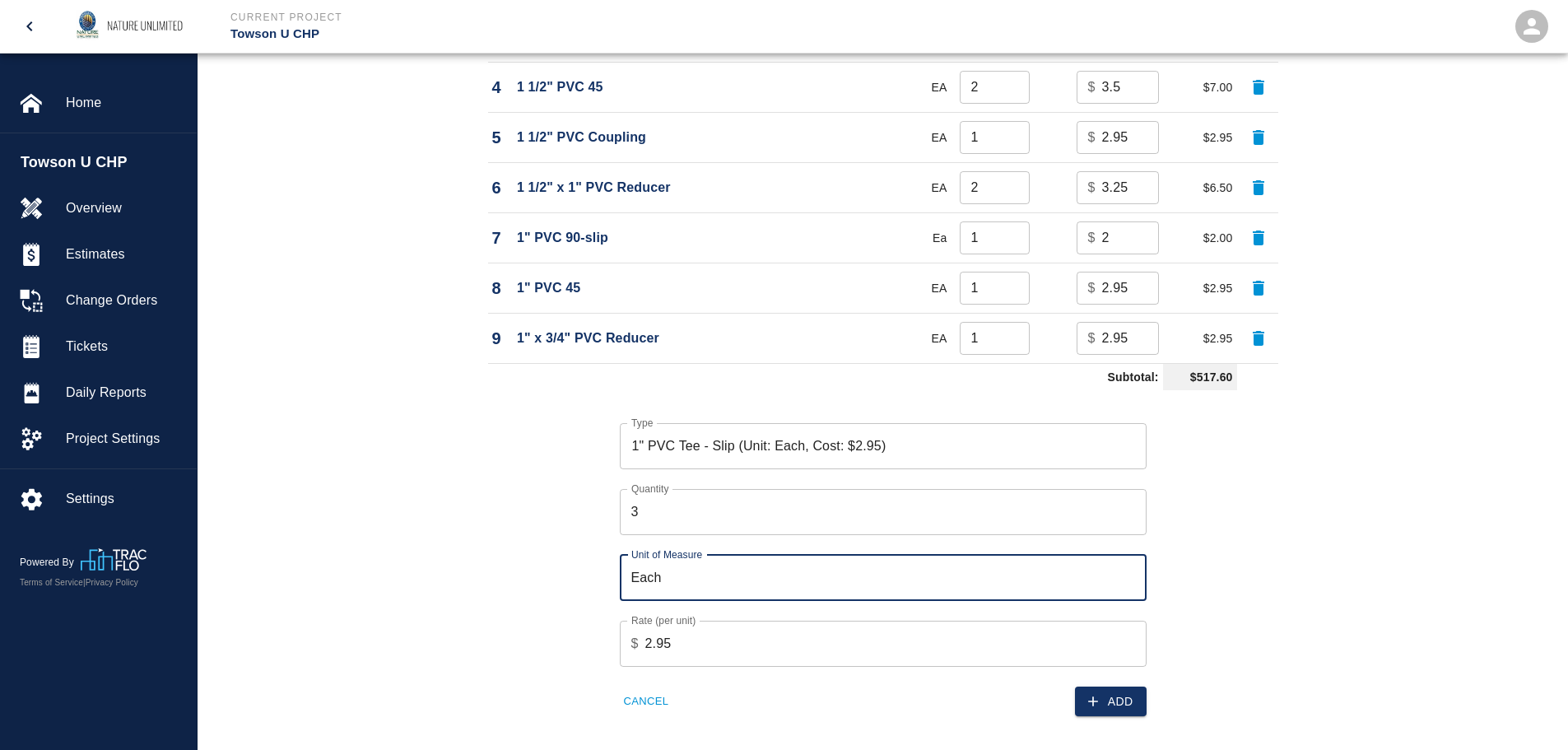
scroll to position [1610, 0]
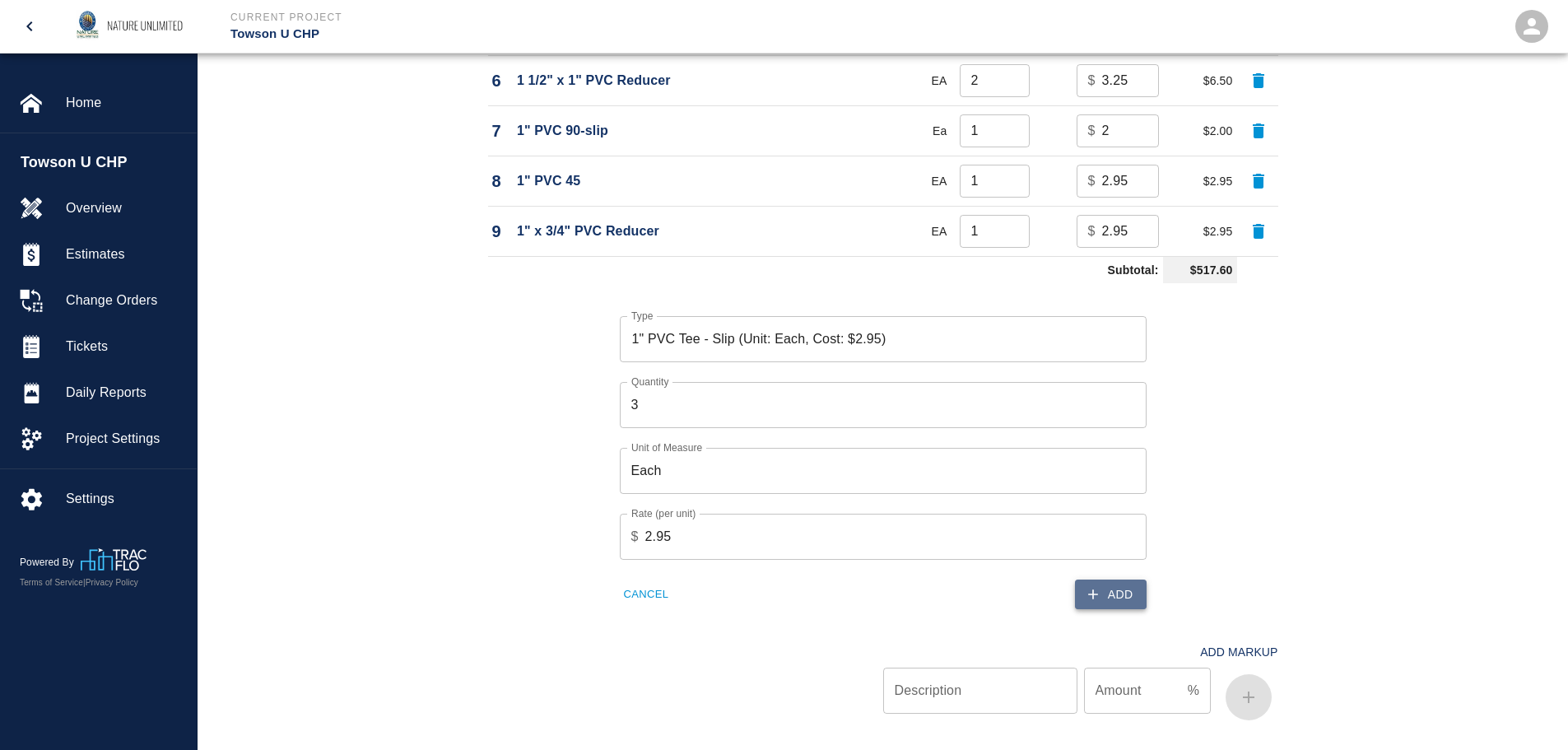
click at [1111, 585] on button "Add" at bounding box center [1111, 594] width 72 height 30
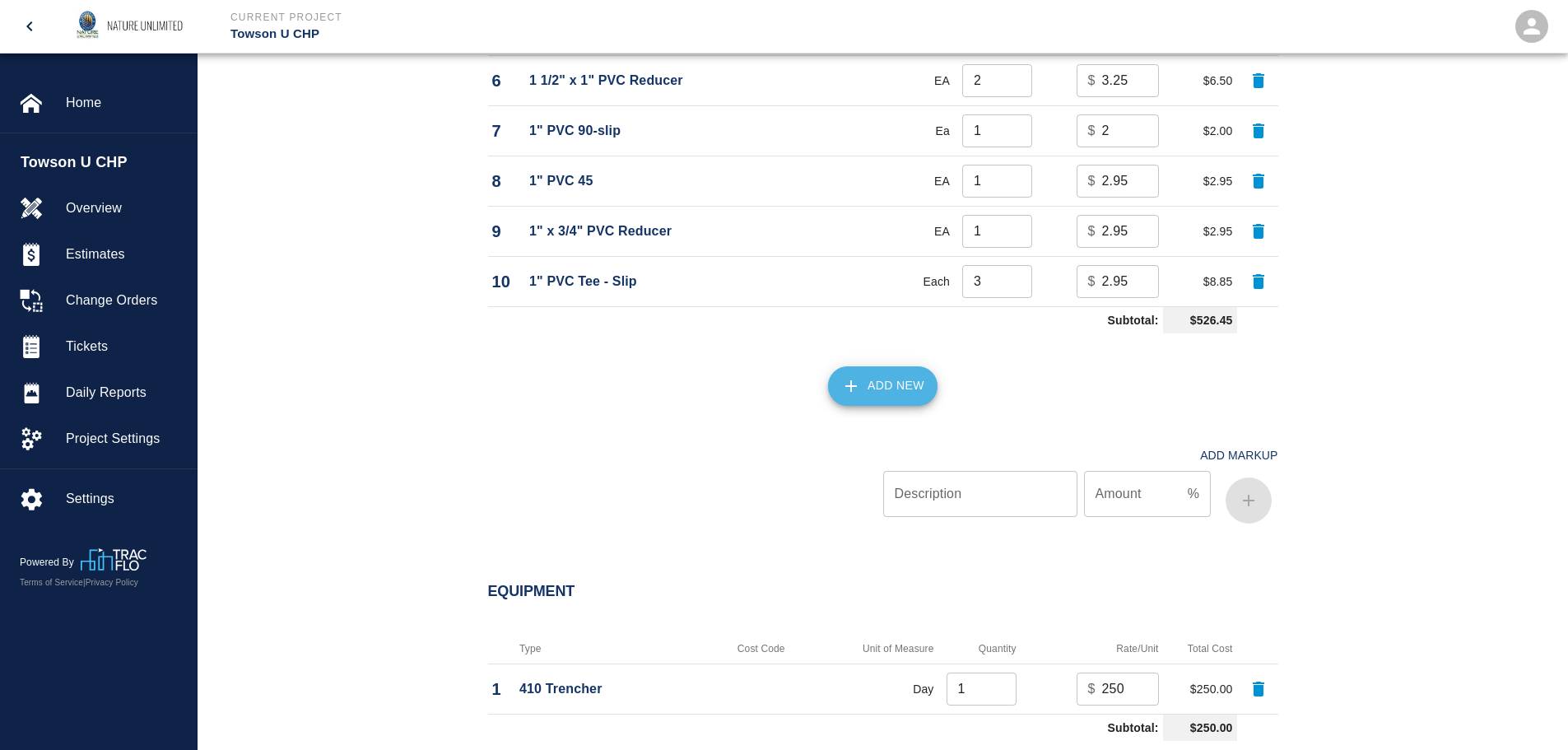
click at [873, 375] on button "Add New" at bounding box center [883, 385] width 110 height 40
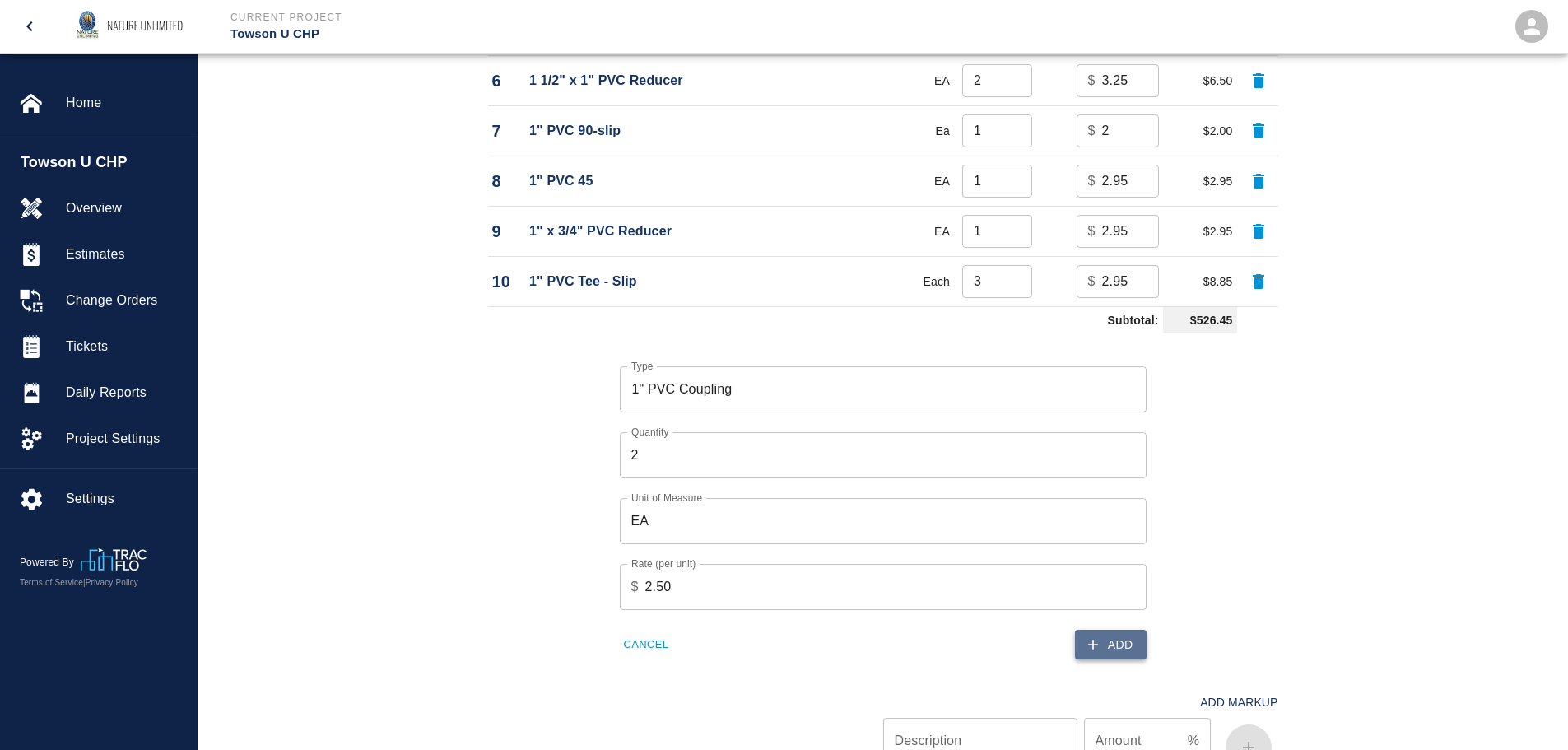
click at [1110, 645] on button "Add" at bounding box center [1111, 645] width 72 height 30
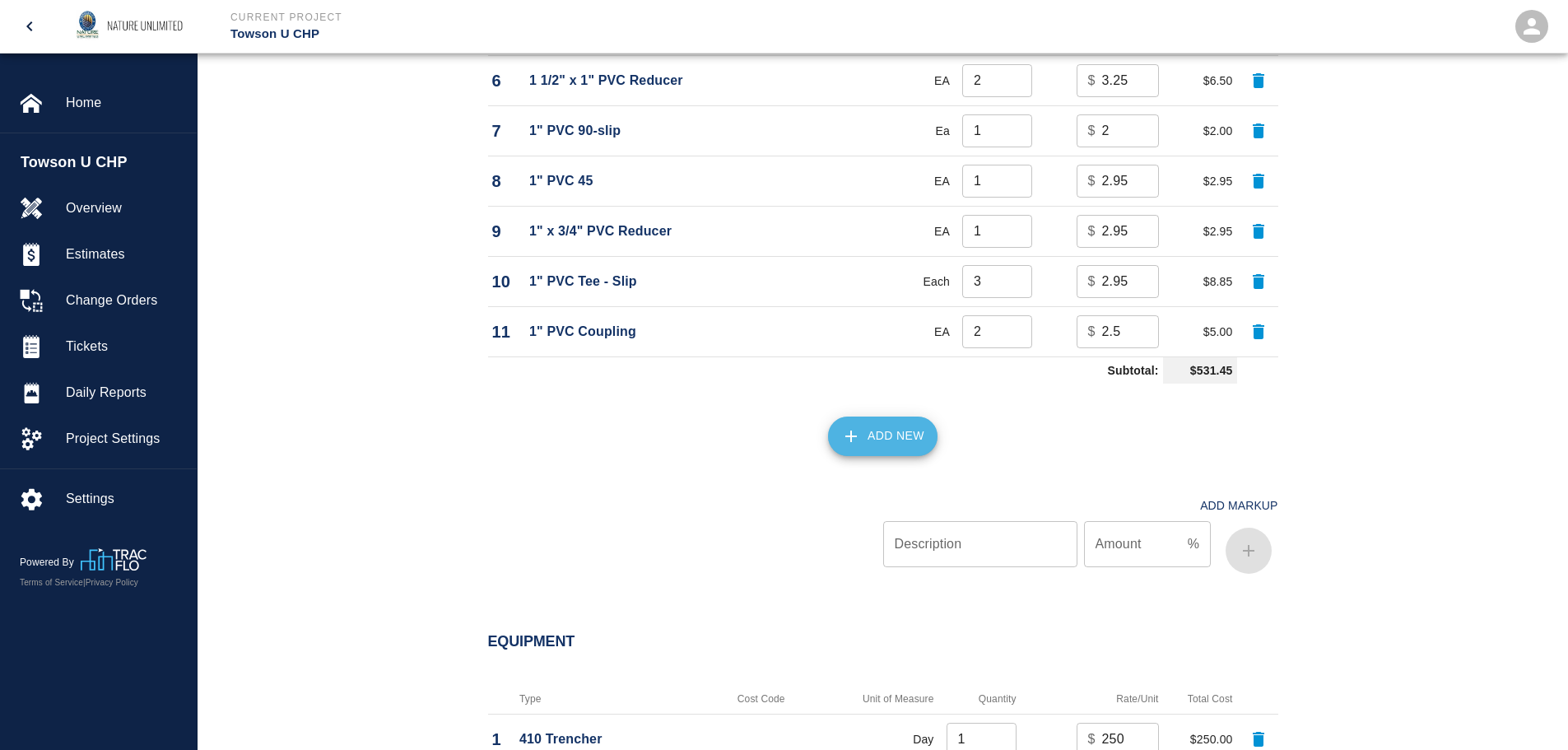
click at [880, 429] on button "Add New" at bounding box center [883, 436] width 110 height 40
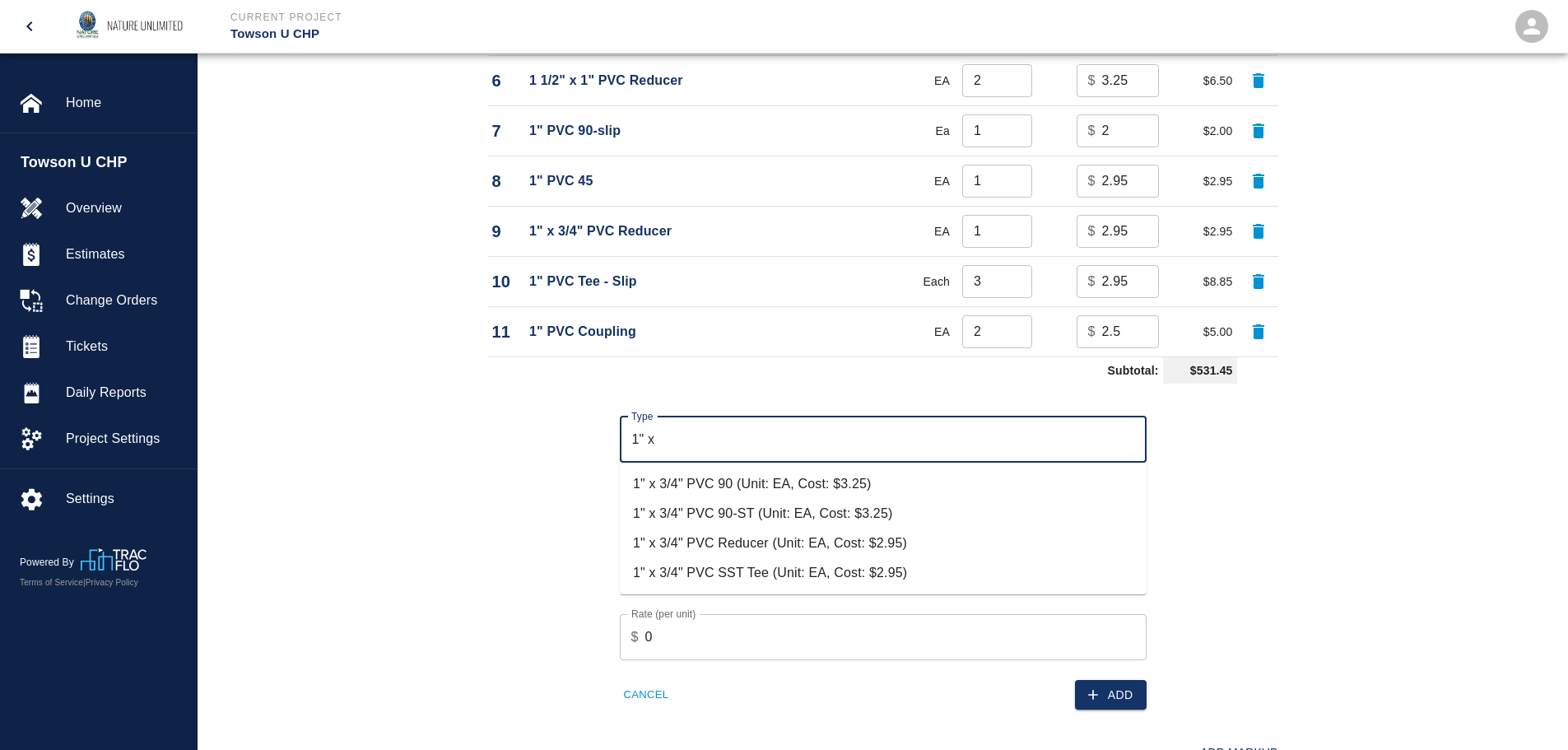
click at [731, 572] on li "1" x 3/4" PVC SST Tee (Unit: EA, Cost: $2.95)" at bounding box center [883, 572] width 527 height 29
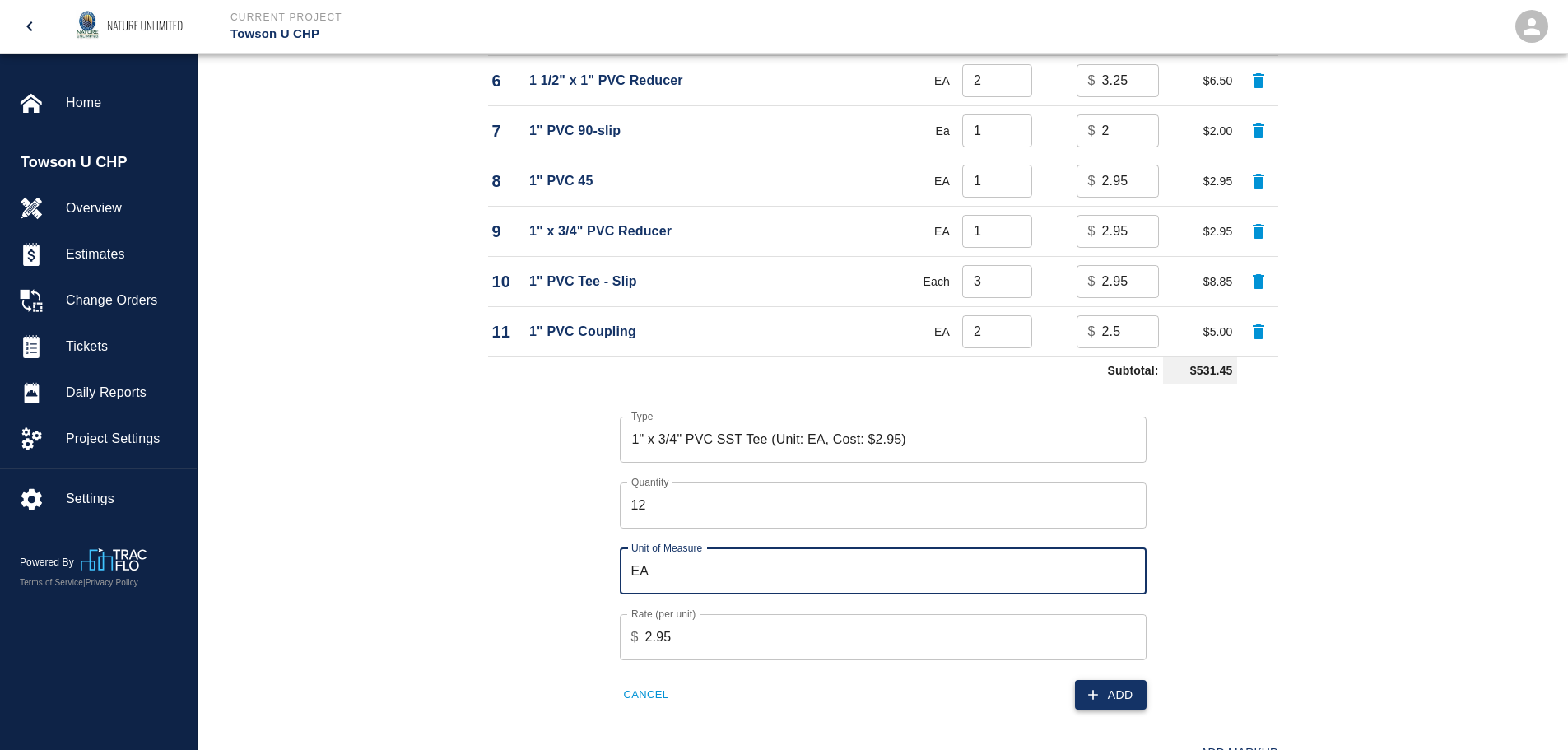
click at [1119, 690] on button "Add" at bounding box center [1111, 695] width 72 height 30
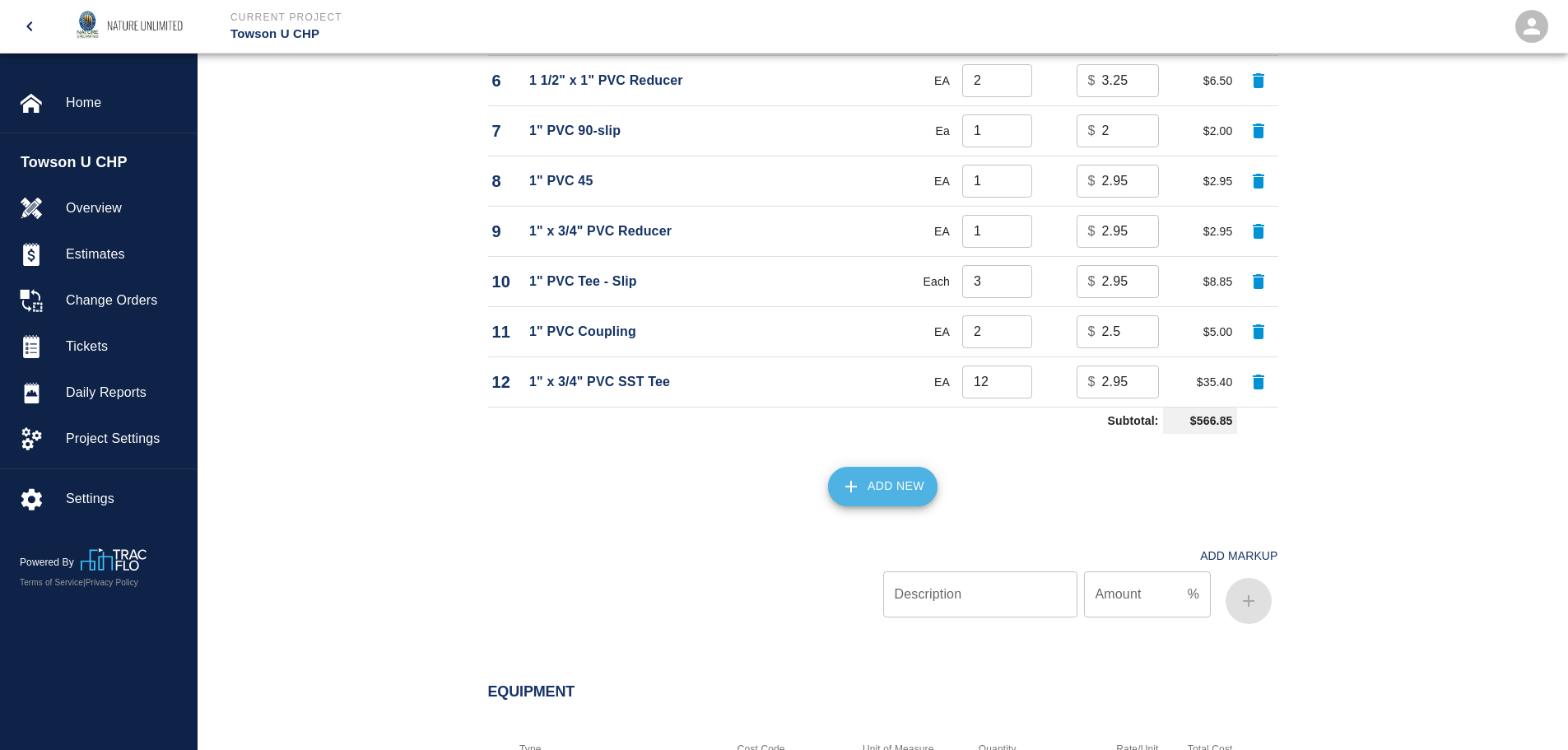
click at [858, 481] on icon "button" at bounding box center [851, 486] width 19 height 19
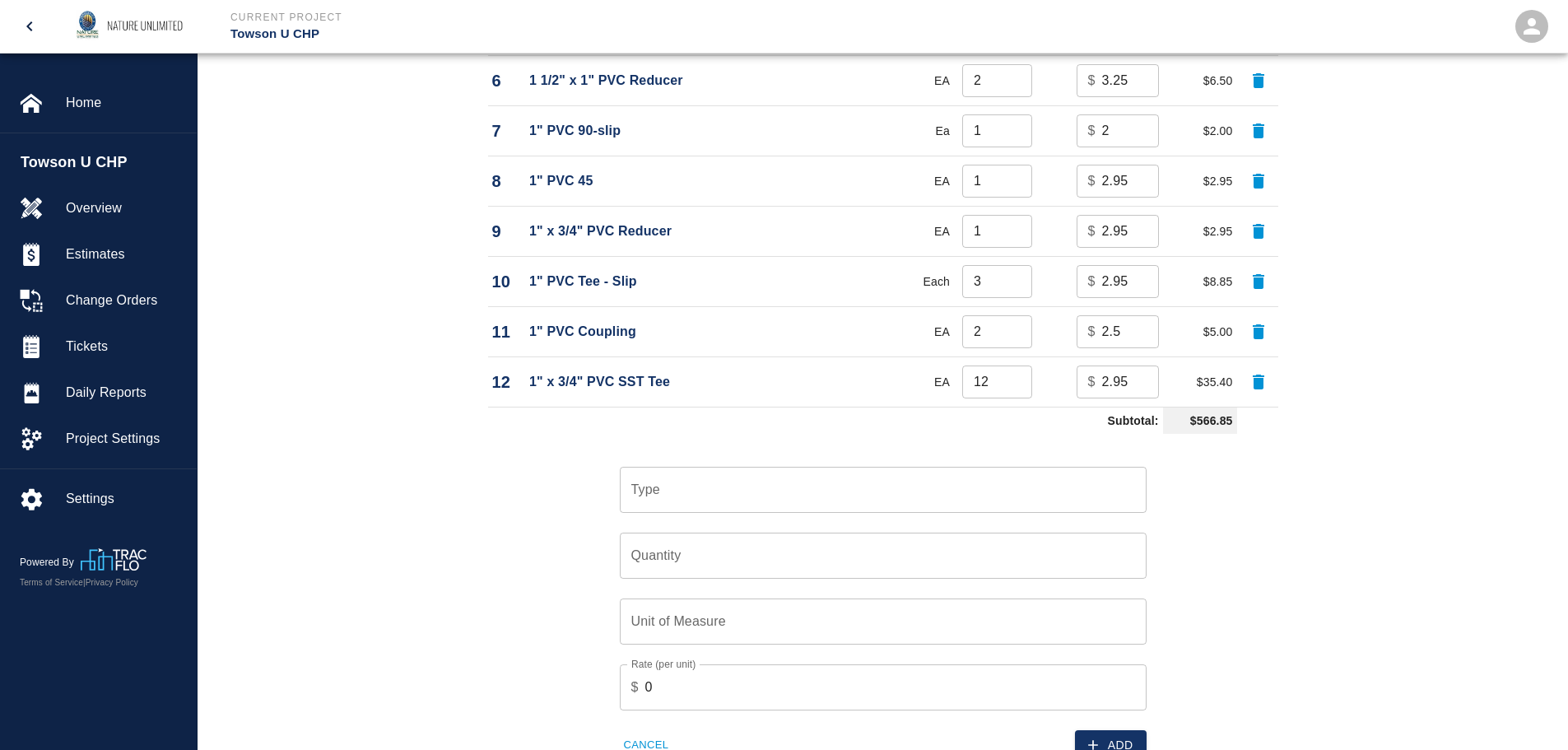
click at [673, 480] on input "Type" at bounding box center [883, 489] width 512 height 31
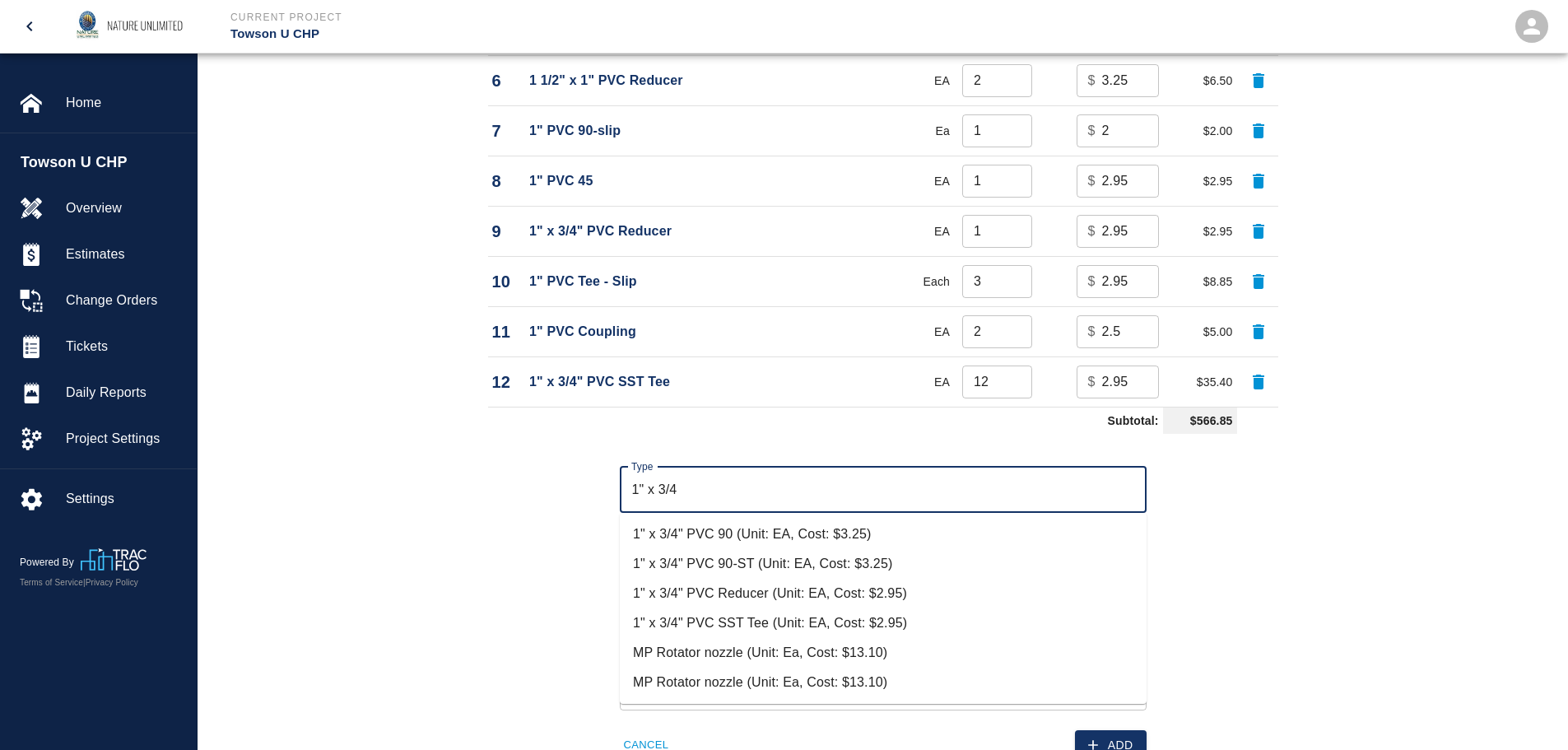
click at [680, 573] on li "1" x 3/4" PVC 90-ST (Unit: EA, Cost: $3.25)" at bounding box center [883, 563] width 527 height 29
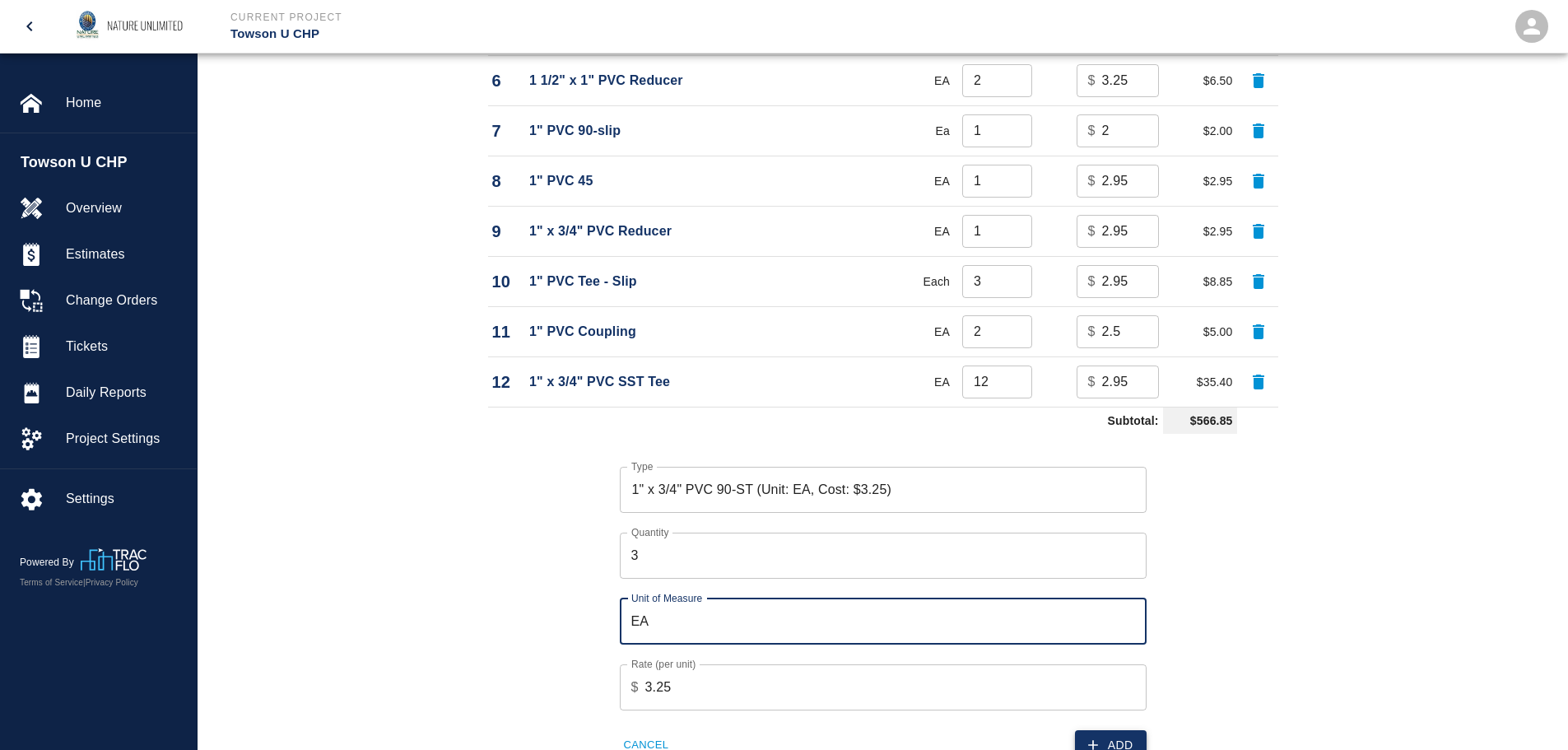
click at [1110, 740] on button "Add" at bounding box center [1111, 745] width 72 height 30
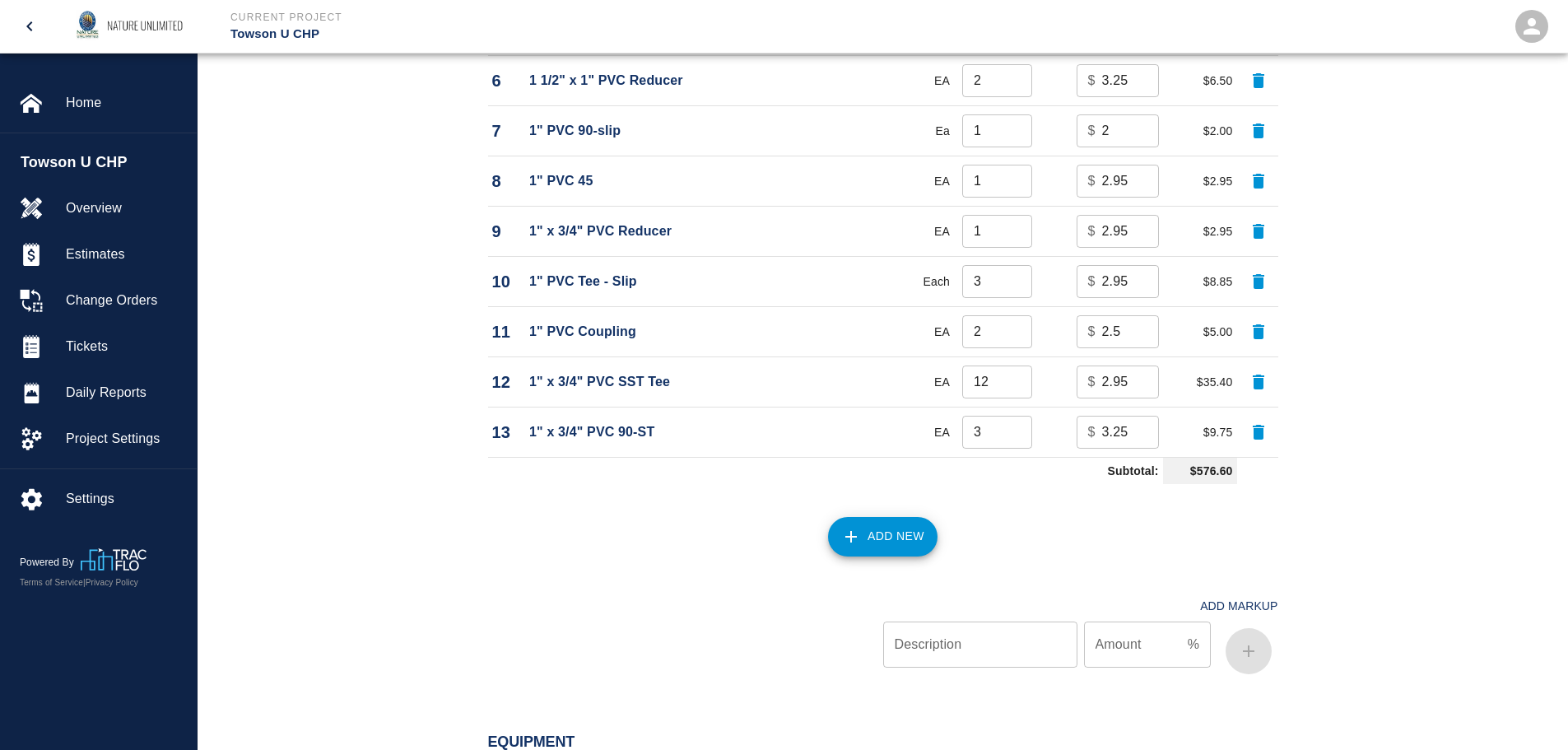
click at [878, 535] on button "Add New" at bounding box center [883, 537] width 110 height 40
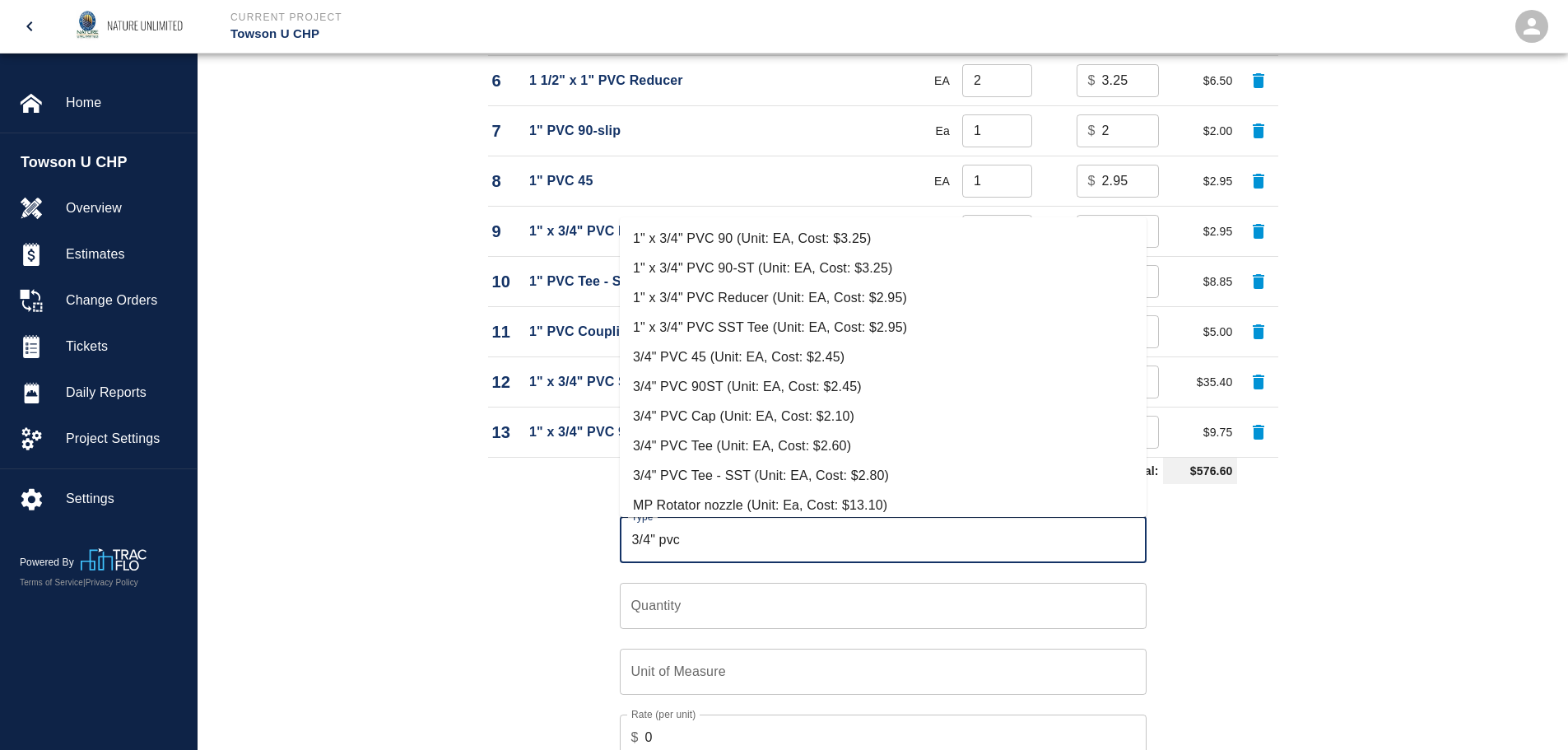
click at [763, 267] on li "1" x 3/4" PVC 90-ST (Unit: EA, Cost: $3.25)" at bounding box center [883, 267] width 527 height 29
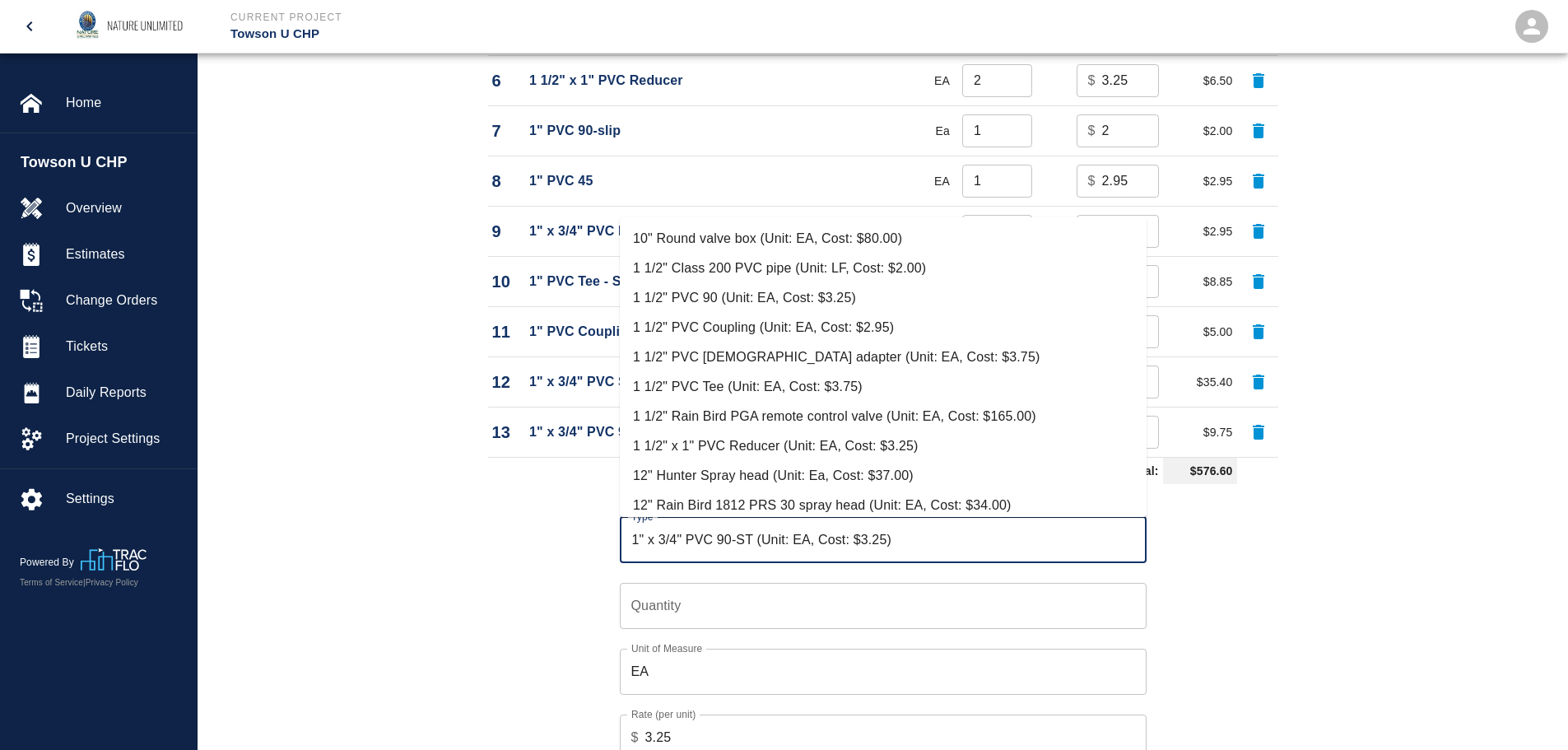
scroll to position [803, 0]
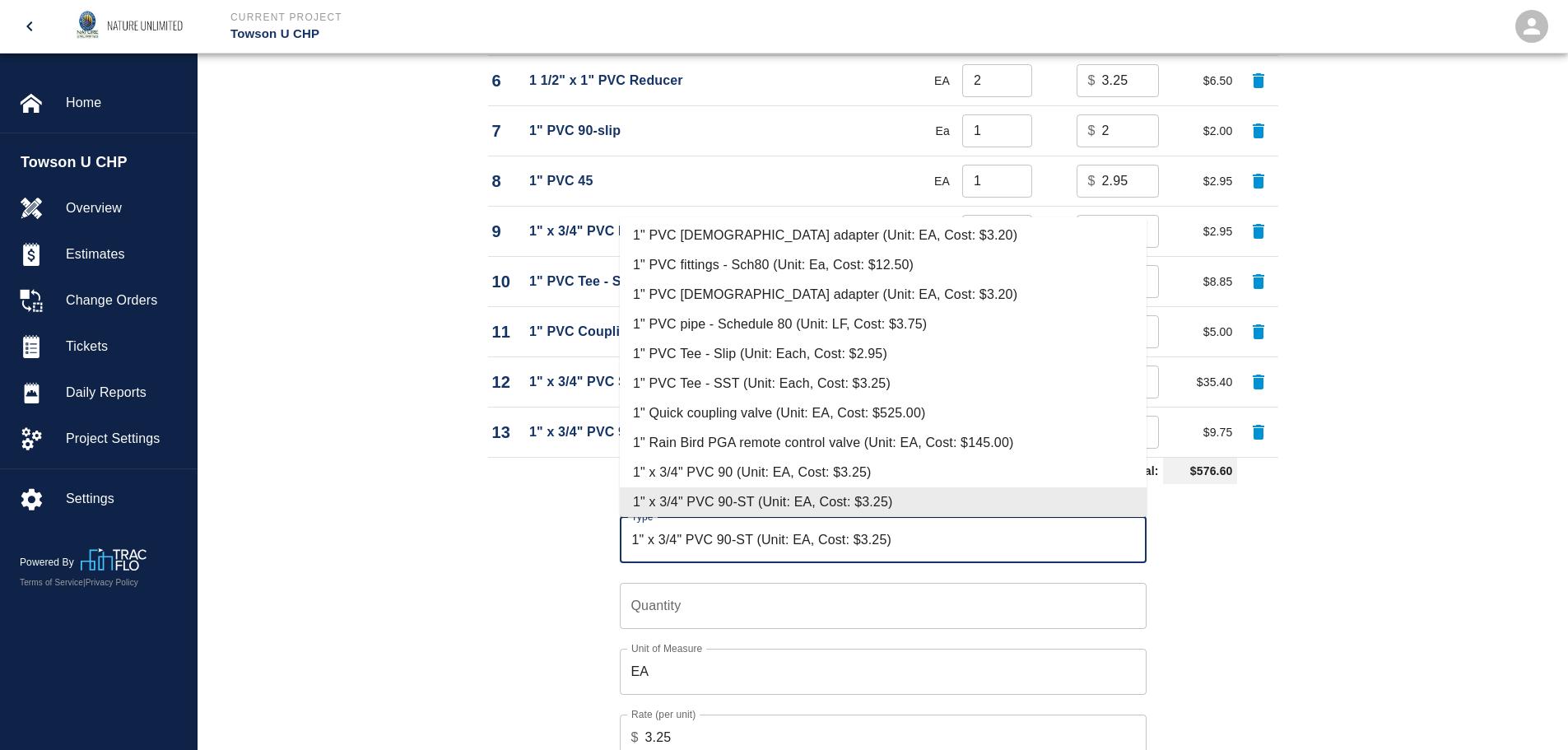
drag, startPoint x: 912, startPoint y: 539, endPoint x: 556, endPoint y: 533, distance: 356.1
click at [557, 533] on div "Type 1" x 3/4" PVC 90-ST (Unit: EA, Cost: $3.25) Type Quantity Quantity Unit of…" at bounding box center [873, 650] width 810 height 320
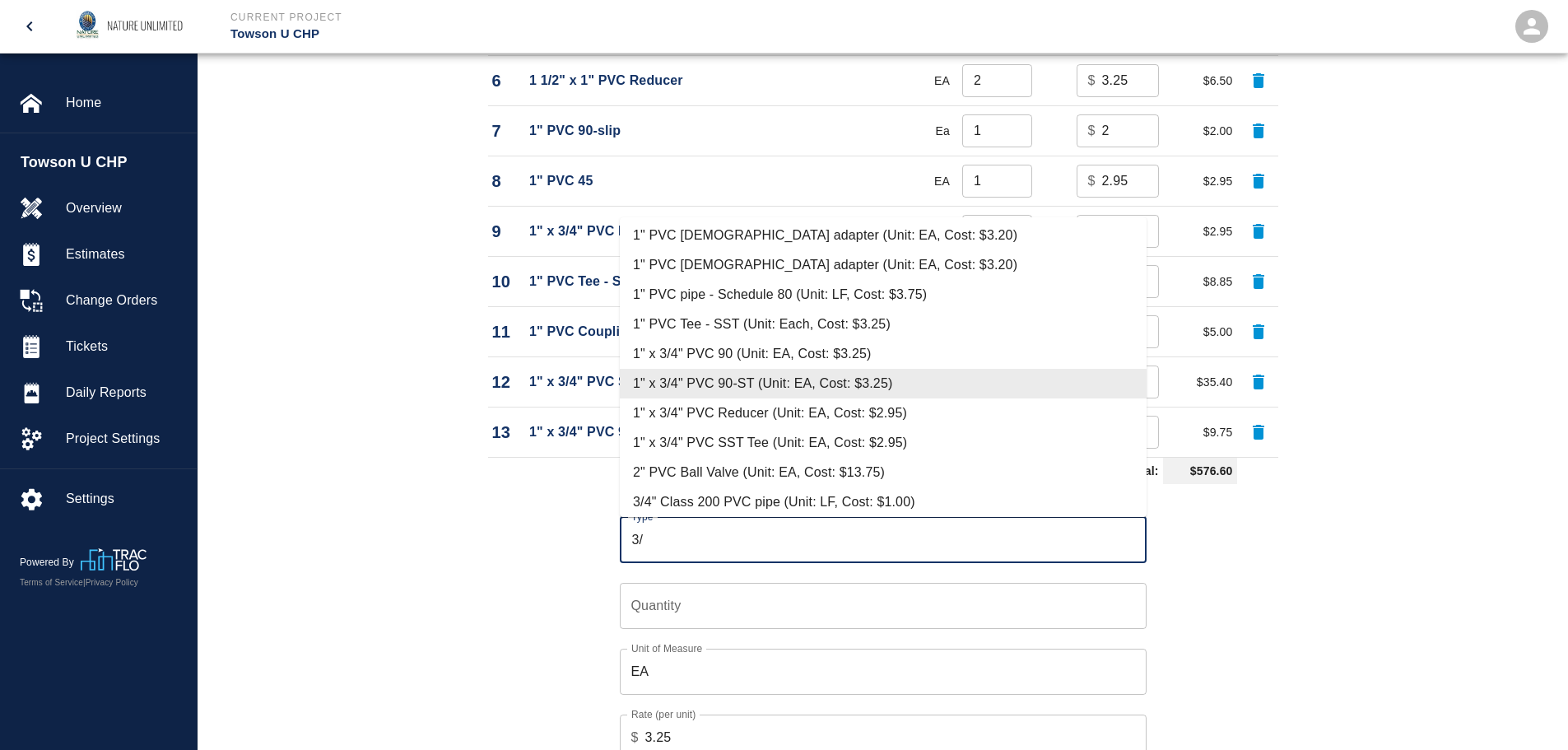
scroll to position [0, 0]
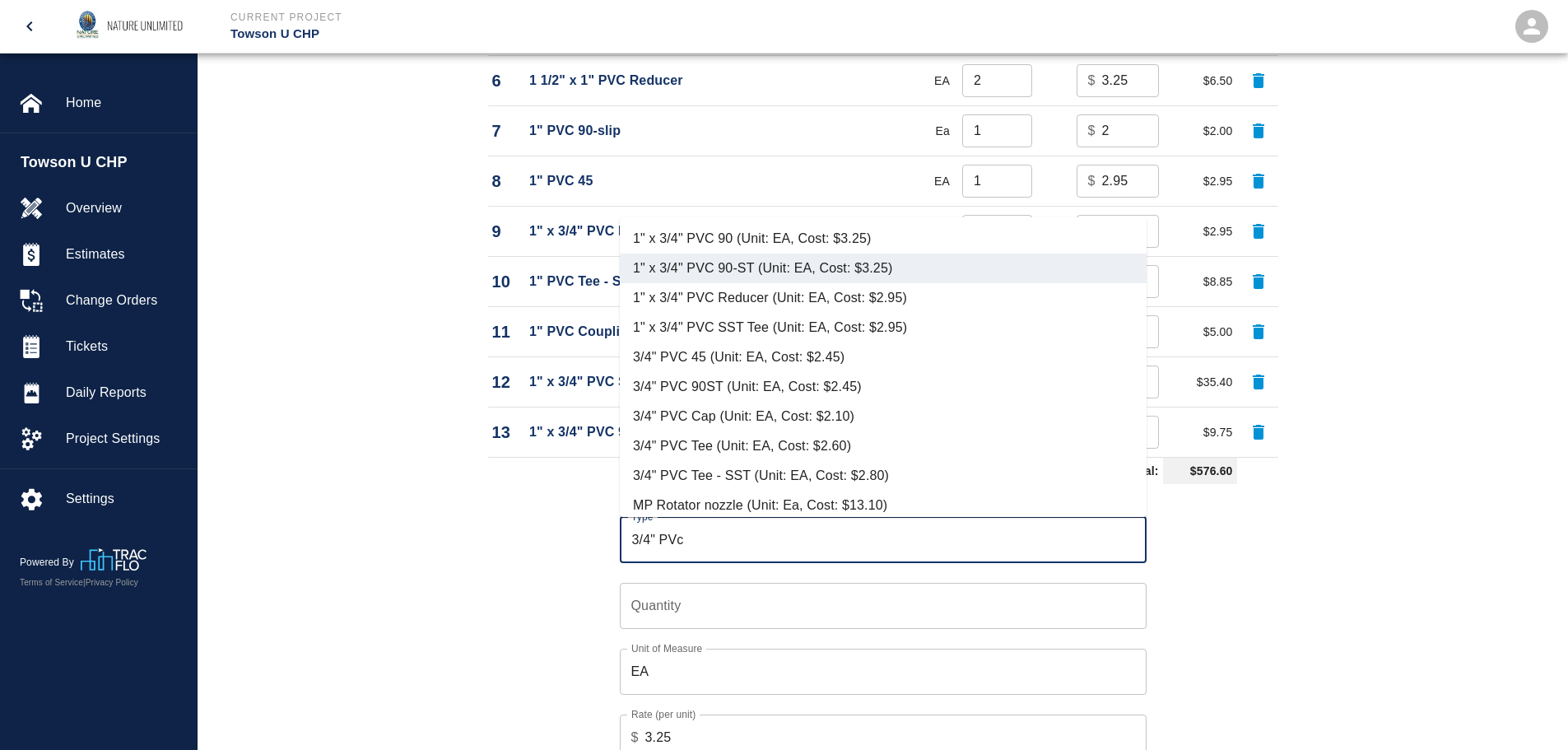
click at [700, 388] on li "3/4" PVC 90ST (Unit: EA, Cost: $2.45)" at bounding box center [883, 386] width 527 height 29
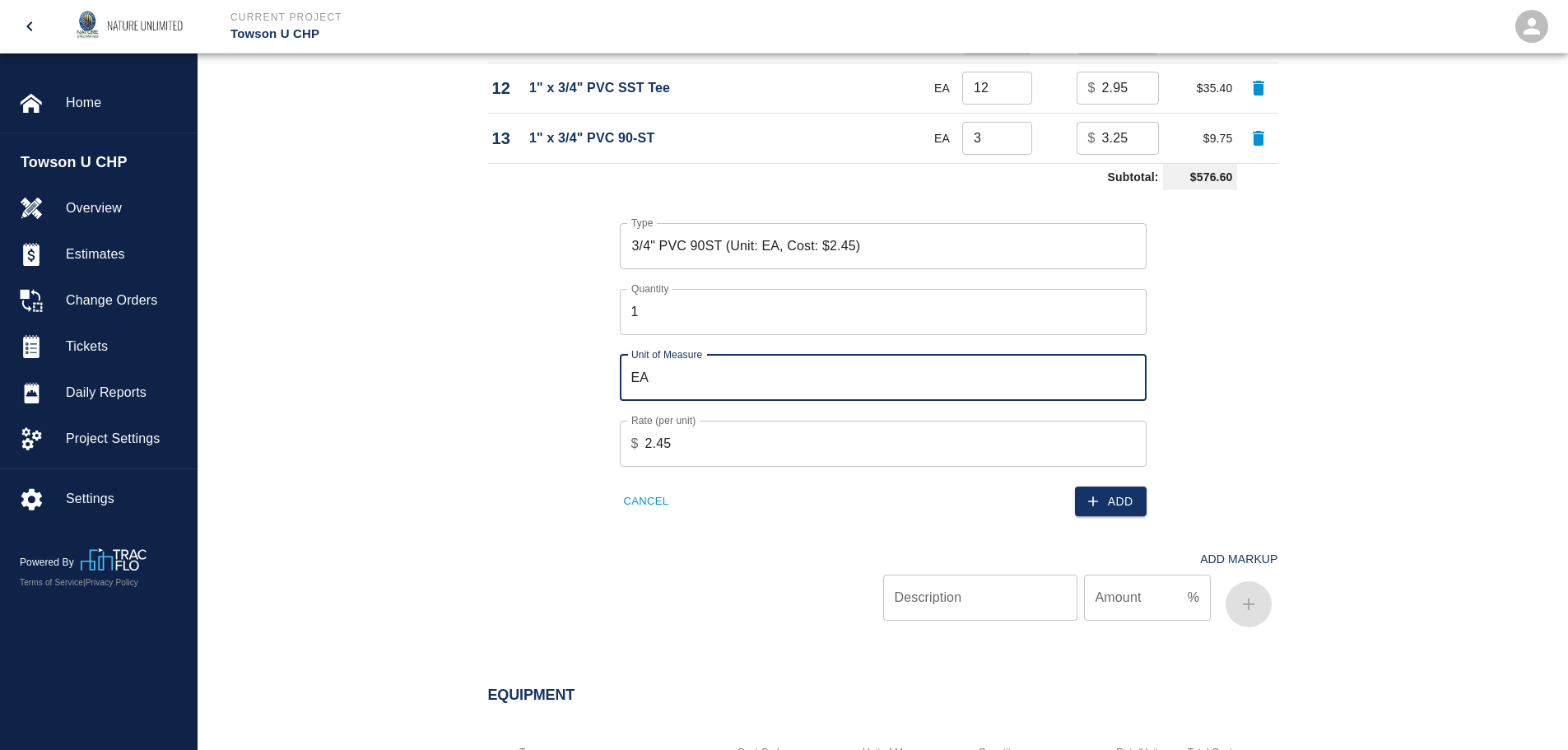
scroll to position [1939, 0]
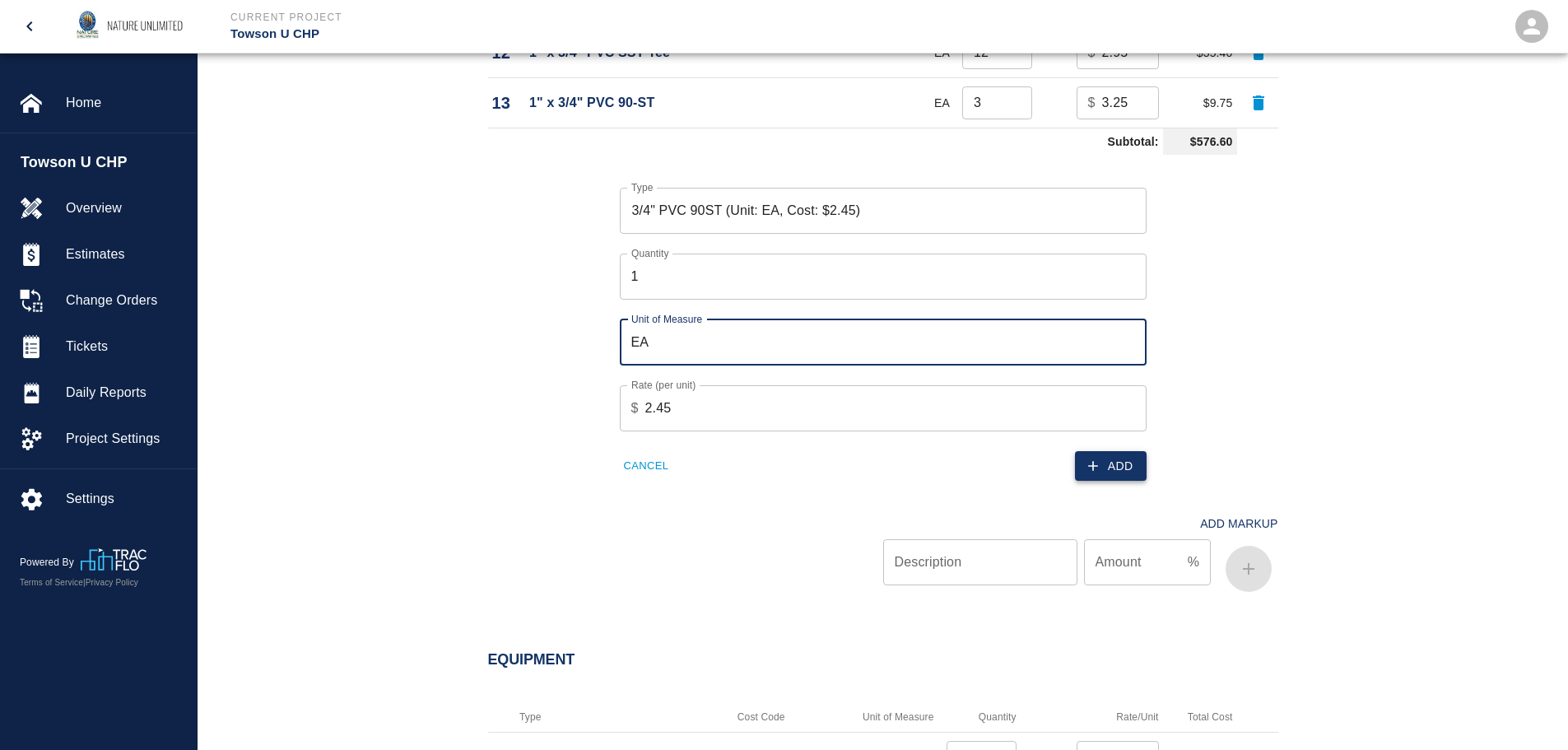
click at [1101, 463] on button "Add" at bounding box center [1111, 466] width 72 height 30
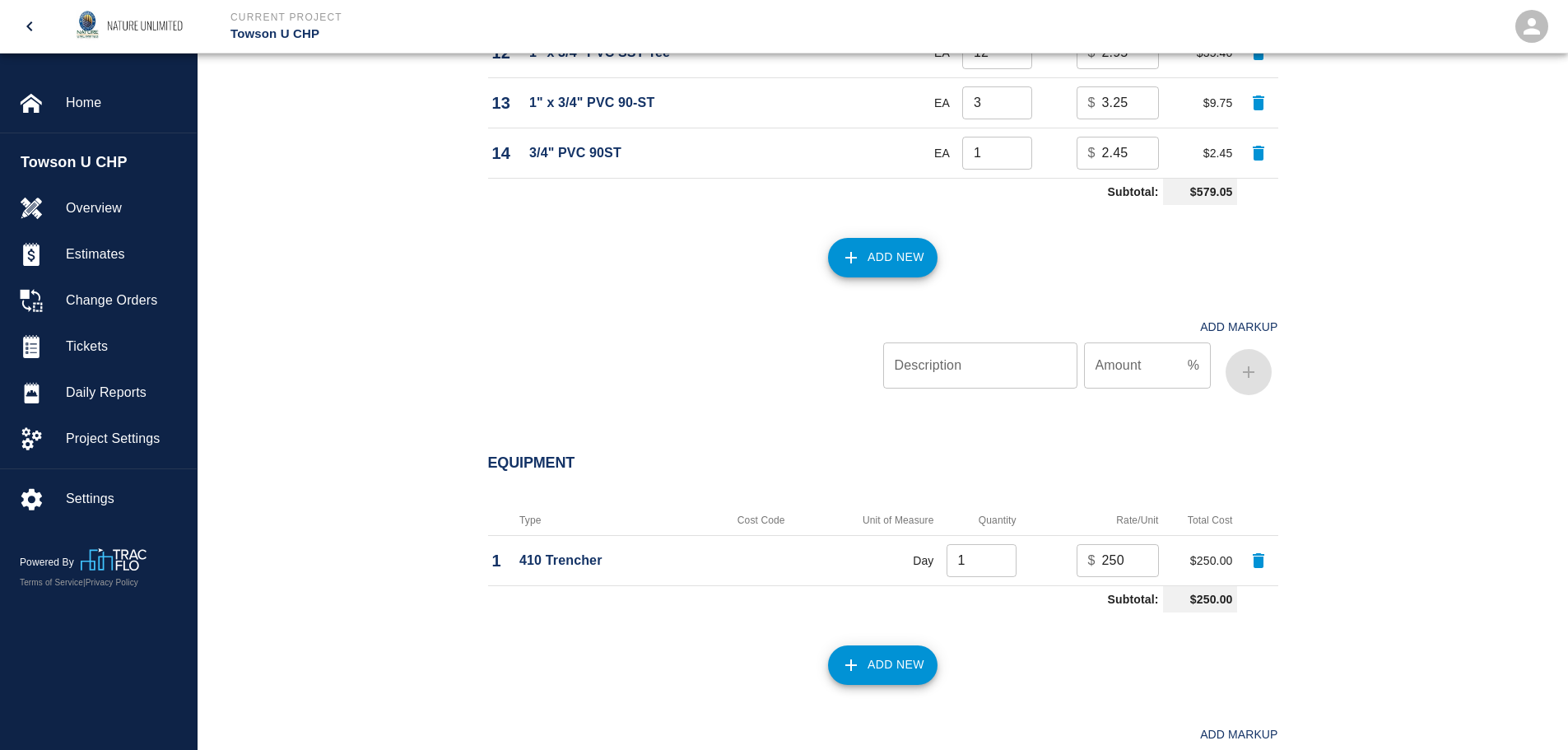
click at [878, 253] on button "Add New" at bounding box center [883, 258] width 110 height 40
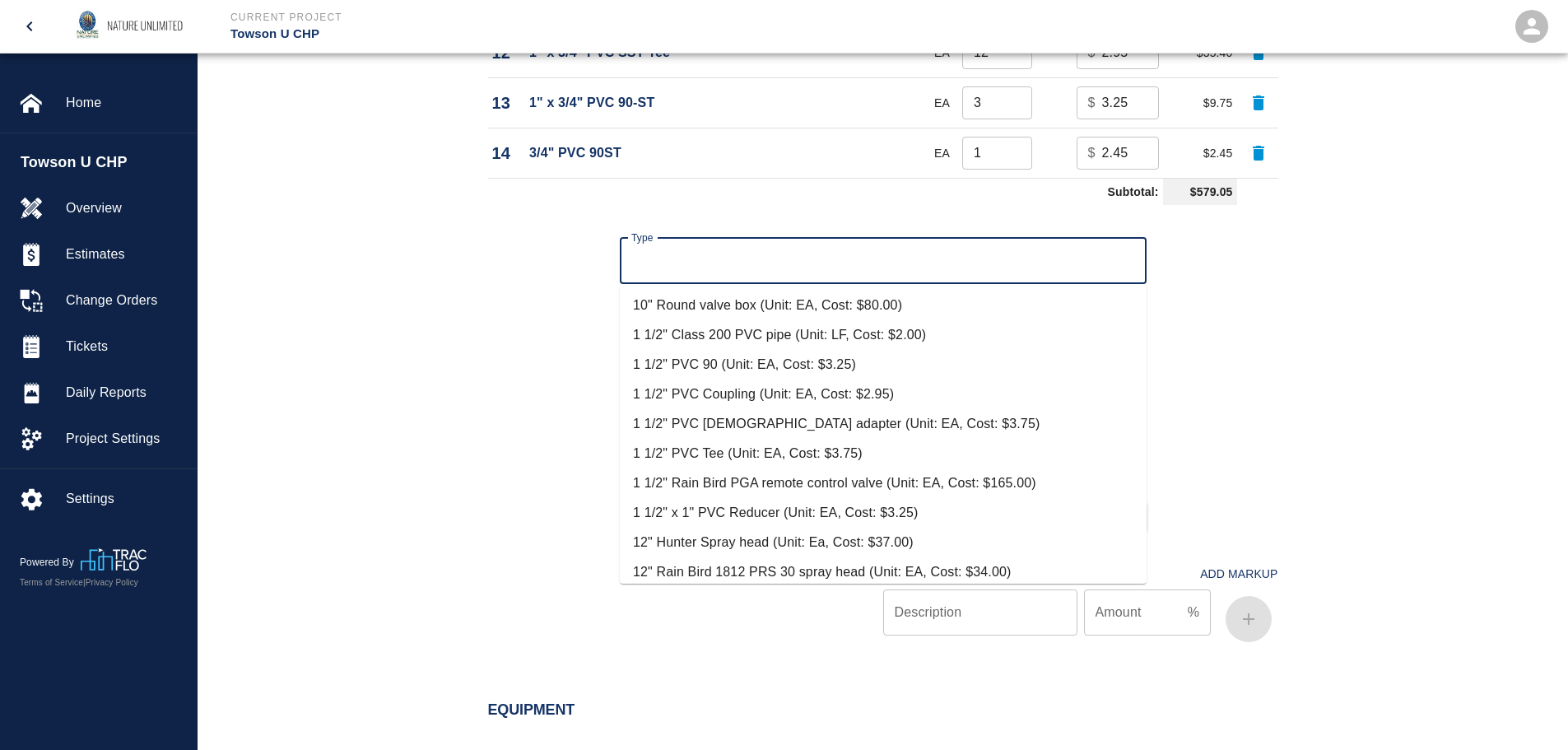
click at [651, 258] on input "Type" at bounding box center [883, 260] width 512 height 31
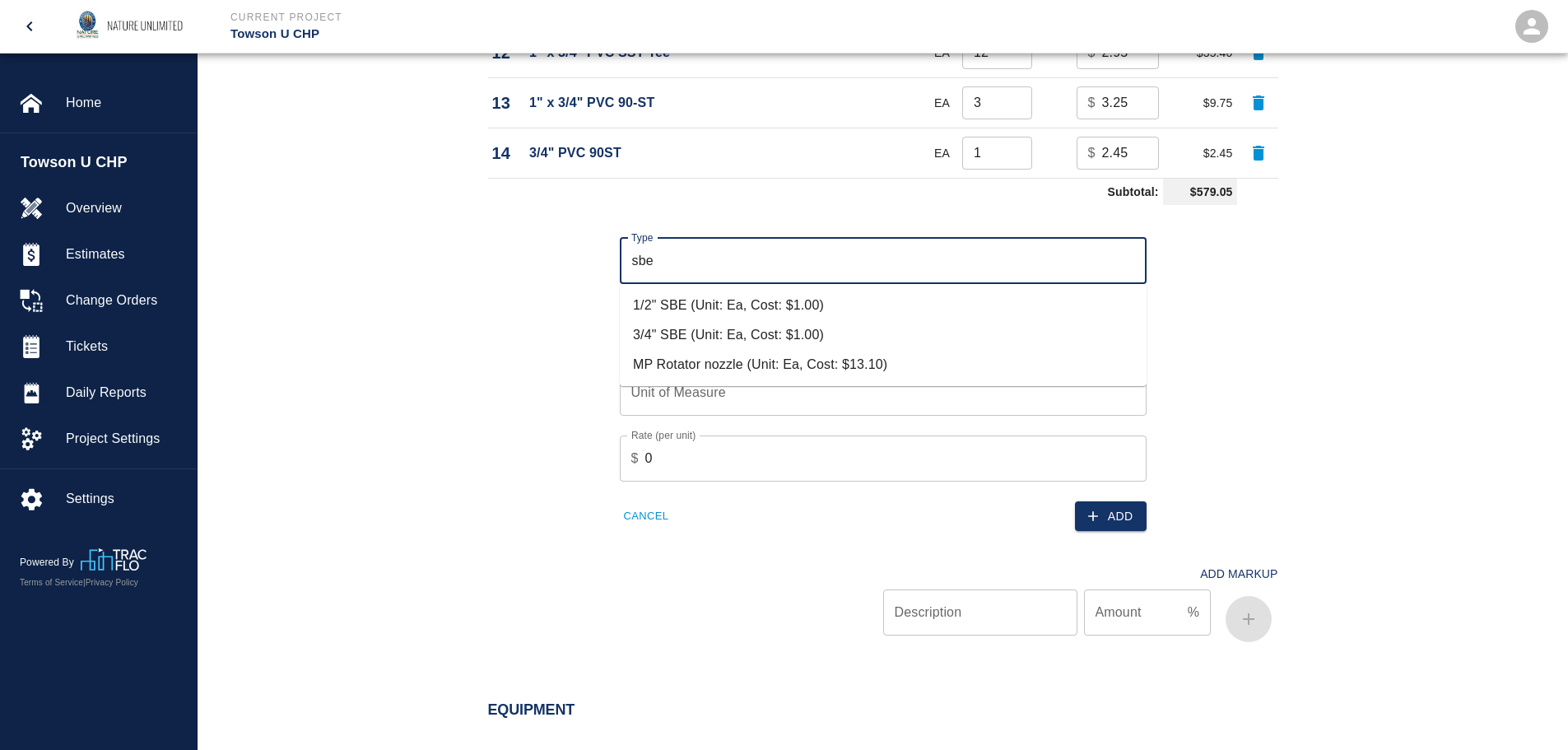
click at [687, 325] on li "3/4" SBE (Unit: Ea, Cost: $1.00)" at bounding box center [883, 334] width 527 height 29
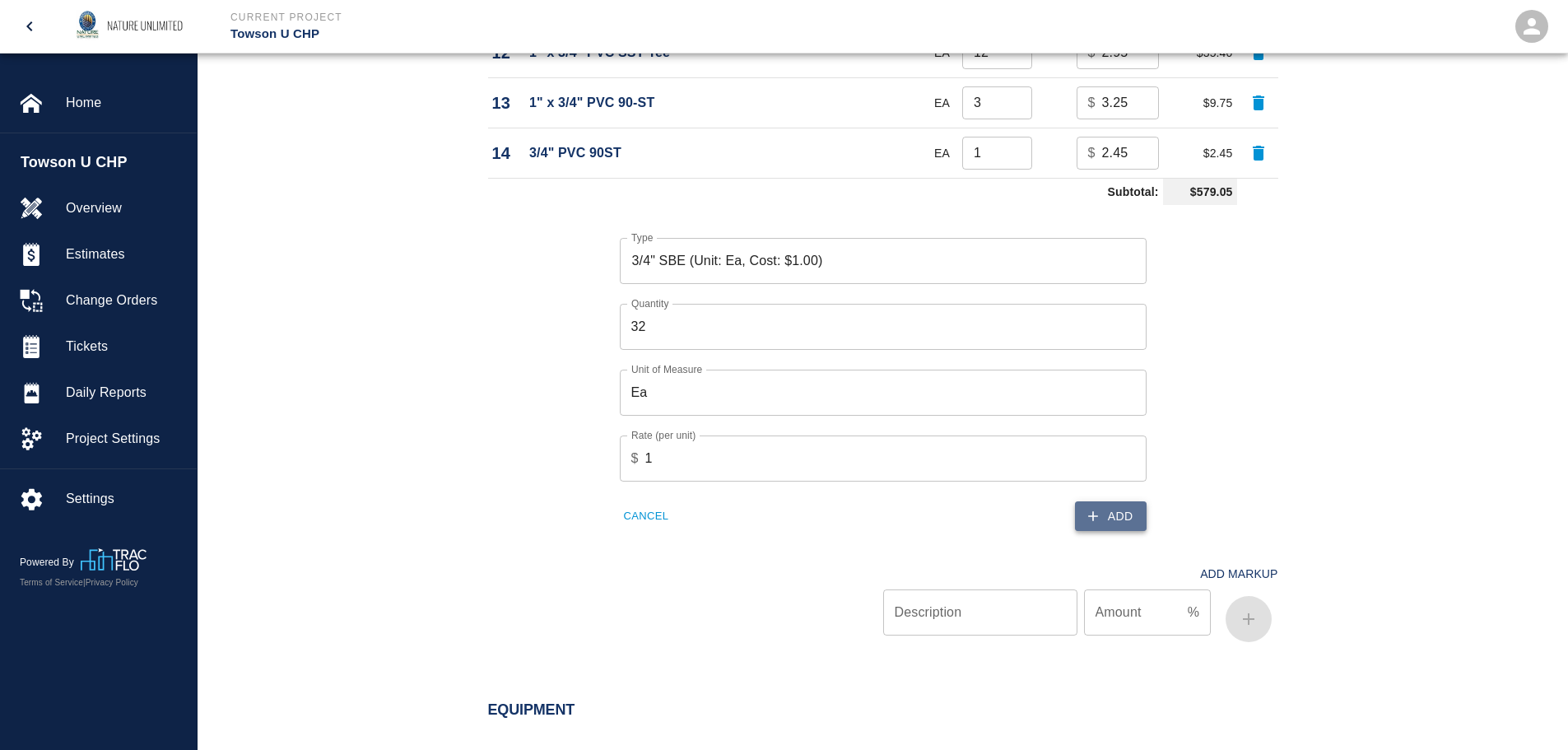
click at [1123, 516] on button "Add" at bounding box center [1111, 516] width 72 height 30
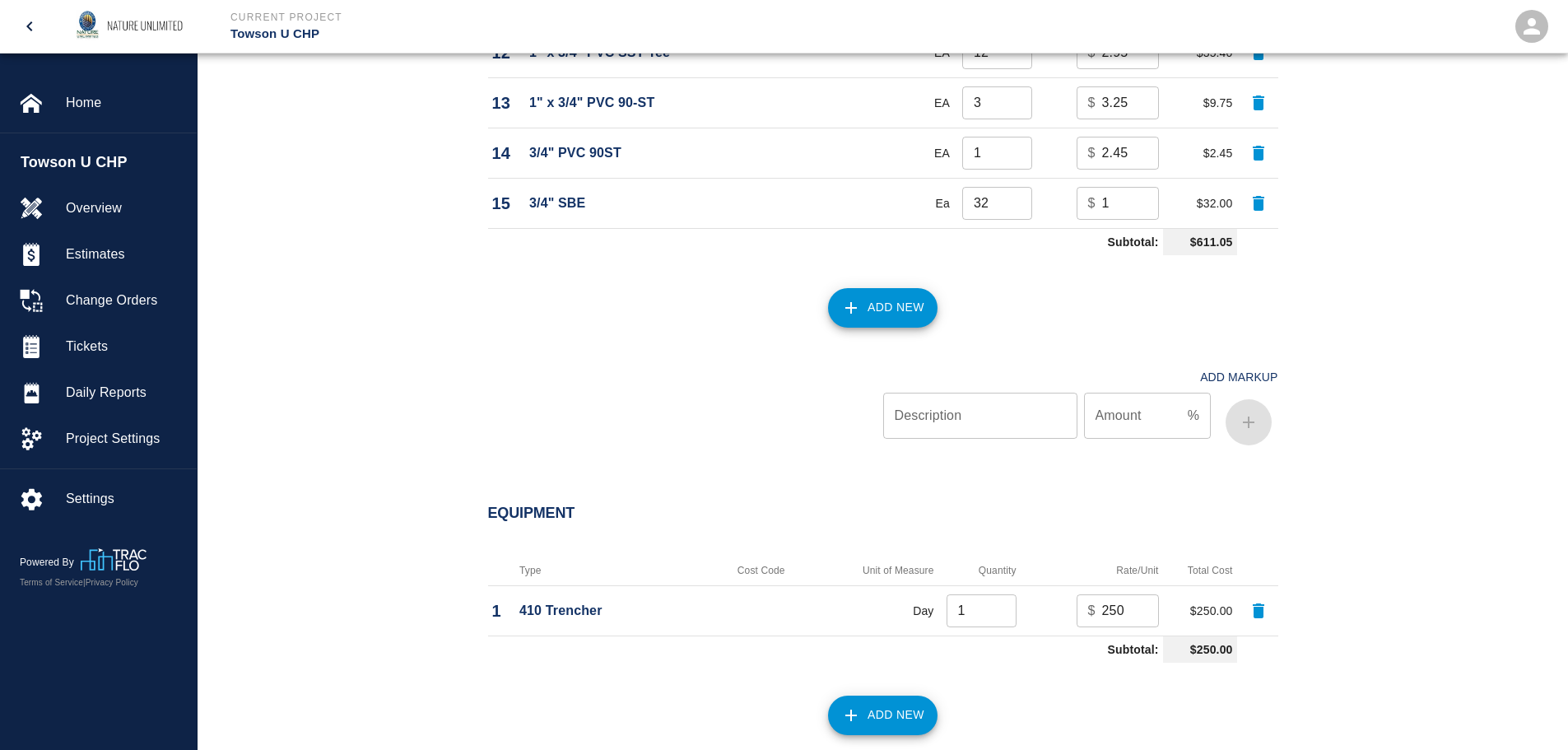
click at [873, 300] on button "Add New" at bounding box center [883, 307] width 110 height 40
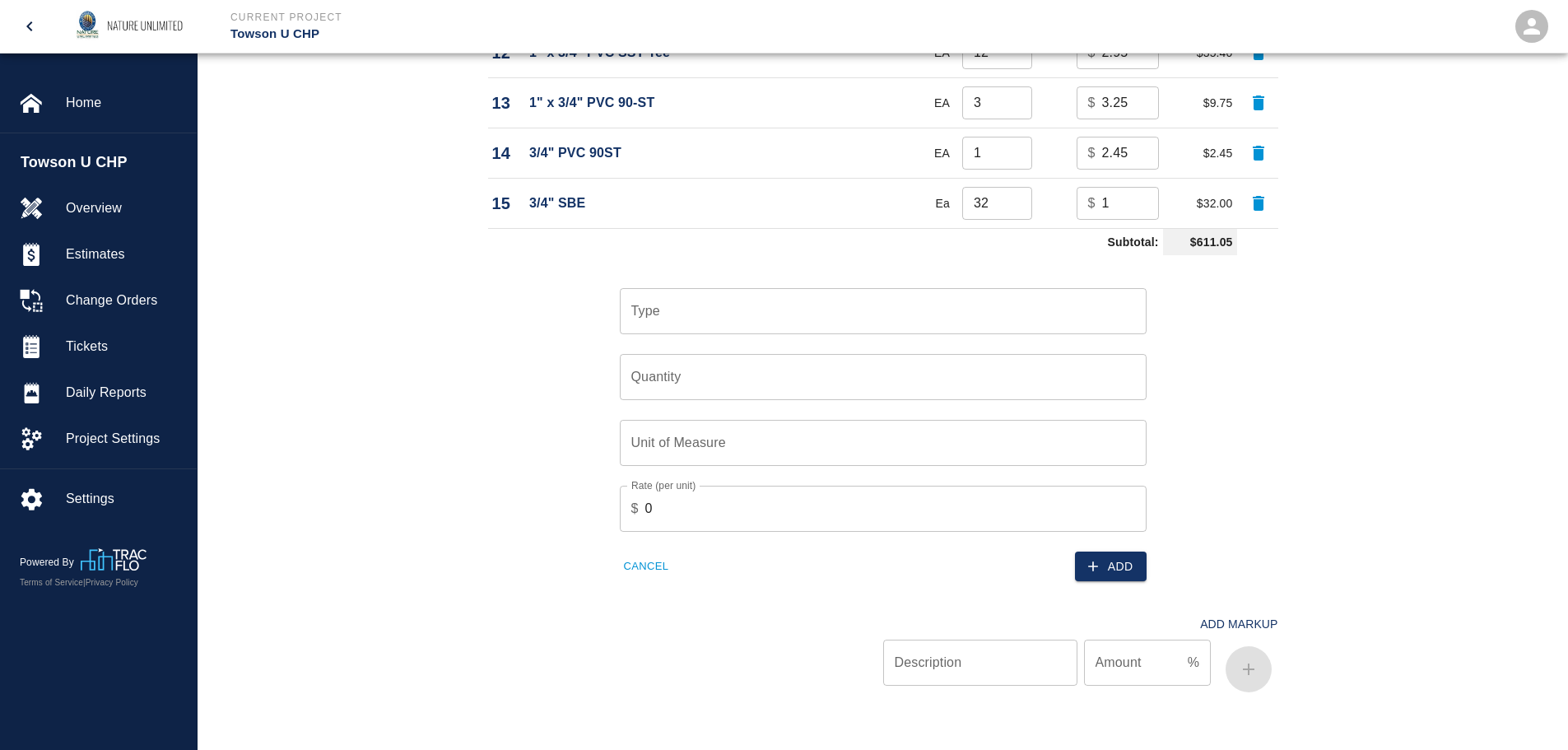
click at [873, 300] on input "Type" at bounding box center [883, 311] width 512 height 31
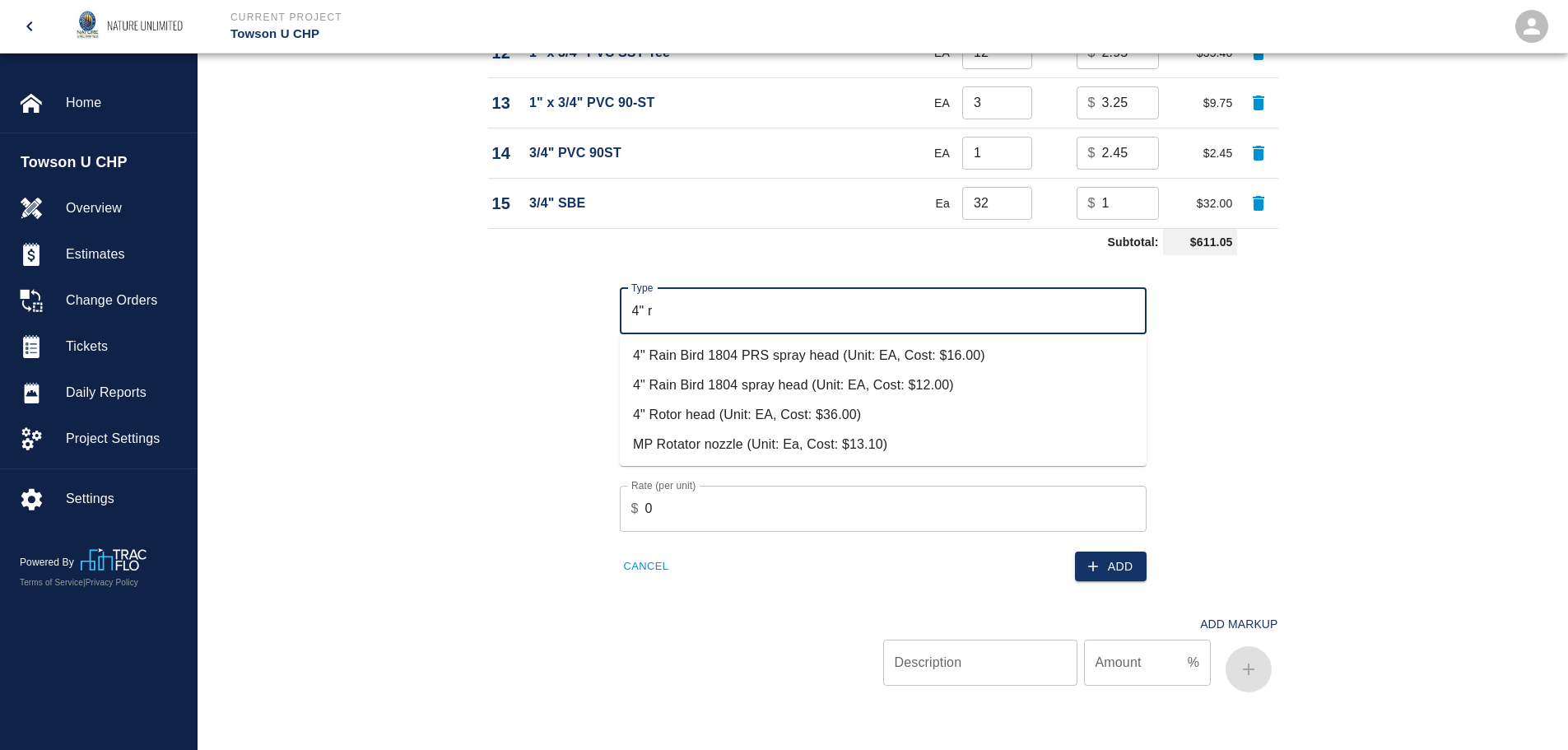
click at [709, 413] on li "4" Rotor head (Unit: EA, Cost: $36.00)" at bounding box center [883, 414] width 527 height 29
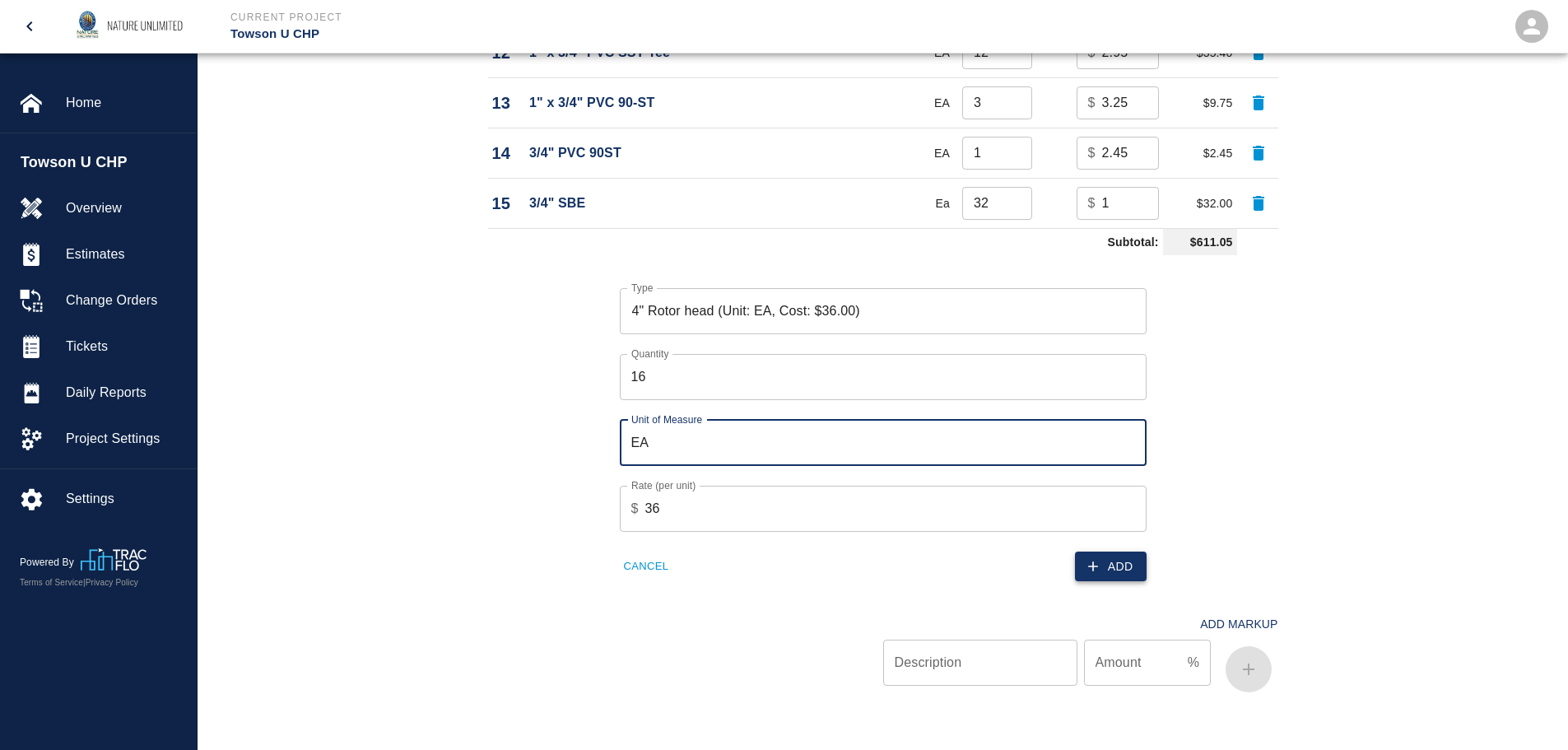
click at [1107, 574] on button "Add" at bounding box center [1111, 567] width 72 height 30
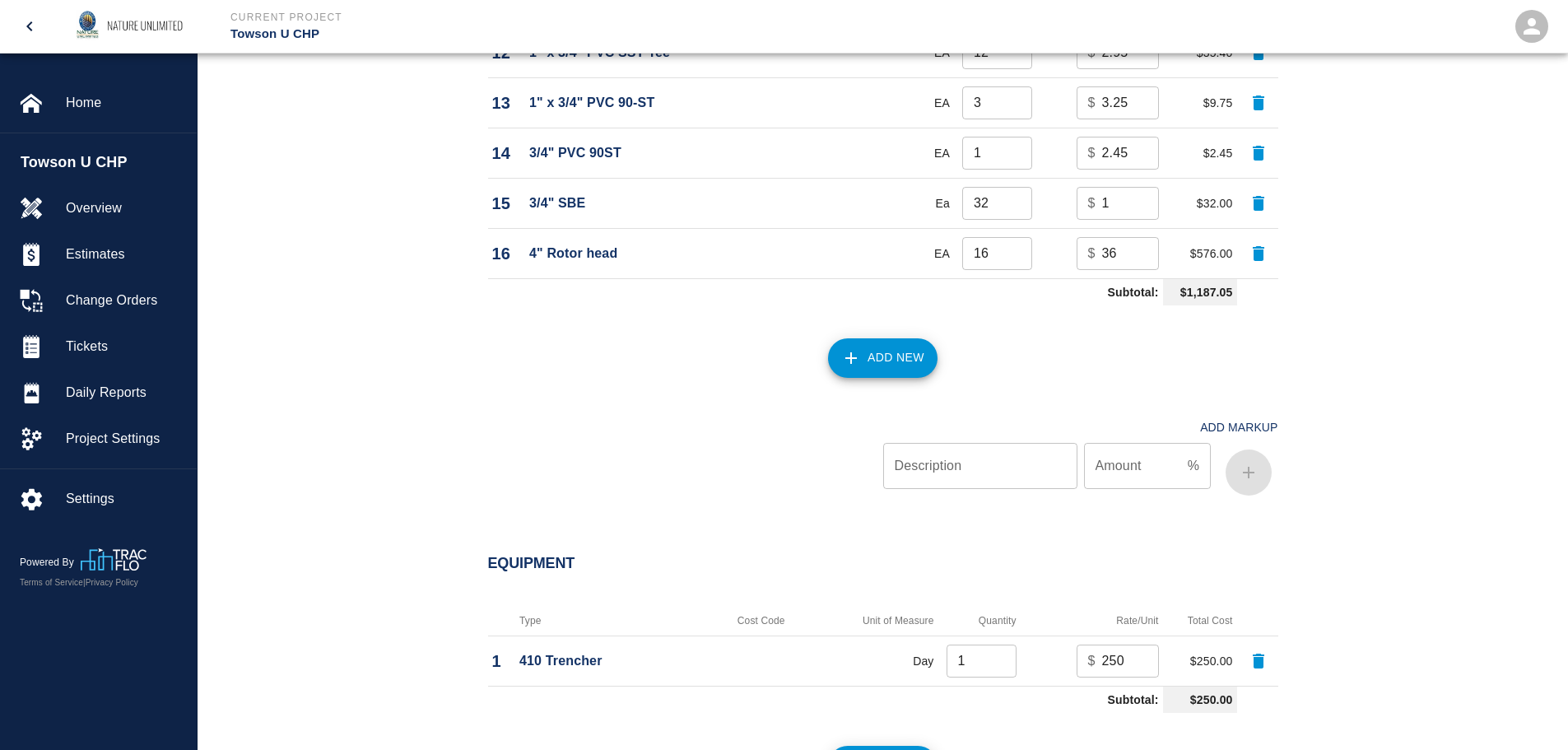
click at [843, 353] on icon "button" at bounding box center [851, 358] width 19 height 19
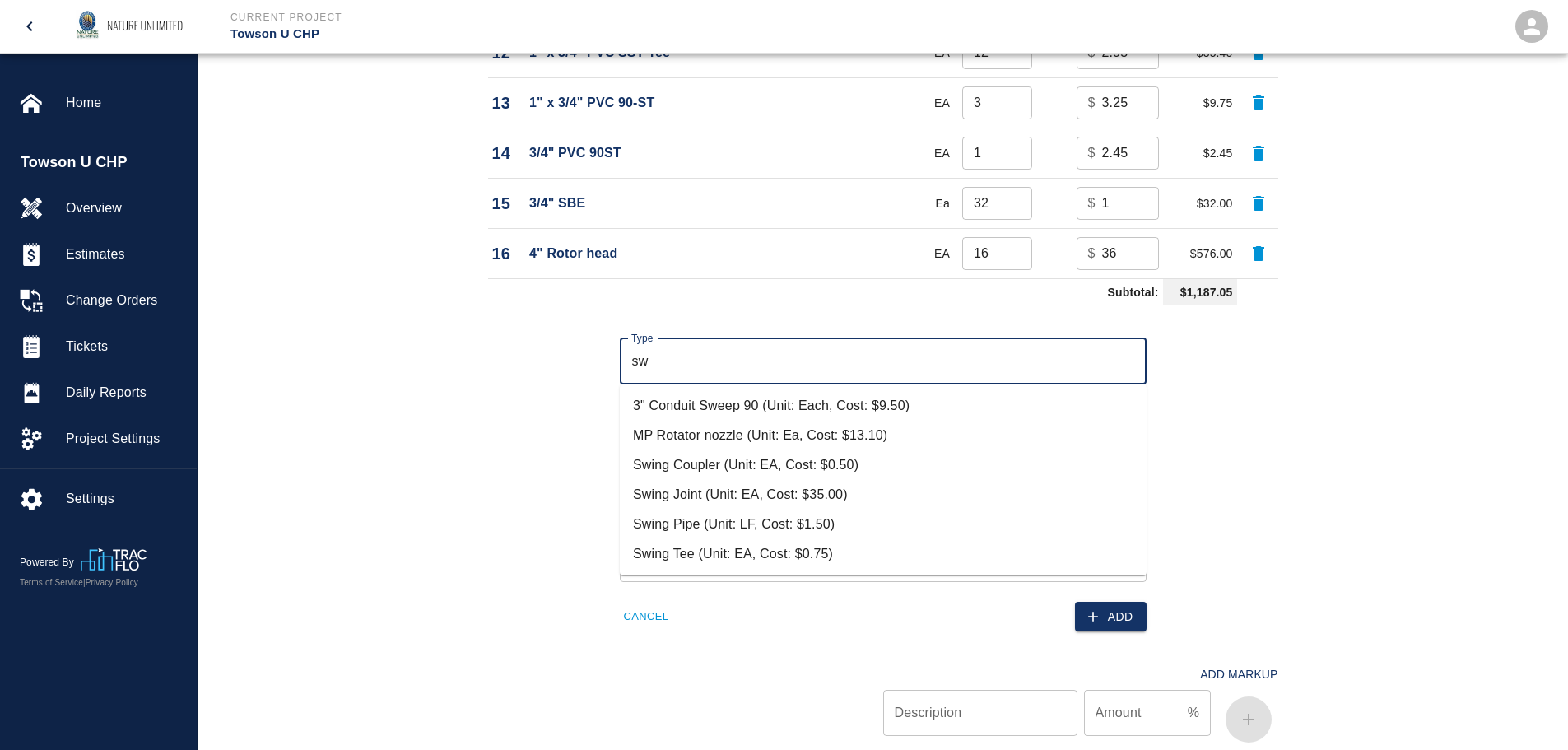
click at [731, 515] on li "Swing Pipe (Unit: LF, Cost: $1.50)" at bounding box center [883, 523] width 527 height 29
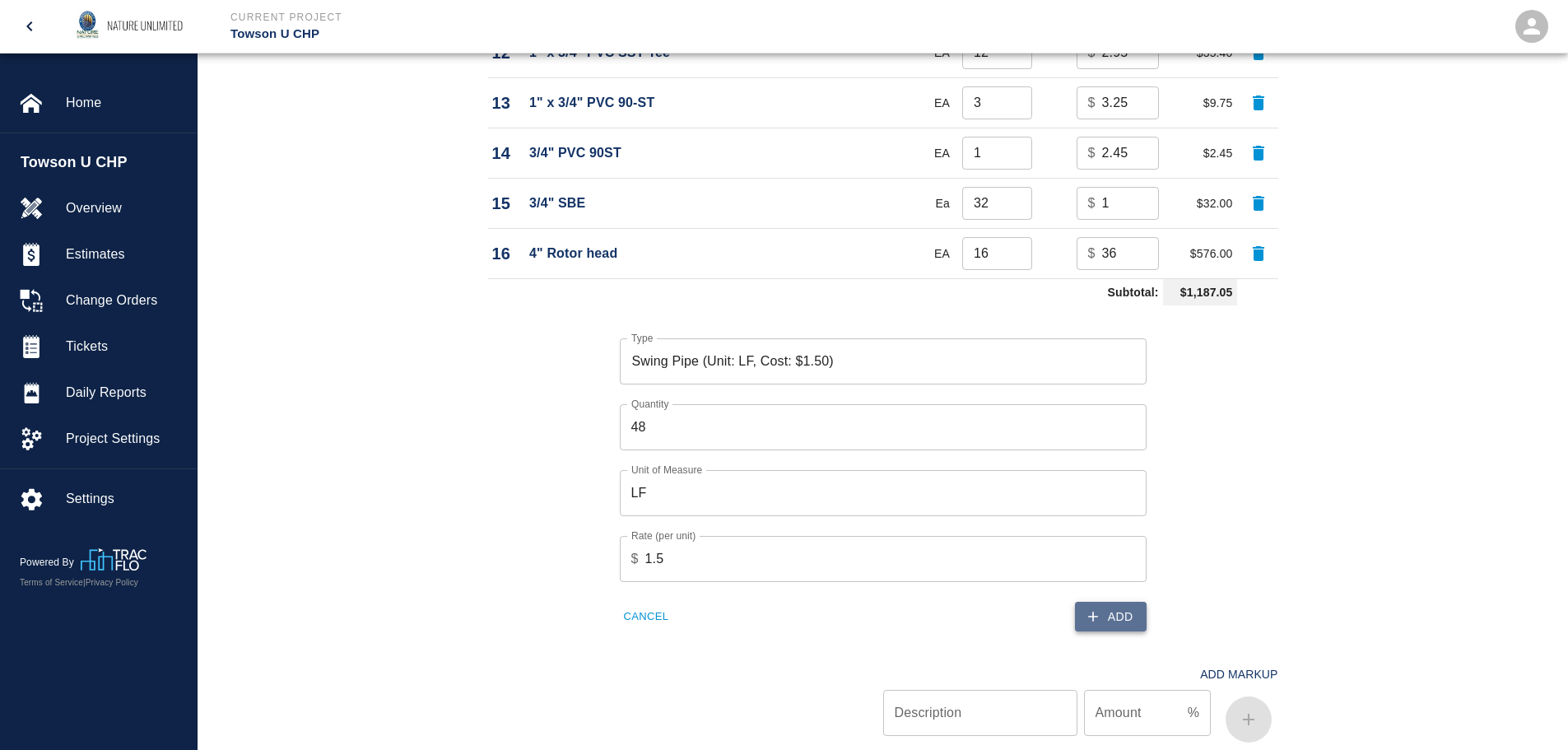
click at [1092, 621] on icon "button" at bounding box center [1092, 615] width 10 height 10
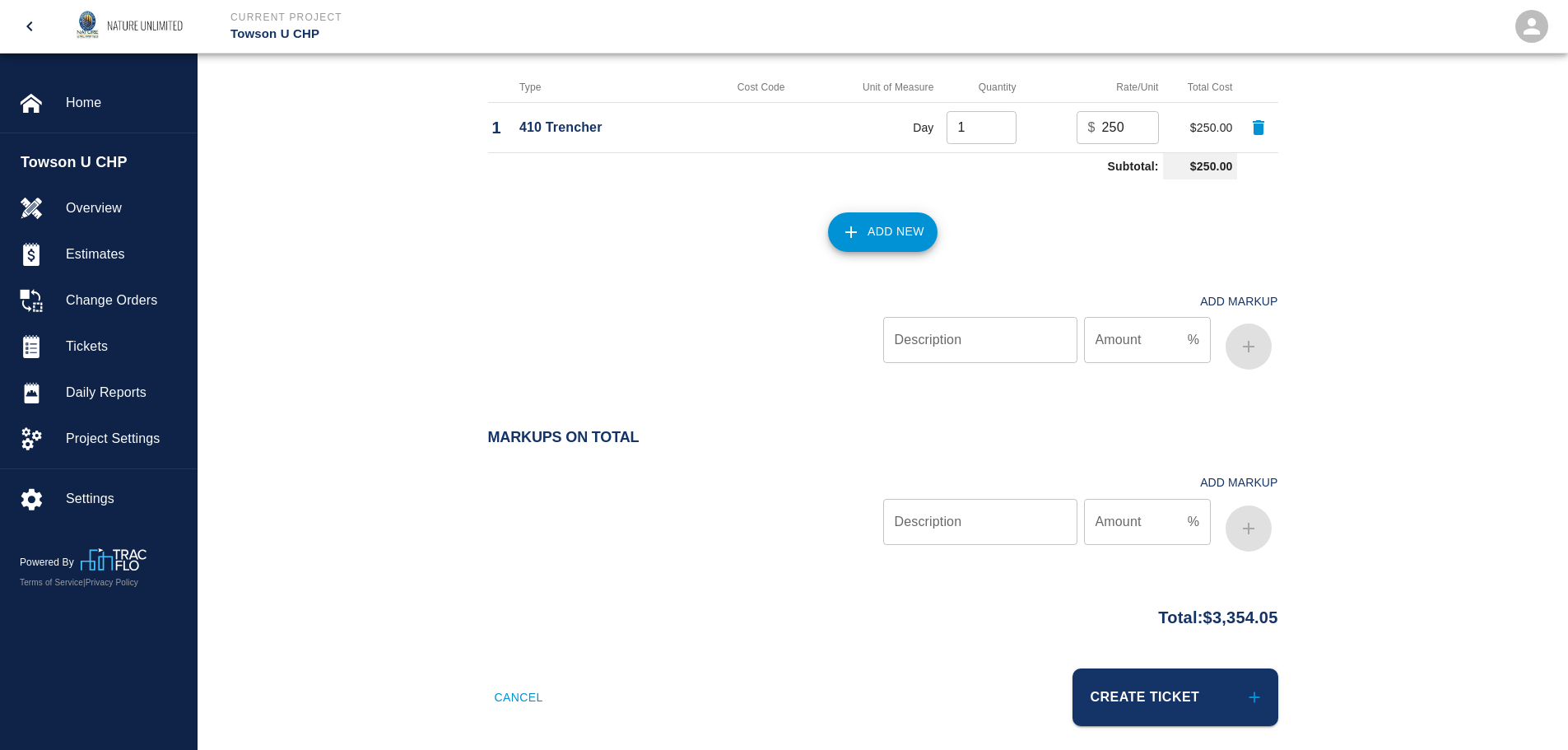
scroll to position [2539, 0]
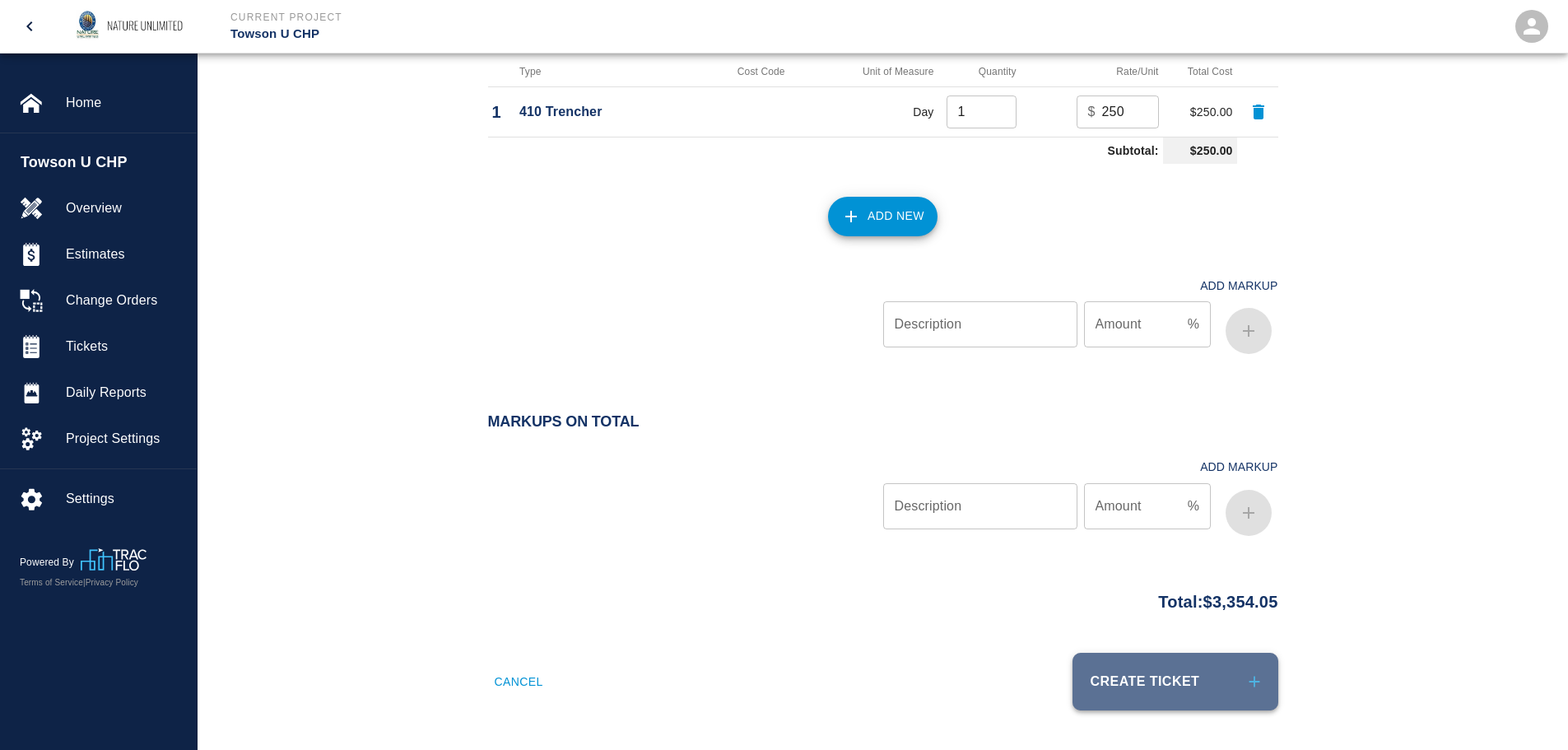
click at [1168, 680] on button "Create Ticket" at bounding box center [1176, 681] width 206 height 58
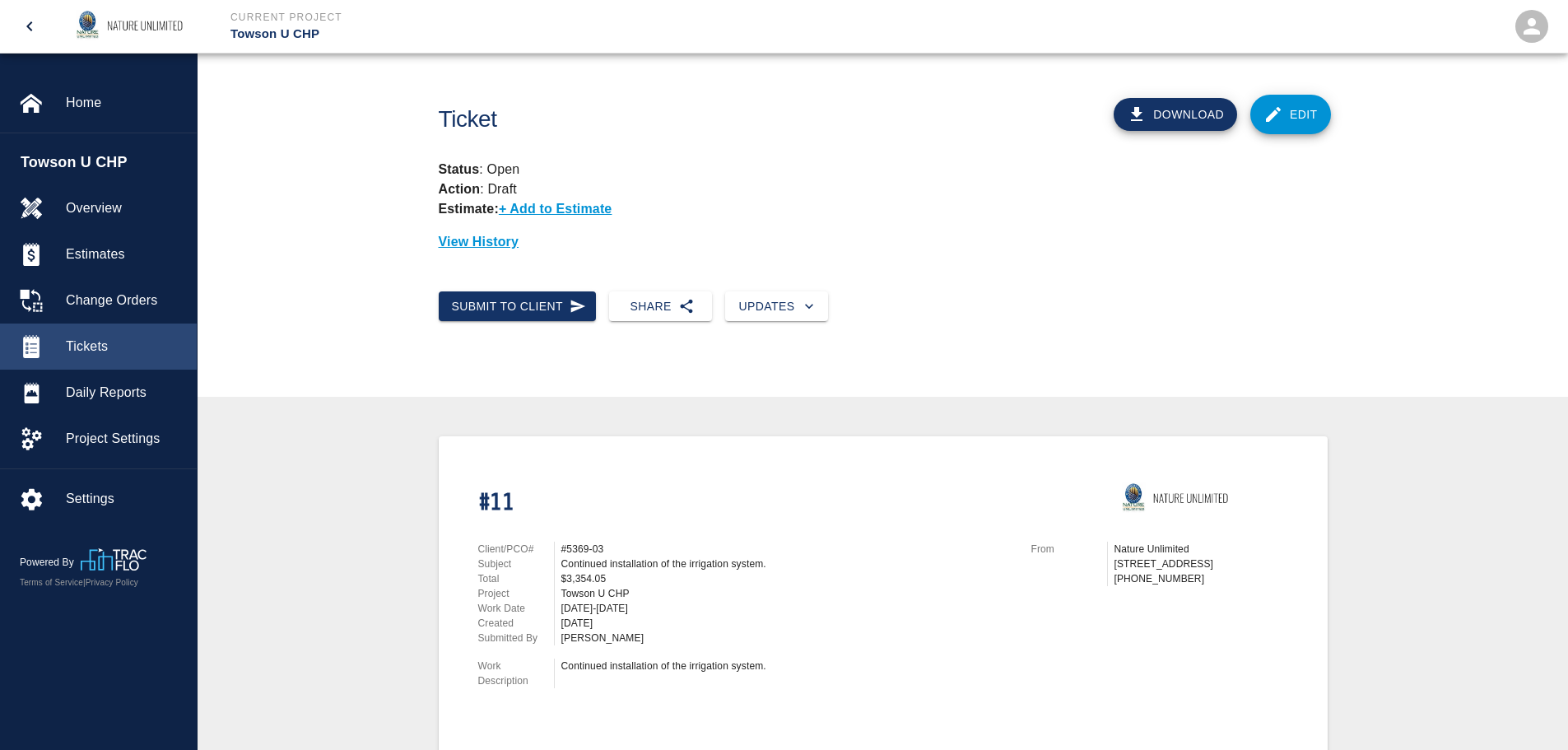
click at [87, 346] on span "Tickets" at bounding box center [124, 346] width 118 height 19
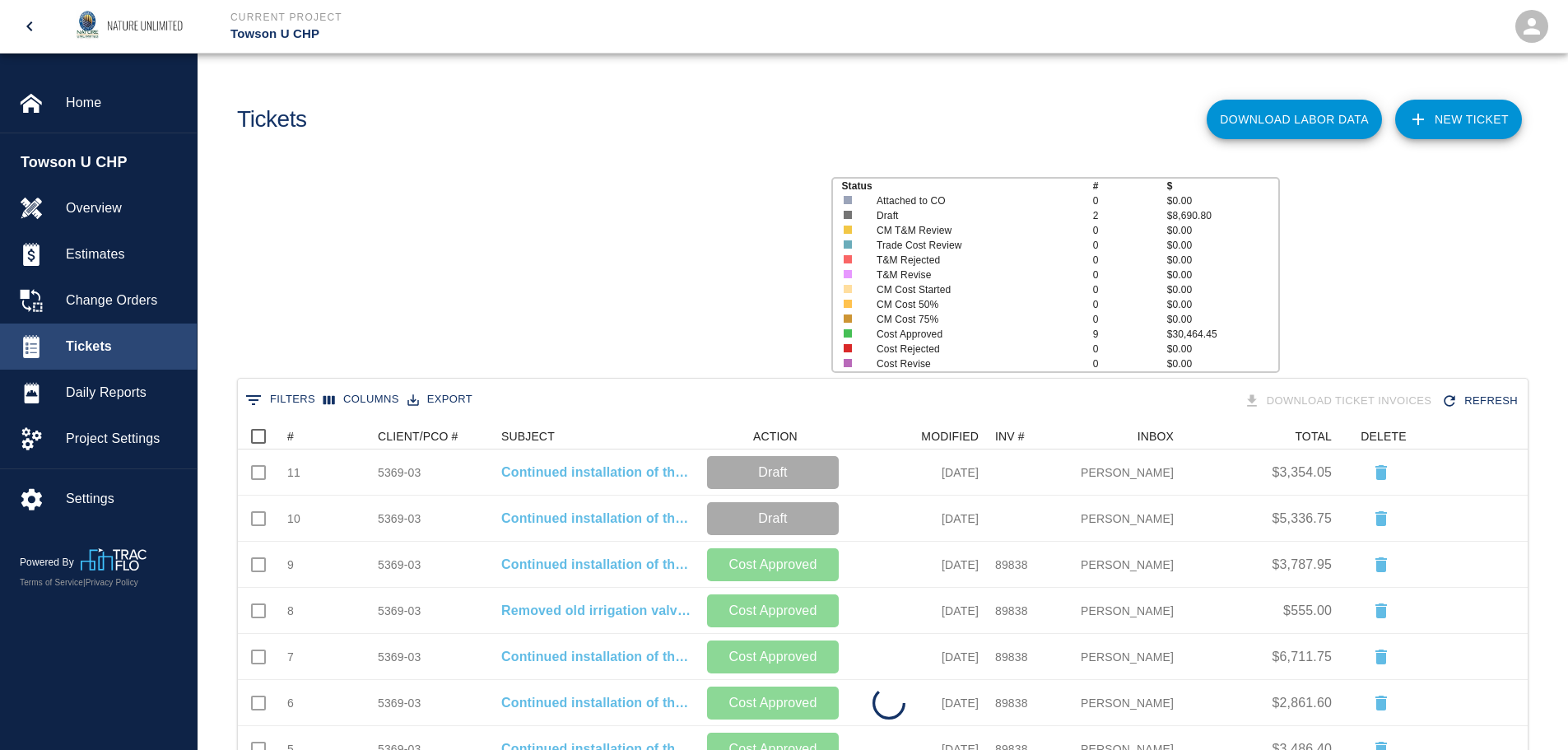
scroll to position [521, 1277]
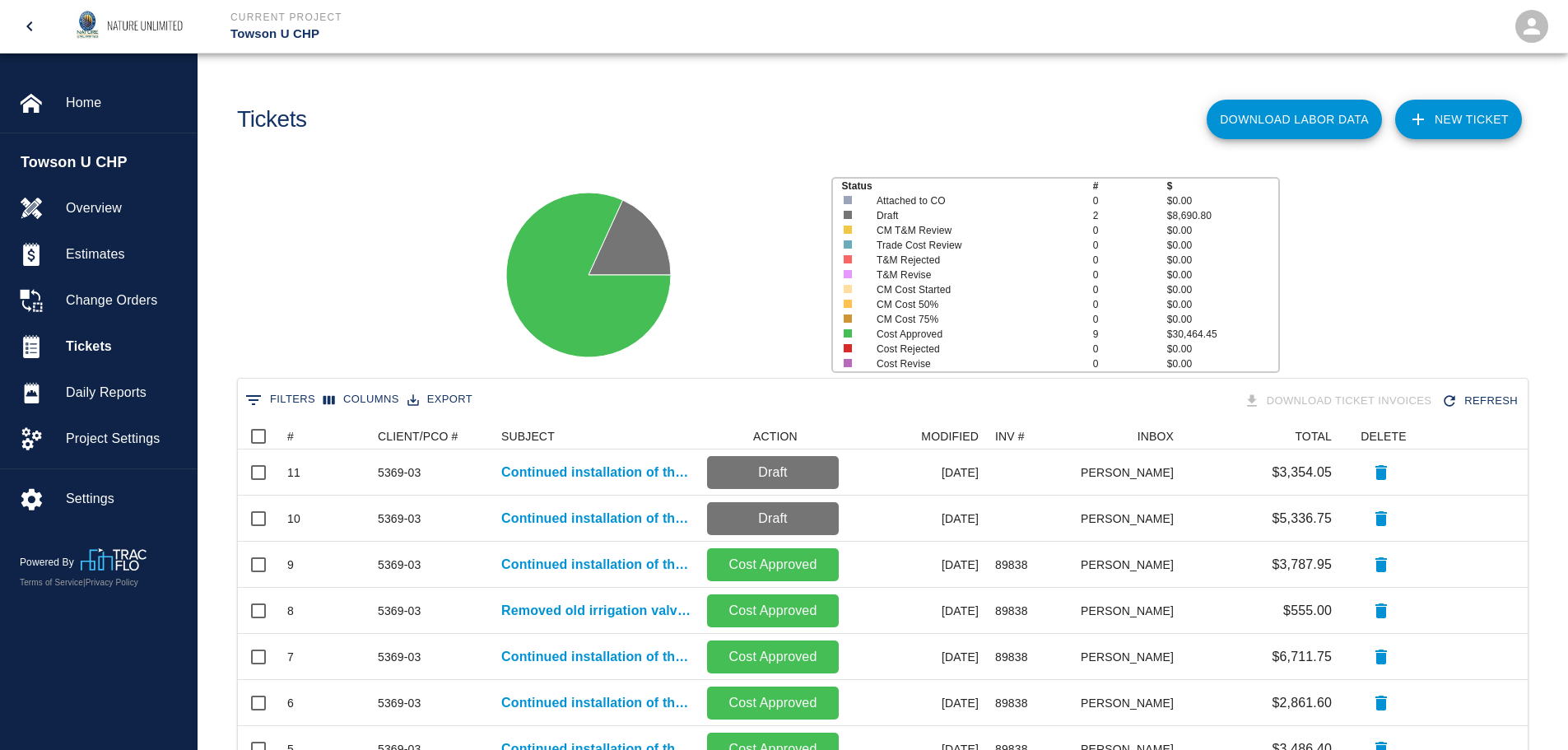
click at [1474, 120] on link "NEW TICKET" at bounding box center [1458, 119] width 127 height 40
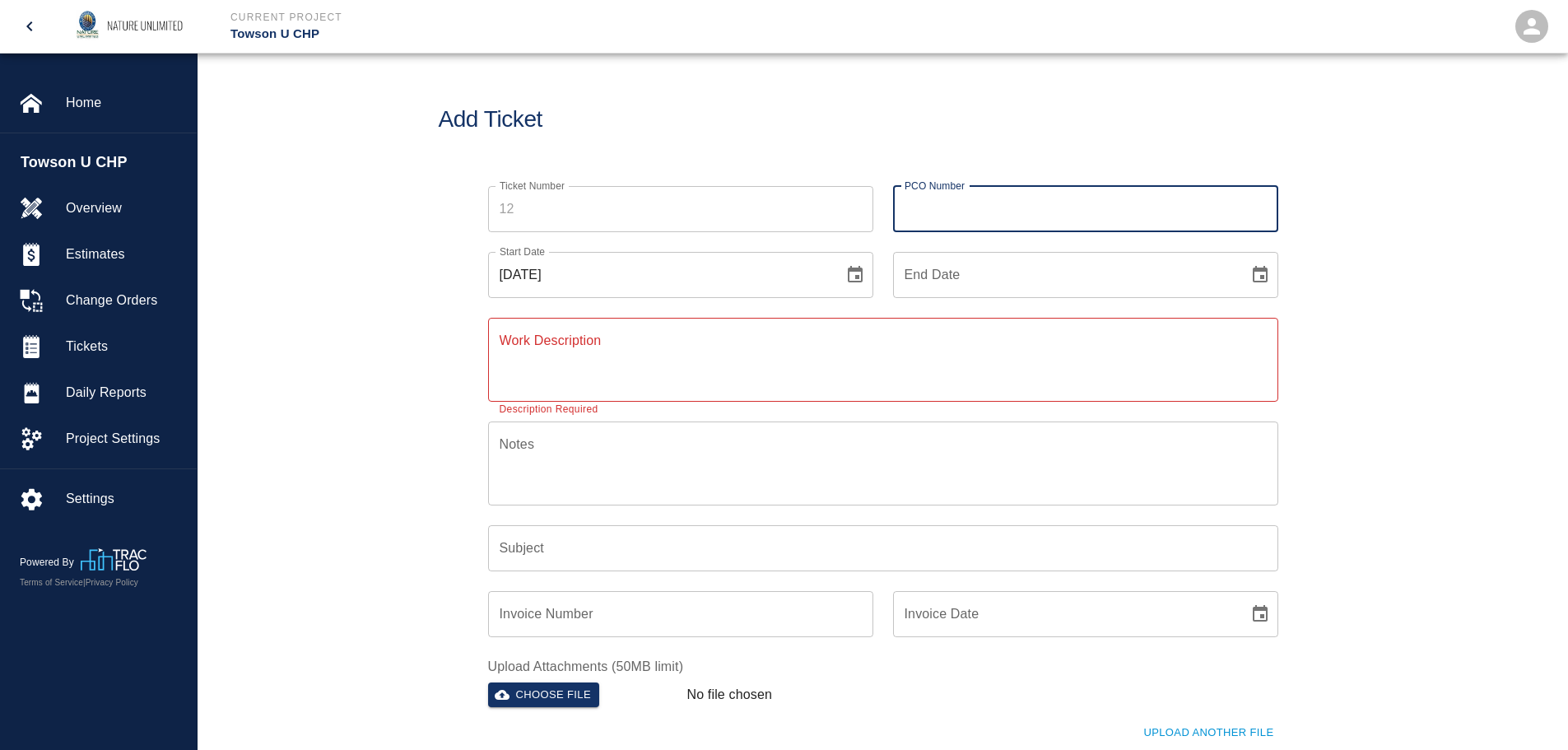
click at [1020, 206] on input "PCO Number" at bounding box center [1085, 209] width 385 height 46
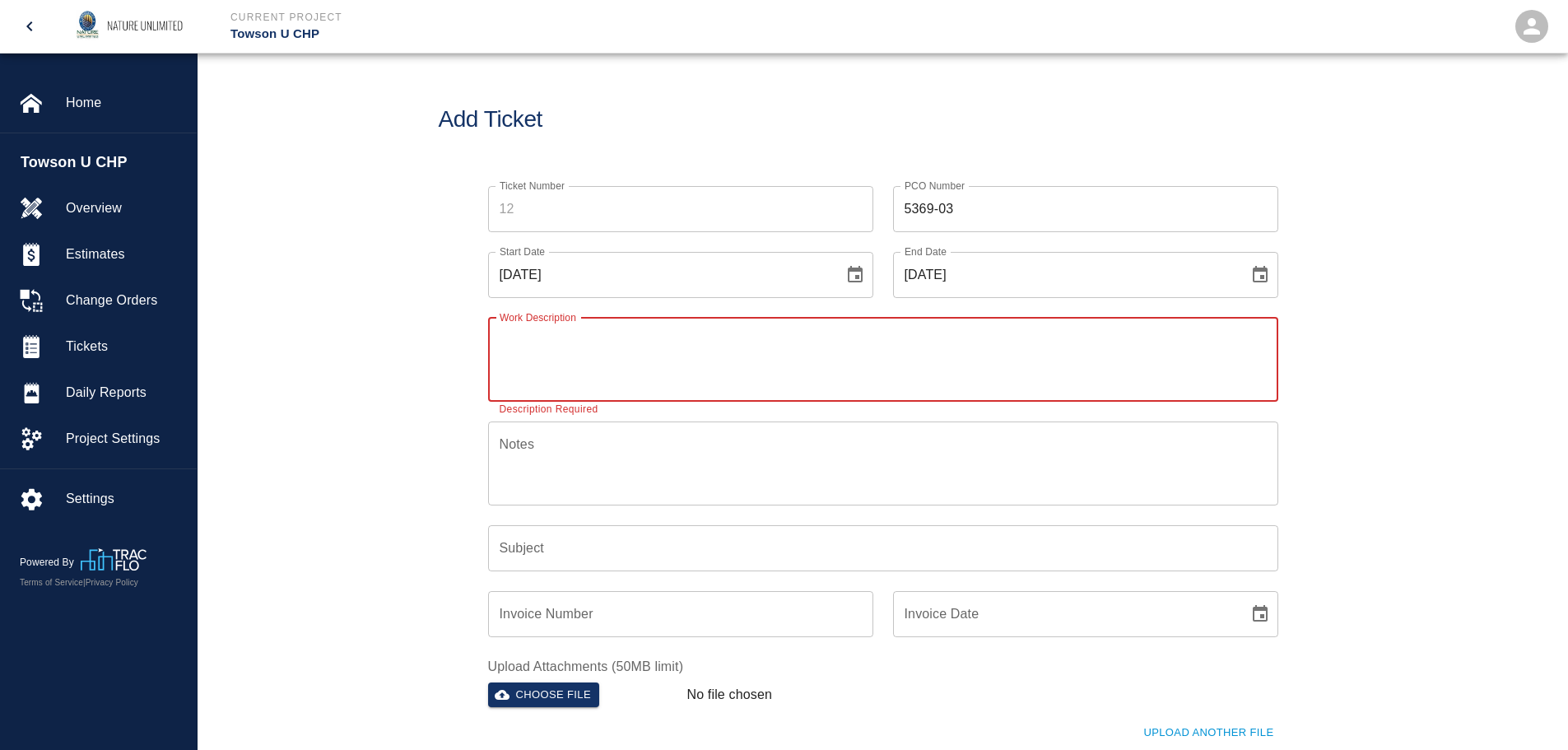
paste textarea "Continued installation of the irrigation system."
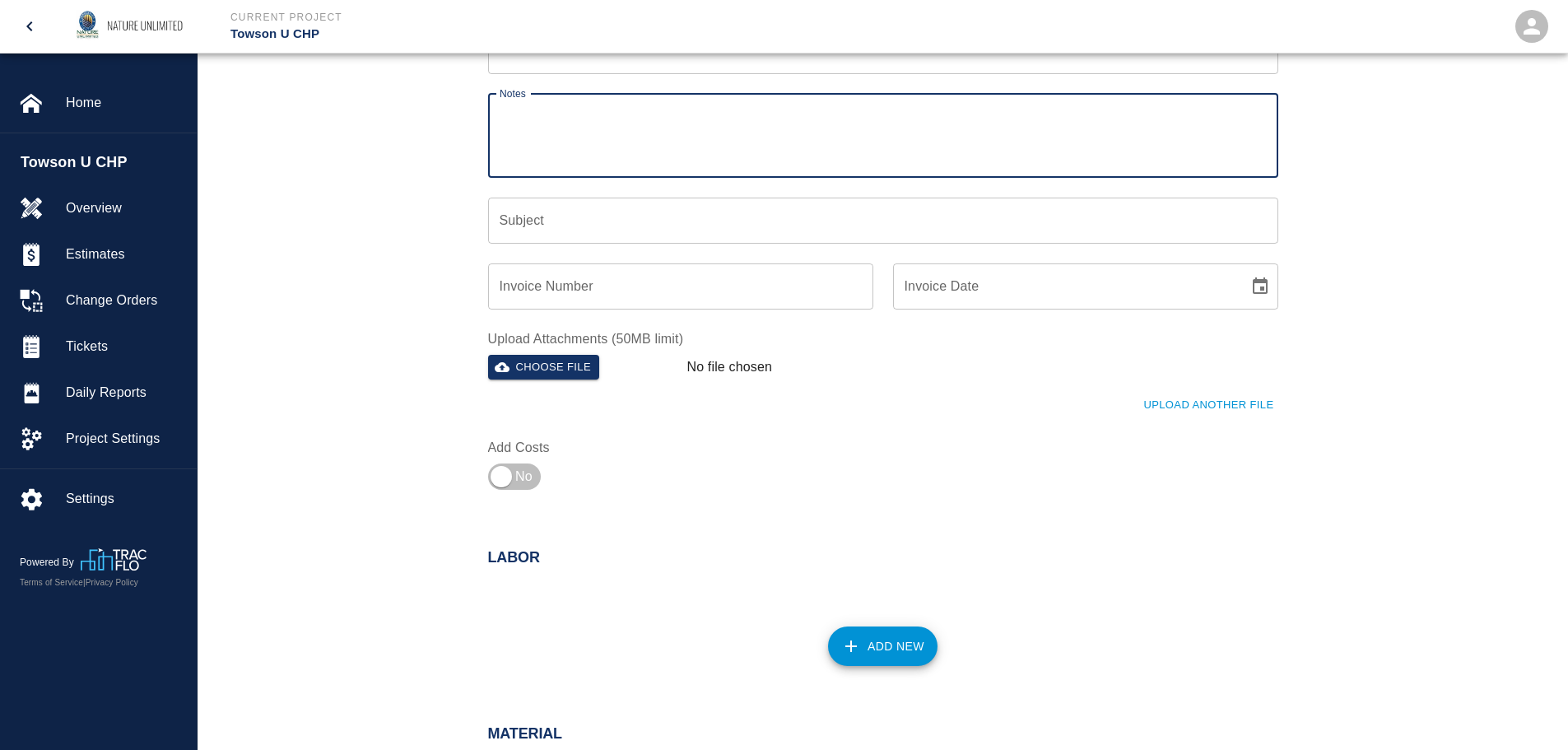
scroll to position [329, 0]
click at [505, 474] on input "checkbox" at bounding box center [501, 475] width 119 height 40
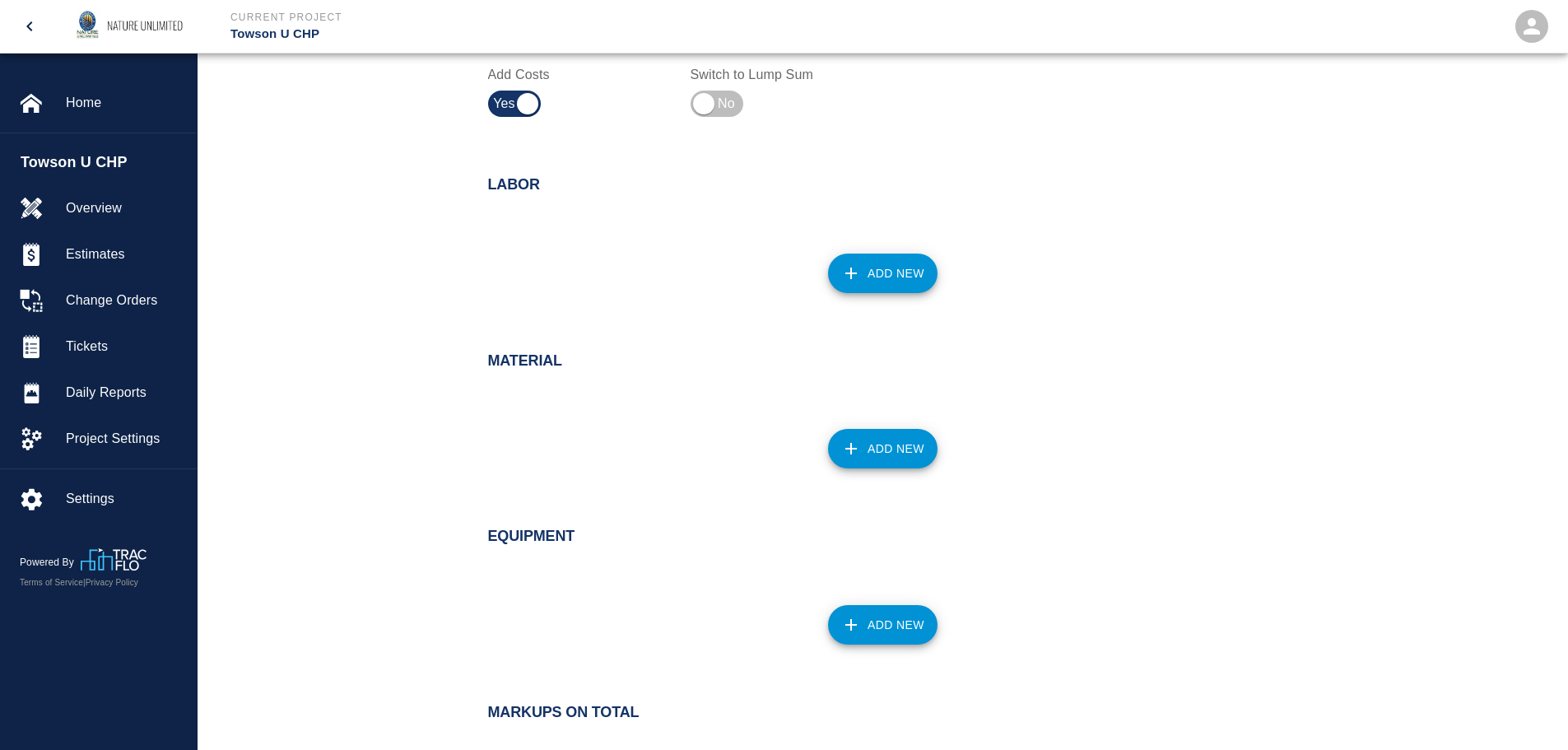
scroll to position [740, 0]
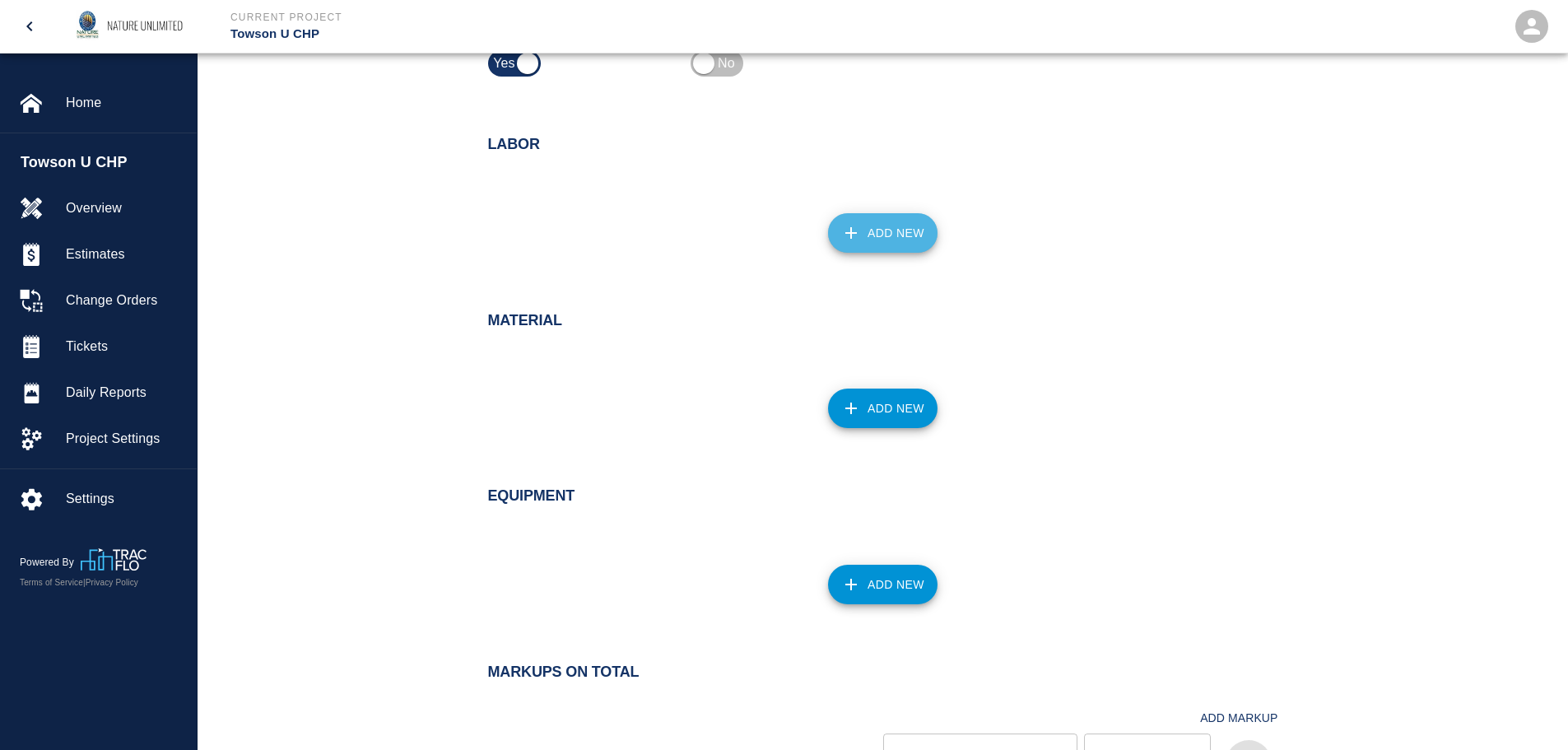
click at [899, 230] on button "Add New" at bounding box center [883, 233] width 110 height 40
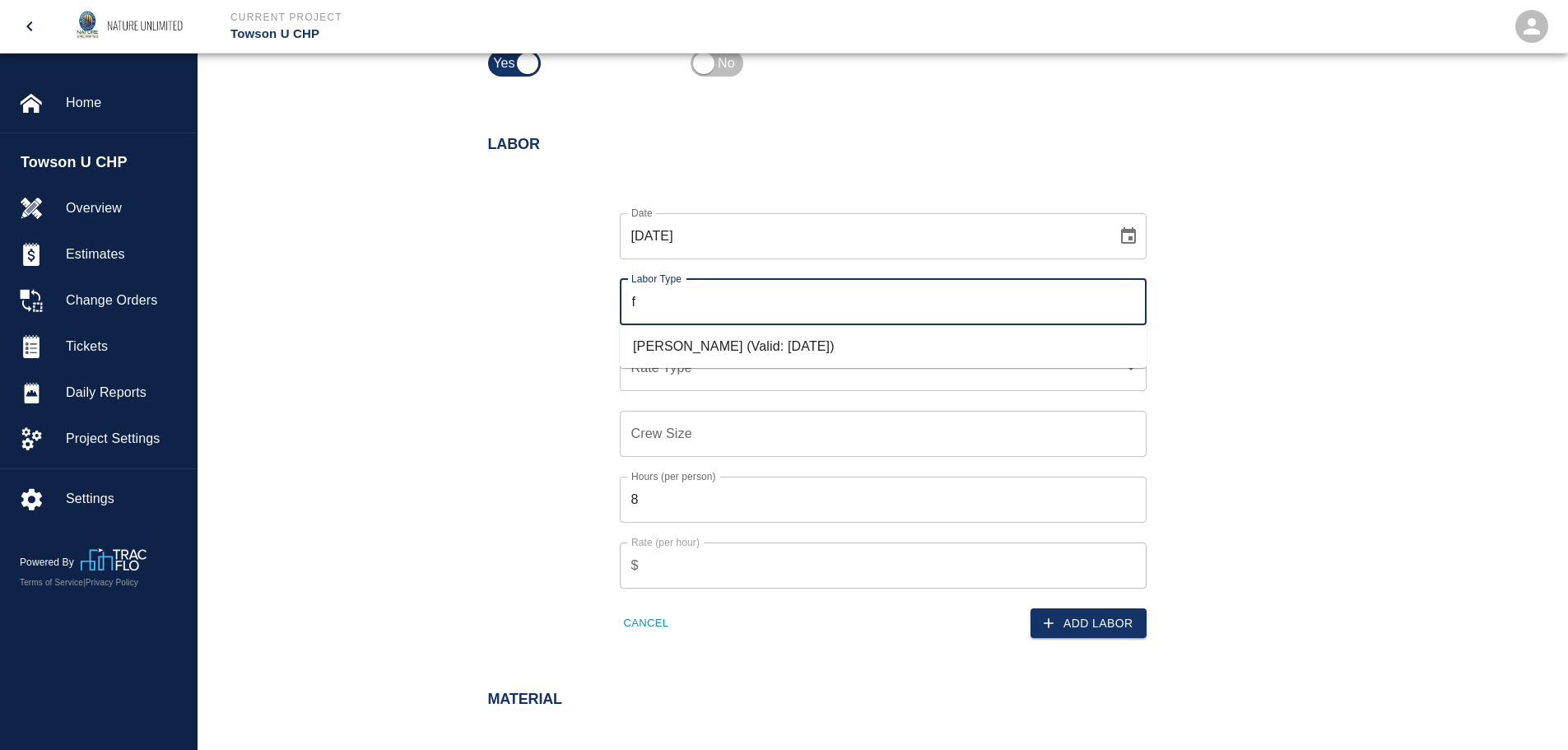
click at [830, 352] on li "[PERSON_NAME] (Valid: [DATE])" at bounding box center [883, 345] width 527 height 29
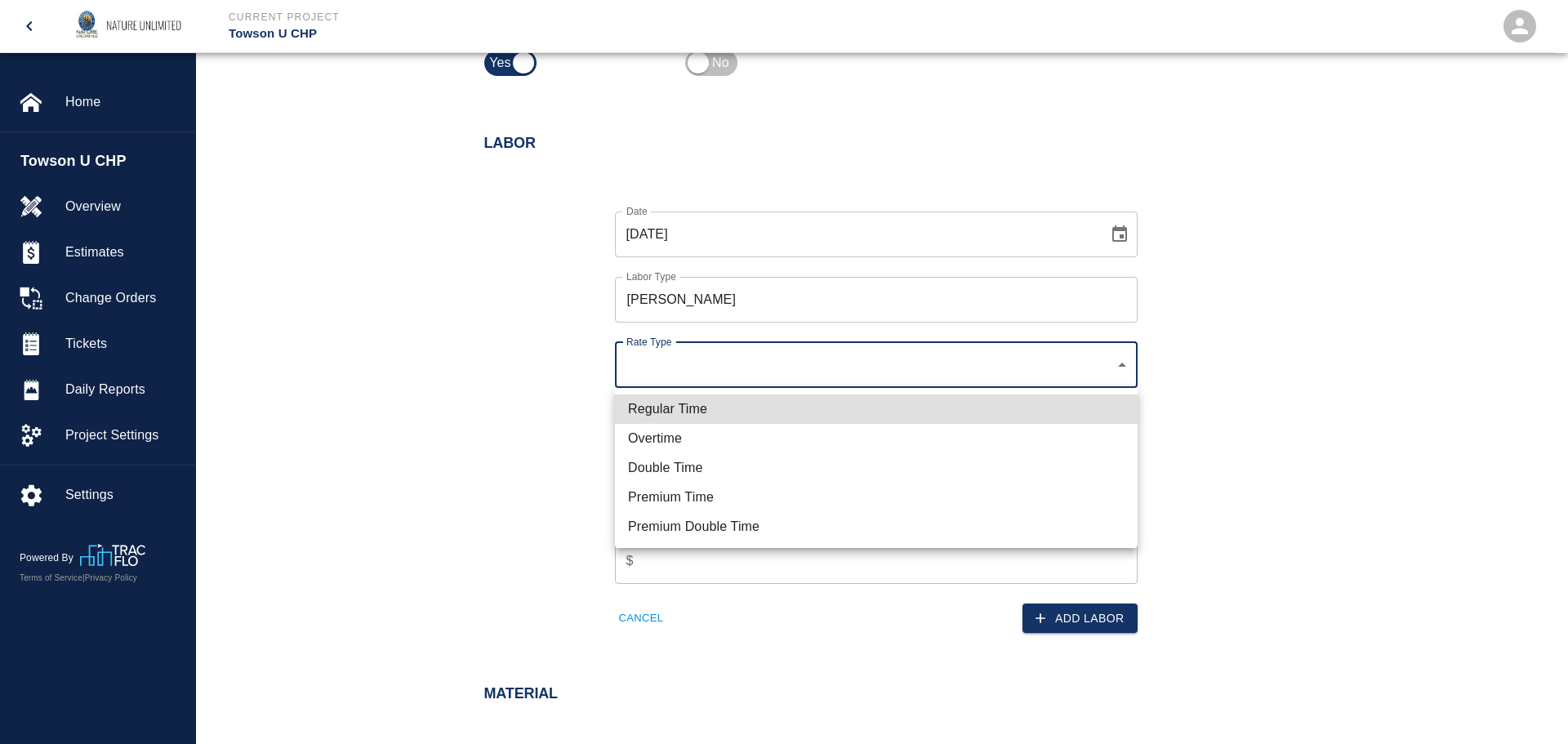
click at [761, 418] on li "Regular Time" at bounding box center [876, 408] width 523 height 29
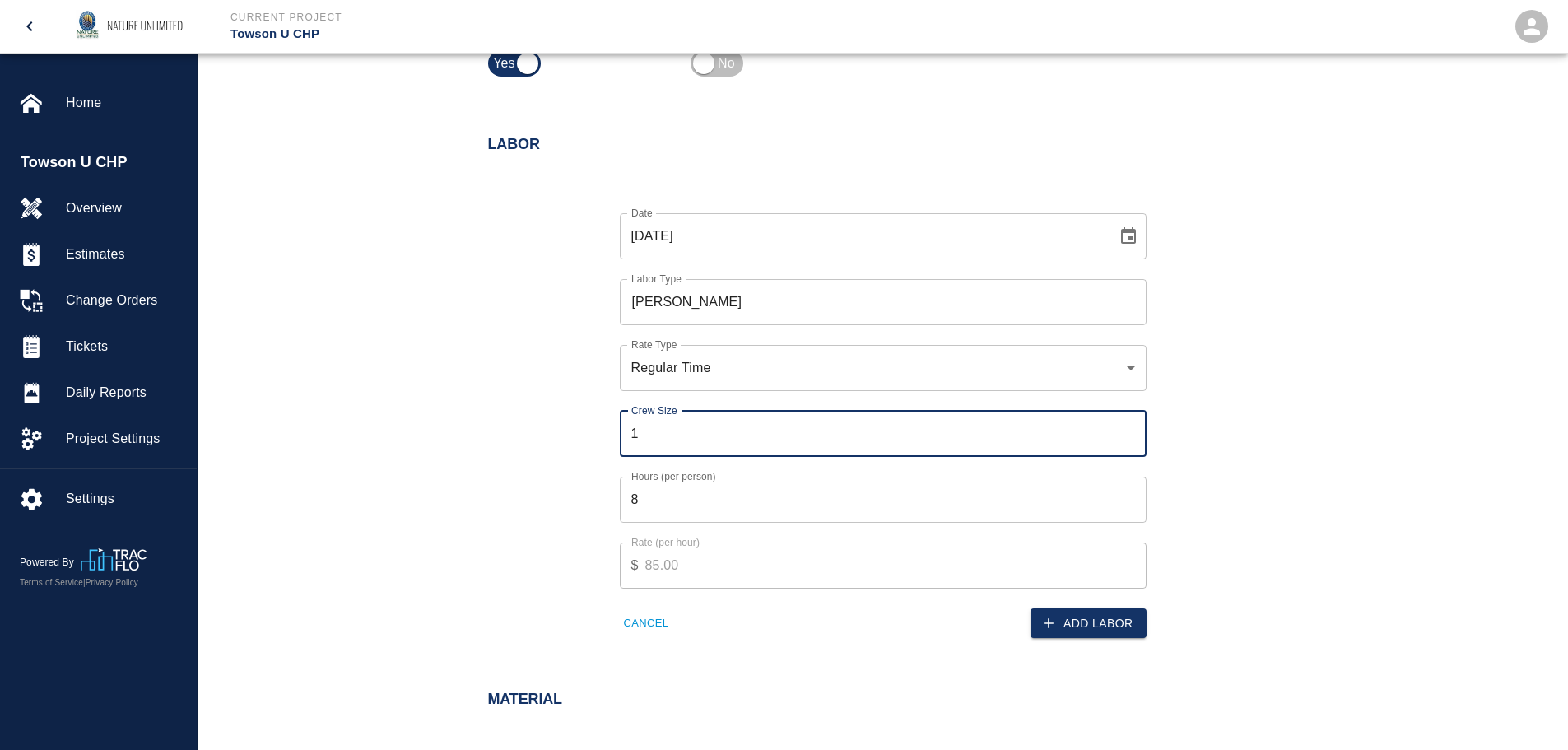
click at [1134, 429] on input "1" at bounding box center [883, 434] width 527 height 46
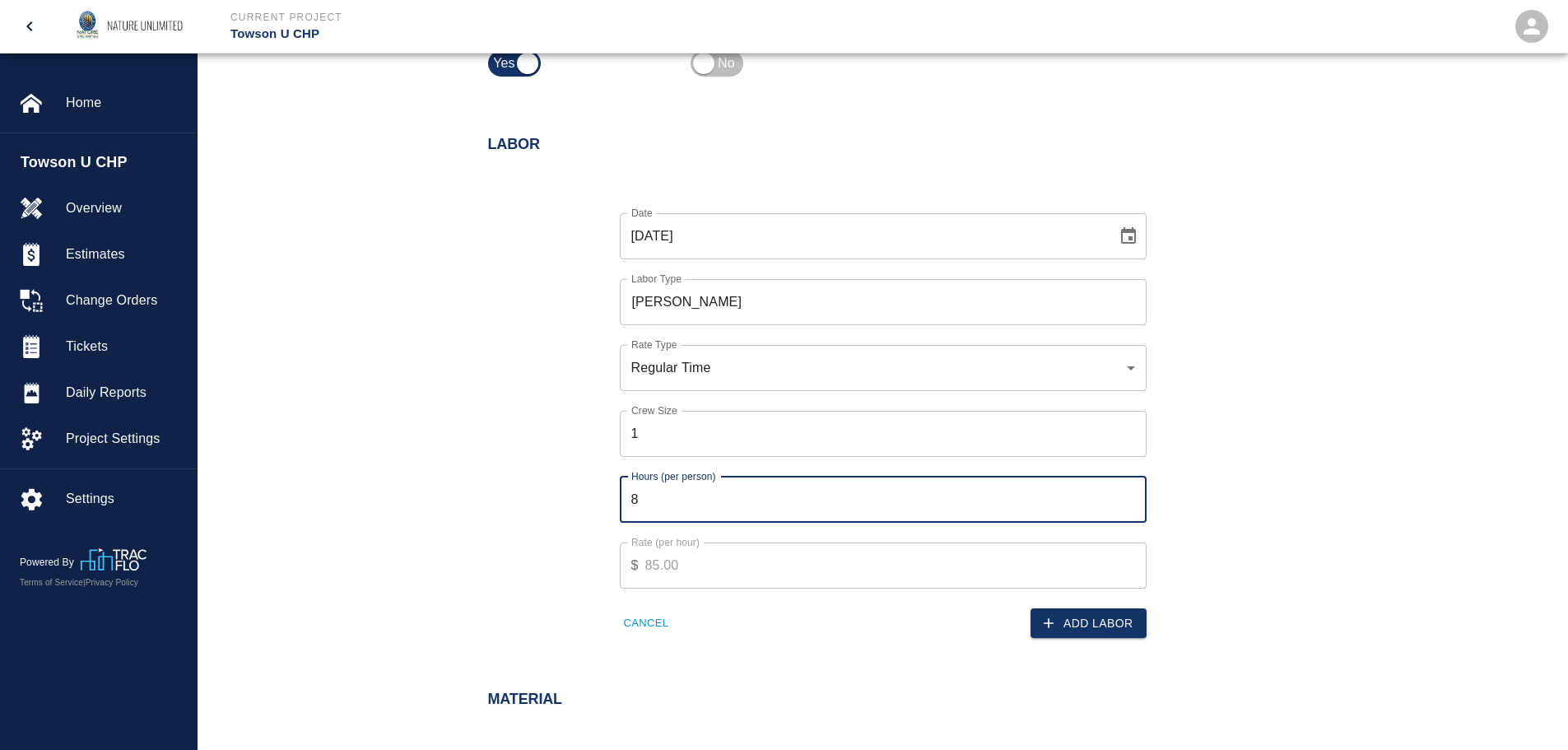
drag, startPoint x: 696, startPoint y: 508, endPoint x: 575, endPoint y: 506, distance: 121.0
click at [577, 508] on div "Date [DATE] Date Labor Type [PERSON_NAME] Labor Type Rate Type Regular Time rat…" at bounding box center [873, 413] width 810 height 452
click at [1122, 625] on button "Add Labor" at bounding box center [1088, 623] width 116 height 30
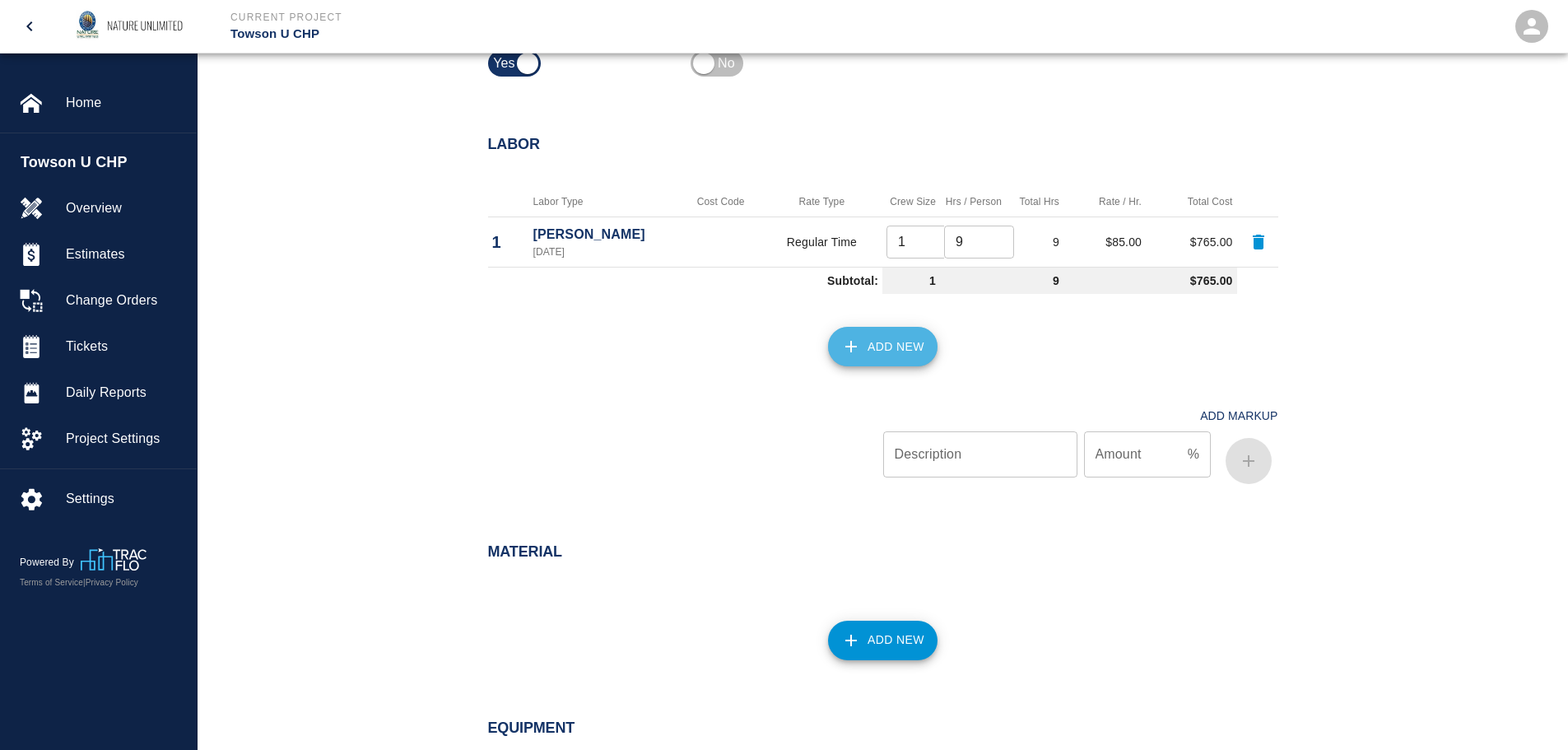
click at [903, 337] on button "Add New" at bounding box center [883, 346] width 110 height 40
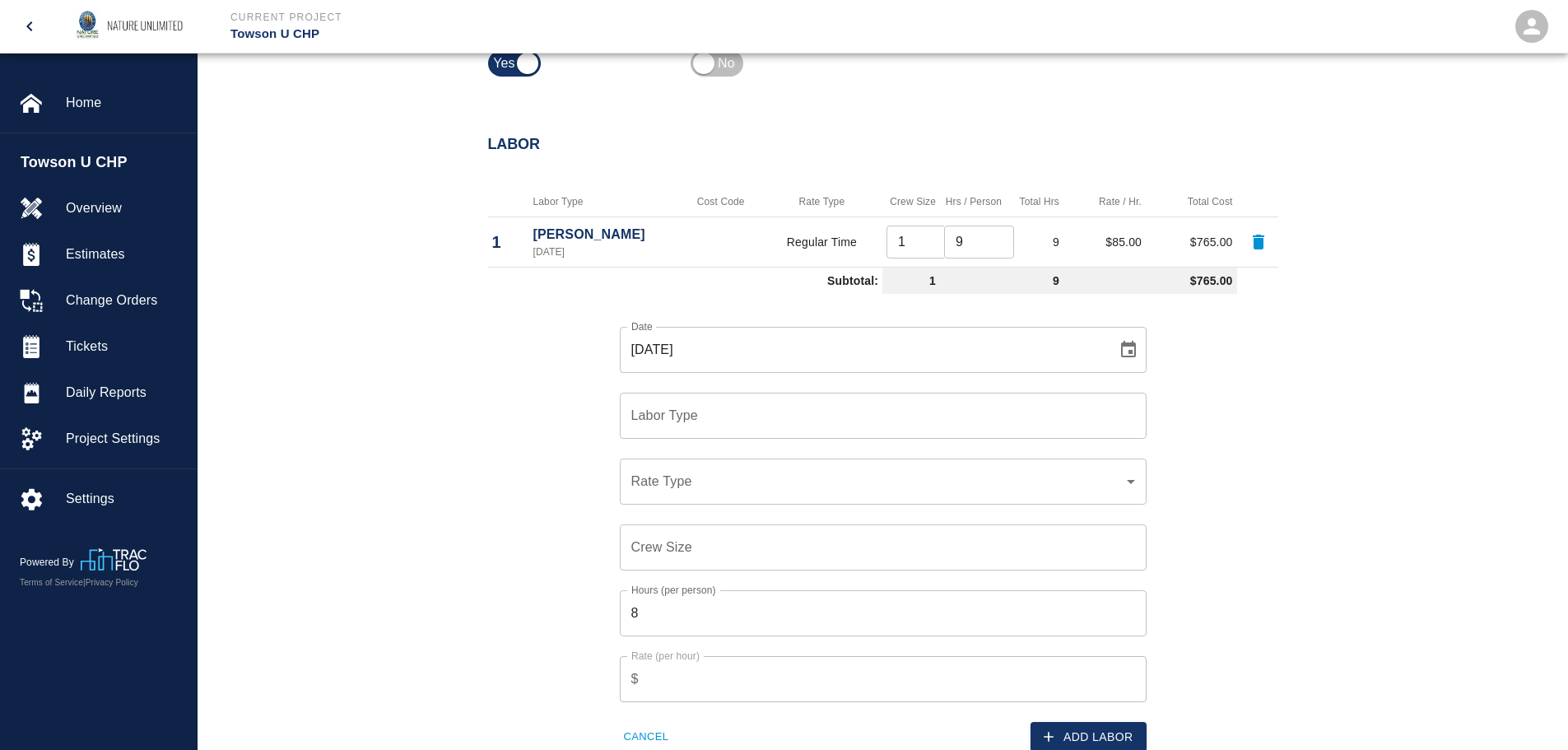
click at [803, 390] on div "Labor Type Labor Type" at bounding box center [873, 406] width 547 height 66
click at [787, 424] on input "Labor Type" at bounding box center [883, 415] width 512 height 31
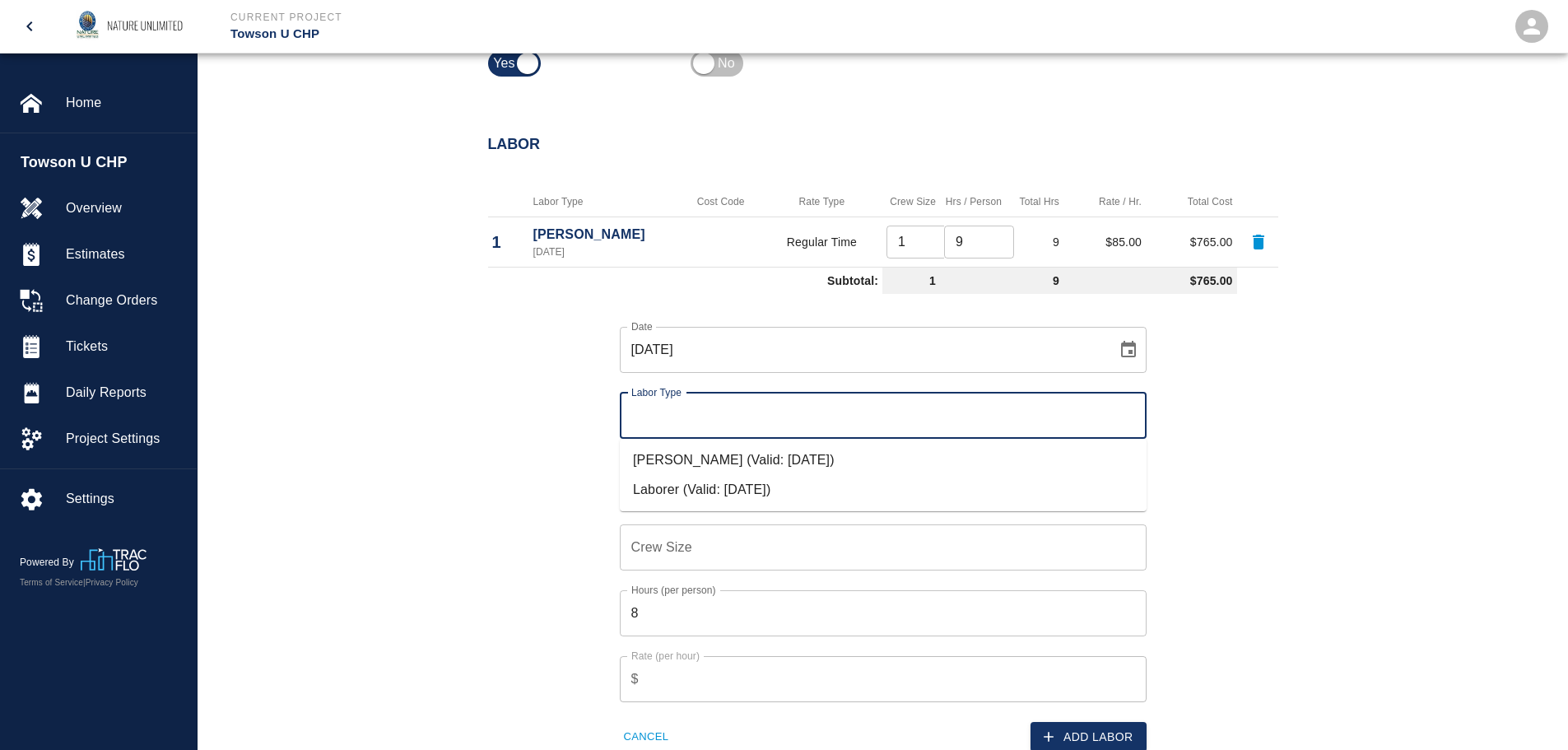
click at [770, 487] on li "Laborer (Valid: [DATE])" at bounding box center [883, 489] width 527 height 29
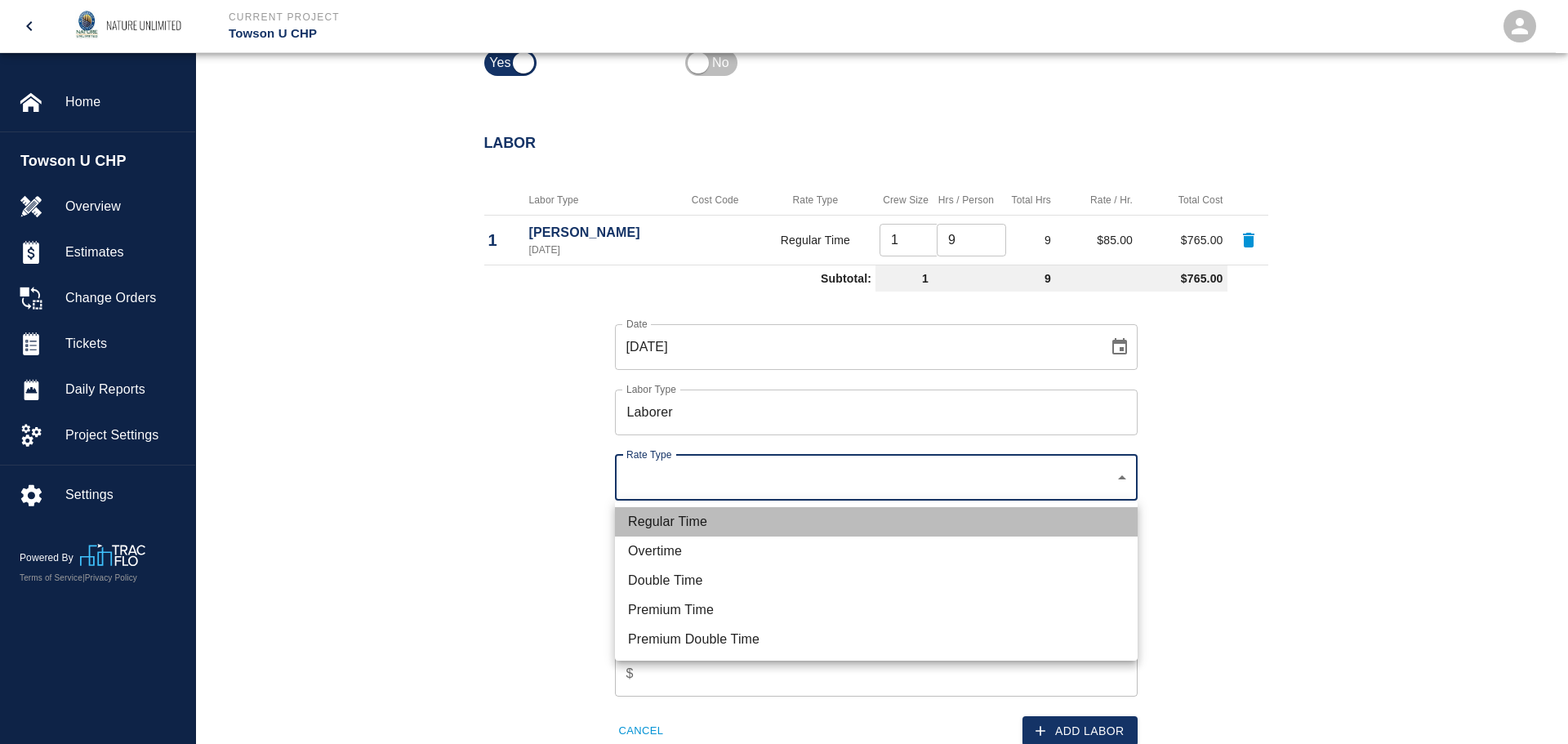
click at [749, 512] on li "Regular Time" at bounding box center [876, 521] width 523 height 29
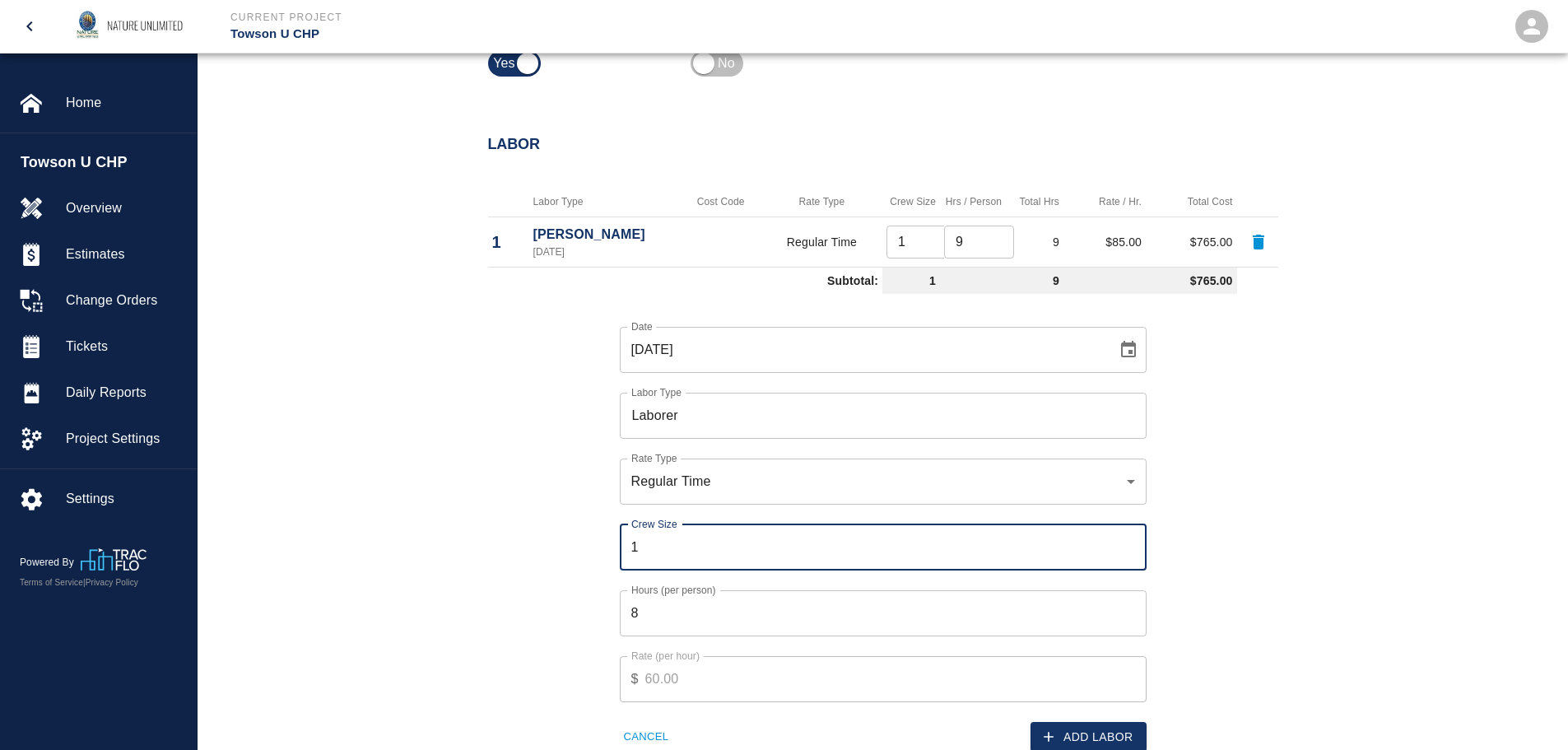
click at [1128, 542] on input "1" at bounding box center [883, 547] width 527 height 46
click at [1128, 541] on input "2" at bounding box center [883, 547] width 527 height 46
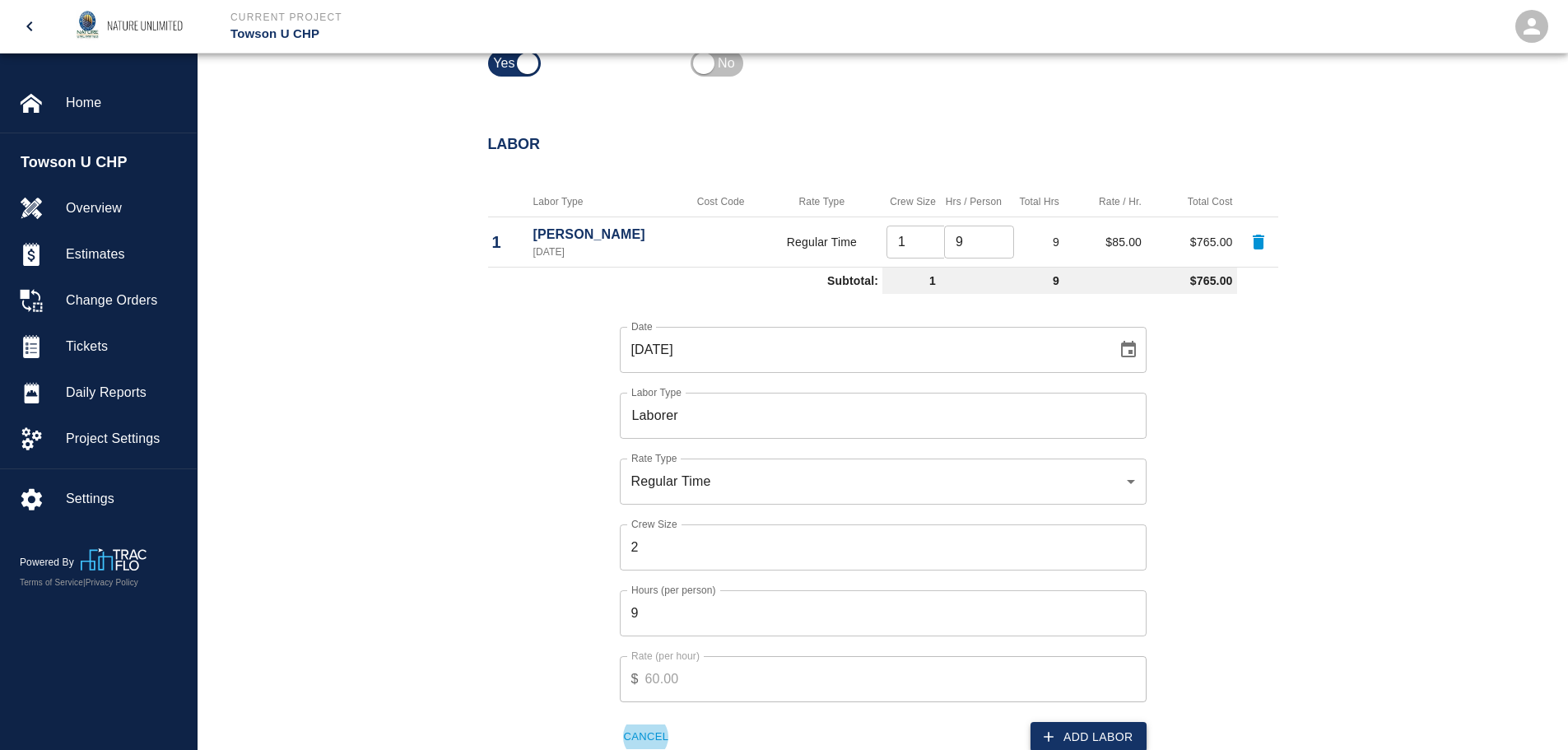
click at [1122, 734] on button "Add Labor" at bounding box center [1088, 737] width 116 height 30
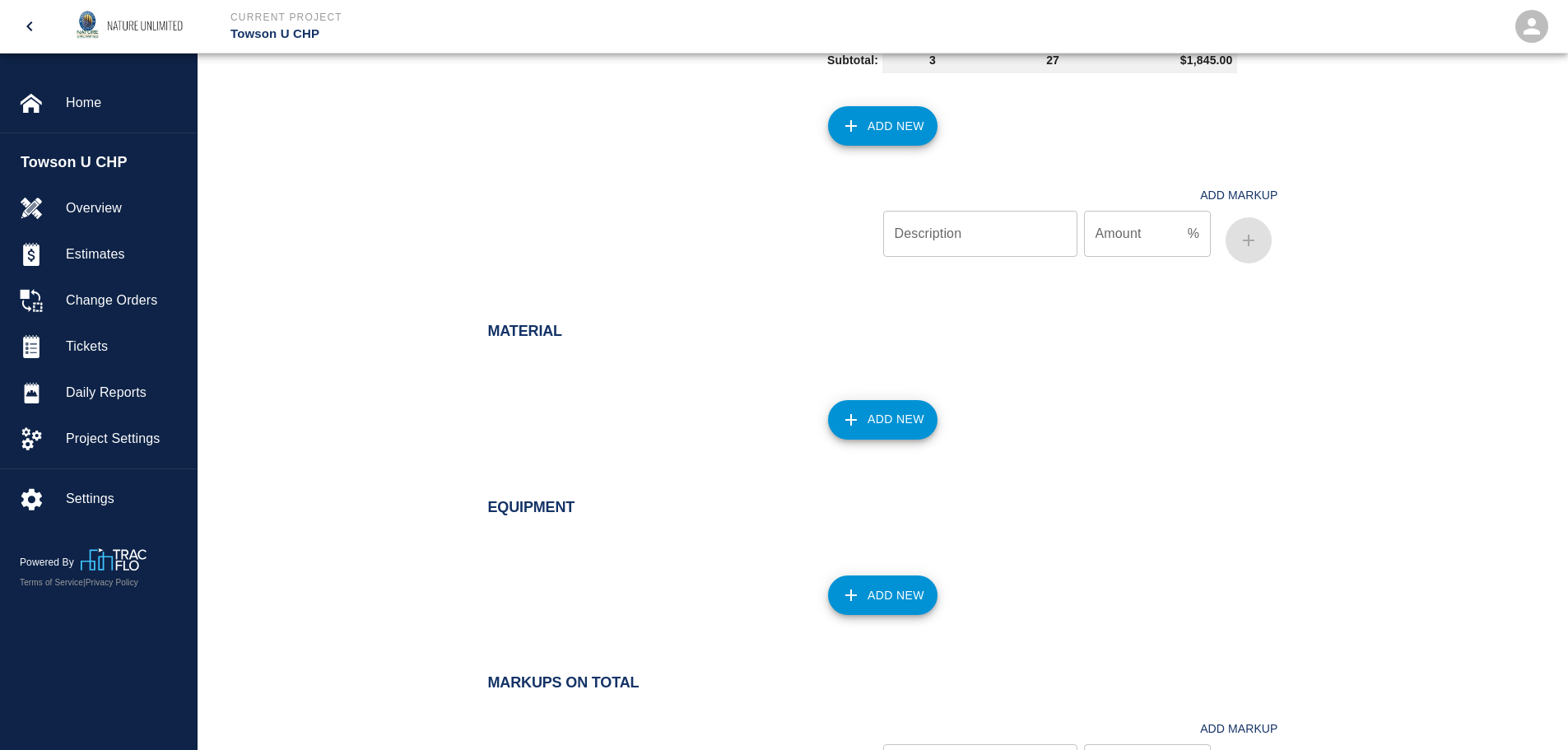
scroll to position [1152, 0]
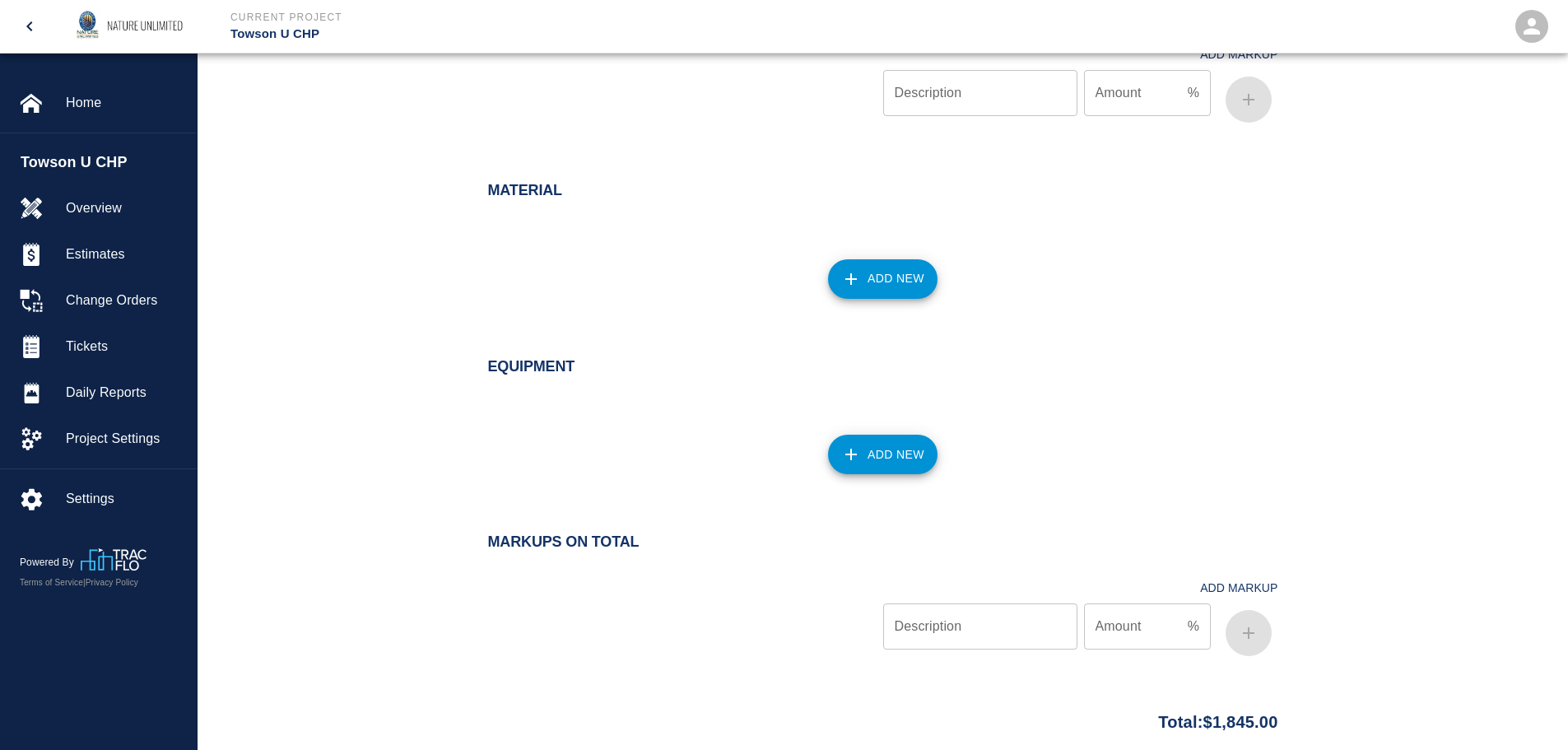
click at [861, 272] on icon "button" at bounding box center [851, 279] width 19 height 19
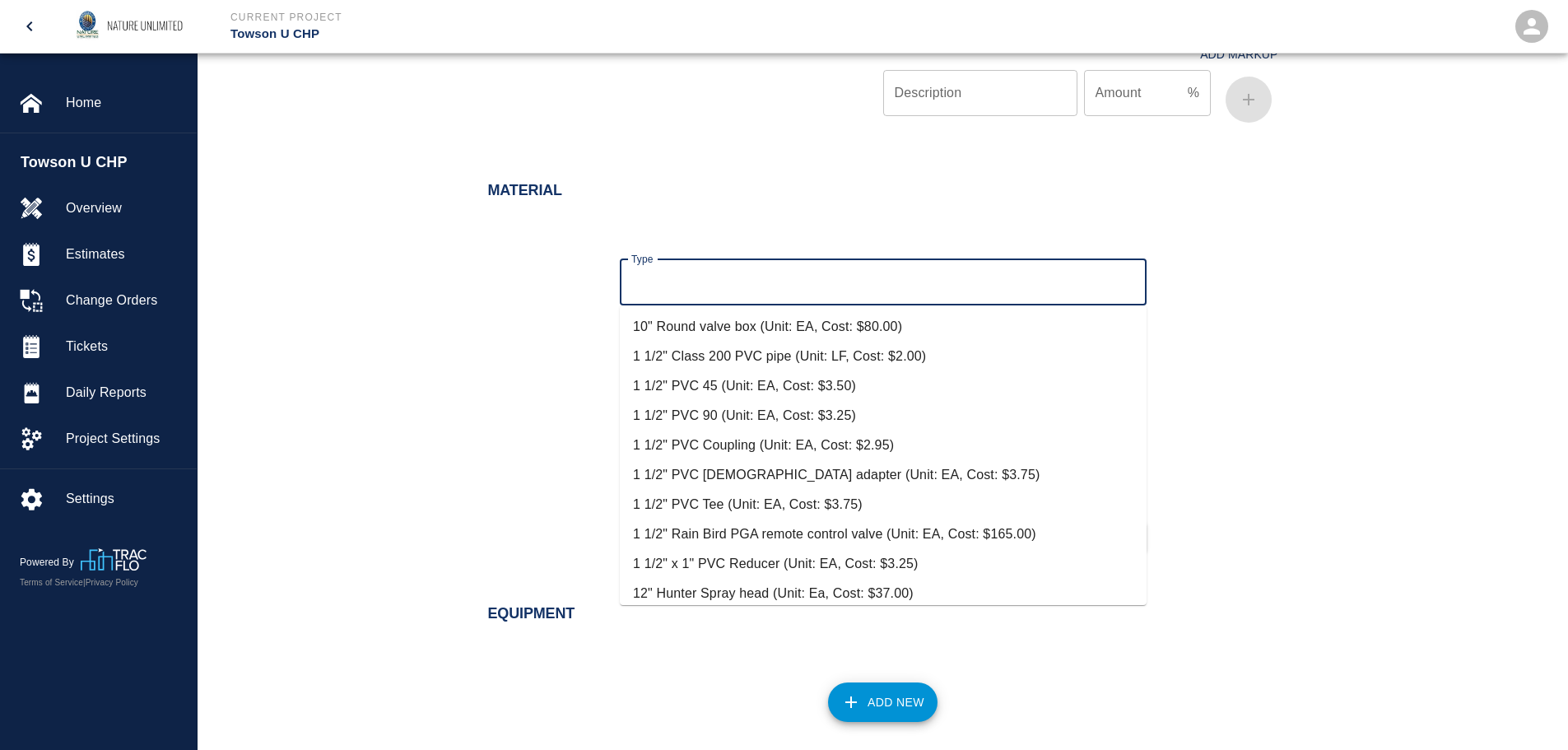
click at [832, 279] on input "Type" at bounding box center [883, 282] width 512 height 31
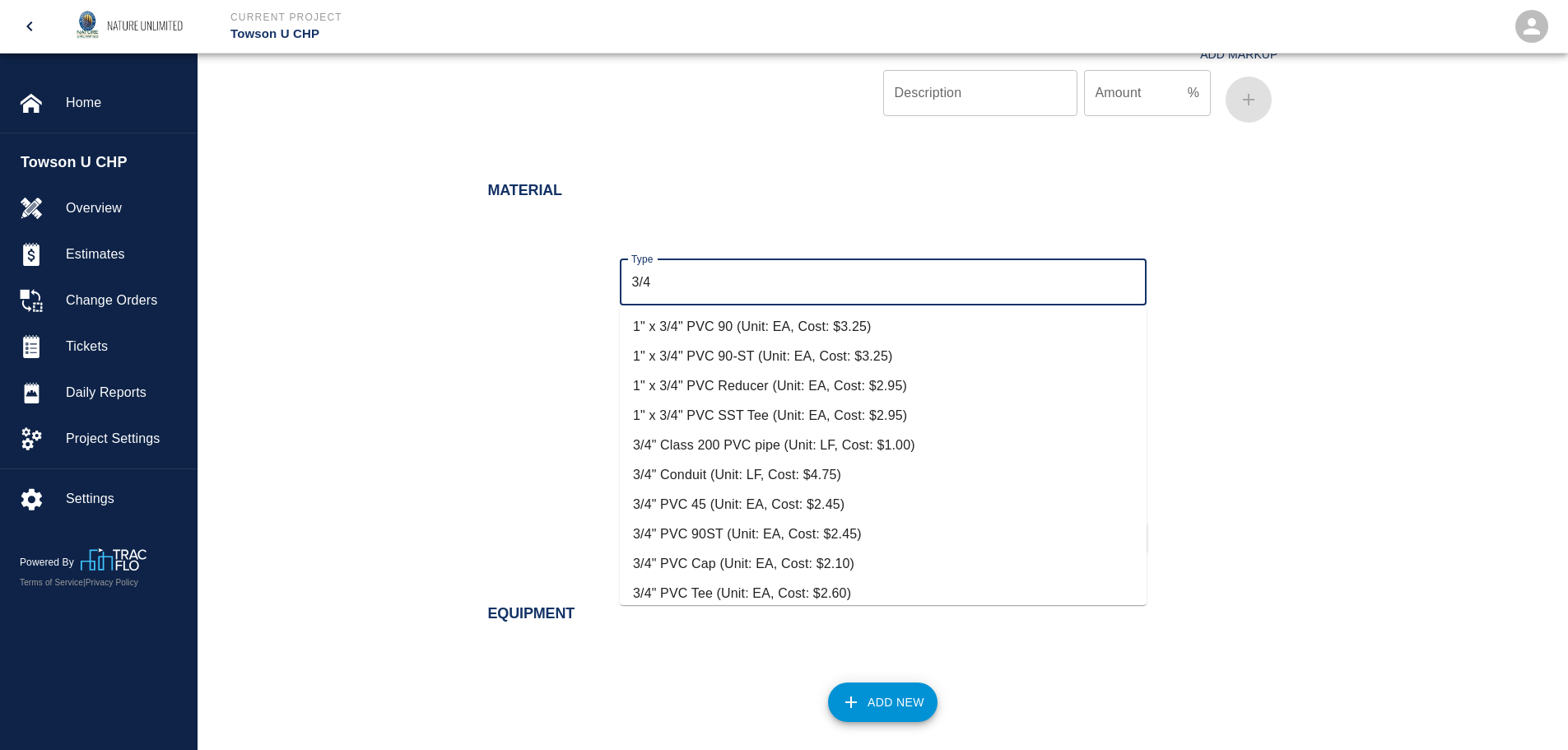
click at [718, 438] on li "3/4" Class 200 PVC pipe (Unit: LF, Cost: $1.00)" at bounding box center [883, 445] width 527 height 29
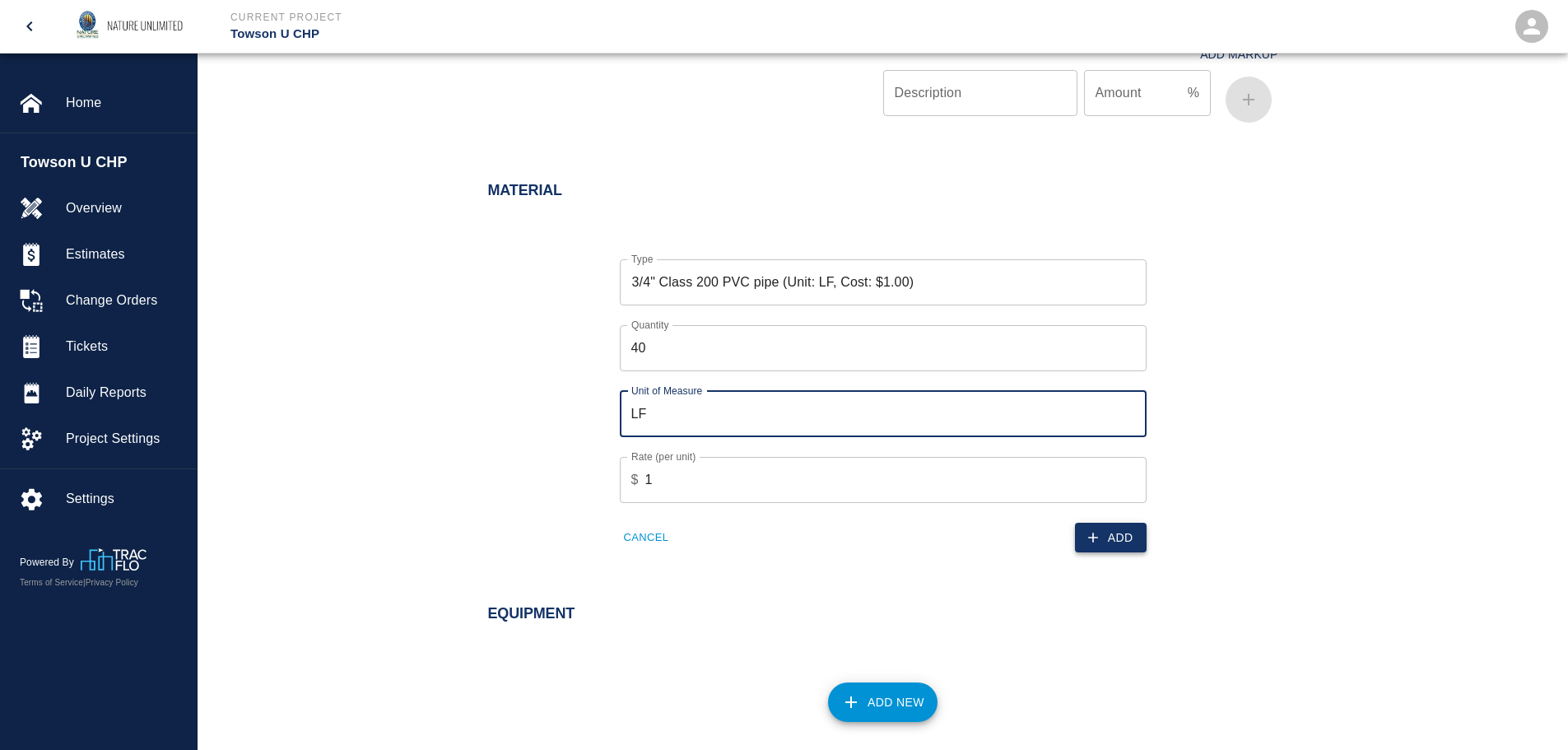
click at [1110, 536] on button "Add" at bounding box center [1111, 537] width 72 height 30
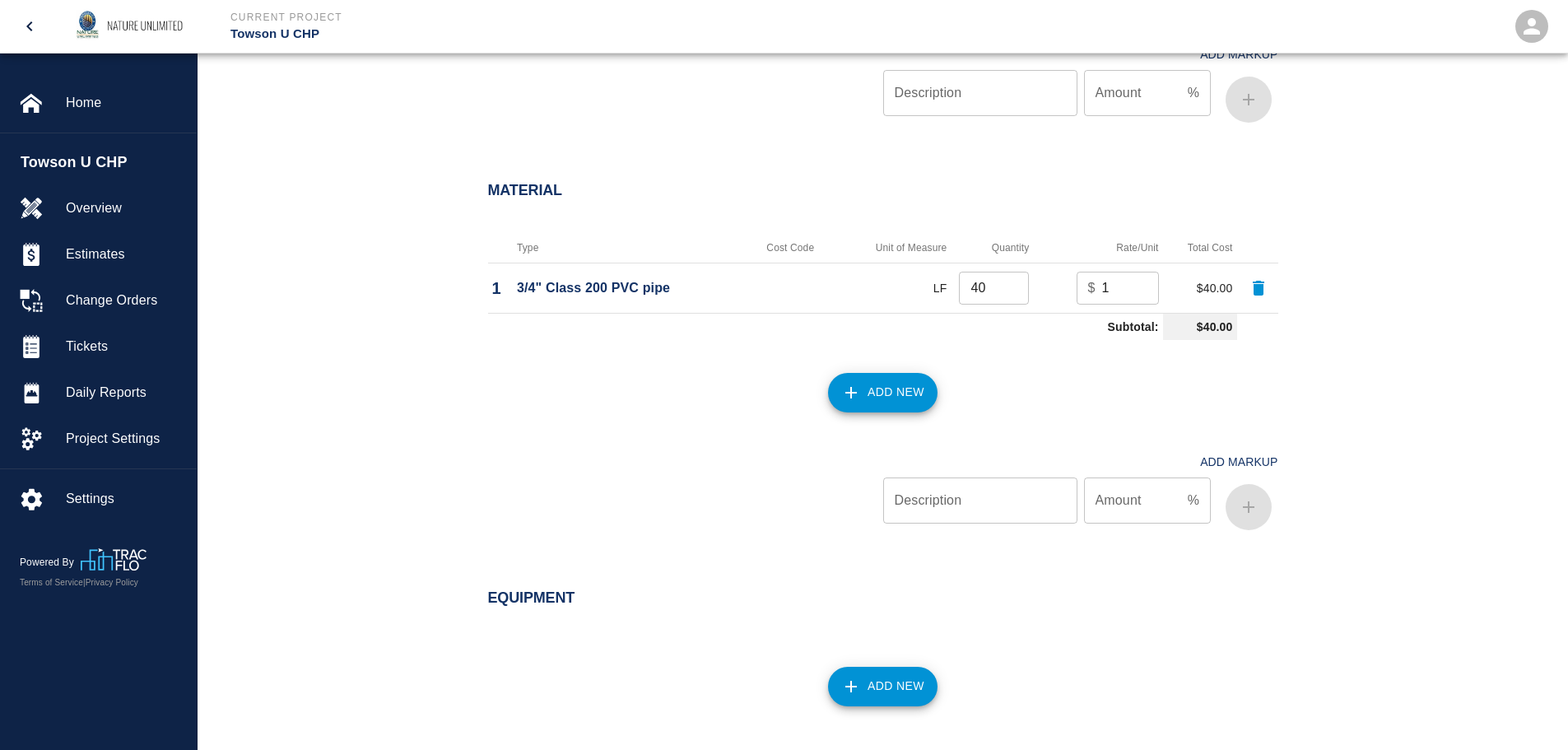
click at [872, 377] on button "Add New" at bounding box center [883, 392] width 110 height 40
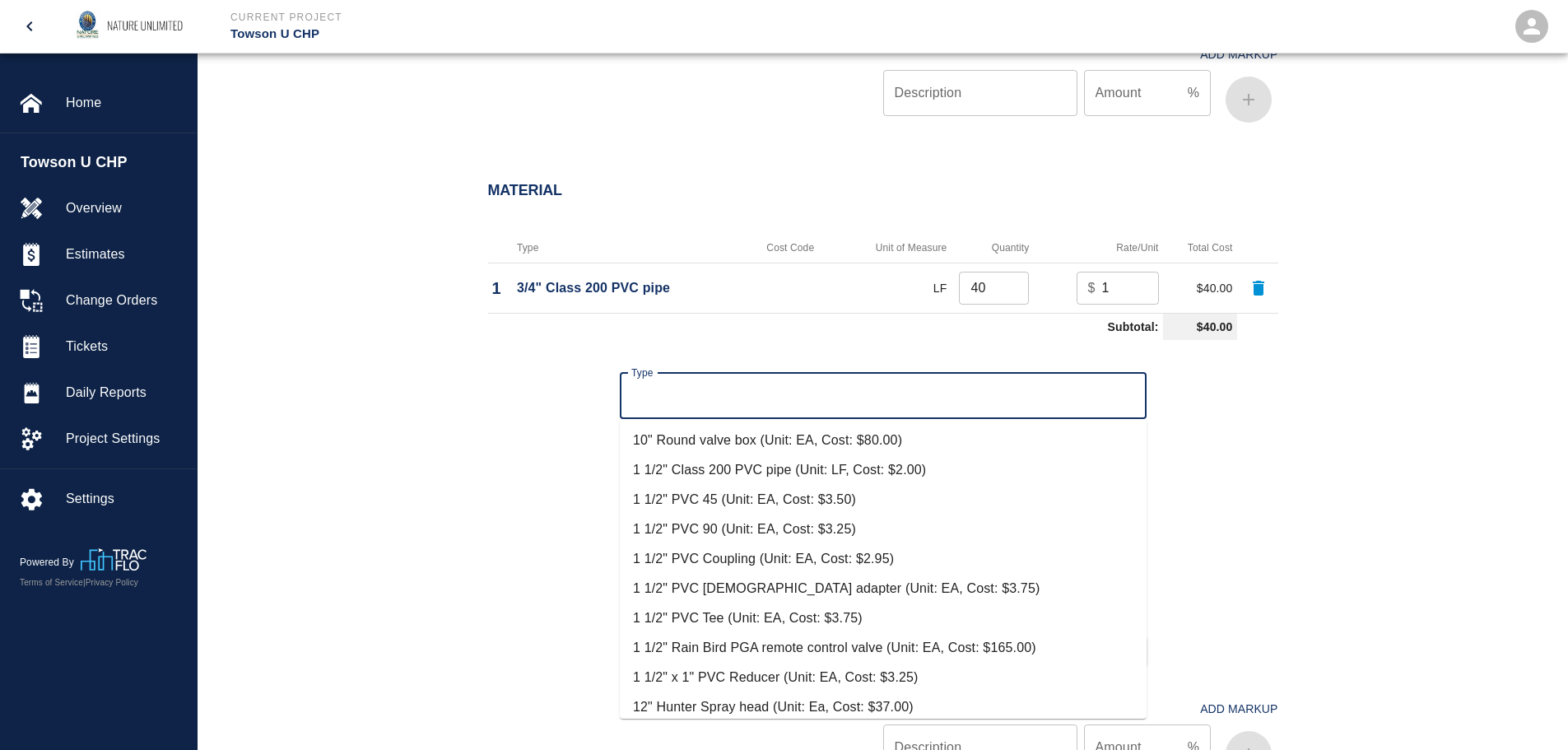
click at [855, 391] on input "Type" at bounding box center [883, 395] width 512 height 31
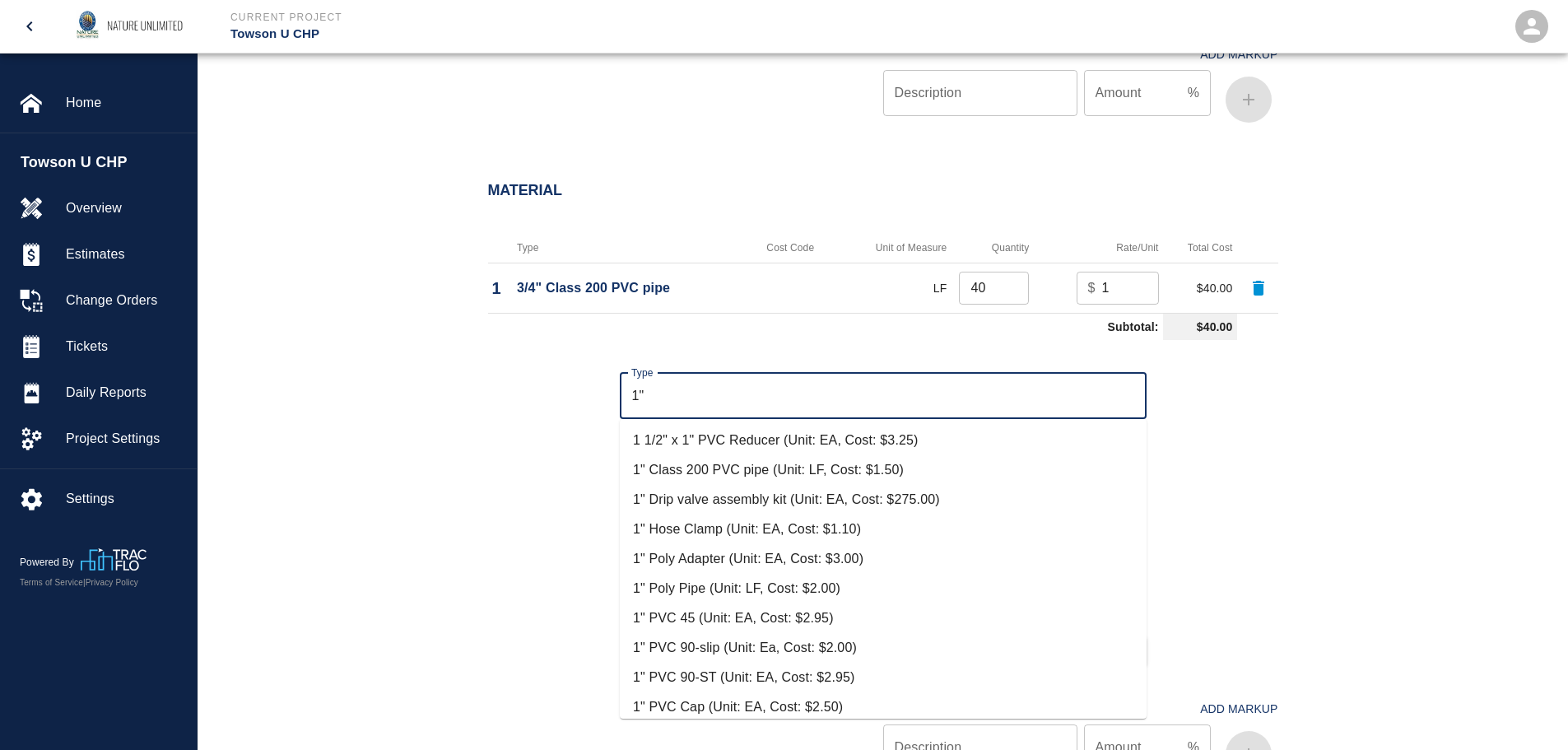
click at [780, 607] on li "1" PVC 45 (Unit: EA, Cost: $2.95)" at bounding box center [883, 617] width 527 height 29
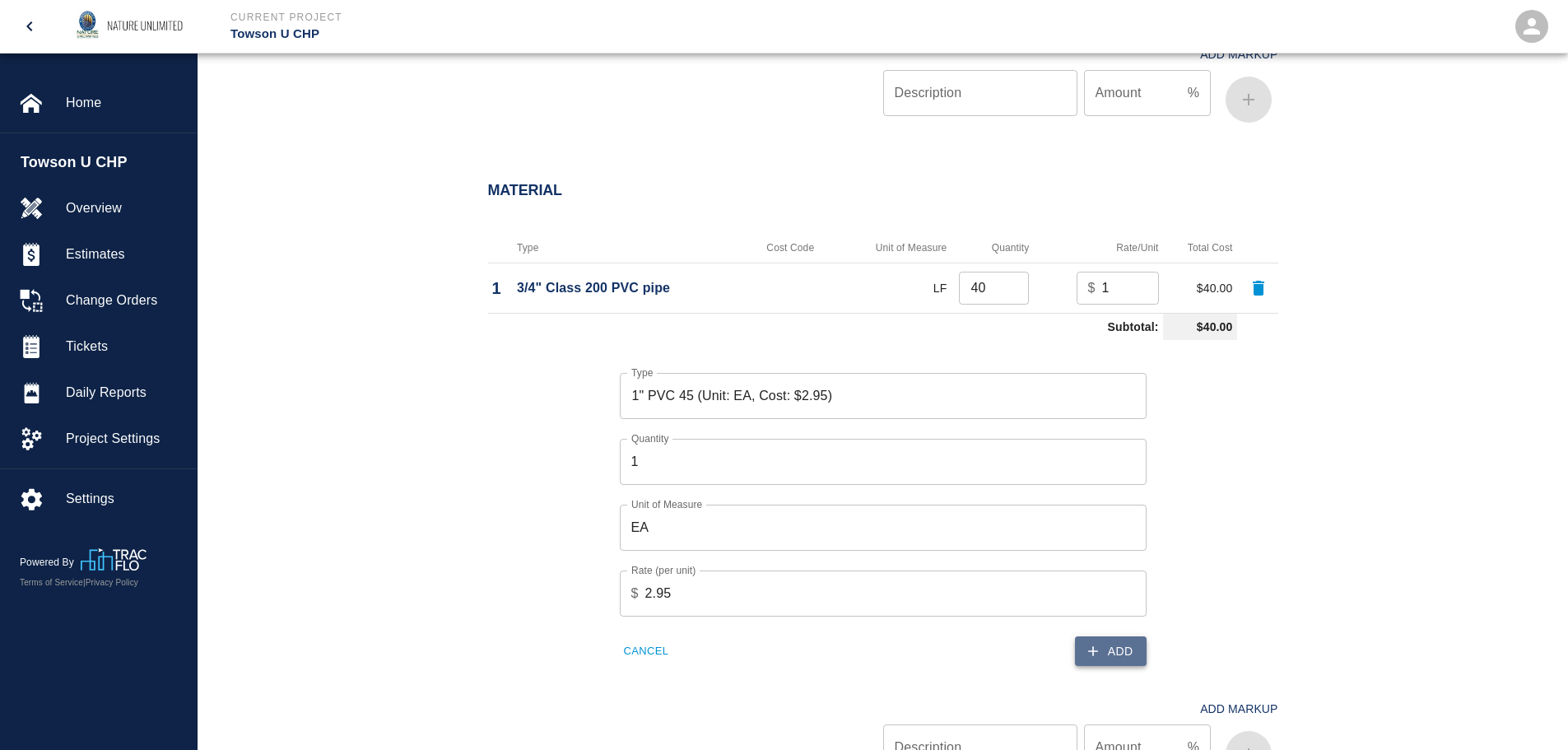
click at [1102, 653] on button "Add" at bounding box center [1111, 651] width 72 height 30
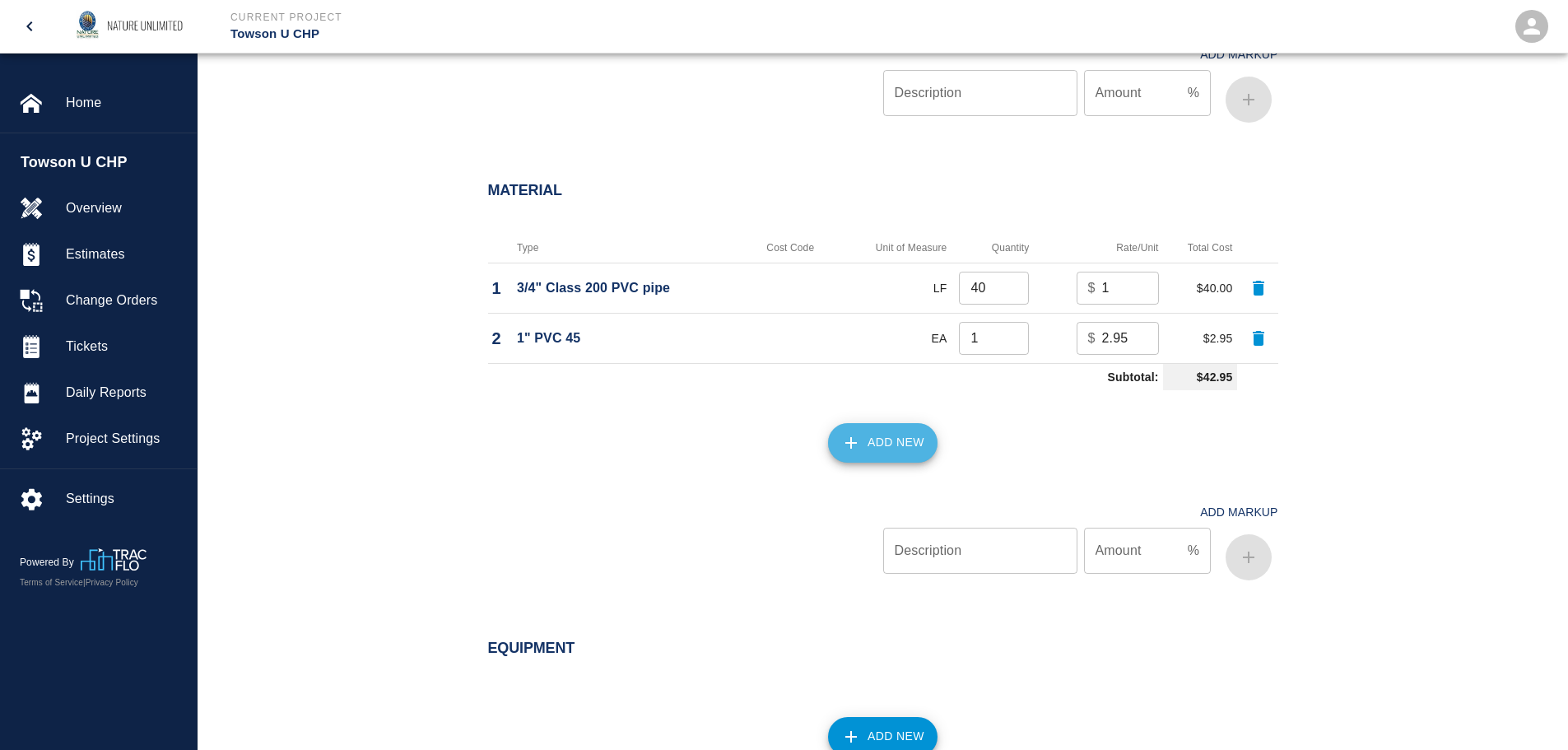
click at [868, 449] on button "Add New" at bounding box center [883, 443] width 110 height 40
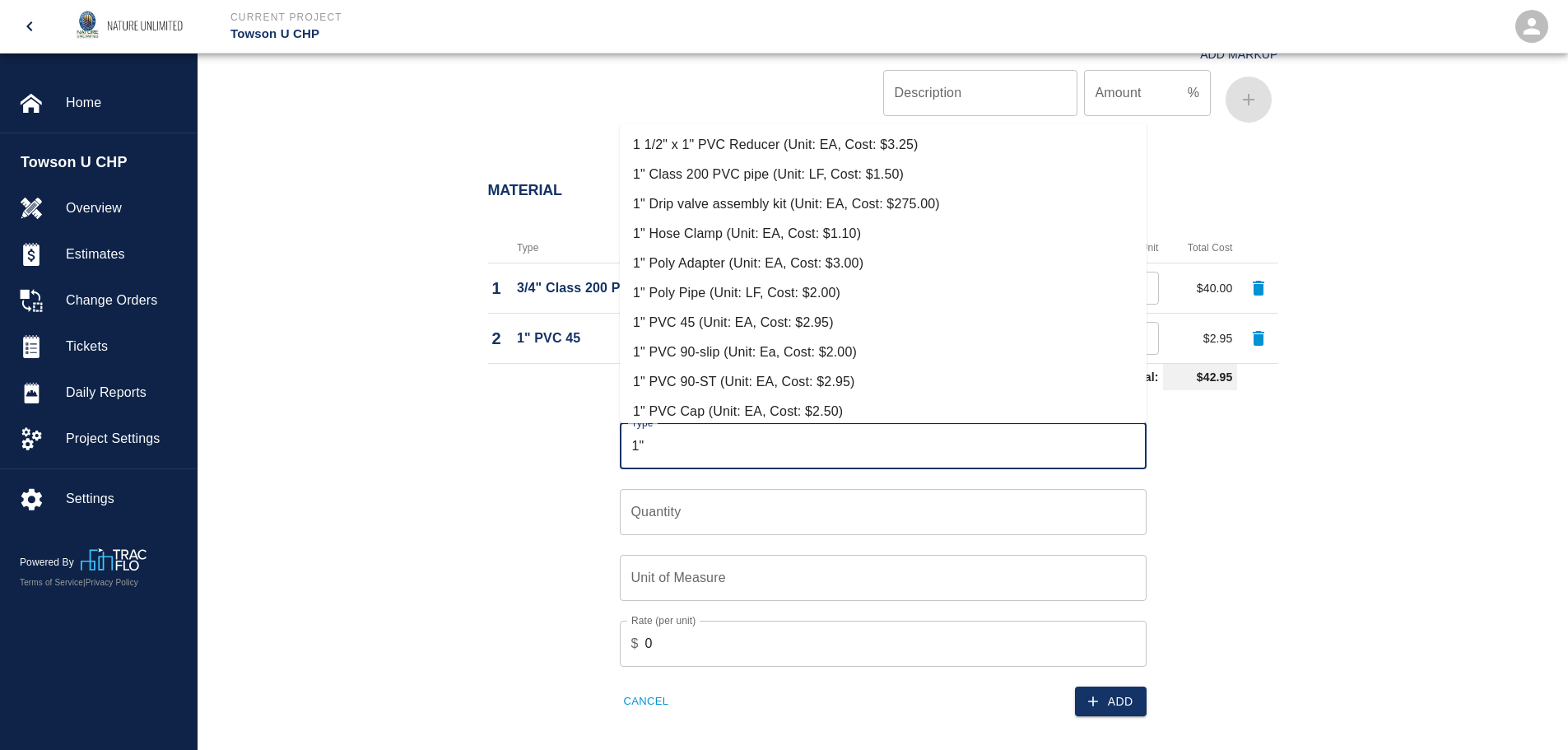
click at [714, 349] on li "1" PVC 90-slip (Unit: Ea, Cost: $2.00)" at bounding box center [883, 352] width 527 height 29
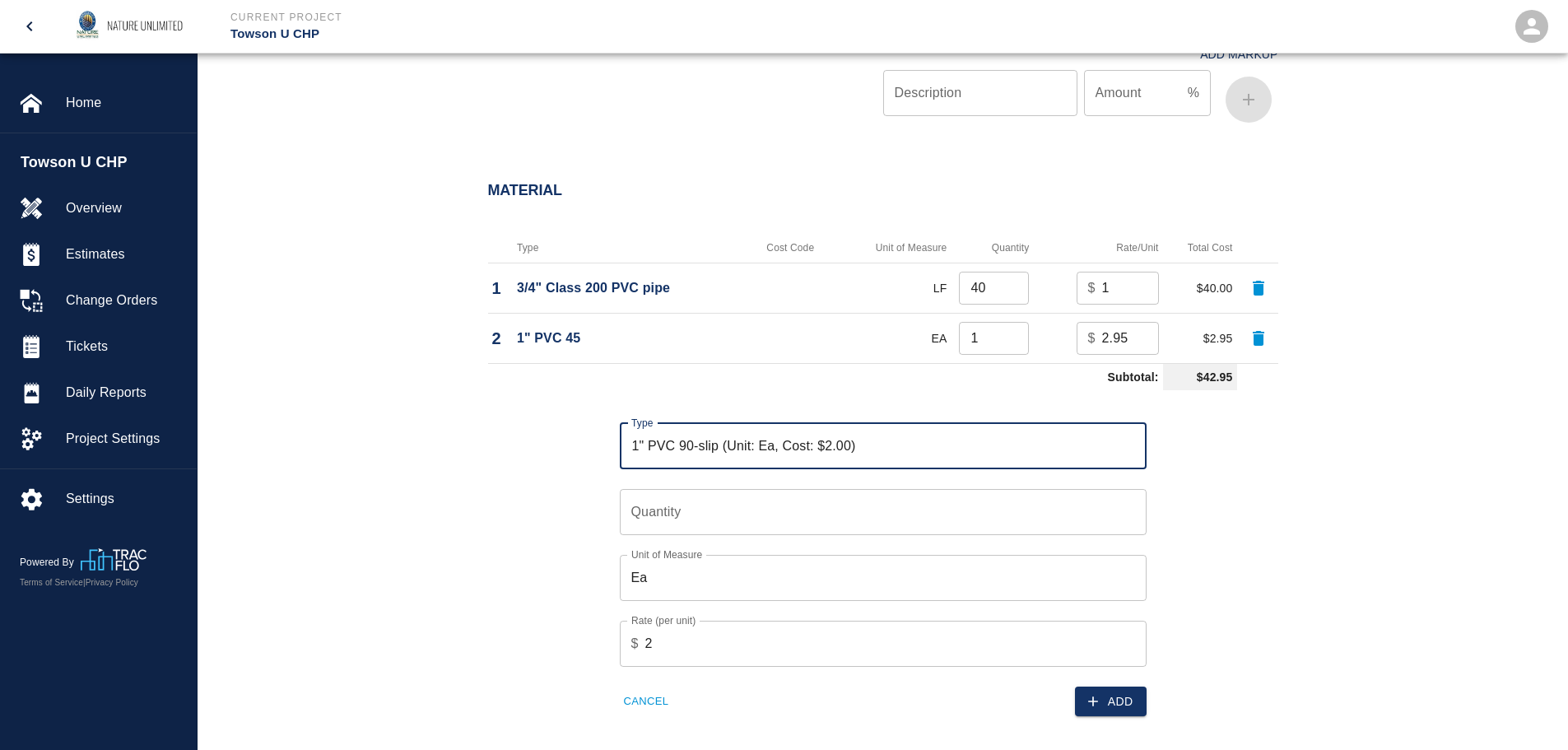
click at [803, 517] on input "Quantity" at bounding box center [883, 512] width 527 height 46
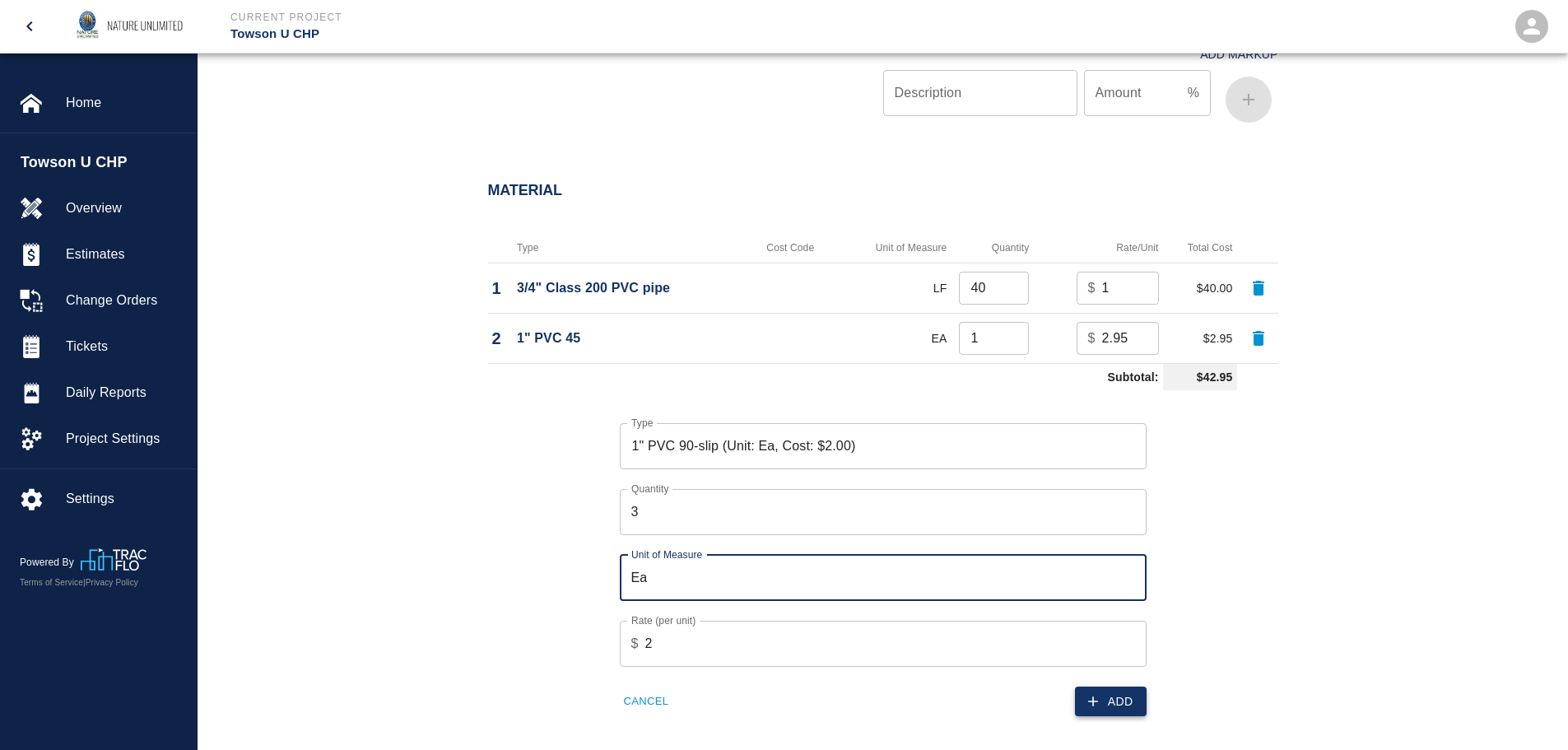
click at [1119, 696] on button "Add" at bounding box center [1111, 701] width 72 height 30
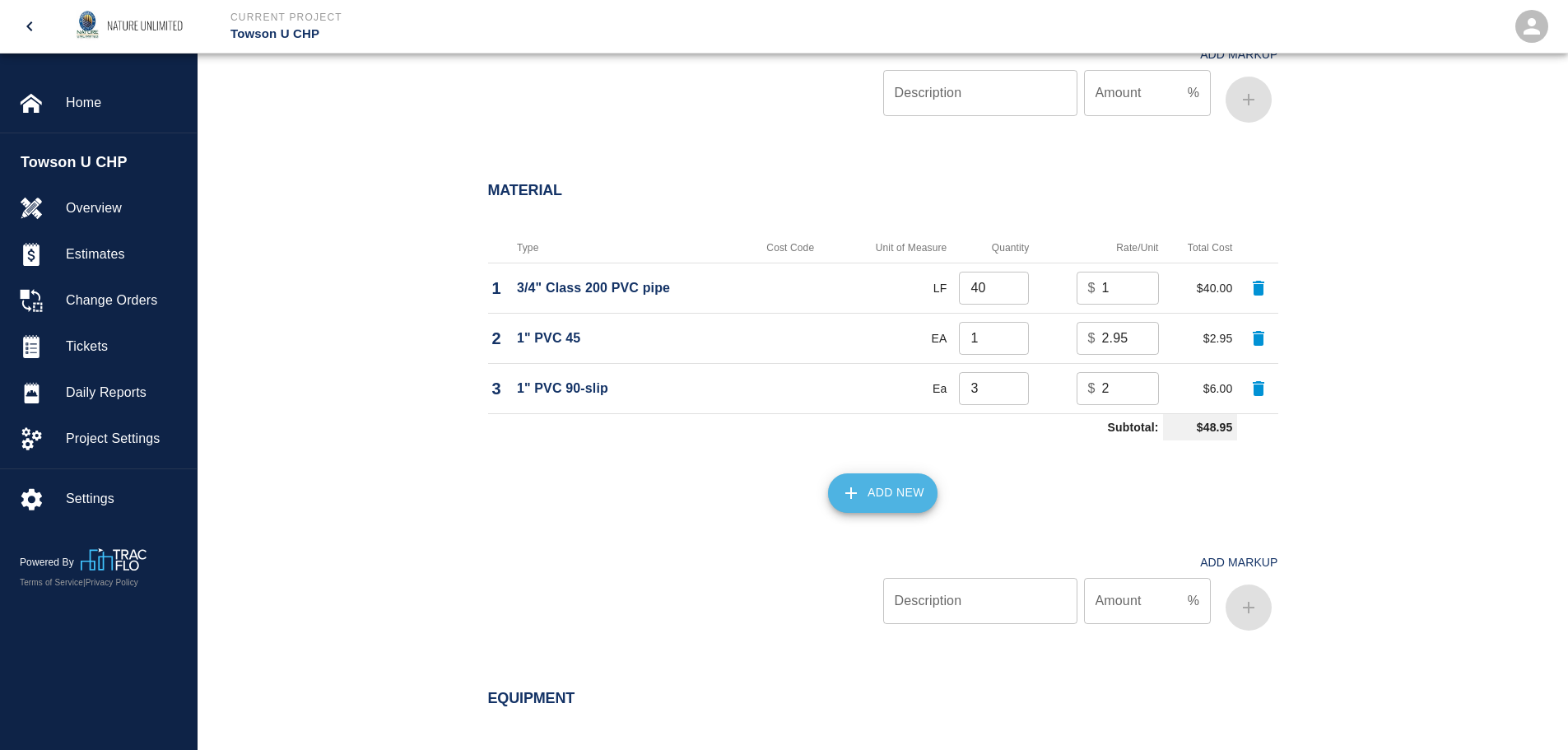
click at [911, 495] on button "Add New" at bounding box center [883, 492] width 110 height 40
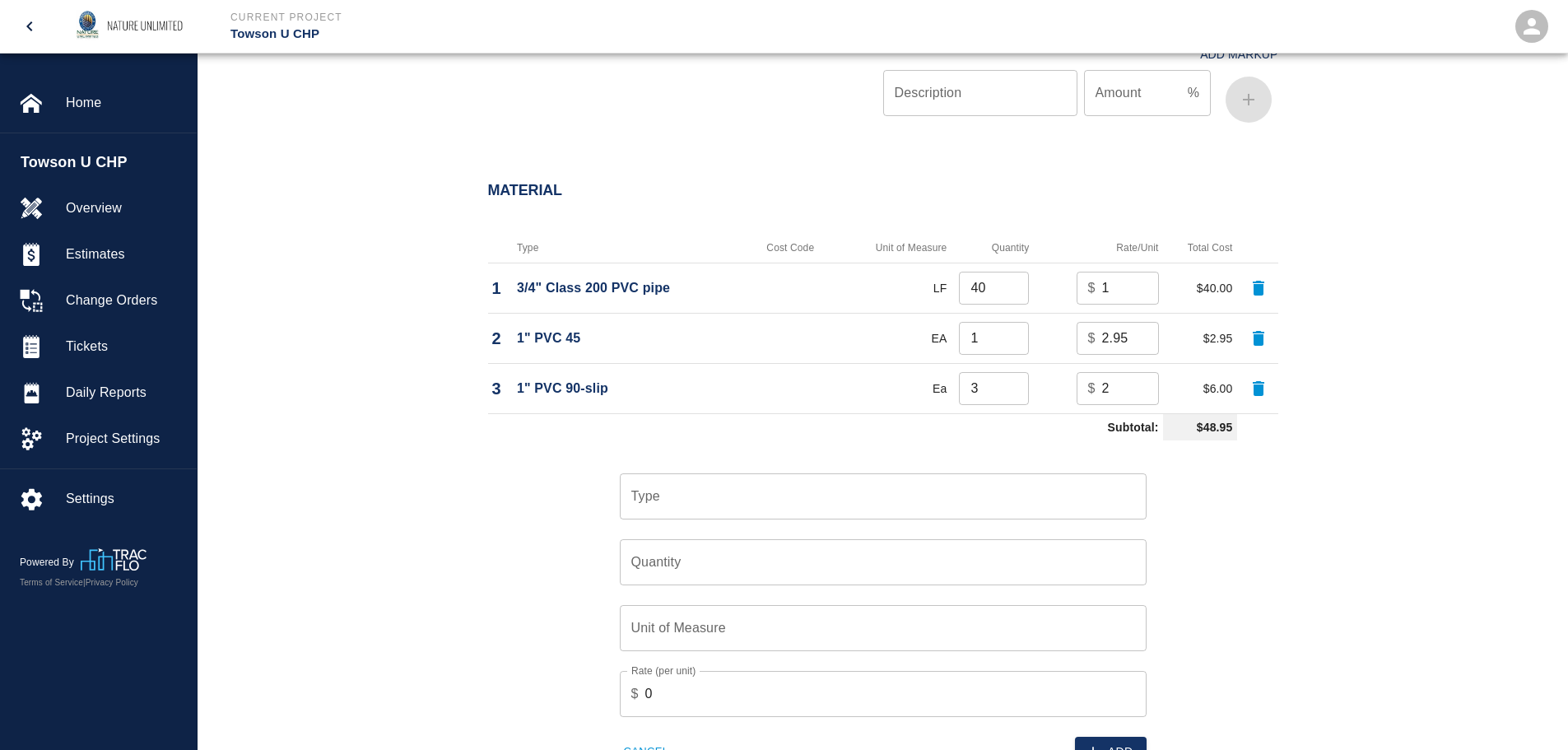
click at [676, 491] on input "Type" at bounding box center [883, 496] width 512 height 31
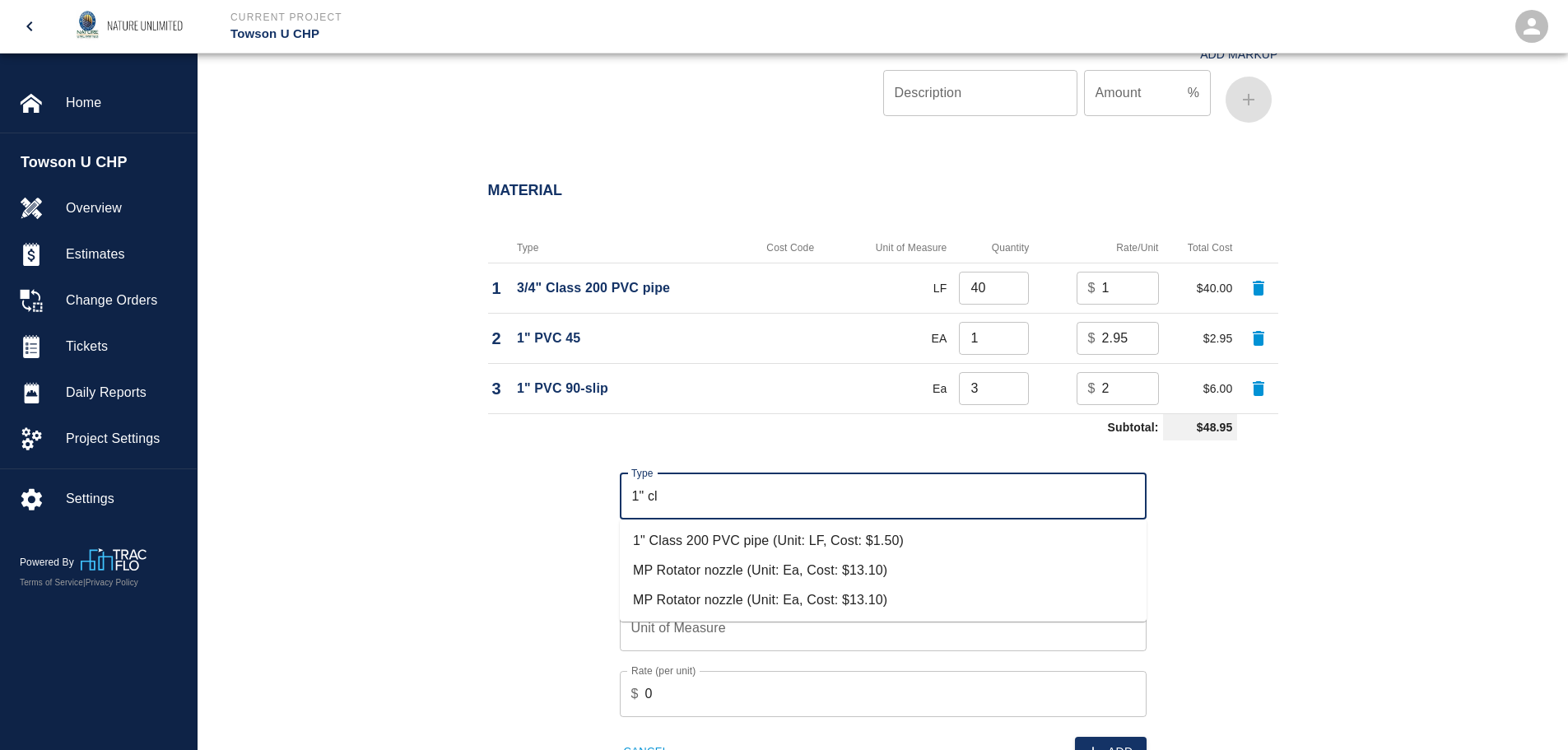
click at [695, 544] on li "1" Class 200 PVC pipe (Unit: LF, Cost: $1.50)" at bounding box center [883, 540] width 527 height 29
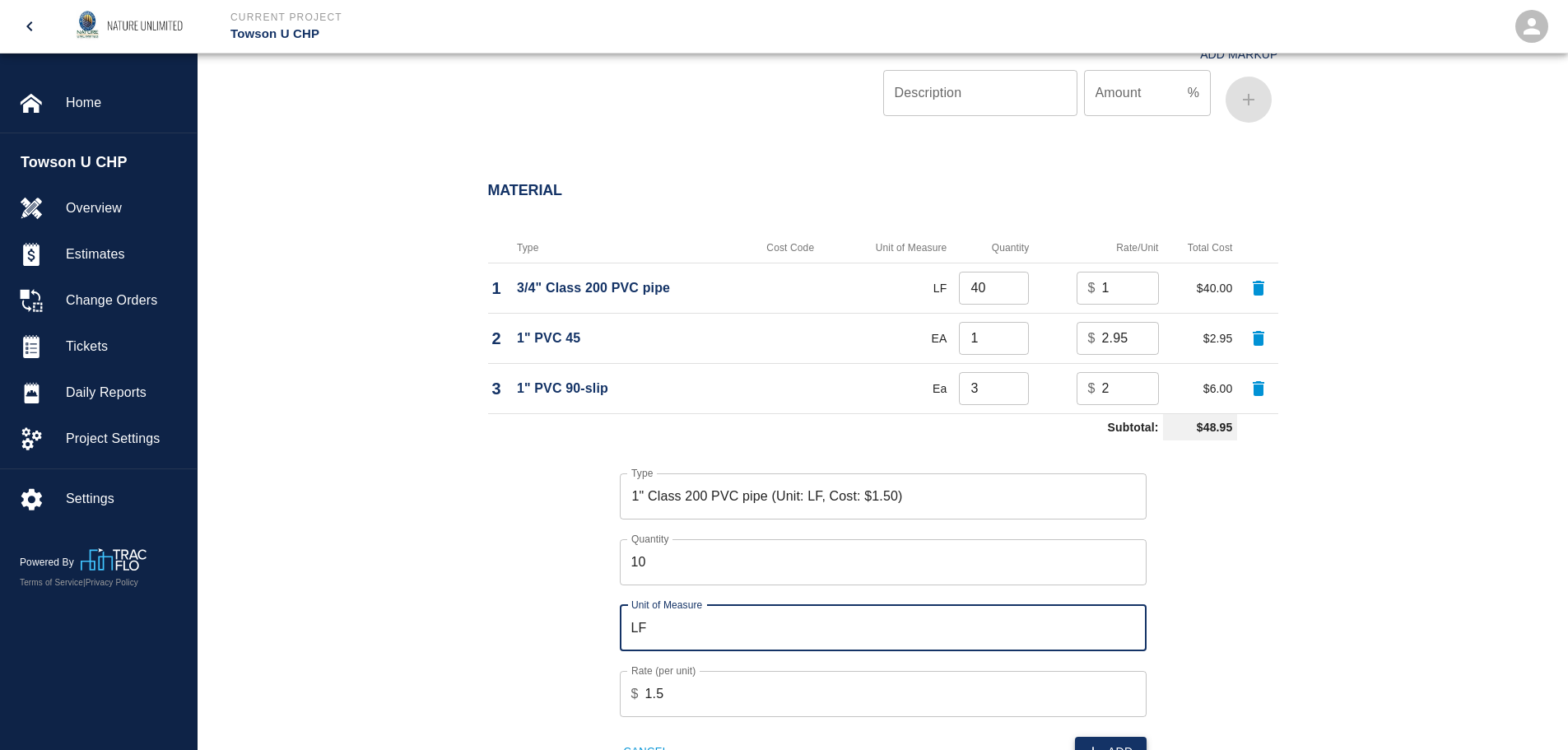
click at [1093, 738] on button "Add" at bounding box center [1111, 752] width 72 height 30
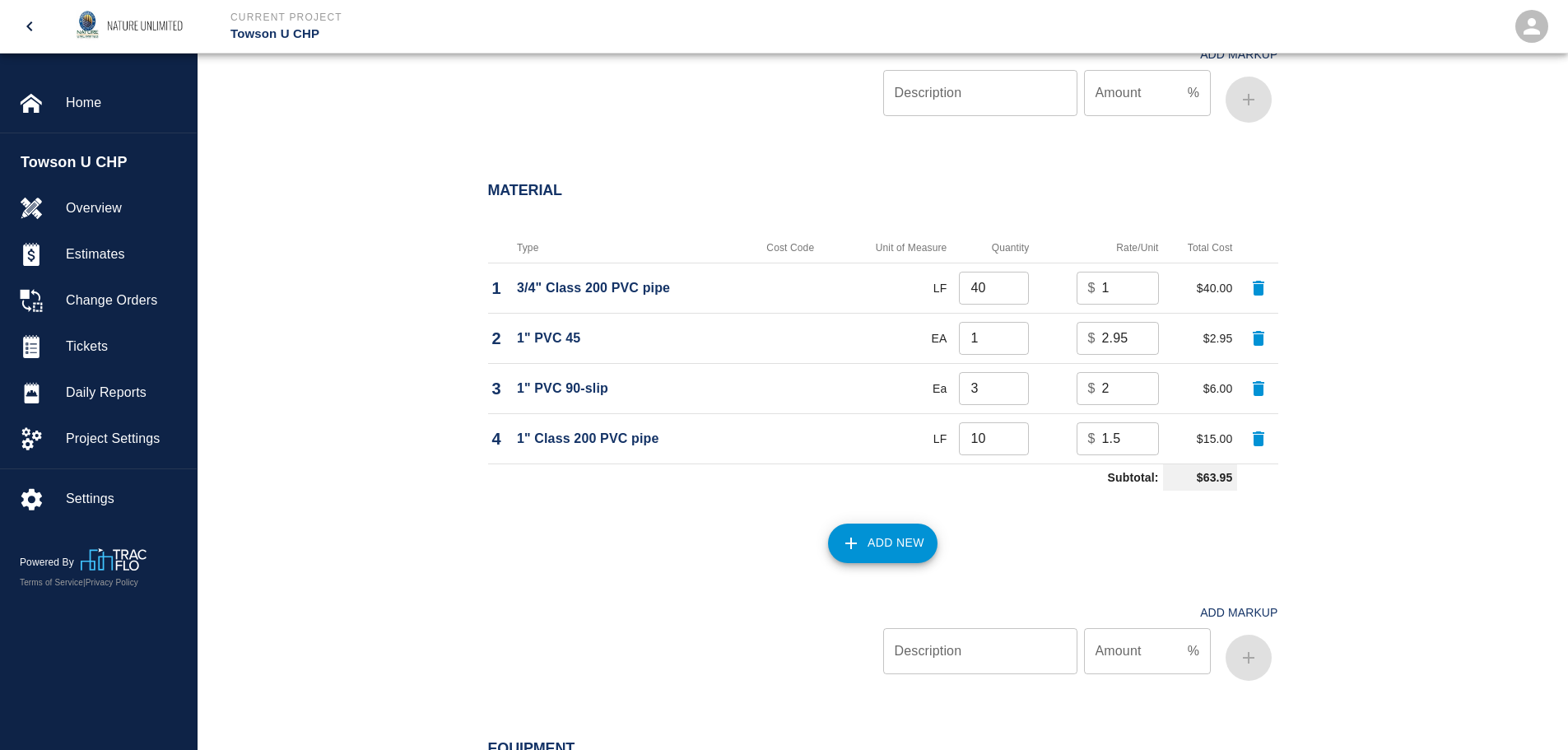
click at [892, 551] on button "Add New" at bounding box center [883, 543] width 110 height 40
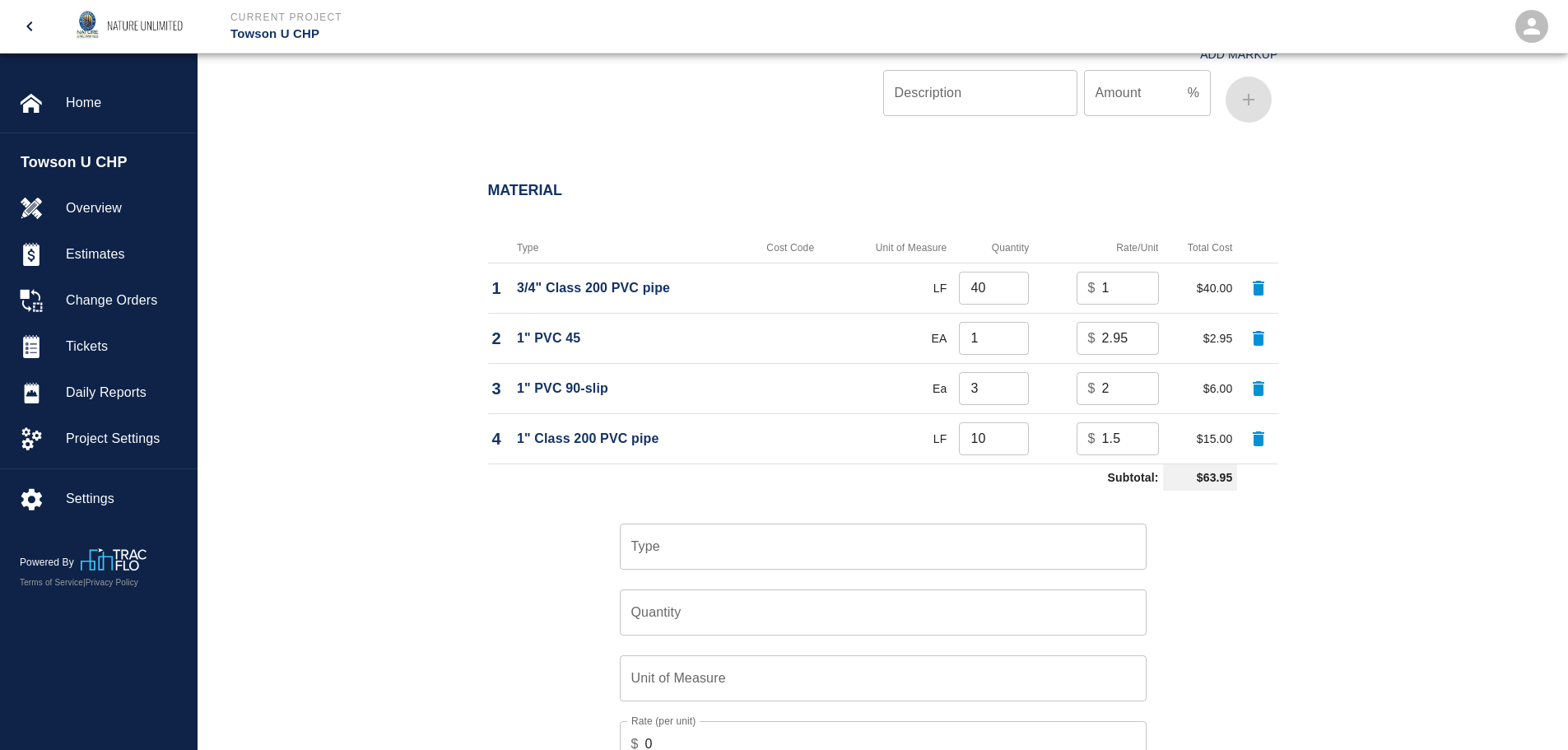
click at [677, 543] on input "Type" at bounding box center [883, 545] width 512 height 31
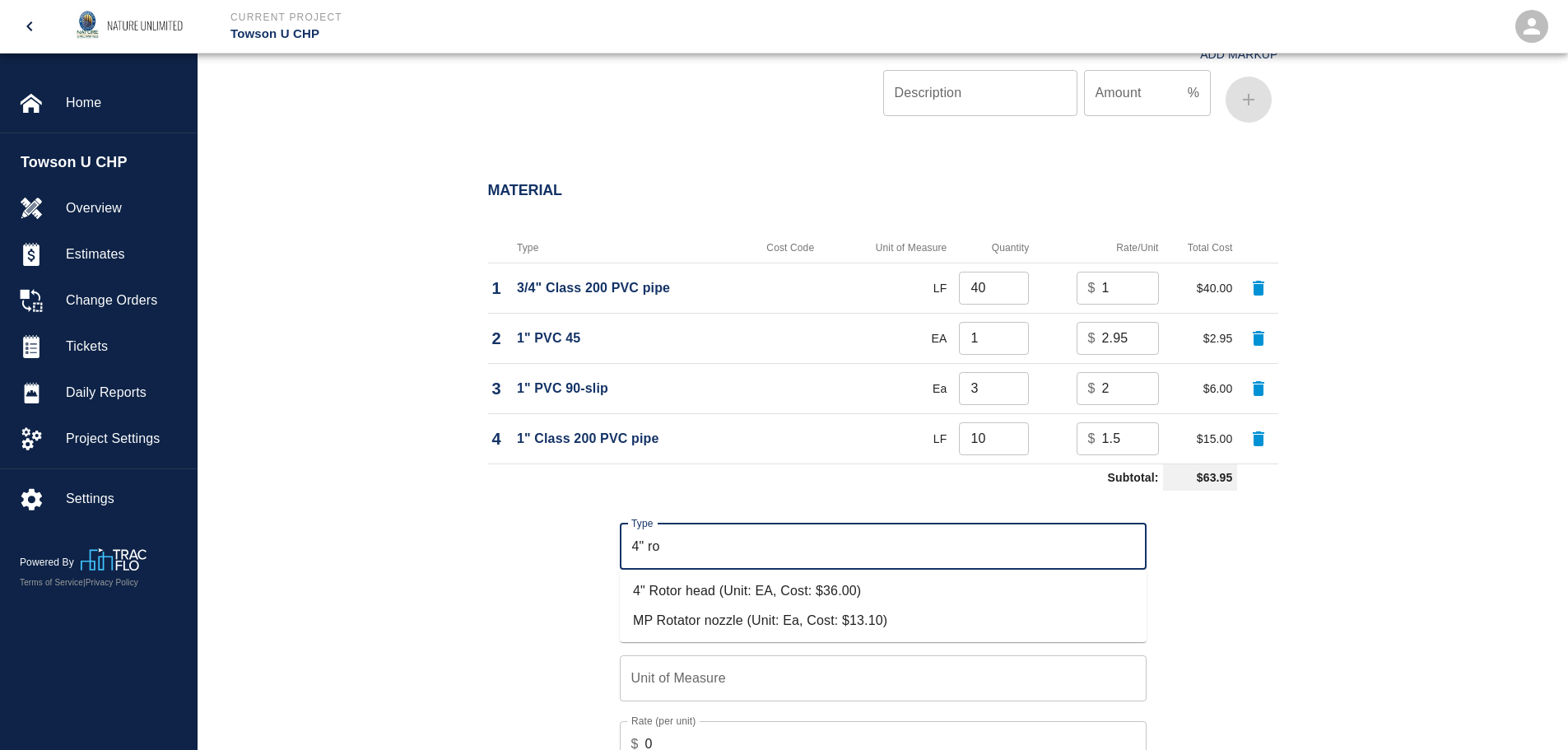
click at [702, 588] on li "4" Rotor head (Unit: EA, Cost: $36.00)" at bounding box center [883, 590] width 527 height 29
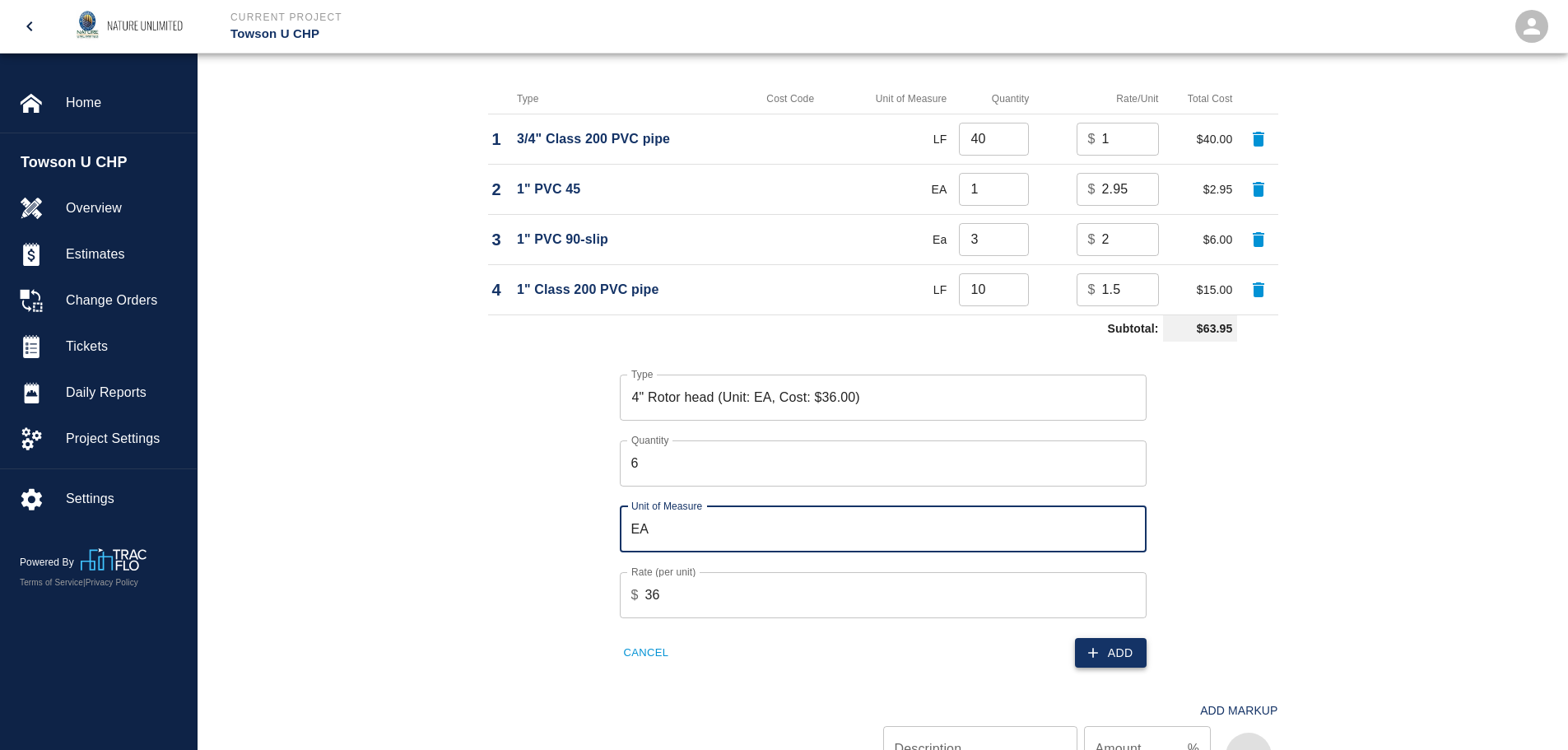
scroll to position [1317, 0]
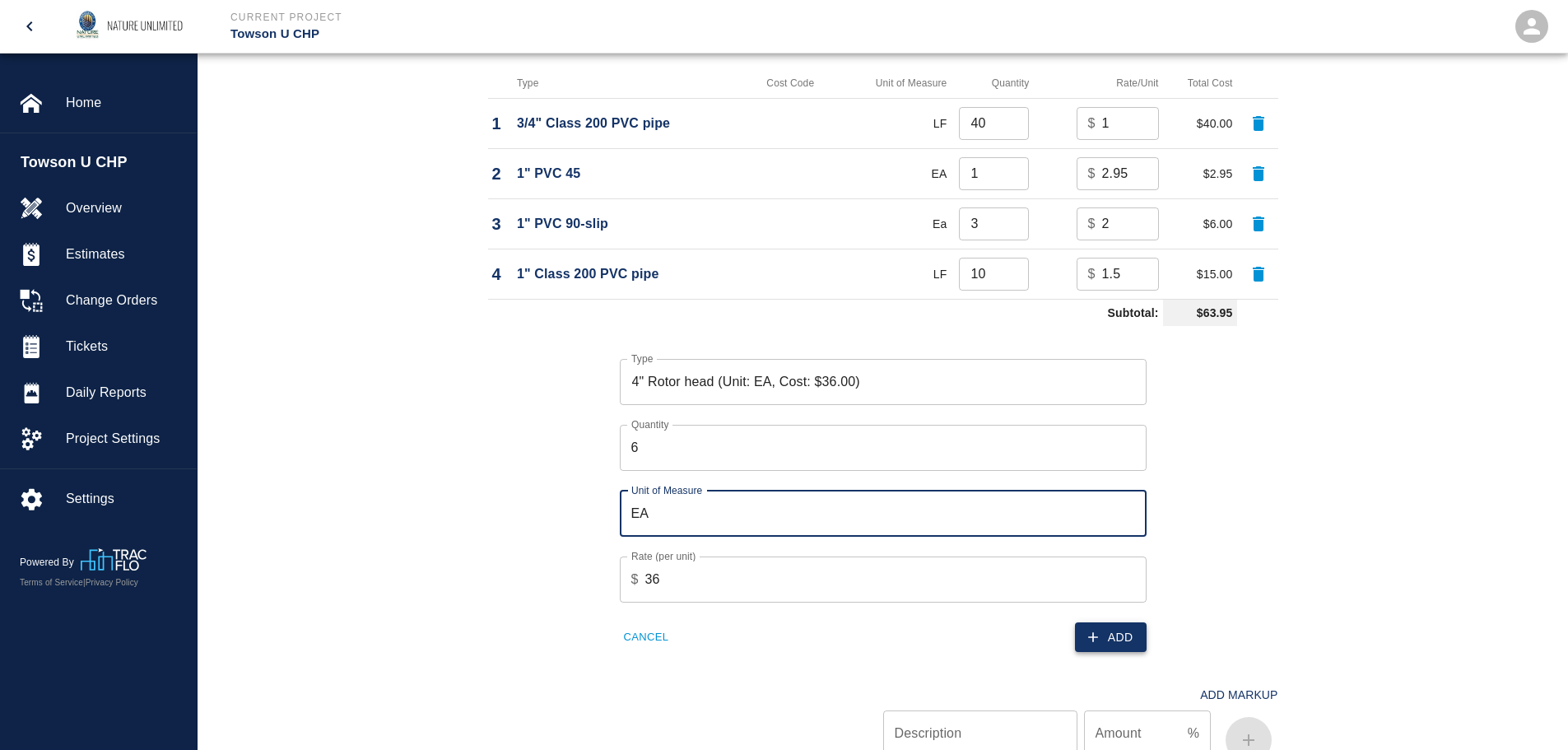
click at [1098, 637] on icon "button" at bounding box center [1093, 637] width 17 height 17
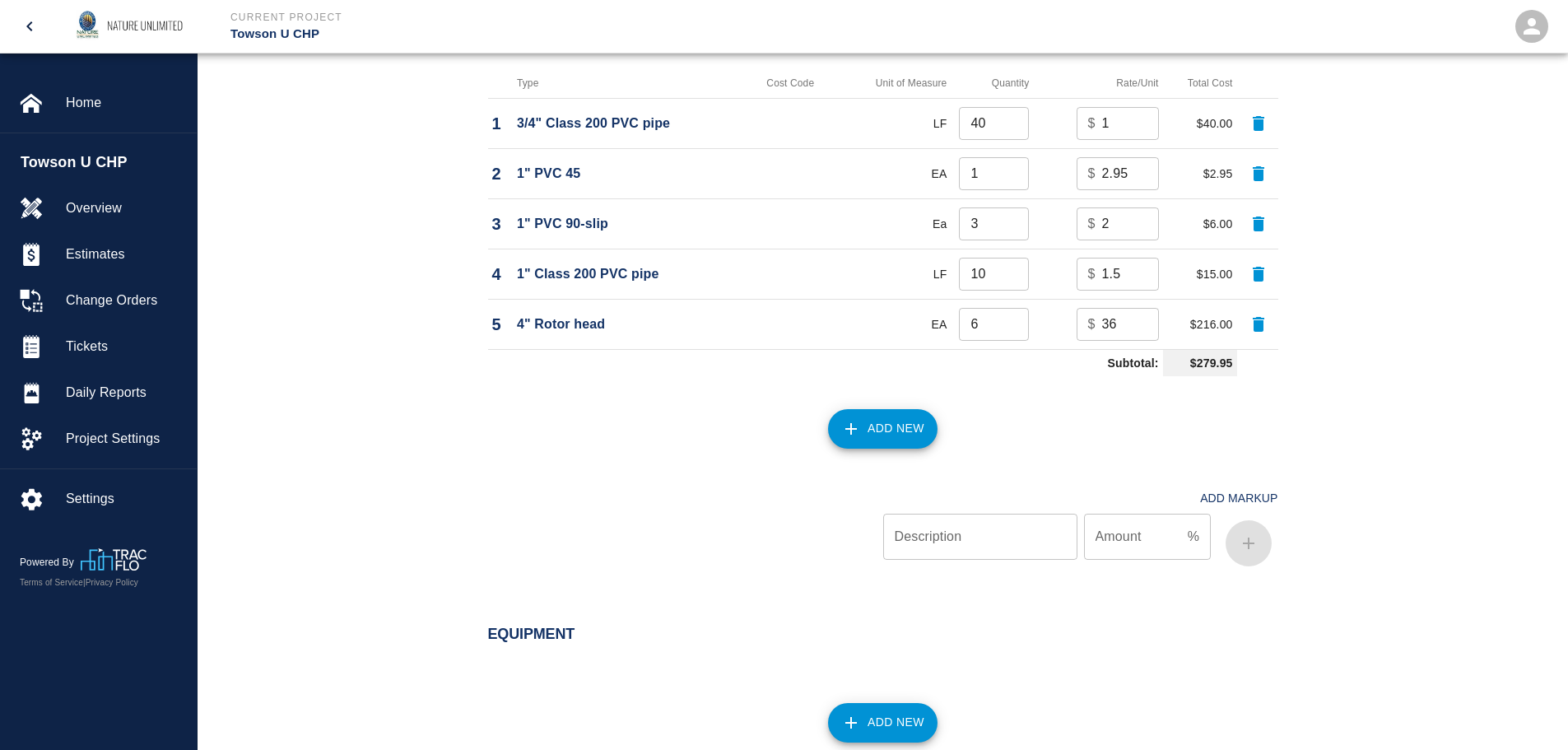
click at [878, 438] on button "Add New" at bounding box center [883, 429] width 110 height 40
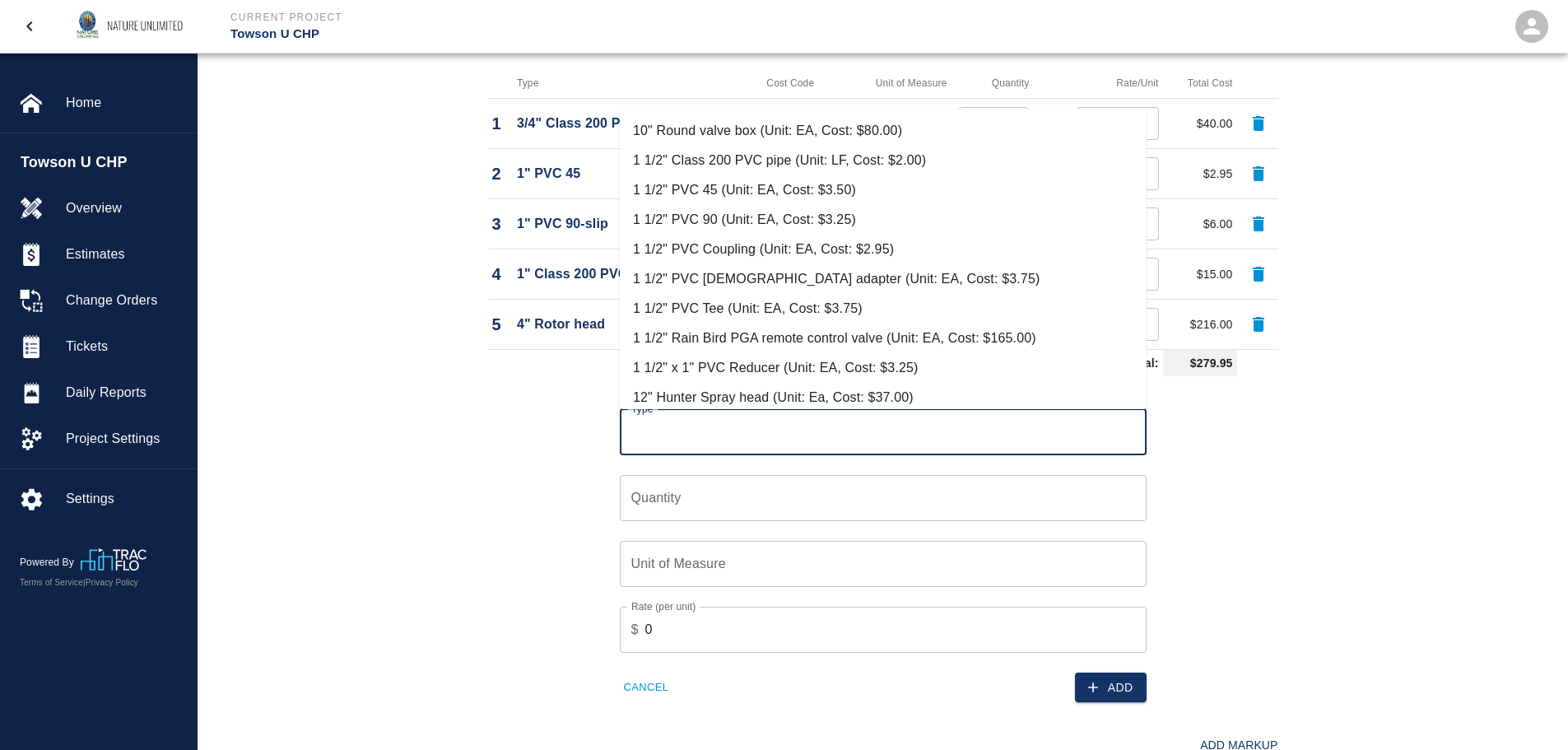
click at [783, 438] on input "Type" at bounding box center [883, 431] width 512 height 31
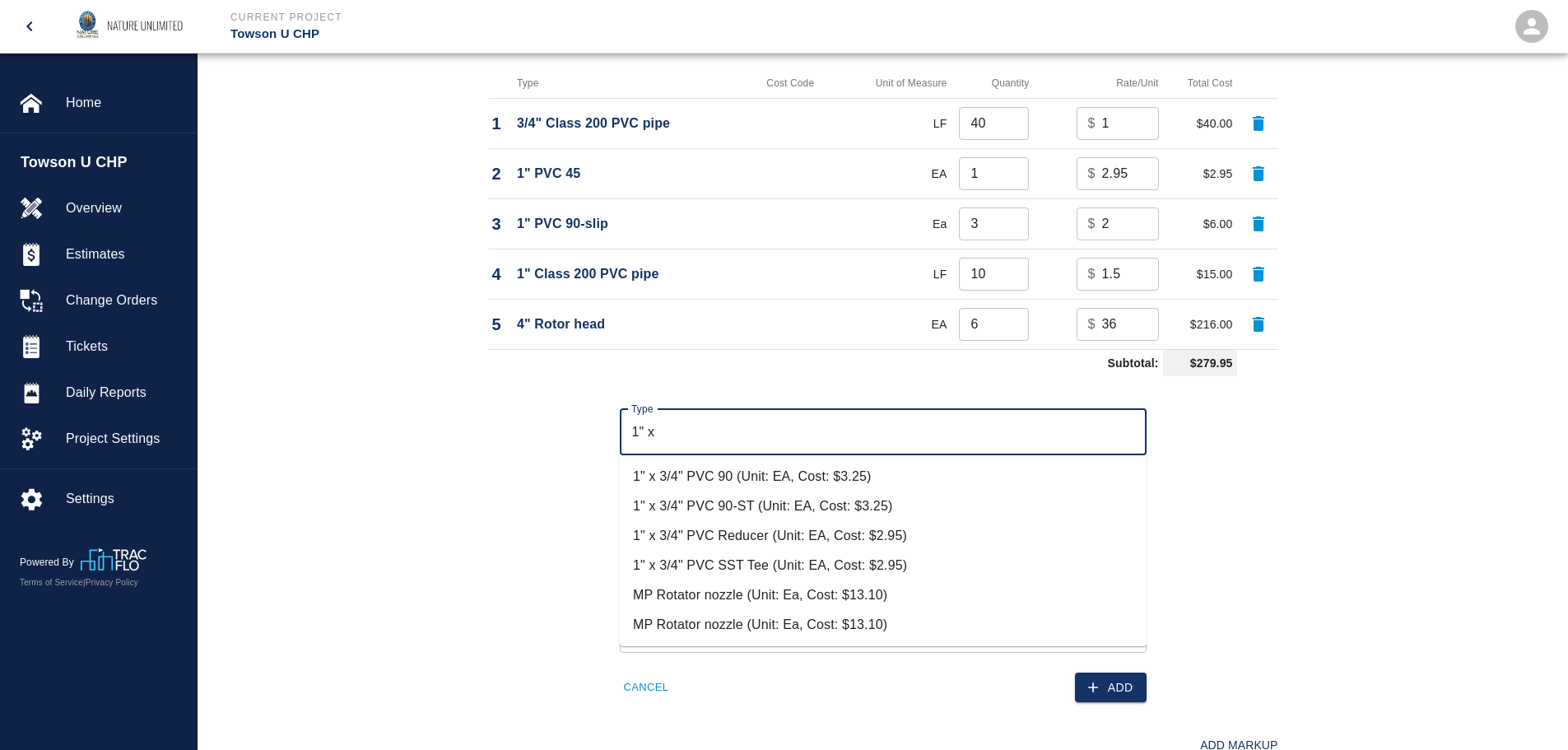
click at [754, 561] on li "1" x 3/4" PVC SST Tee (Unit: EA, Cost: $2.95)" at bounding box center [883, 565] width 527 height 29
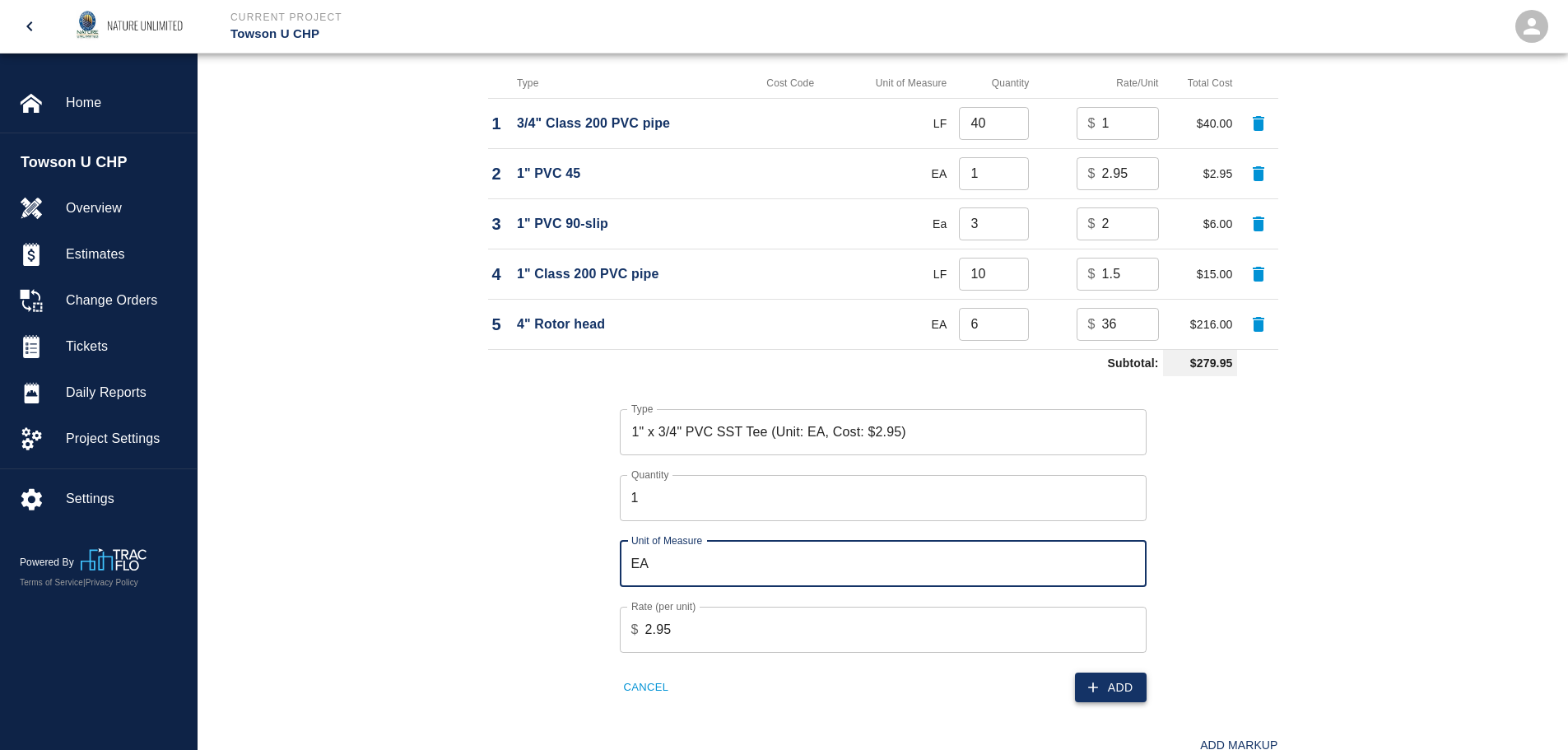
click at [1120, 688] on button "Add" at bounding box center [1111, 687] width 72 height 30
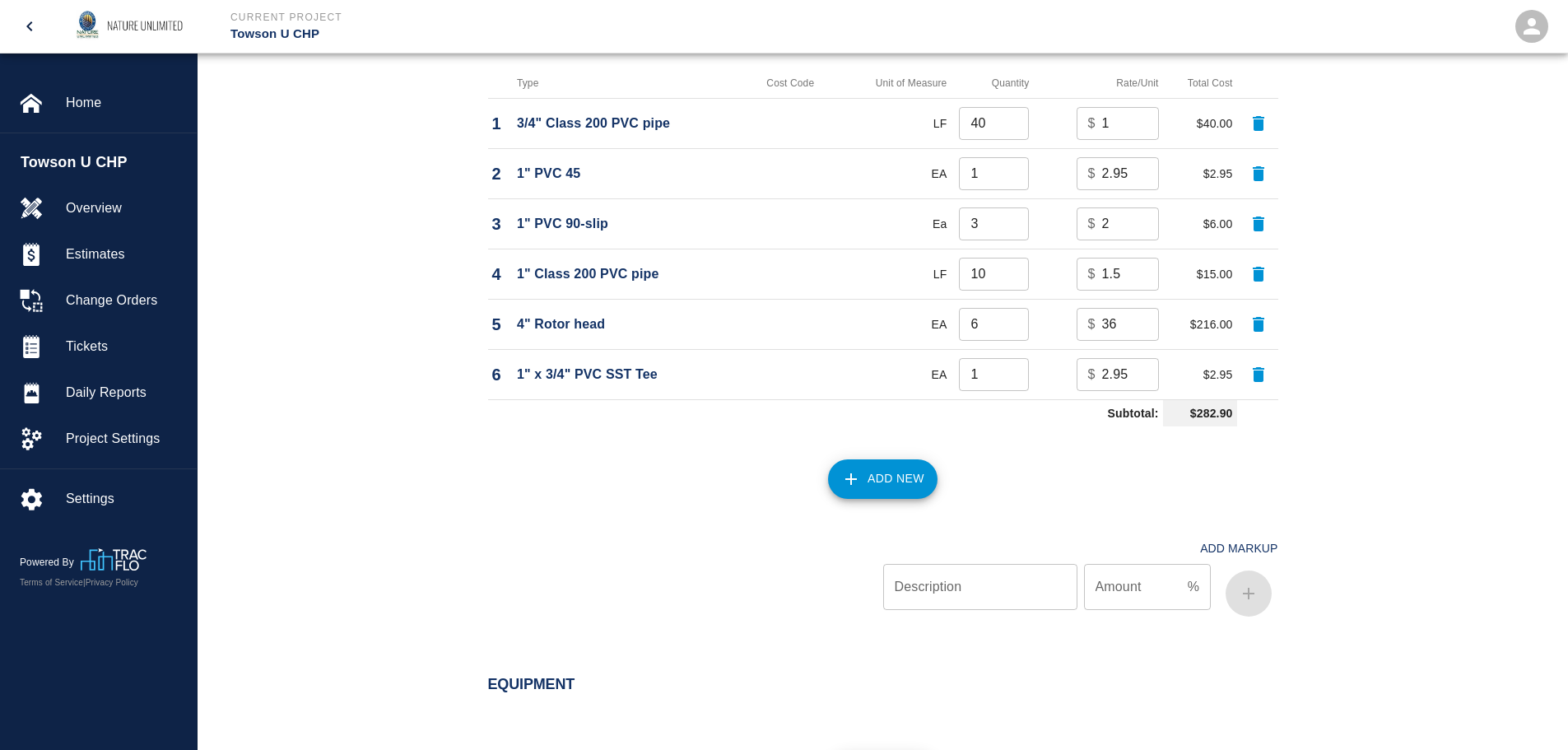
click at [891, 473] on button "Add New" at bounding box center [883, 478] width 110 height 40
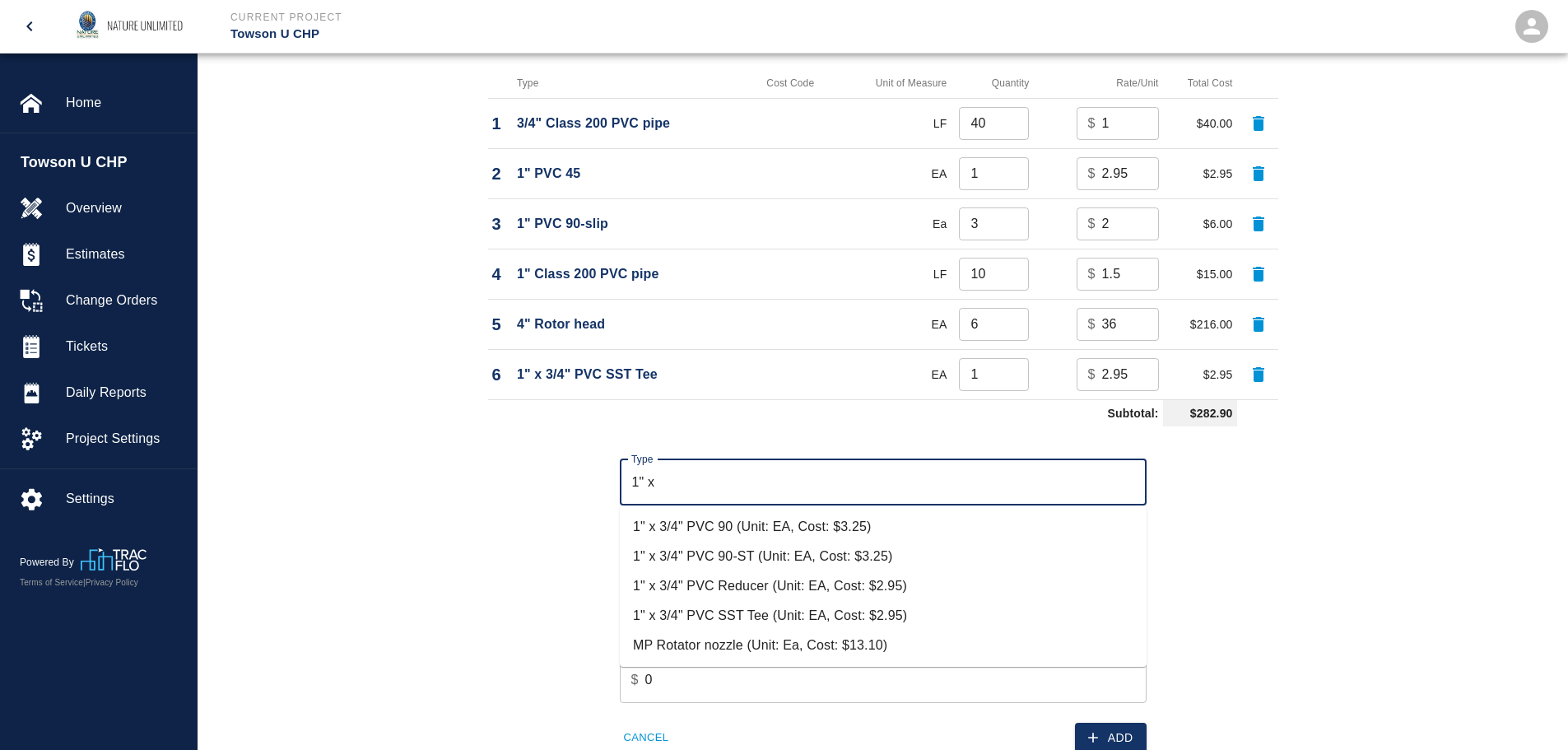
click at [705, 554] on li "1" x 3/4" PVC 90-ST (Unit: EA, Cost: $3.25)" at bounding box center [883, 555] width 527 height 29
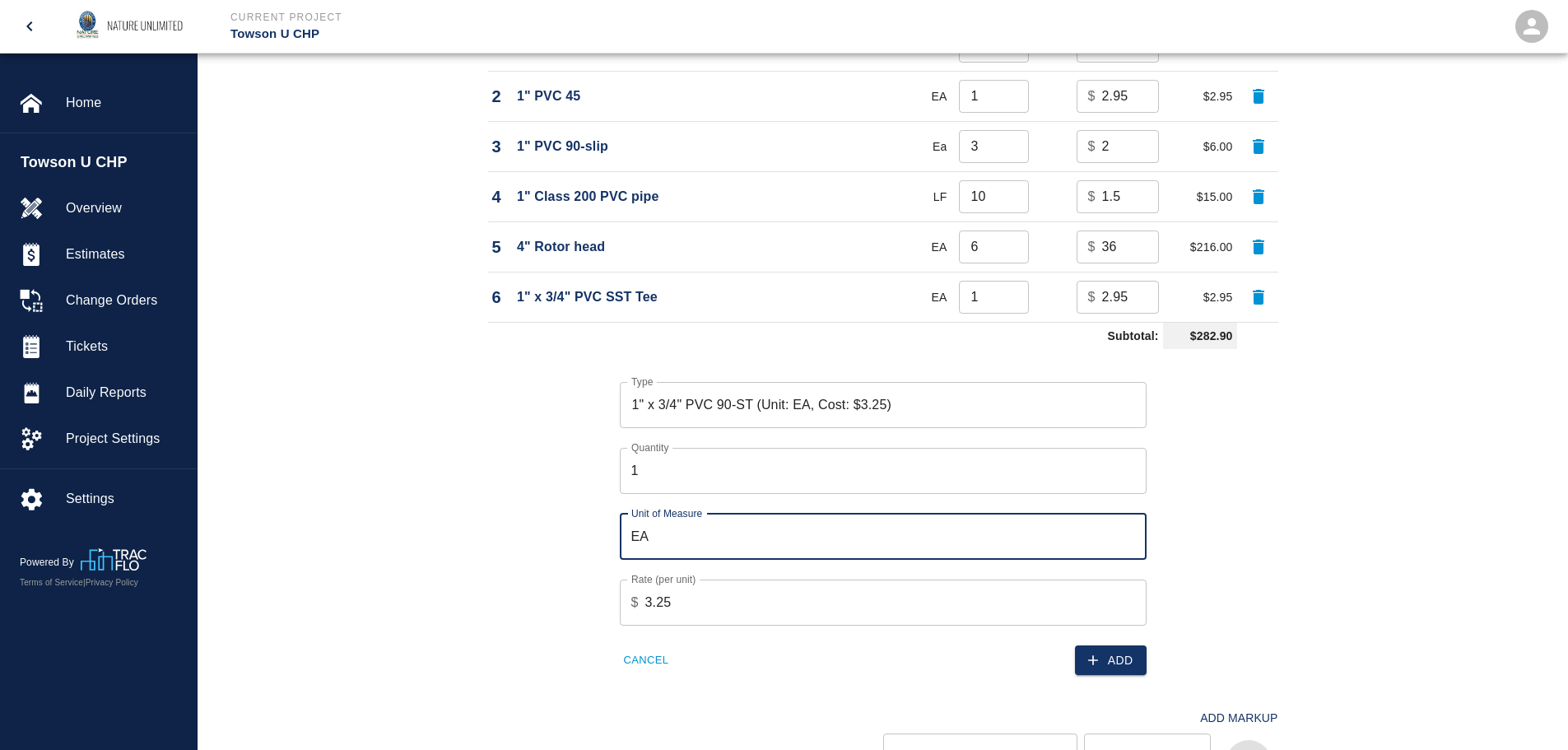
scroll to position [1481, 0]
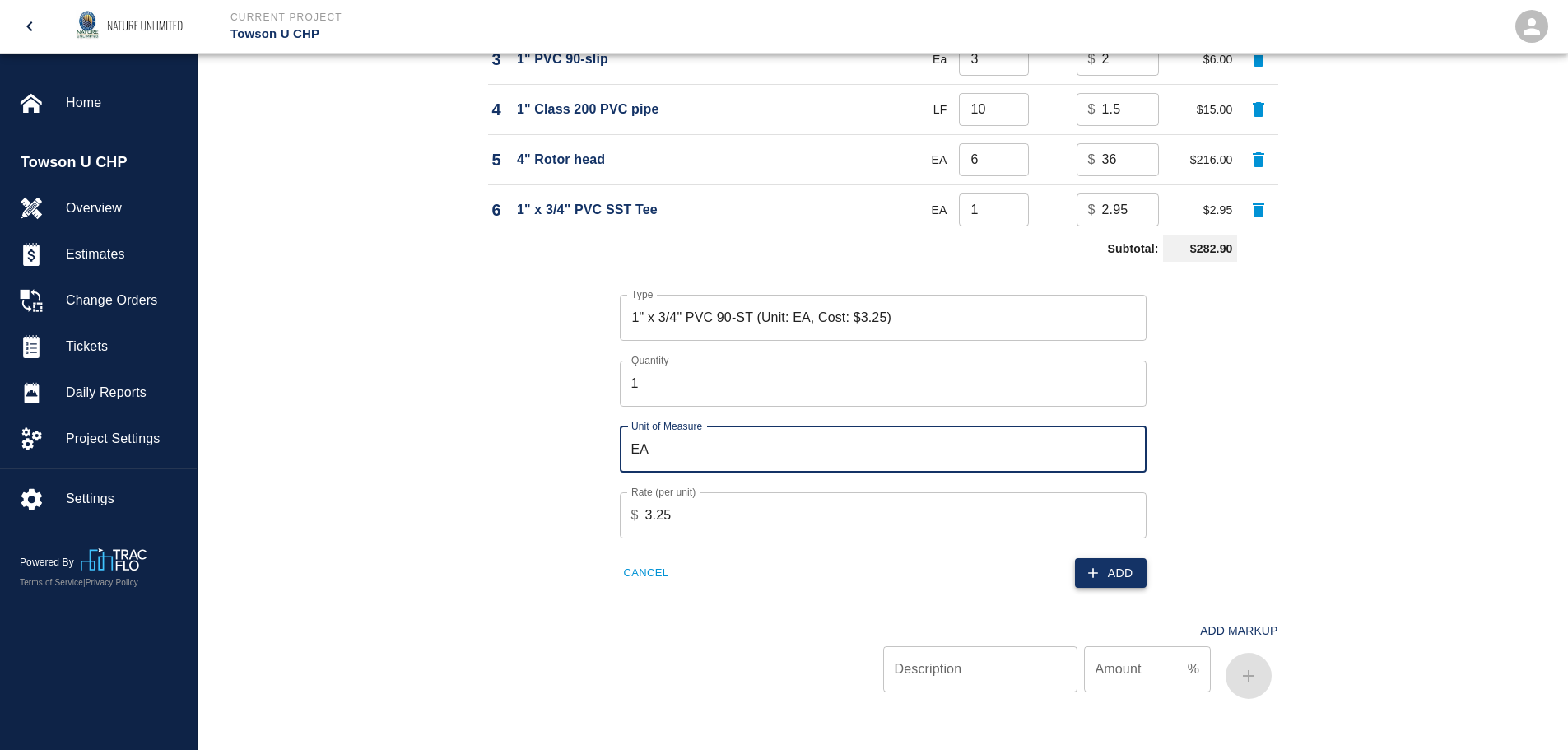
click at [1116, 576] on button "Add" at bounding box center [1111, 573] width 72 height 30
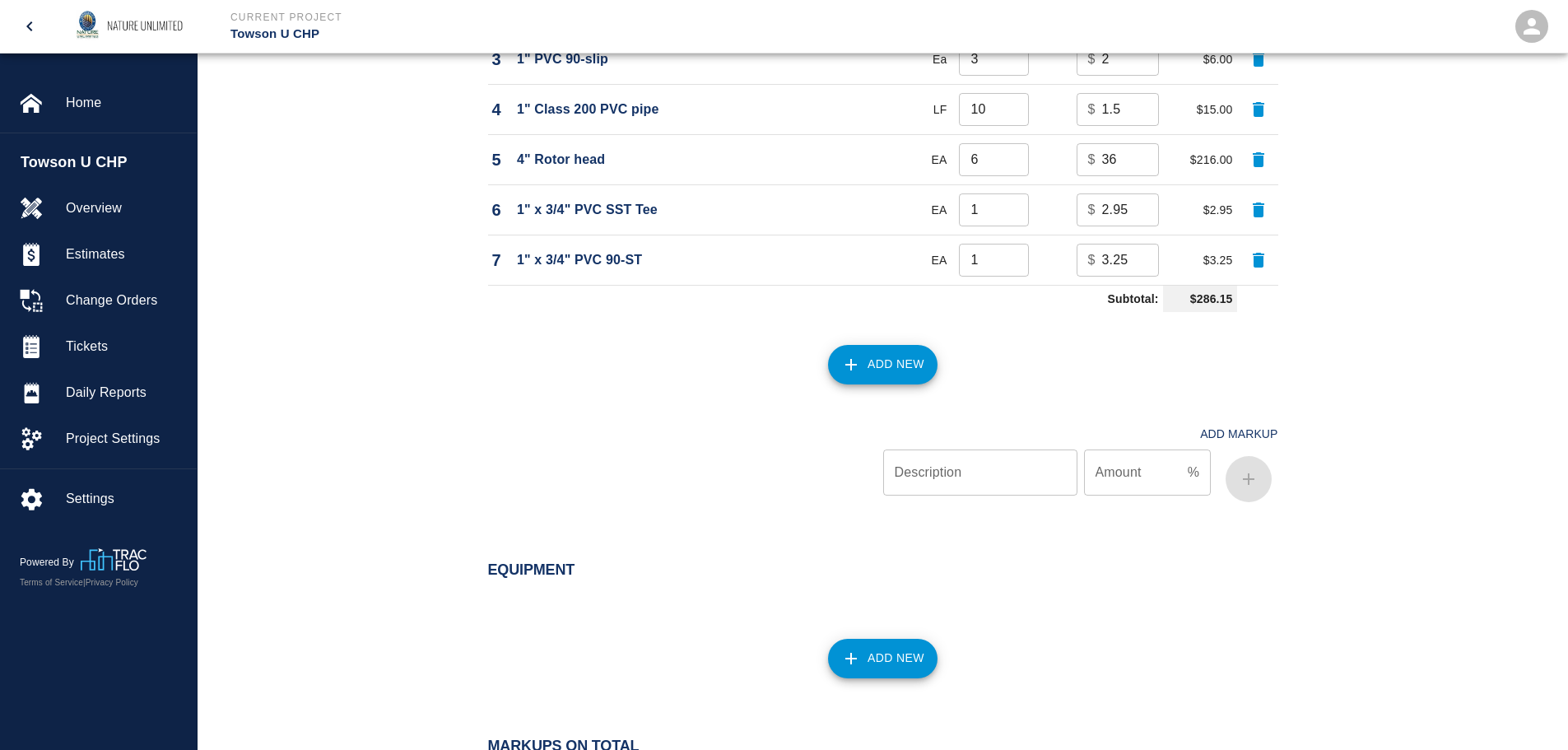
click at [897, 359] on button "Add New" at bounding box center [883, 364] width 110 height 40
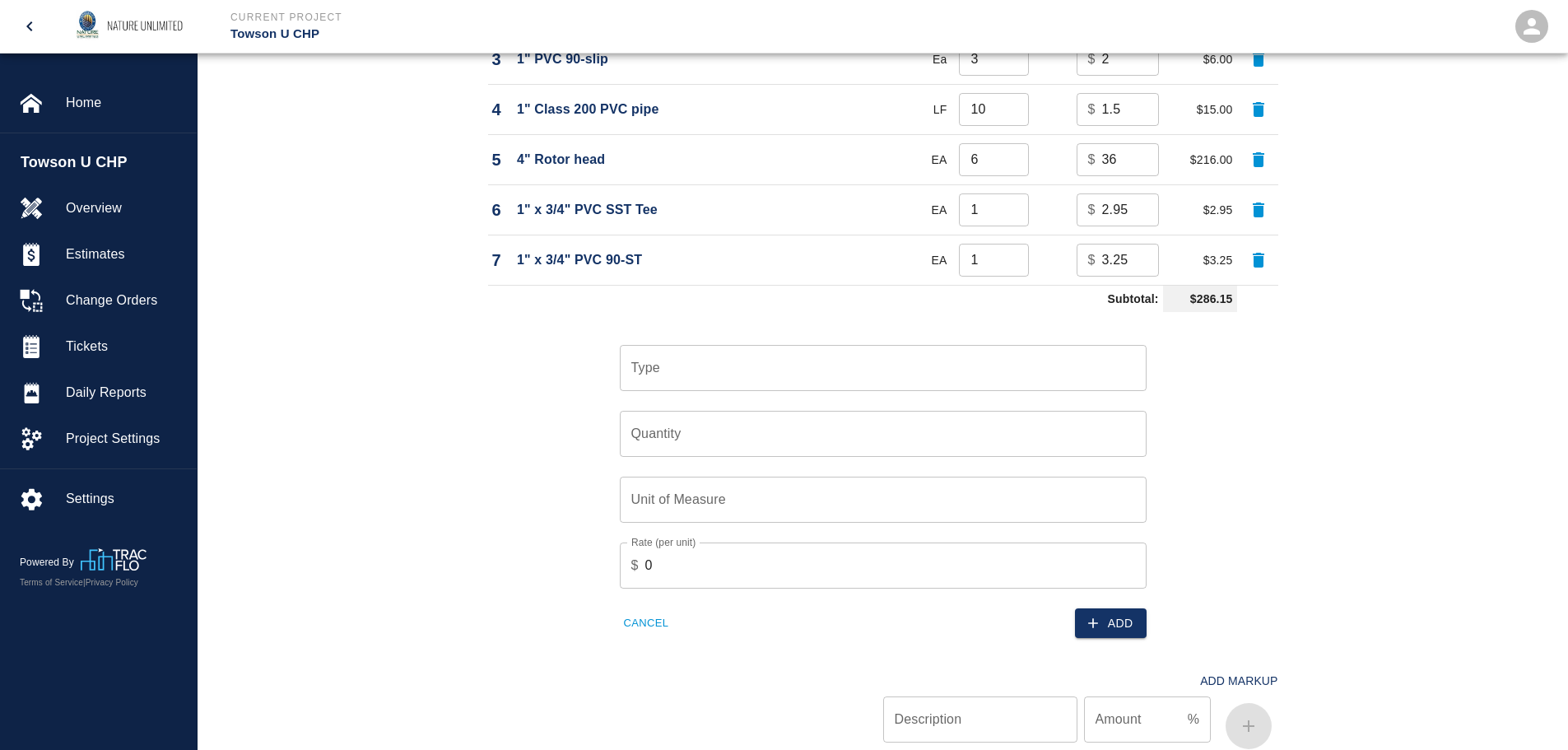
click at [710, 344] on div "Type" at bounding box center [883, 367] width 527 height 46
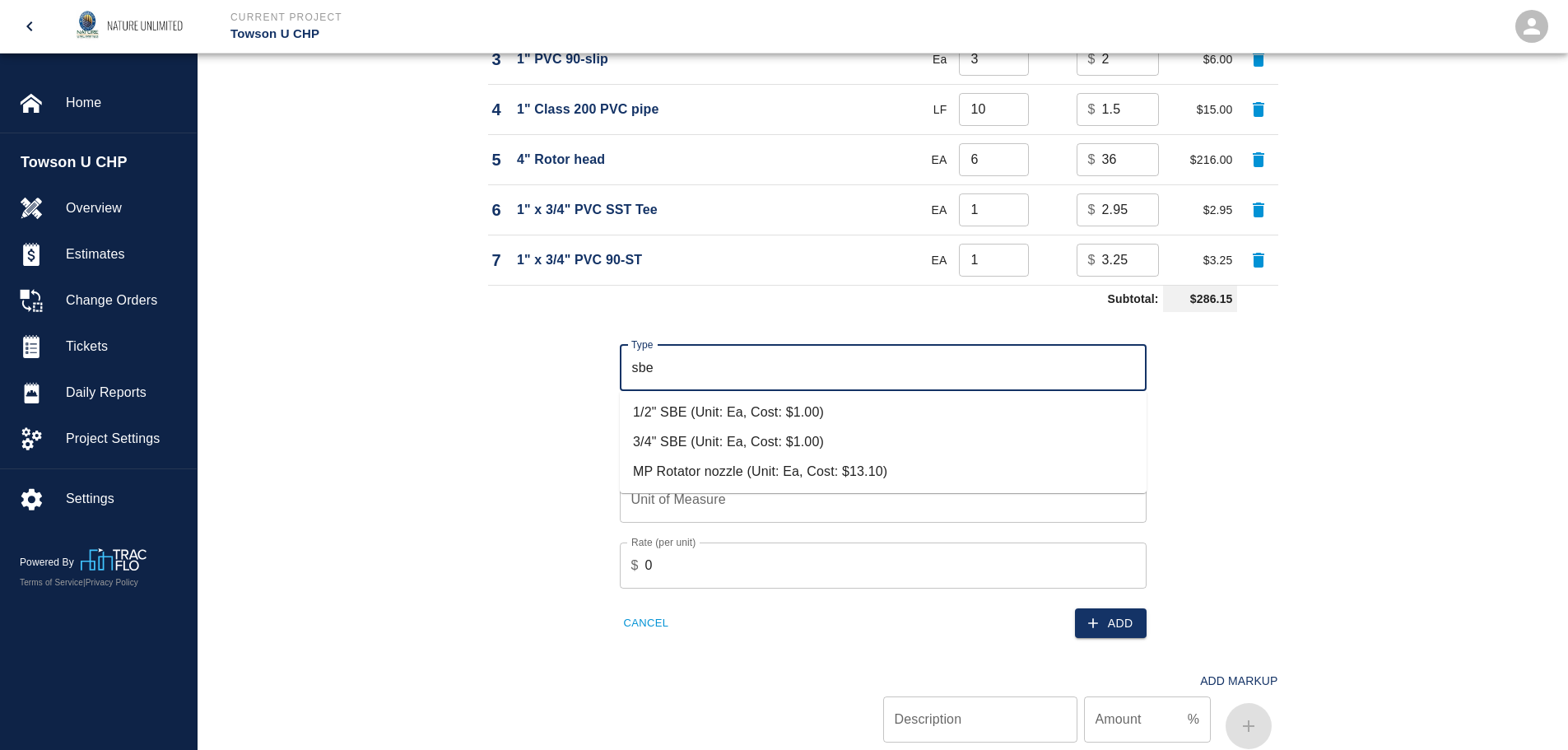
click at [709, 439] on li "3/4" SBE (Unit: Ea, Cost: $1.00)" at bounding box center [883, 441] width 527 height 29
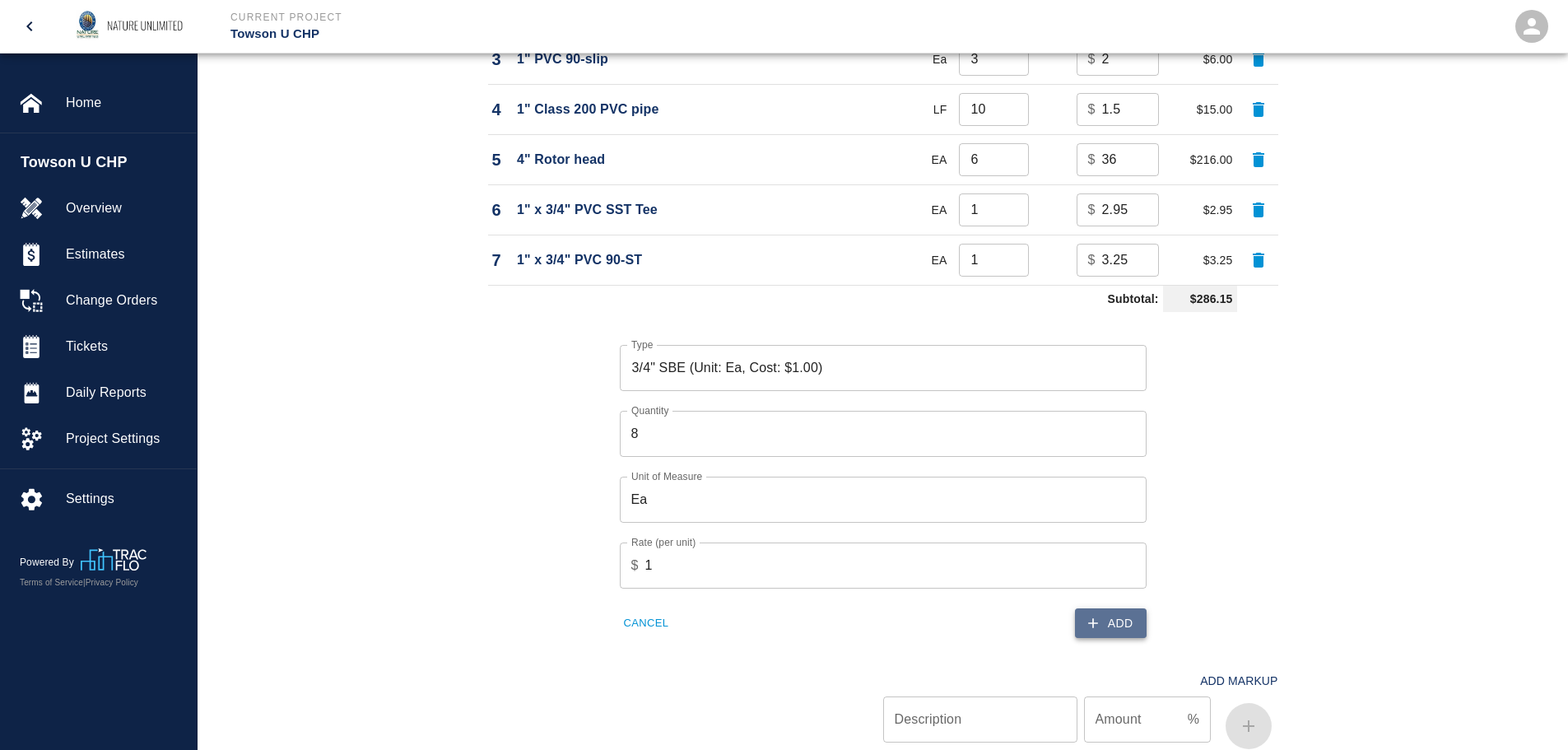
drag, startPoint x: 1106, startPoint y: 628, endPoint x: 936, endPoint y: 585, distance: 175.4
click at [1104, 628] on button "Add" at bounding box center [1111, 623] width 72 height 30
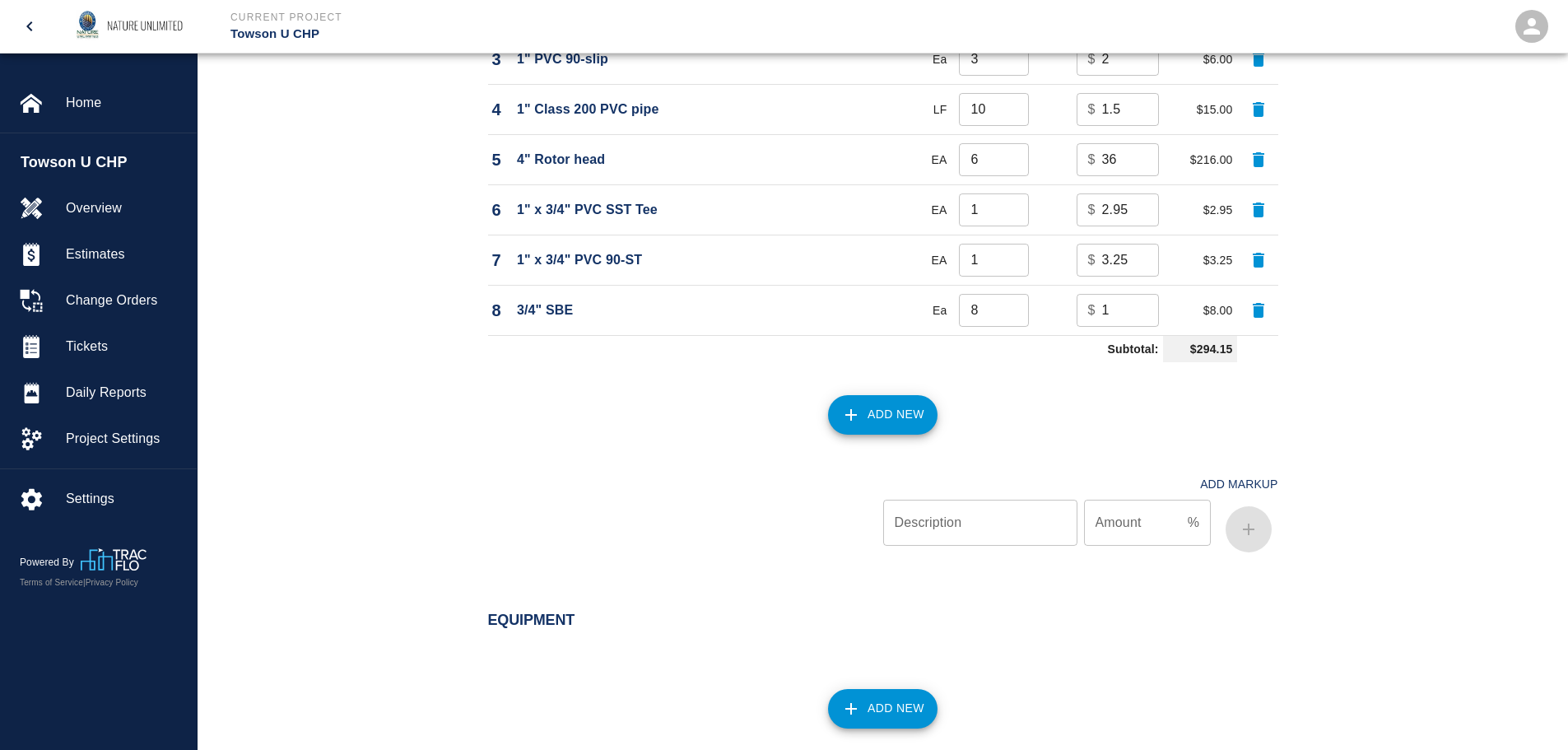
click at [889, 412] on button "Add New" at bounding box center [883, 414] width 110 height 40
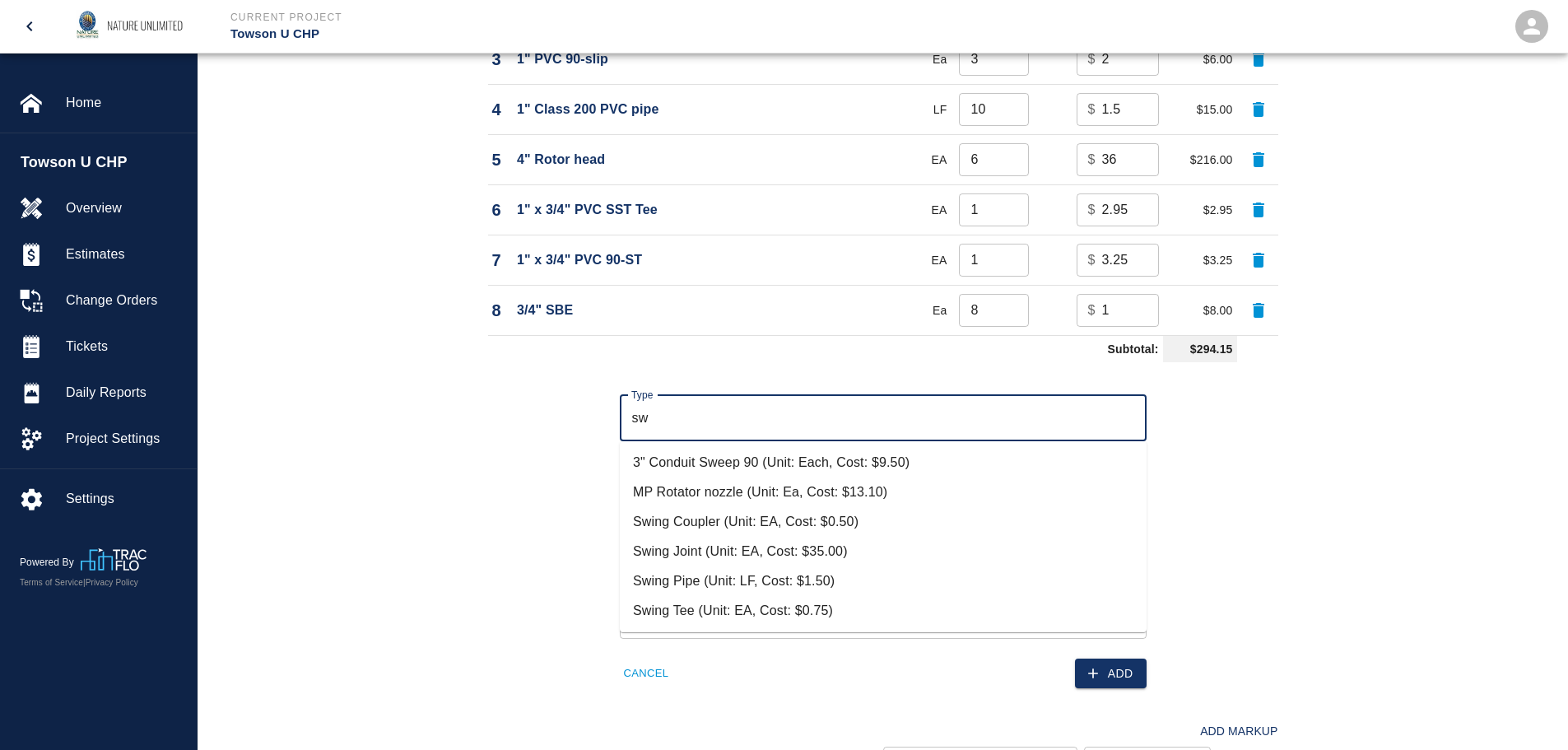
click at [738, 576] on li "Swing Pipe (Unit: LF, Cost: $1.50)" at bounding box center [883, 580] width 527 height 29
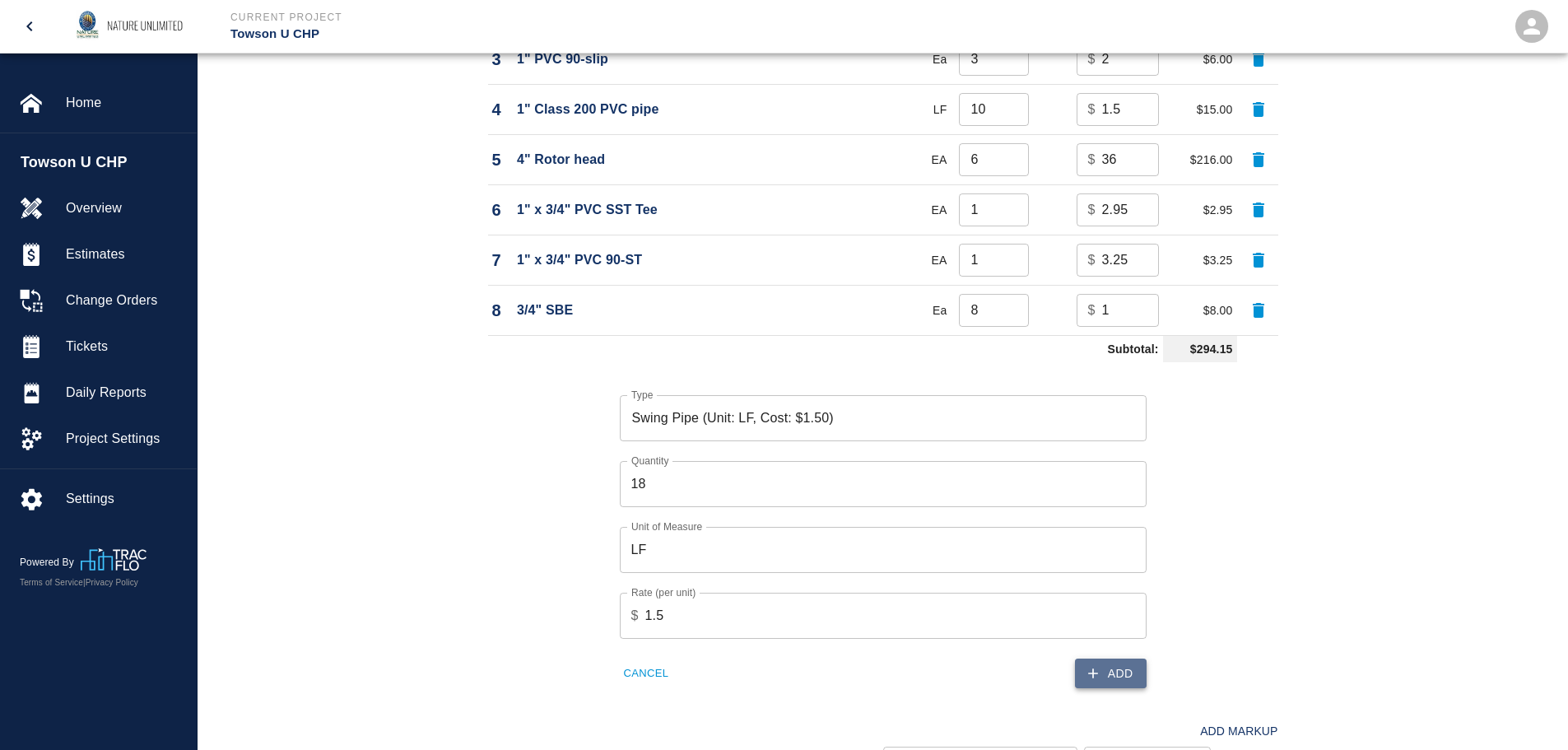
click at [1134, 669] on button "Add" at bounding box center [1111, 673] width 72 height 30
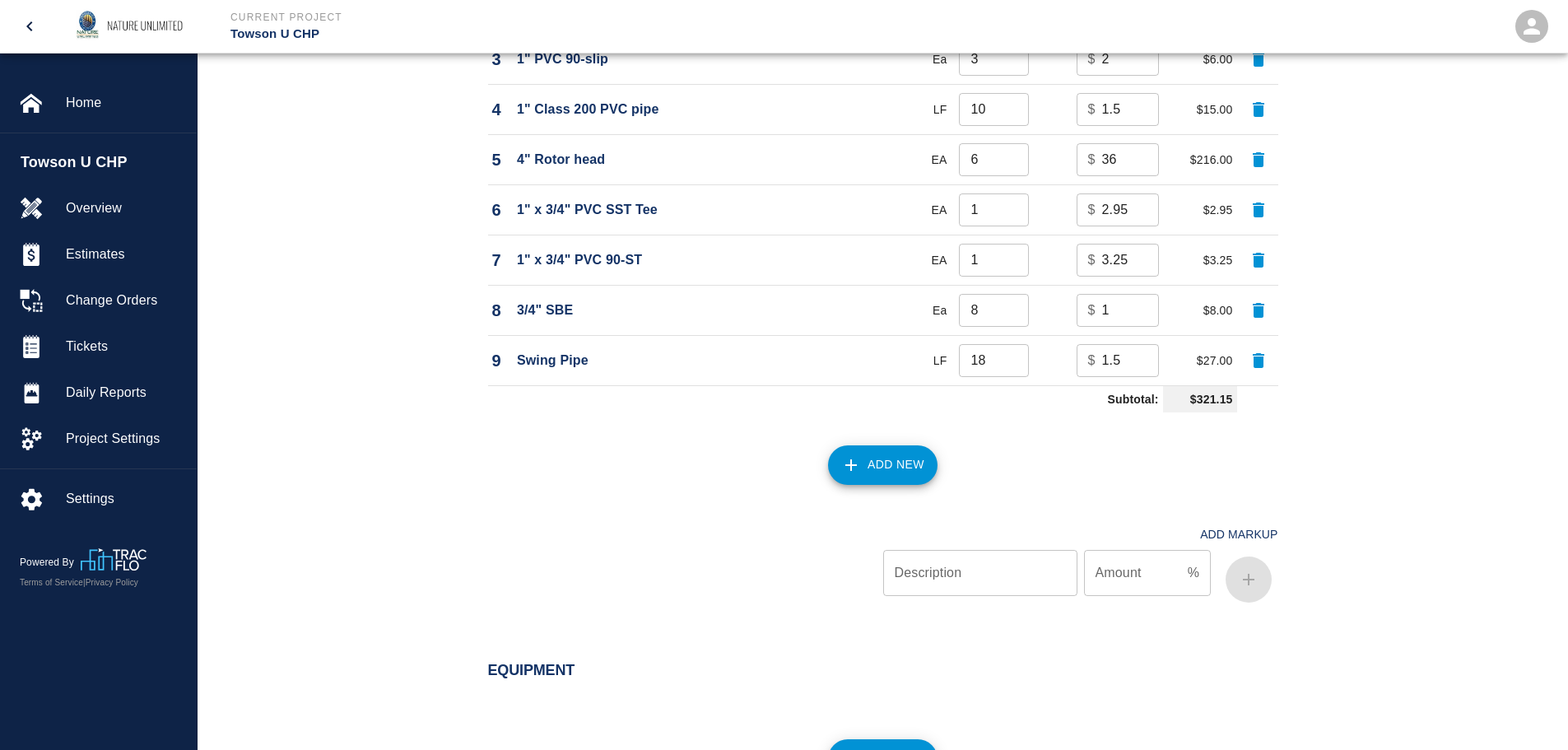
click at [895, 459] on button "Add New" at bounding box center [883, 465] width 110 height 40
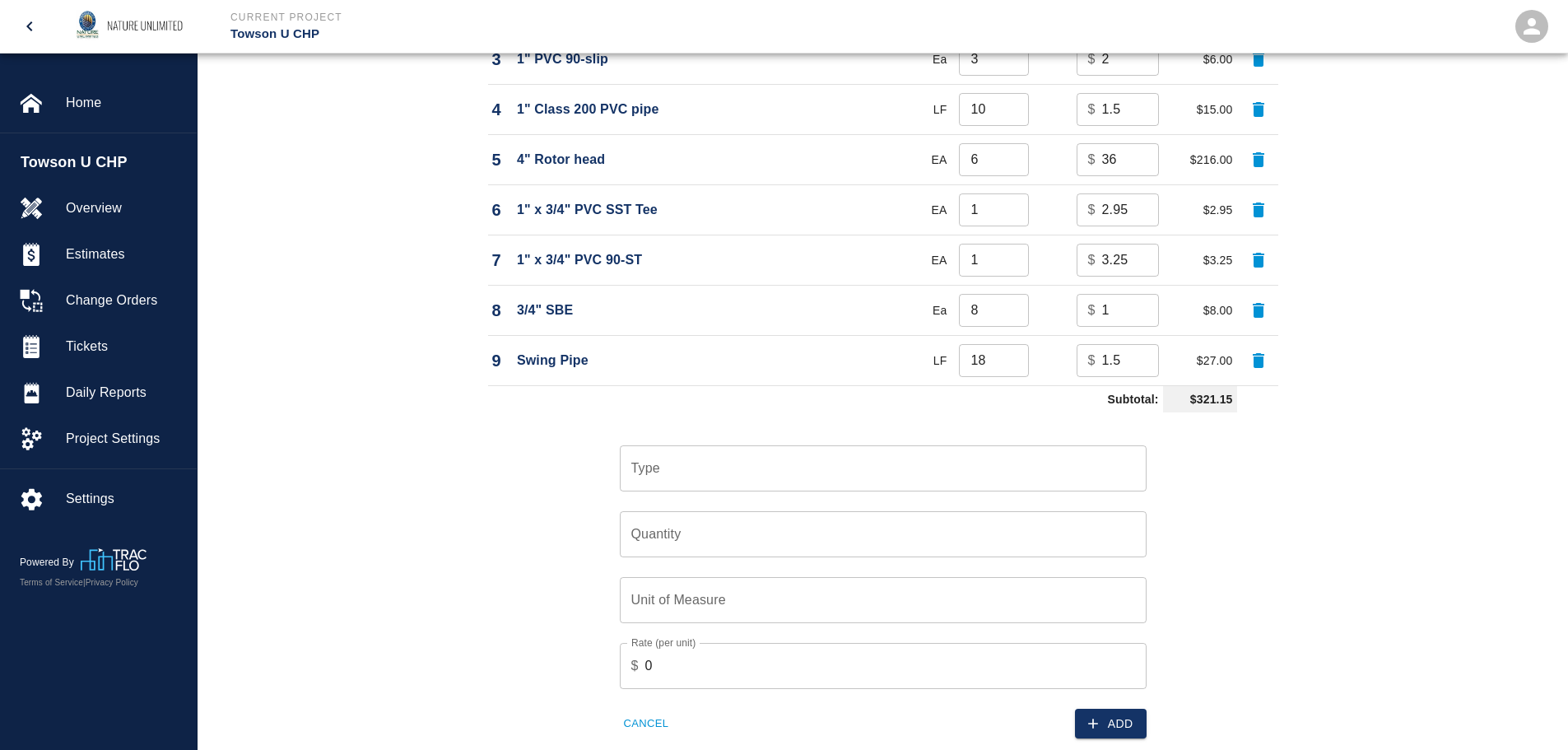
click at [713, 480] on input "Type" at bounding box center [883, 468] width 512 height 31
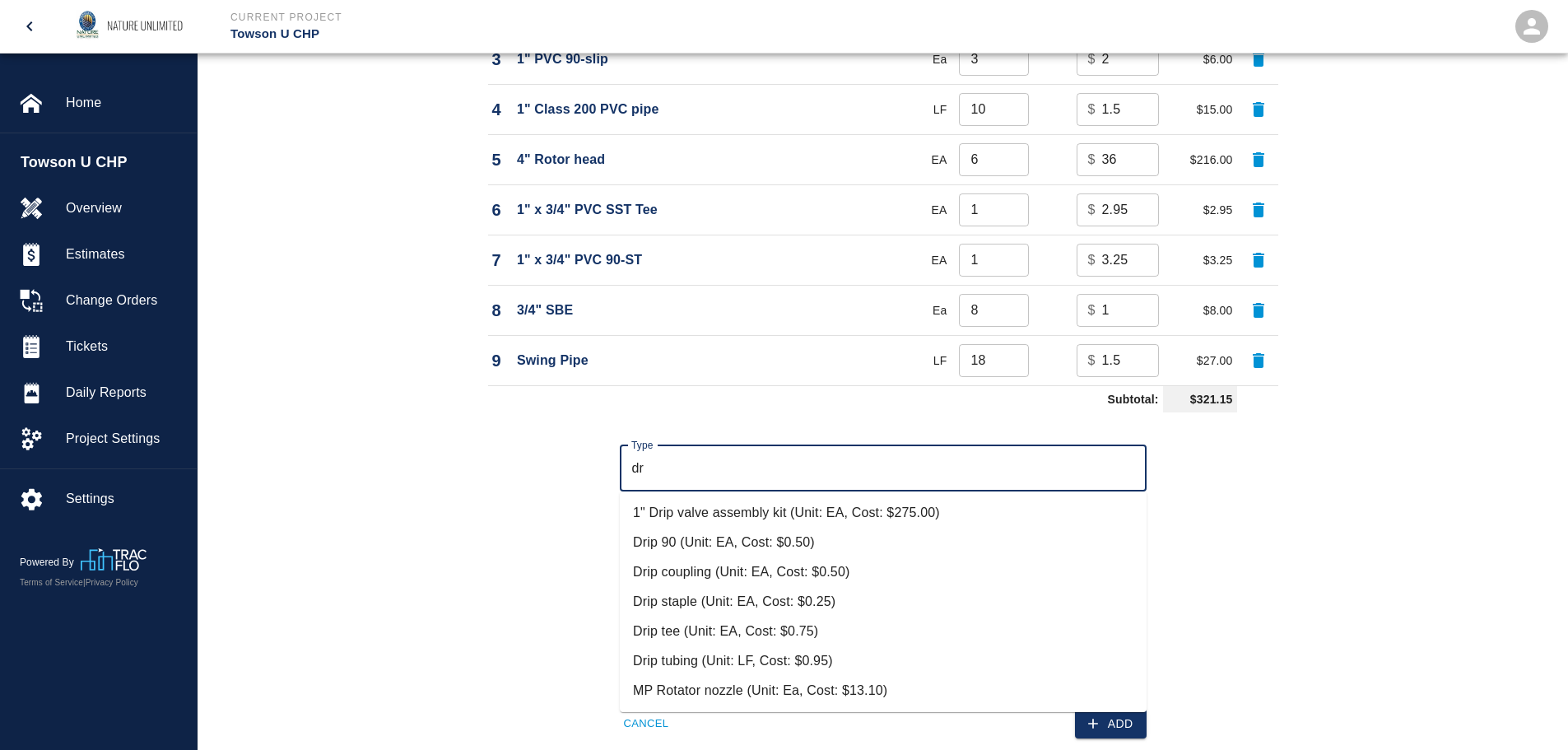
click at [719, 659] on li "Drip tubing (Unit: LF, Cost: $0.95)" at bounding box center [883, 660] width 527 height 29
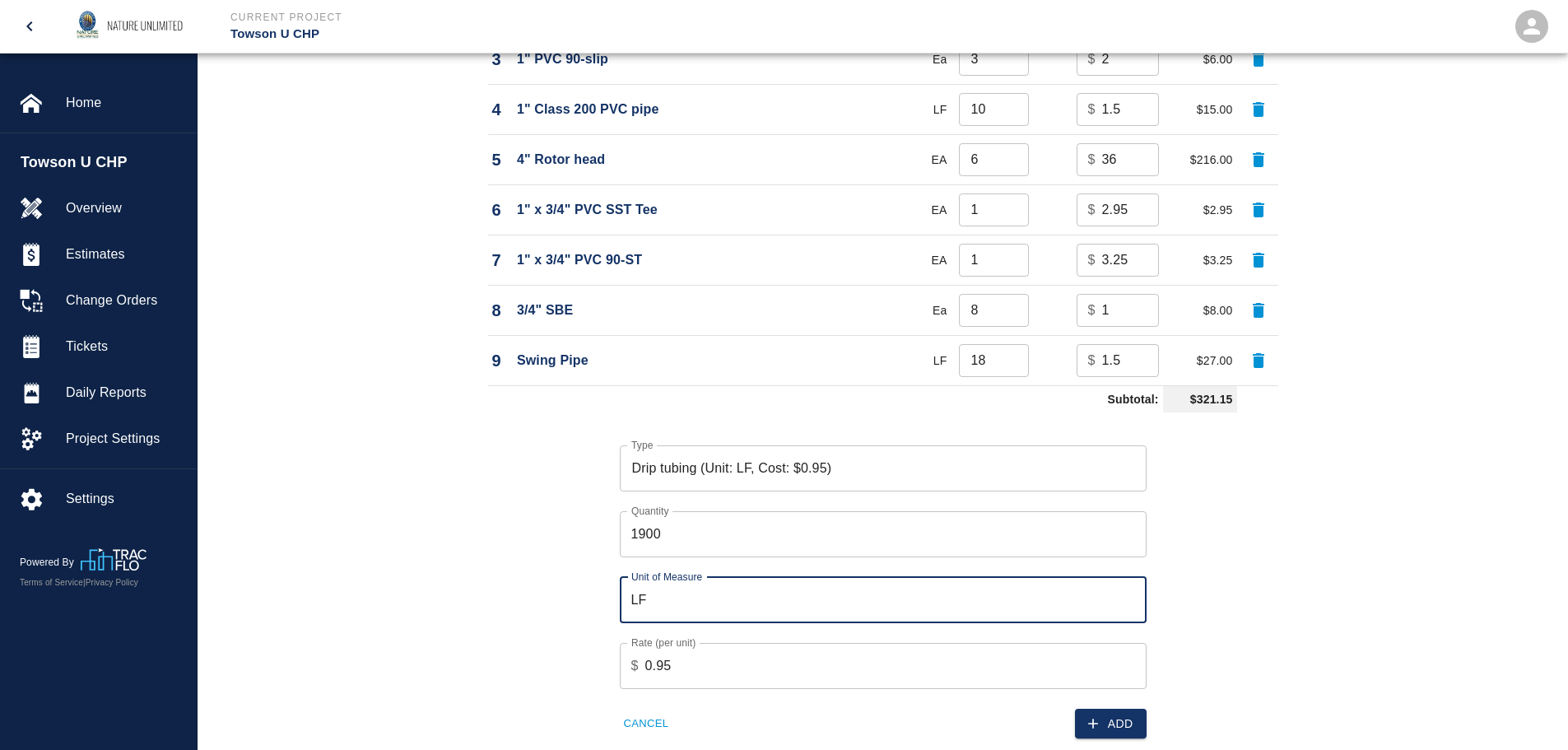
click at [1129, 726] on button "Add" at bounding box center [1111, 723] width 72 height 30
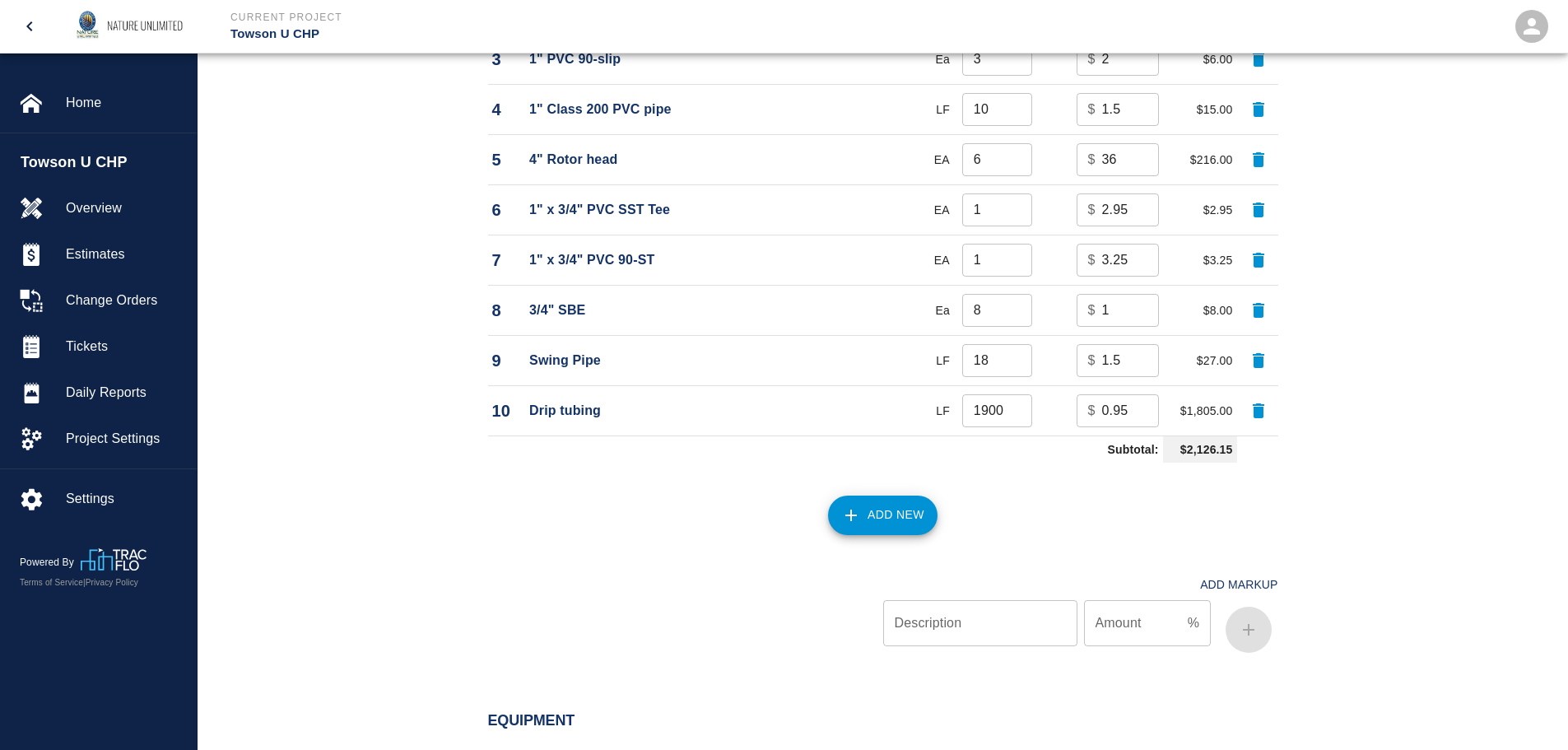
click at [876, 500] on button "Add New" at bounding box center [883, 514] width 110 height 40
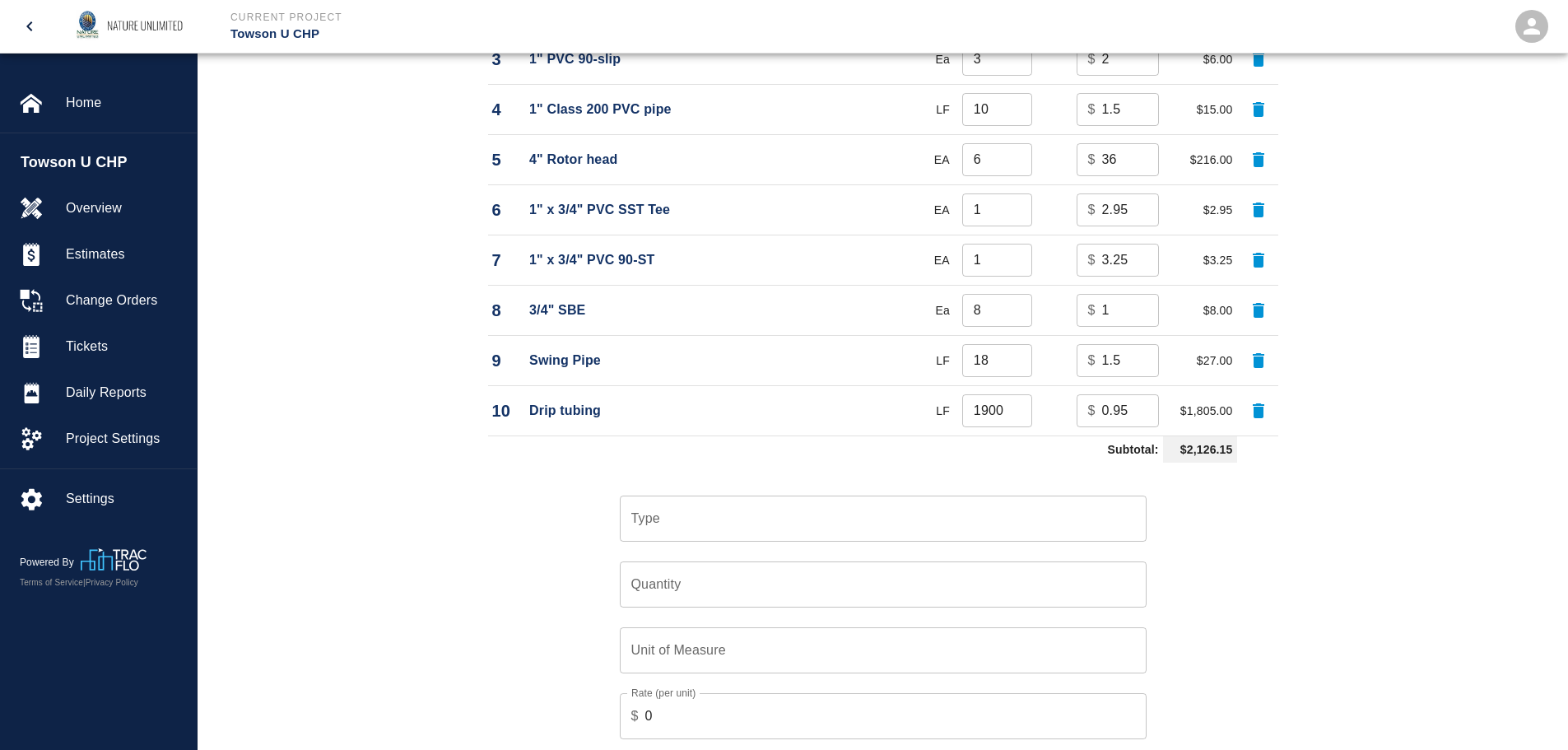
click at [656, 517] on input "Type" at bounding box center [883, 518] width 512 height 31
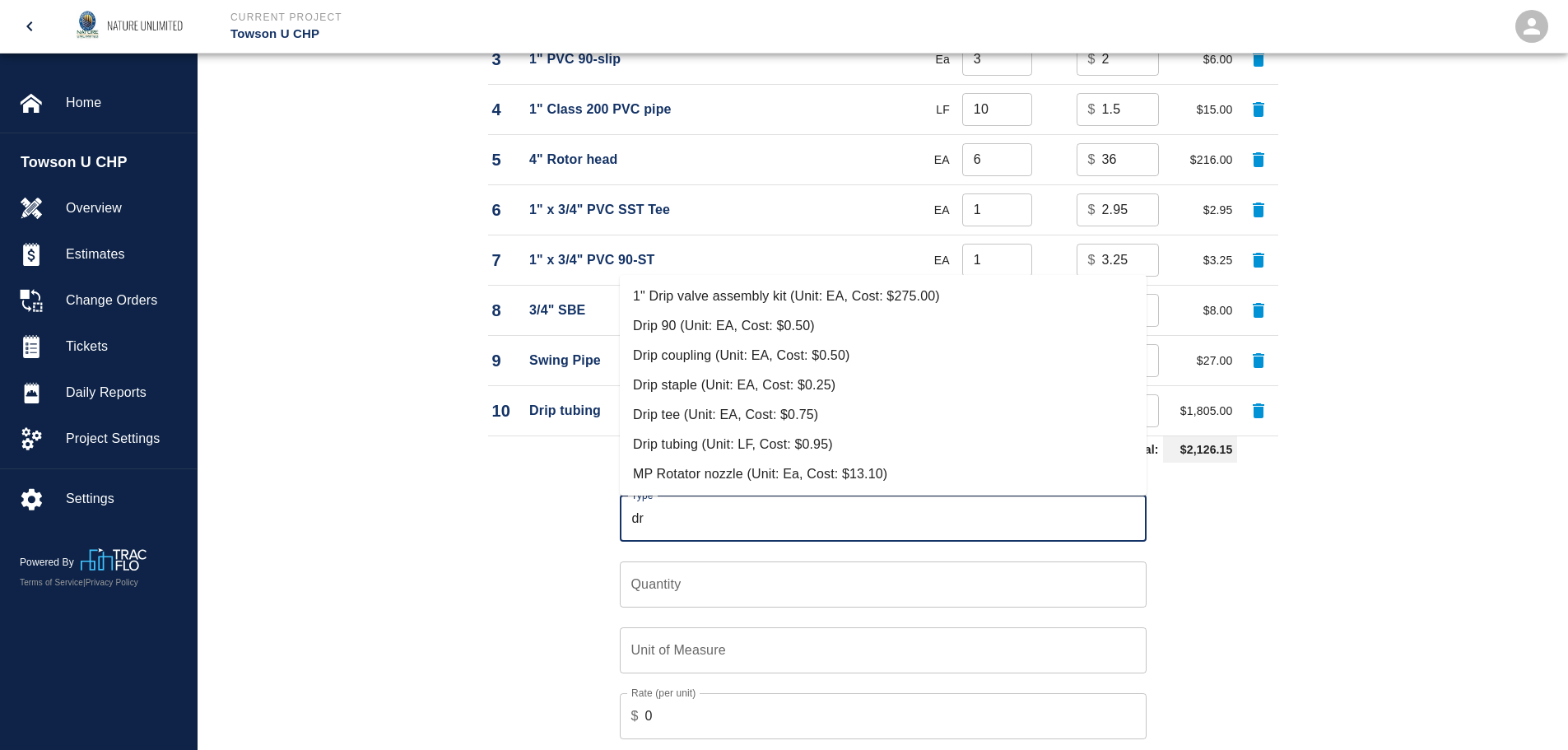
click at [694, 415] on li "Drip tee (Unit: EA, Cost: $0.75)" at bounding box center [883, 414] width 527 height 29
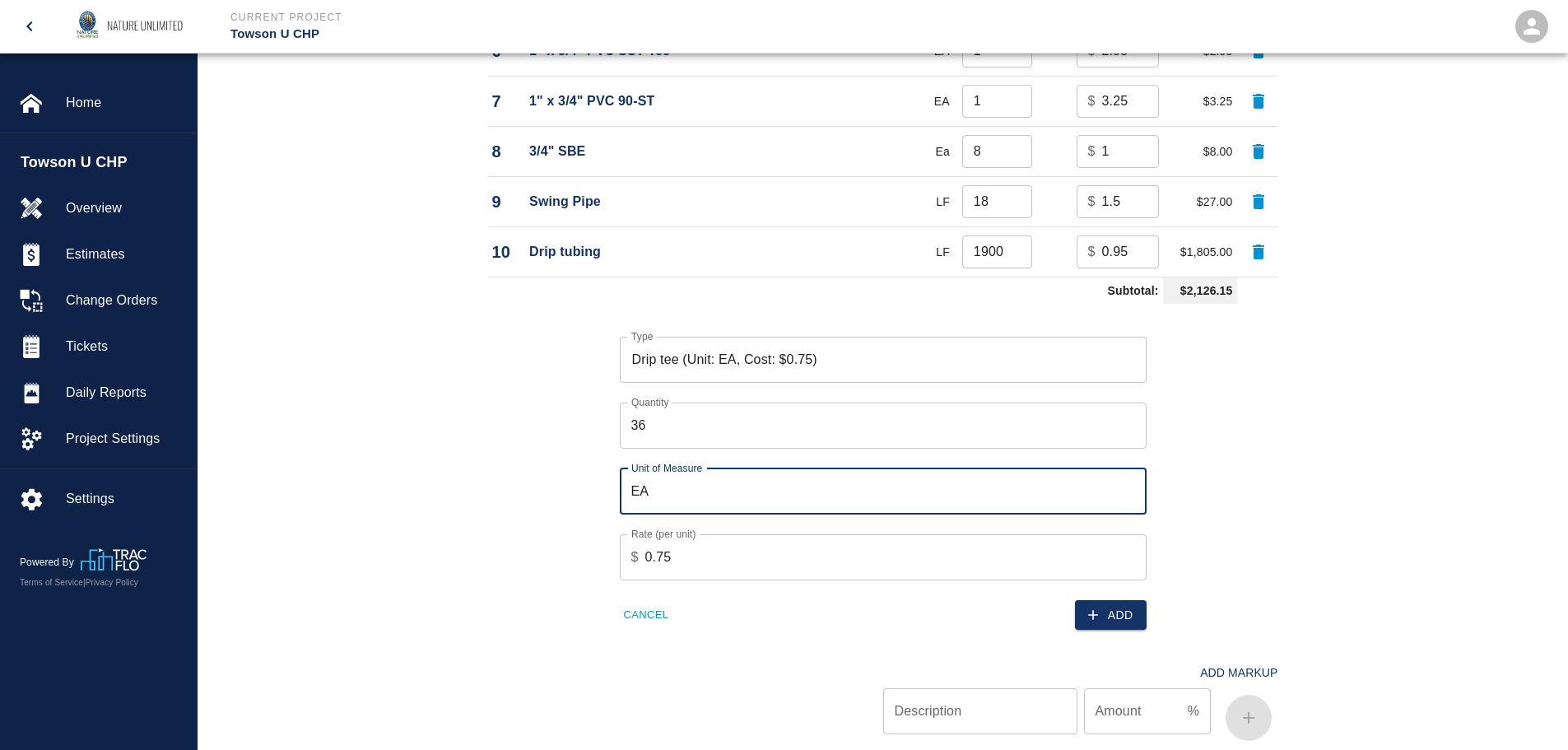
scroll to position [1645, 0]
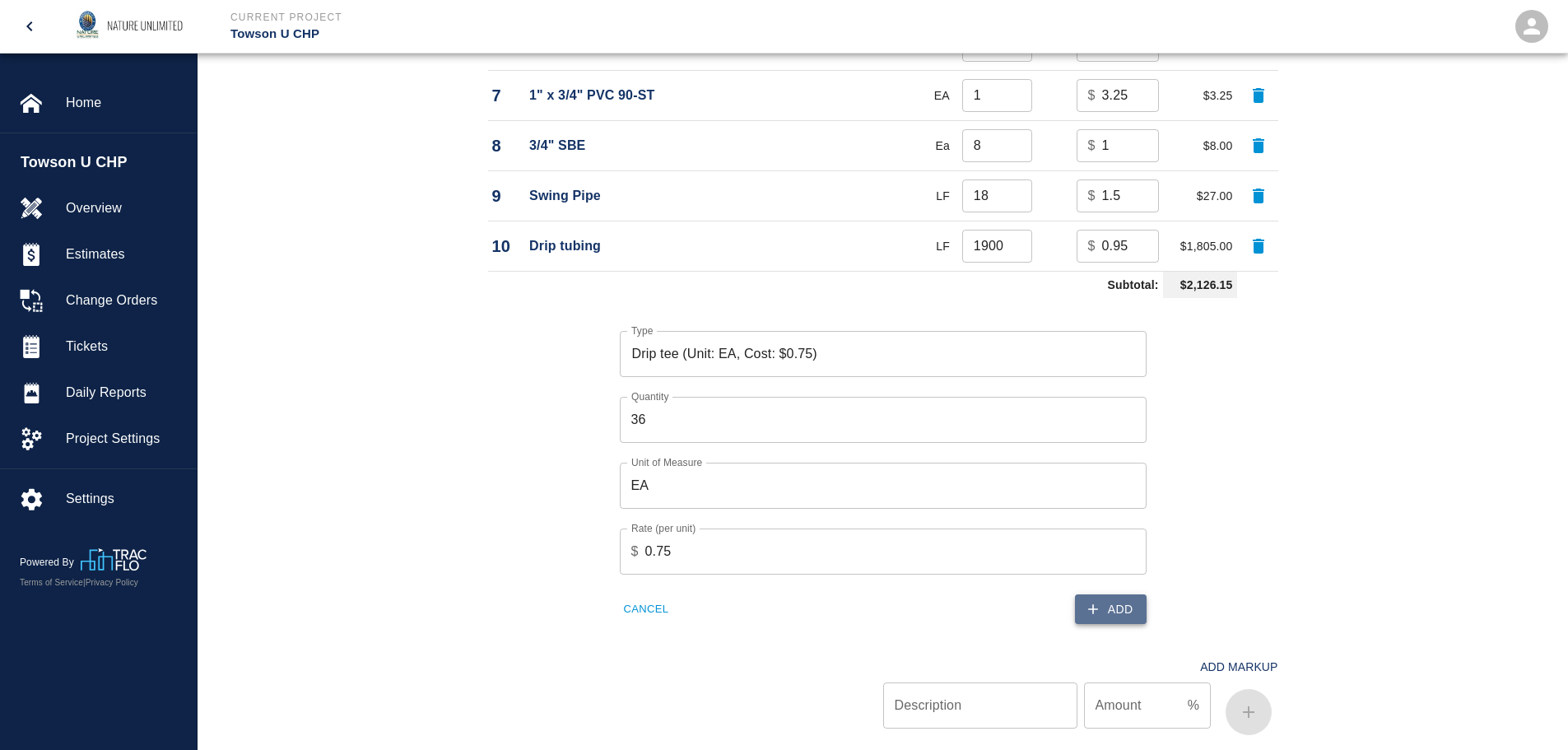
click at [1124, 618] on button "Add" at bounding box center [1111, 609] width 72 height 30
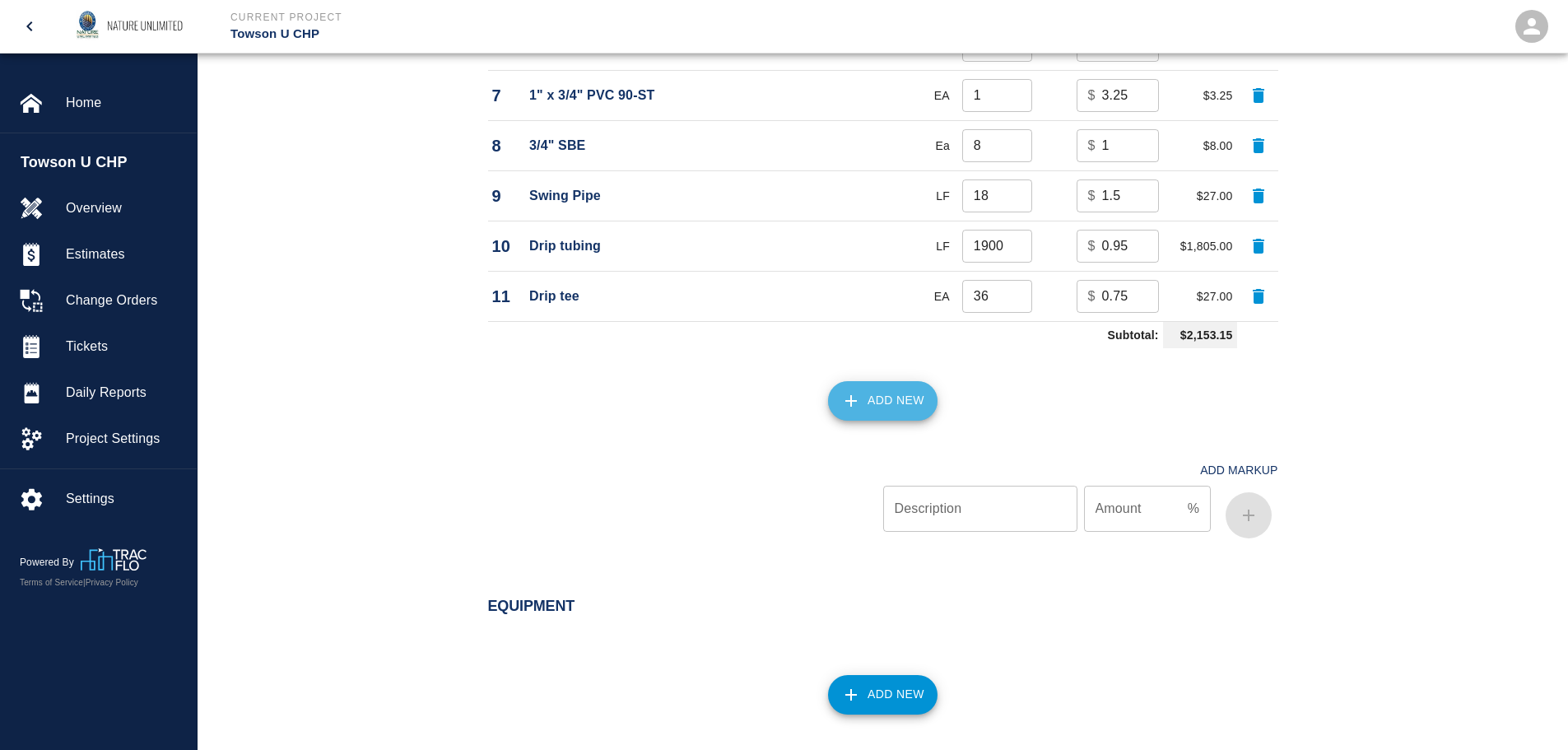
click at [873, 415] on button "Add New" at bounding box center [883, 400] width 110 height 40
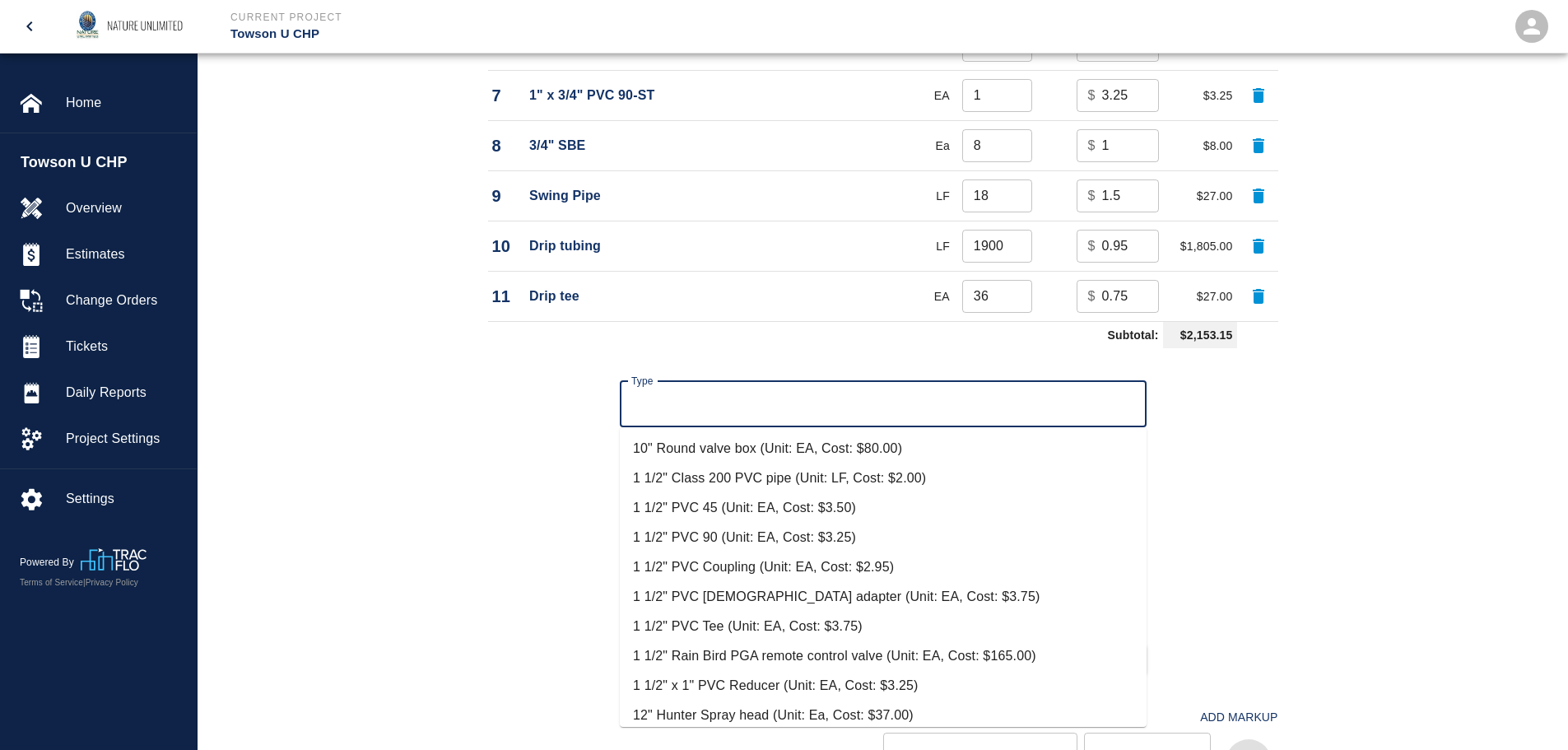
click at [730, 417] on input "Type" at bounding box center [883, 404] width 512 height 31
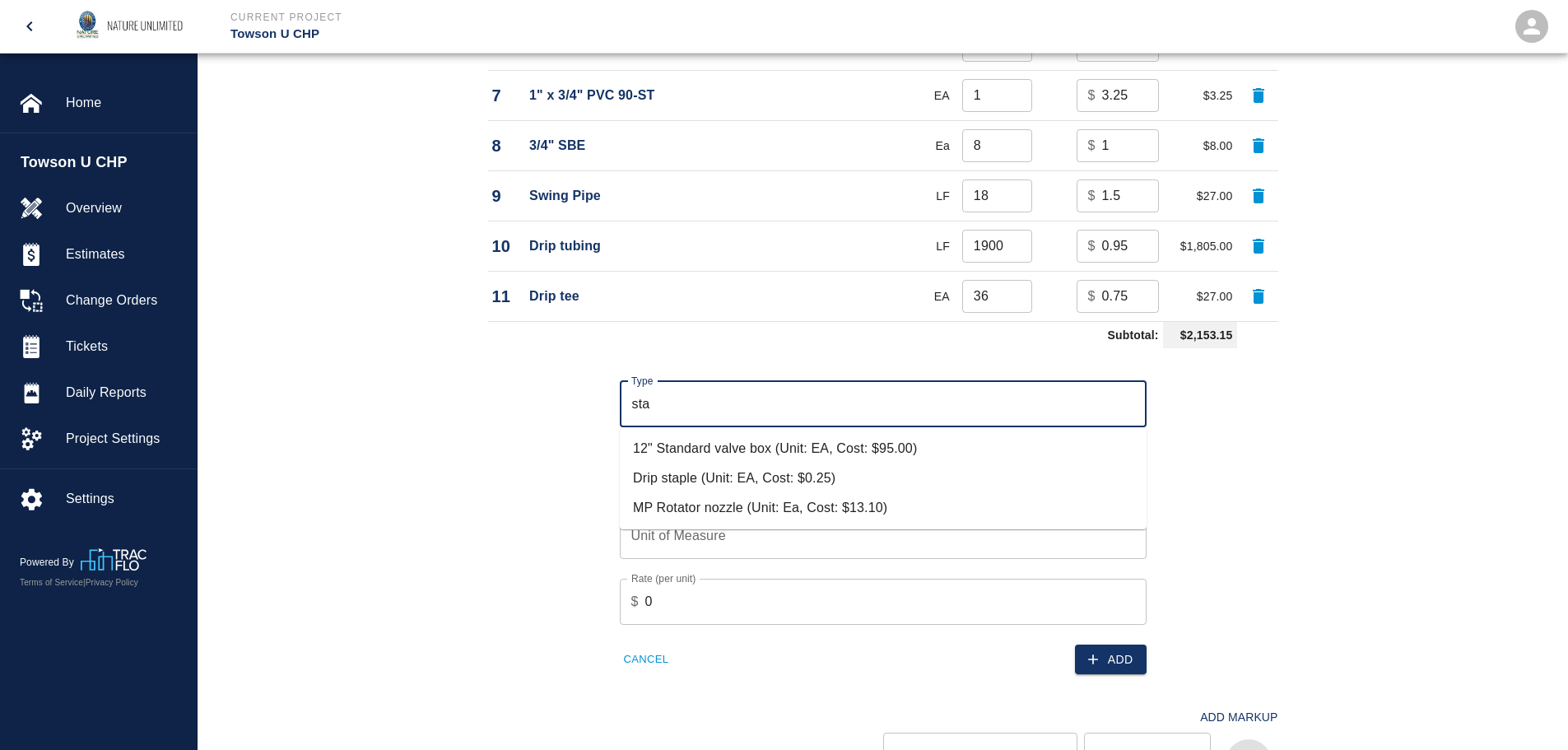
click at [726, 476] on li "Drip staple (Unit: EA, Cost: $0.25)" at bounding box center [883, 477] width 527 height 29
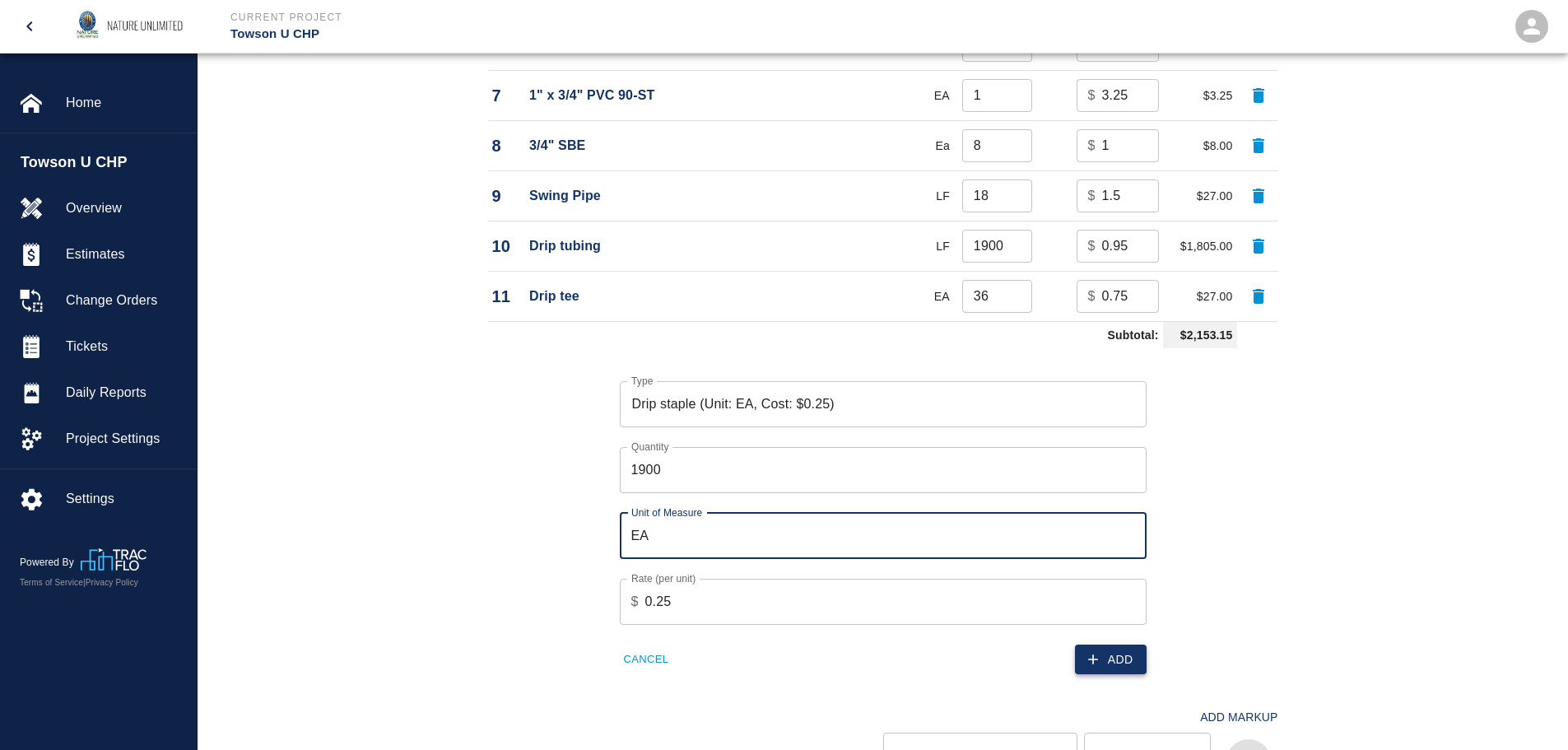
click at [1128, 668] on button "Add" at bounding box center [1111, 660] width 72 height 30
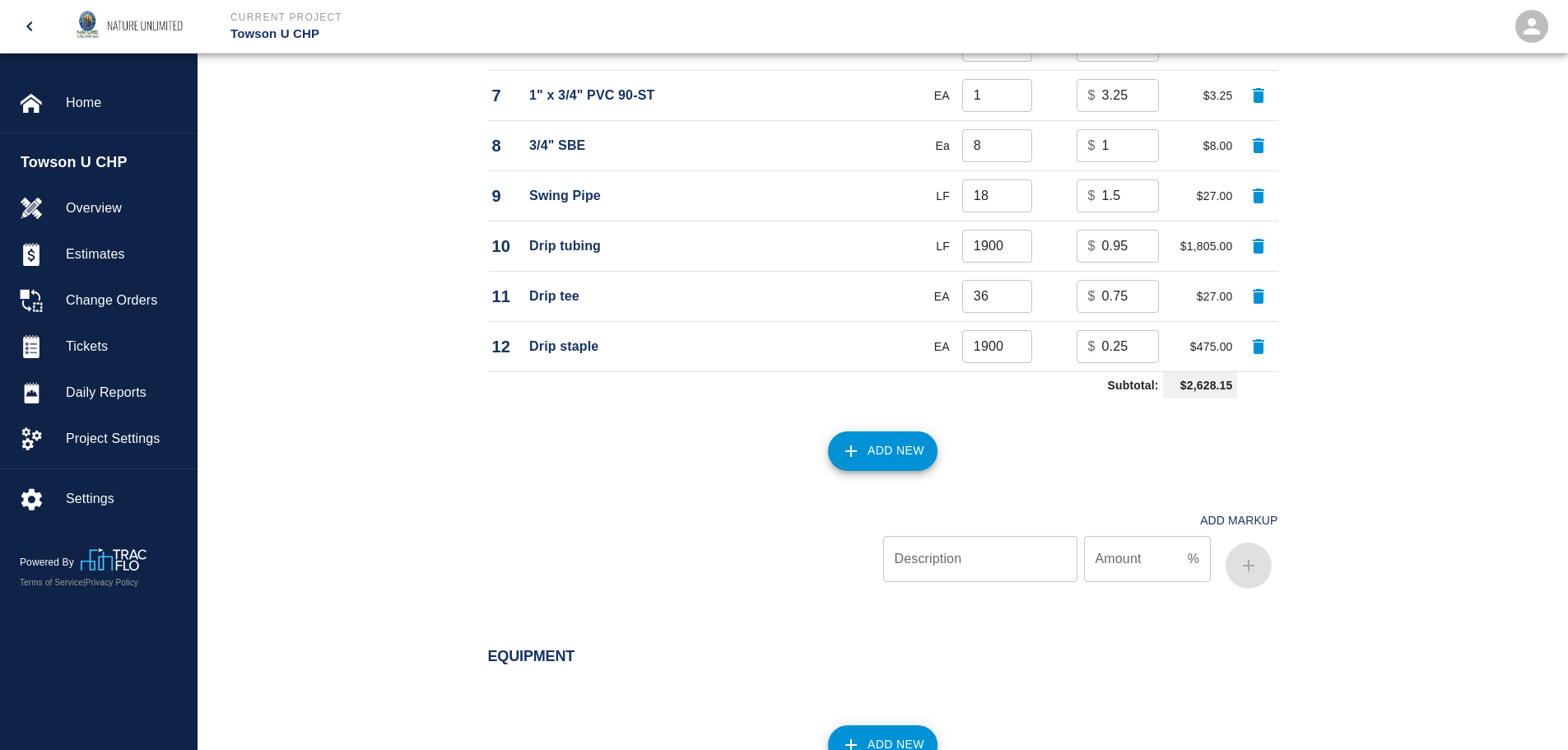
click at [881, 447] on button "Add New" at bounding box center [883, 451] width 110 height 40
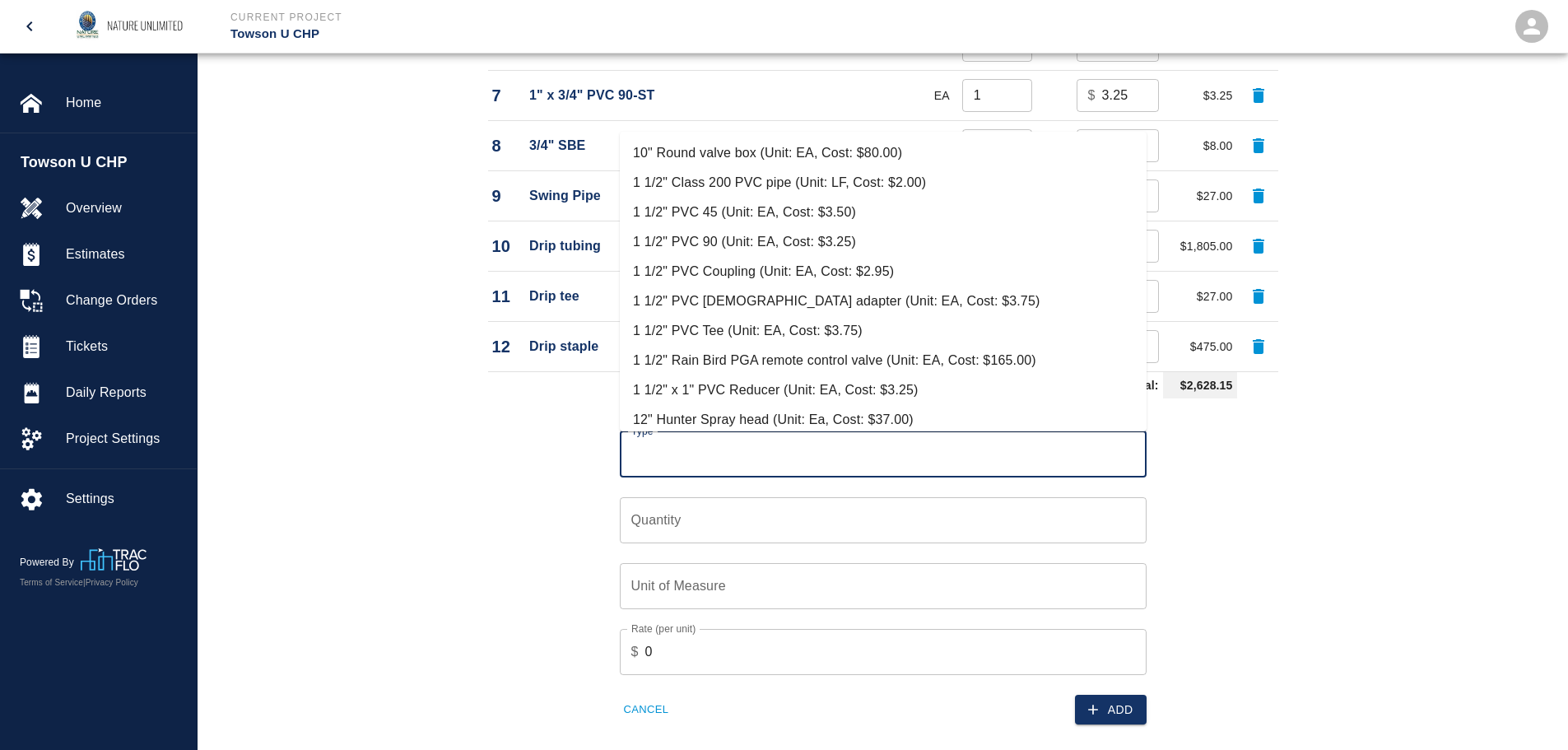
click at [673, 456] on input "Type" at bounding box center [883, 453] width 512 height 31
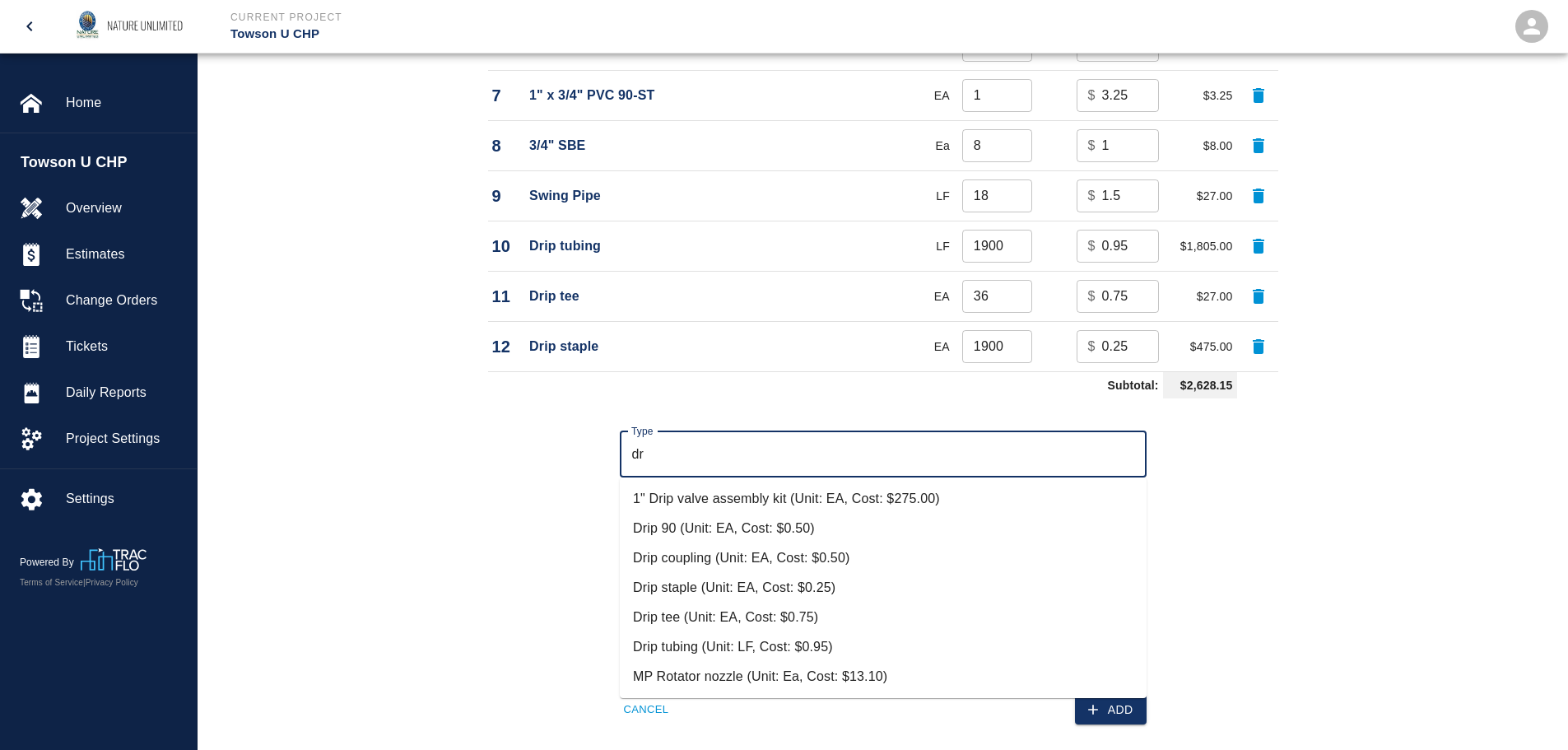
click at [699, 554] on li "Drip coupling (Unit: EA, Cost: $0.50)" at bounding box center [883, 557] width 527 height 29
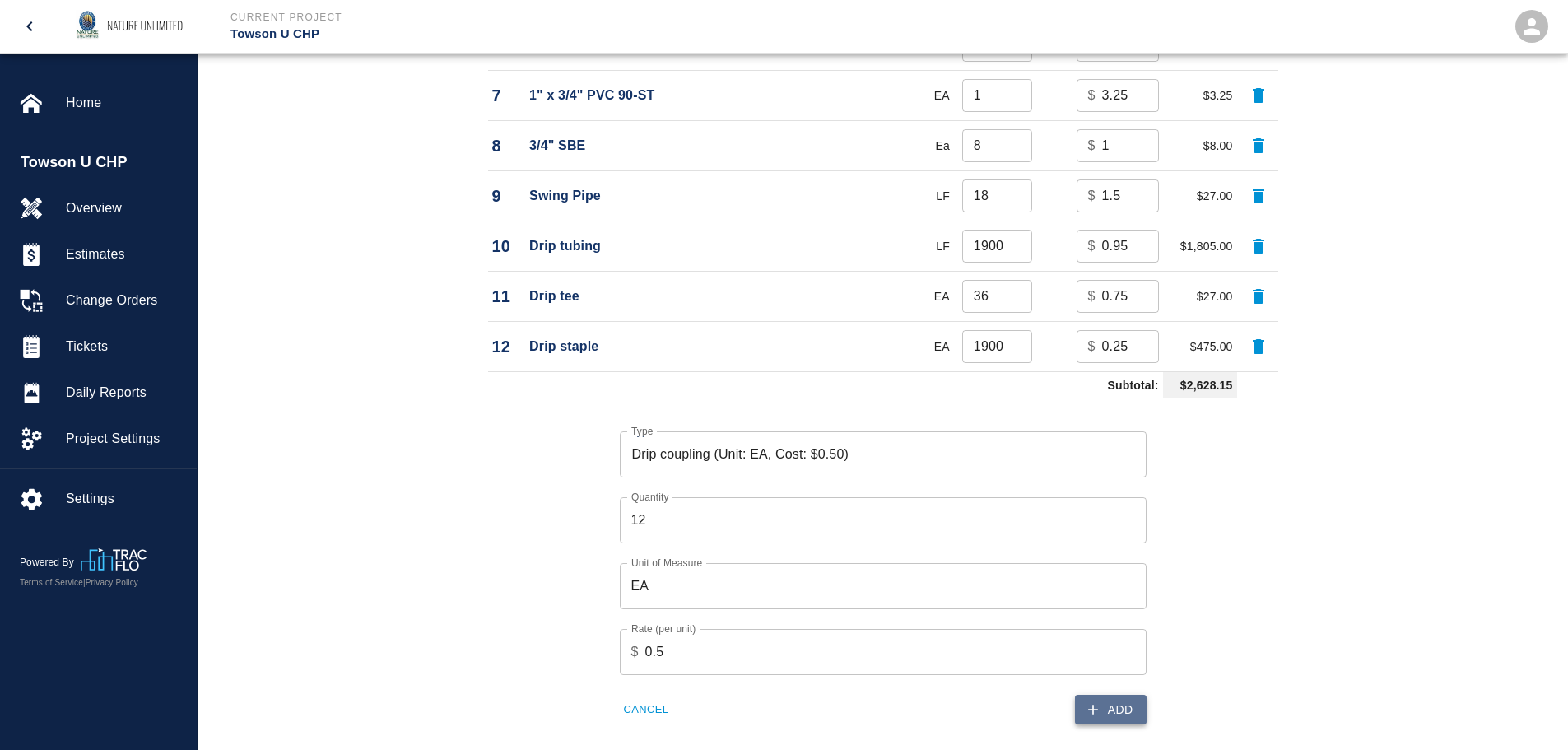
click at [1124, 707] on button "Add" at bounding box center [1111, 709] width 72 height 30
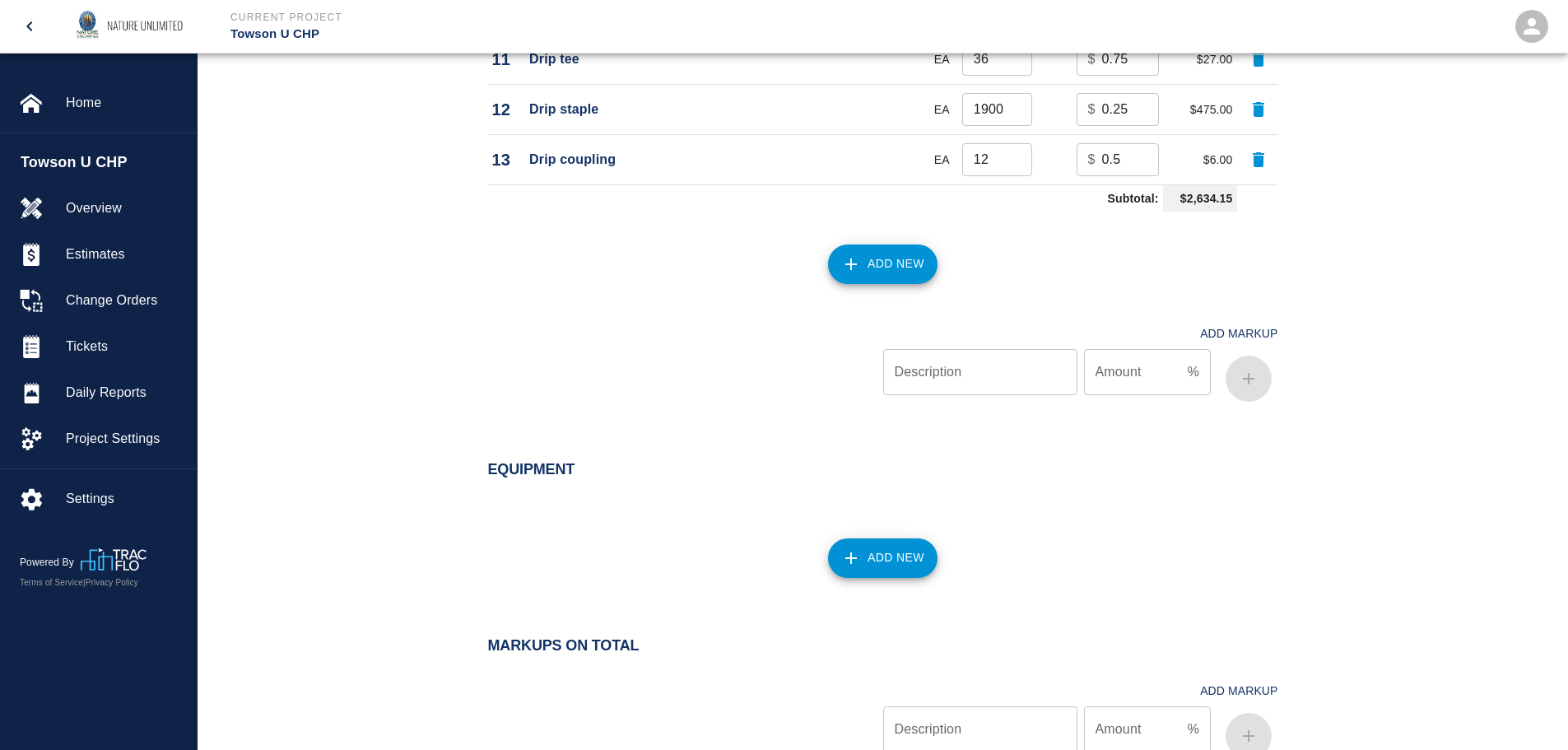
scroll to position [2057, 0]
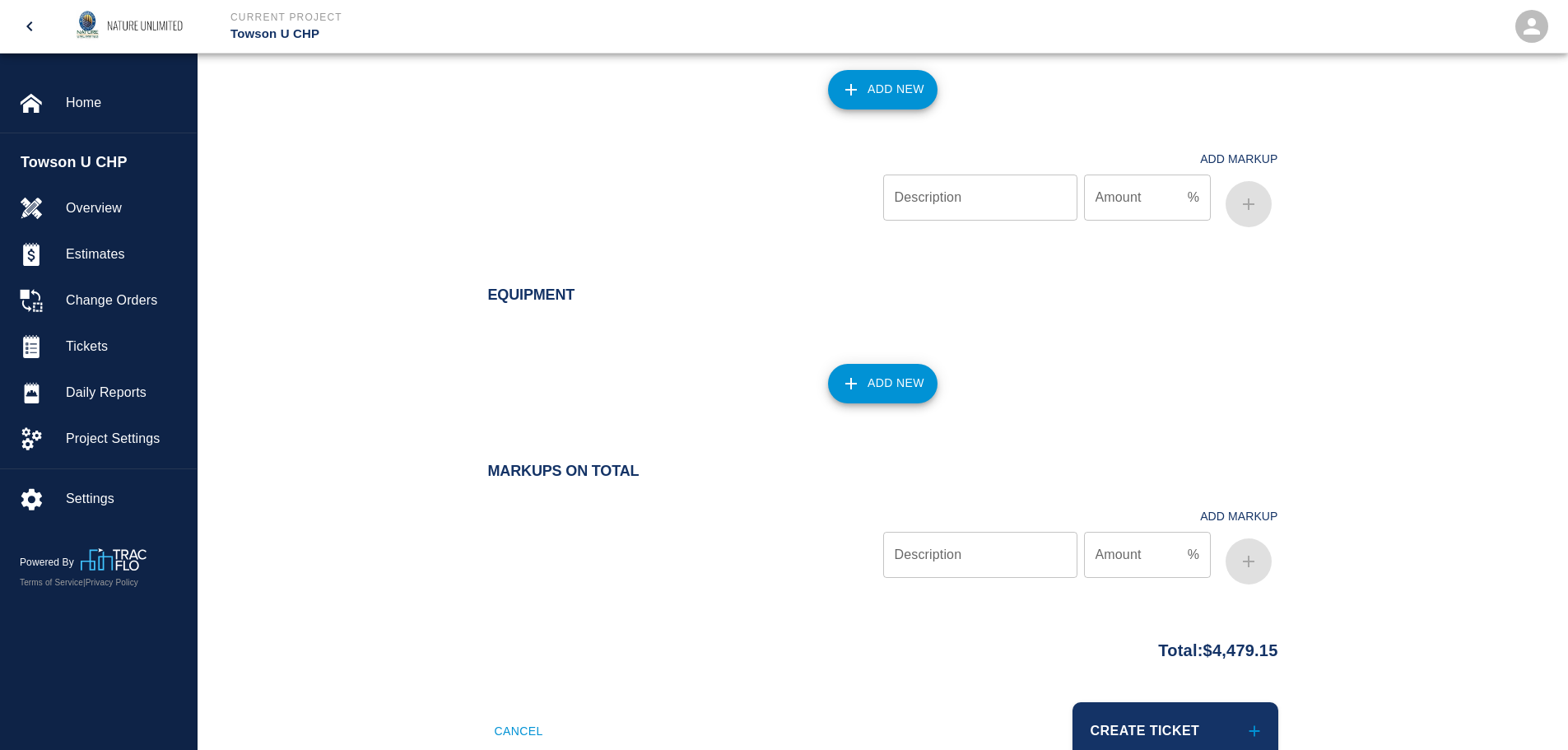
click at [1176, 720] on button "Create Ticket" at bounding box center [1176, 731] width 206 height 58
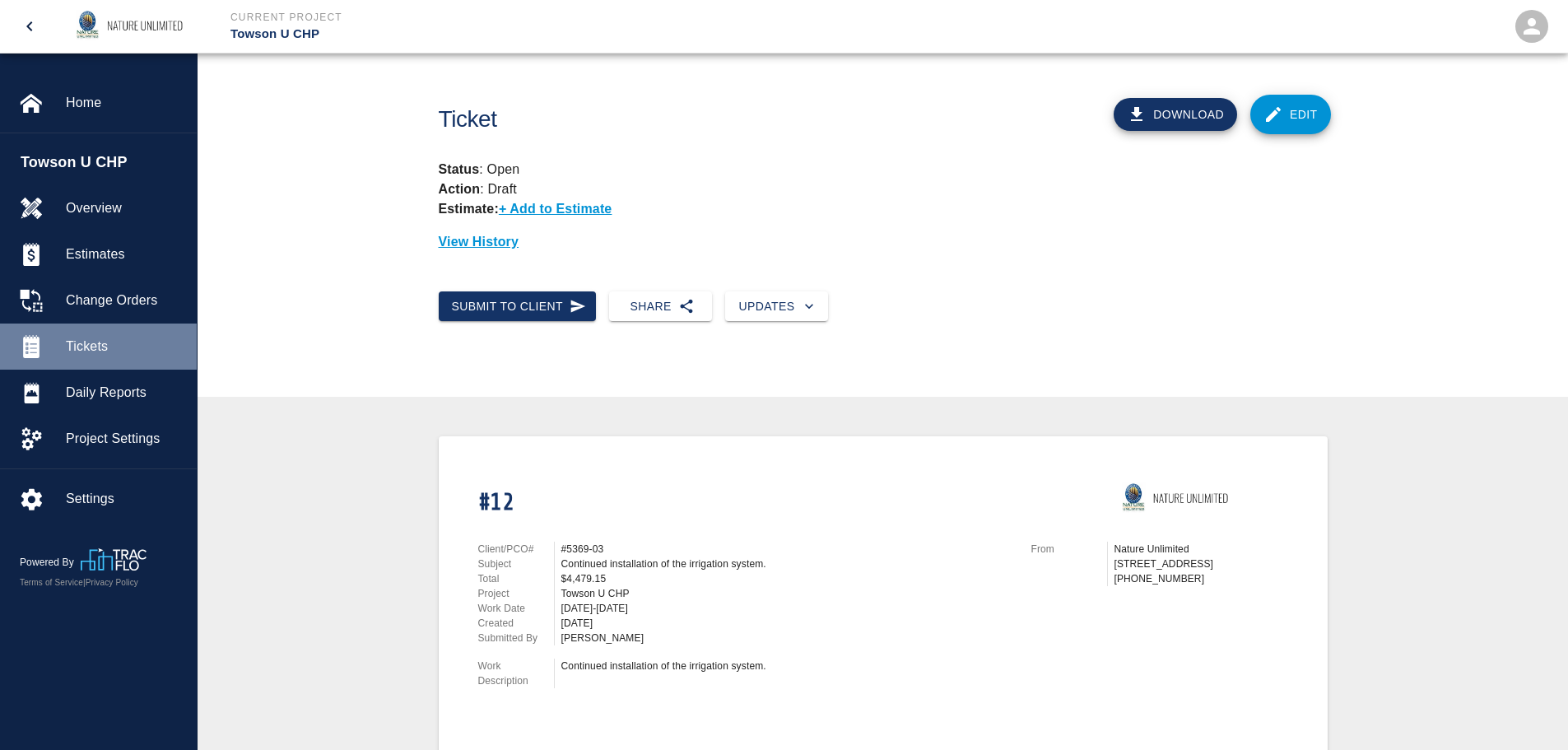
click at [77, 341] on span "Tickets" at bounding box center [124, 346] width 118 height 19
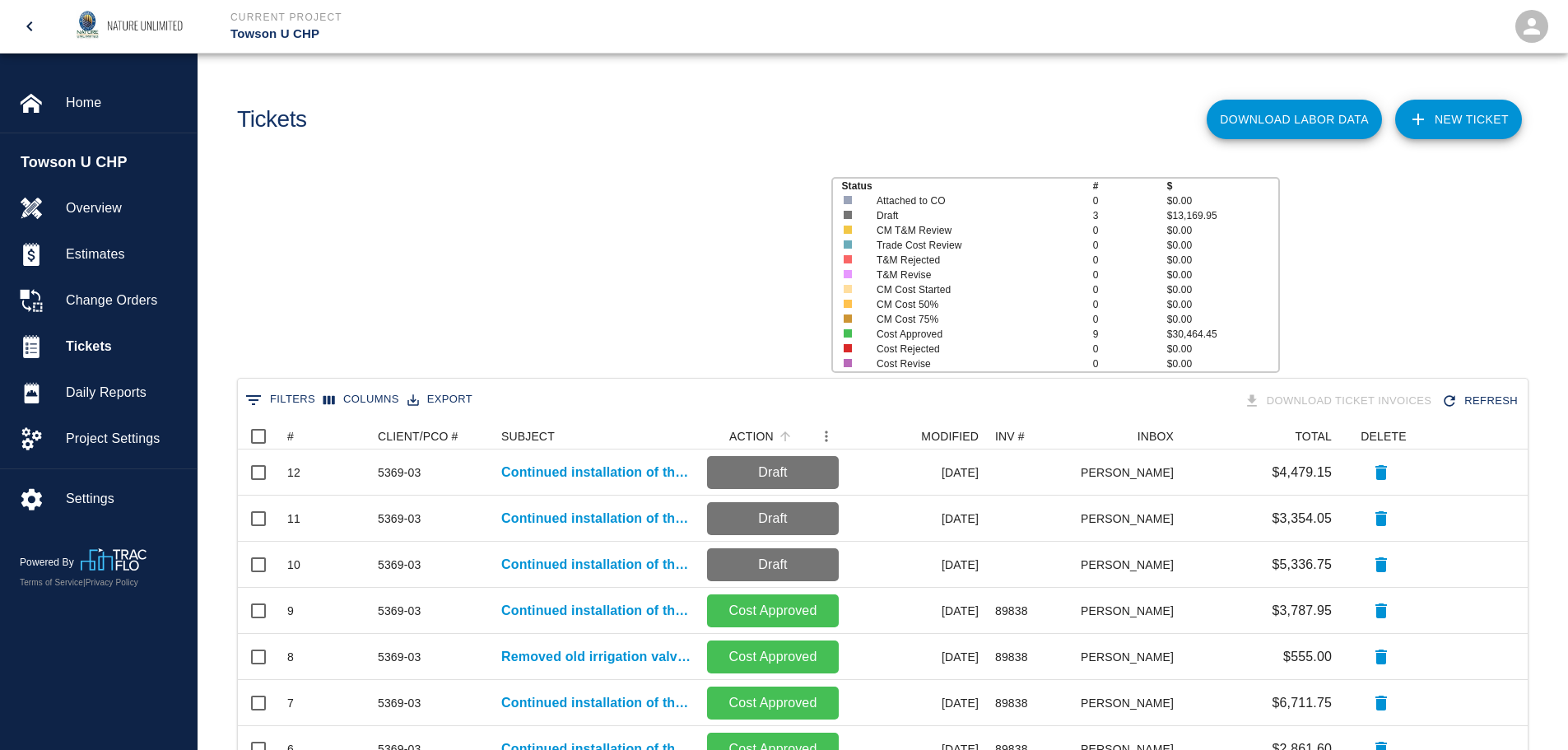
scroll to position [567, 1277]
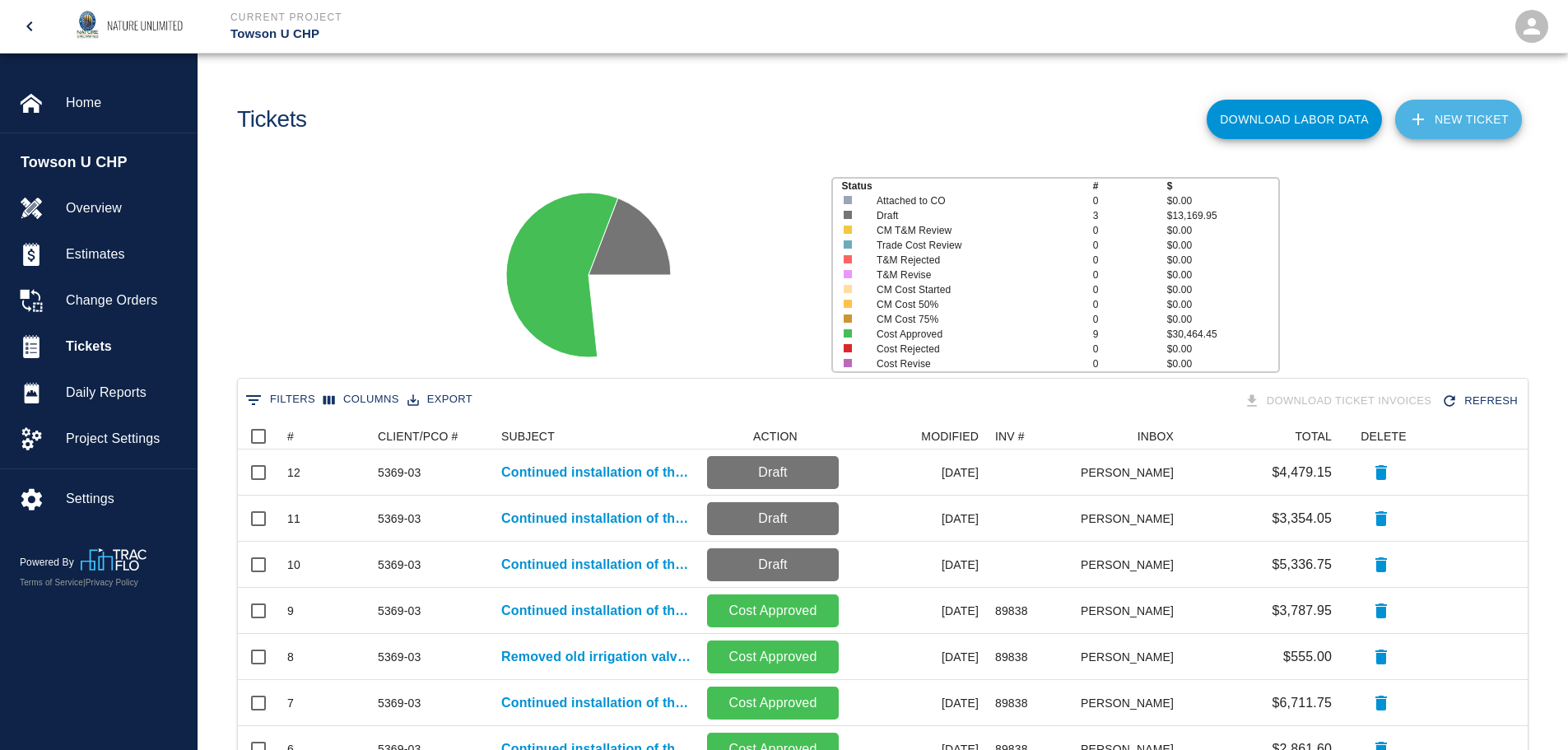
click at [1448, 126] on link "NEW TICKET" at bounding box center [1458, 119] width 127 height 40
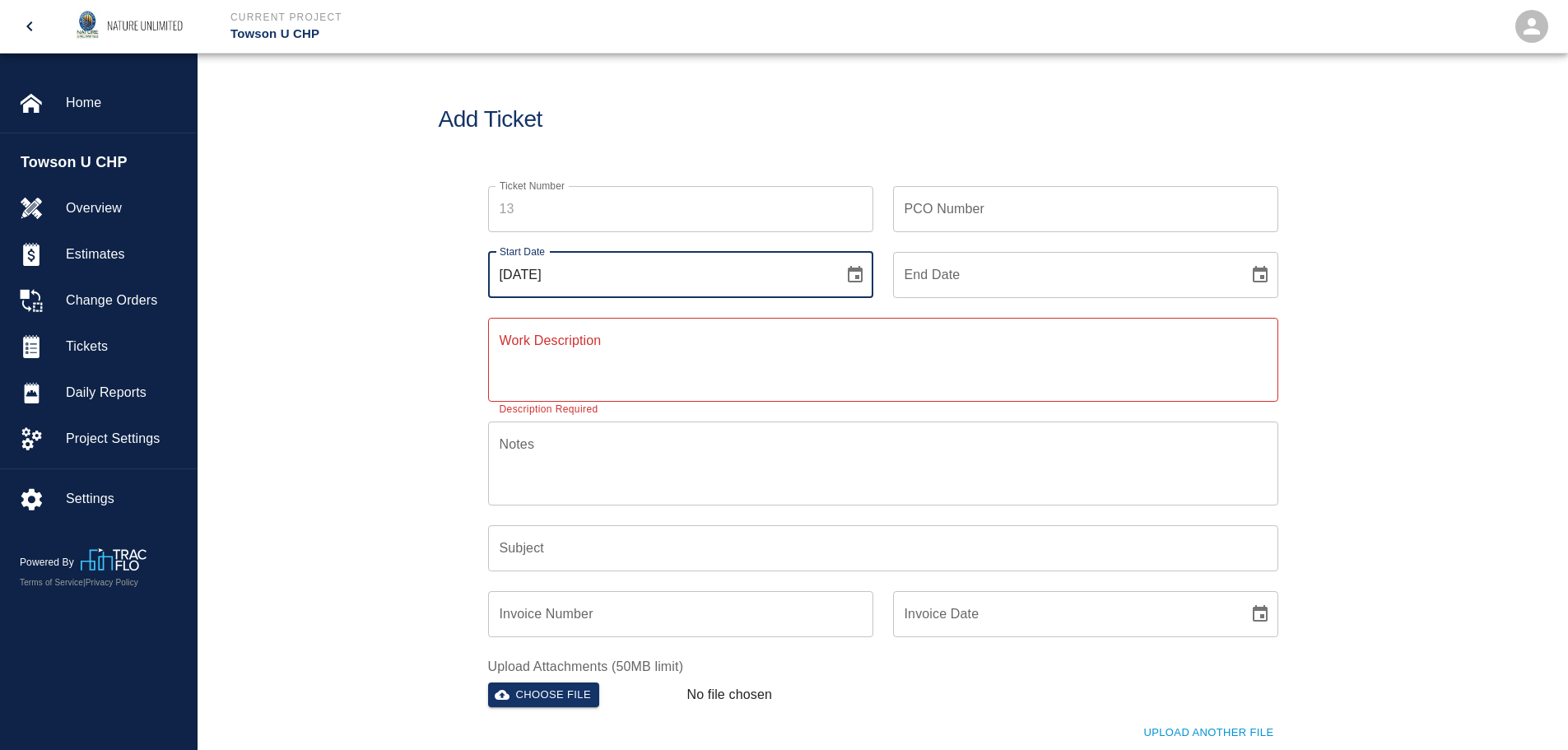
drag, startPoint x: 582, startPoint y: 278, endPoint x: 431, endPoint y: 272, distance: 151.1
click at [431, 272] on div "Ticket Number Ticket Number PCO Number PCO Number Start Date [DATE] Start Date …" at bounding box center [882, 515] width 1370 height 698
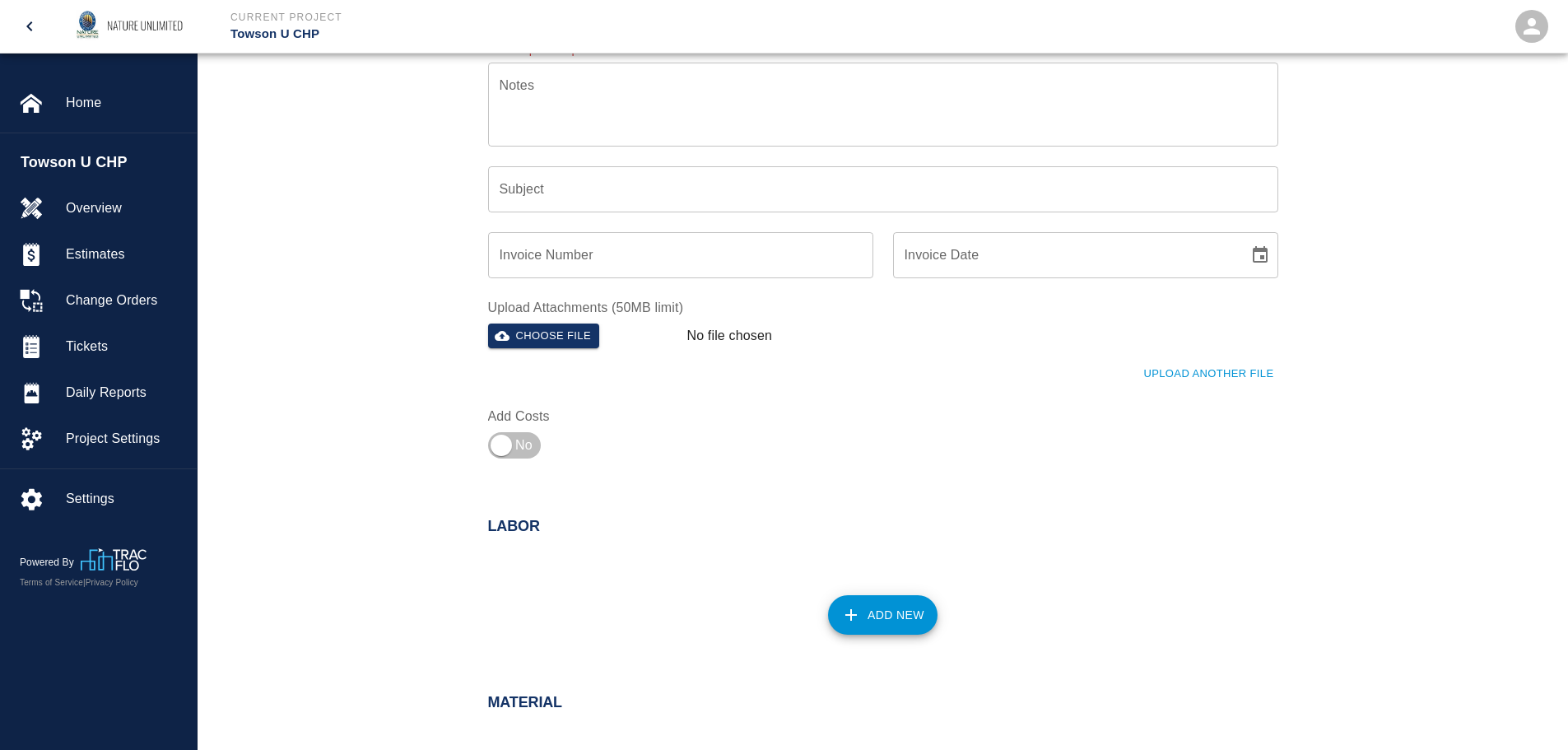
scroll to position [412, 0]
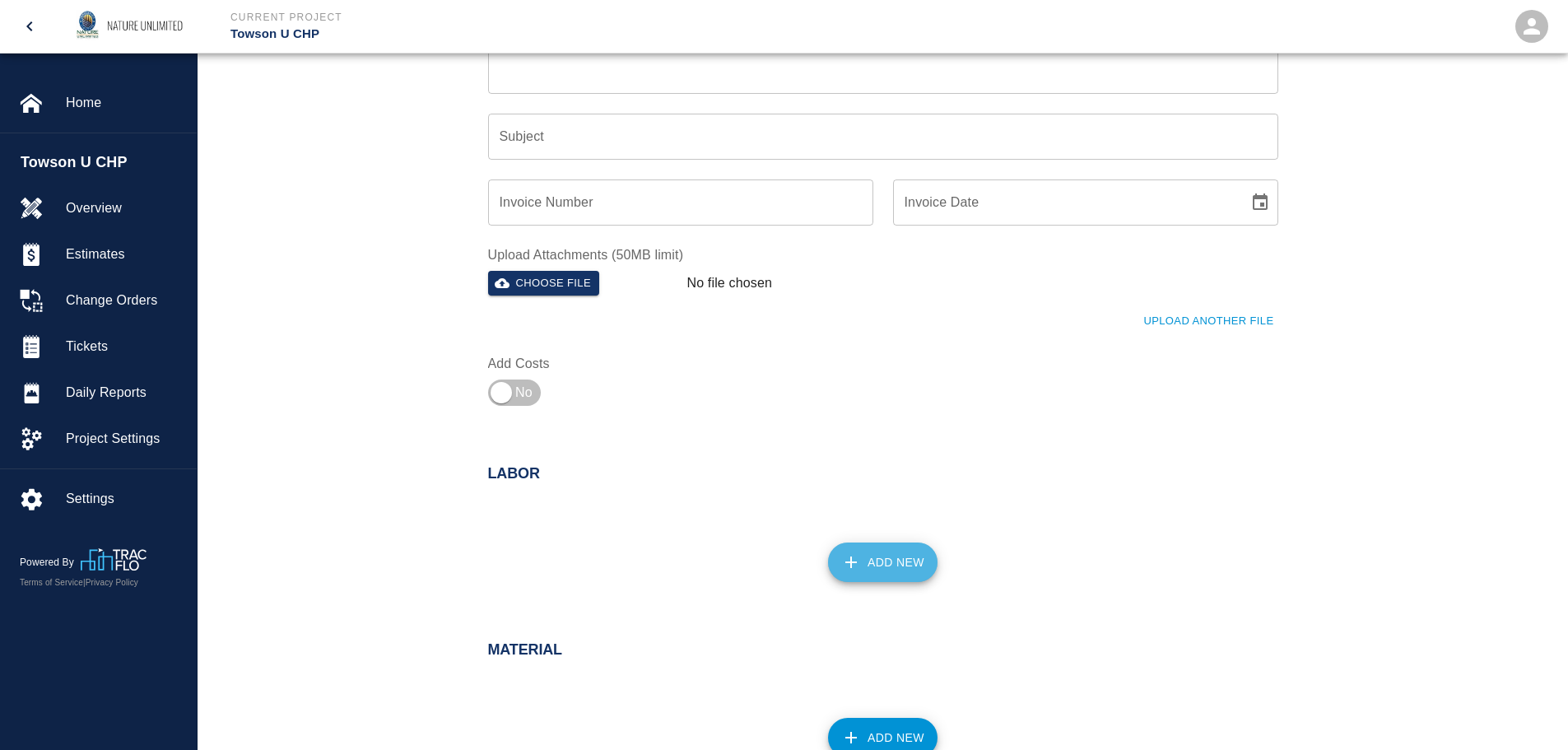
click at [866, 567] on button "Add New" at bounding box center [883, 561] width 110 height 40
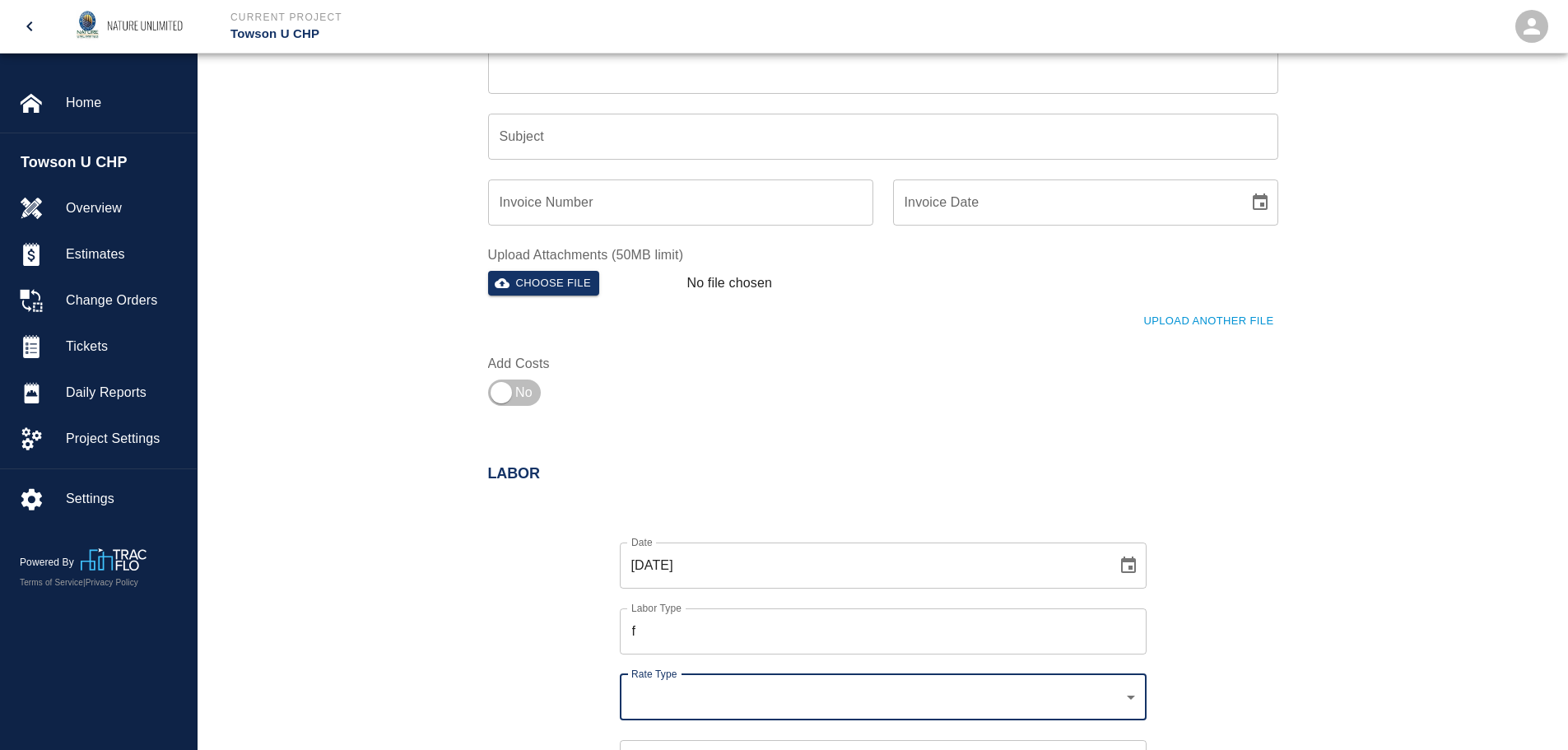
scroll to position [447, 0]
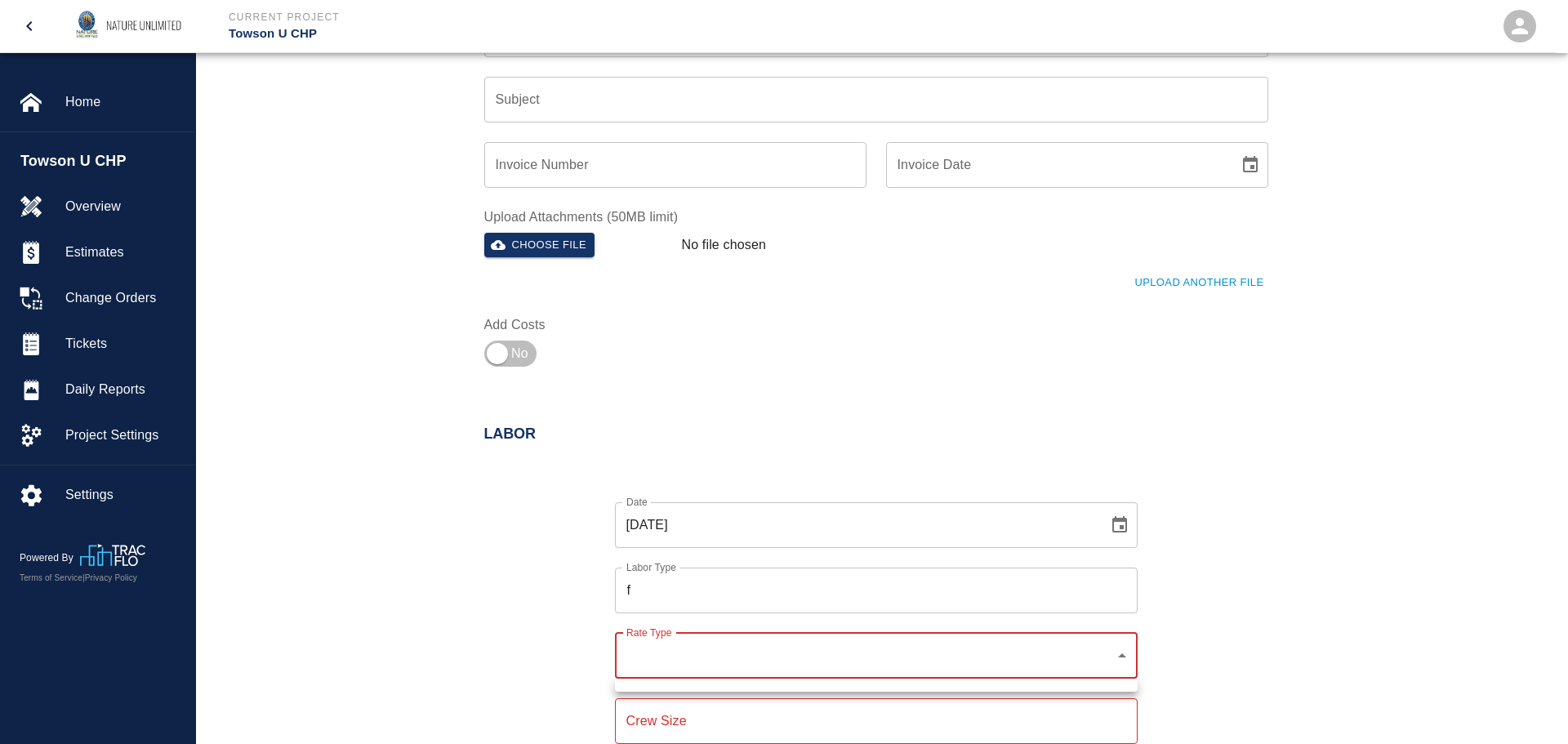
click at [1122, 651] on div at bounding box center [784, 372] width 1568 height 744
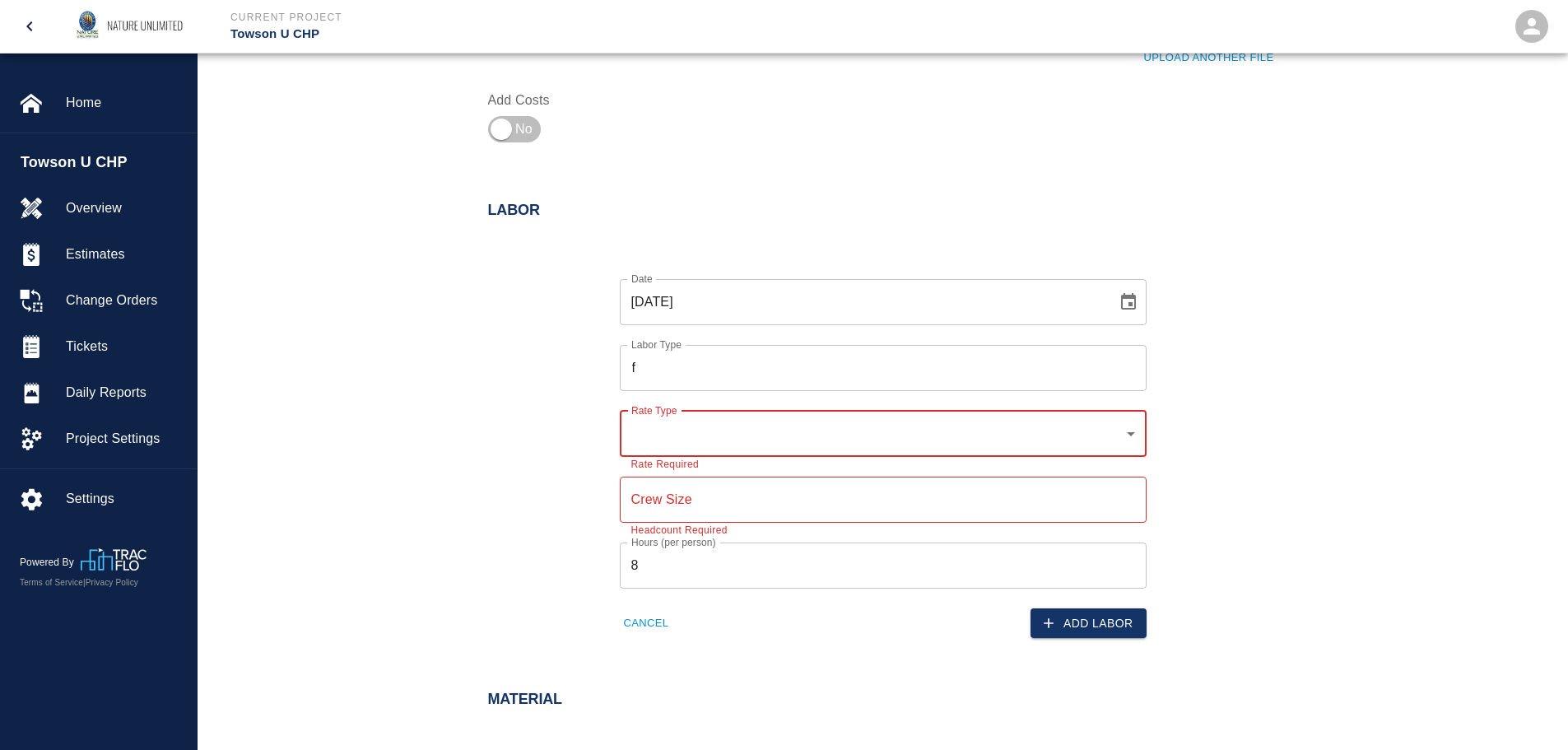
scroll to position [777, 0]
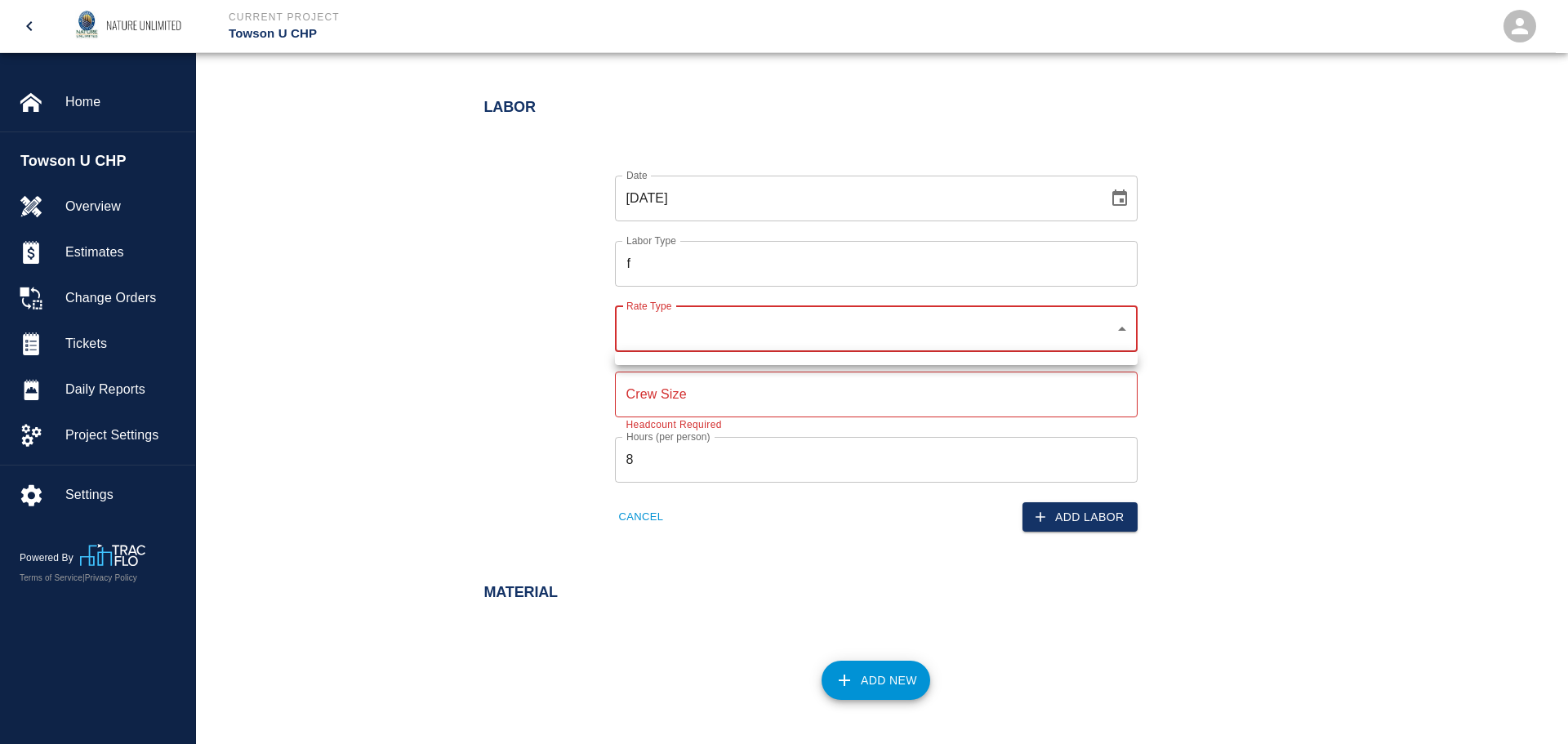
click at [727, 358] on ul at bounding box center [876, 358] width 523 height 13
click at [675, 275] on div at bounding box center [784, 372] width 1568 height 744
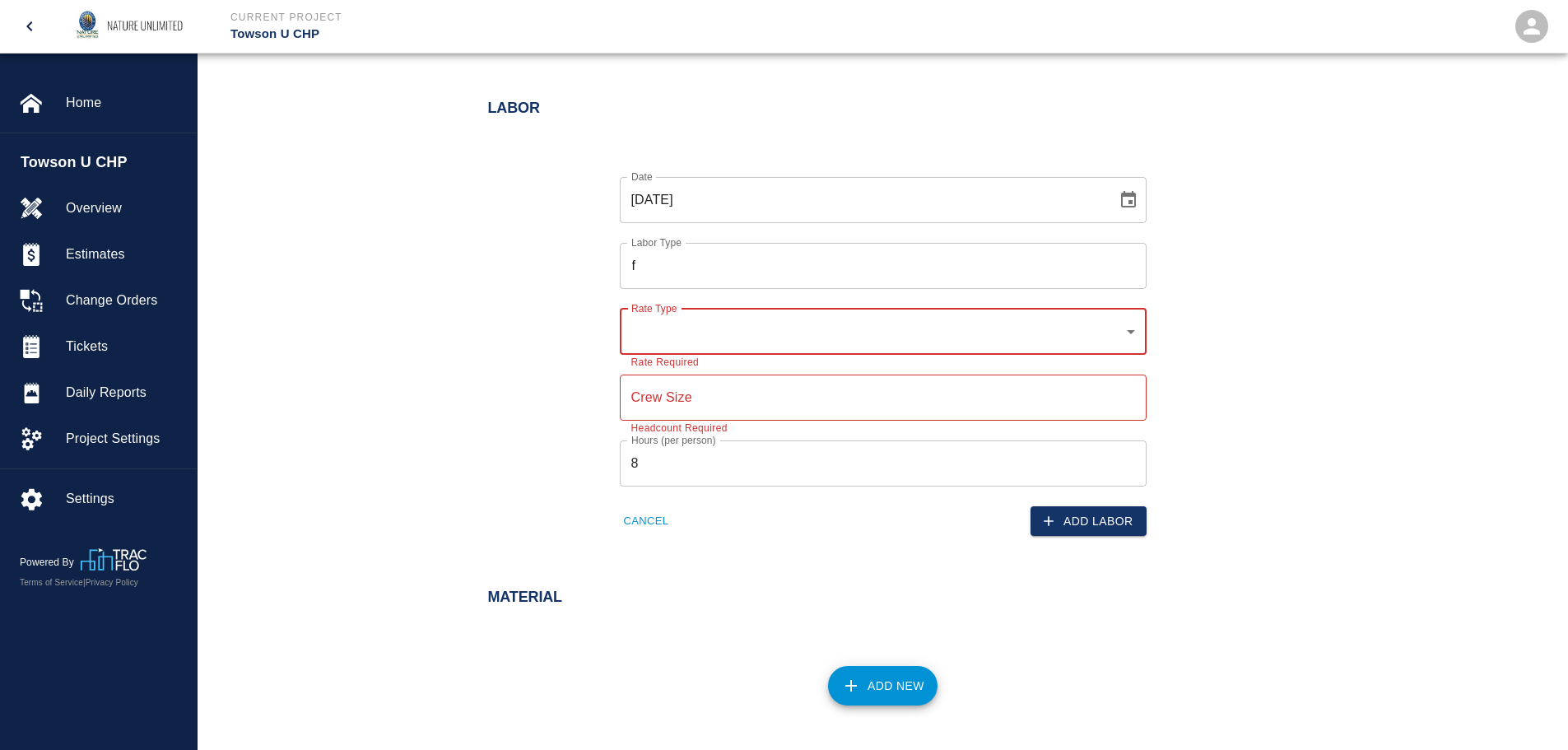
click at [651, 265] on input "f" at bounding box center [883, 265] width 512 height 31
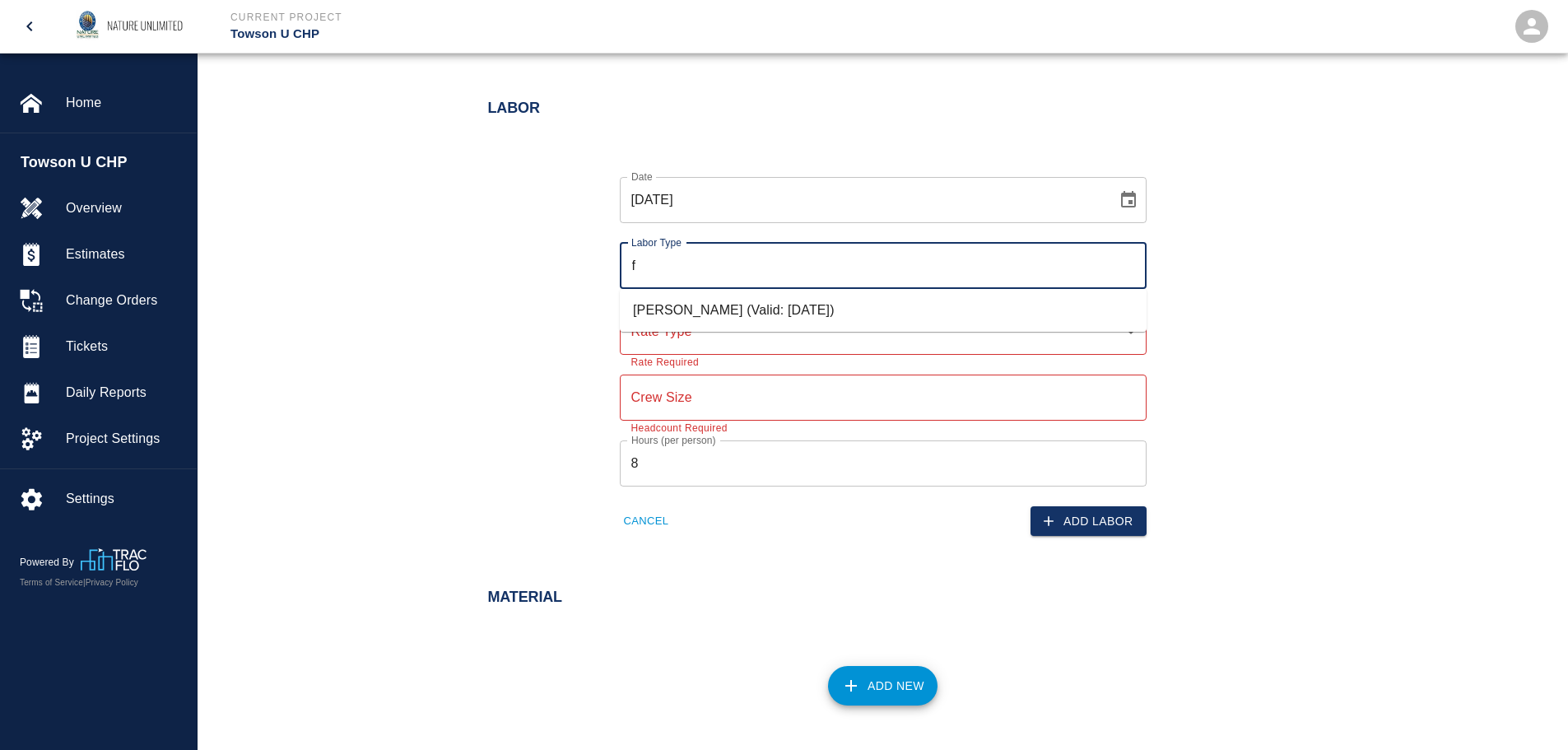
click at [658, 311] on li "[PERSON_NAME] (Valid: [DATE])" at bounding box center [883, 310] width 527 height 29
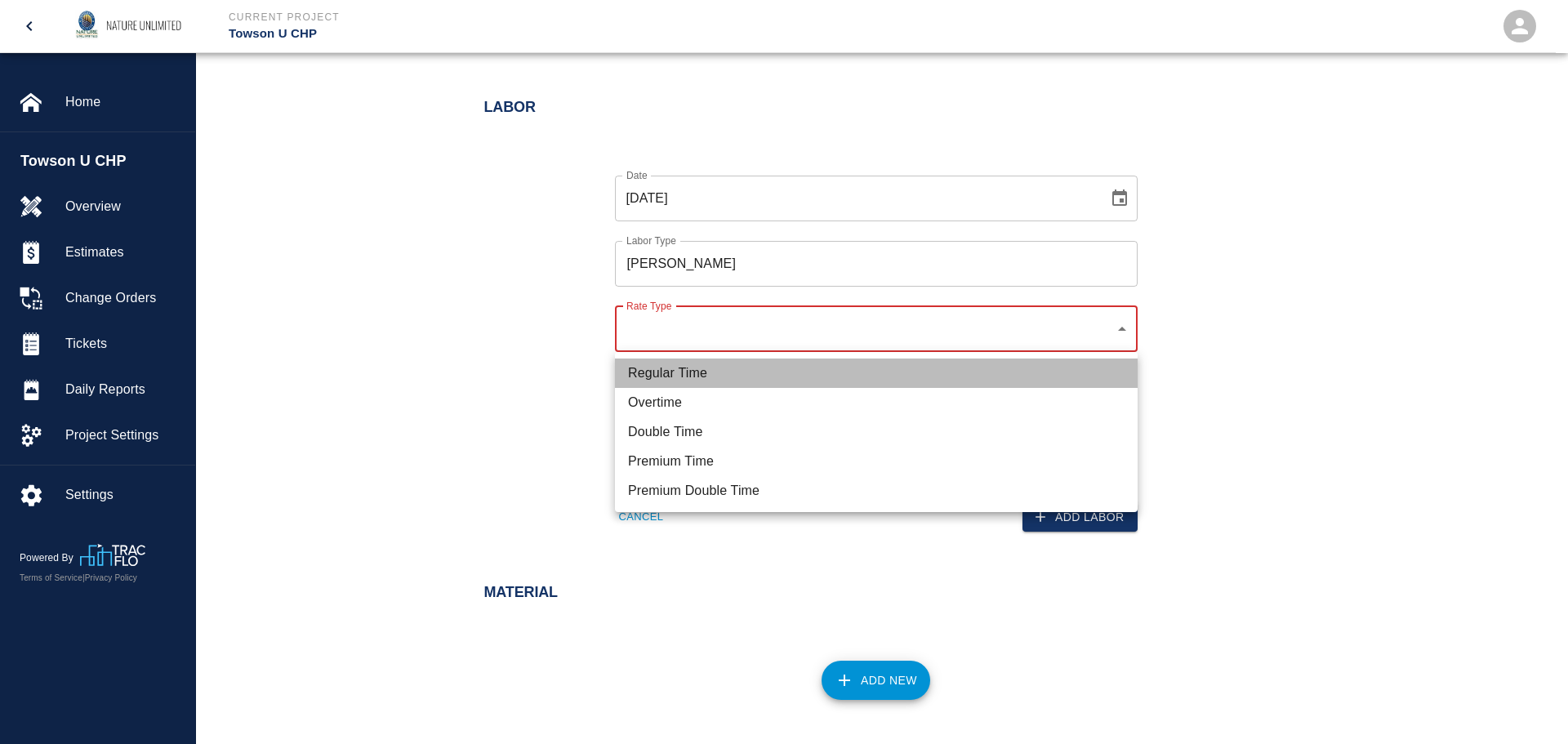
click at [701, 363] on li "Regular Time" at bounding box center [876, 372] width 523 height 29
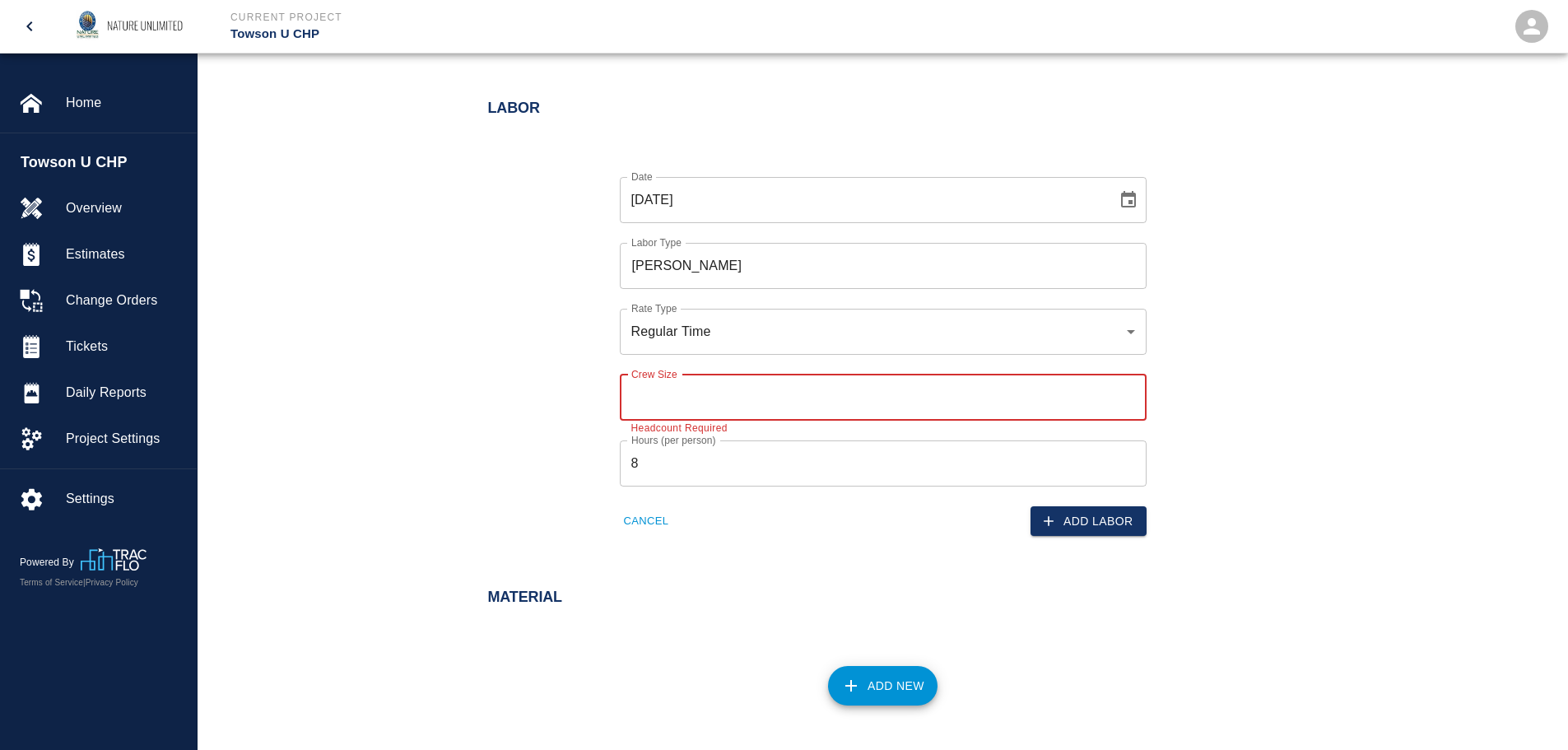
click at [707, 385] on input "Crew Size" at bounding box center [883, 398] width 527 height 46
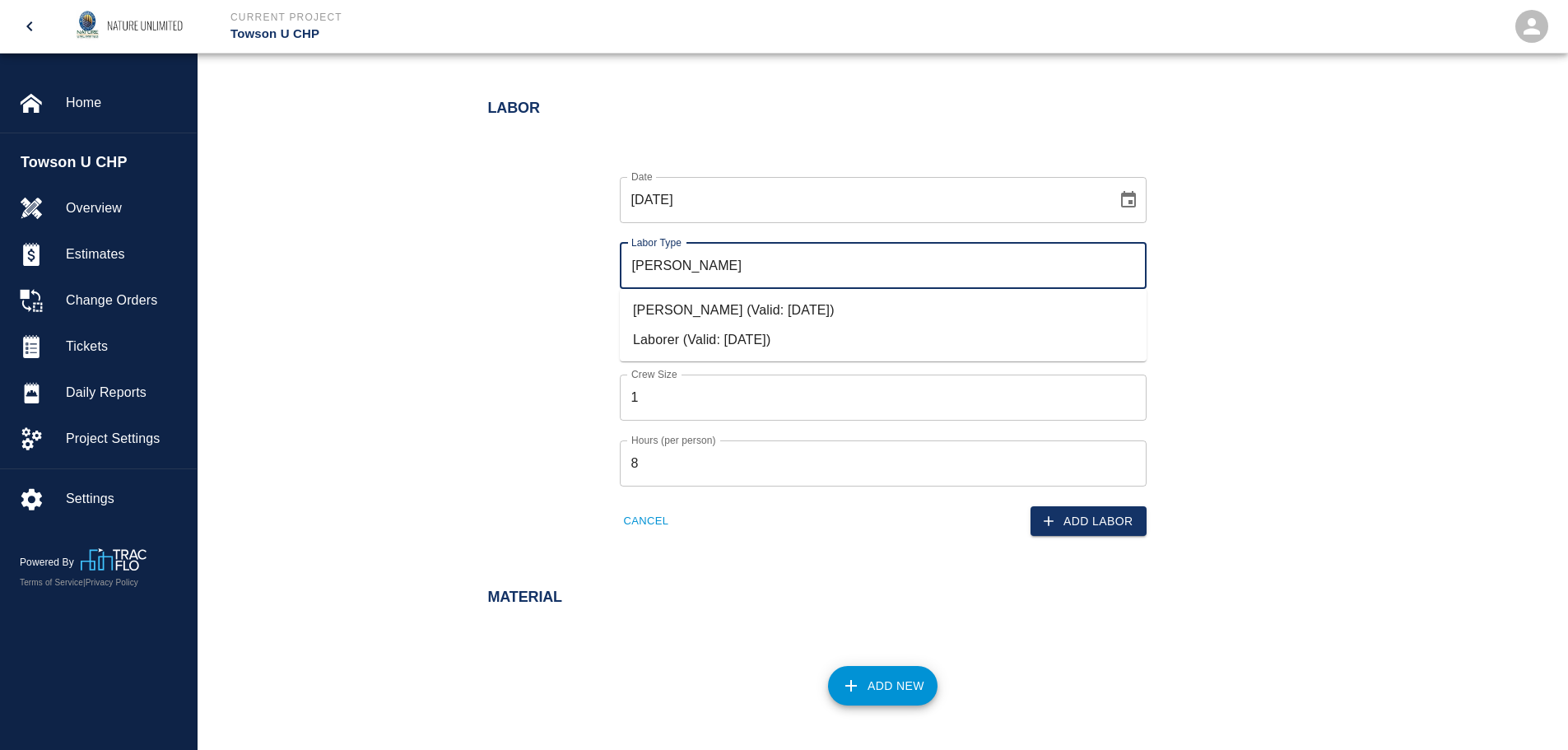
click at [1137, 263] on input "[PERSON_NAME]" at bounding box center [883, 265] width 512 height 31
click at [788, 308] on li "[PERSON_NAME] (Valid: [DATE])" at bounding box center [883, 310] width 527 height 29
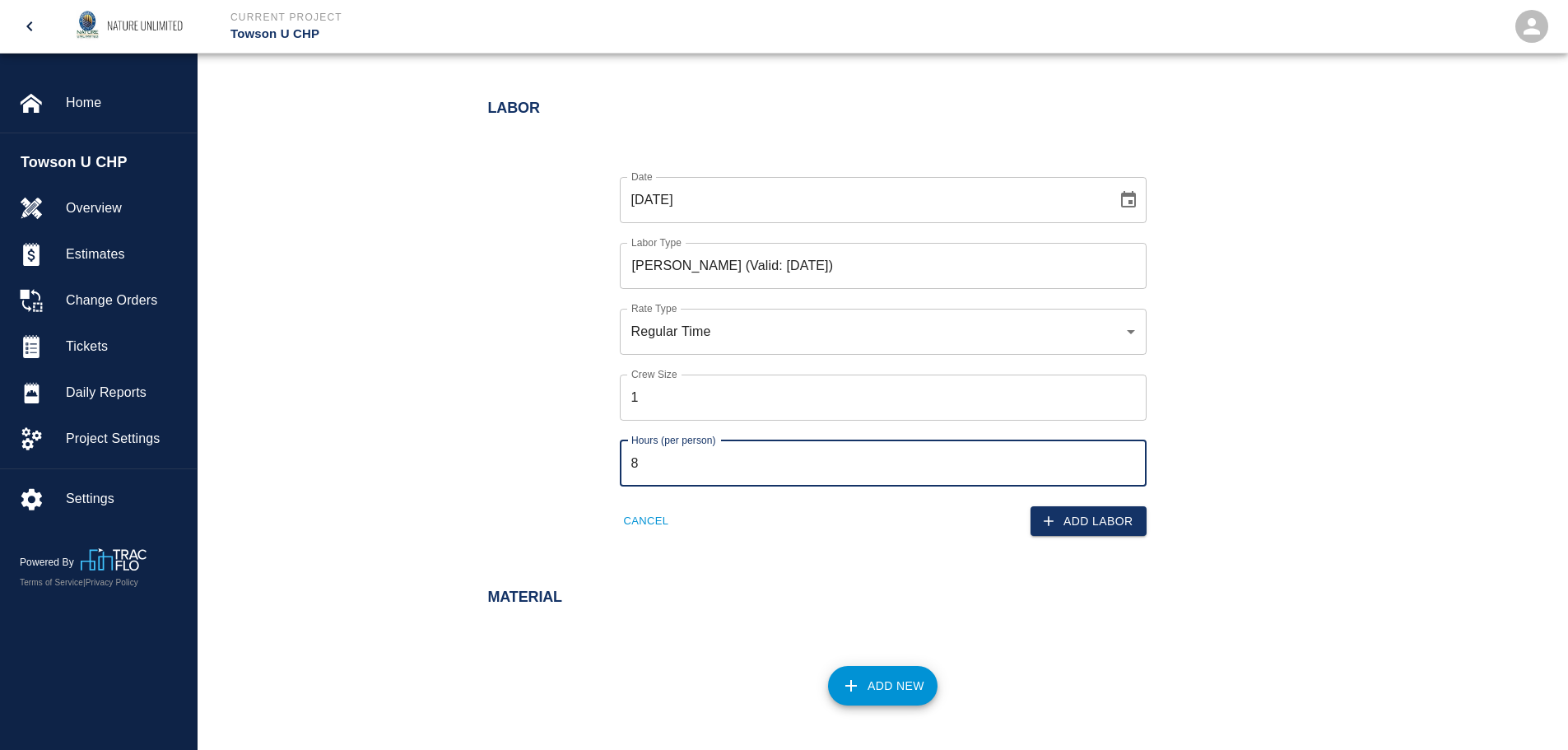
click at [709, 460] on input "8" at bounding box center [883, 463] width 527 height 46
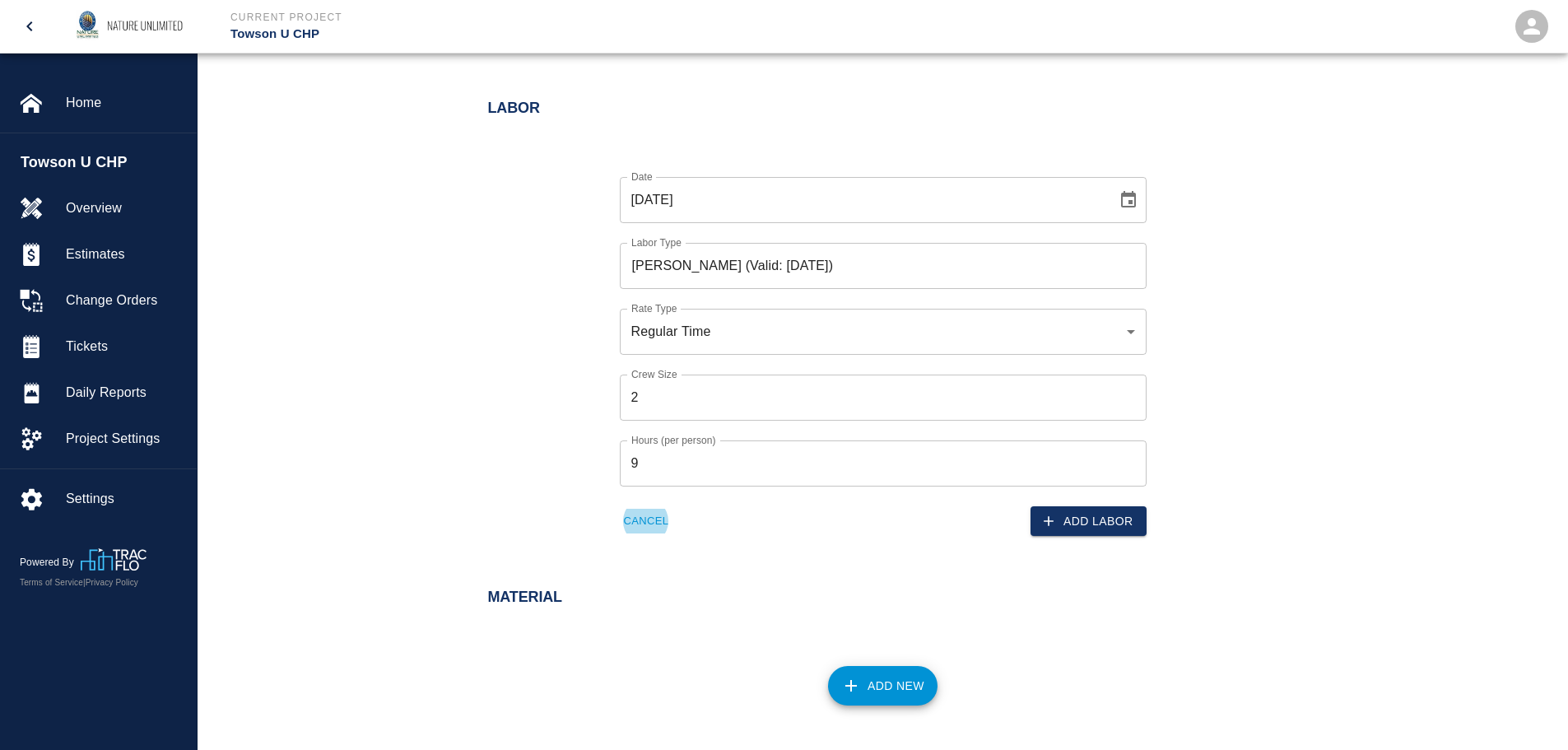
click at [1129, 391] on input "2" at bounding box center [883, 398] width 527 height 46
click at [1079, 521] on button "Add Labor" at bounding box center [1088, 521] width 116 height 30
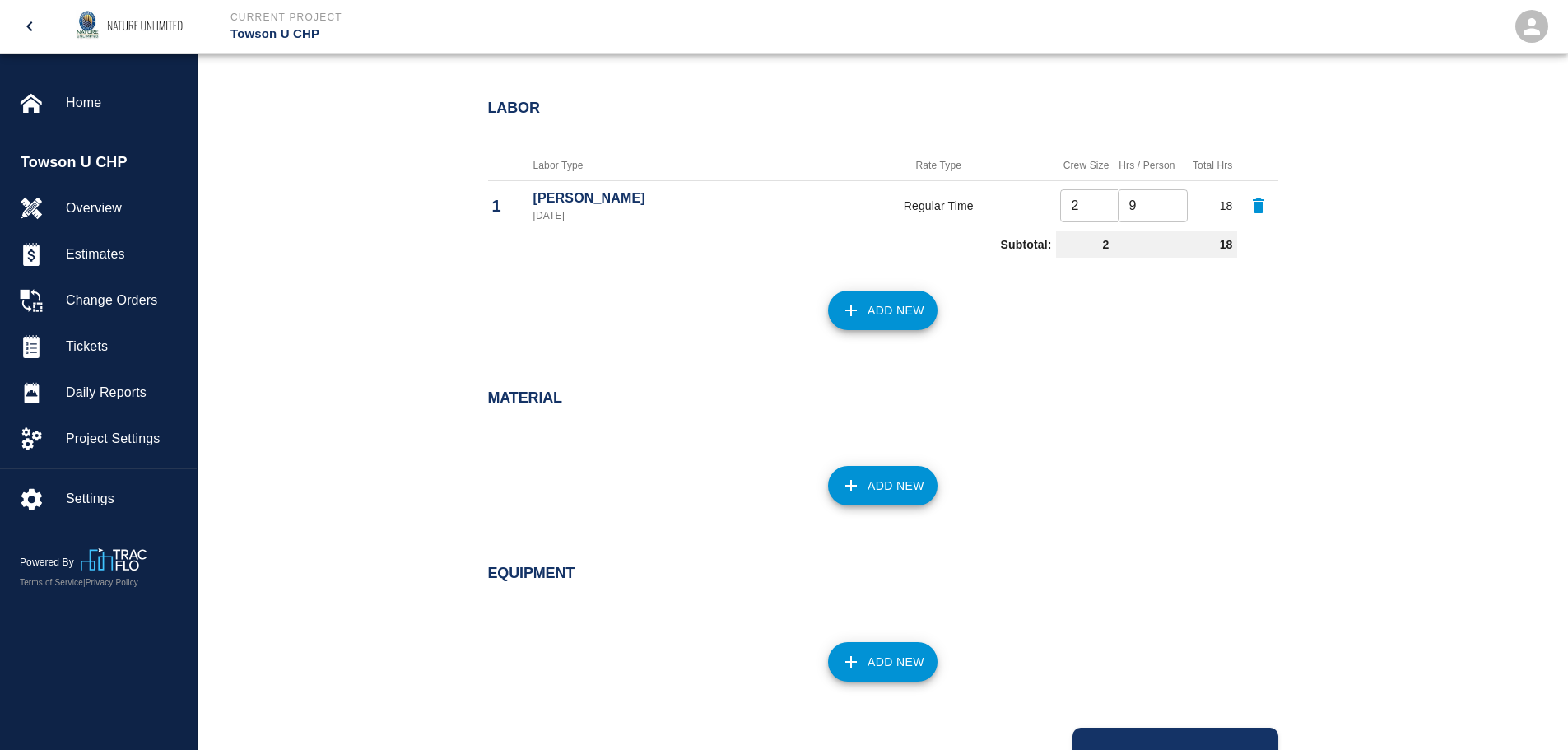
click at [894, 307] on button "Add New" at bounding box center [883, 310] width 110 height 40
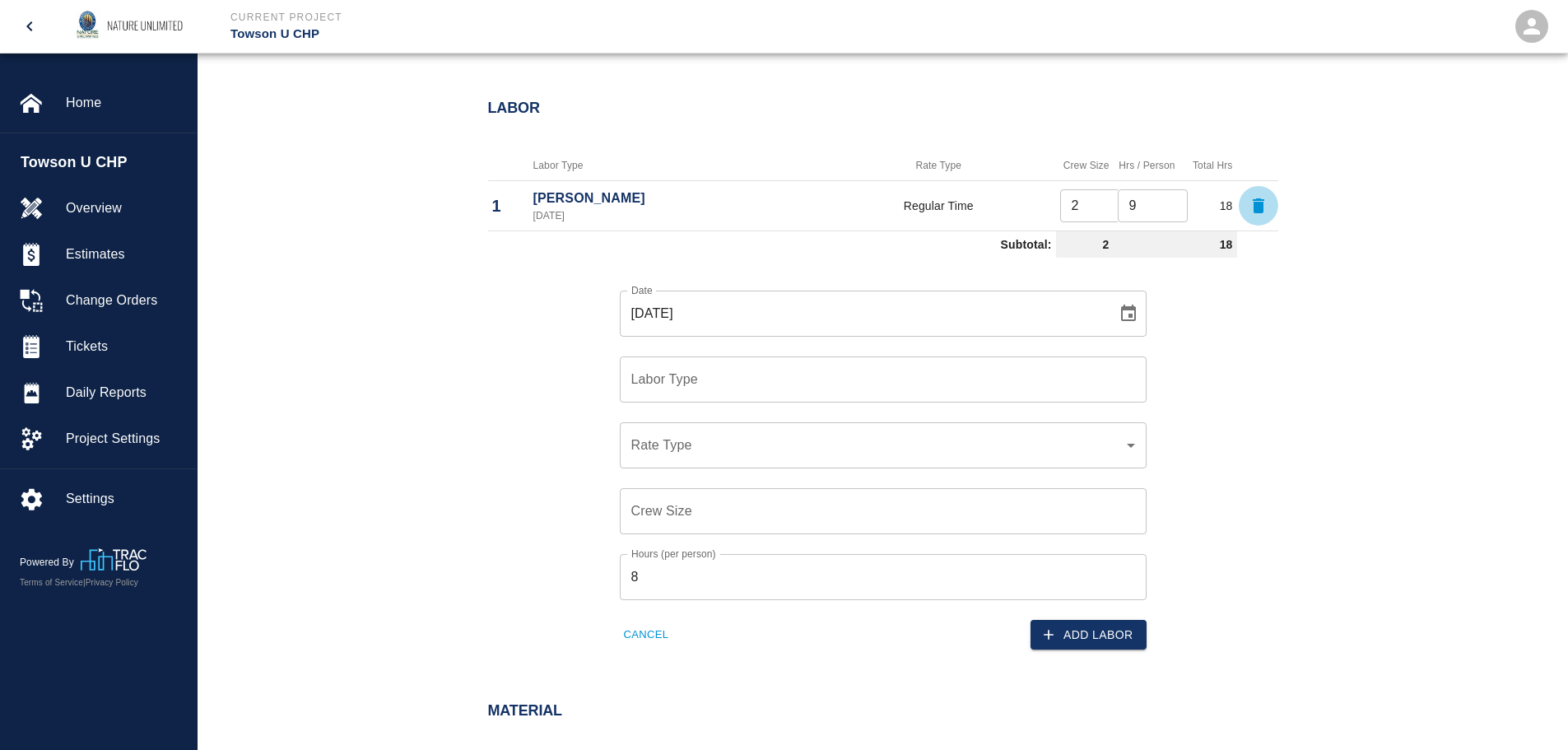
click at [1257, 205] on icon "button" at bounding box center [1258, 205] width 12 height 15
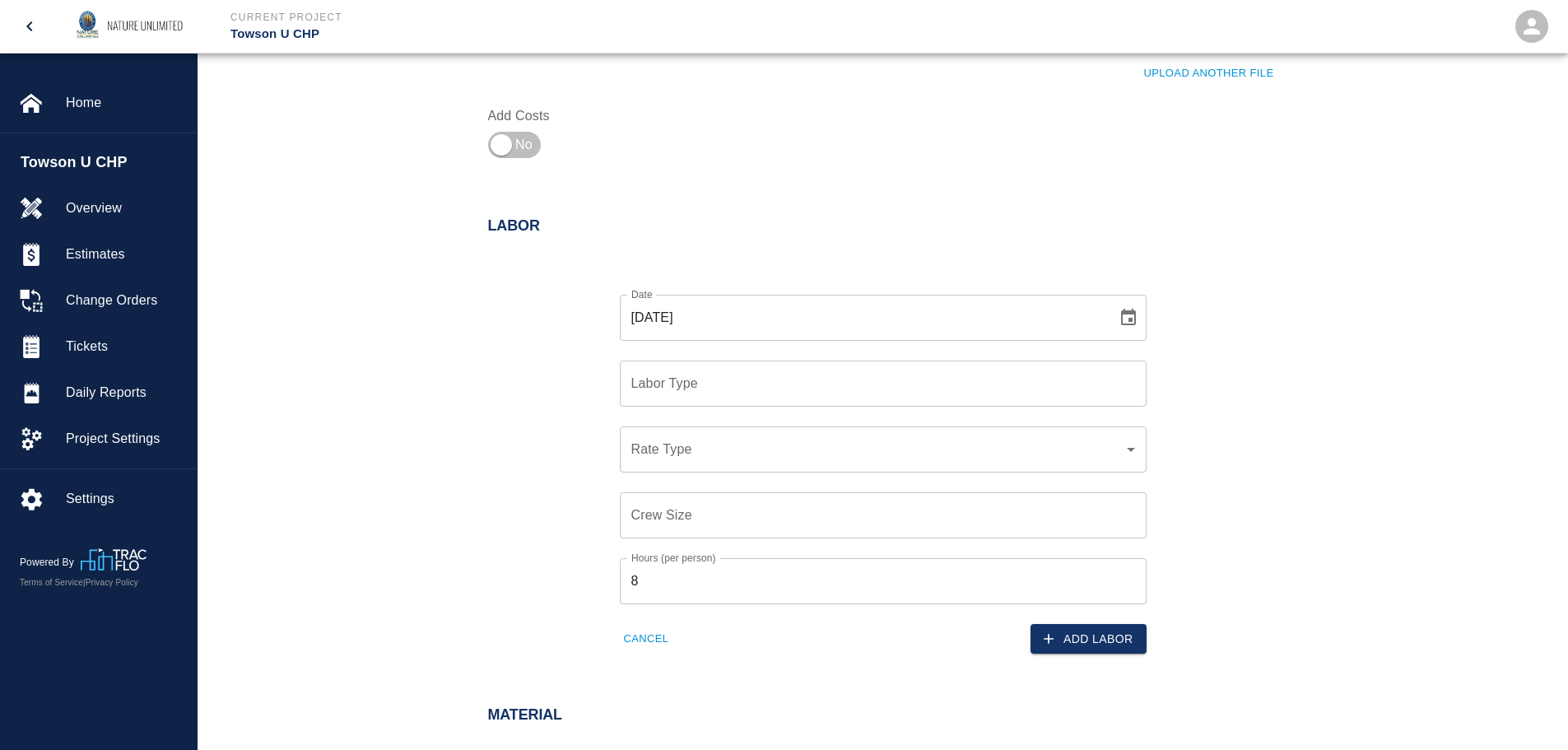
scroll to position [366, 0]
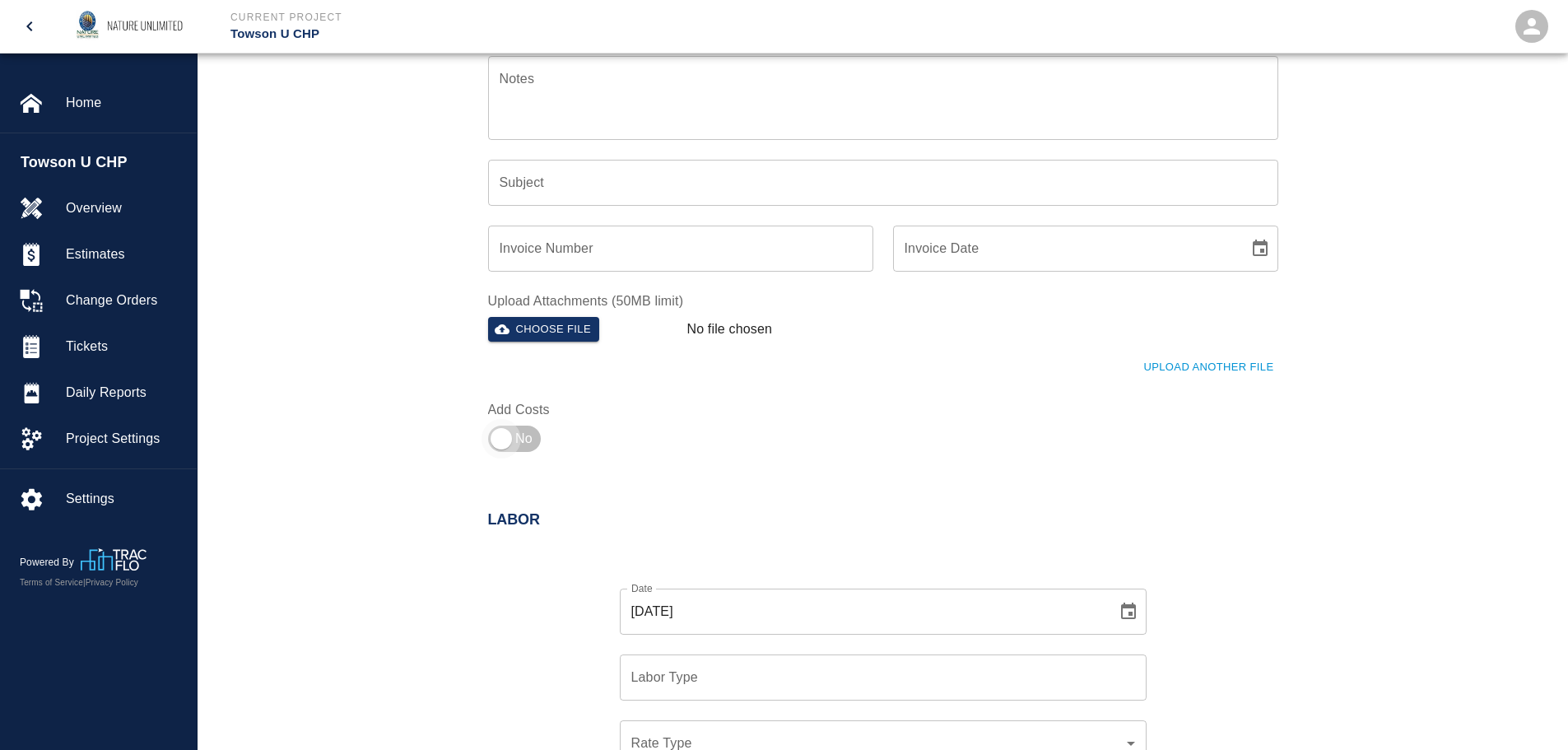
click at [513, 439] on input "checkbox" at bounding box center [501, 438] width 119 height 40
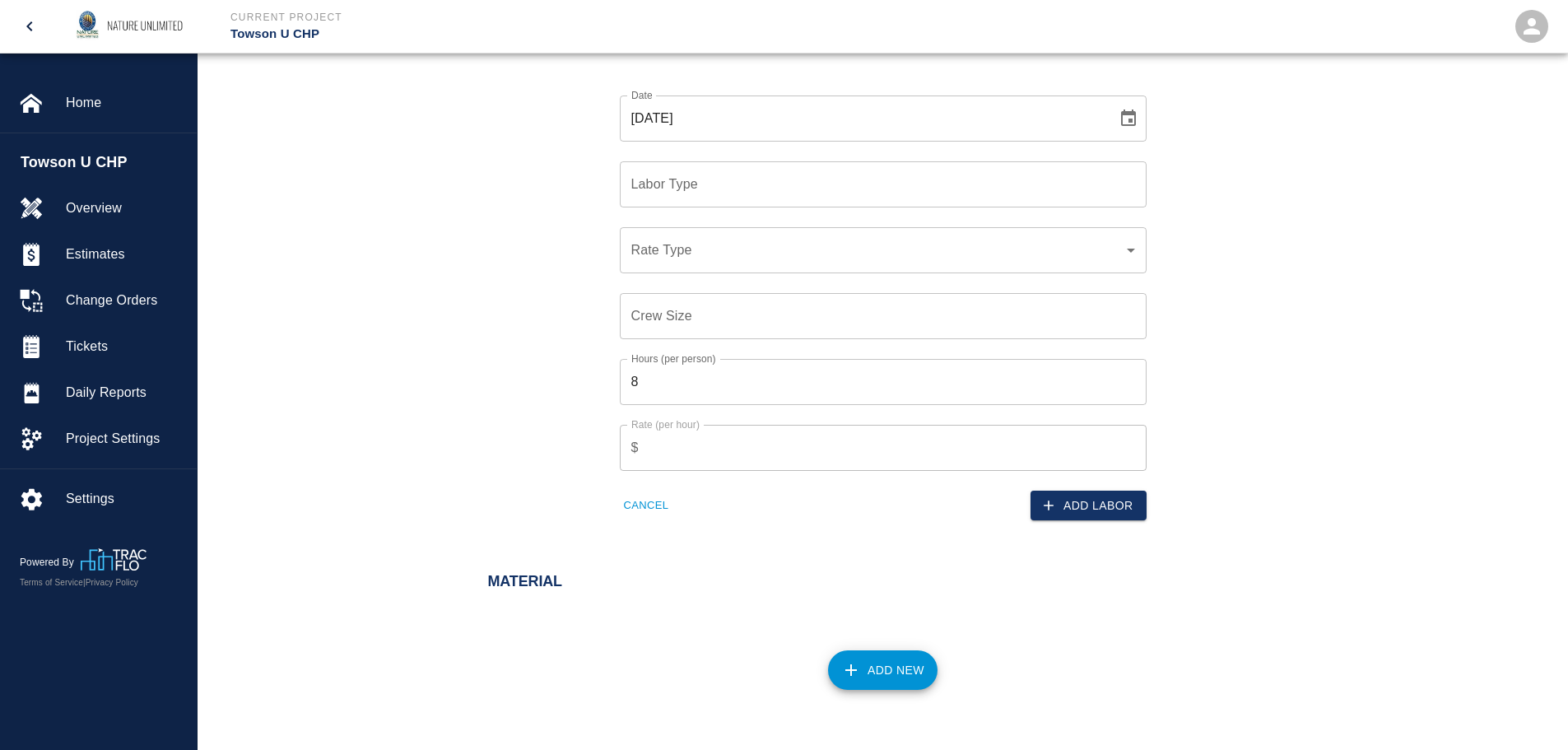
scroll to position [859, 0]
click at [732, 182] on input "Labor Type" at bounding box center [883, 183] width 512 height 31
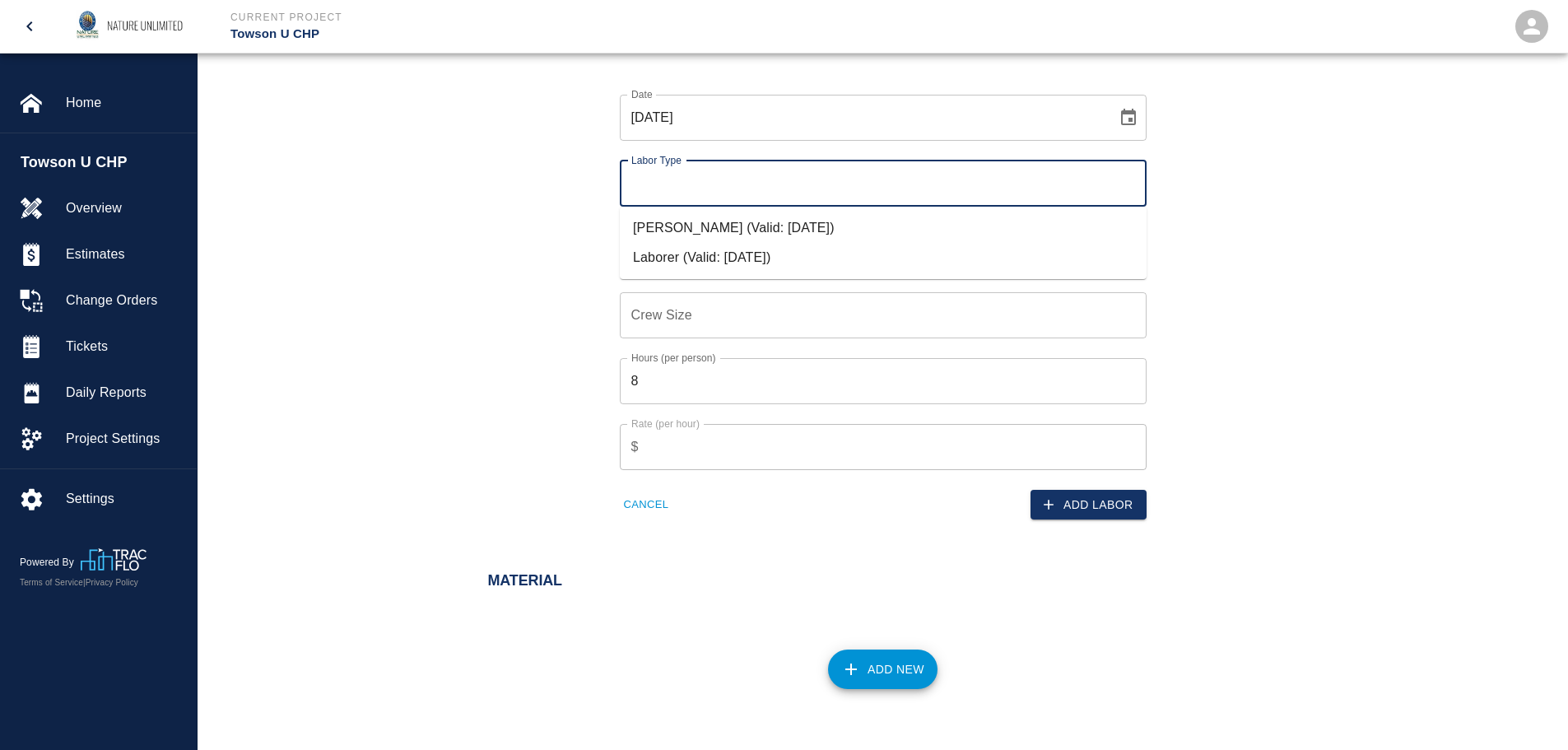
click at [726, 230] on li "[PERSON_NAME] (Valid: [DATE])" at bounding box center [883, 228] width 527 height 29
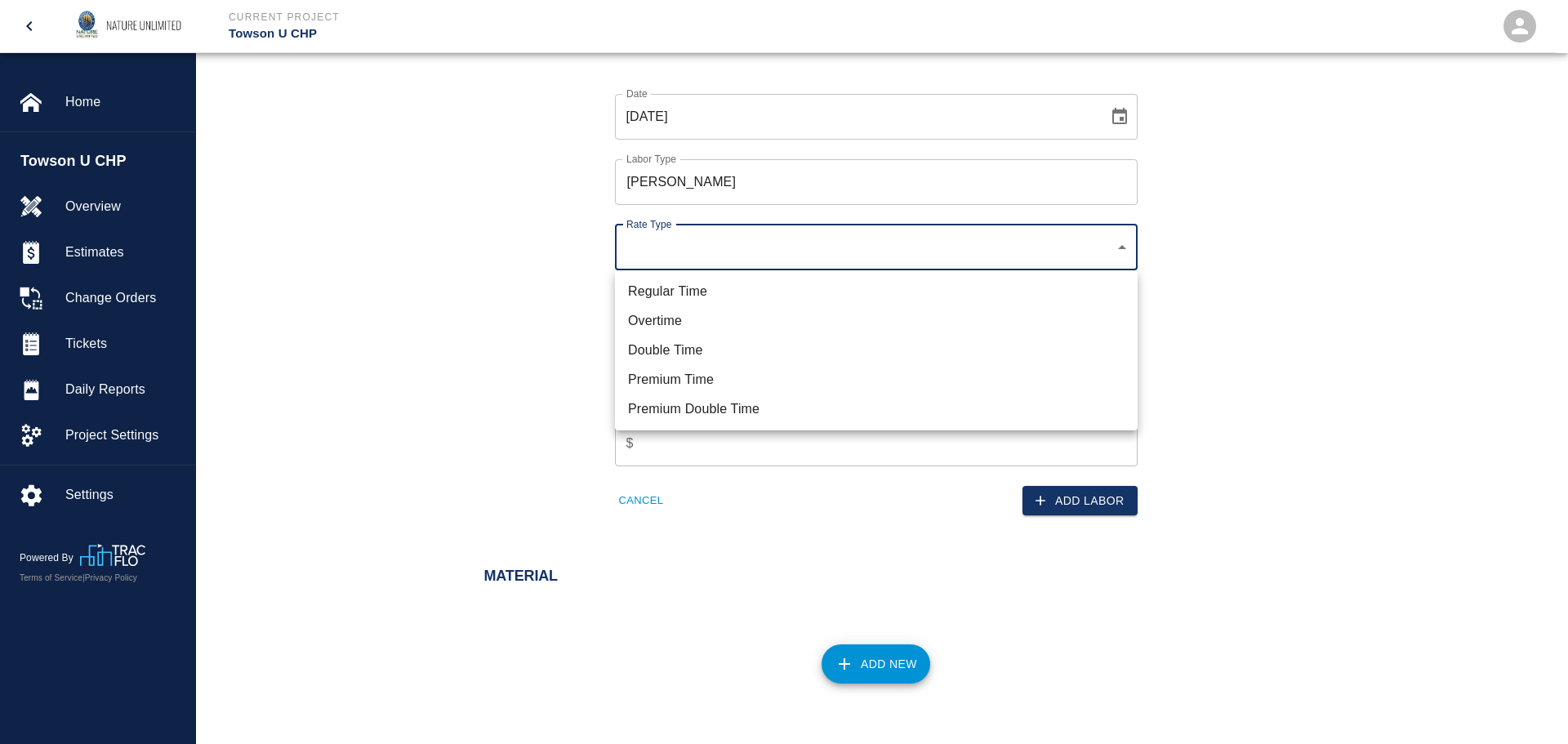
click at [701, 285] on li "Regular Time" at bounding box center [876, 291] width 523 height 29
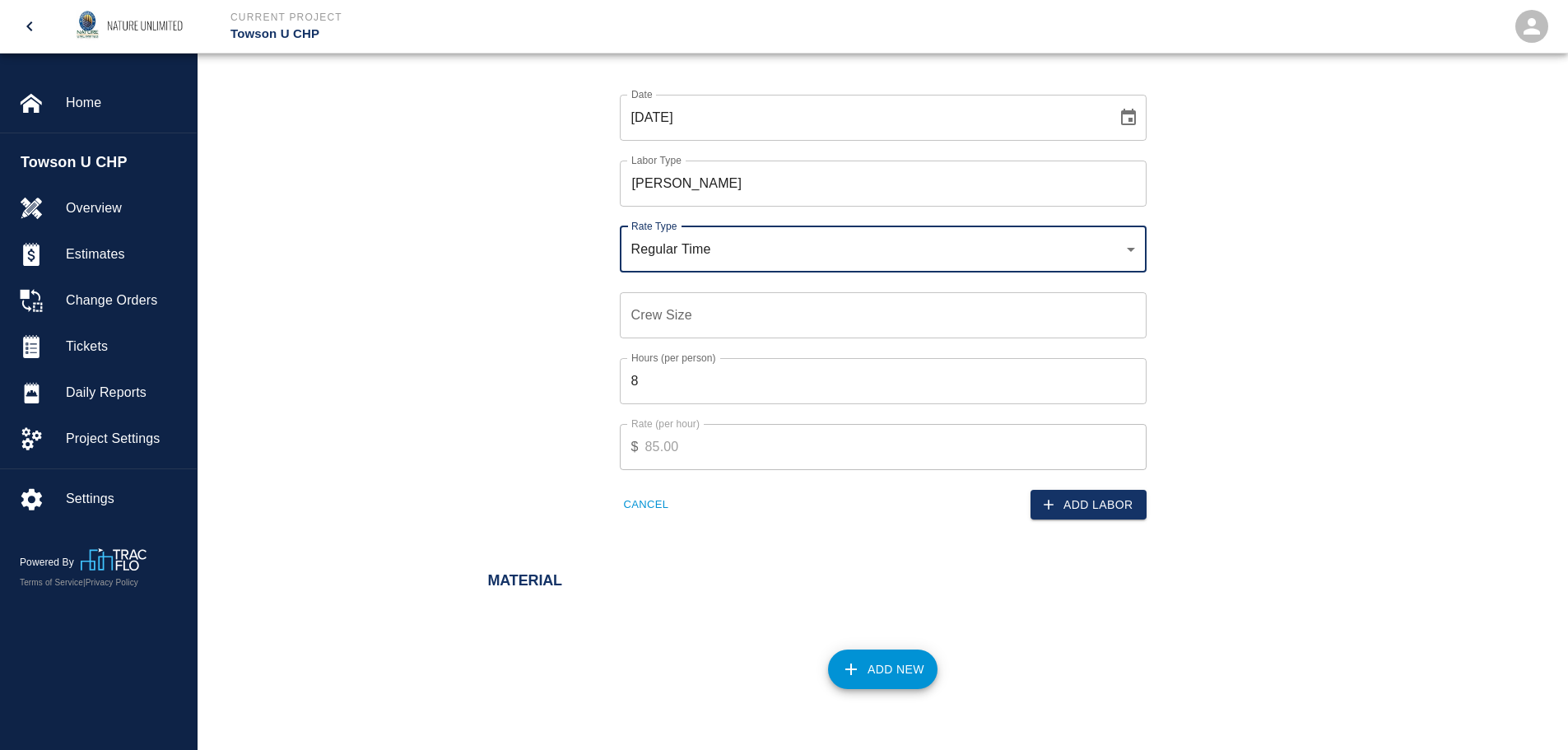
click at [702, 315] on input "Crew Size" at bounding box center [883, 315] width 527 height 46
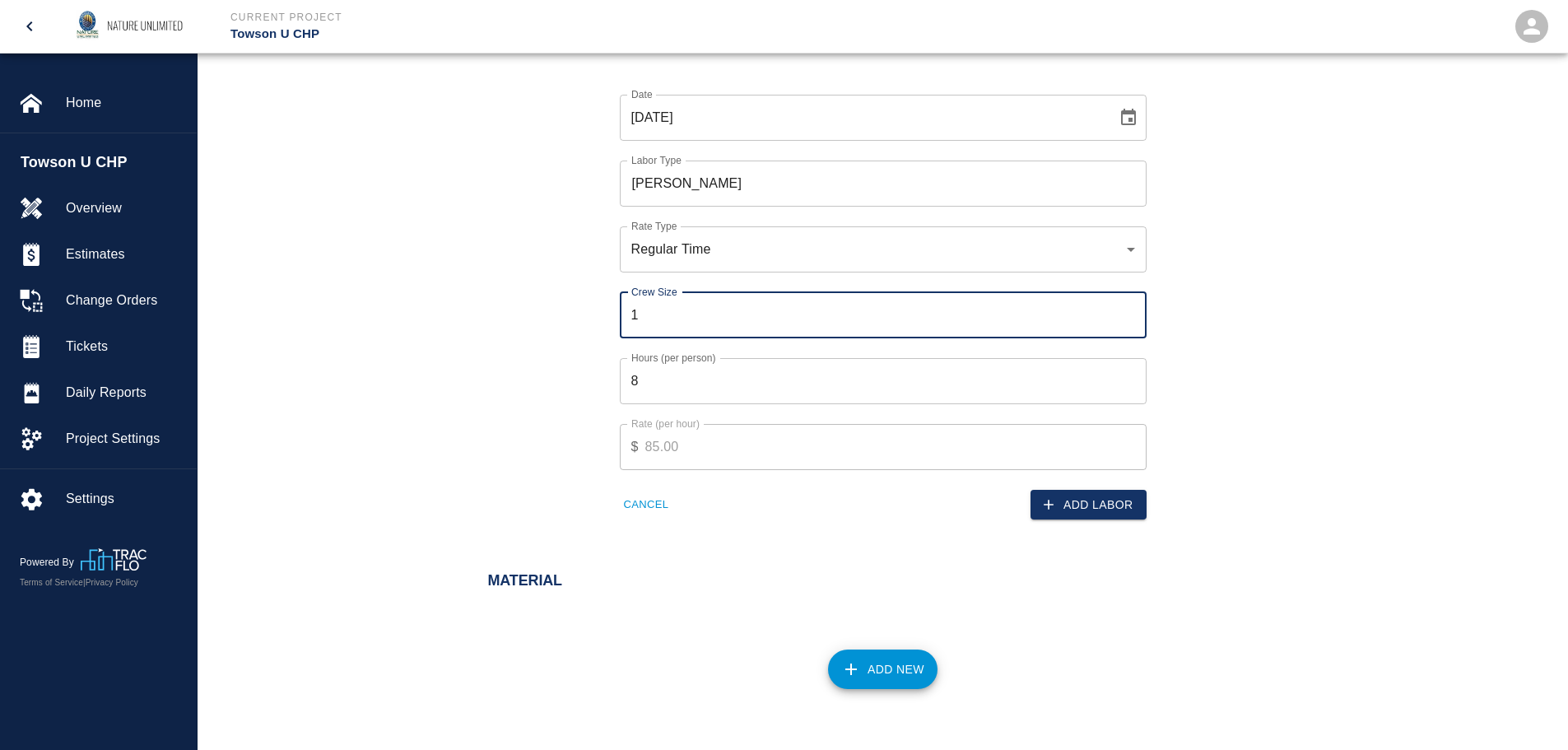
click at [1131, 308] on input "1" at bounding box center [883, 315] width 527 height 46
click at [1131, 308] on input "2" at bounding box center [883, 315] width 527 height 46
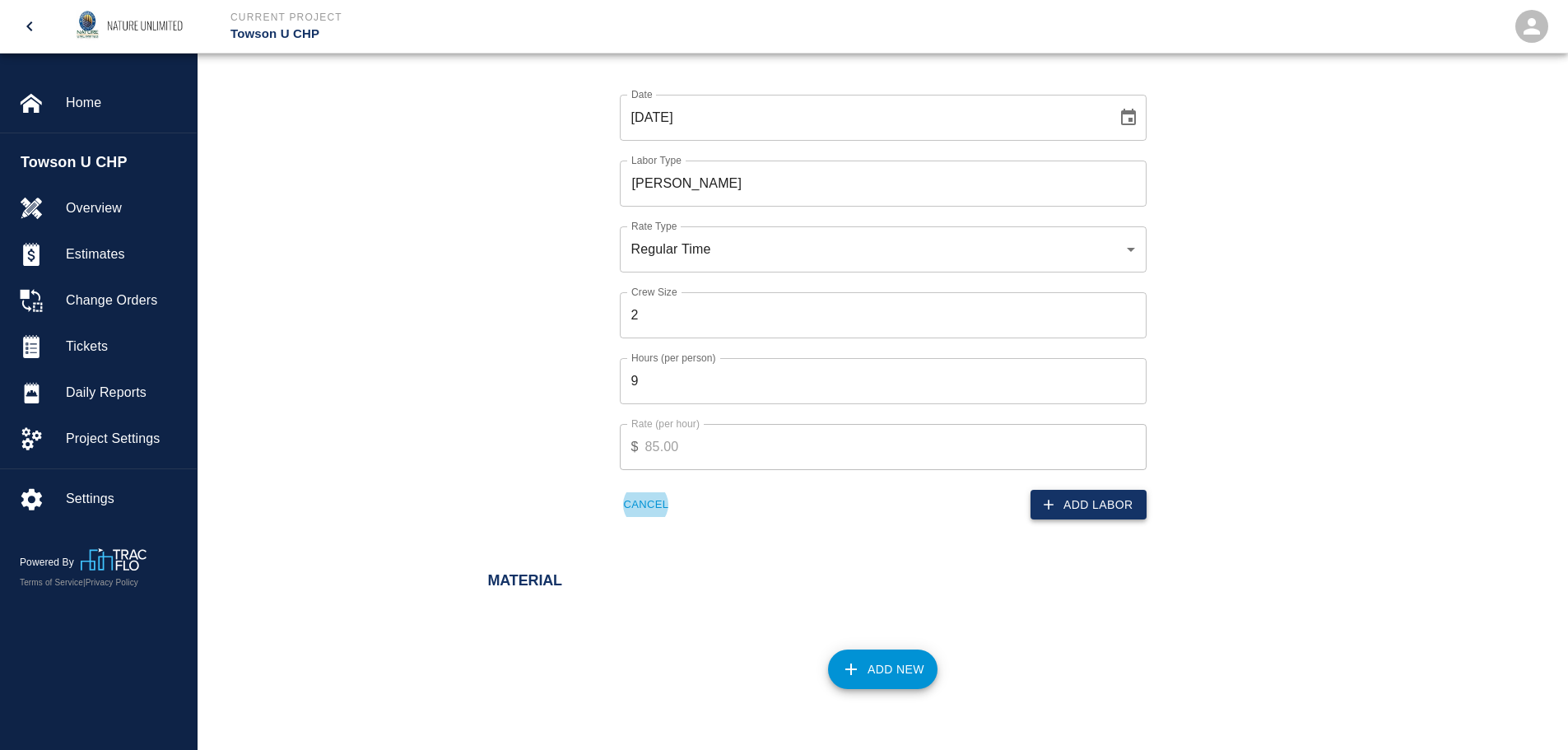
click at [1097, 511] on button "Add Labor" at bounding box center [1088, 505] width 116 height 30
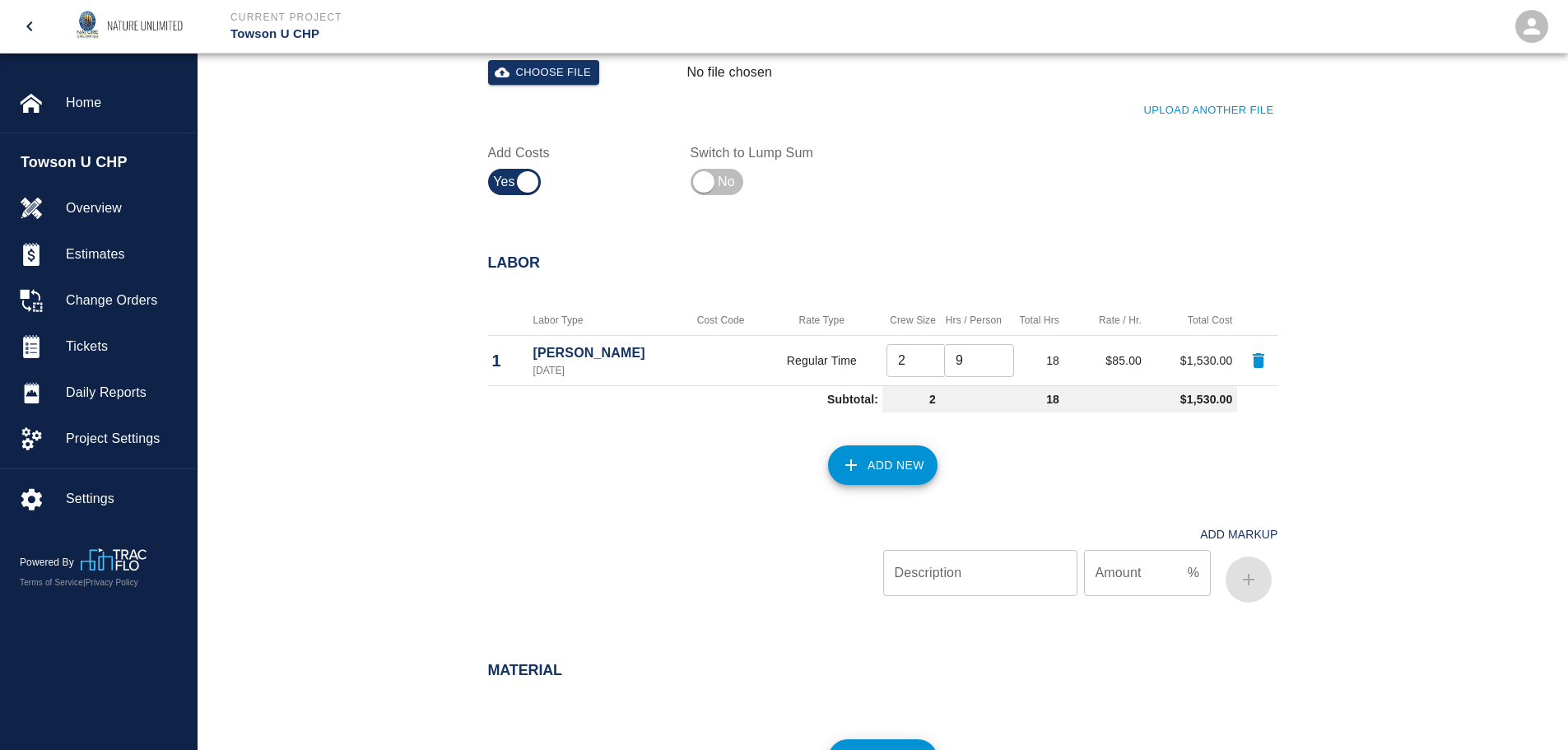
scroll to position [612, 0]
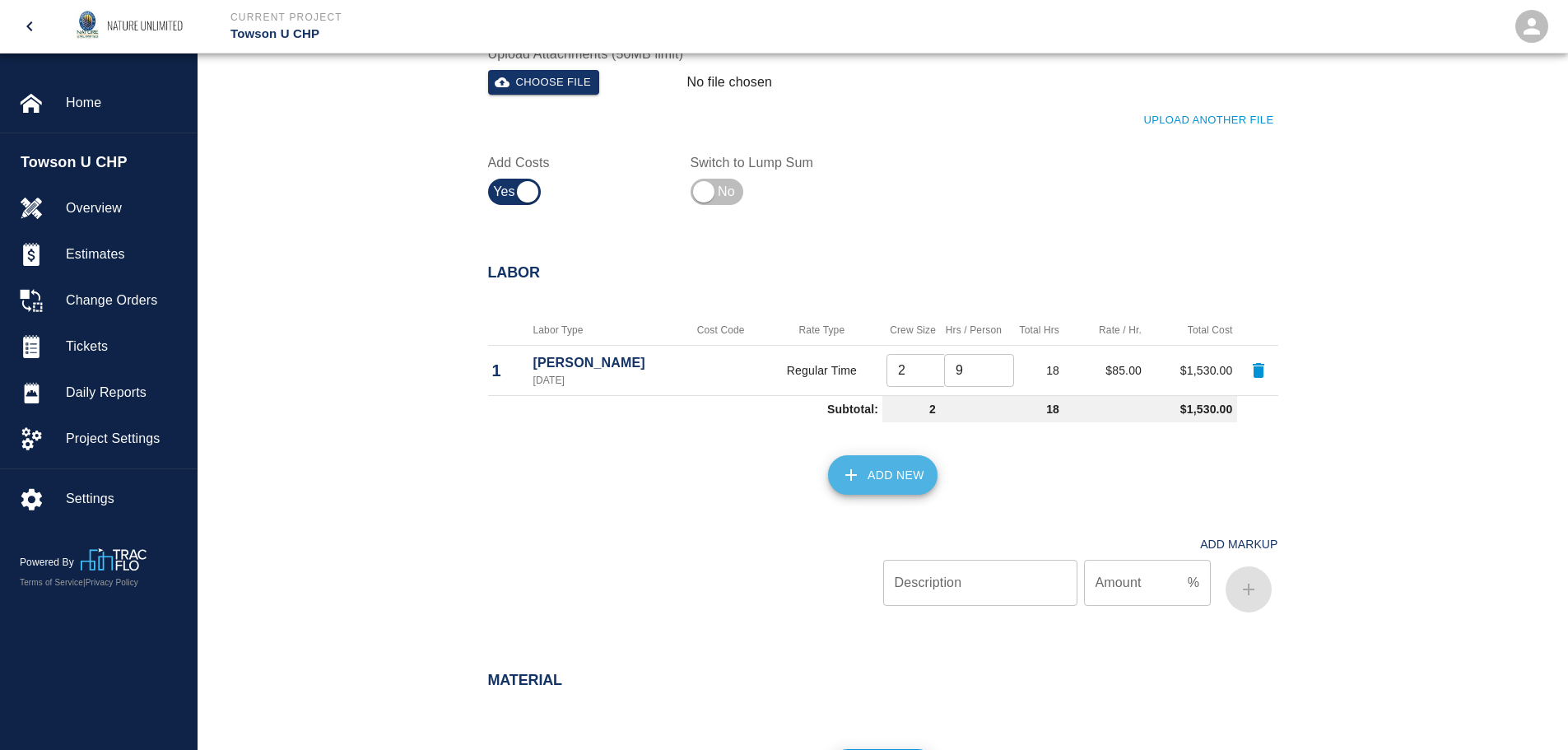
click at [881, 464] on button "Add New" at bounding box center [883, 475] width 110 height 40
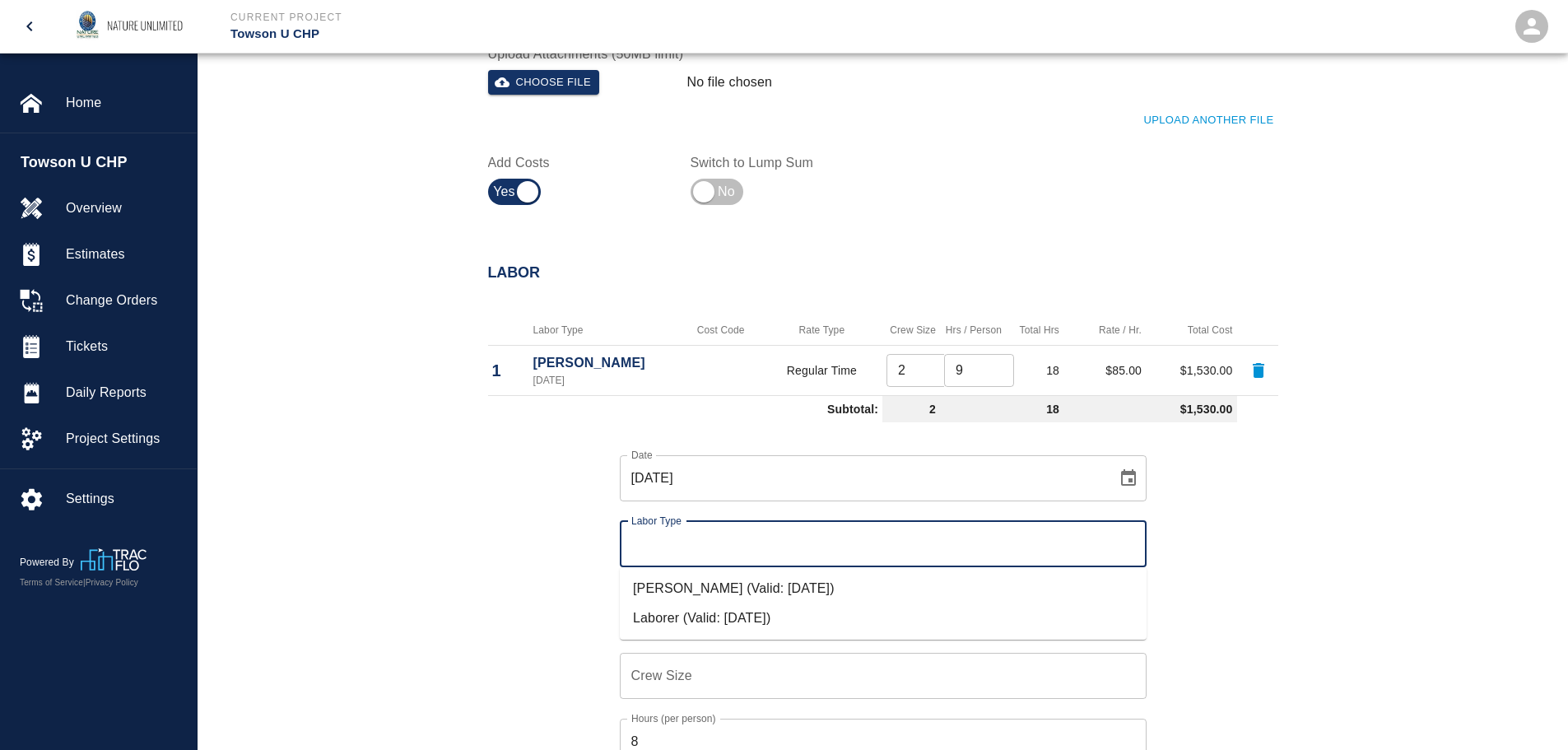
click at [788, 551] on input "Labor Type" at bounding box center [883, 544] width 512 height 31
click at [786, 615] on li "Laborer (Valid: [DATE])" at bounding box center [883, 617] width 527 height 29
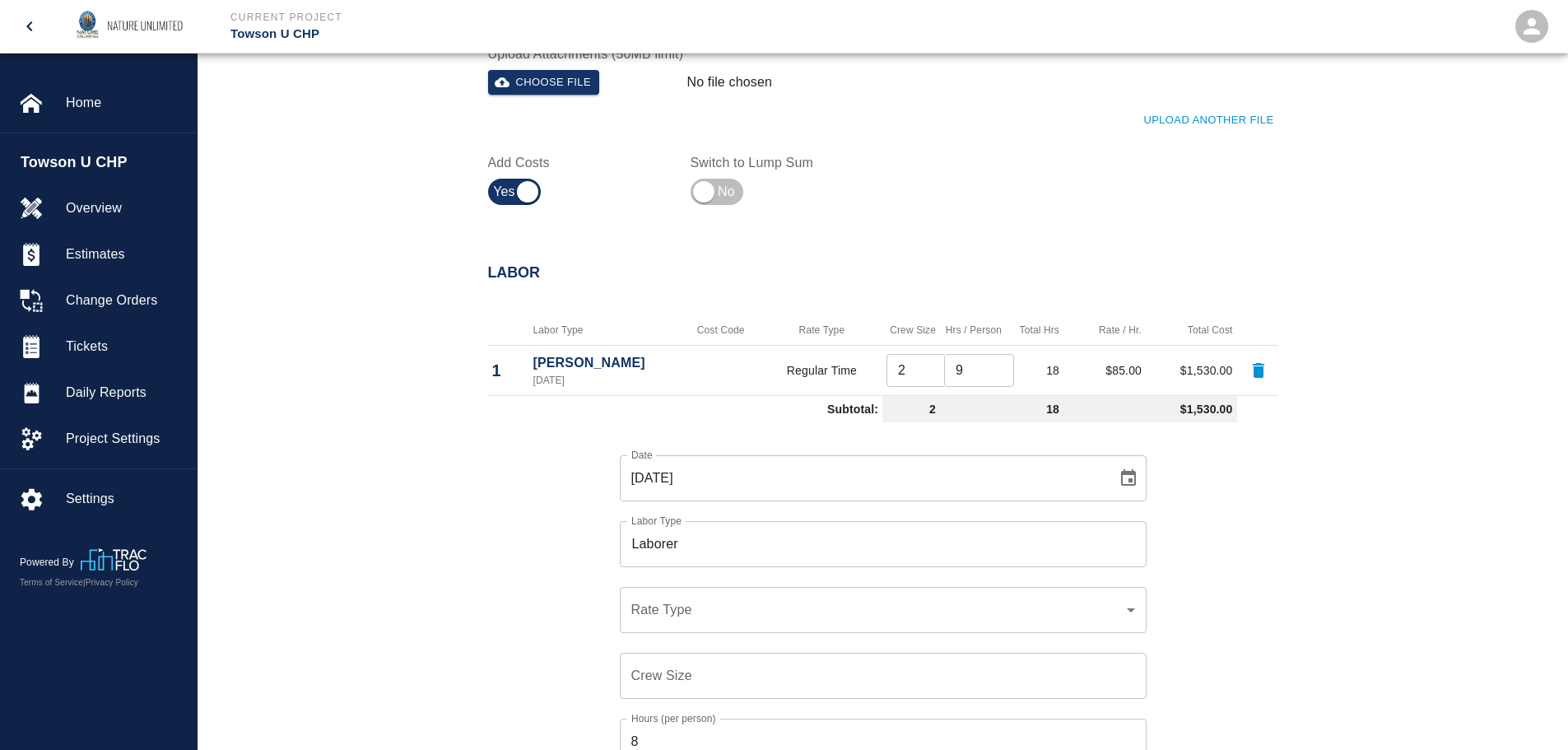
click at [780, 620] on div "​ Rate Type" at bounding box center [883, 610] width 527 height 46
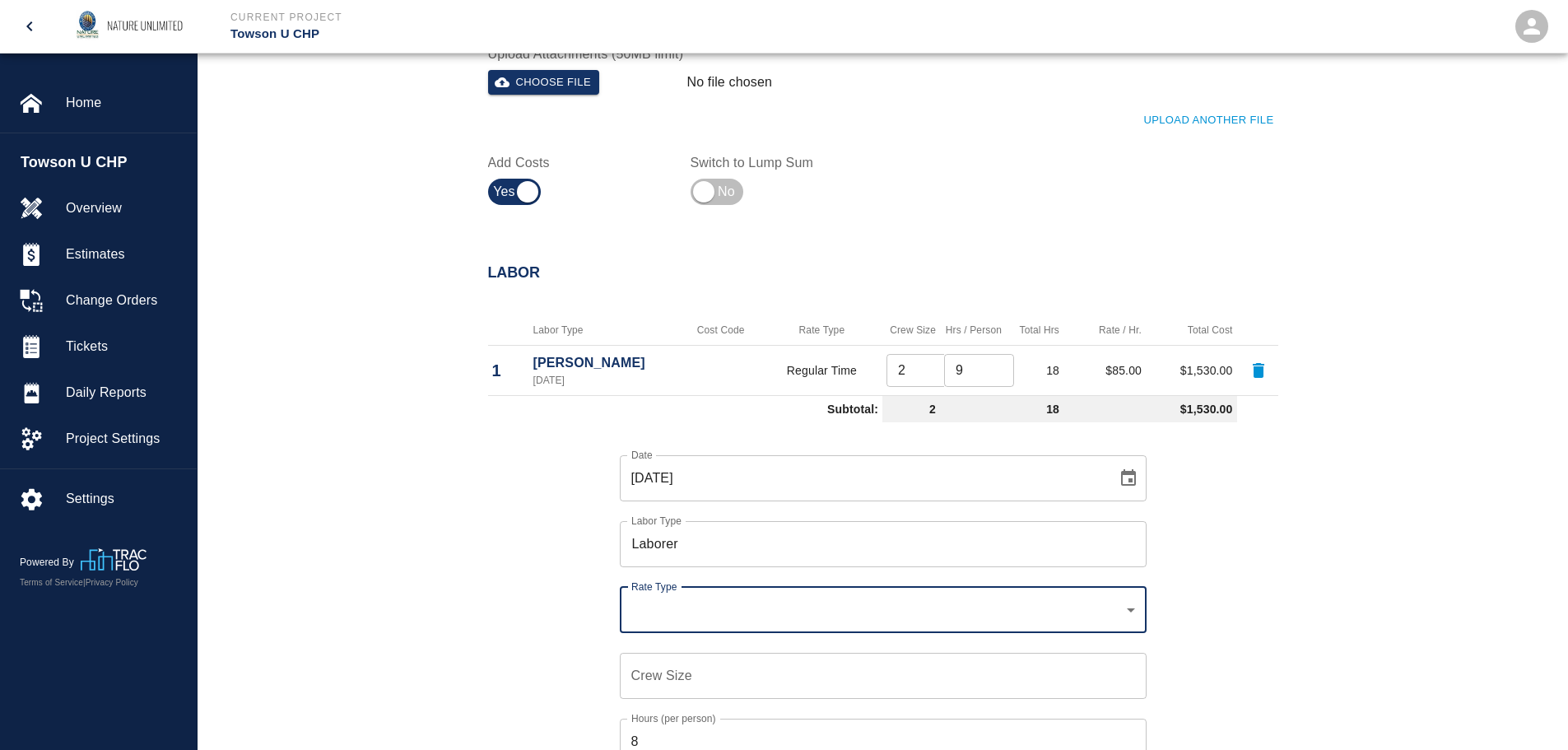
click at [1144, 611] on div "​ Rate Type" at bounding box center [883, 610] width 527 height 46
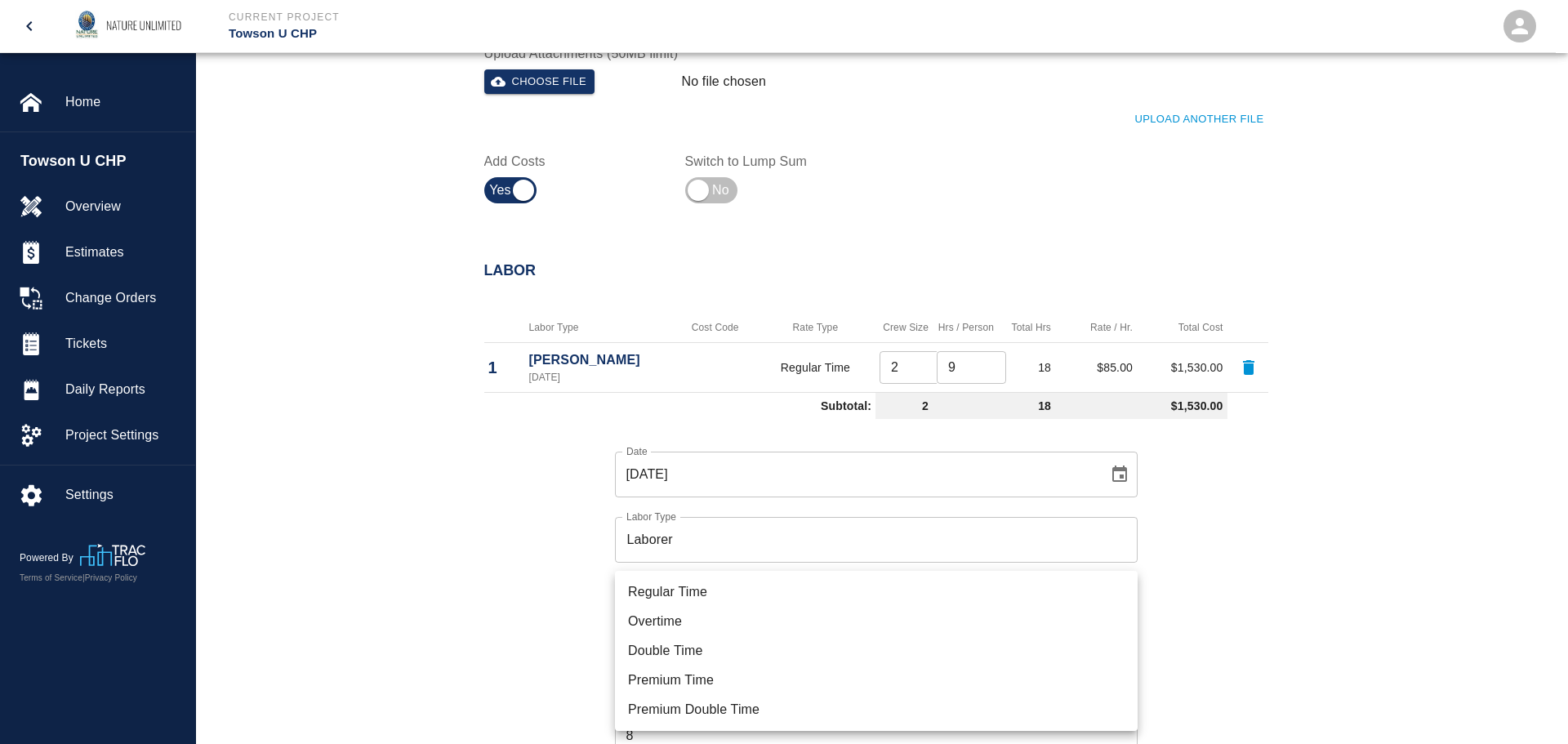
click at [644, 589] on li "Regular Time" at bounding box center [876, 591] width 523 height 29
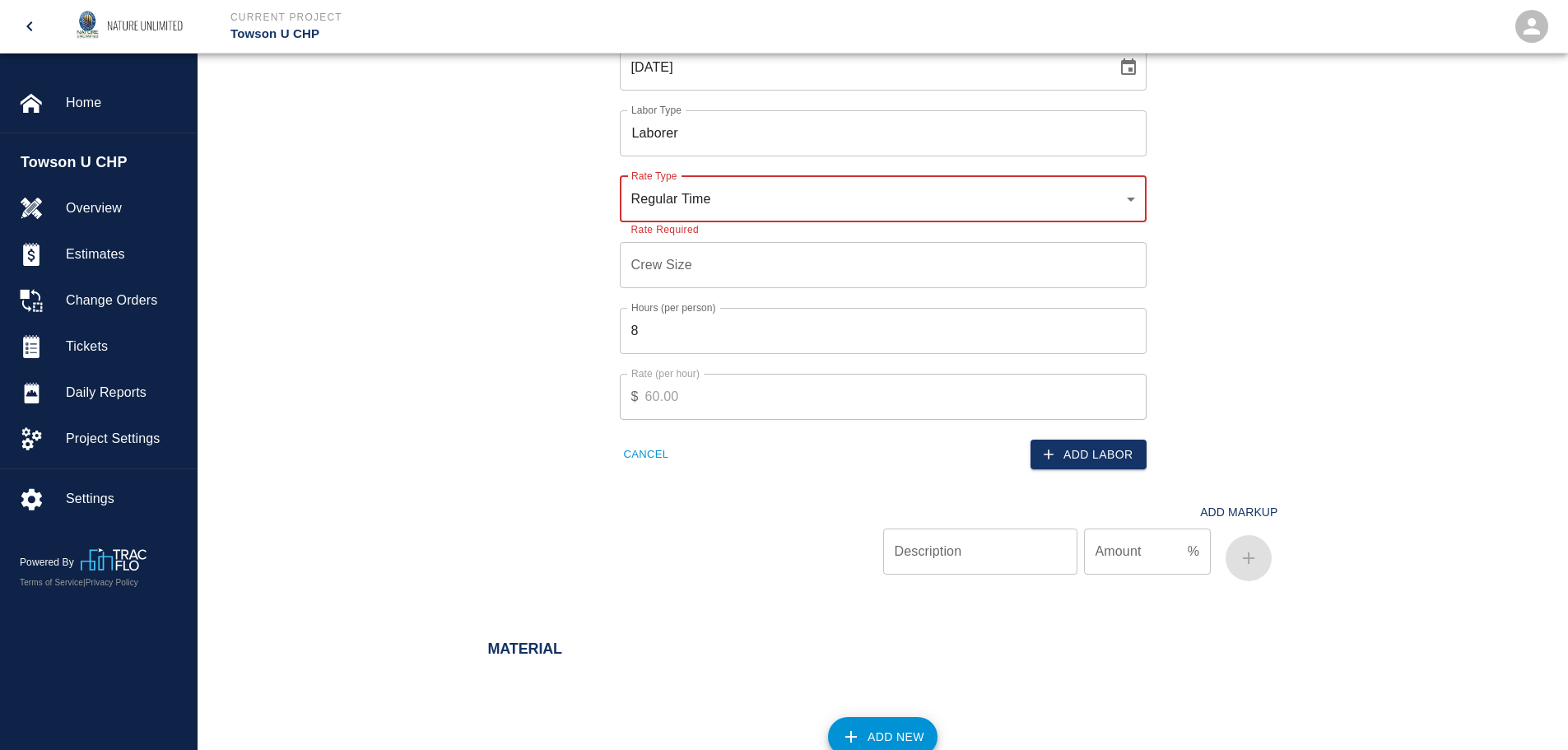
scroll to position [1024, 0]
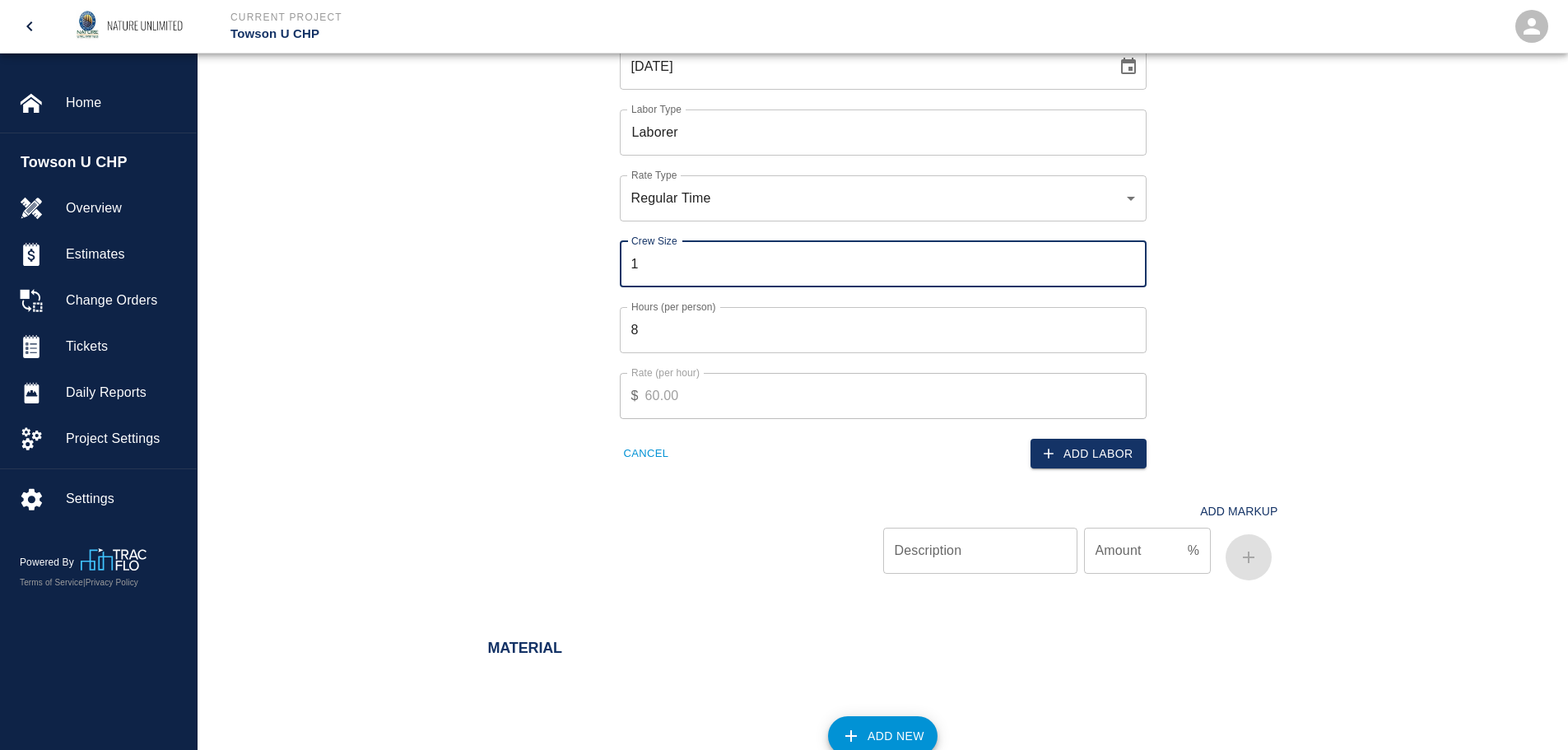
click at [1124, 257] on input "1" at bounding box center [883, 264] width 527 height 46
click at [1133, 258] on input "2" at bounding box center [883, 264] width 527 height 46
click at [1133, 258] on input "3" at bounding box center [883, 264] width 527 height 46
click at [1133, 258] on input "4" at bounding box center [883, 264] width 527 height 46
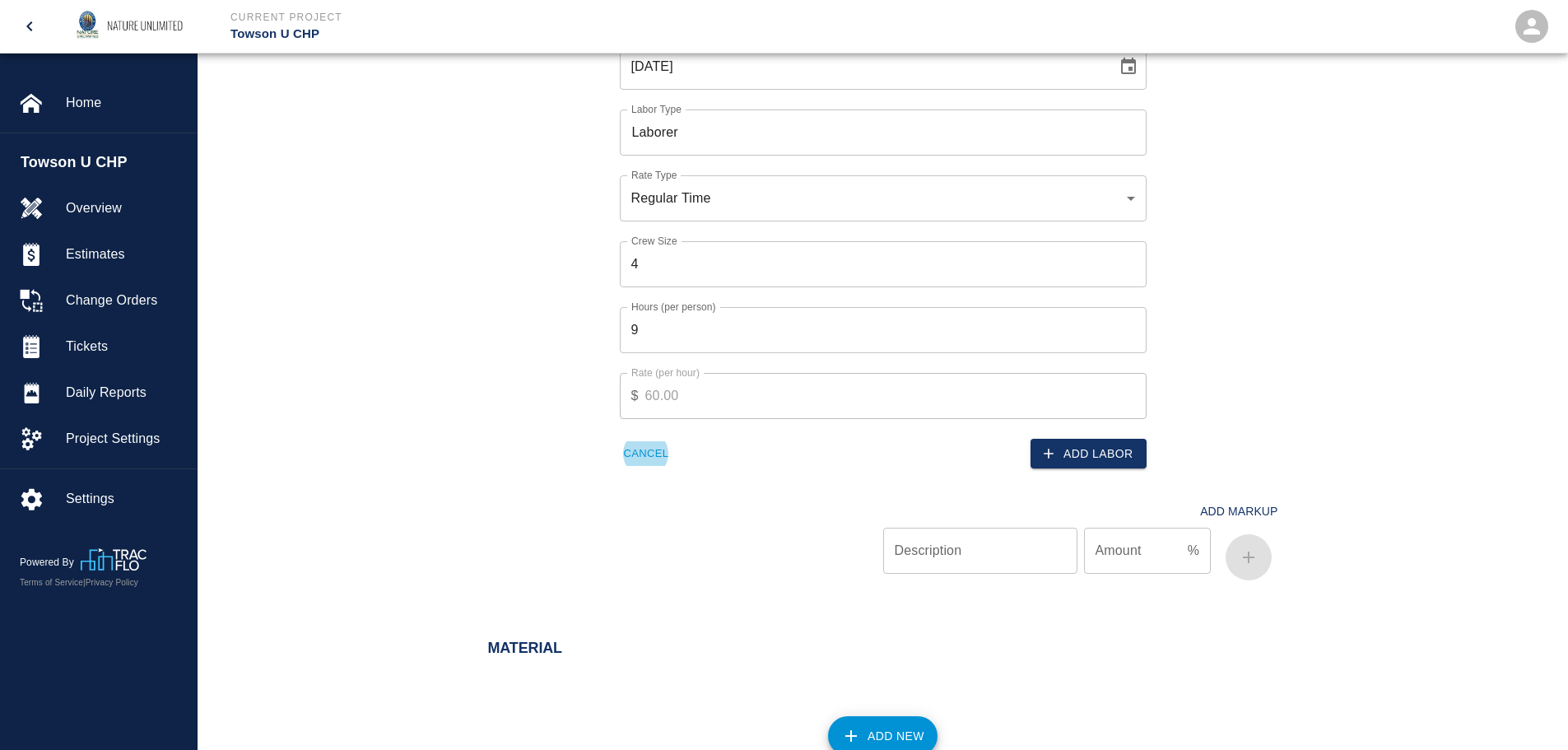
click at [1091, 457] on button "Add Labor" at bounding box center [1088, 453] width 116 height 30
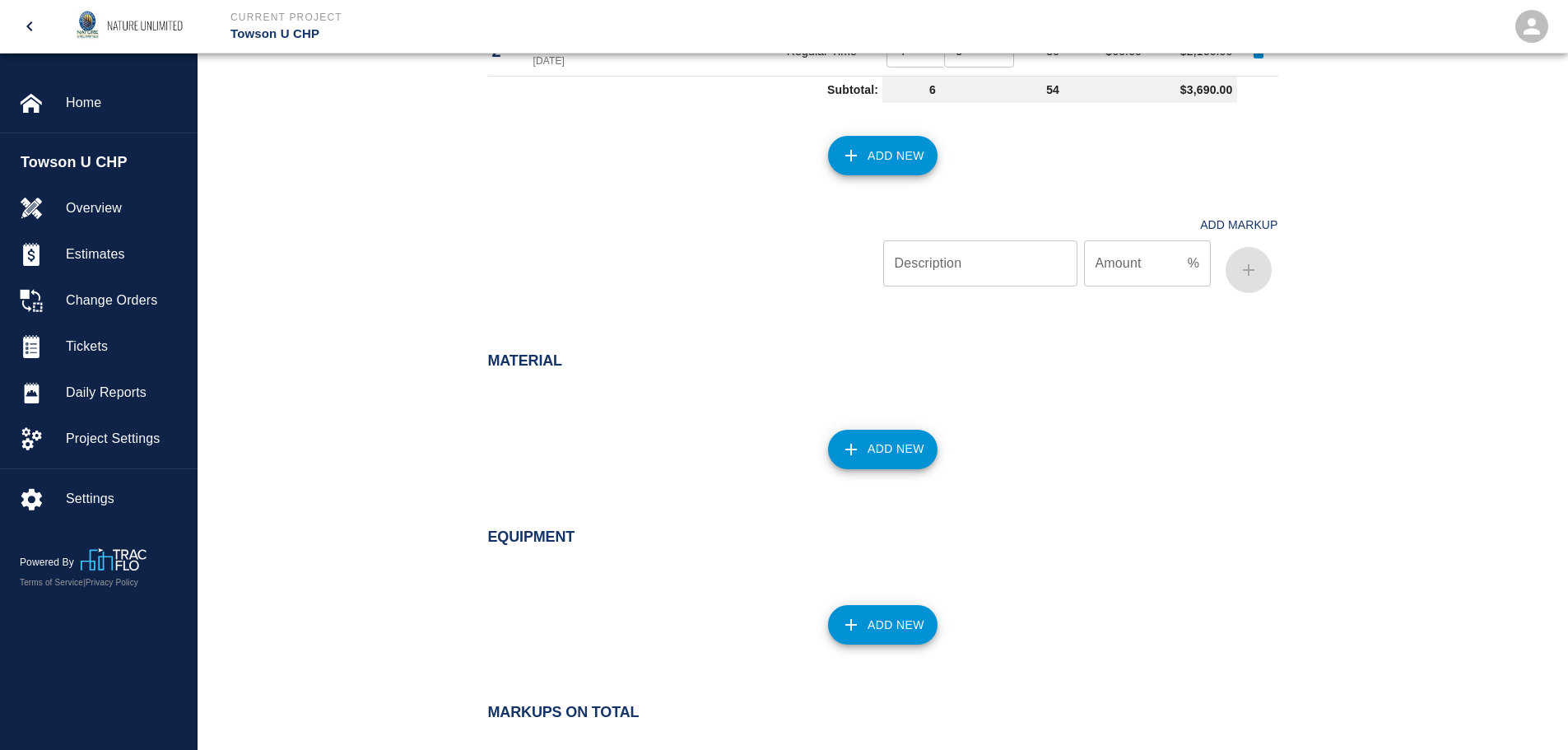
scroll to position [992, 0]
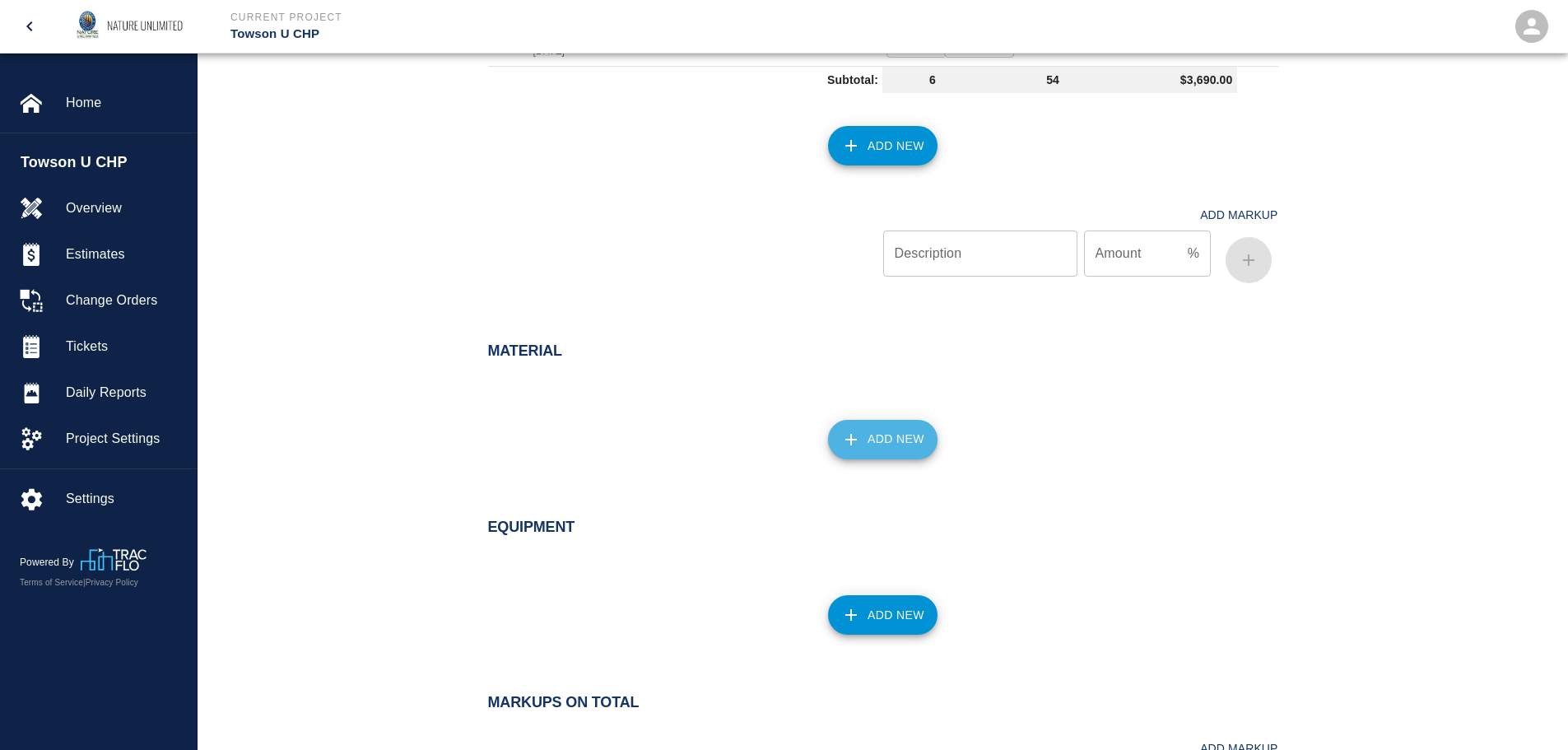
click at [889, 420] on button "Add New" at bounding box center [883, 439] width 110 height 40
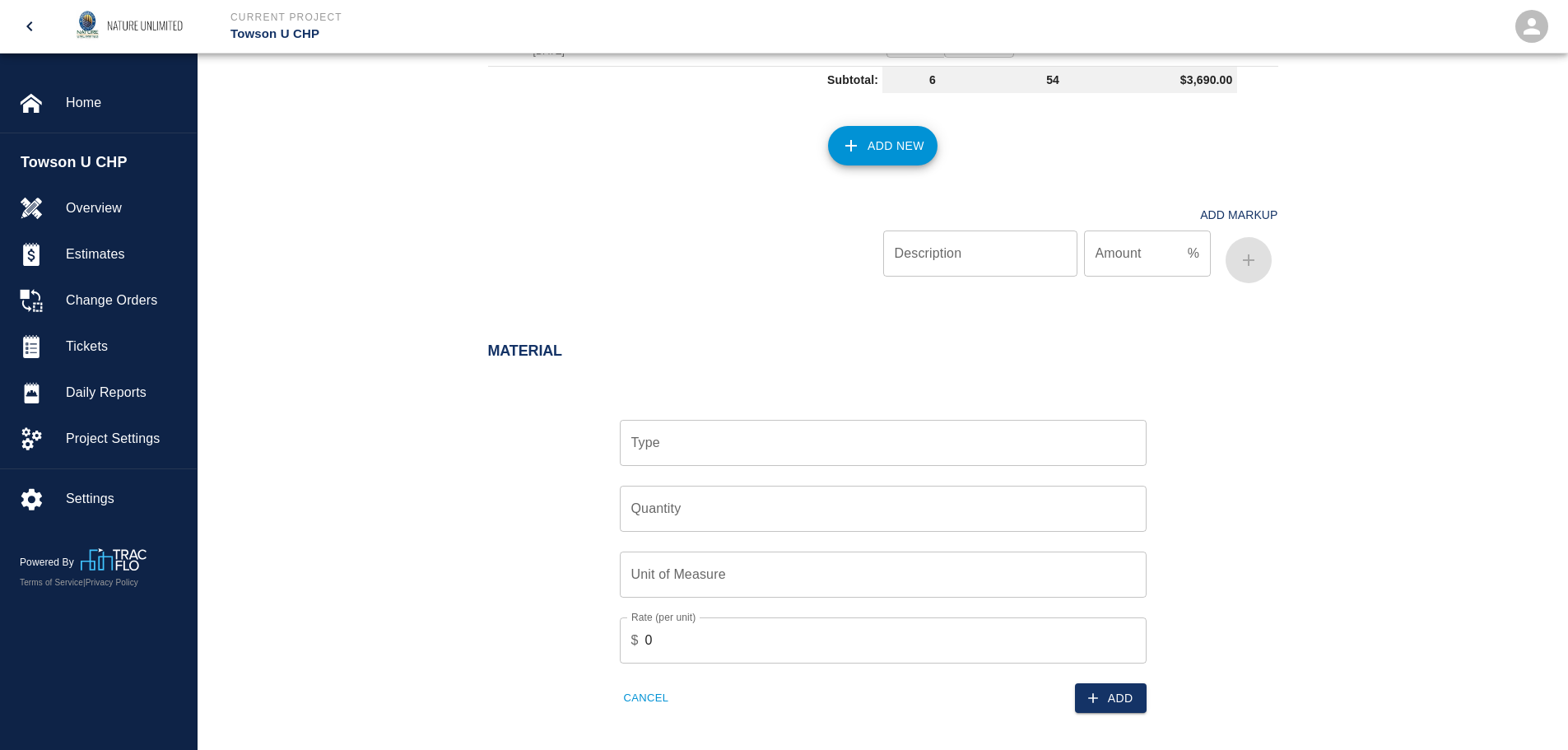
click at [737, 451] on input "Type" at bounding box center [883, 442] width 512 height 31
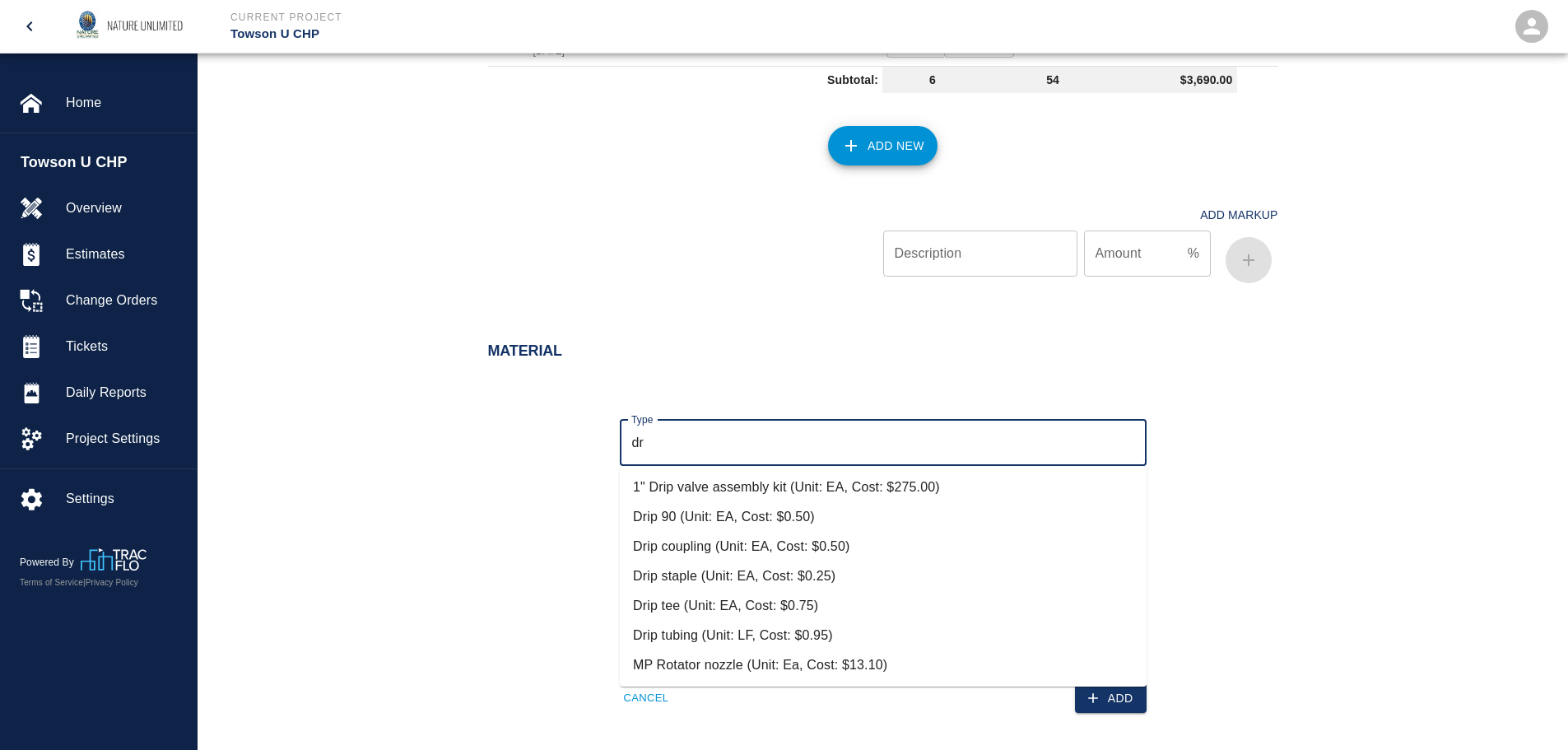
click at [722, 638] on li "Drip tubing (Unit: LF, Cost: $0.95)" at bounding box center [883, 635] width 527 height 29
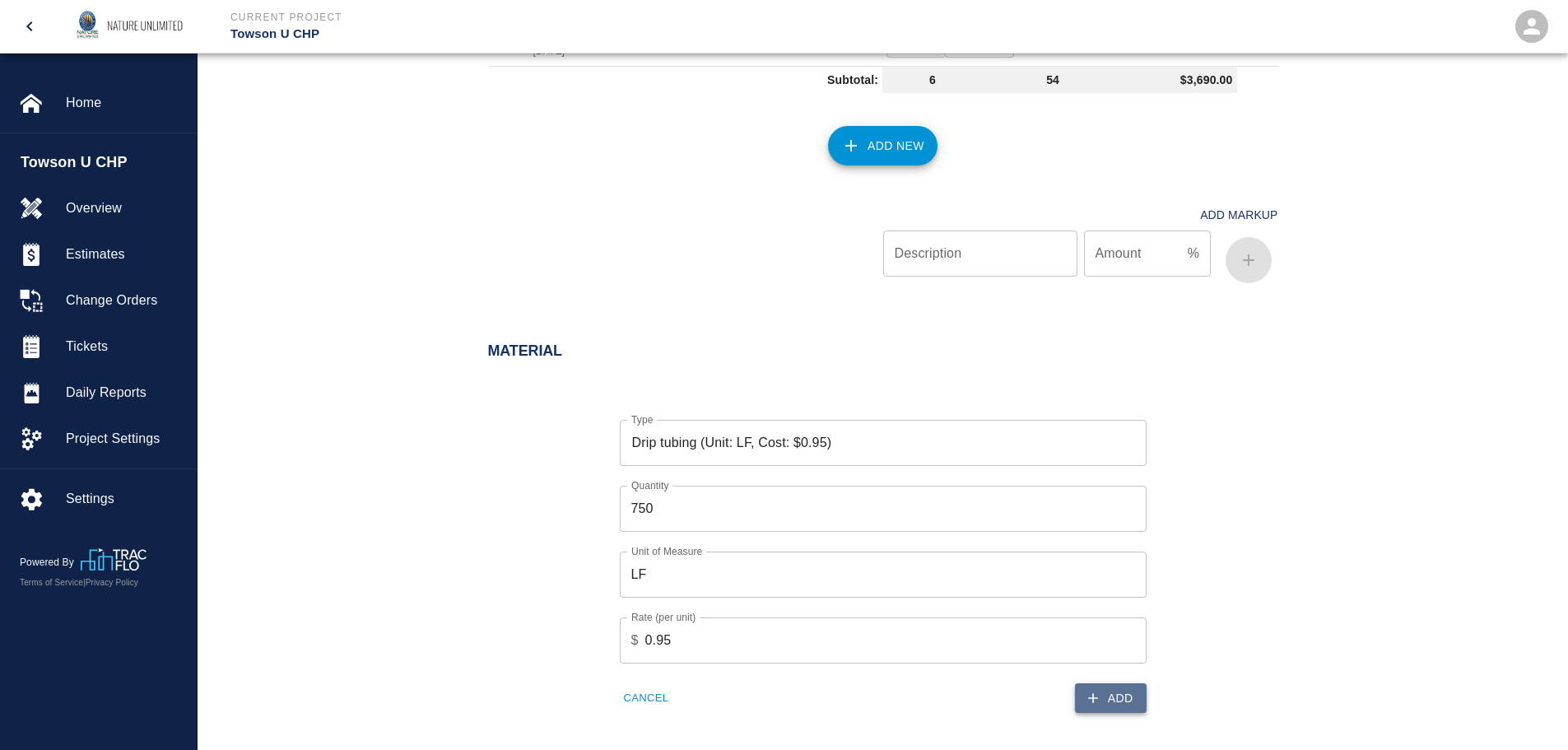
click at [1137, 704] on button "Add" at bounding box center [1111, 698] width 72 height 30
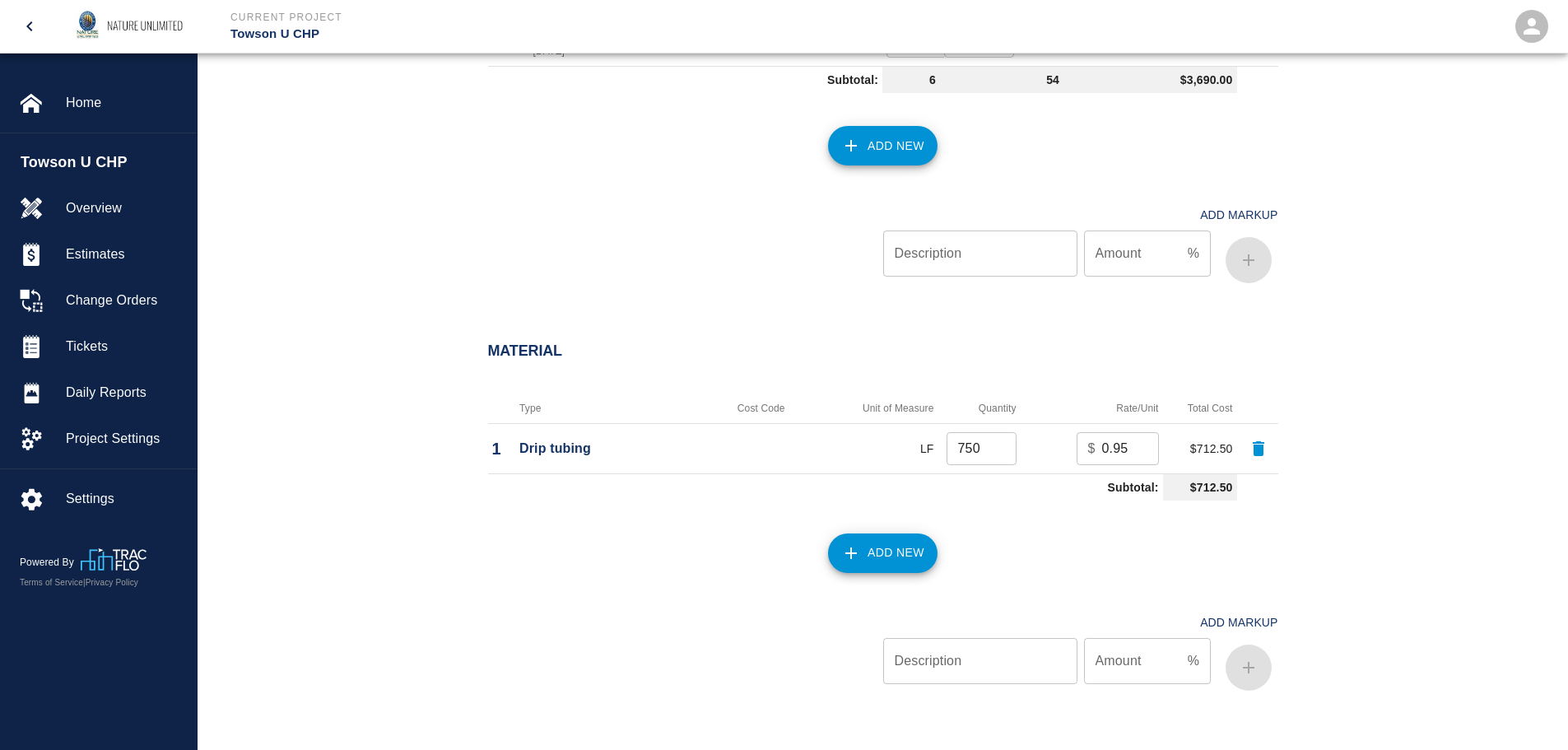
click at [879, 553] on button "Add New" at bounding box center [883, 553] width 110 height 40
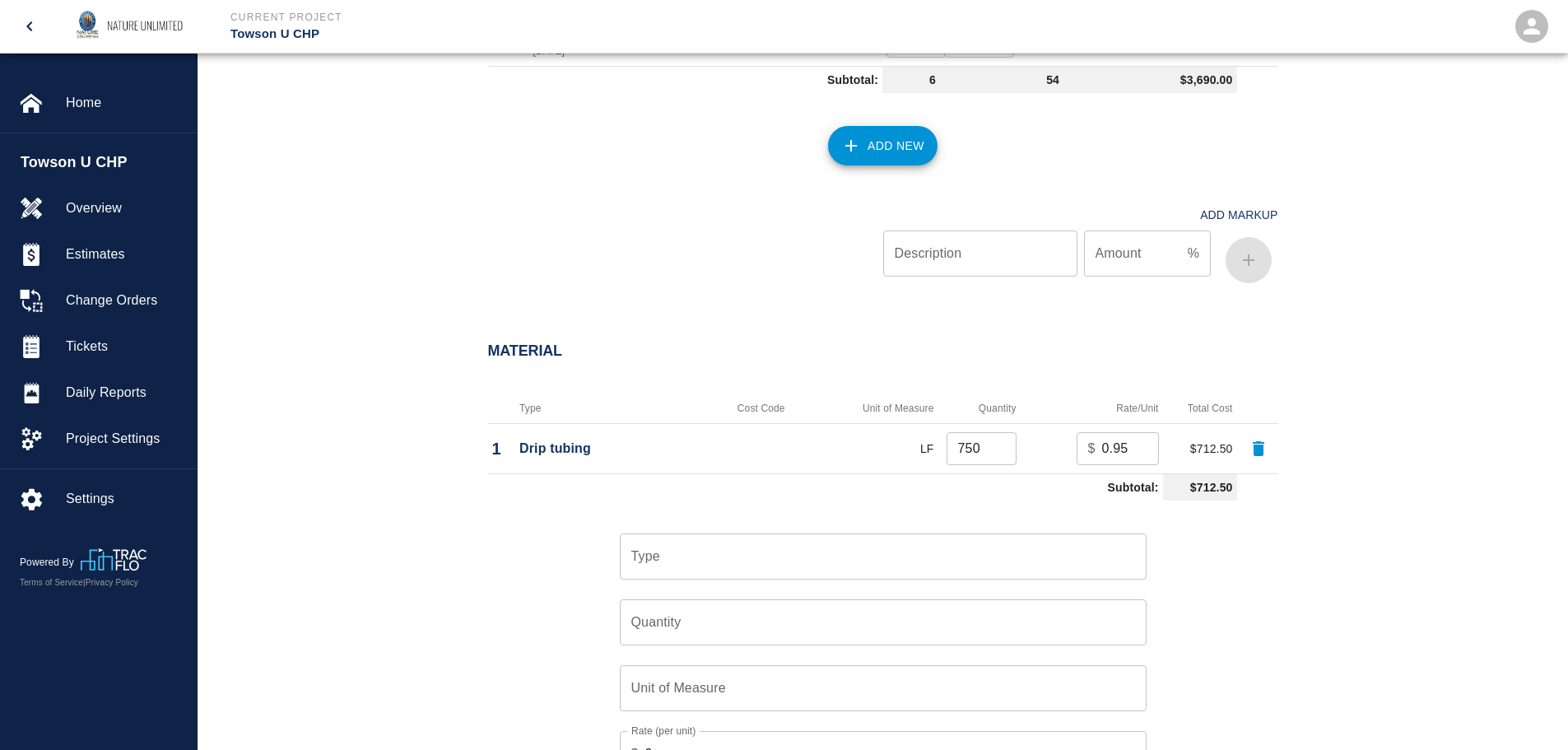
click at [772, 564] on input "Type" at bounding box center [883, 555] width 512 height 31
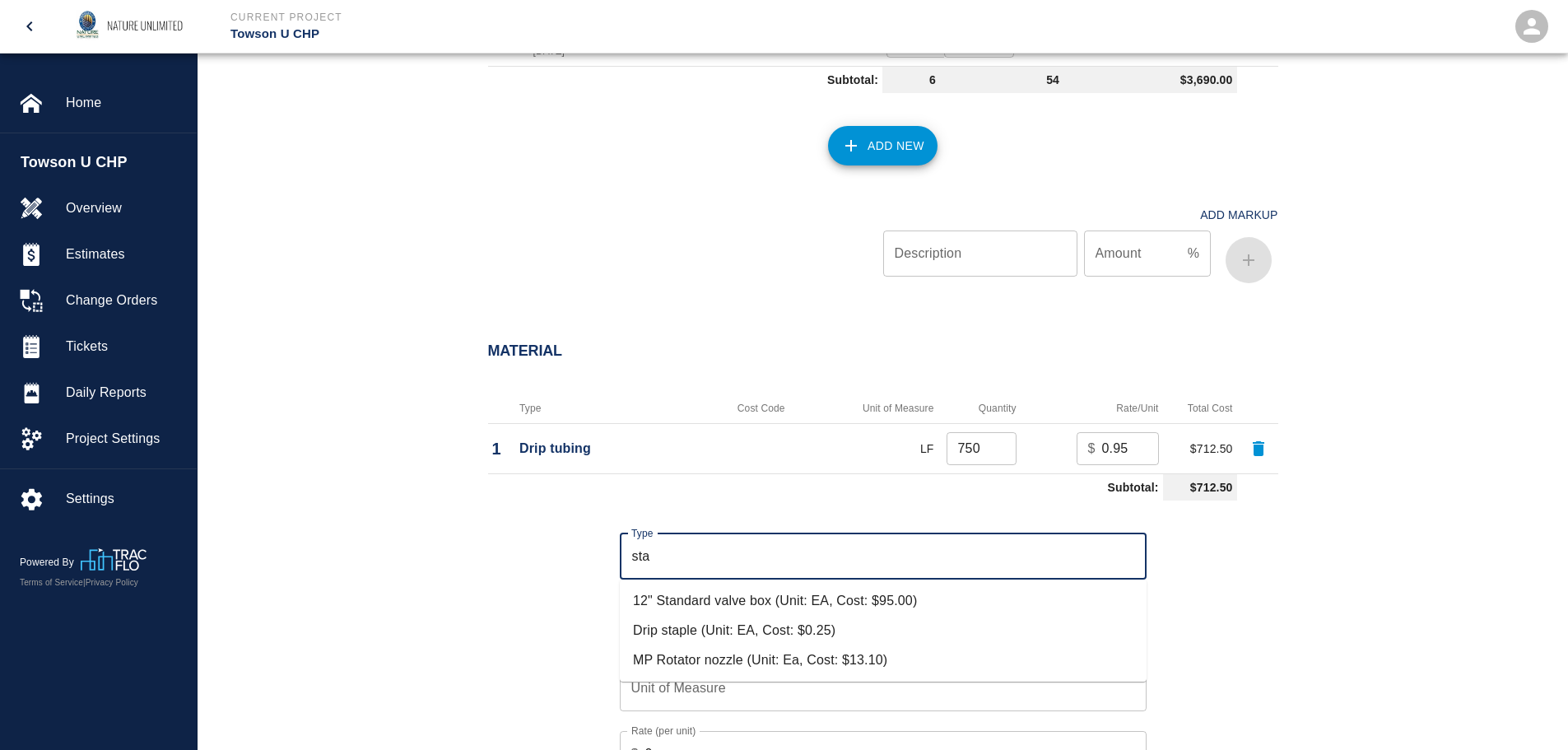
click at [766, 630] on li "Drip staple (Unit: EA, Cost: $0.25)" at bounding box center [883, 630] width 527 height 29
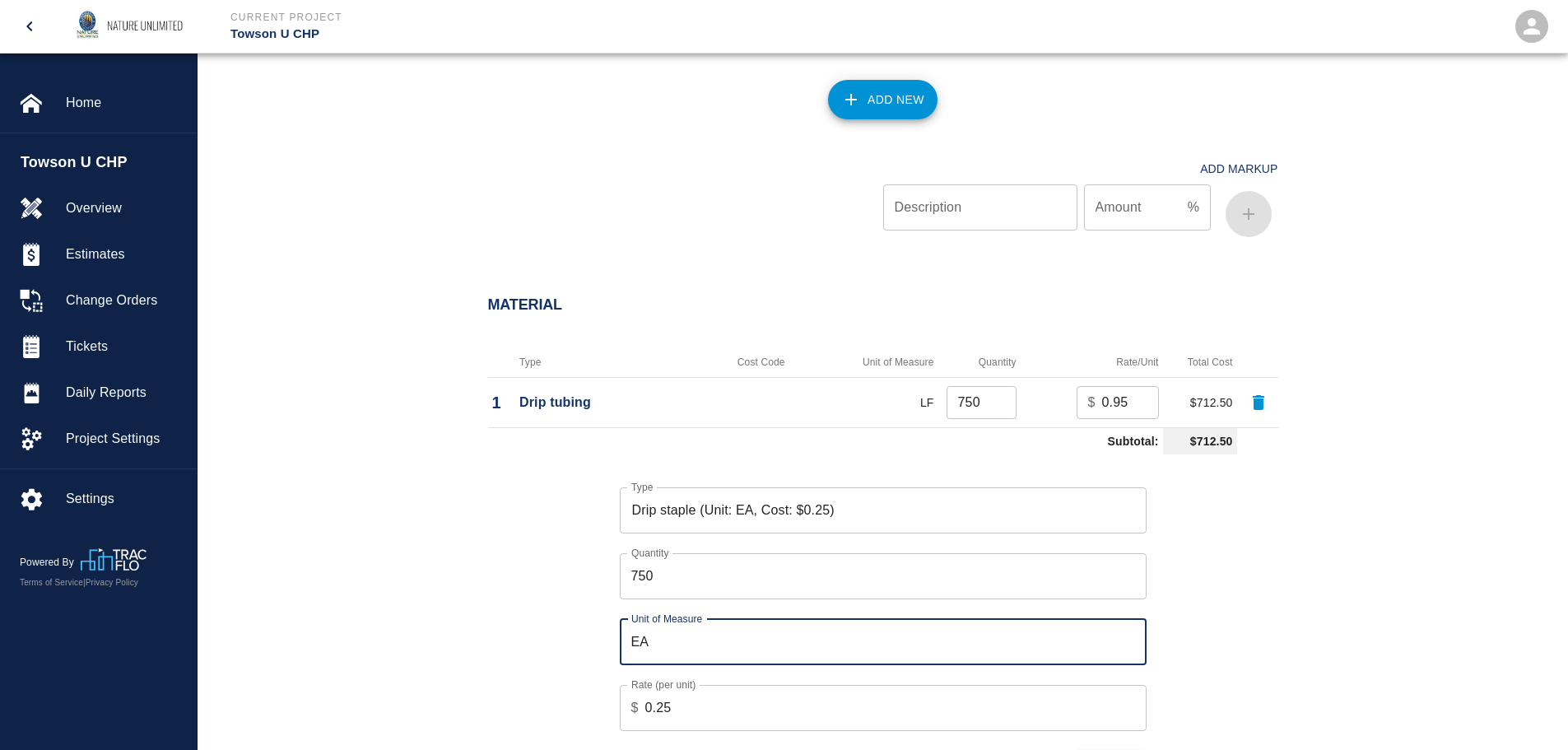
scroll to position [1156, 0]
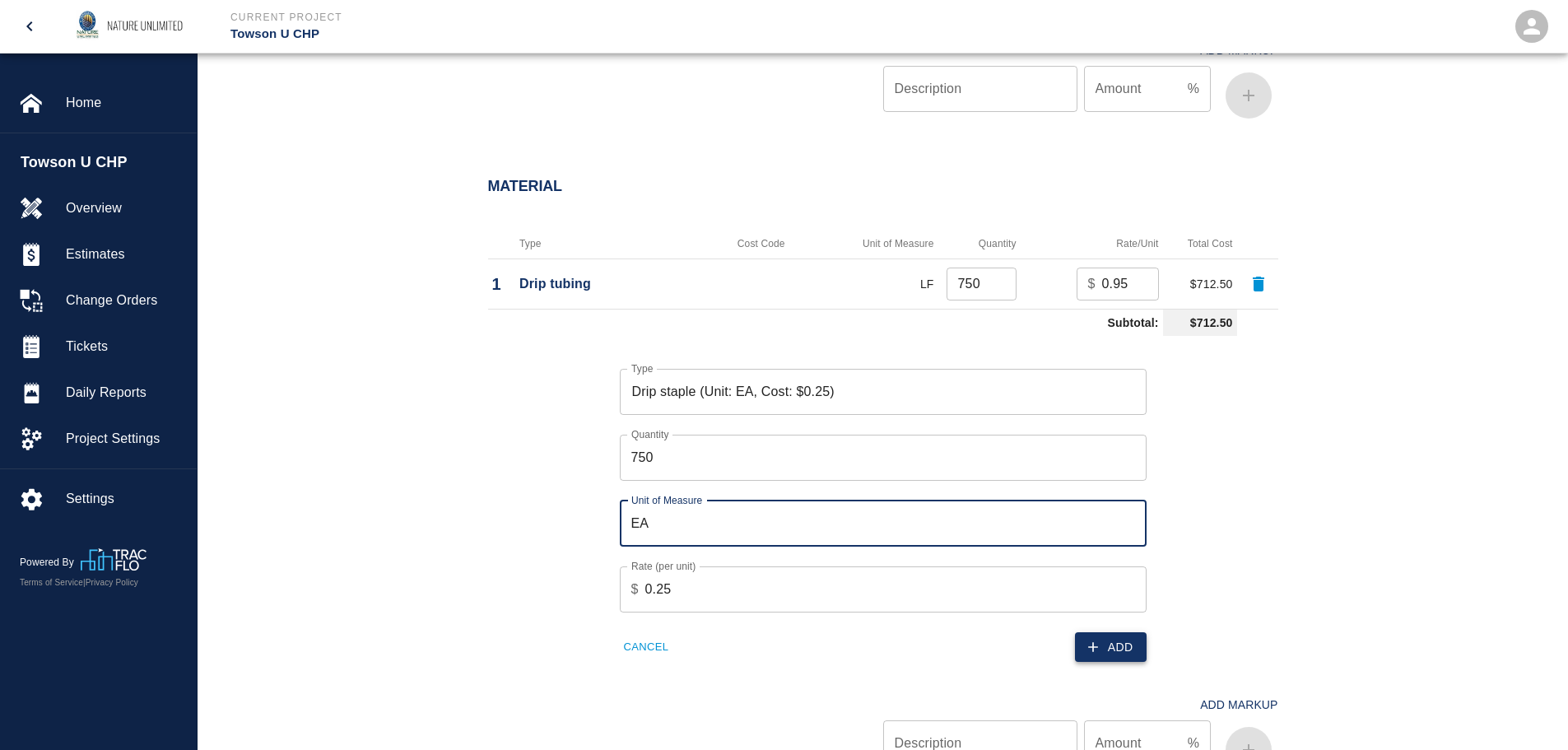
click at [1106, 640] on button "Add" at bounding box center [1111, 647] width 72 height 30
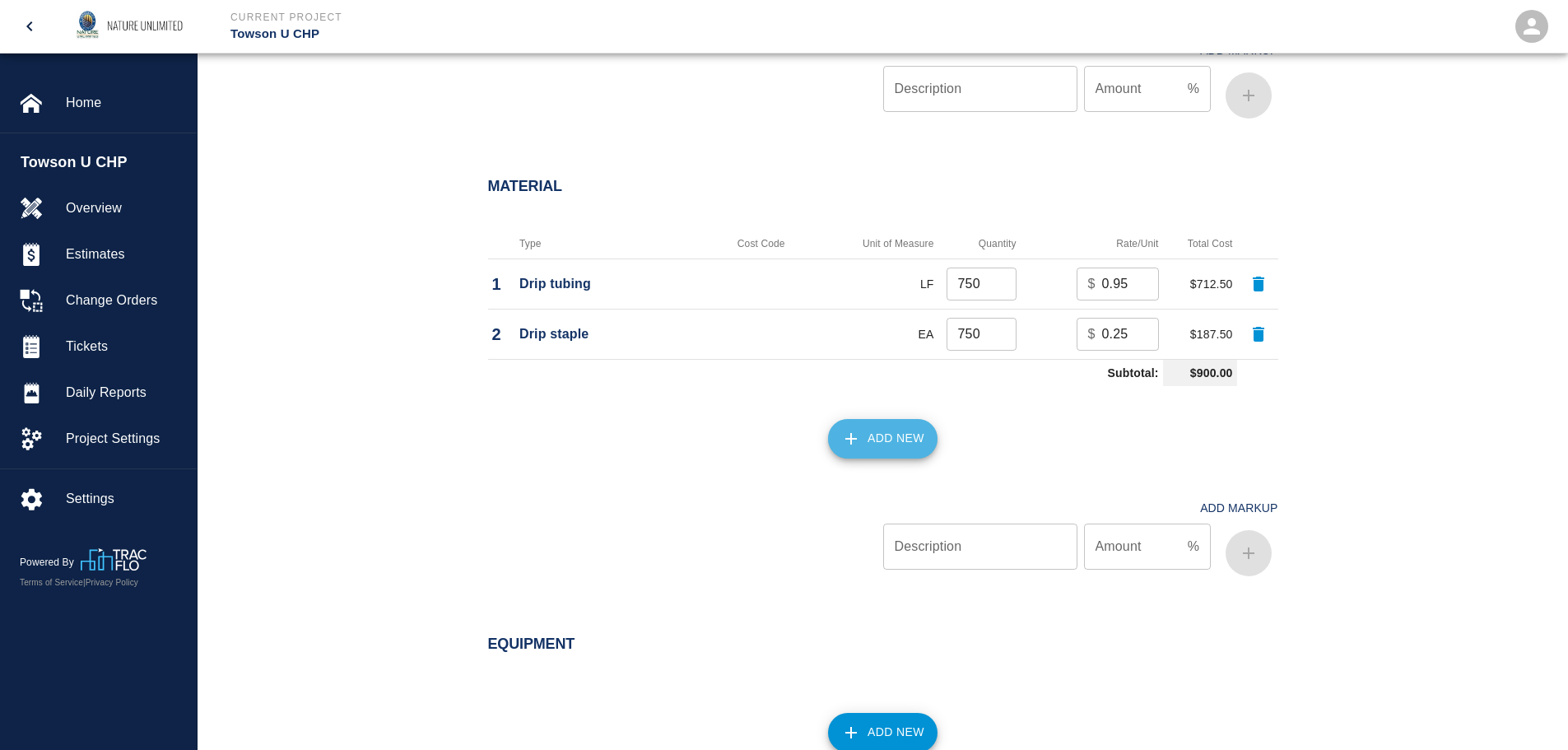
click at [903, 439] on button "Add New" at bounding box center [883, 438] width 110 height 40
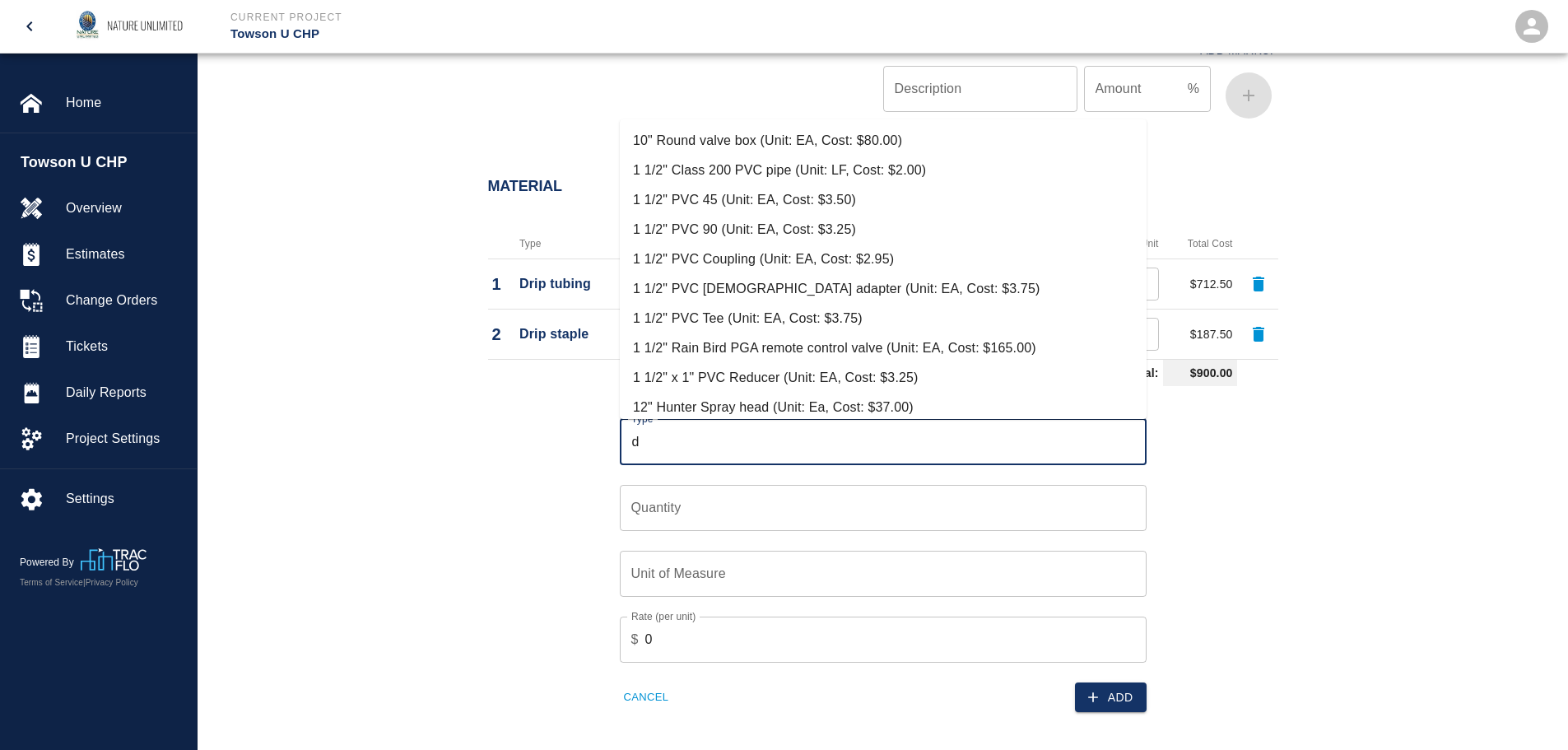
click at [707, 442] on input "d" at bounding box center [883, 441] width 512 height 31
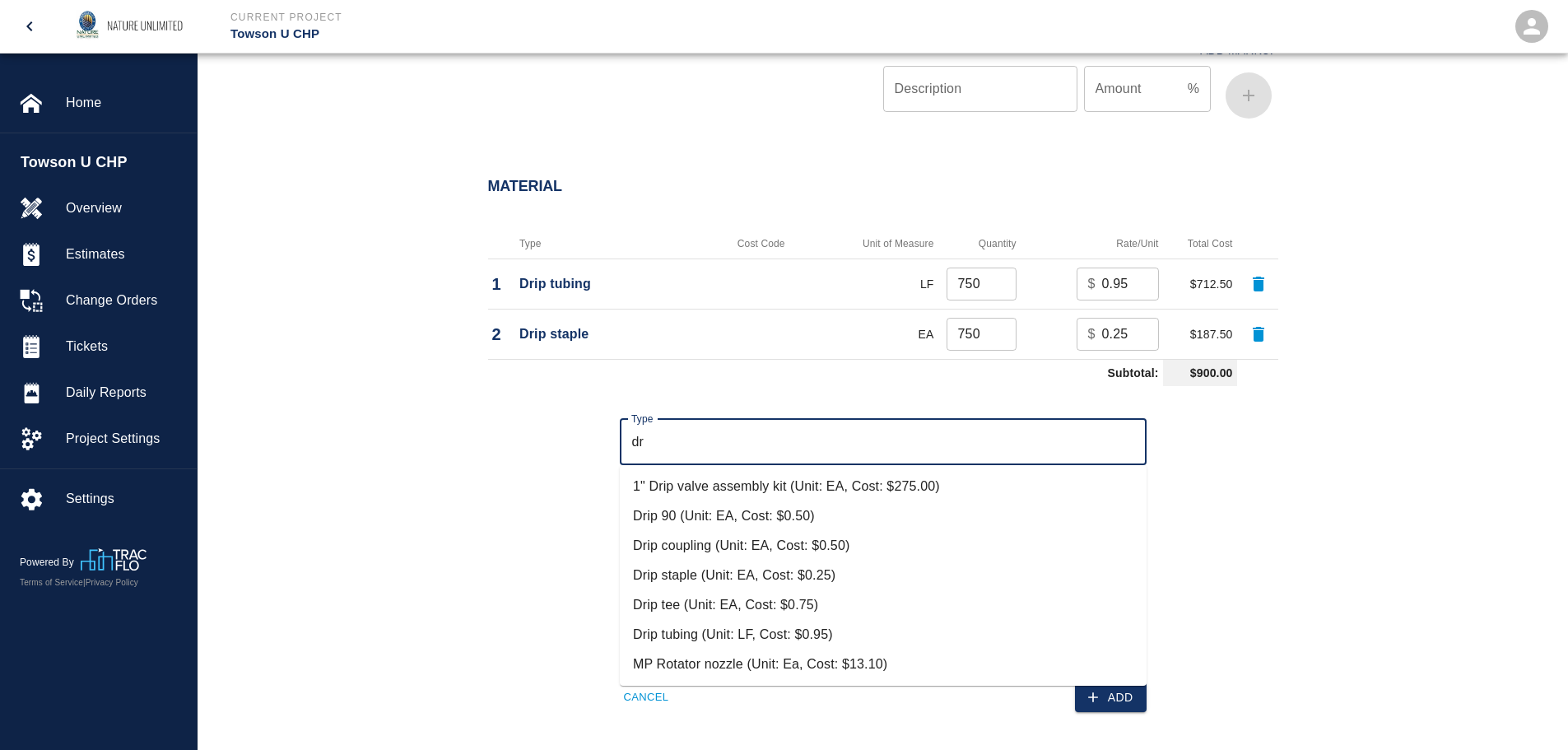
click at [725, 599] on li "Drip tee (Unit: EA, Cost: $0.75)" at bounding box center [883, 604] width 527 height 29
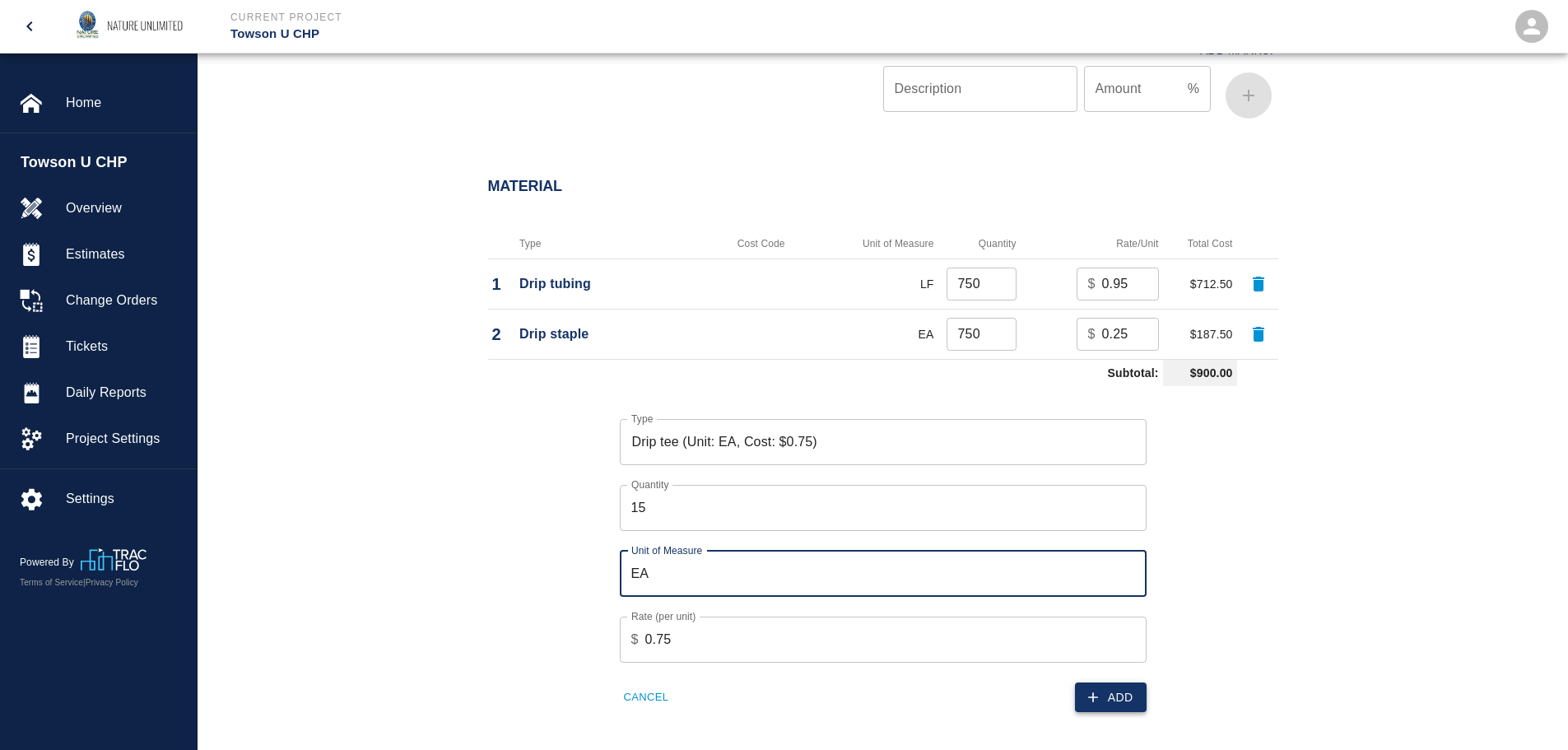
click at [1099, 703] on icon "button" at bounding box center [1093, 697] width 17 height 17
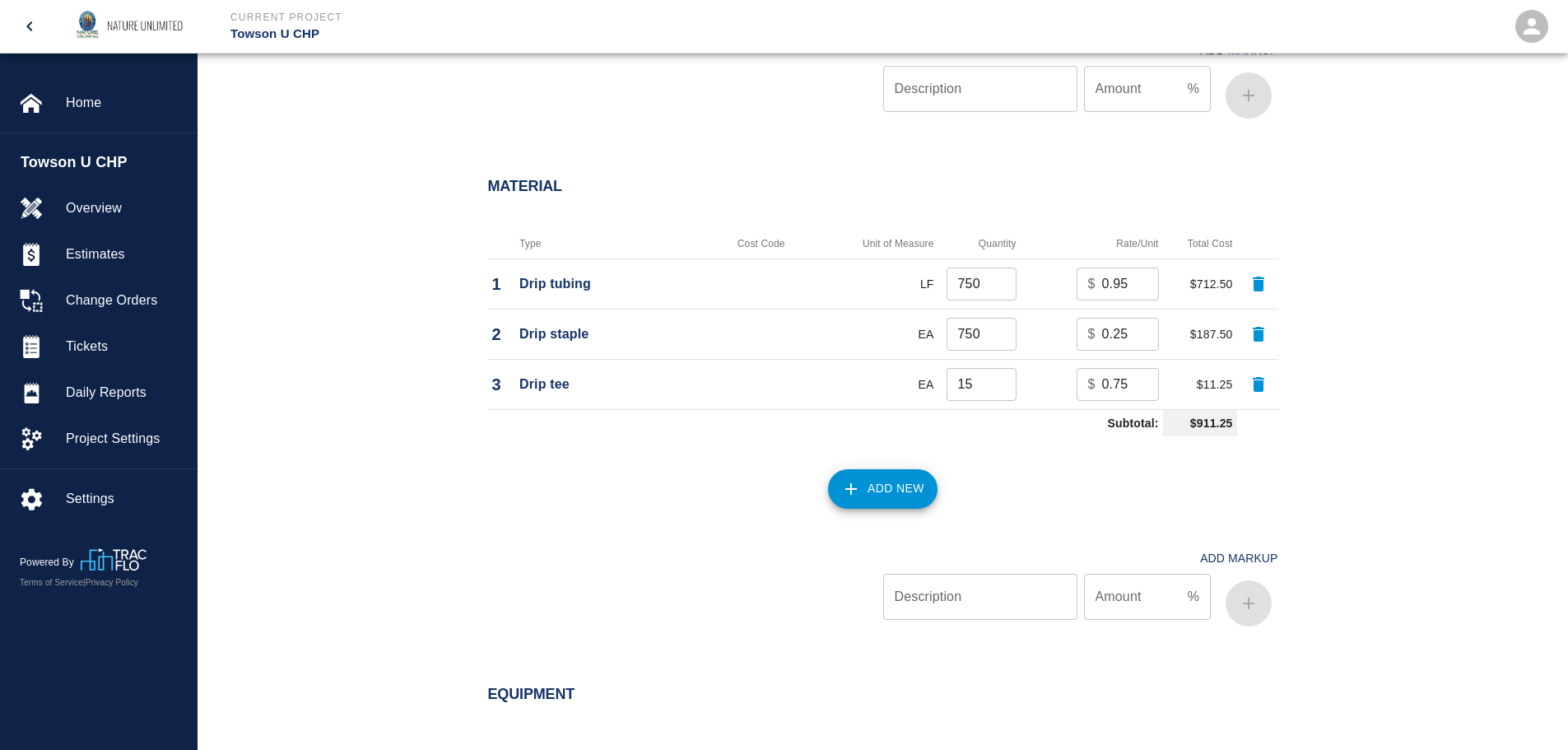
click at [889, 480] on button "Add New" at bounding box center [883, 489] width 110 height 40
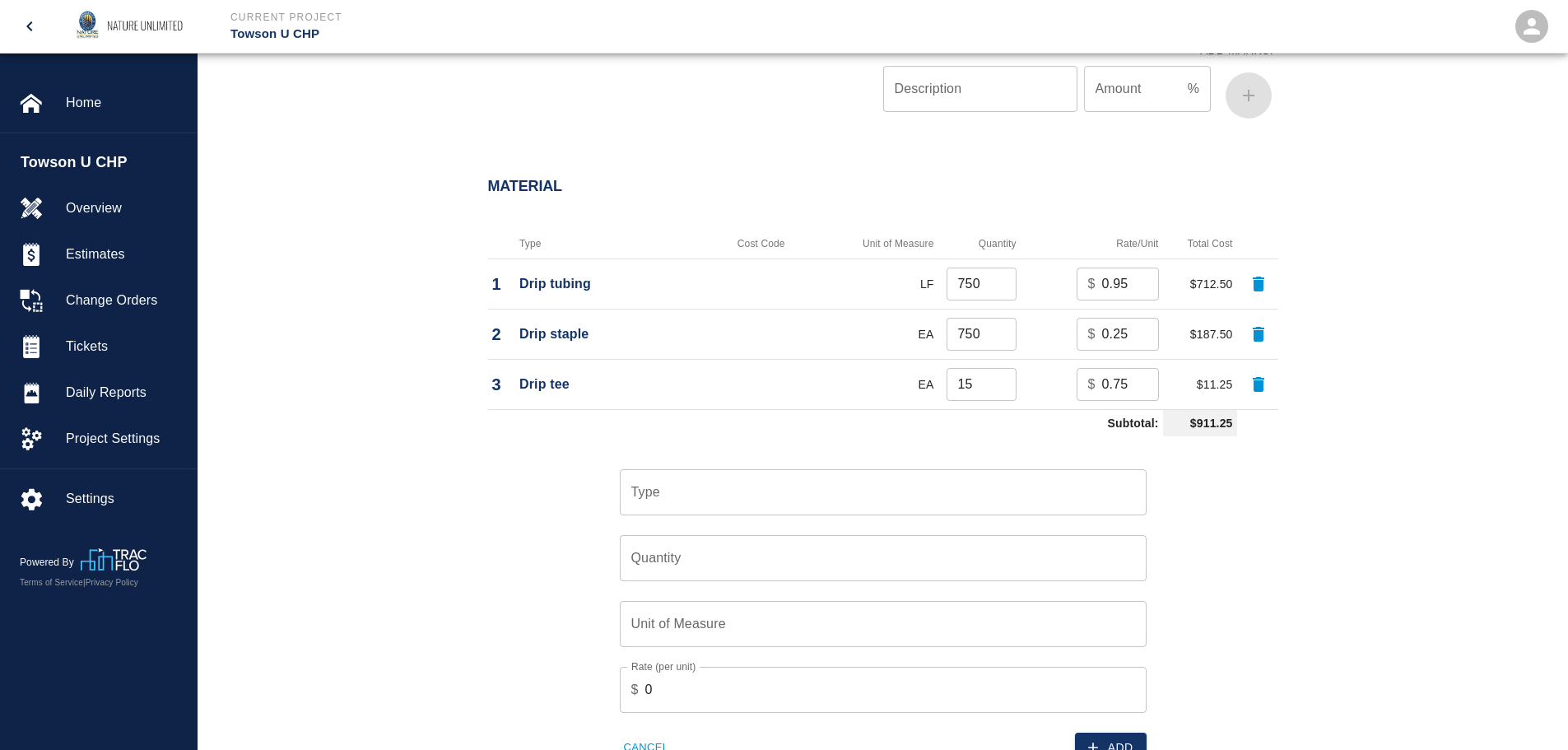
click at [691, 497] on input "Type" at bounding box center [883, 491] width 512 height 31
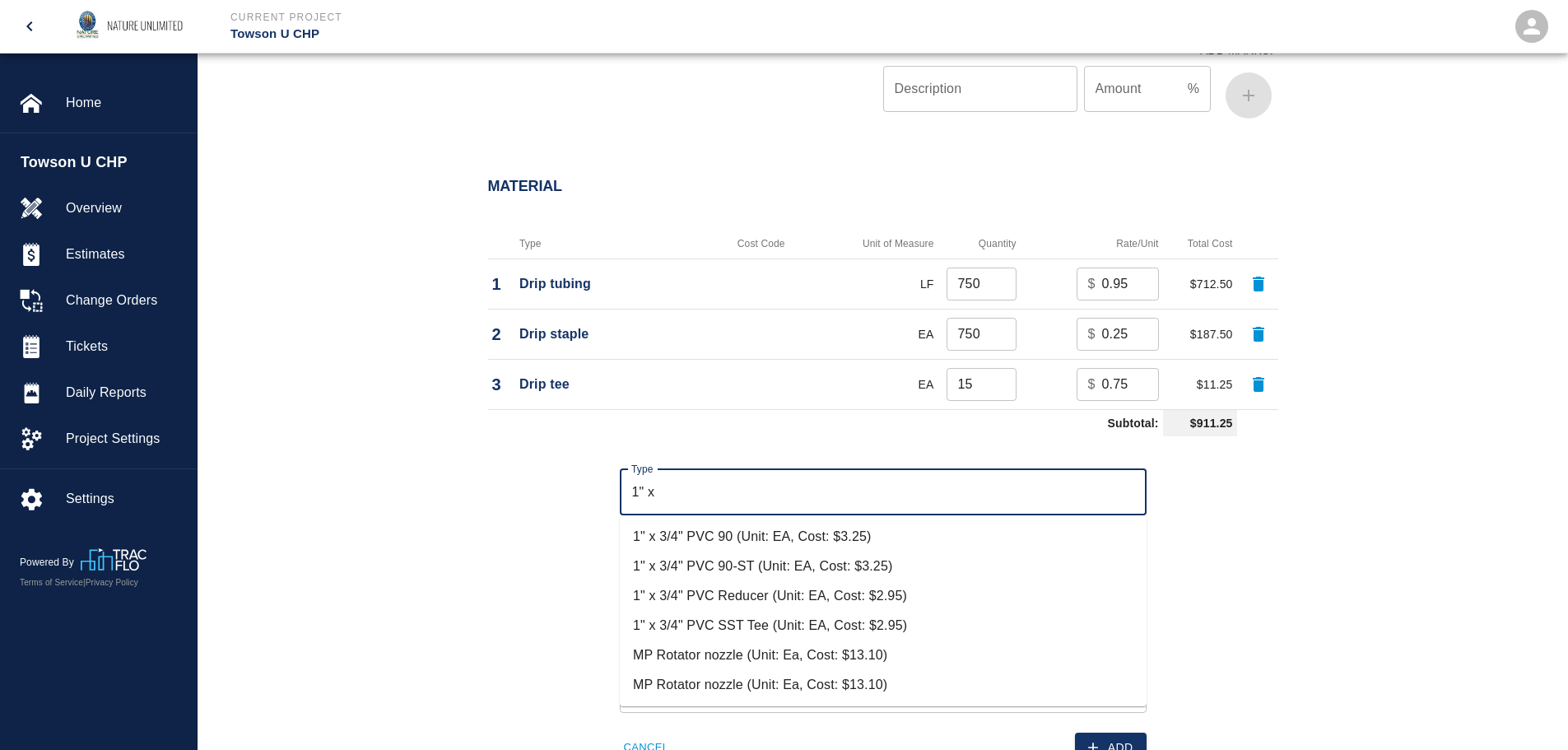
click at [743, 567] on li "1" x 3/4" PVC 90-ST (Unit: EA, Cost: $3.25)" at bounding box center [883, 566] width 527 height 29
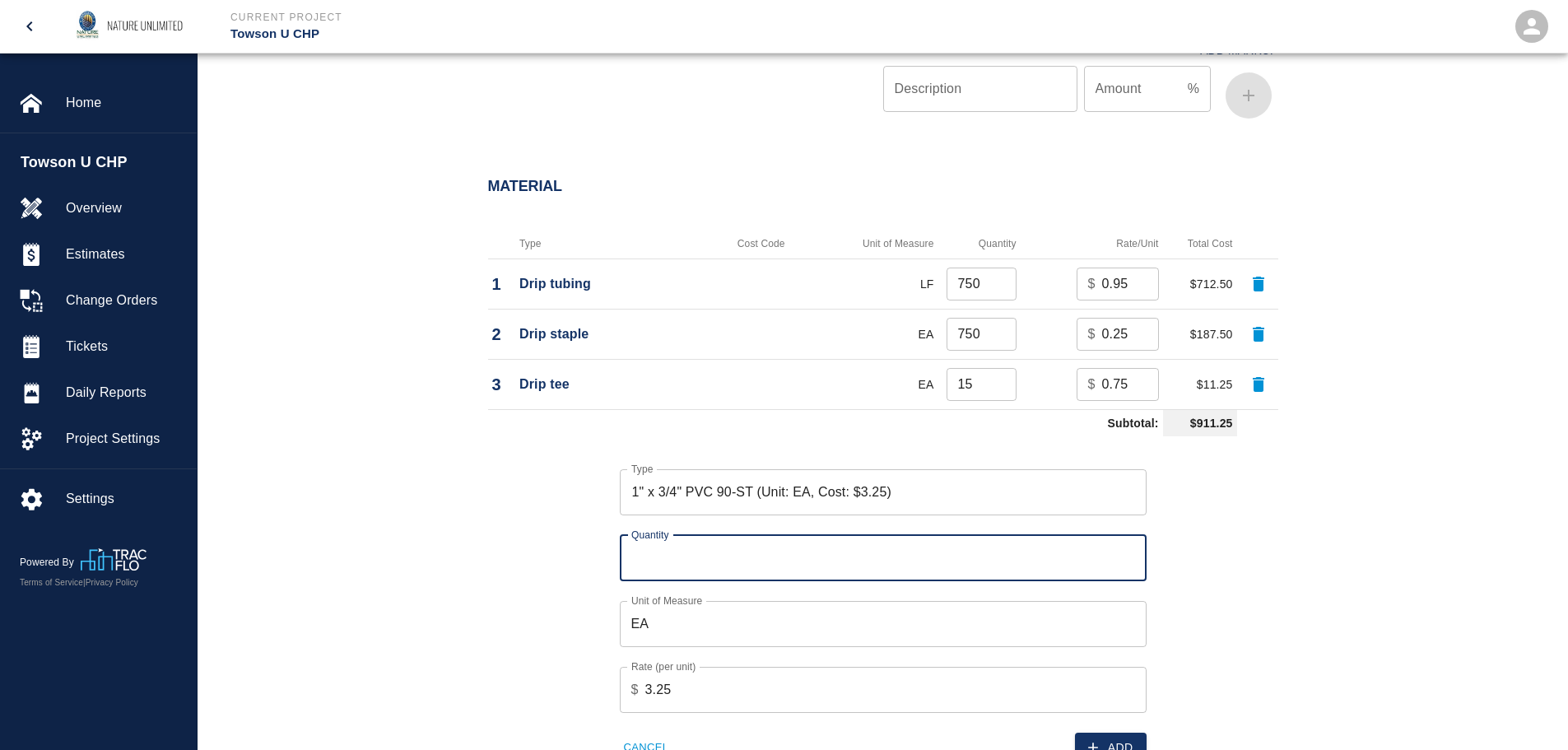
click at [796, 571] on input "Quantity" at bounding box center [883, 558] width 527 height 46
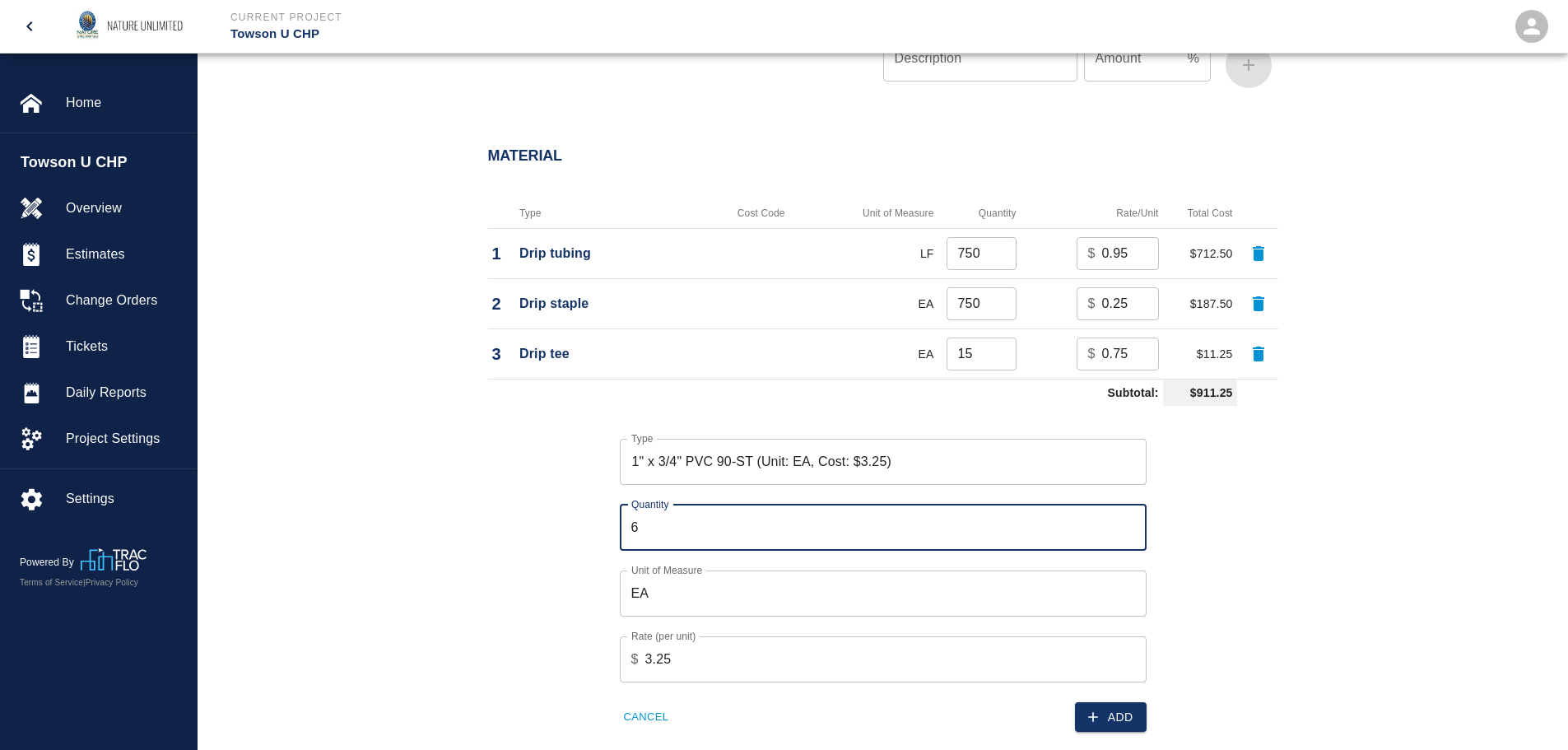
scroll to position [1238, 0]
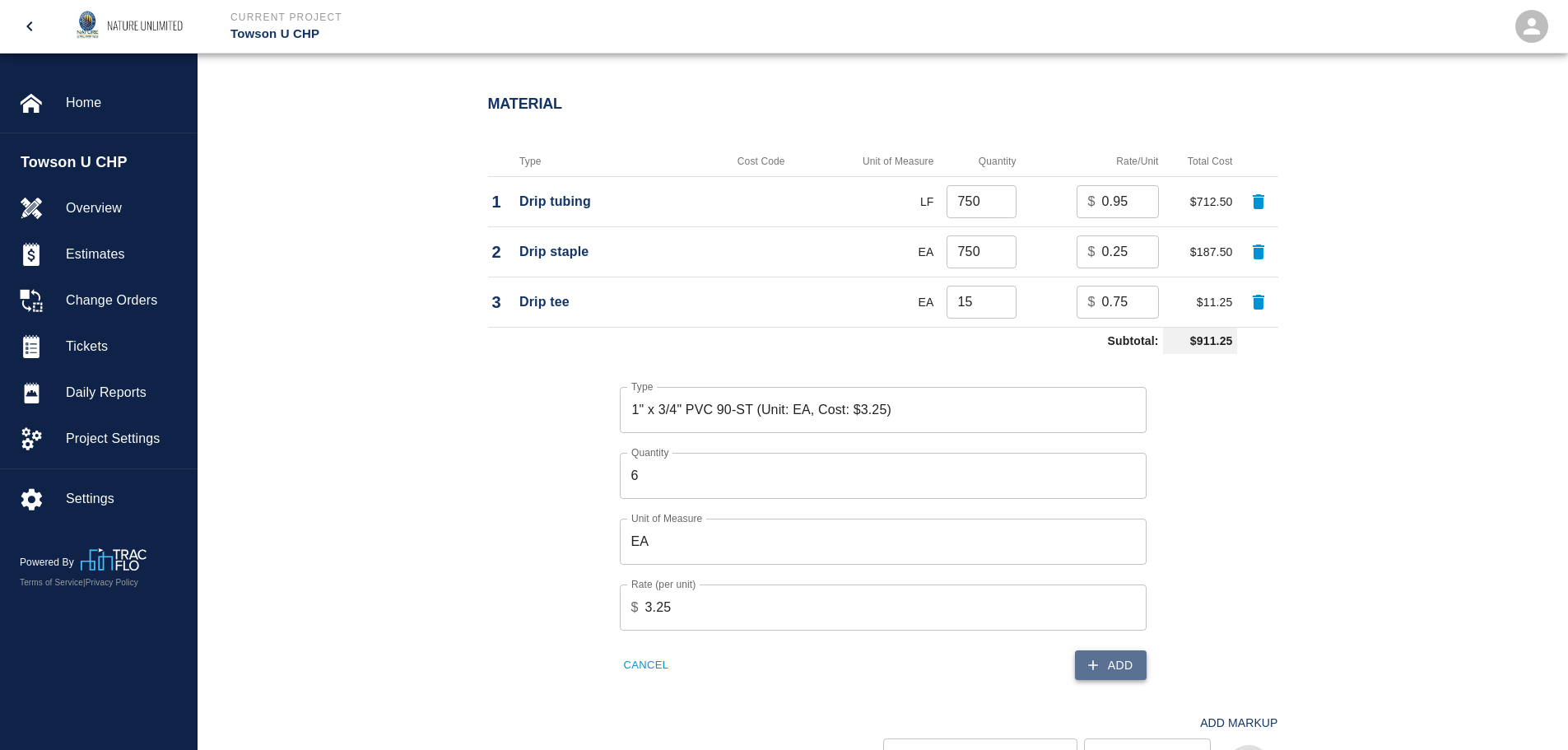
click at [1102, 671] on button "Add" at bounding box center [1111, 665] width 72 height 30
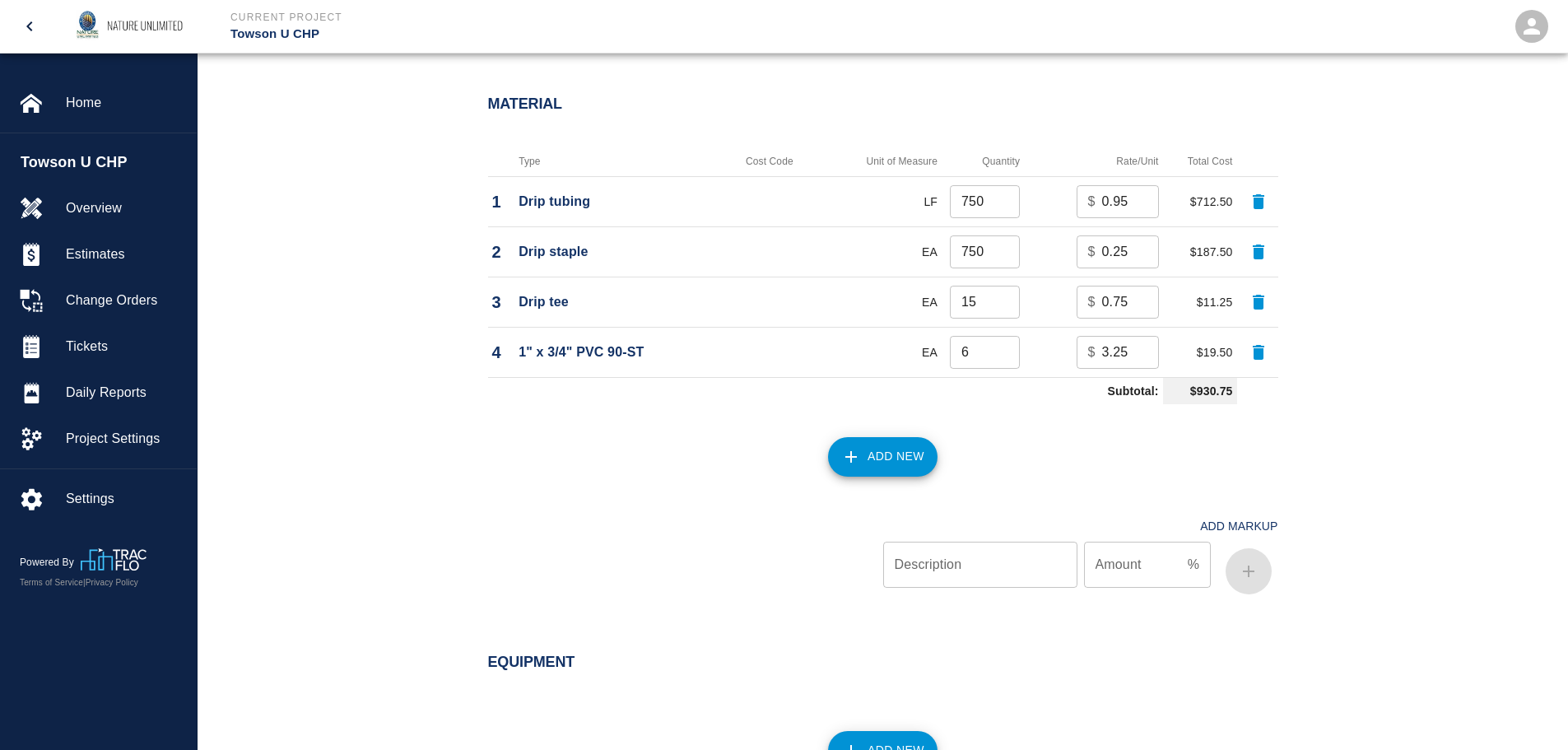
click at [884, 452] on button "Add New" at bounding box center [883, 456] width 110 height 40
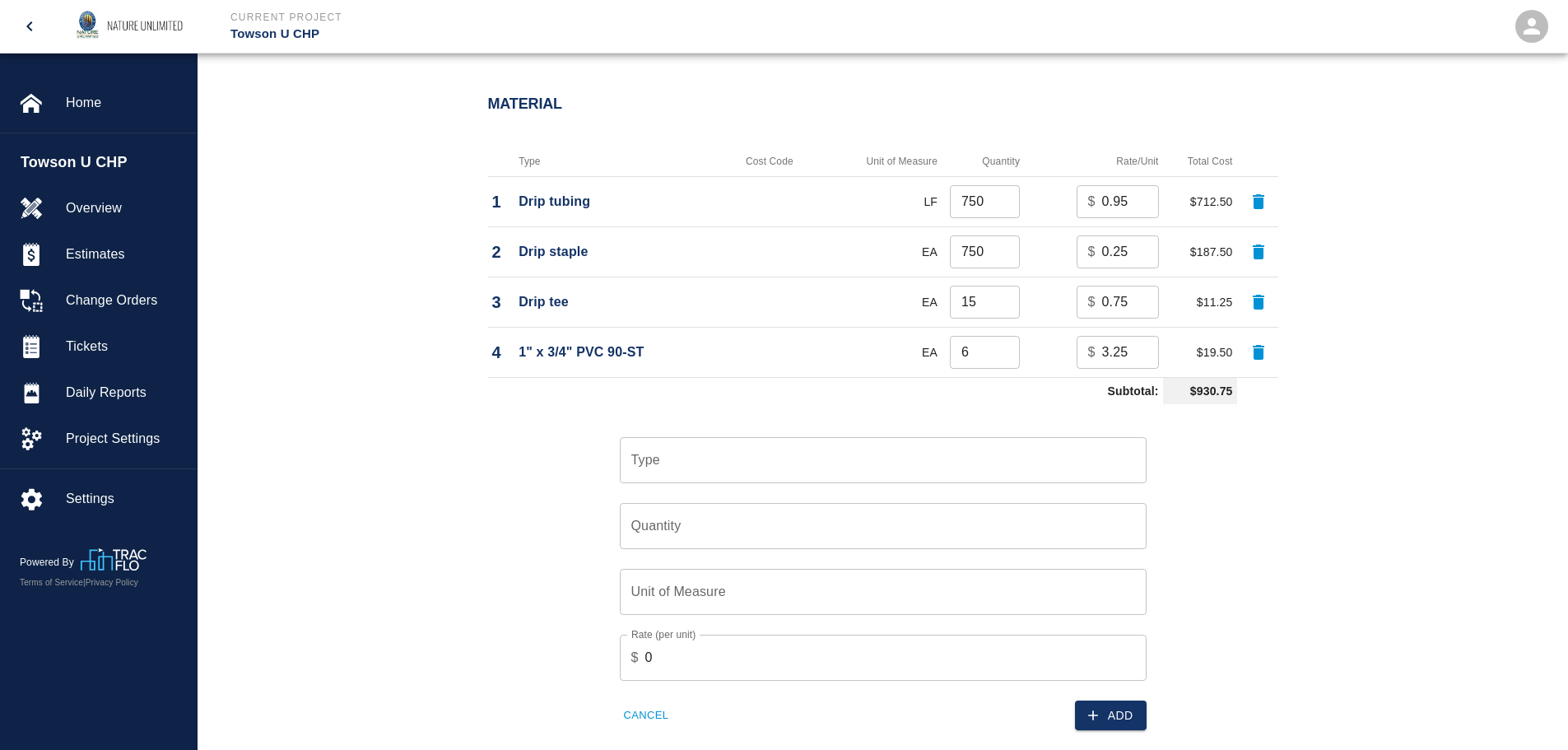
click at [884, 452] on input "Type" at bounding box center [883, 460] width 512 height 31
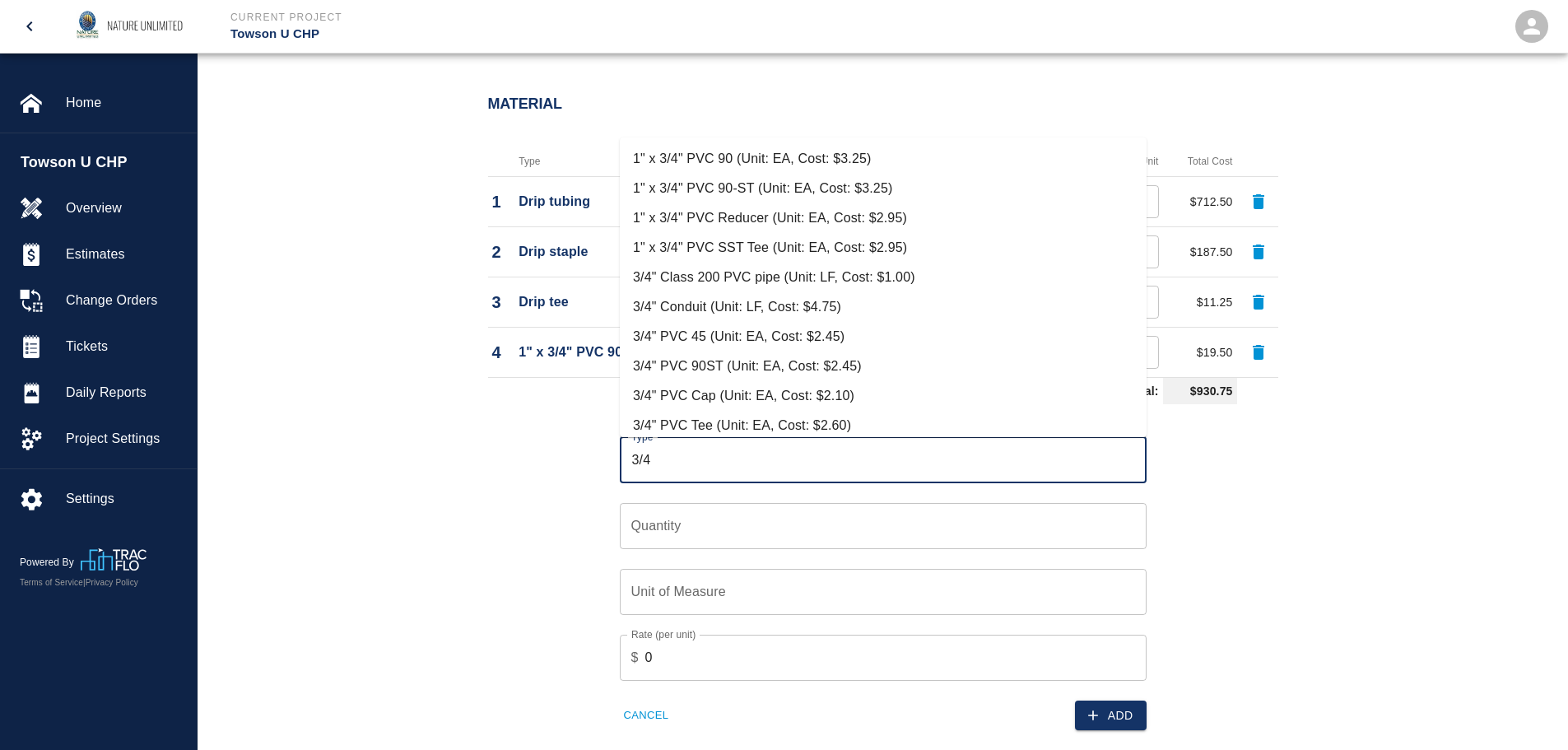
click at [723, 187] on li "1" x 3/4" PVC 90-ST (Unit: EA, Cost: $3.25)" at bounding box center [883, 188] width 527 height 29
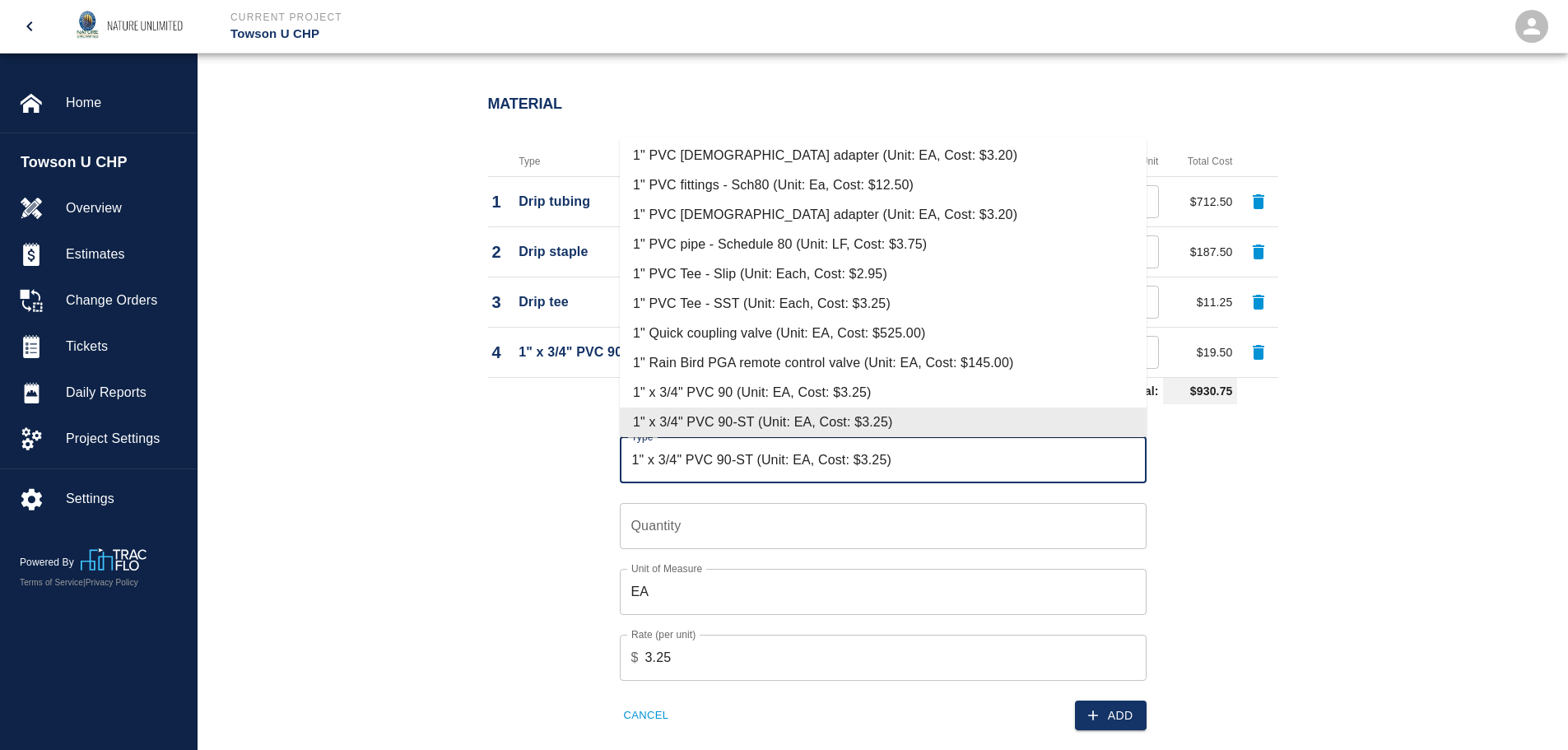
drag, startPoint x: 913, startPoint y: 466, endPoint x: 528, endPoint y: 453, distance: 385.2
click at [528, 453] on div "Type 1" x 3/4" PVC 90-ST (Unit: EA, Cost: $3.25) Type Quantity Quantity Unit of…" at bounding box center [873, 570] width 810 height 320
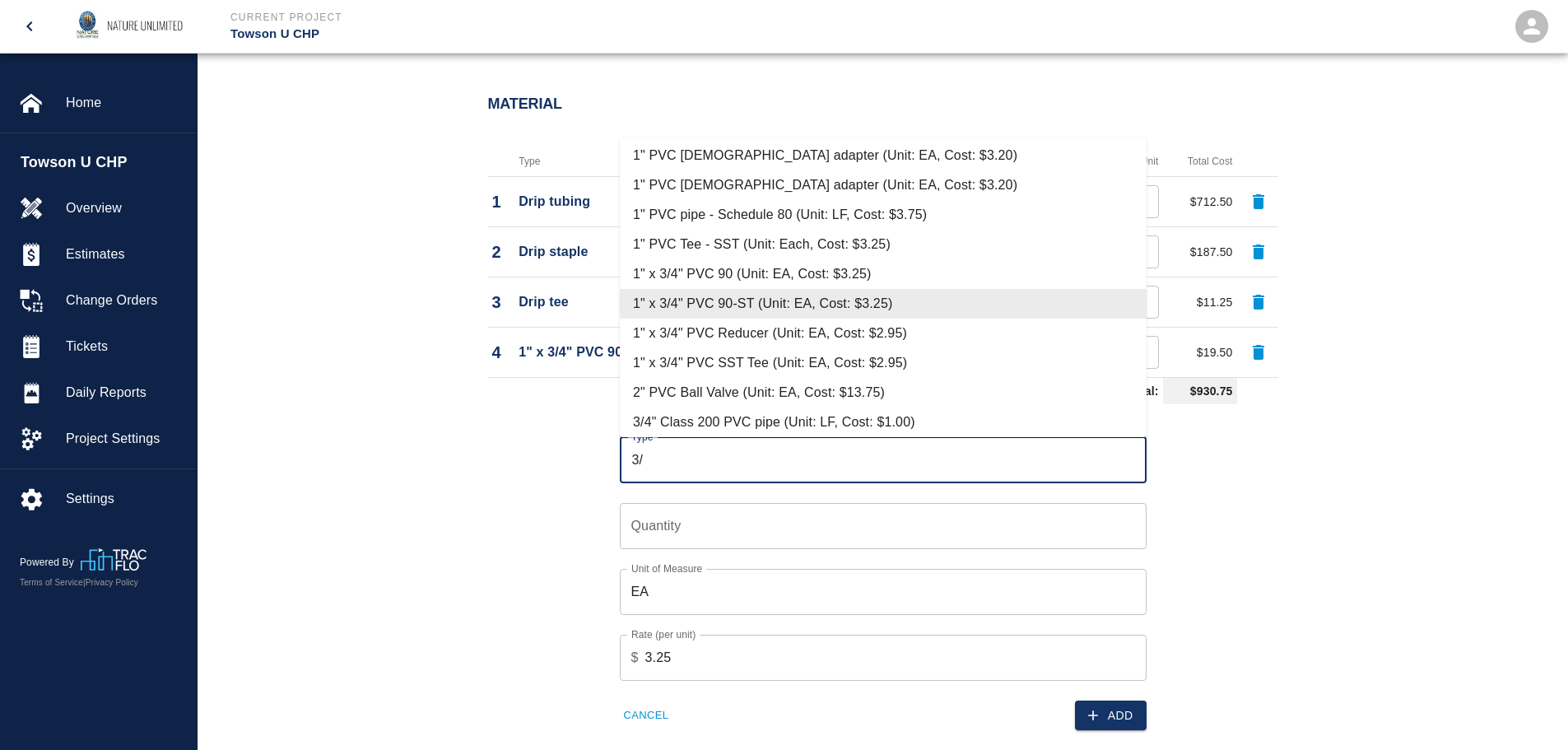
scroll to position [0, 0]
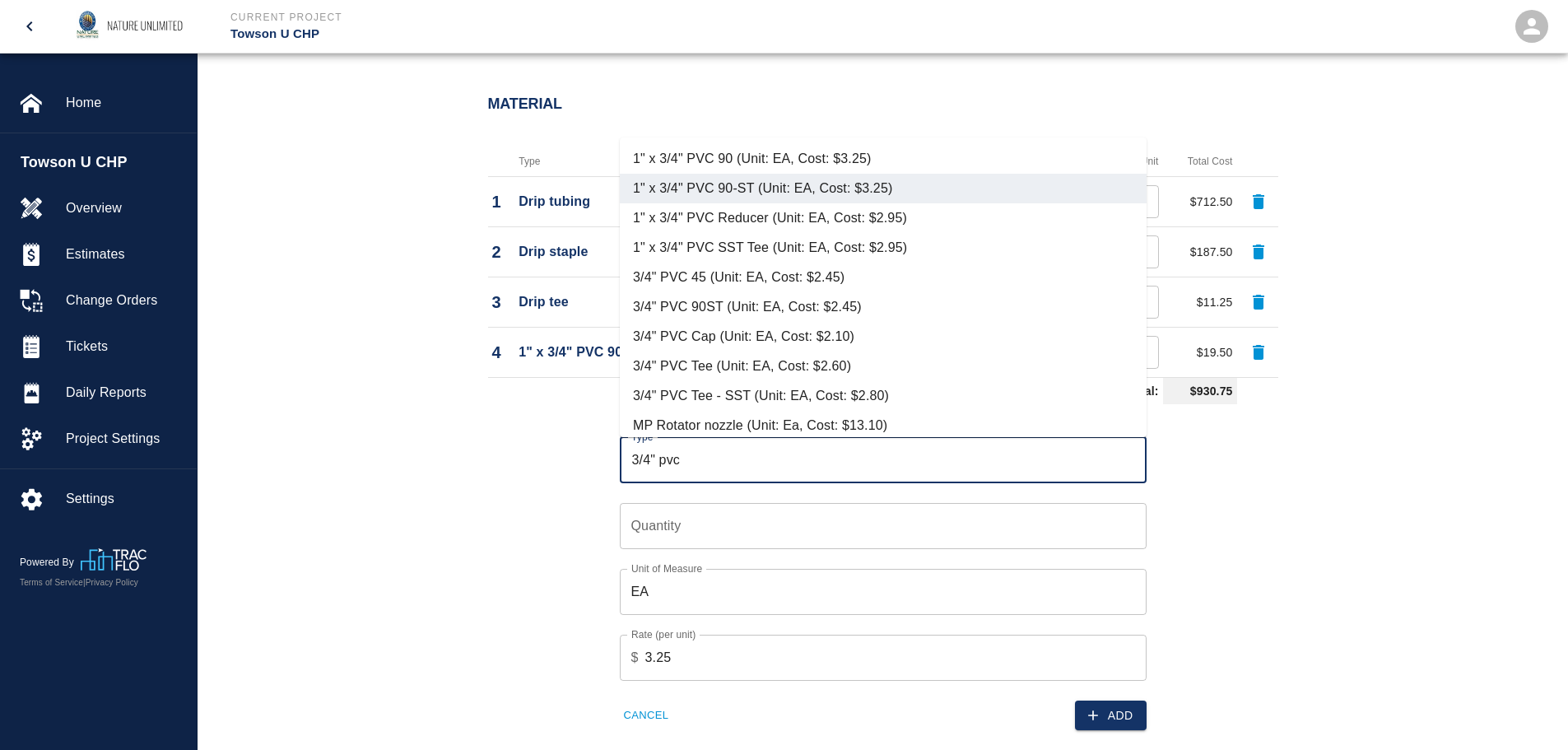
click at [726, 306] on li "3/4" PVC 90ST (Unit: EA, Cost: $2.45)" at bounding box center [883, 306] width 527 height 29
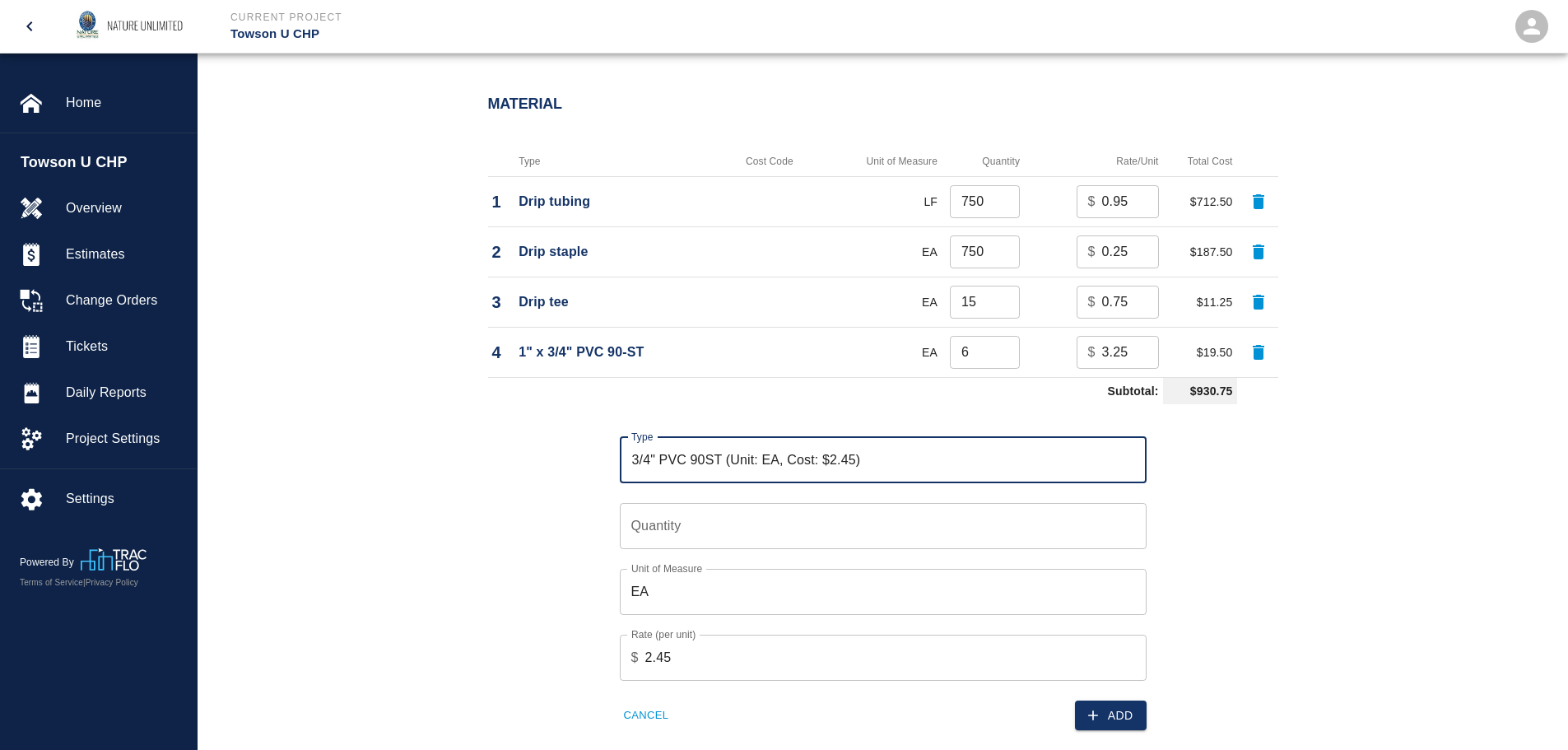
click at [749, 527] on input "Quantity" at bounding box center [883, 526] width 527 height 46
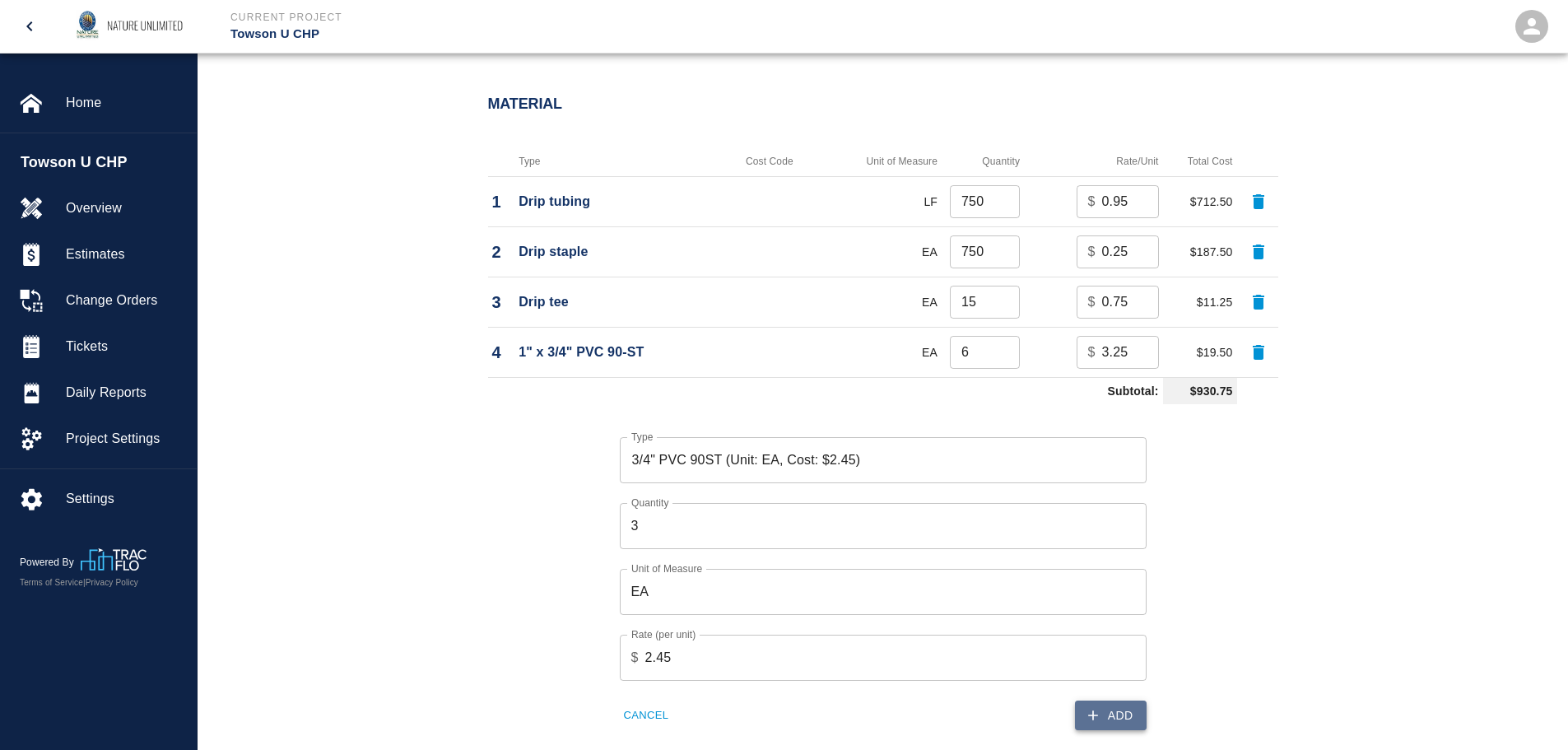
click at [1111, 710] on button "Add" at bounding box center [1111, 715] width 72 height 30
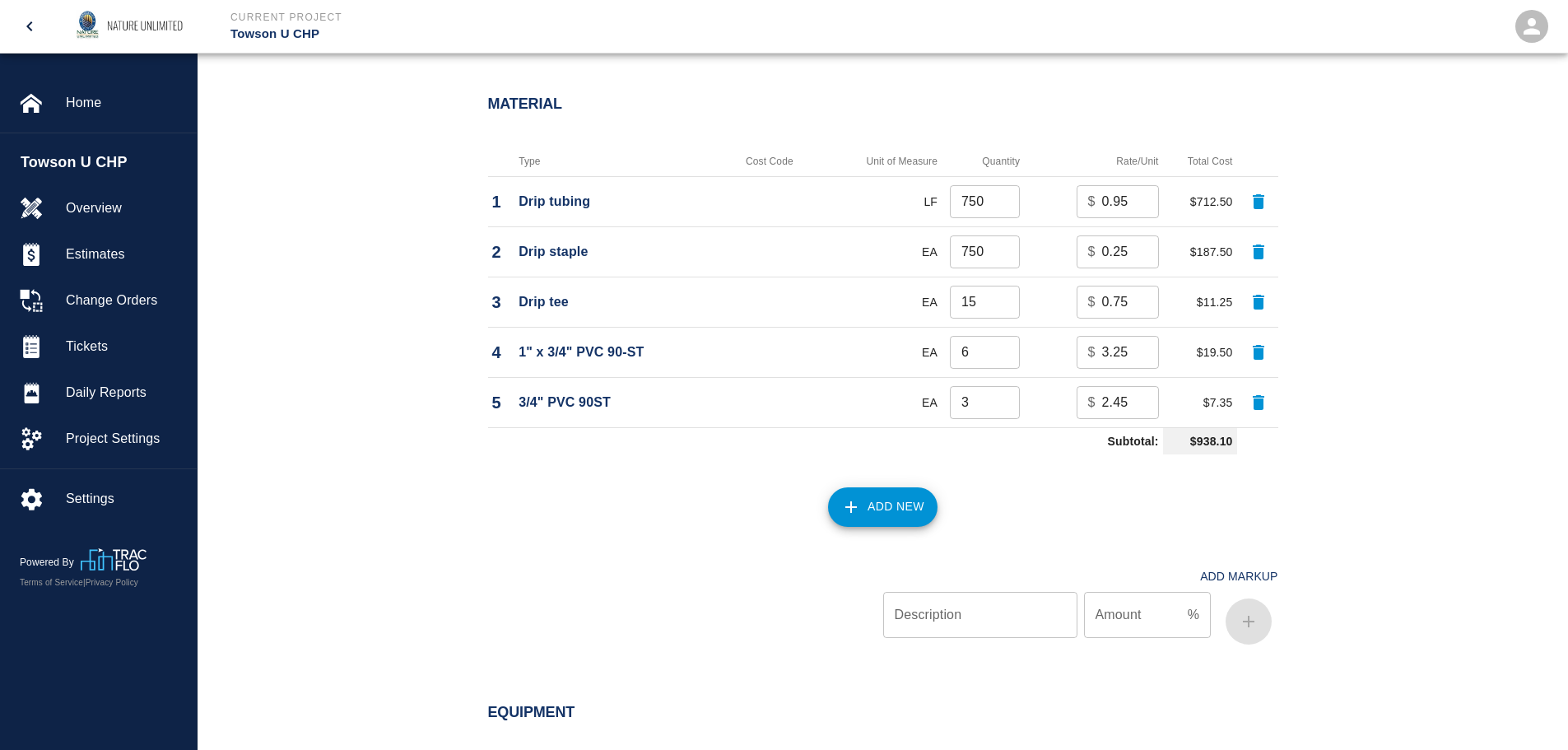
click at [905, 507] on button "Add New" at bounding box center [883, 506] width 110 height 40
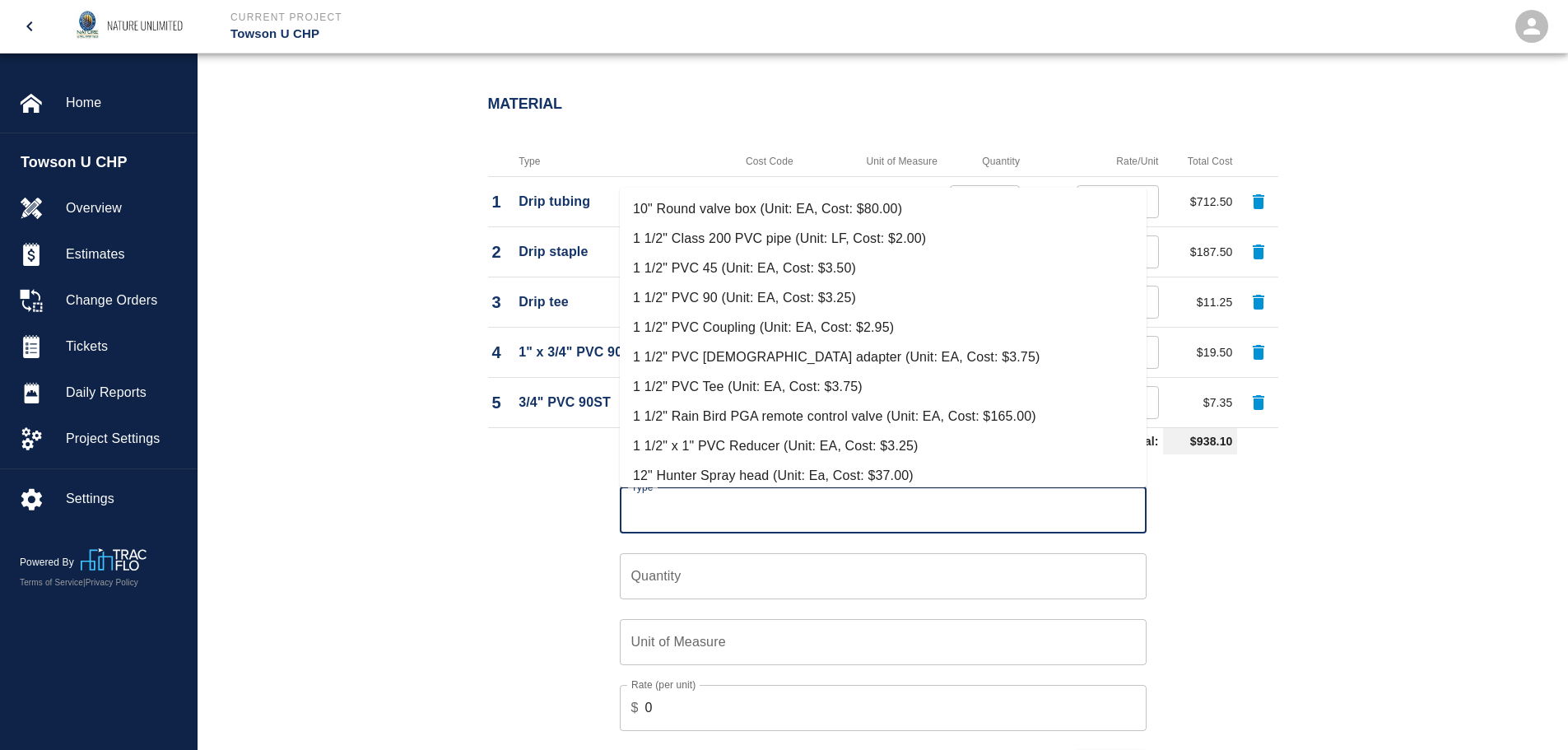
click at [721, 499] on input "Type" at bounding box center [883, 509] width 512 height 31
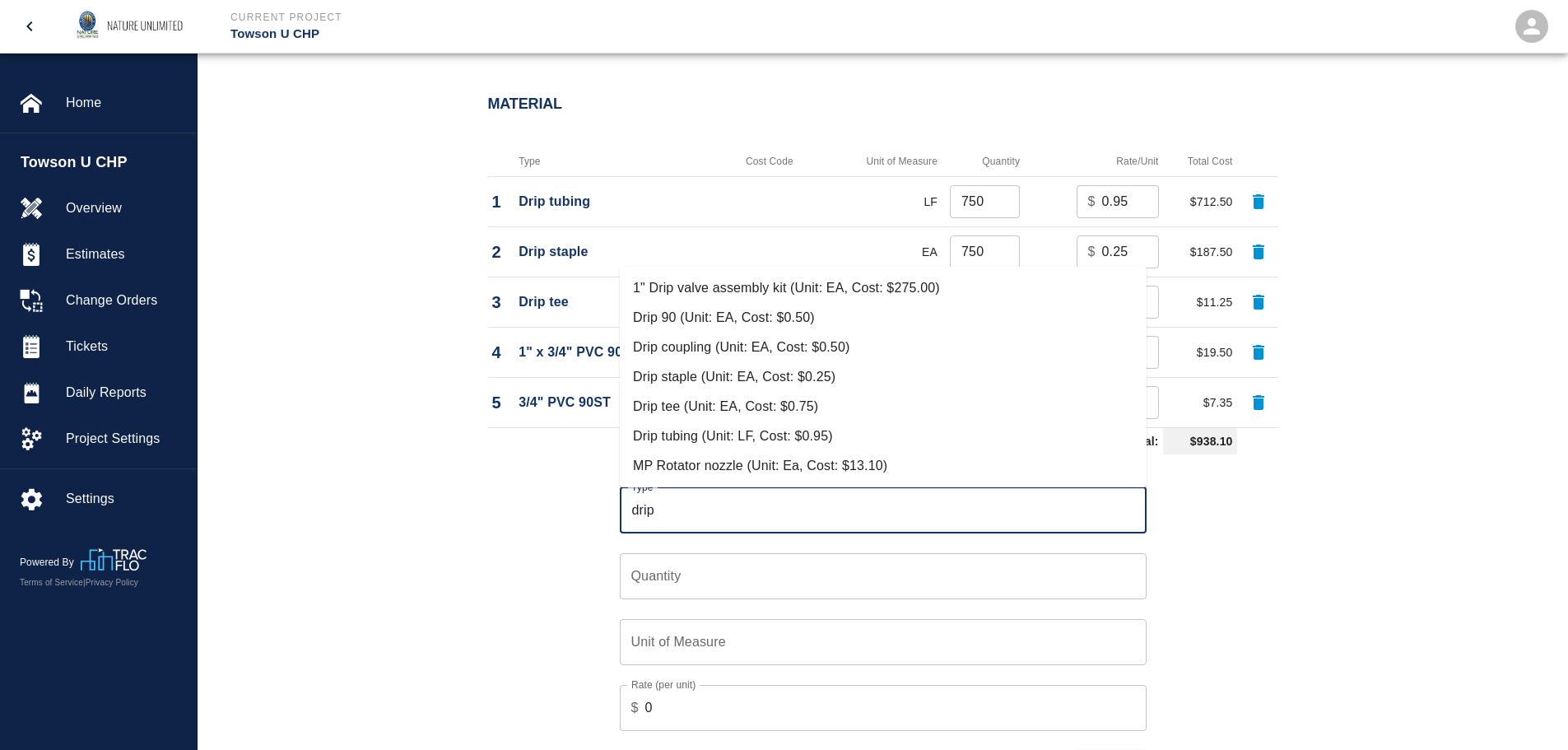
drag, startPoint x: 678, startPoint y: 509, endPoint x: 605, endPoint y: 505, distance: 73.1
click at [605, 505] on div "Type drip Type" at bounding box center [873, 500] width 547 height 66
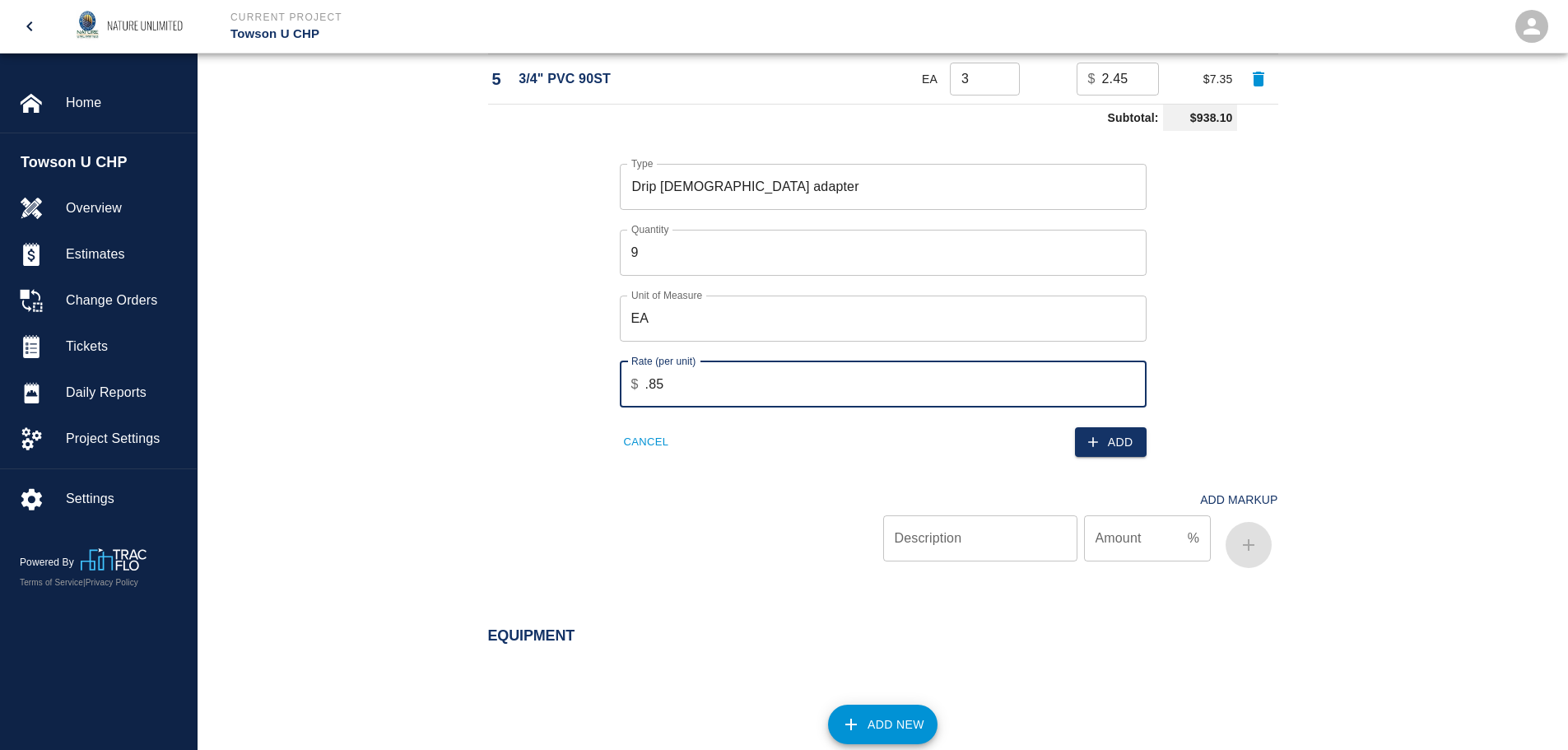
scroll to position [1567, 0]
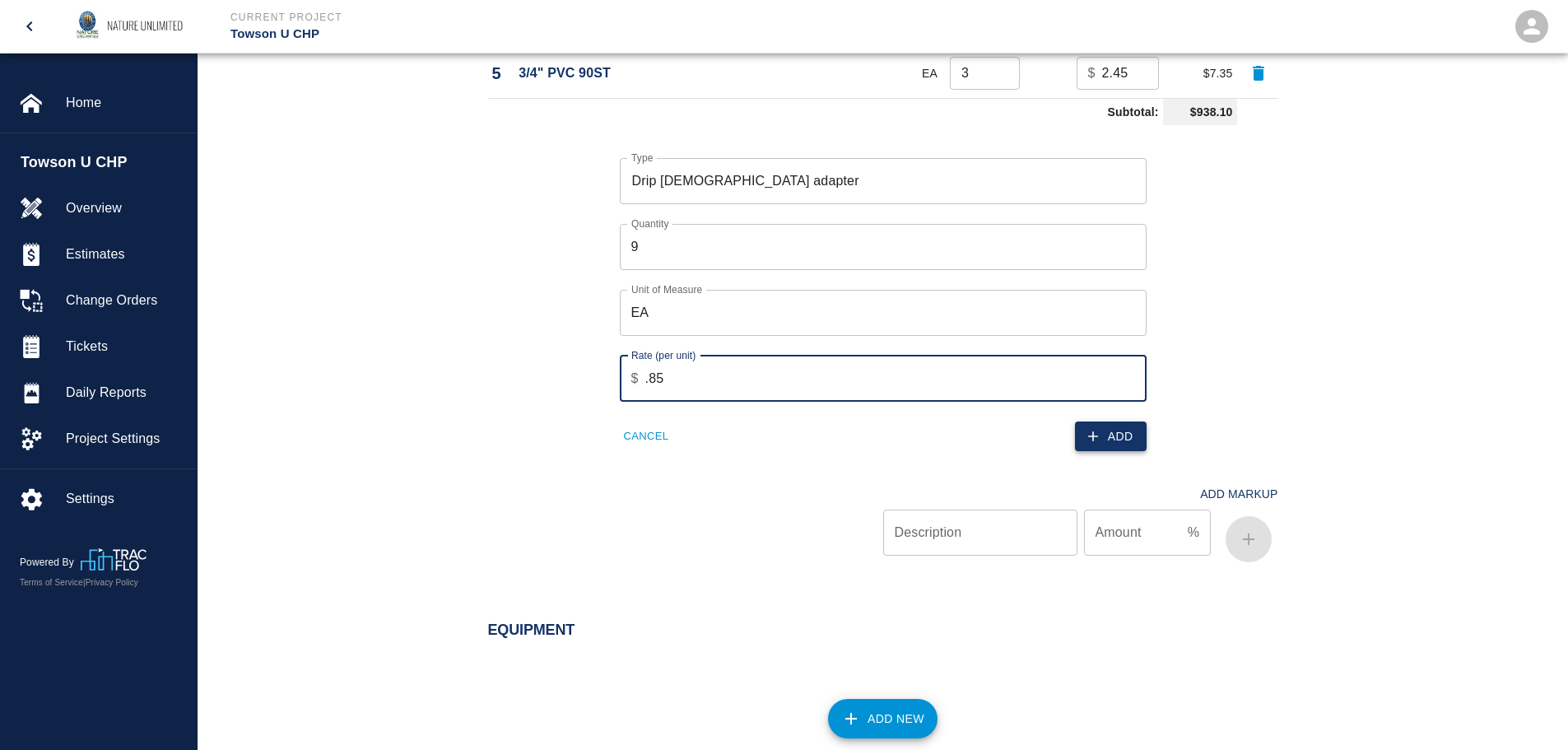
click at [1130, 440] on button "Add" at bounding box center [1111, 437] width 72 height 30
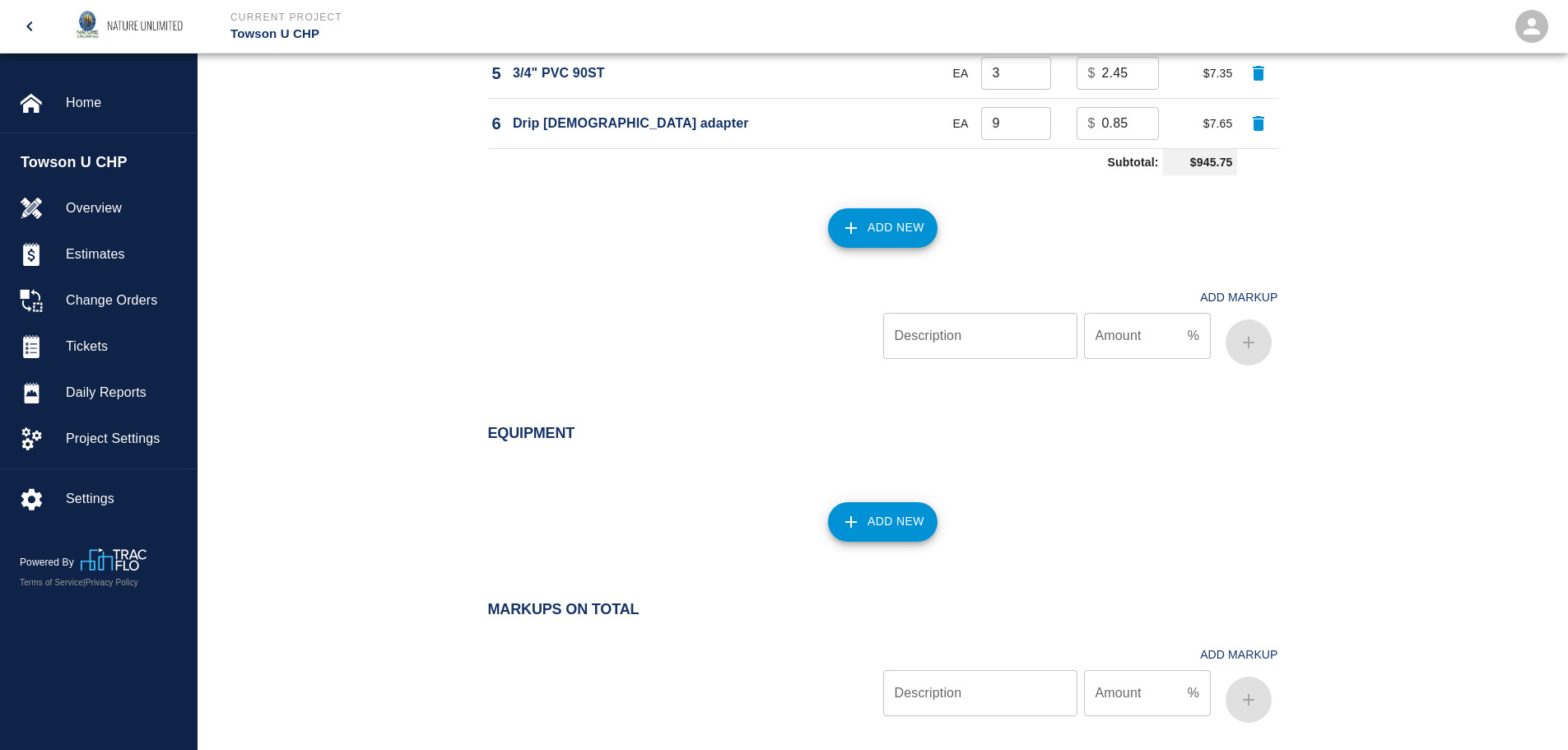
click at [897, 227] on button "Add New" at bounding box center [883, 228] width 110 height 40
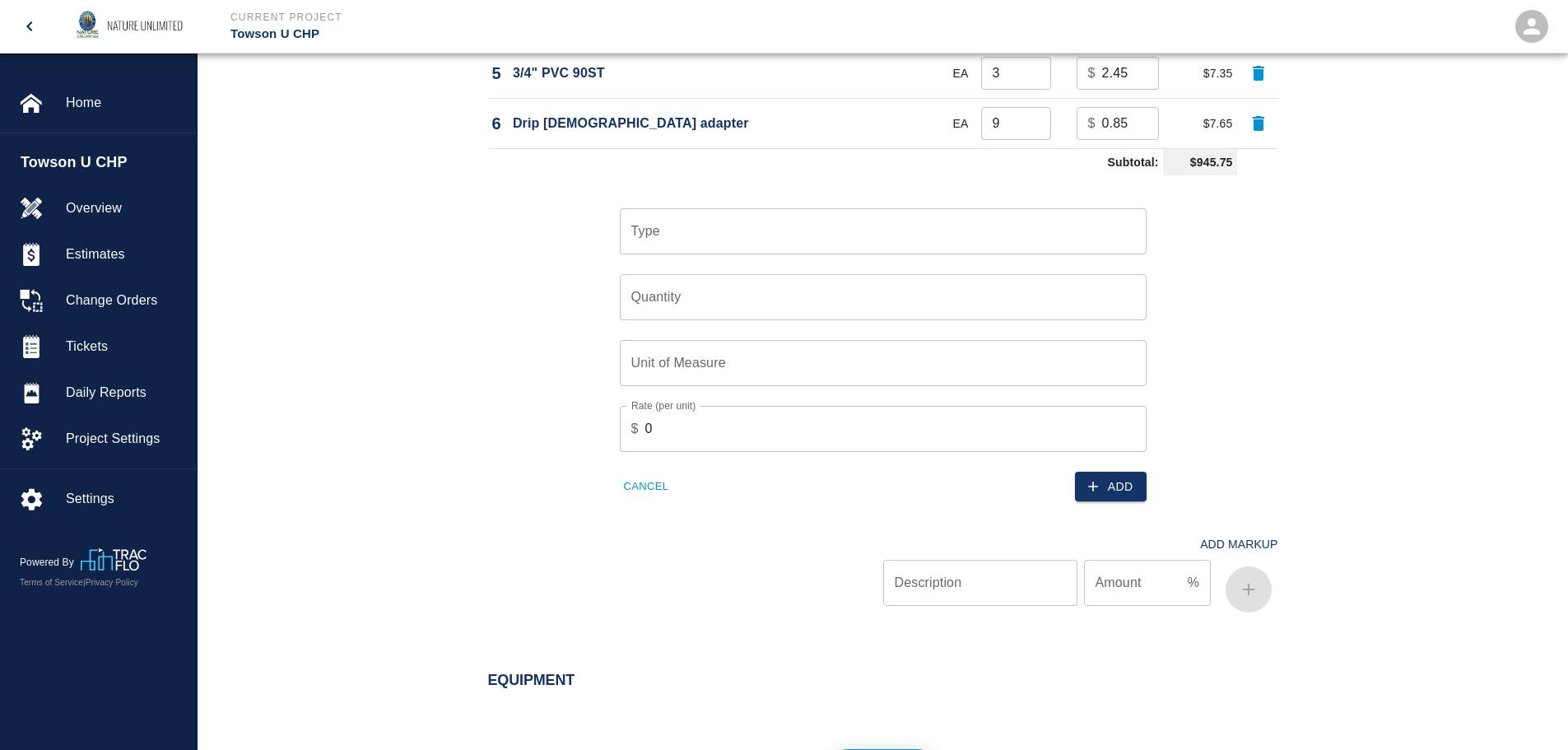
click at [897, 228] on input "Type" at bounding box center [883, 230] width 512 height 31
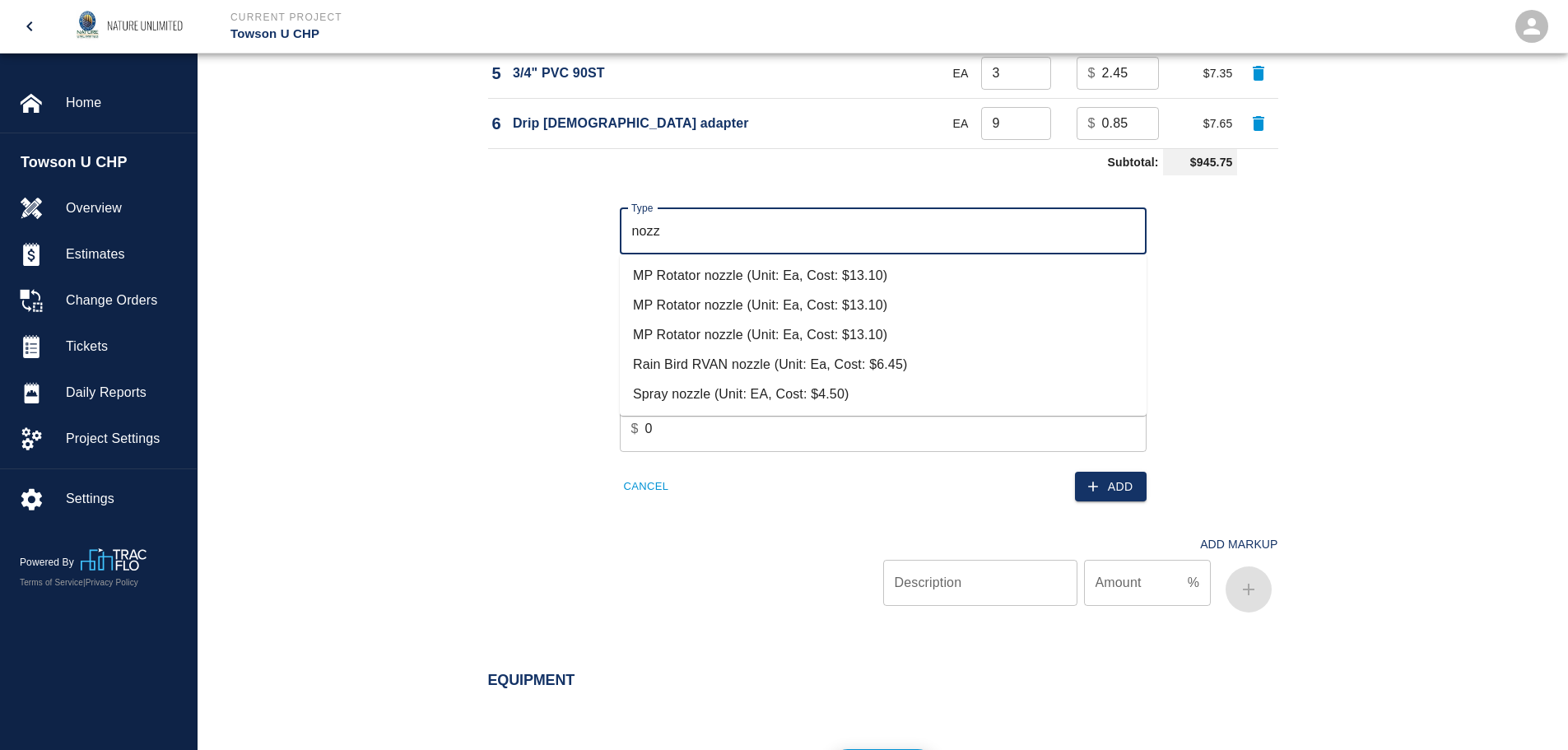
click at [706, 394] on li "Spray nozzle (Unit: EA, Cost: $4.50)" at bounding box center [883, 393] width 527 height 29
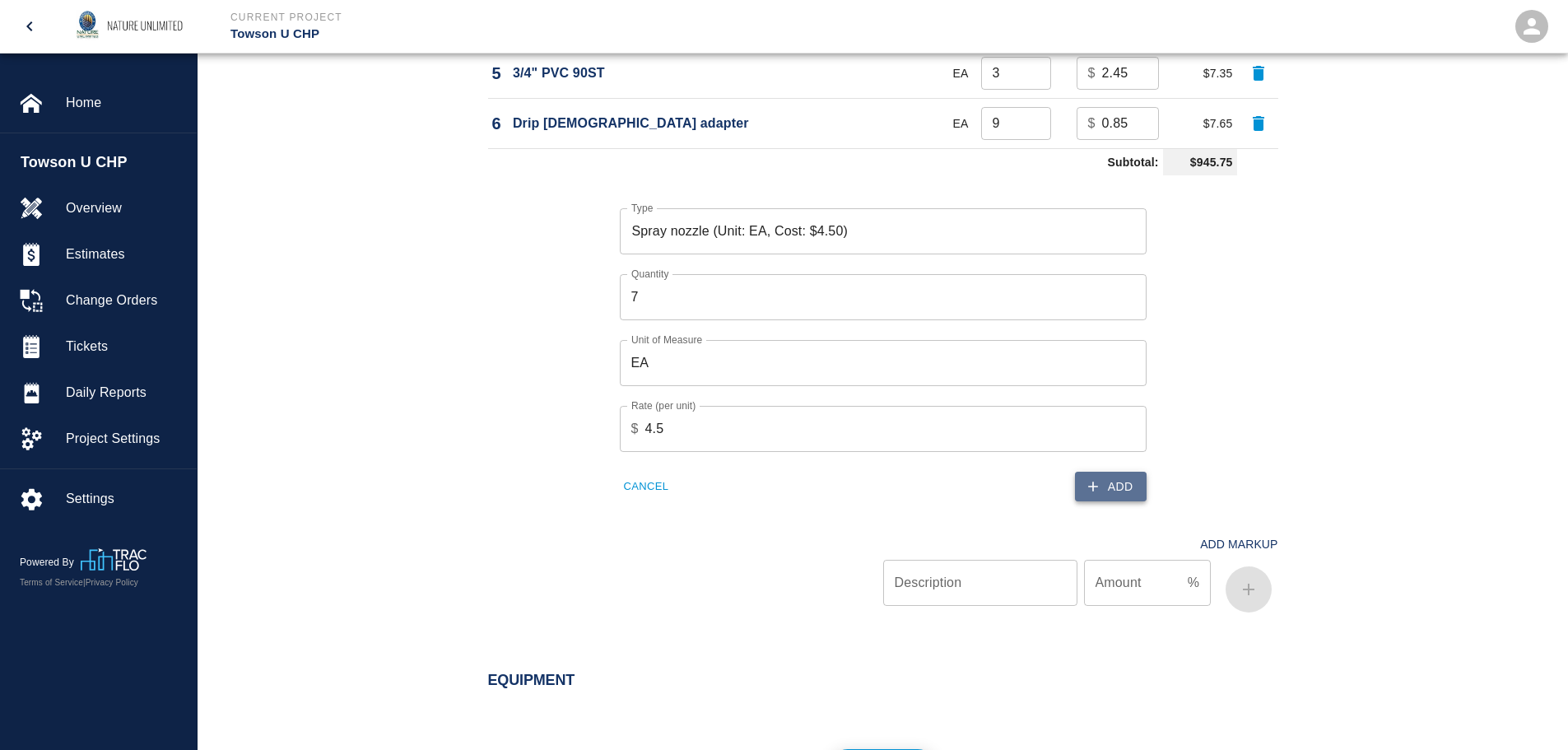
click at [1132, 484] on button "Add" at bounding box center [1111, 486] width 72 height 30
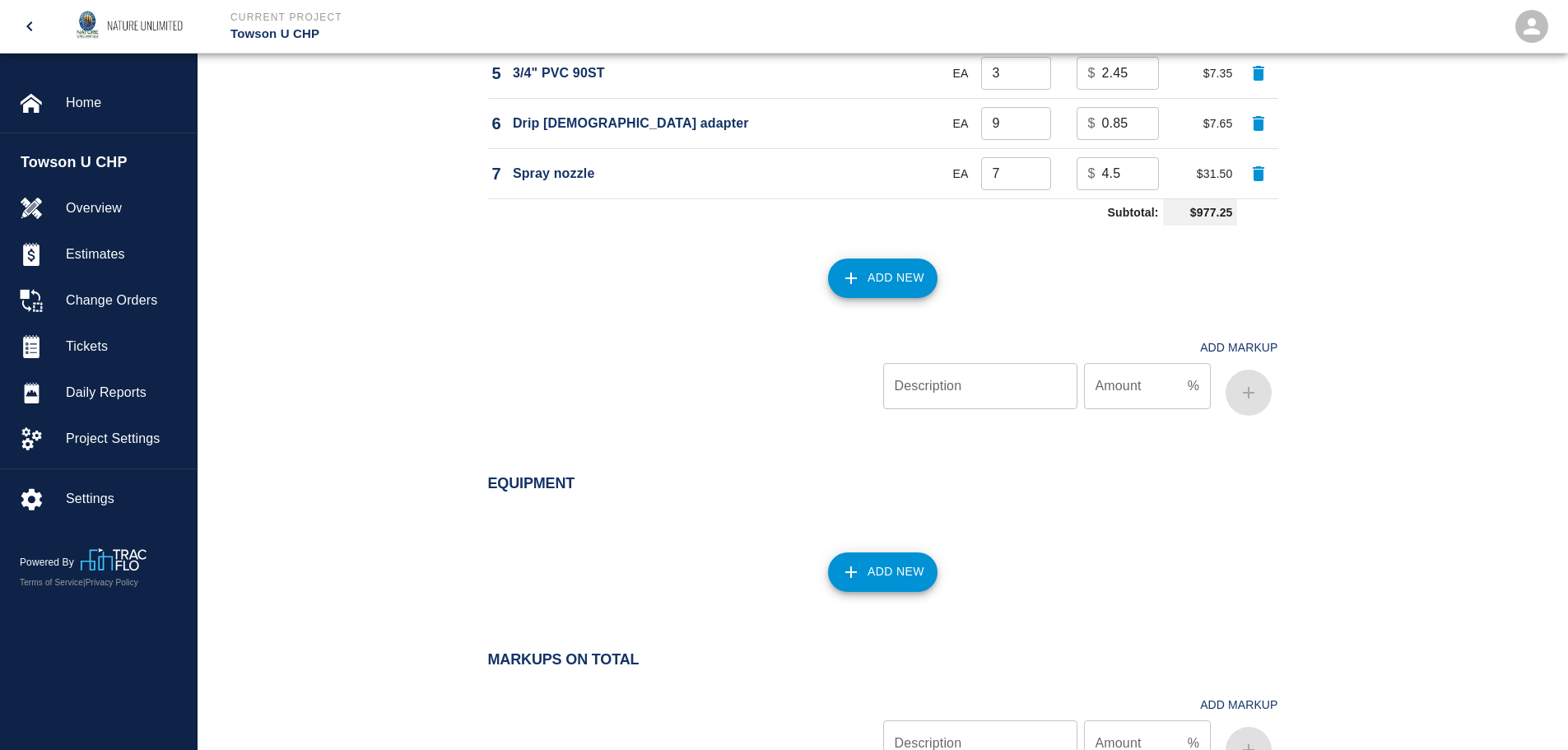
click at [909, 273] on button "Add New" at bounding box center [883, 278] width 110 height 40
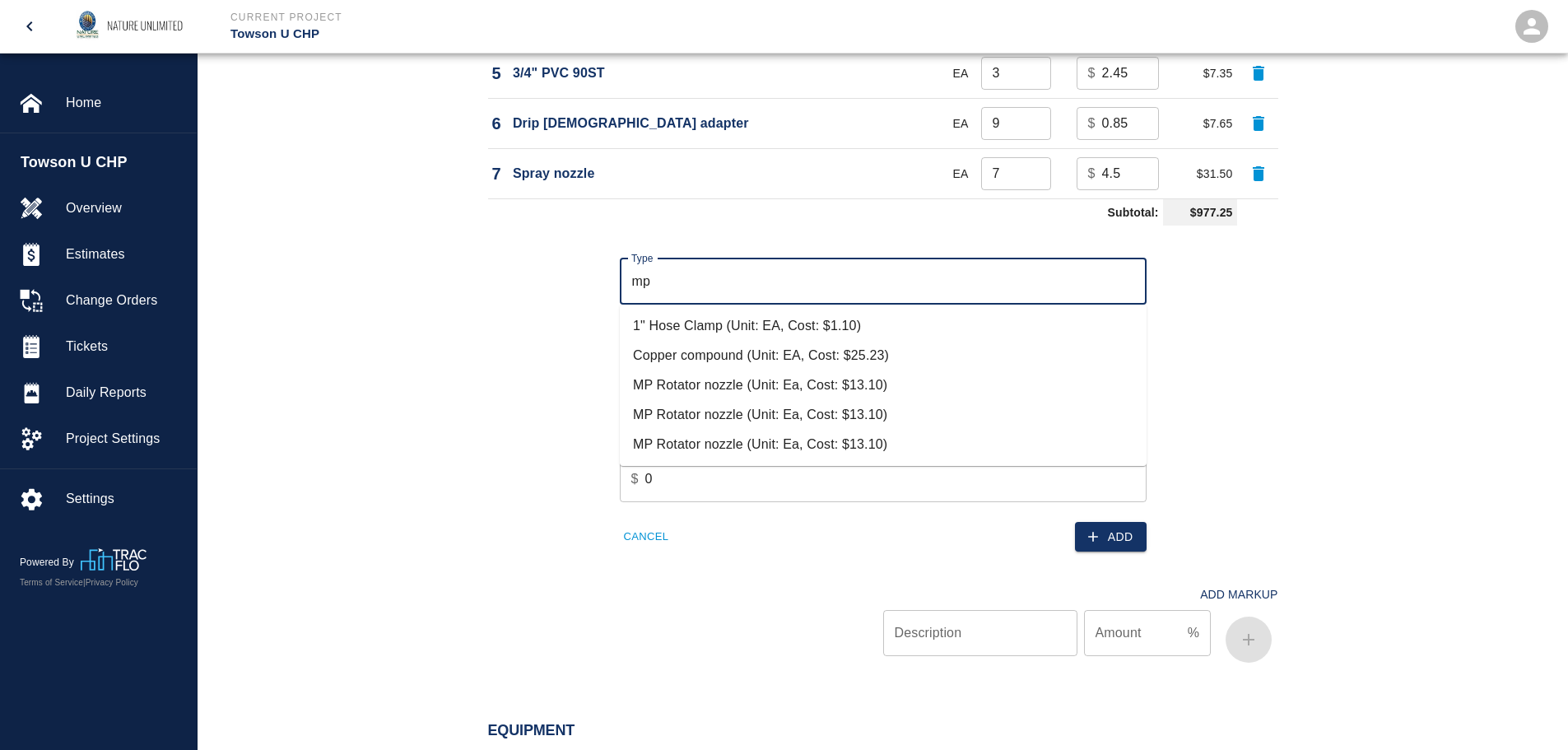
click at [717, 378] on li "MP Rotator nozzle (Unit: Ea, Cost: $13.10)" at bounding box center [883, 384] width 527 height 29
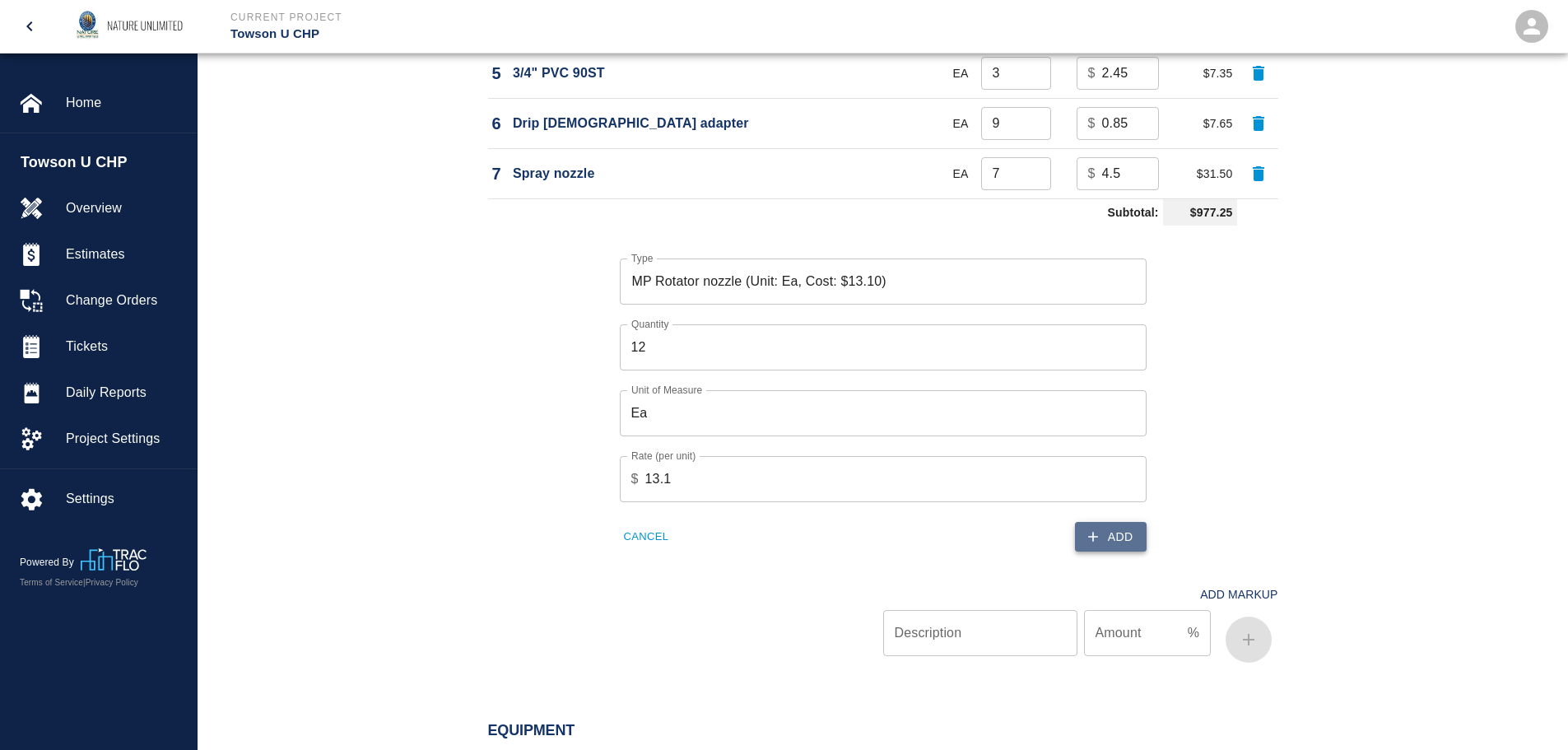
click at [1102, 537] on button "Add" at bounding box center [1111, 537] width 72 height 30
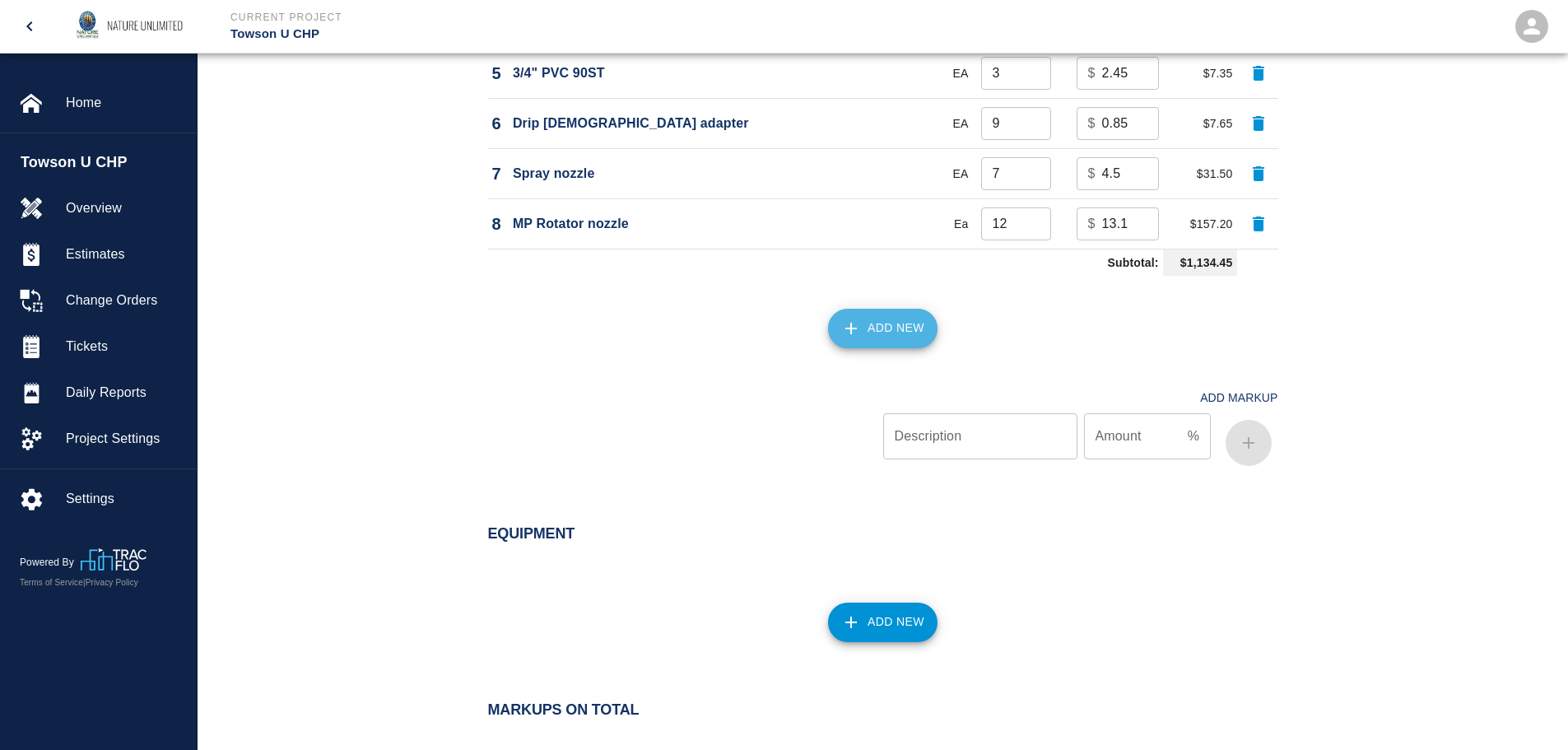
click at [881, 326] on button "Add New" at bounding box center [883, 328] width 110 height 40
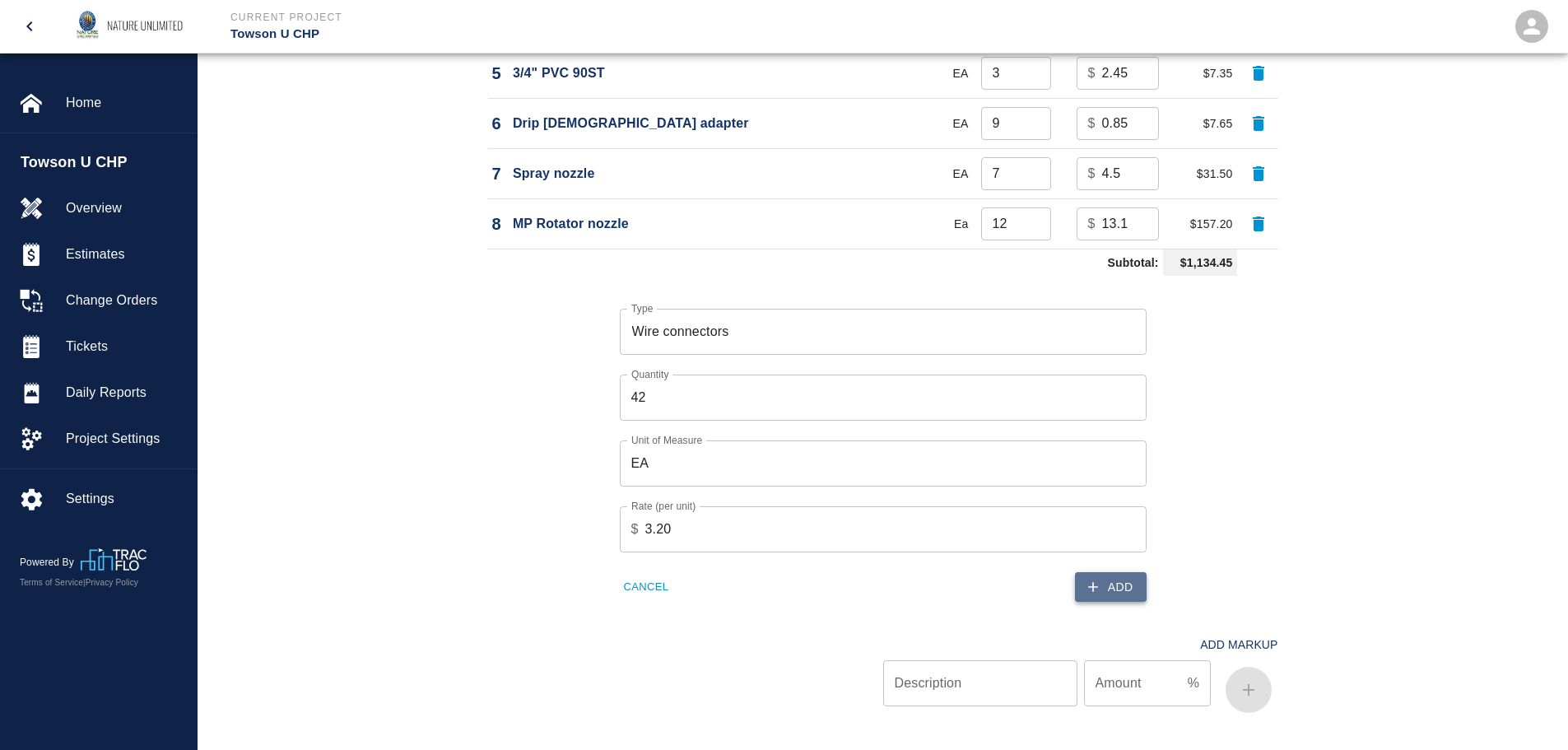
click at [1125, 591] on button "Add" at bounding box center [1111, 587] width 72 height 30
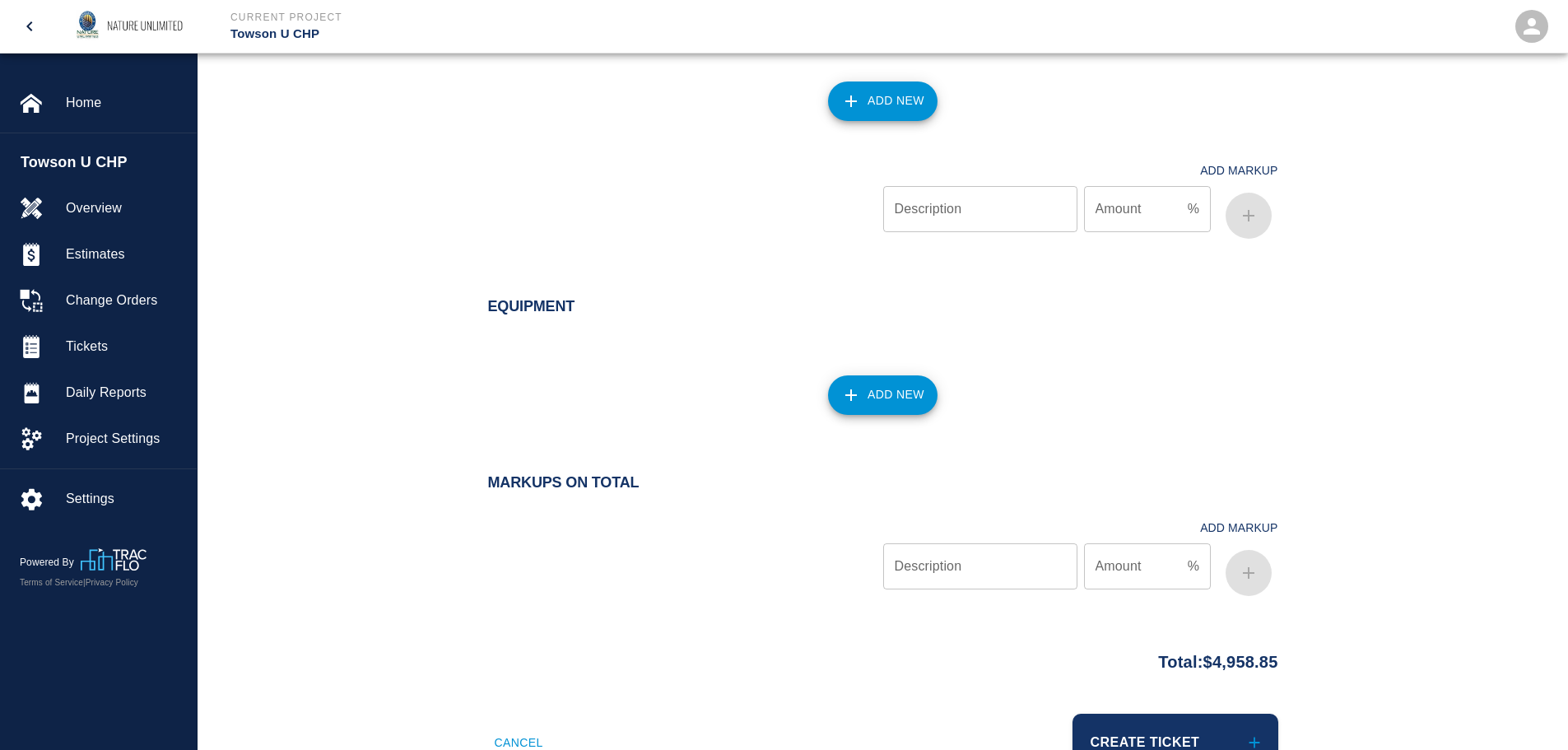
scroll to position [1906, 0]
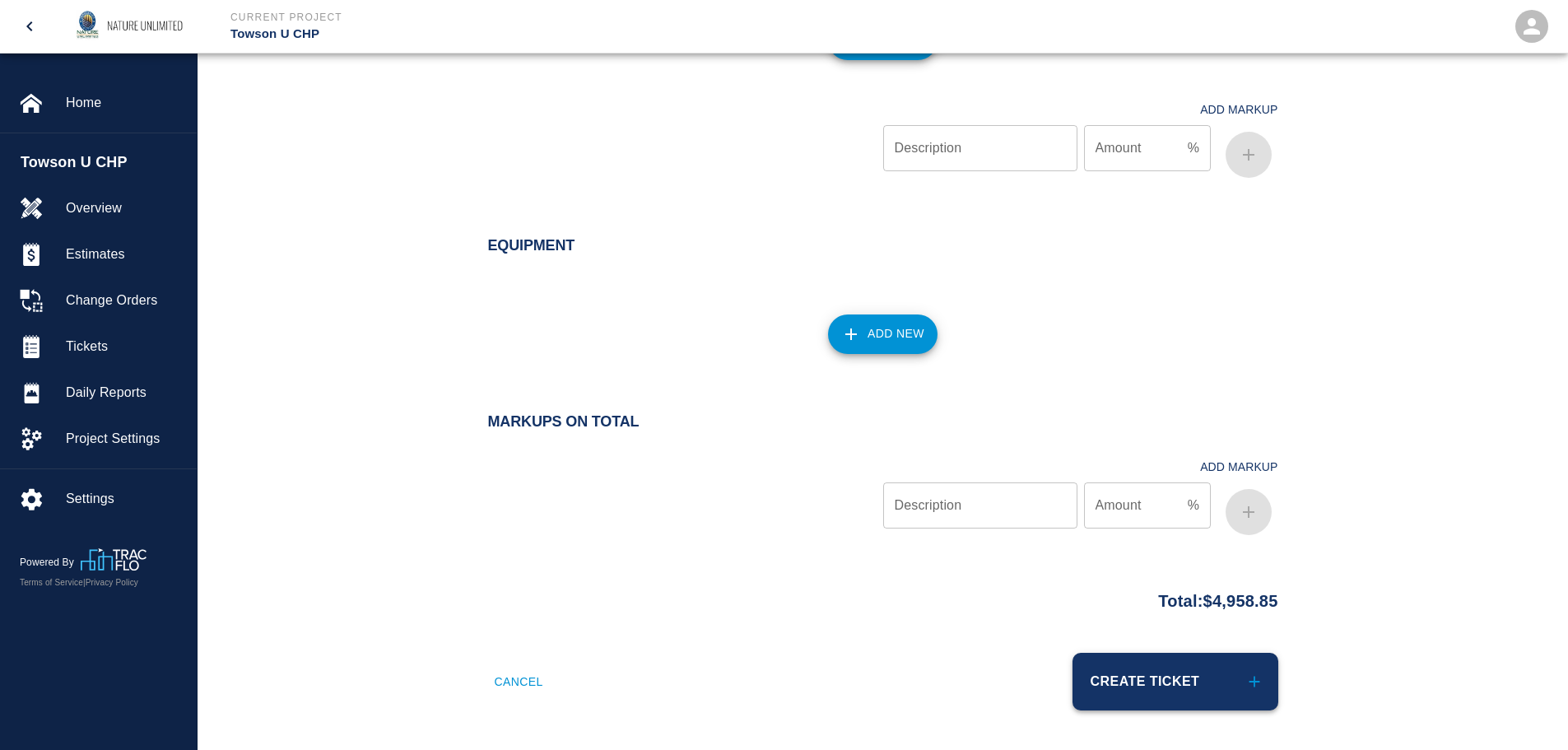
click at [1173, 679] on button "Create Ticket" at bounding box center [1176, 681] width 206 height 58
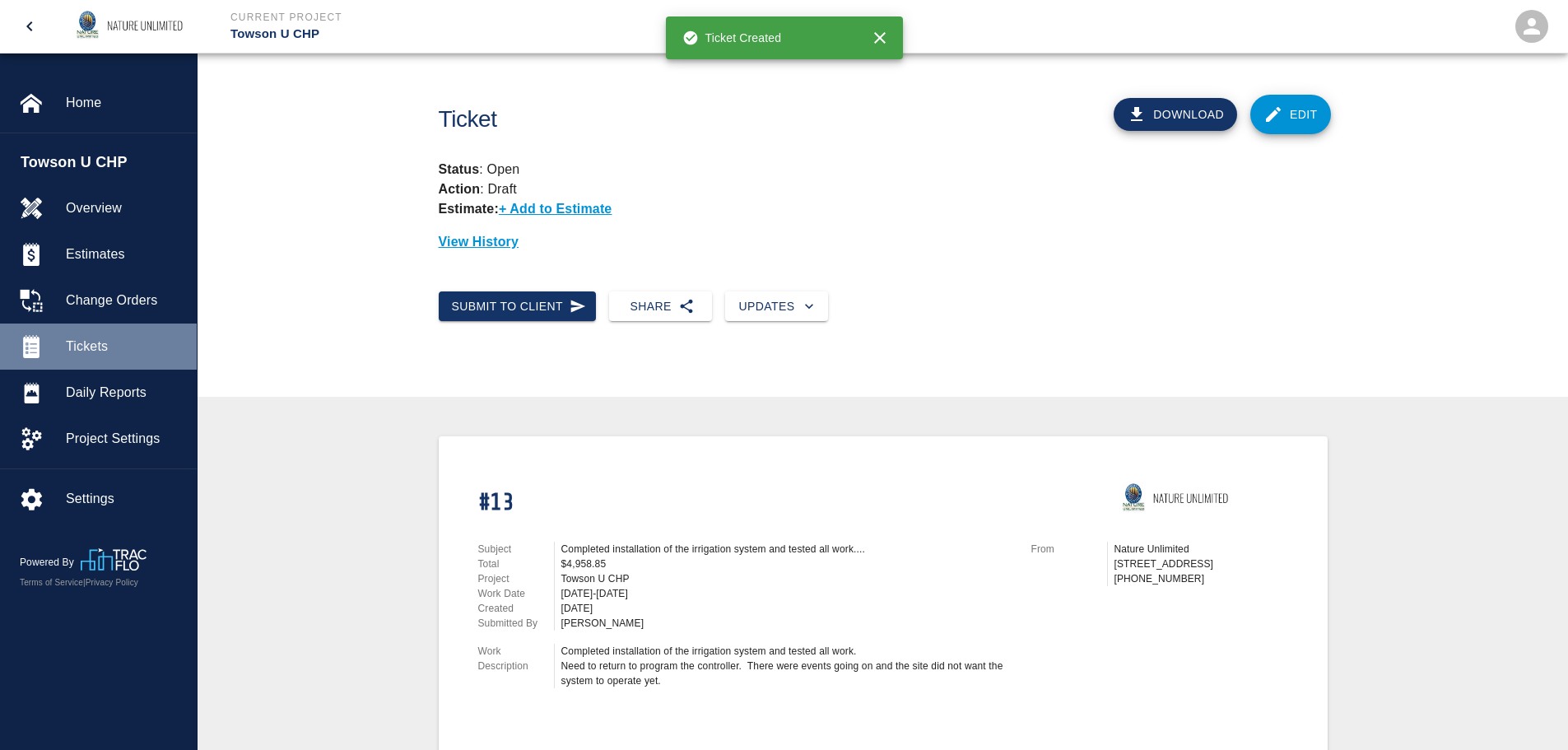
click at [88, 336] on span "Tickets" at bounding box center [124, 346] width 118 height 19
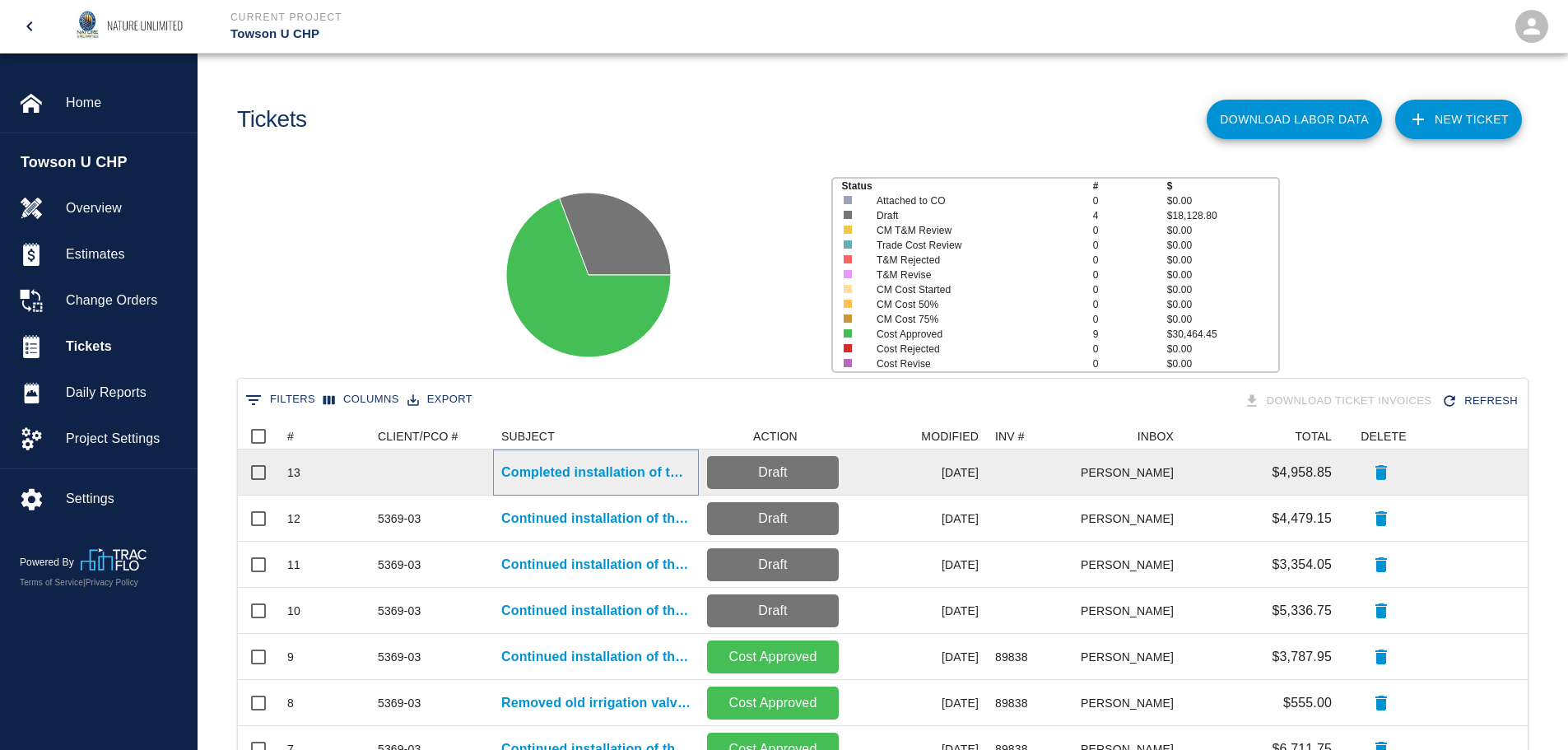
click at [607, 468] on p "Completed installation of the irrigation system and tested all work...." at bounding box center [596, 472] width 190 height 19
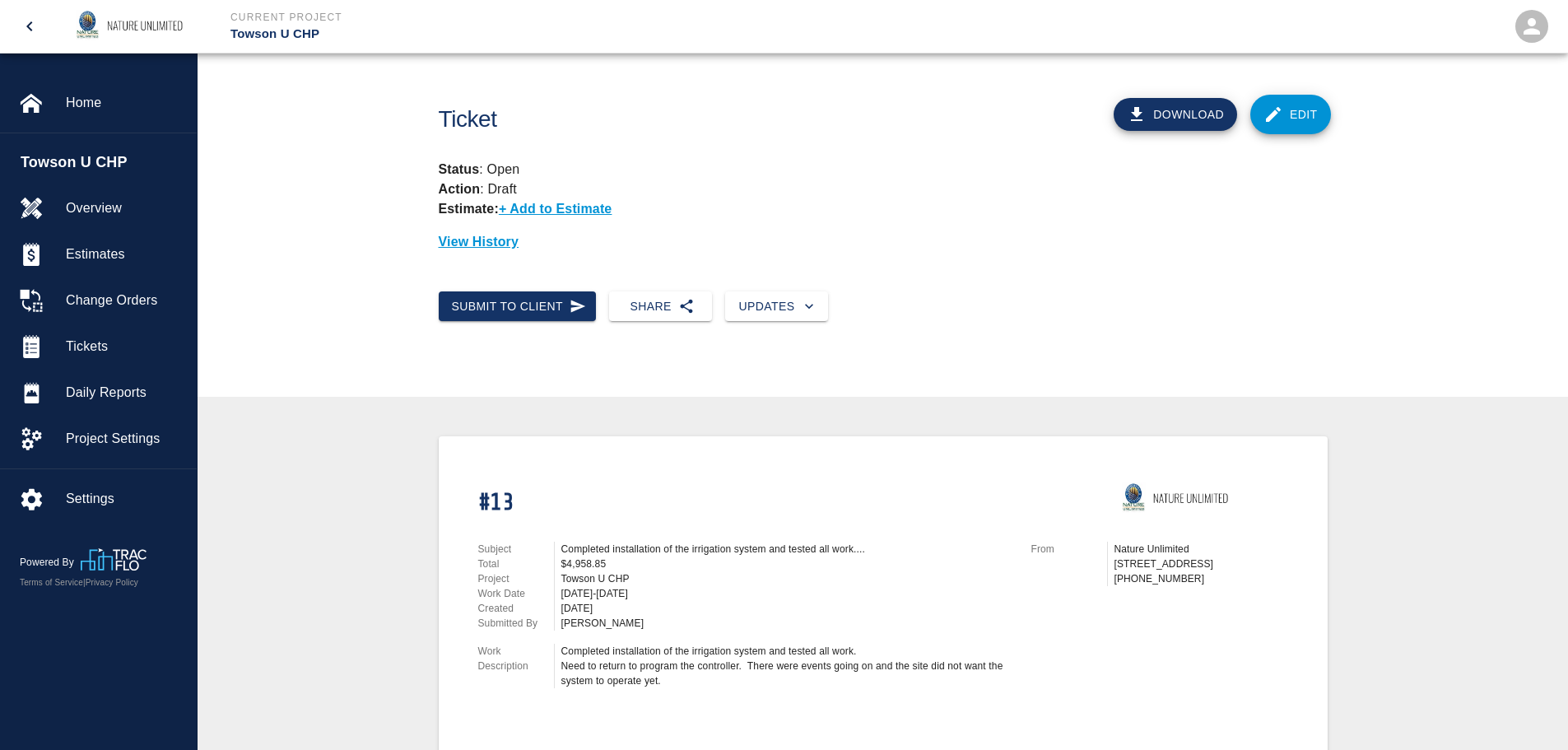
click at [1297, 115] on link "Edit" at bounding box center [1290, 114] width 81 height 40
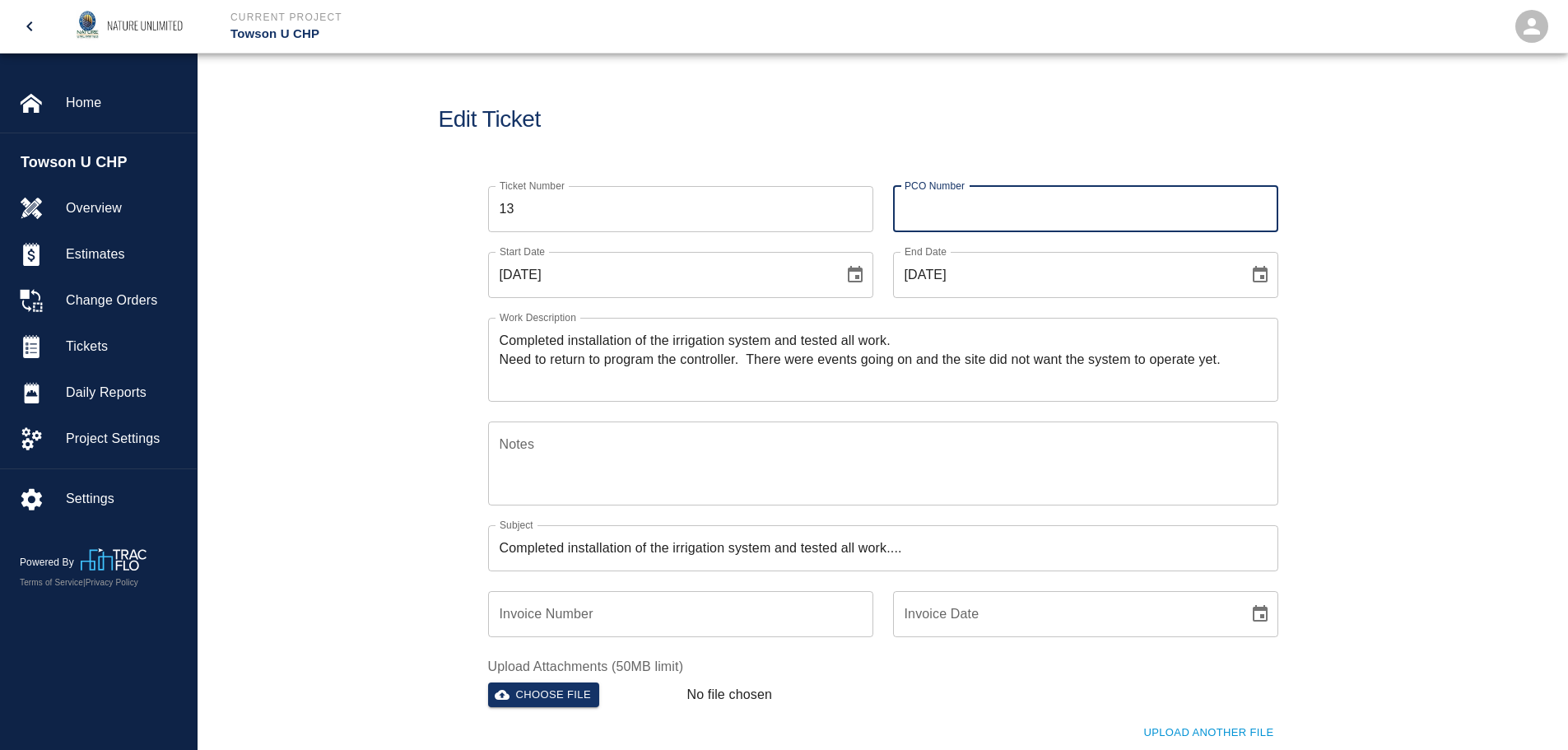
click at [965, 208] on input "PCO Number" at bounding box center [1085, 209] width 385 height 46
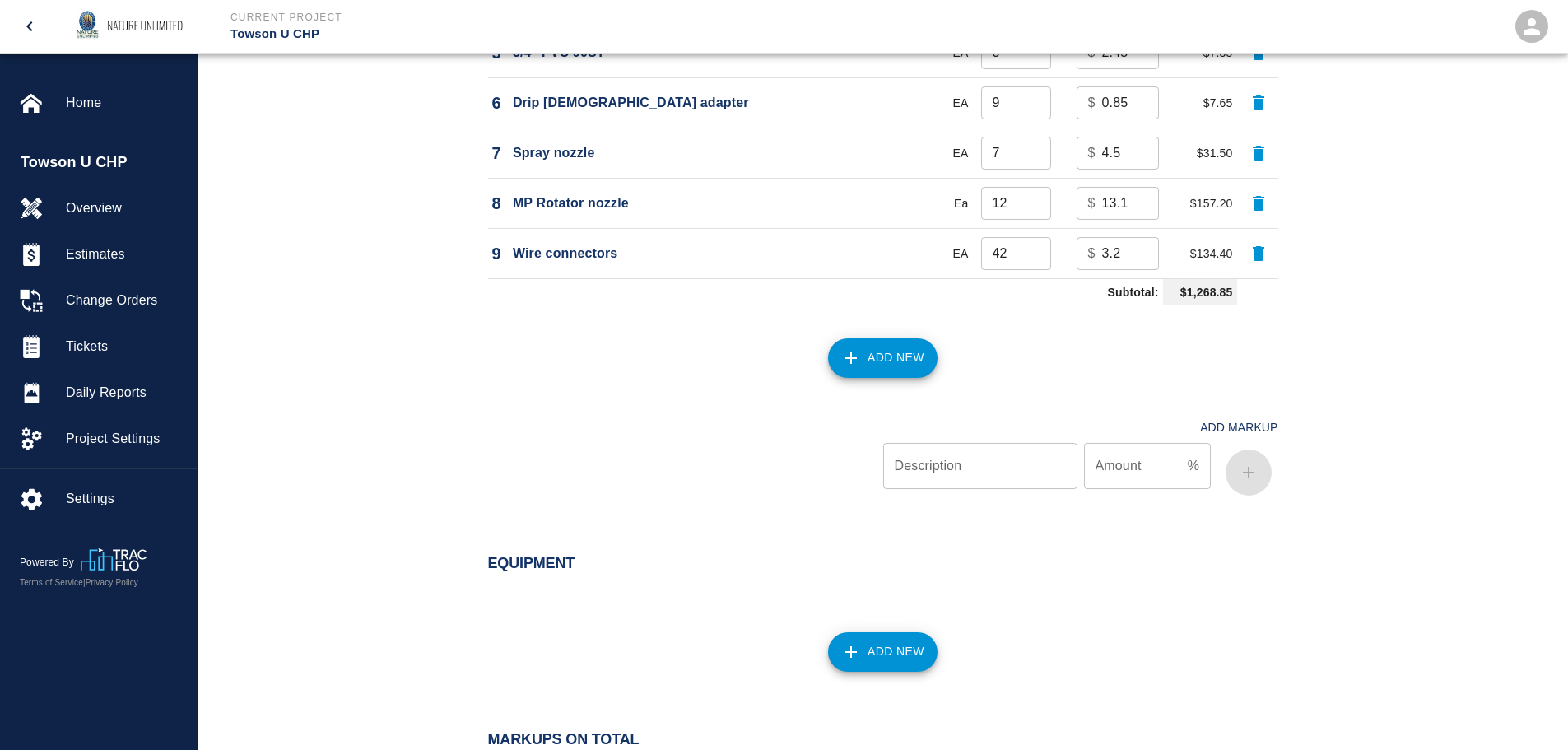
scroll to position [1906, 0]
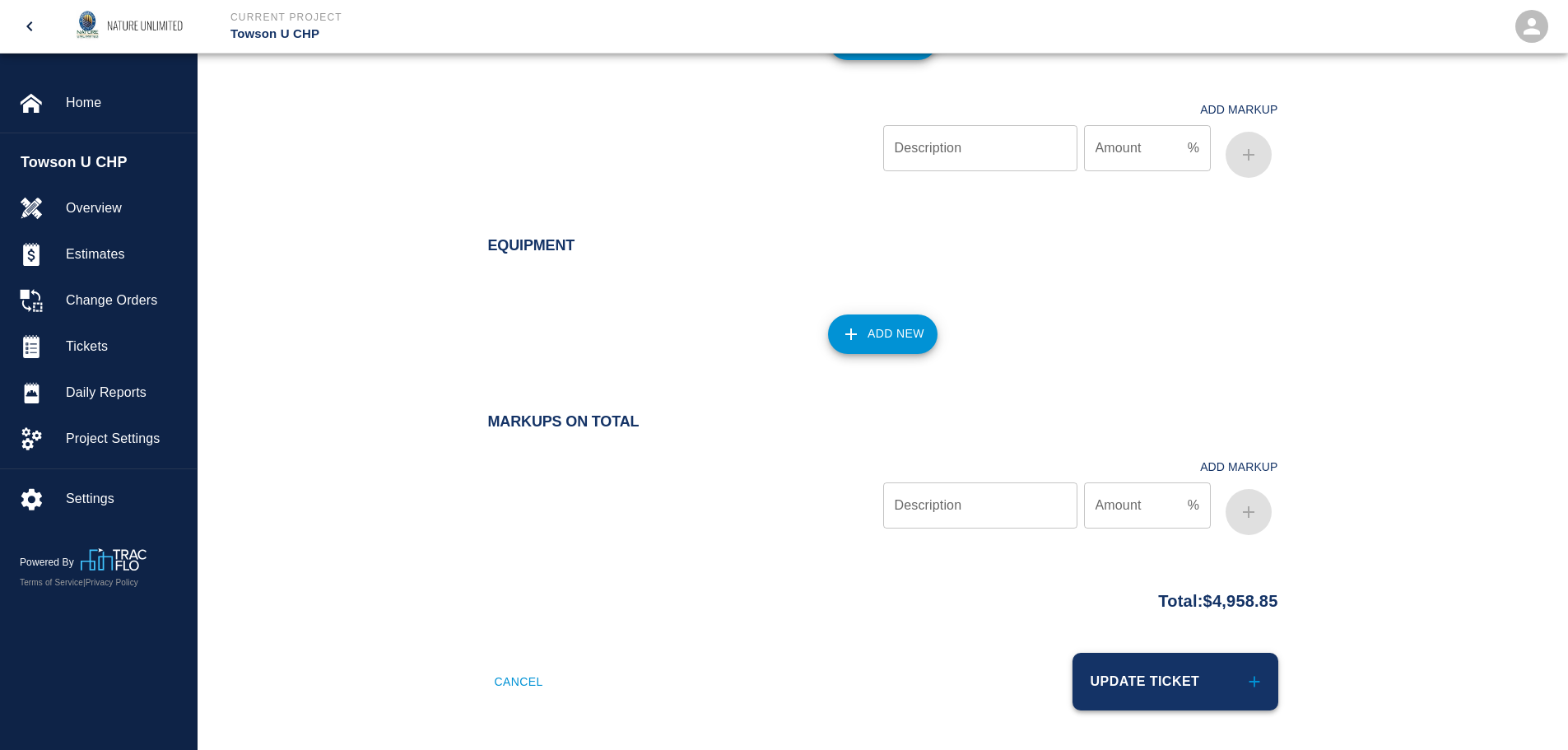
click at [1145, 685] on button "Update Ticket" at bounding box center [1176, 681] width 206 height 58
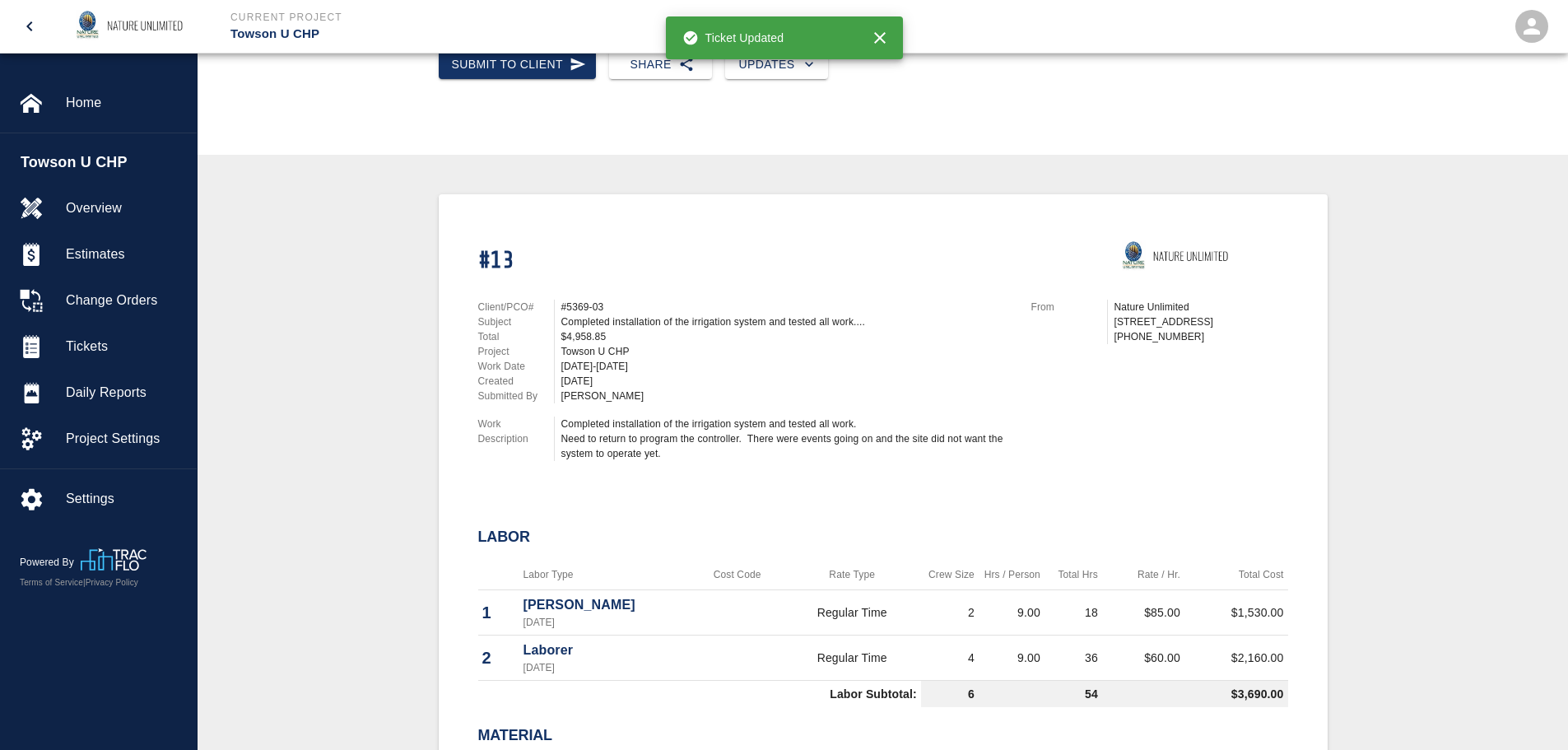
scroll to position [247, 0]
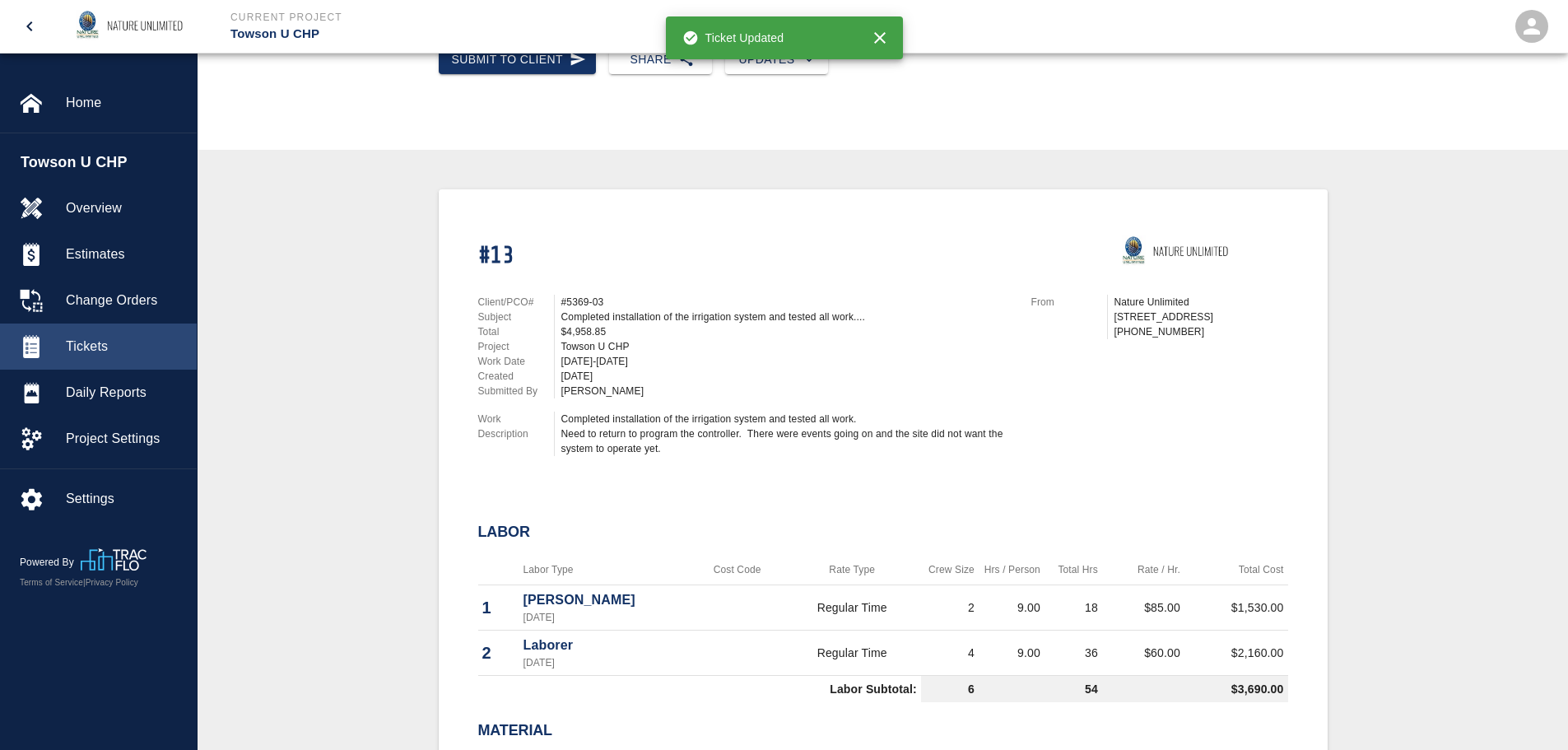
click at [95, 341] on span "Tickets" at bounding box center [124, 346] width 118 height 19
